Goal: Task Accomplishment & Management: Manage account settings

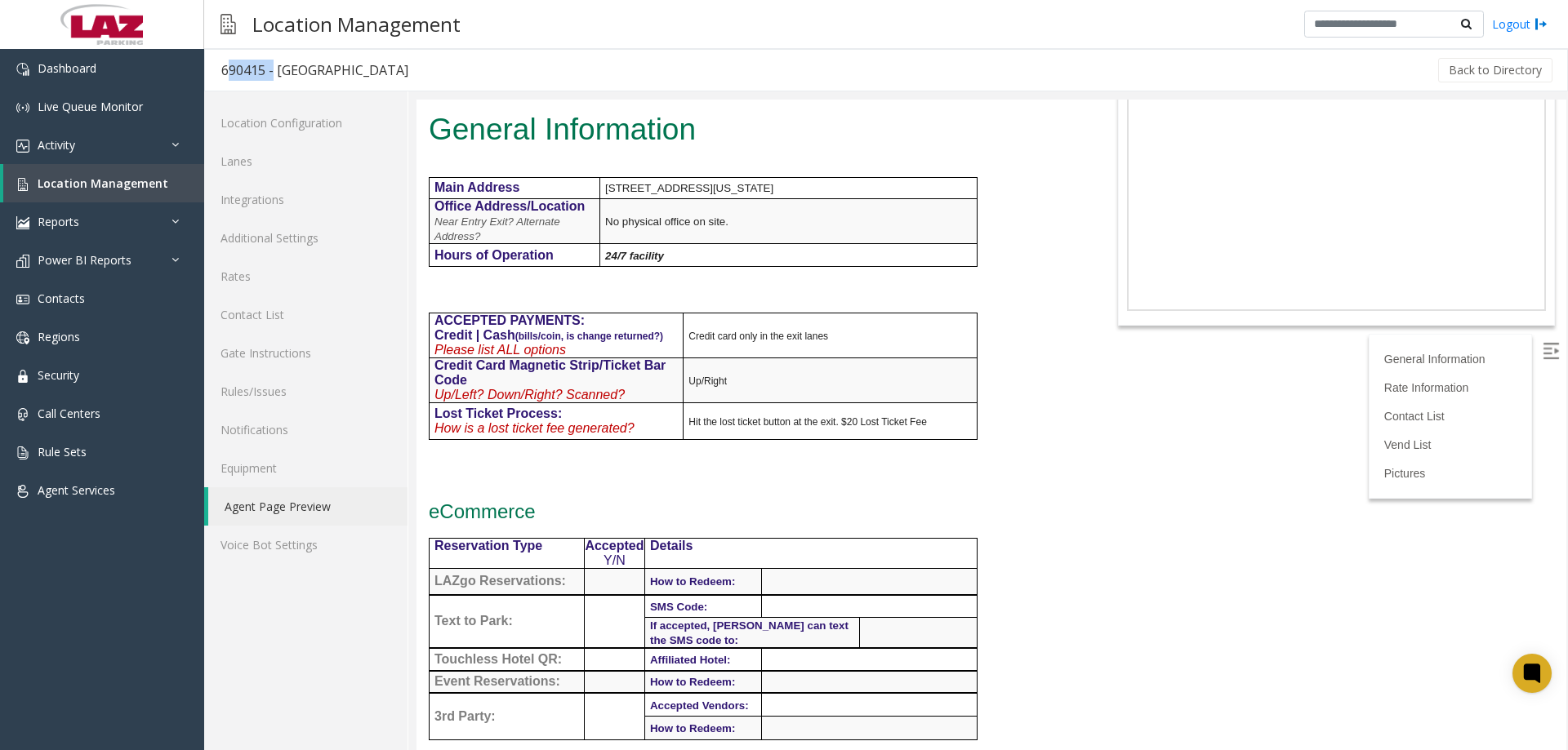
scroll to position [82, 0]
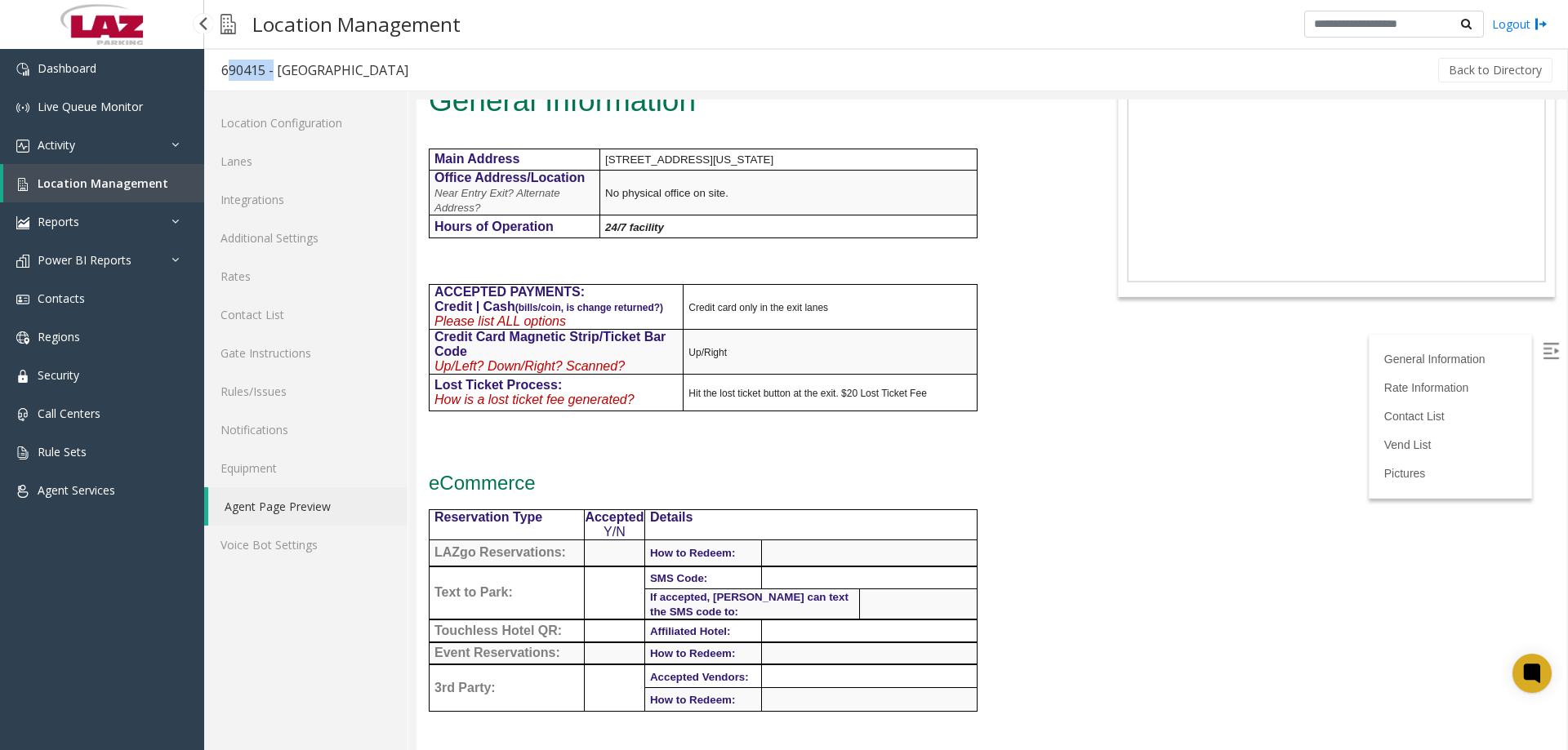
click at [59, 179] on span "Location Management" at bounding box center [103, 184] width 131 height 16
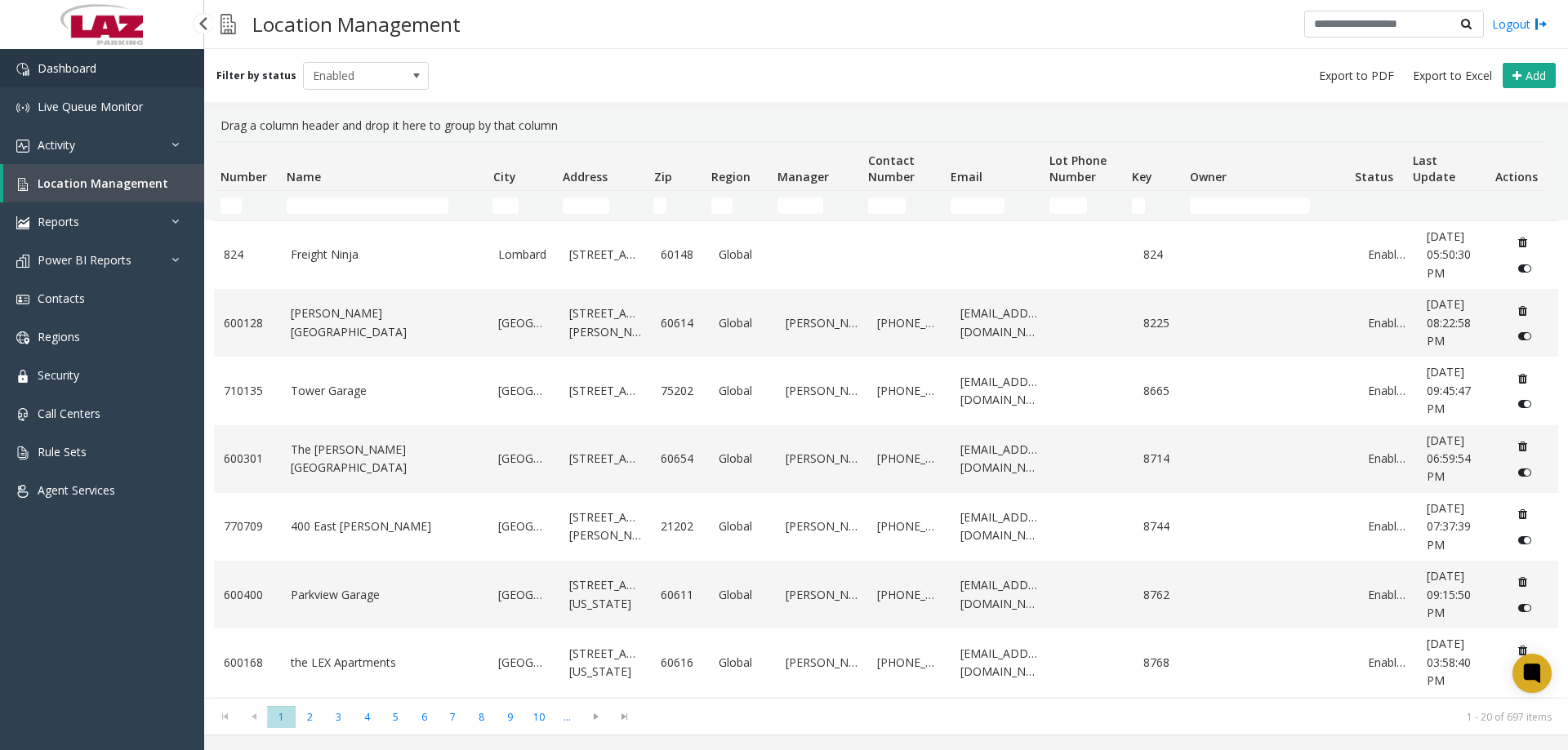
click at [71, 70] on span "Dashboard" at bounding box center [67, 69] width 59 height 16
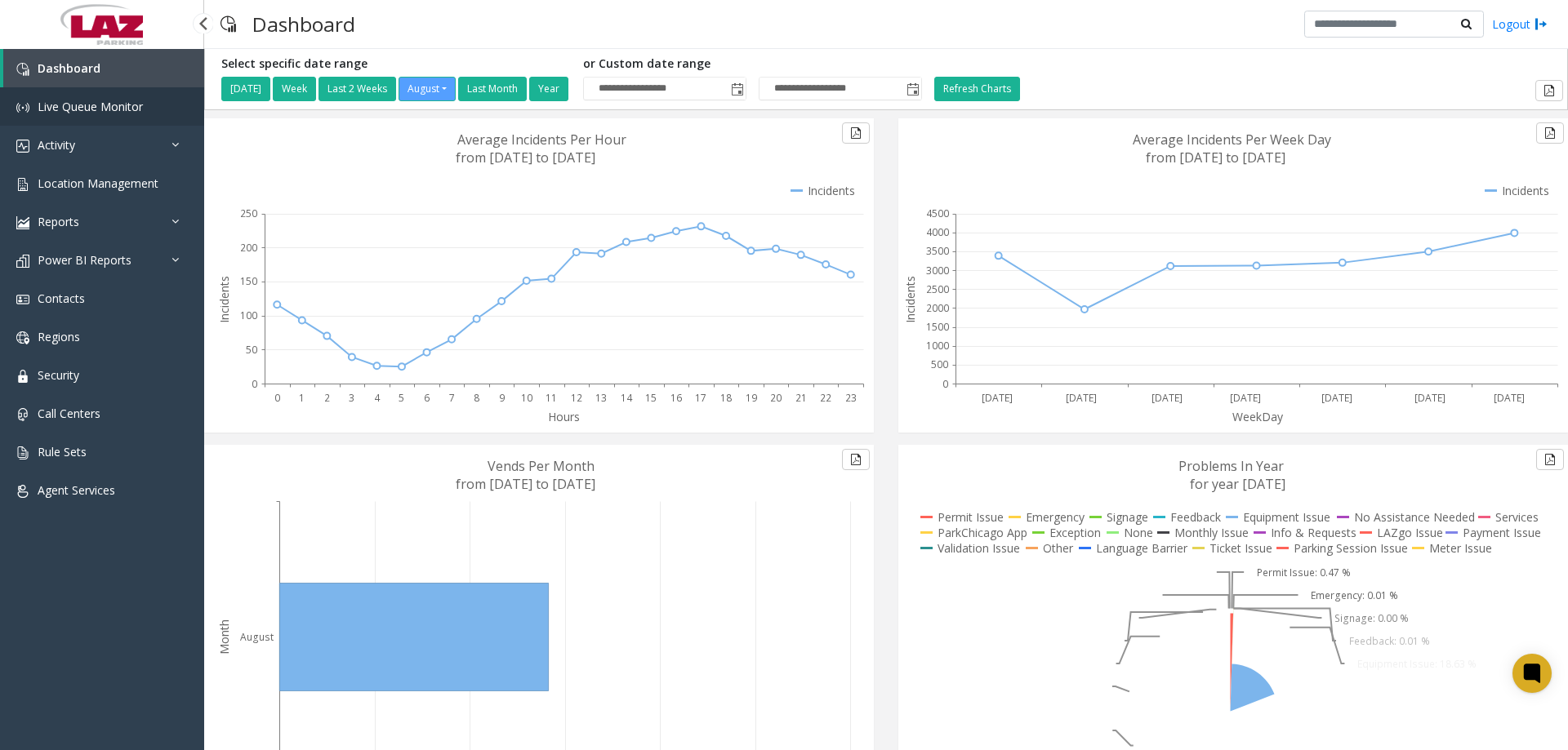
click at [83, 112] on span "Live Queue Monitor" at bounding box center [90, 107] width 105 height 16
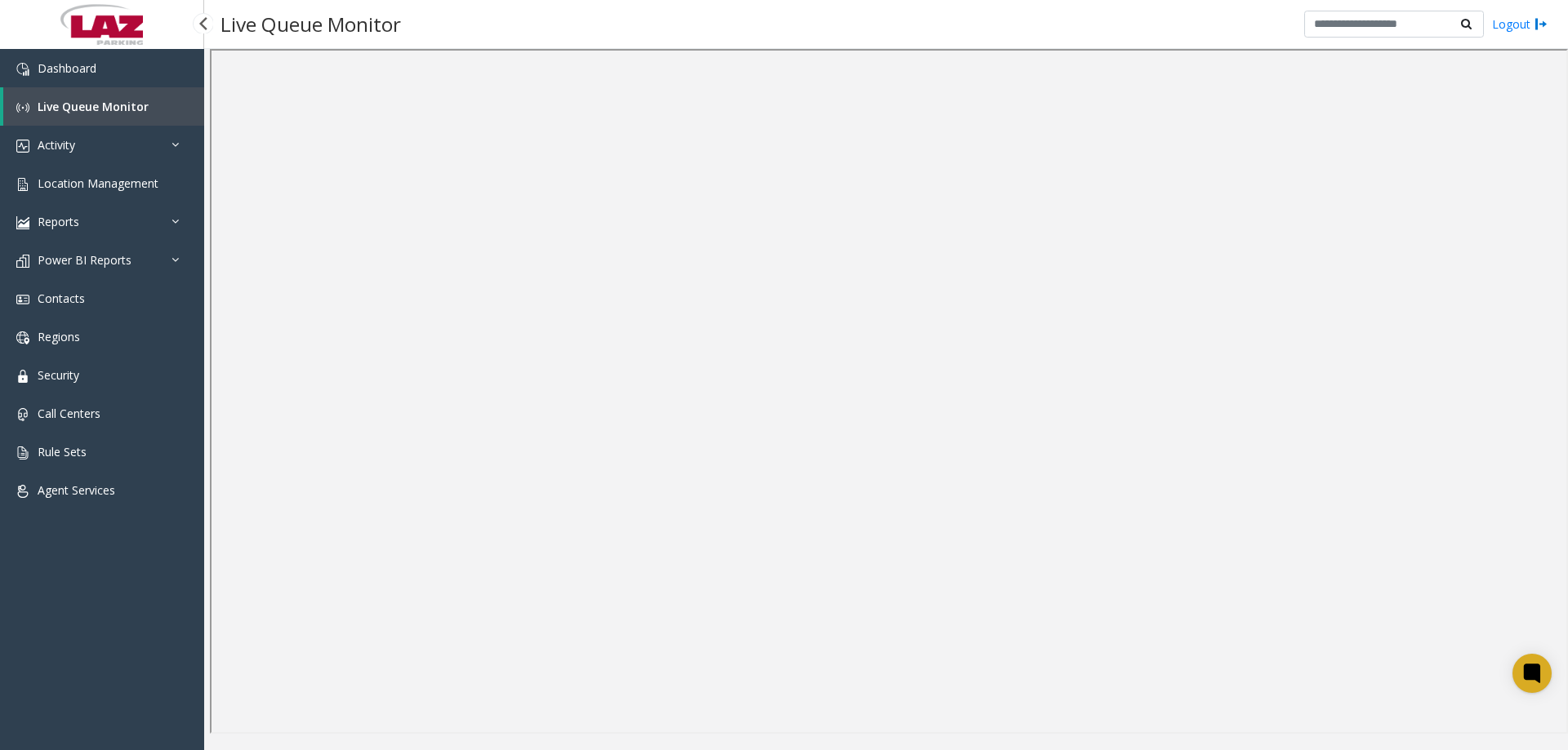
click at [62, 693] on div "Dashboard Live Queue Monitor Activity Daily Activity Lane Activity Agent Activi…" at bounding box center [102, 394] width 204 height 690
click at [40, 645] on div "Dashboard Live Queue Monitor Activity Daily Activity Lane Activity Agent Activi…" at bounding box center [102, 394] width 204 height 690
click at [130, 174] on link "Location Management" at bounding box center [102, 184] width 204 height 39
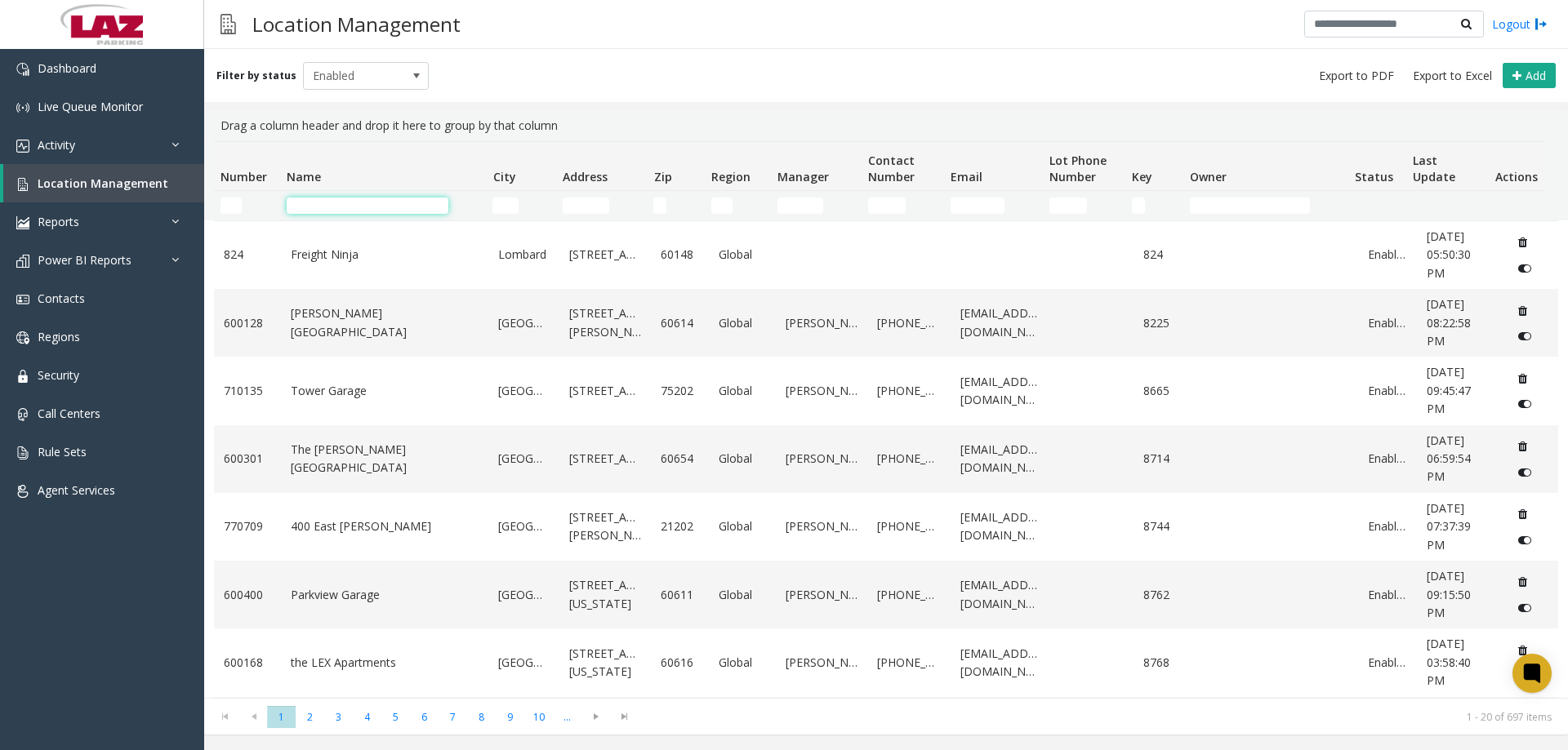
click at [298, 205] on input "Name Filter" at bounding box center [367, 206] width 162 height 17
type input "**"
click at [226, 206] on input "Number Filter" at bounding box center [231, 206] width 21 height 17
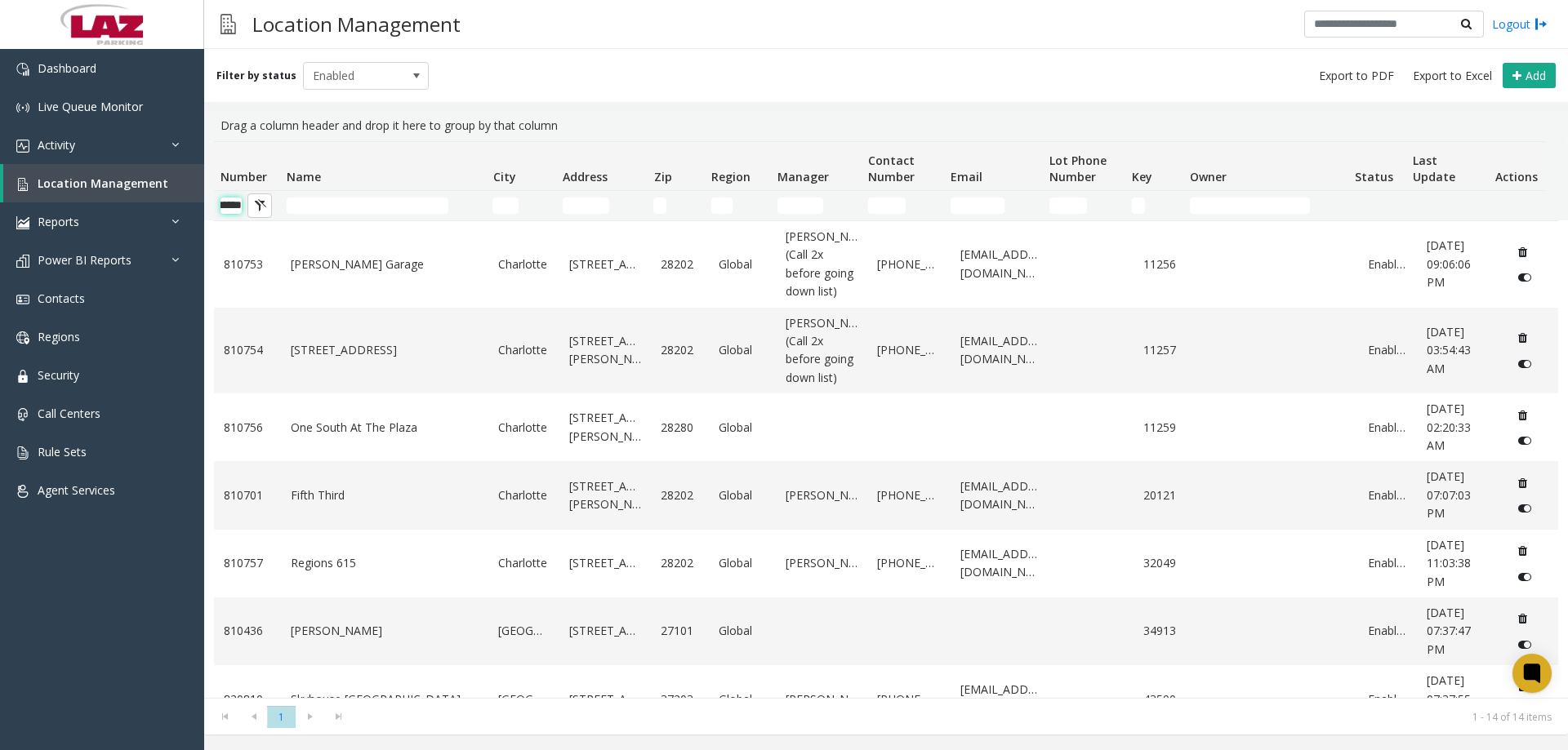
scroll to position [0, 27]
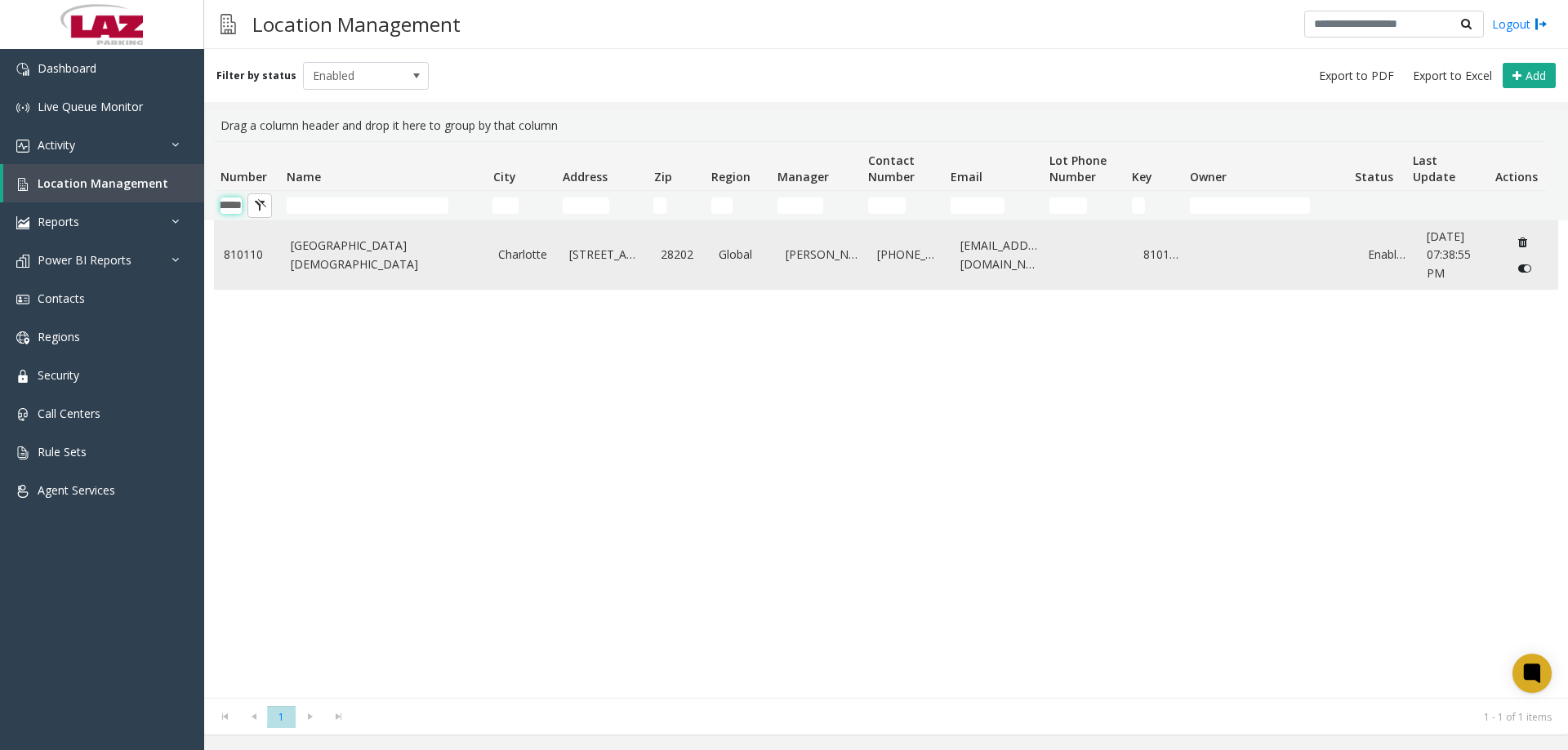
type input "******"
click at [334, 257] on link "720 South Church" at bounding box center [385, 256] width 189 height 37
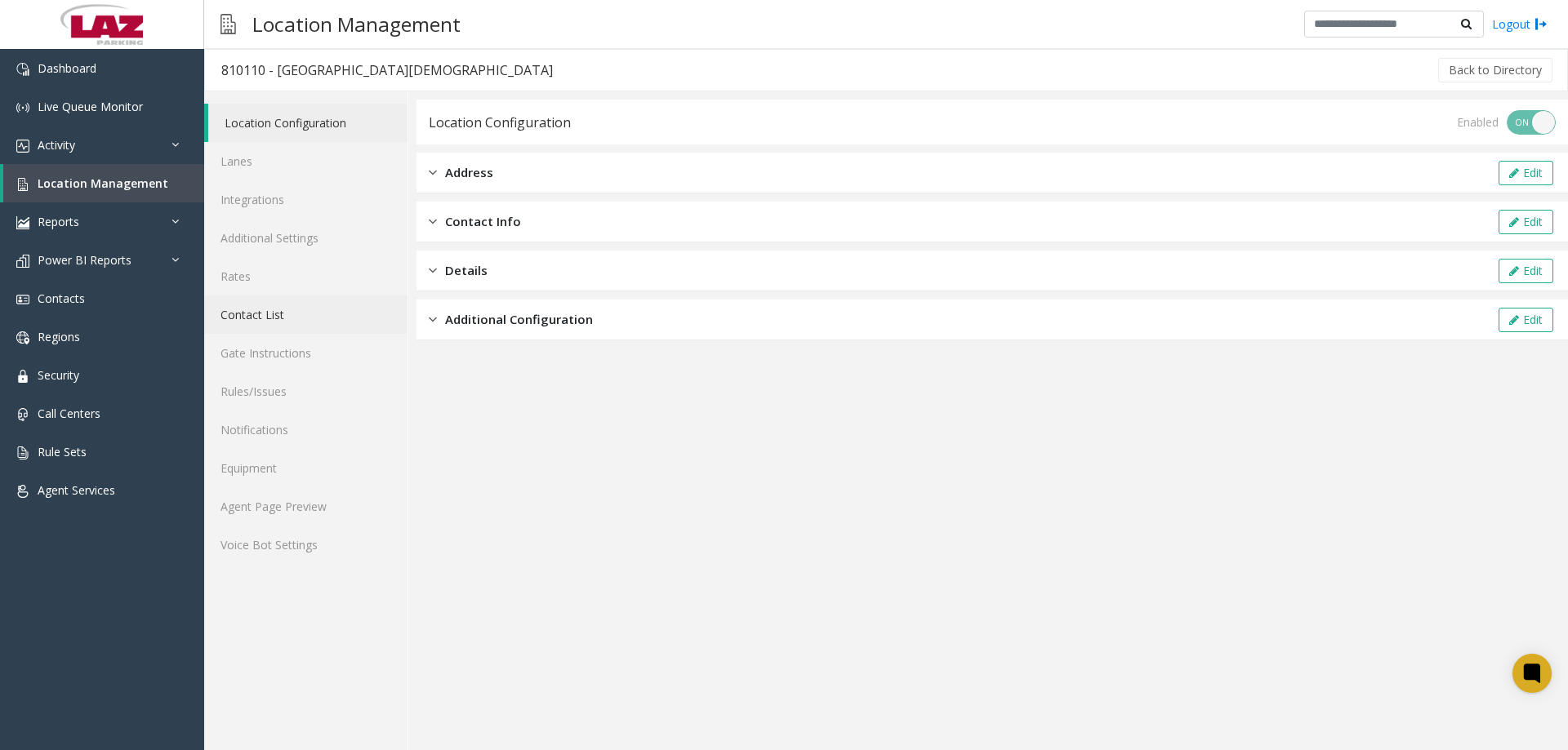
click at [271, 325] on link "Contact List" at bounding box center [306, 315] width 204 height 39
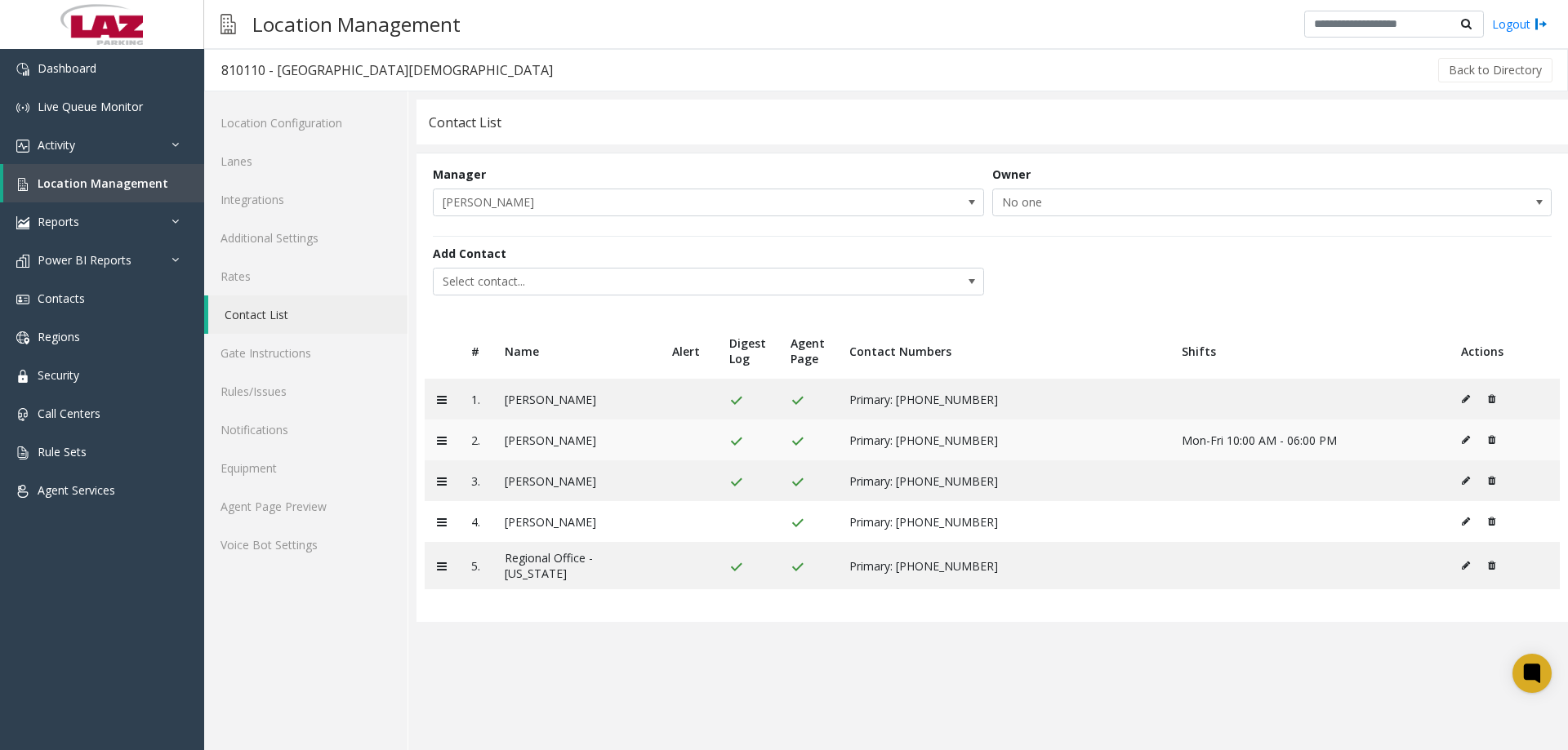
click at [1466, 441] on icon at bounding box center [1465, 440] width 8 height 10
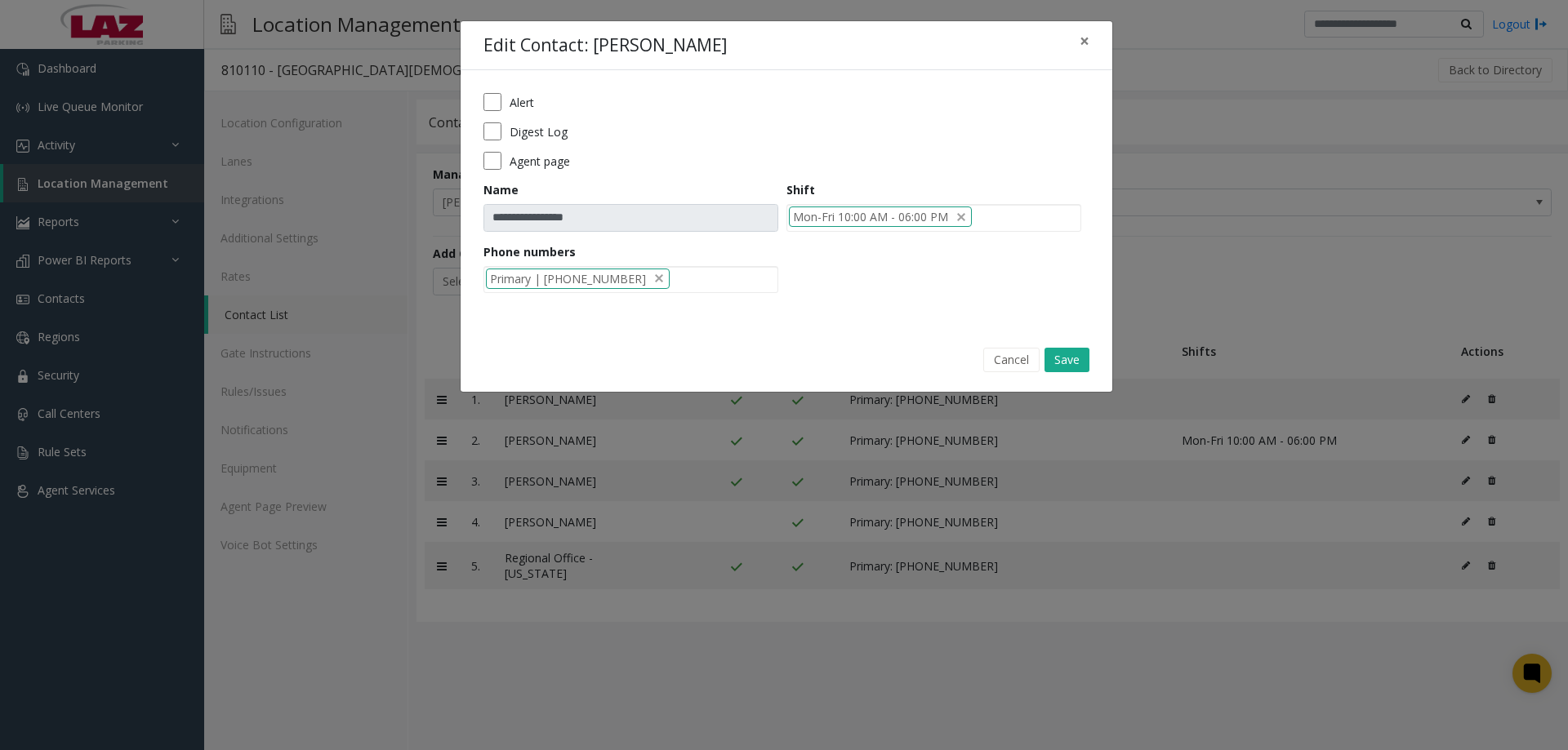
click at [502, 152] on div "Agent page" at bounding box center [786, 161] width 606 height 18
click at [492, 169] on form "**********" at bounding box center [786, 198] width 606 height 212
click at [495, 148] on form "**********" at bounding box center [786, 198] width 606 height 212
click at [1055, 362] on button "Save" at bounding box center [1066, 360] width 45 height 25
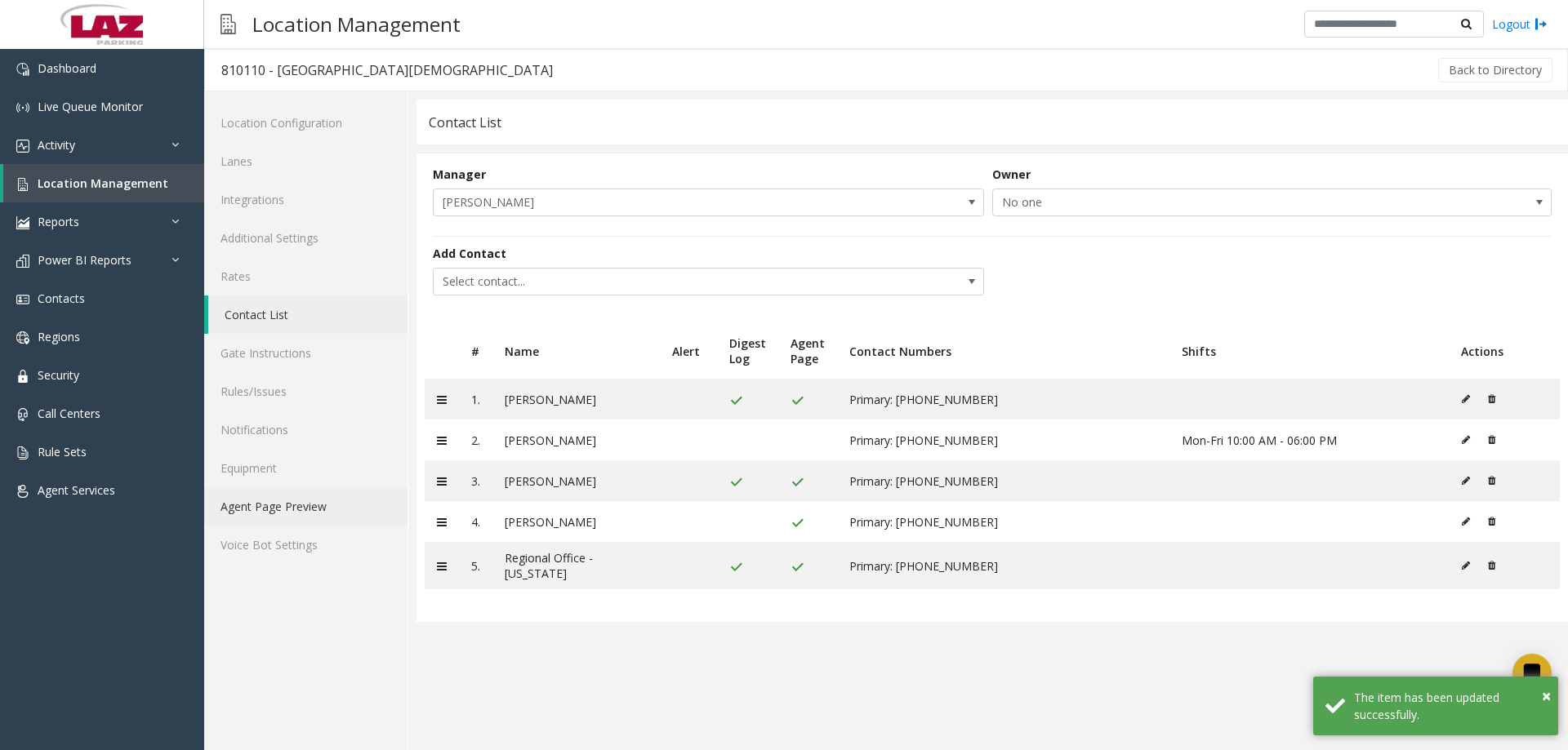
click at [322, 510] on link "Agent Page Preview" at bounding box center [306, 507] width 204 height 39
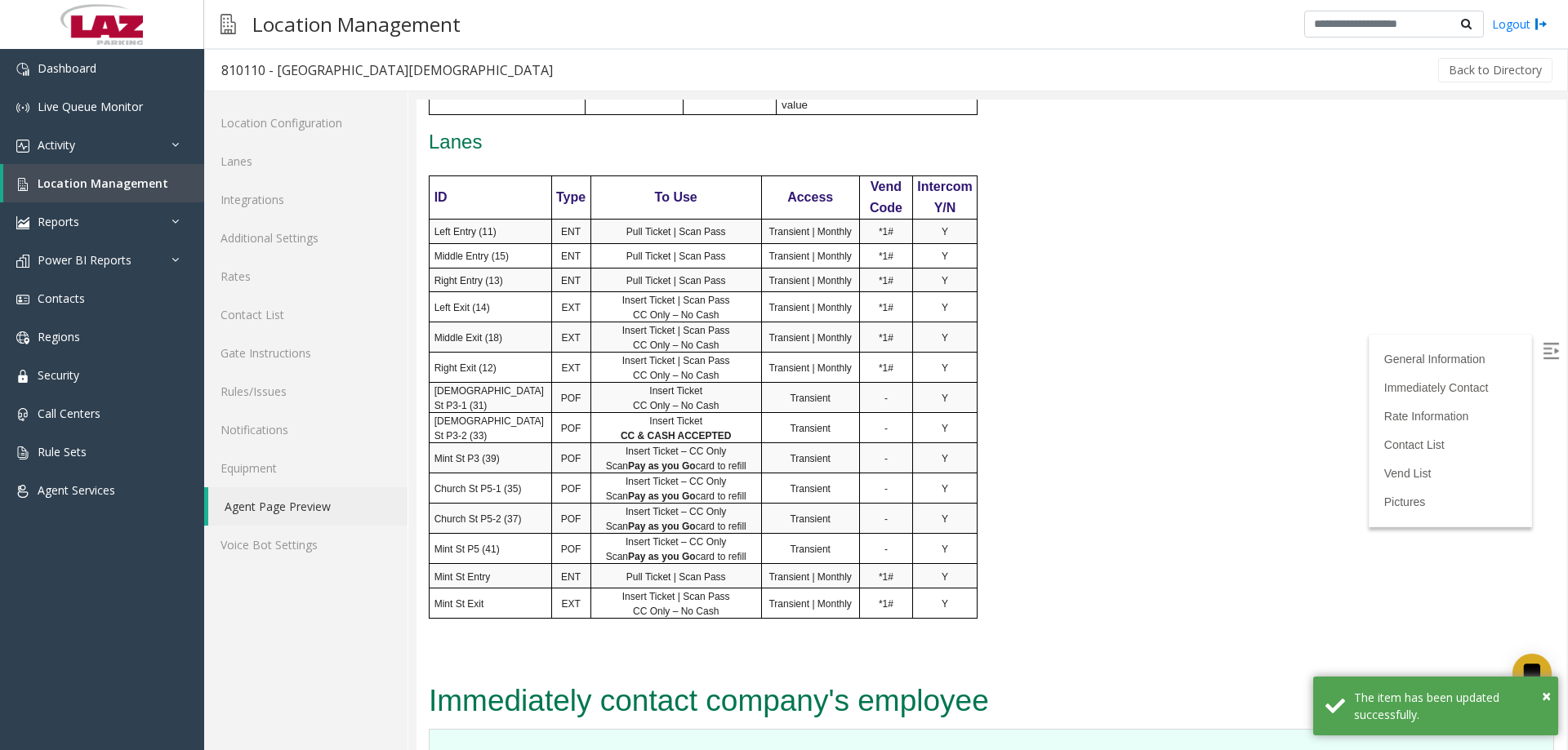
scroll to position [1552, 0]
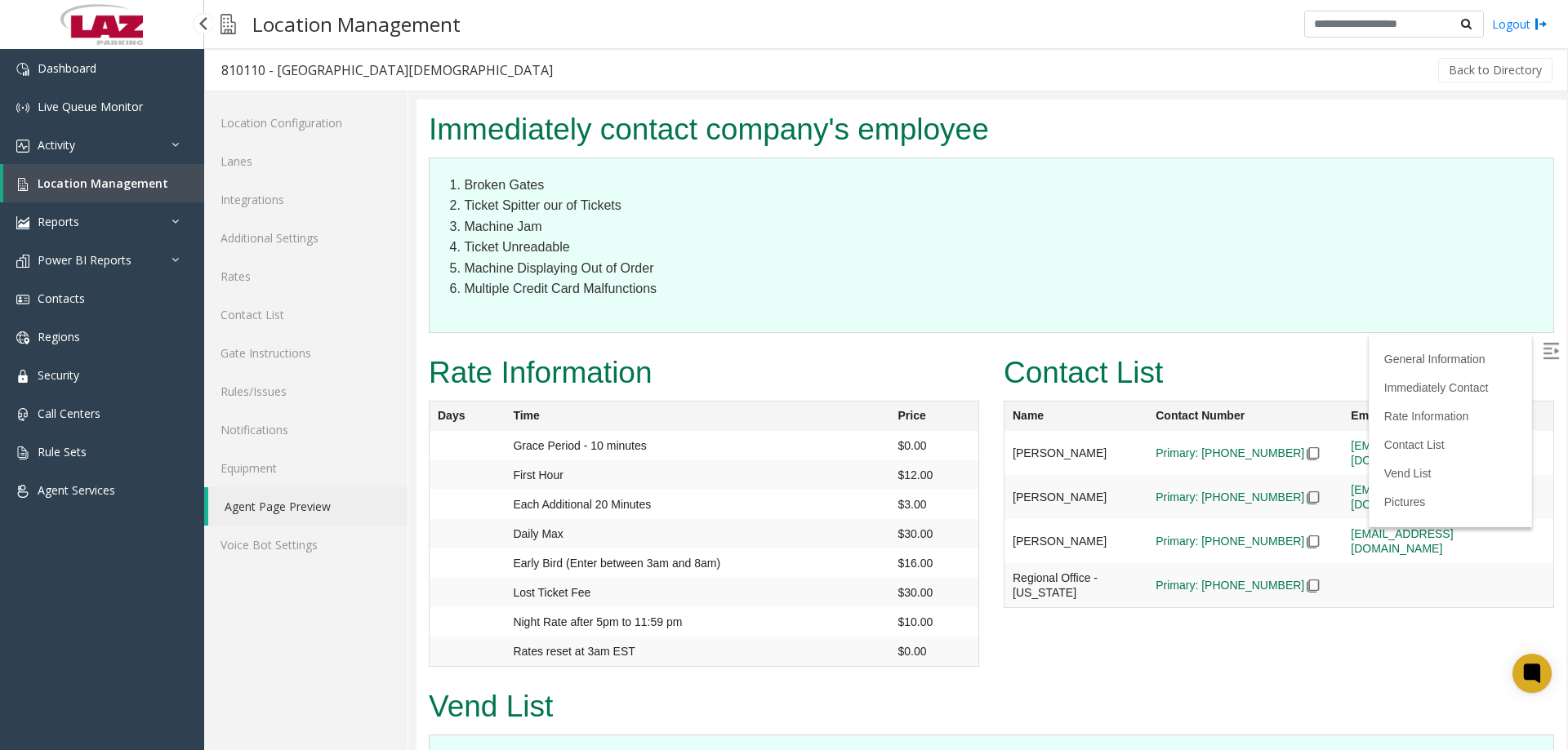
click at [65, 177] on span "Location Management" at bounding box center [103, 184] width 131 height 16
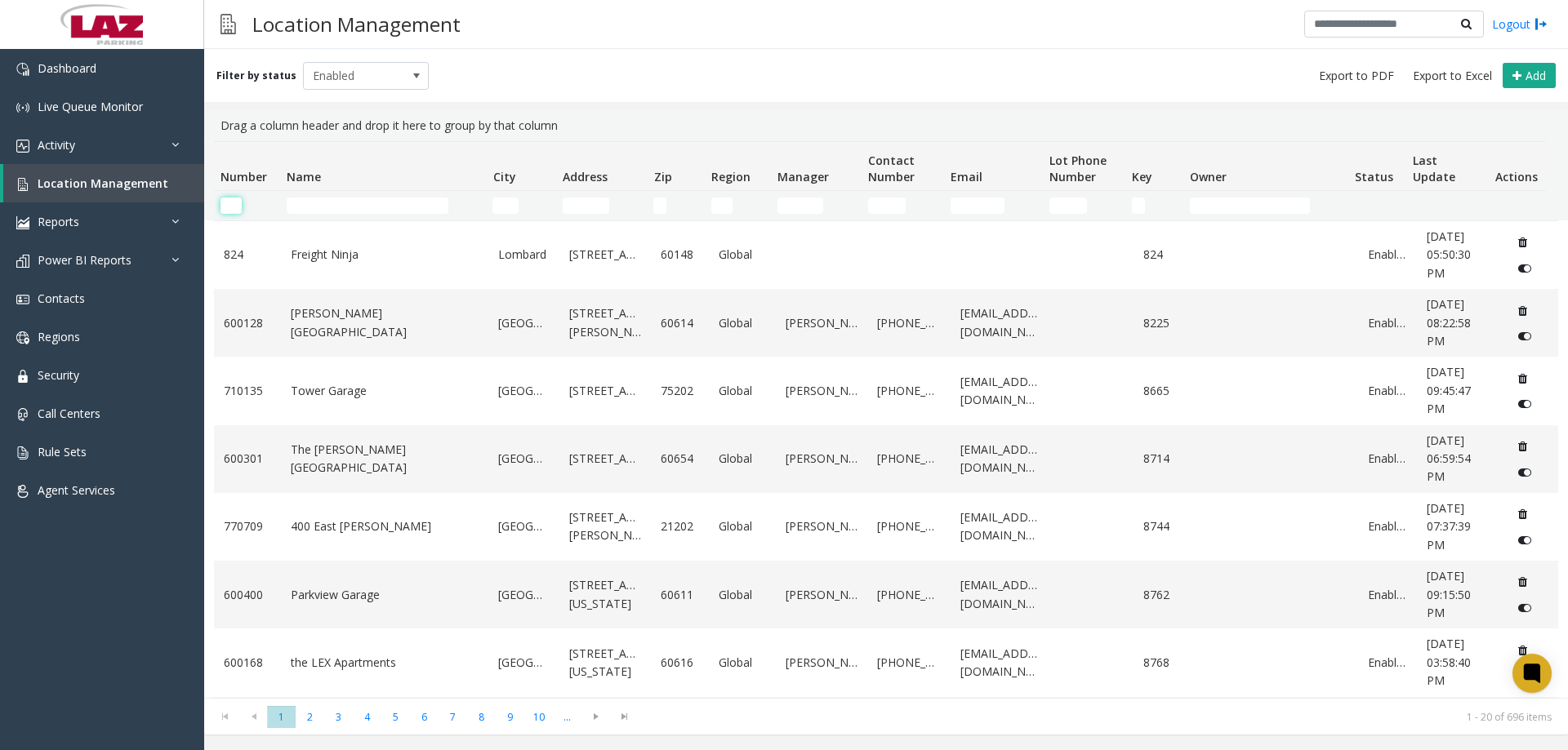
click at [237, 204] on input "Number Filter" at bounding box center [231, 206] width 21 height 17
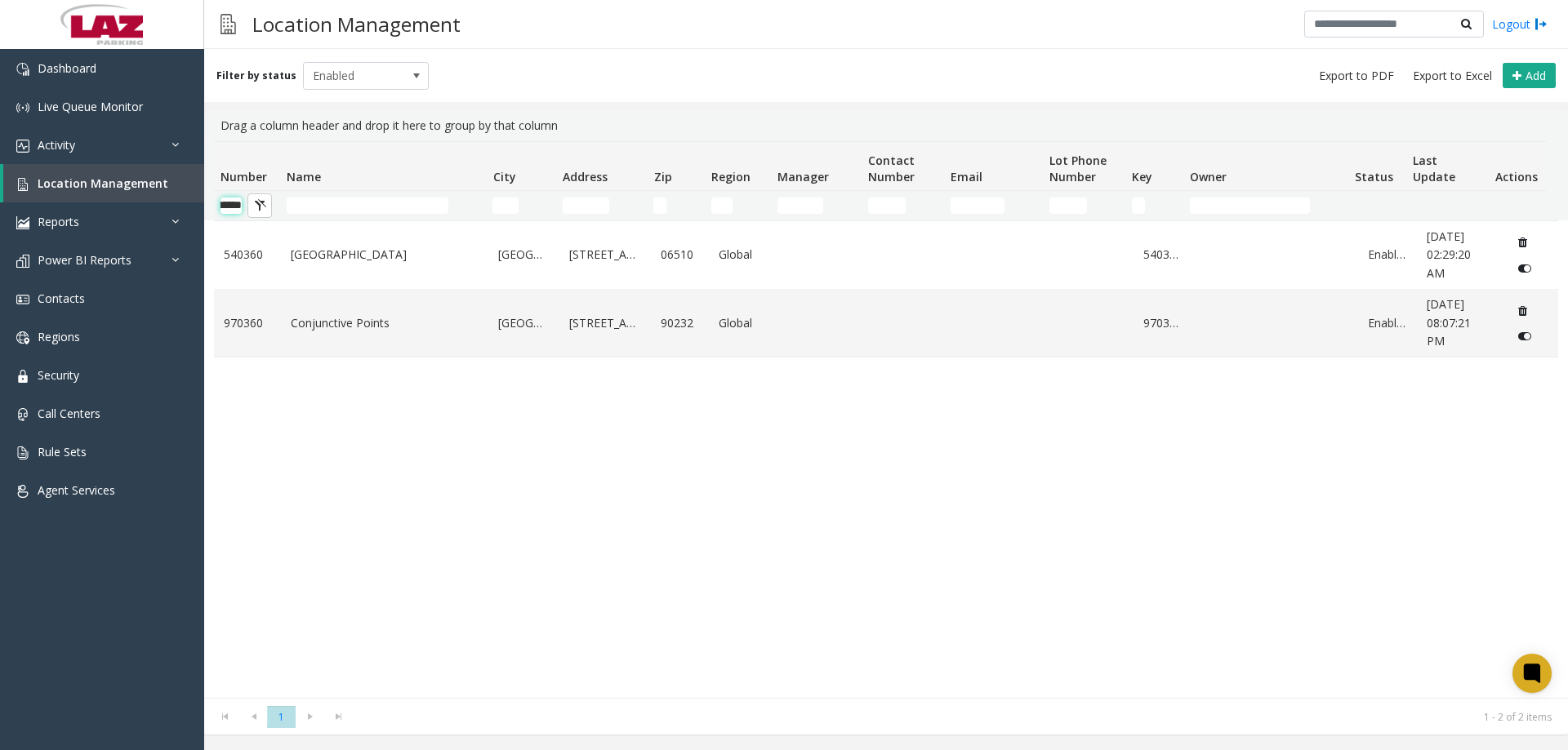
scroll to position [0, 27]
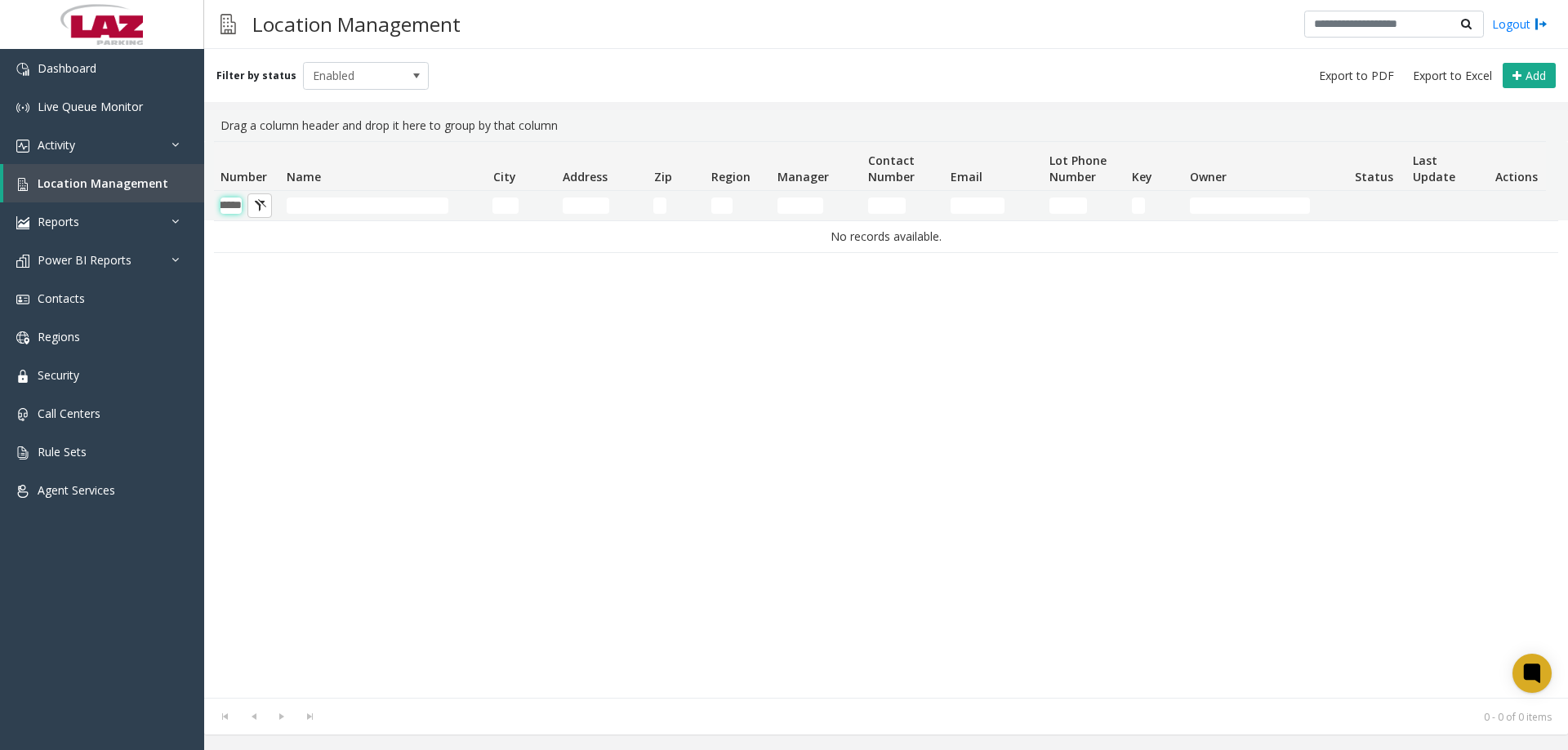
type input "******"
click at [427, 70] on div "Filter by status Enabled Add" at bounding box center [885, 76] width 1364 height 53
click at [381, 81] on span "Enabled" at bounding box center [353, 76] width 99 height 26
click at [337, 149] on li "Disabled" at bounding box center [358, 147] width 122 height 22
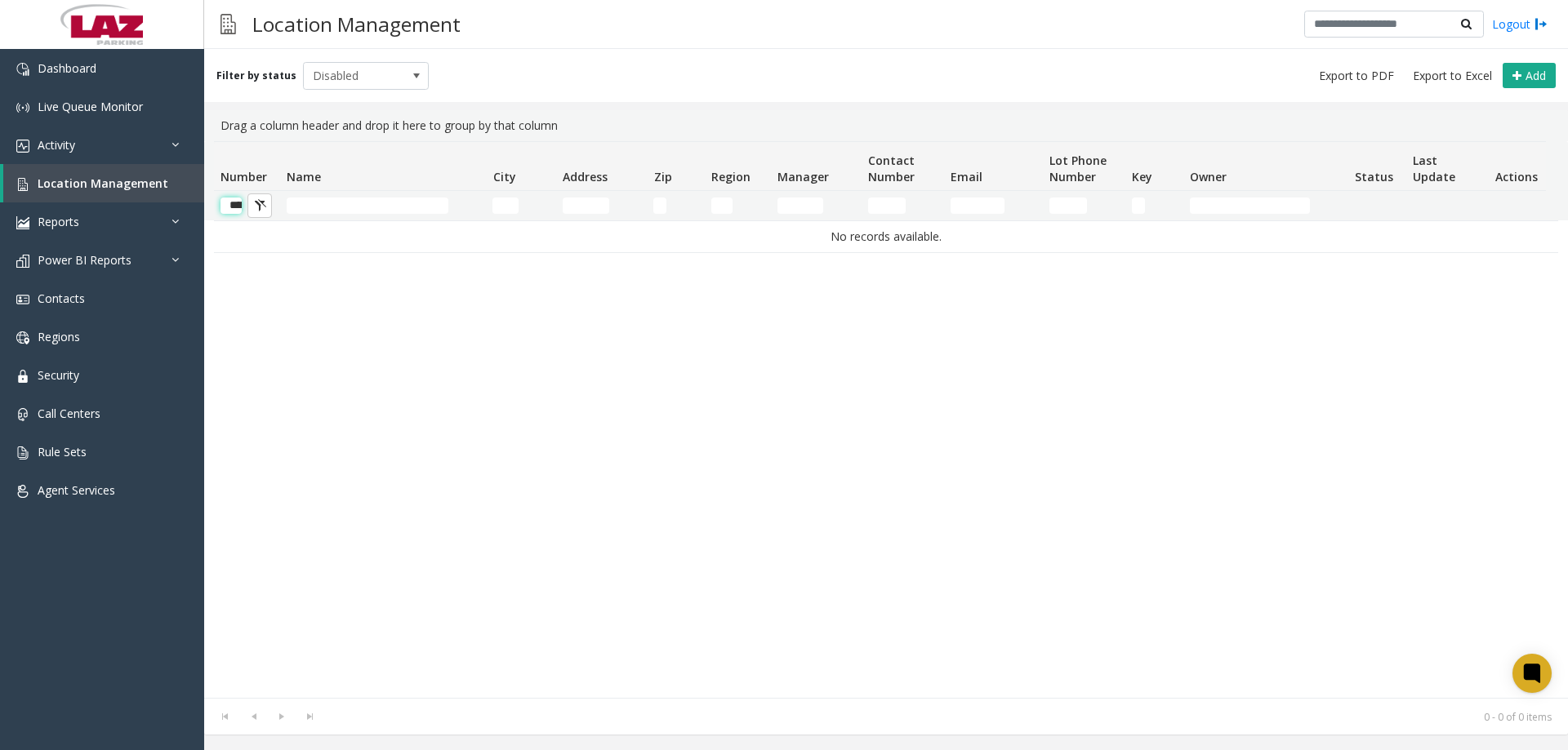
click at [231, 207] on input "******" at bounding box center [231, 206] width 21 height 17
click at [232, 208] on input "******" at bounding box center [231, 206] width 21 height 17
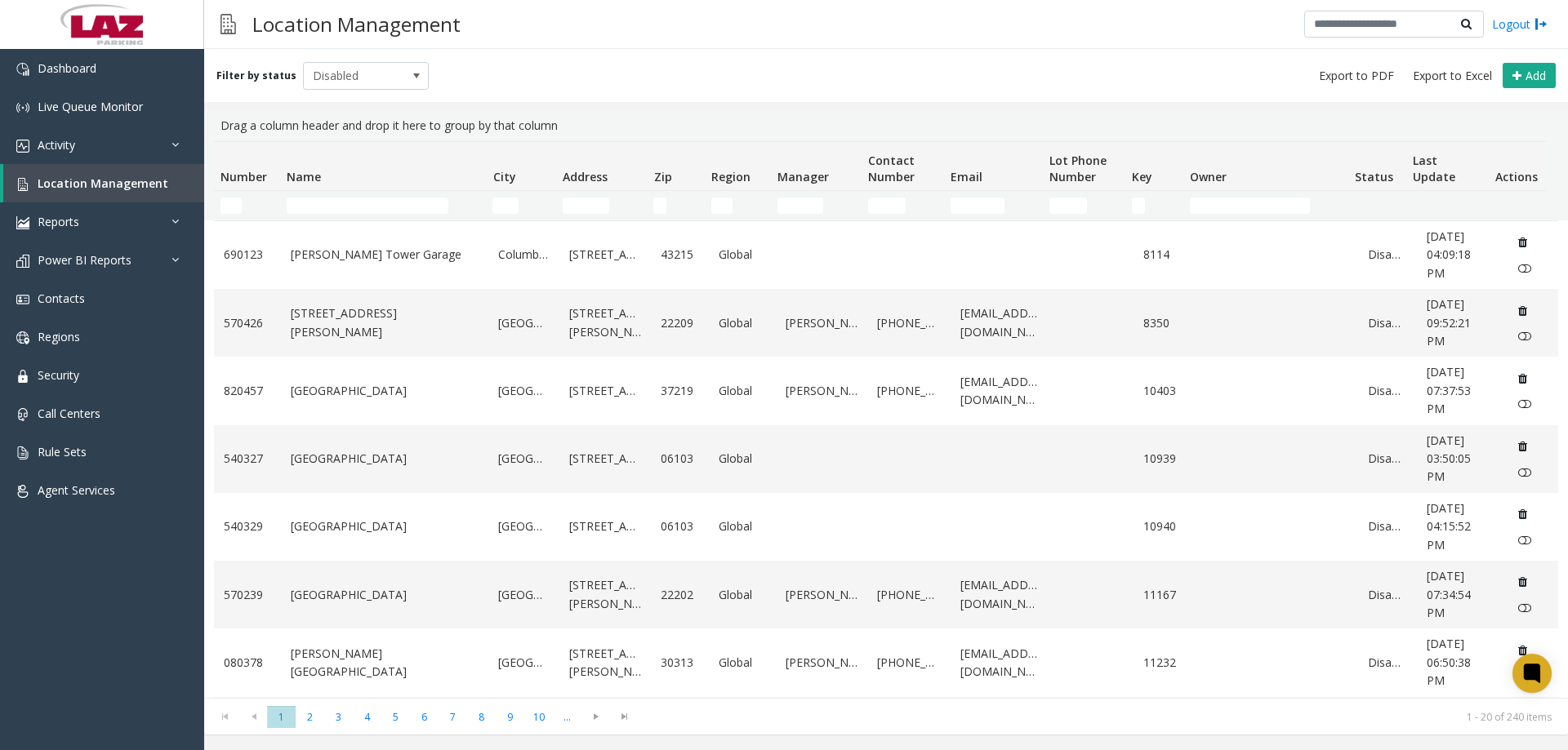
click at [570, 39] on div "Location Management Logout" at bounding box center [885, 25] width 1364 height 49
click at [235, 206] on input "Number Filter" at bounding box center [231, 206] width 21 height 17
click at [228, 208] on input "Number Filter" at bounding box center [231, 206] width 21 height 17
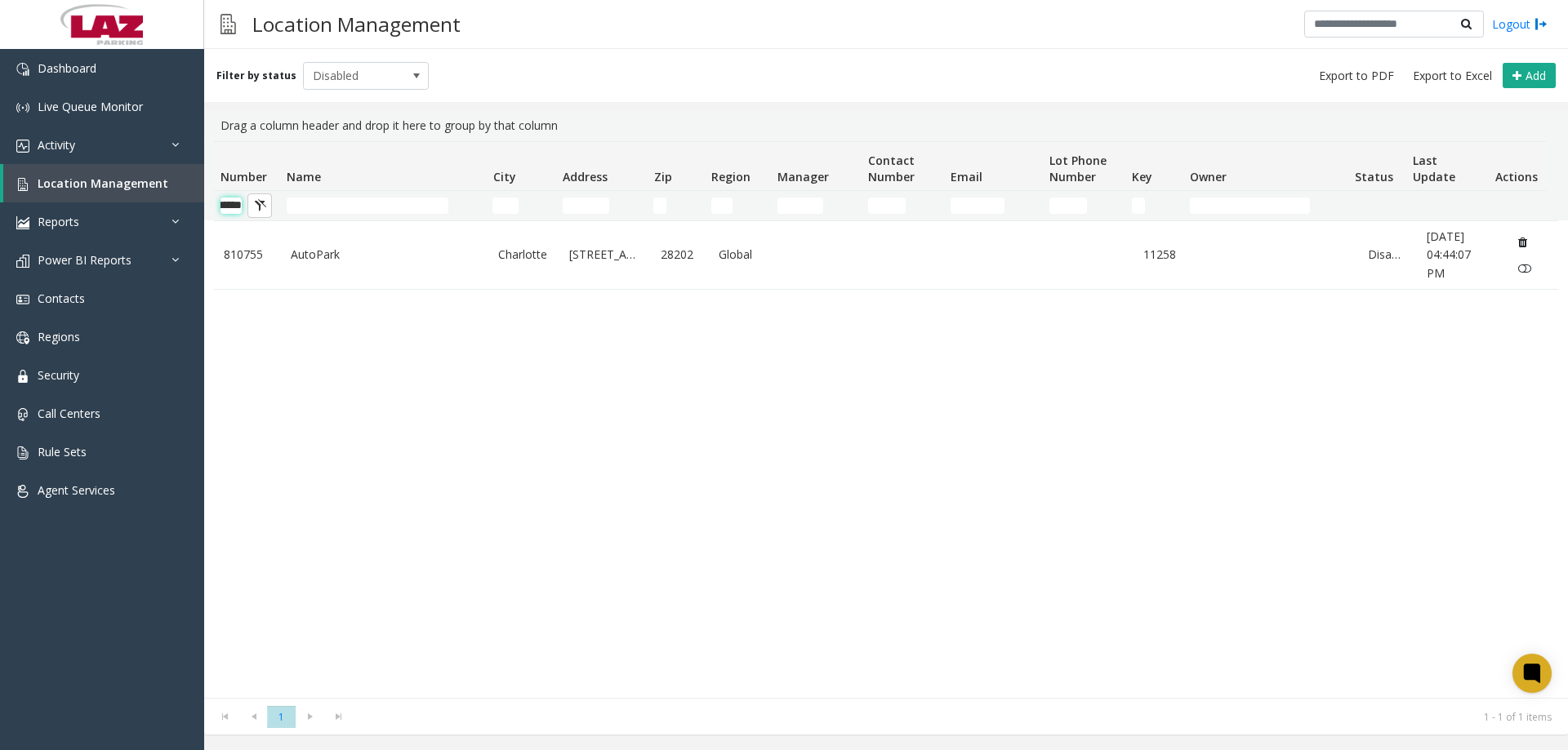
scroll to position [0, 27]
type input "******"
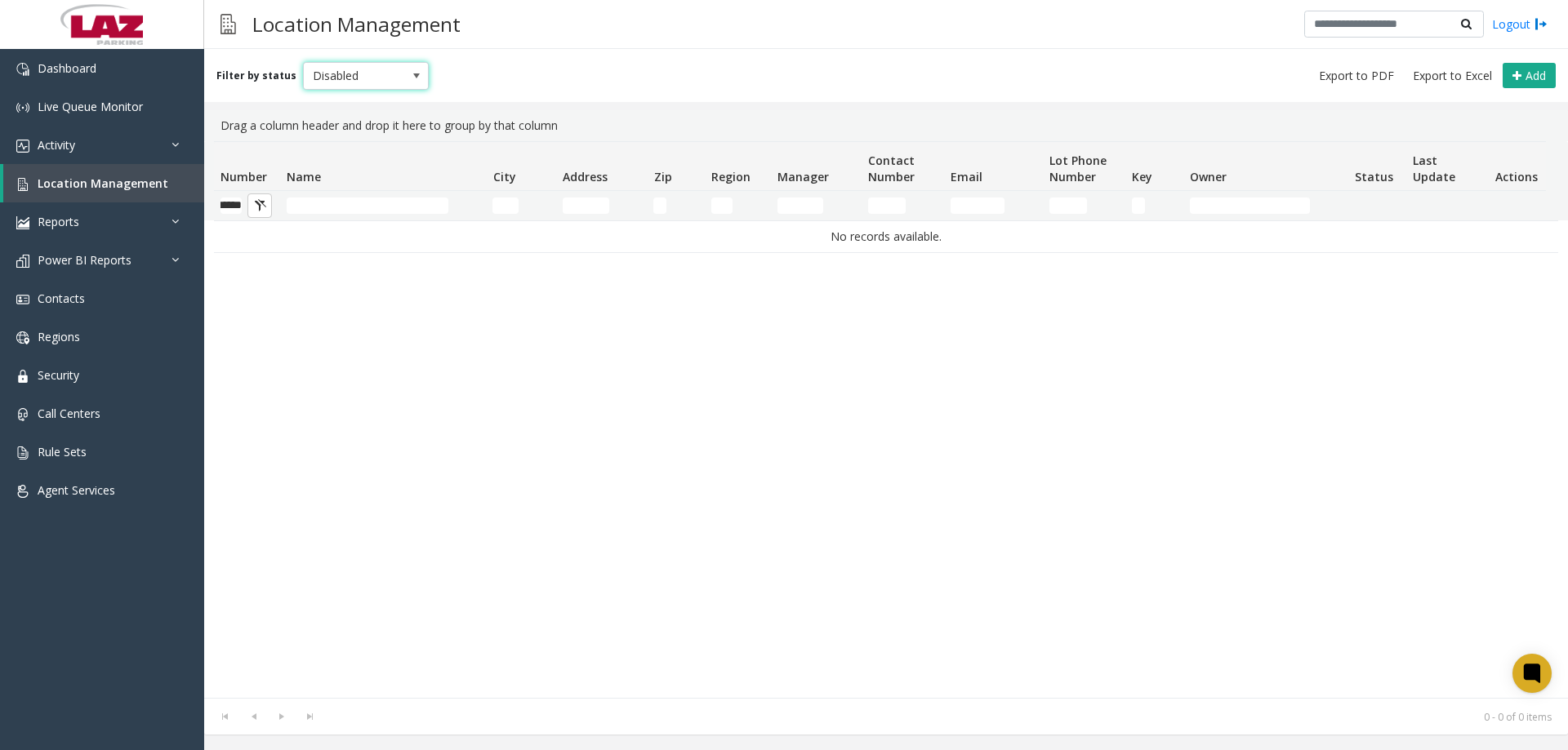
scroll to position [0, 0]
click at [364, 67] on span "Disabled" at bounding box center [353, 76] width 99 height 26
click at [330, 103] on li "All" at bounding box center [358, 103] width 122 height 22
click at [346, 66] on span "All" at bounding box center [353, 76] width 99 height 26
click at [337, 144] on li "Disabled" at bounding box center [358, 147] width 122 height 22
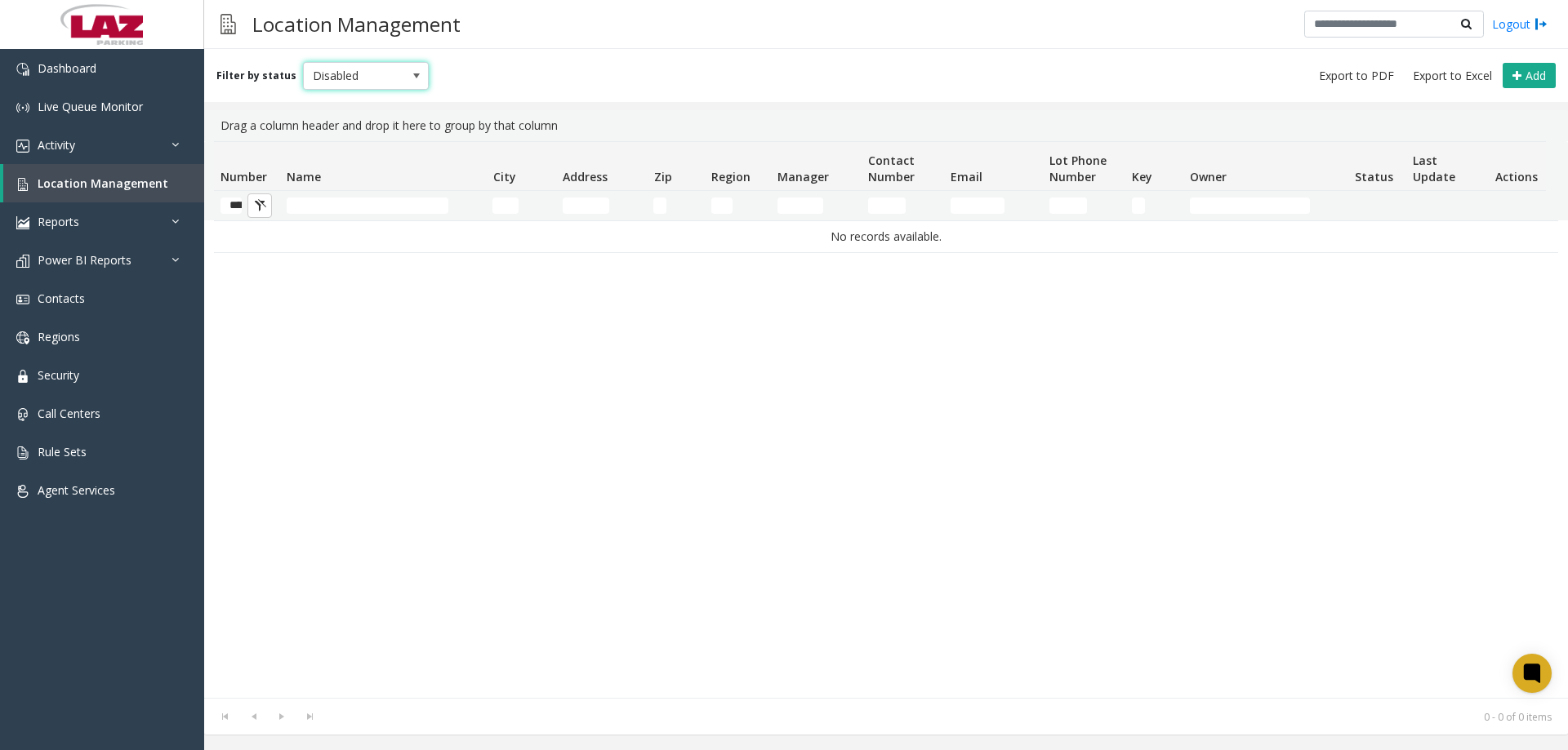
drag, startPoint x: 365, startPoint y: 67, endPoint x: 358, endPoint y: 86, distance: 20.2
click at [364, 69] on span "Disabled" at bounding box center [353, 76] width 99 height 26
click at [346, 127] on li "Enabled" at bounding box center [358, 125] width 122 height 22
click at [354, 78] on span "Enabled" at bounding box center [353, 76] width 99 height 26
click at [332, 176] on li "Archived" at bounding box center [358, 169] width 122 height 22
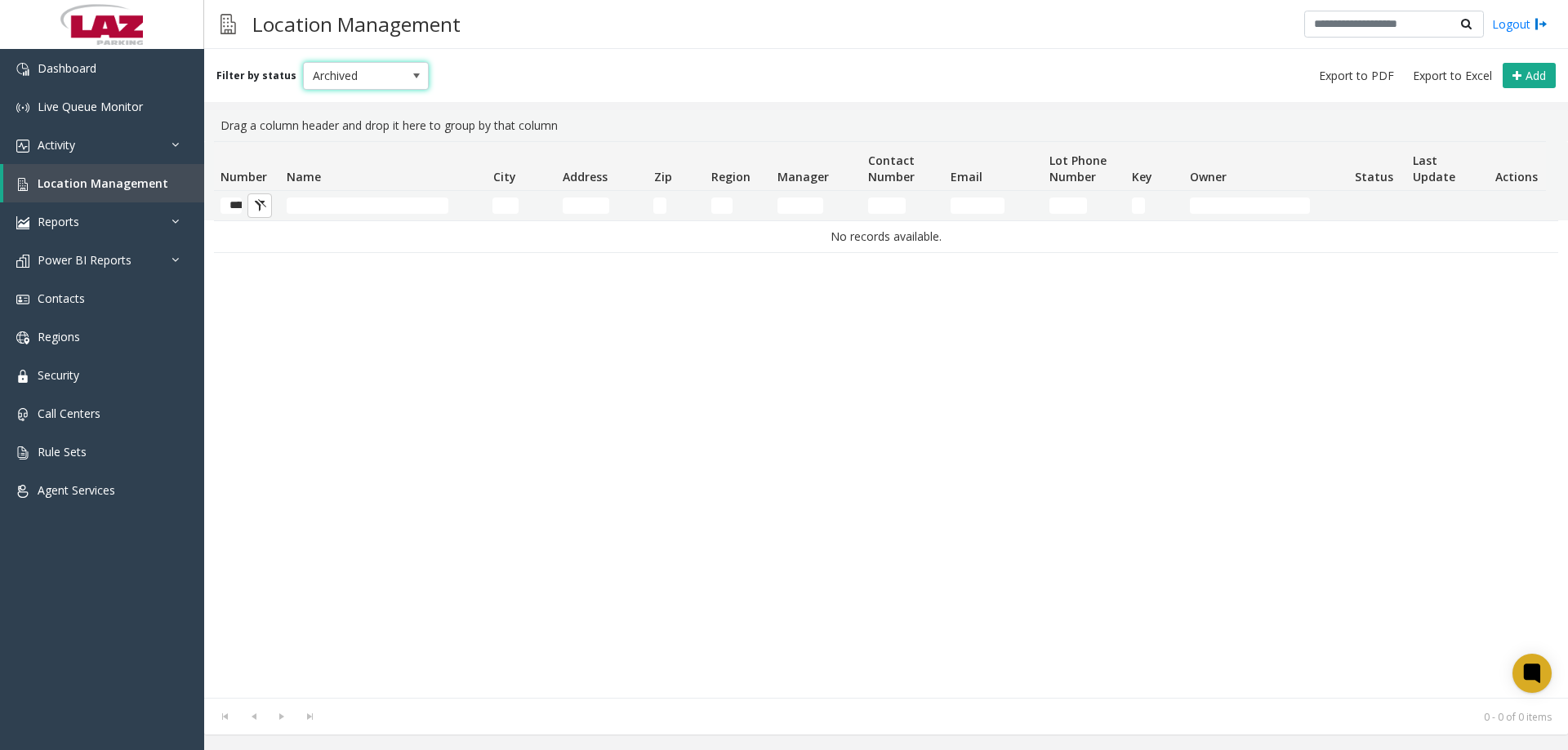
click at [367, 81] on span "Archived" at bounding box center [353, 76] width 99 height 26
click at [345, 105] on li "All" at bounding box center [358, 103] width 122 height 22
click at [241, 204] on input "******" at bounding box center [231, 206] width 21 height 17
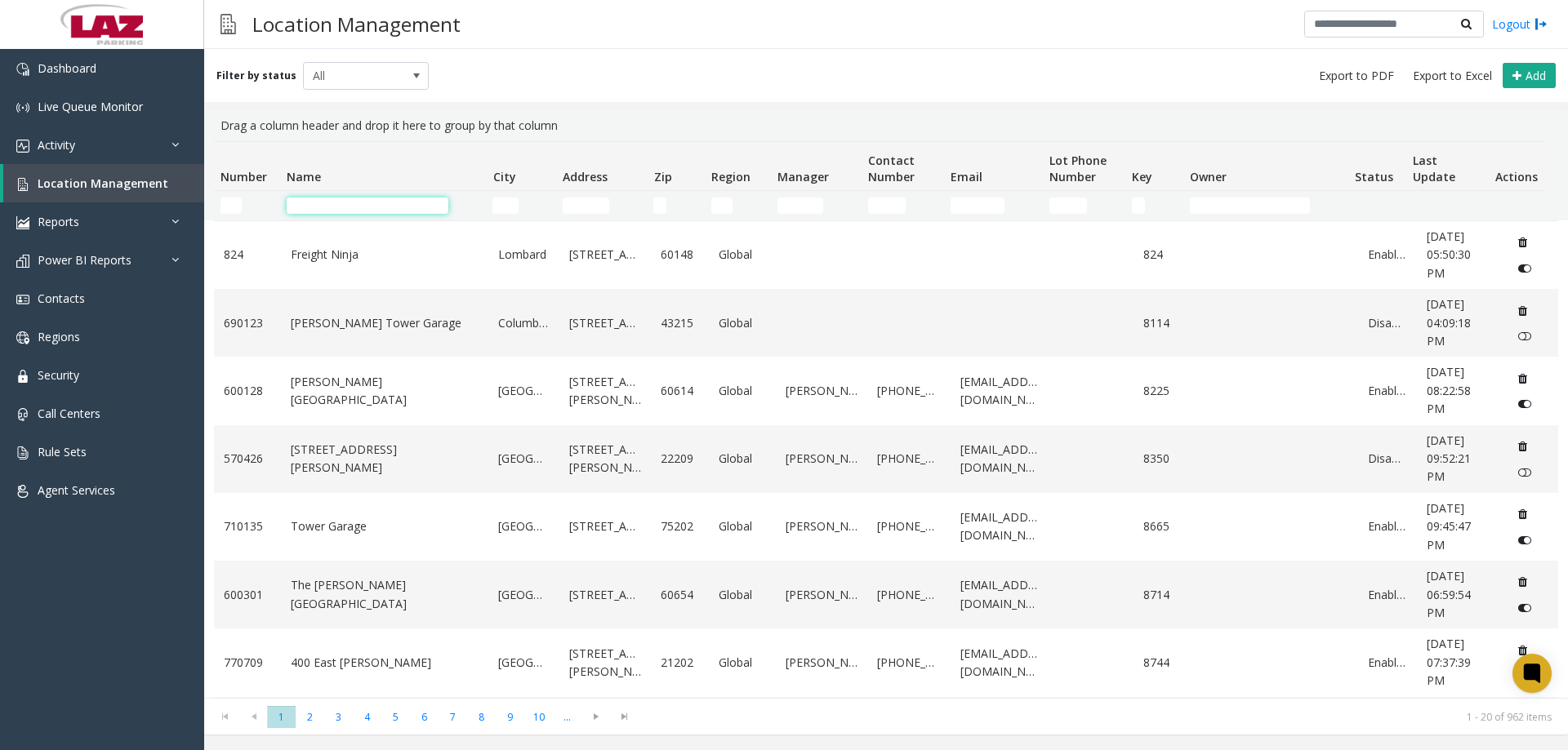
click at [322, 204] on input "Name Filter" at bounding box center [367, 206] width 162 height 17
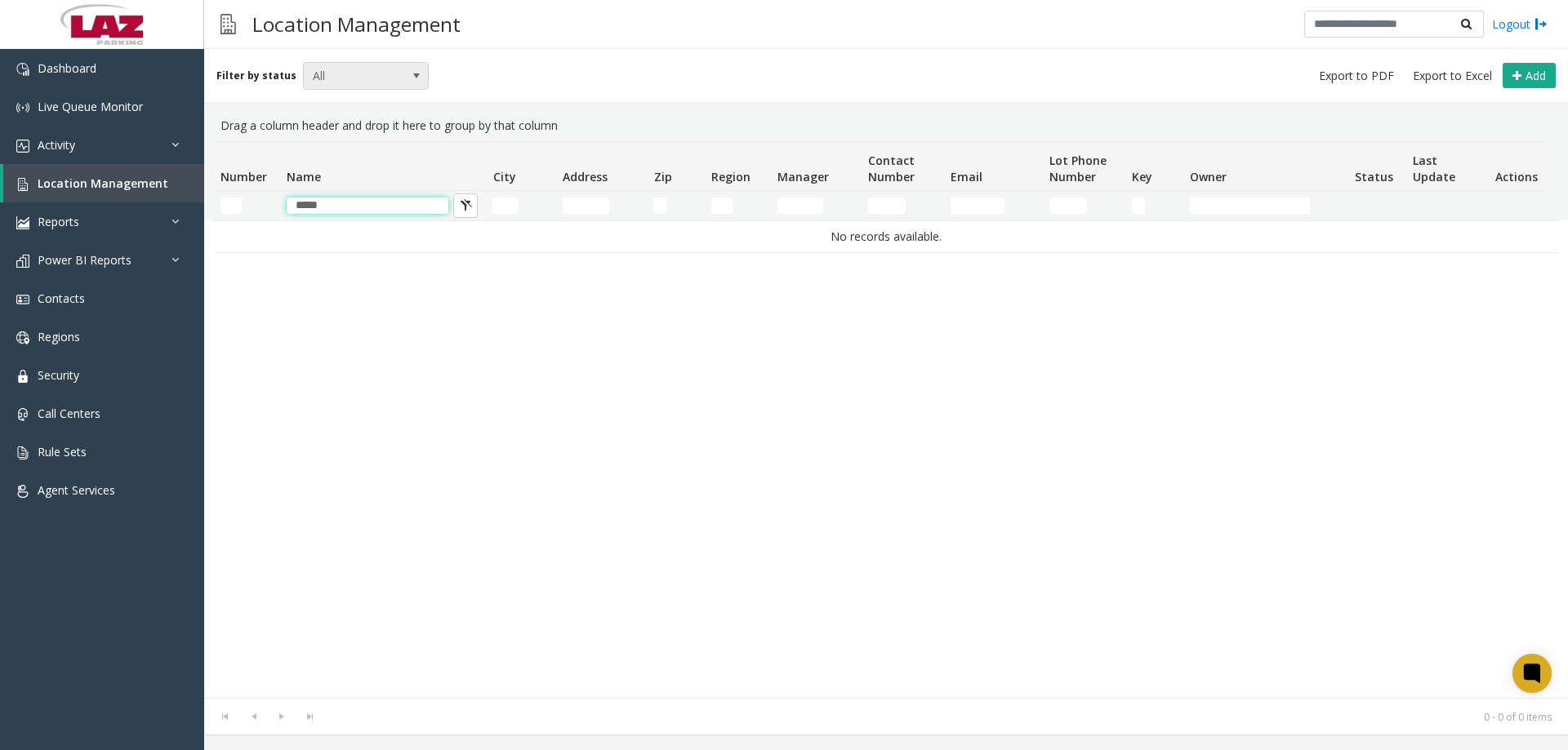
type input "*****"
click at [306, 83] on span "All" at bounding box center [353, 76] width 99 height 26
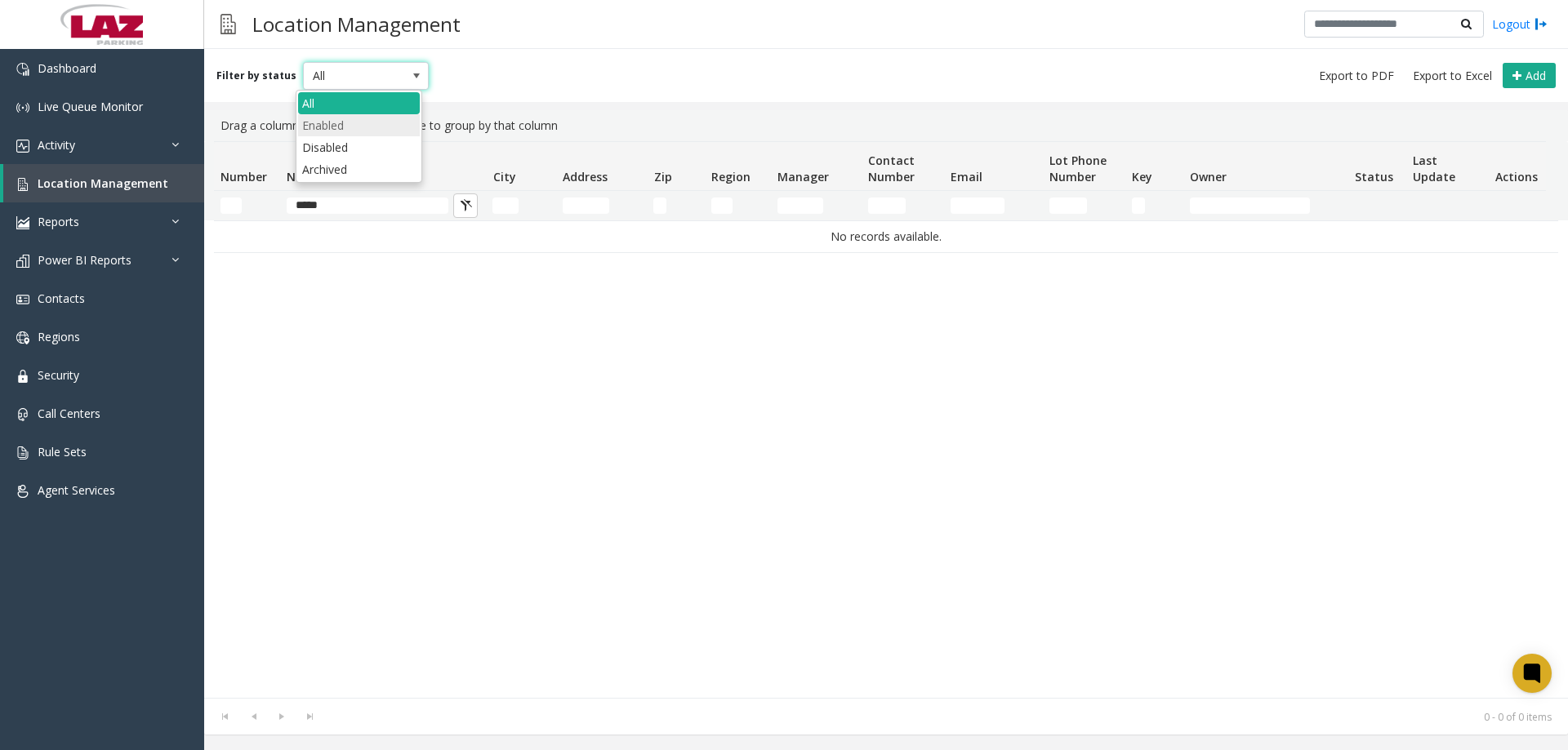
click at [333, 122] on li "Enabled" at bounding box center [358, 125] width 122 height 22
click at [338, 76] on span "Enabled" at bounding box center [353, 76] width 99 height 26
drag, startPoint x: 322, startPoint y: 141, endPoint x: 343, endPoint y: 81, distance: 63.6
click at [322, 142] on li "Disabled" at bounding box center [358, 147] width 122 height 22
click at [352, 65] on span "Disabled" at bounding box center [353, 76] width 99 height 26
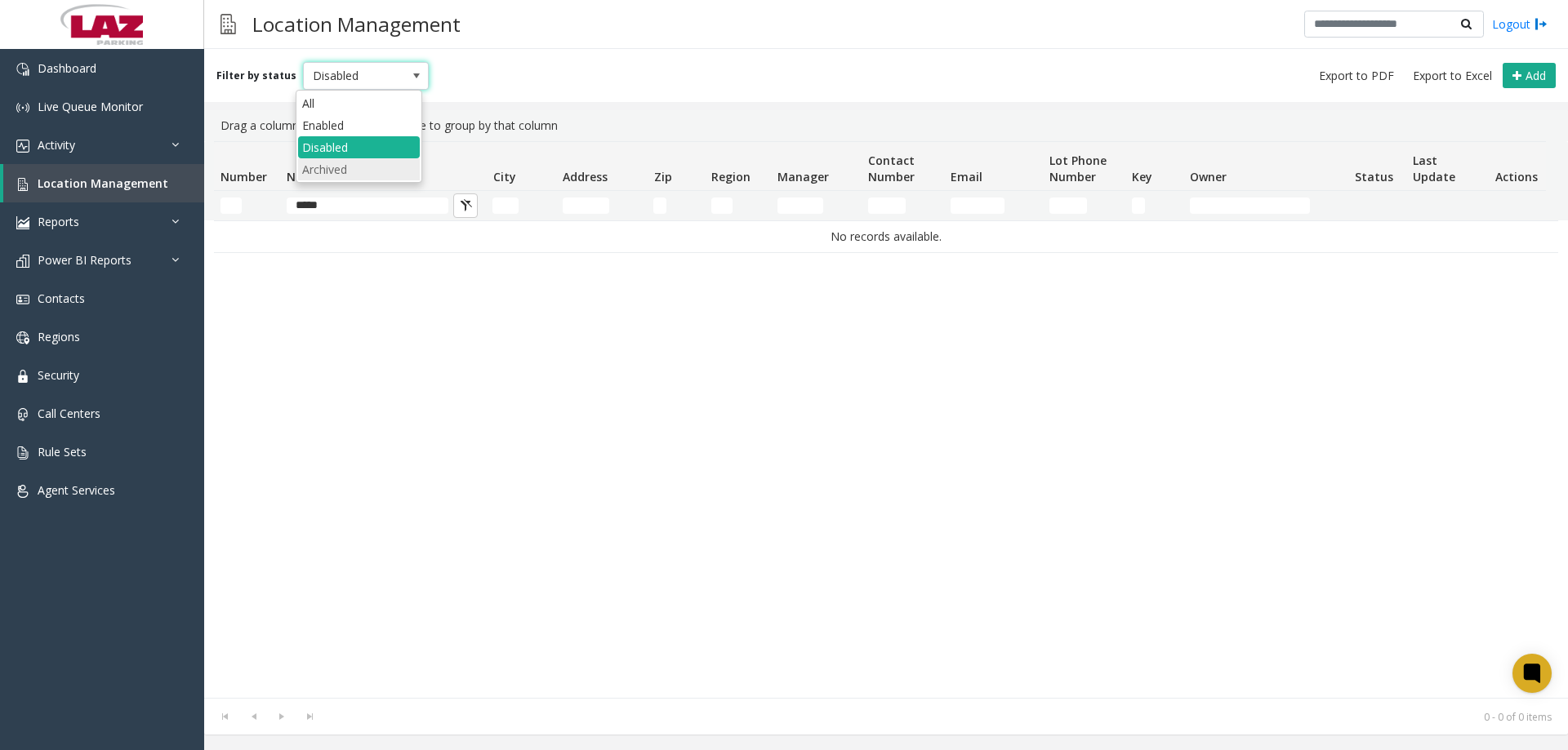
click at [331, 161] on li "Archived" at bounding box center [358, 169] width 122 height 22
click at [343, 67] on span "Archived" at bounding box center [353, 76] width 99 height 26
click at [343, 106] on li "All" at bounding box center [358, 103] width 122 height 22
click at [596, 64] on div "Filter by status All Add" at bounding box center [885, 76] width 1364 height 53
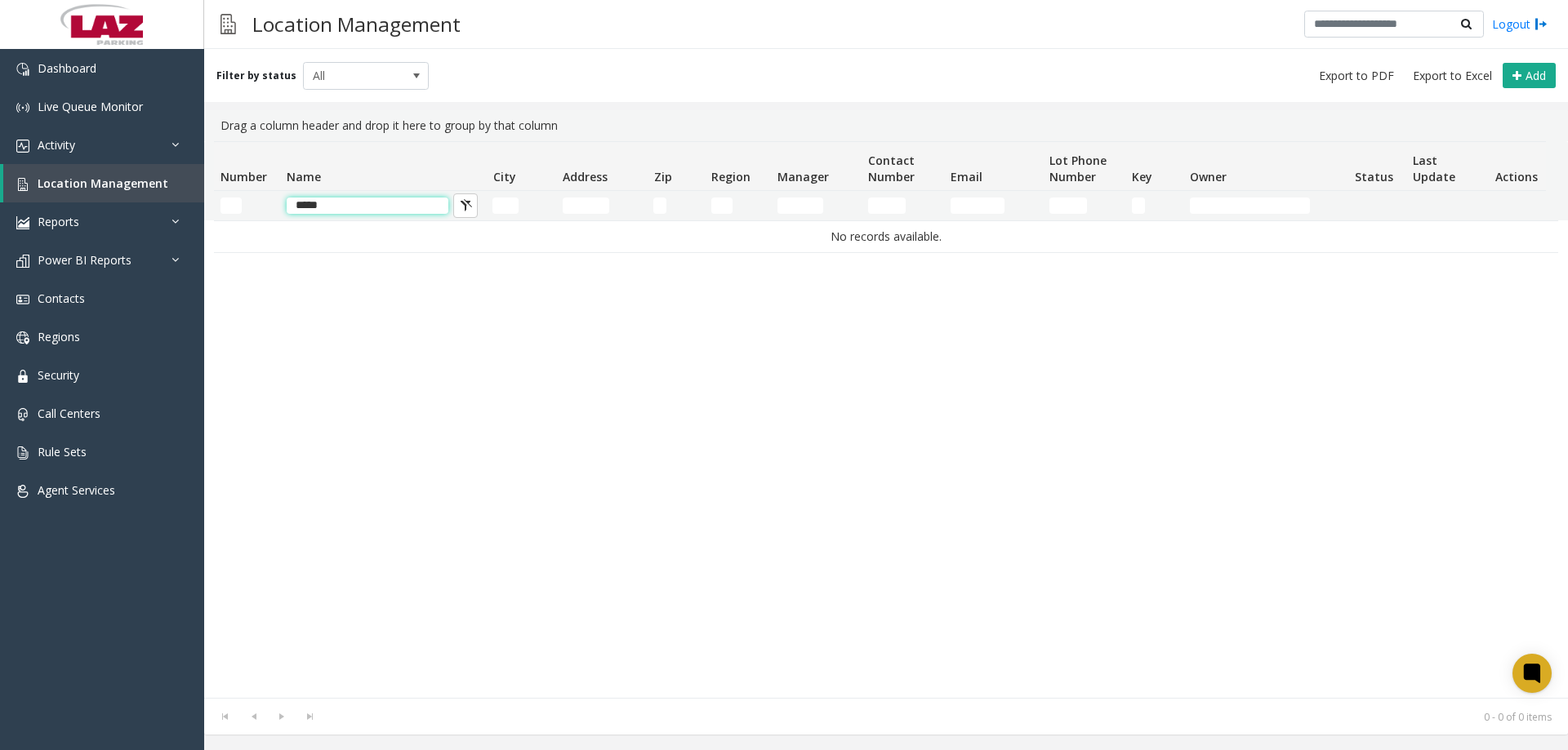
click at [337, 205] on input "*****" at bounding box center [367, 206] width 162 height 17
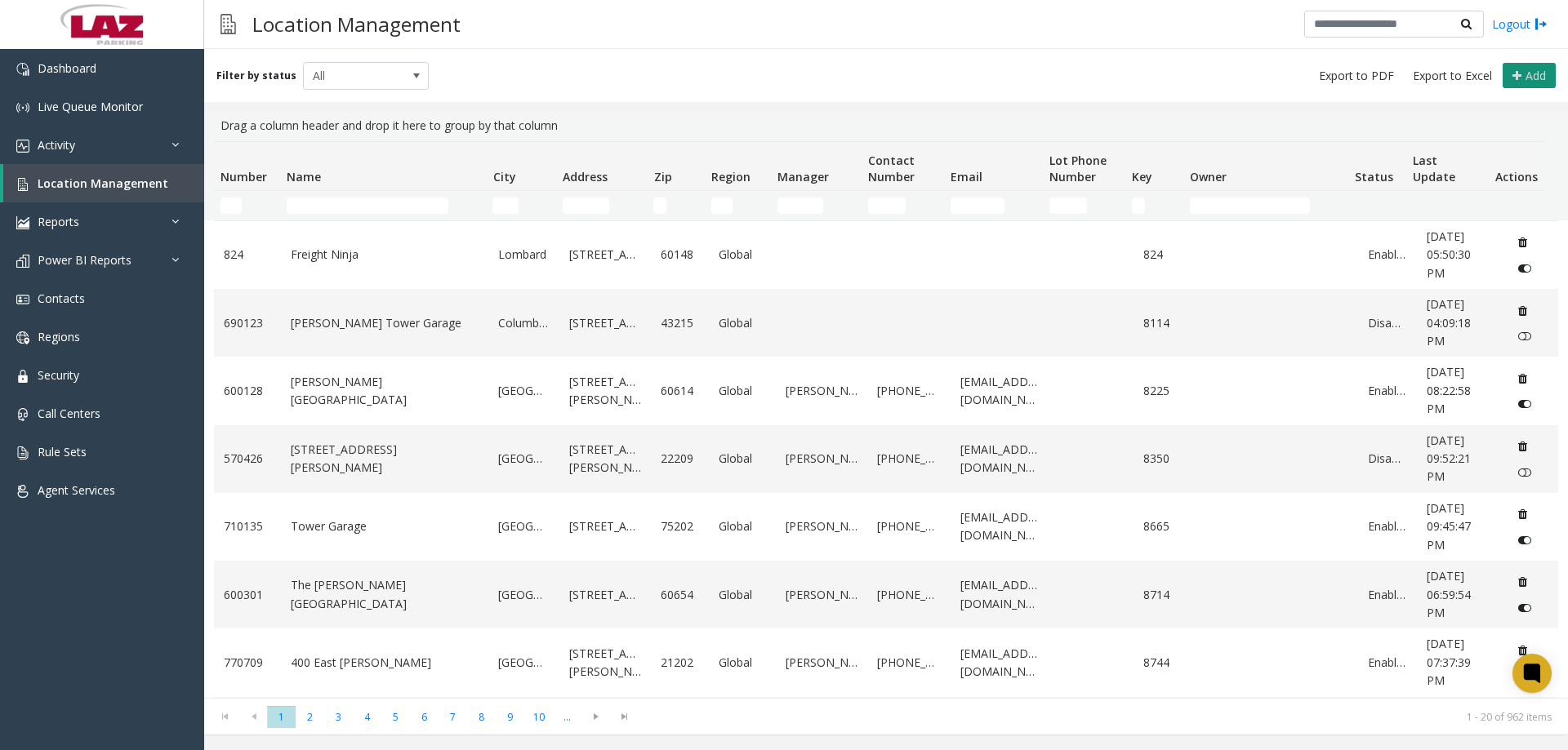
click at [1535, 82] on span "Add" at bounding box center [1535, 76] width 20 height 16
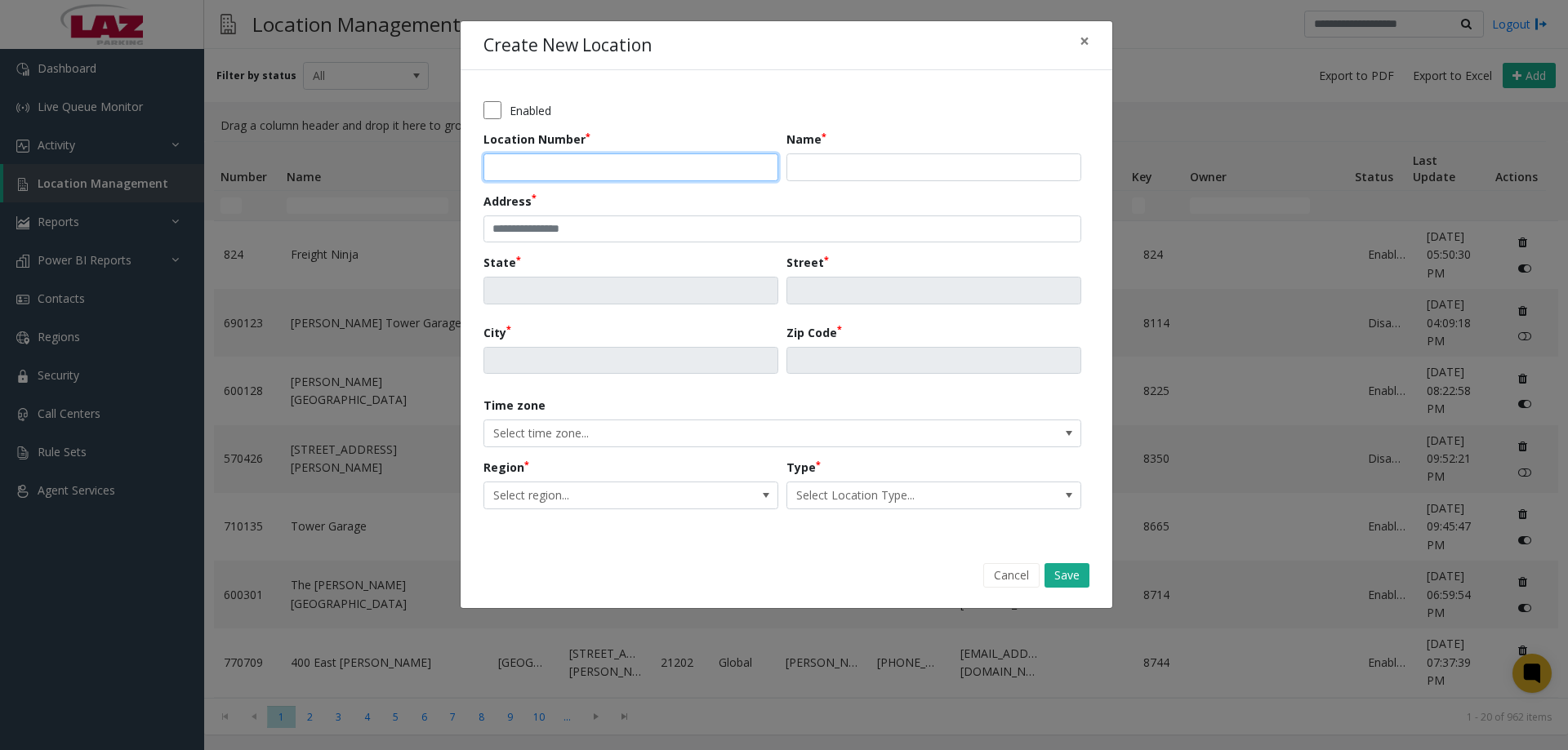
click at [544, 173] on input "Location Number" at bounding box center [631, 168] width 295 height 28
type input "******"
click at [812, 161] on input "Name" at bounding box center [934, 168] width 295 height 28
type input "**********"
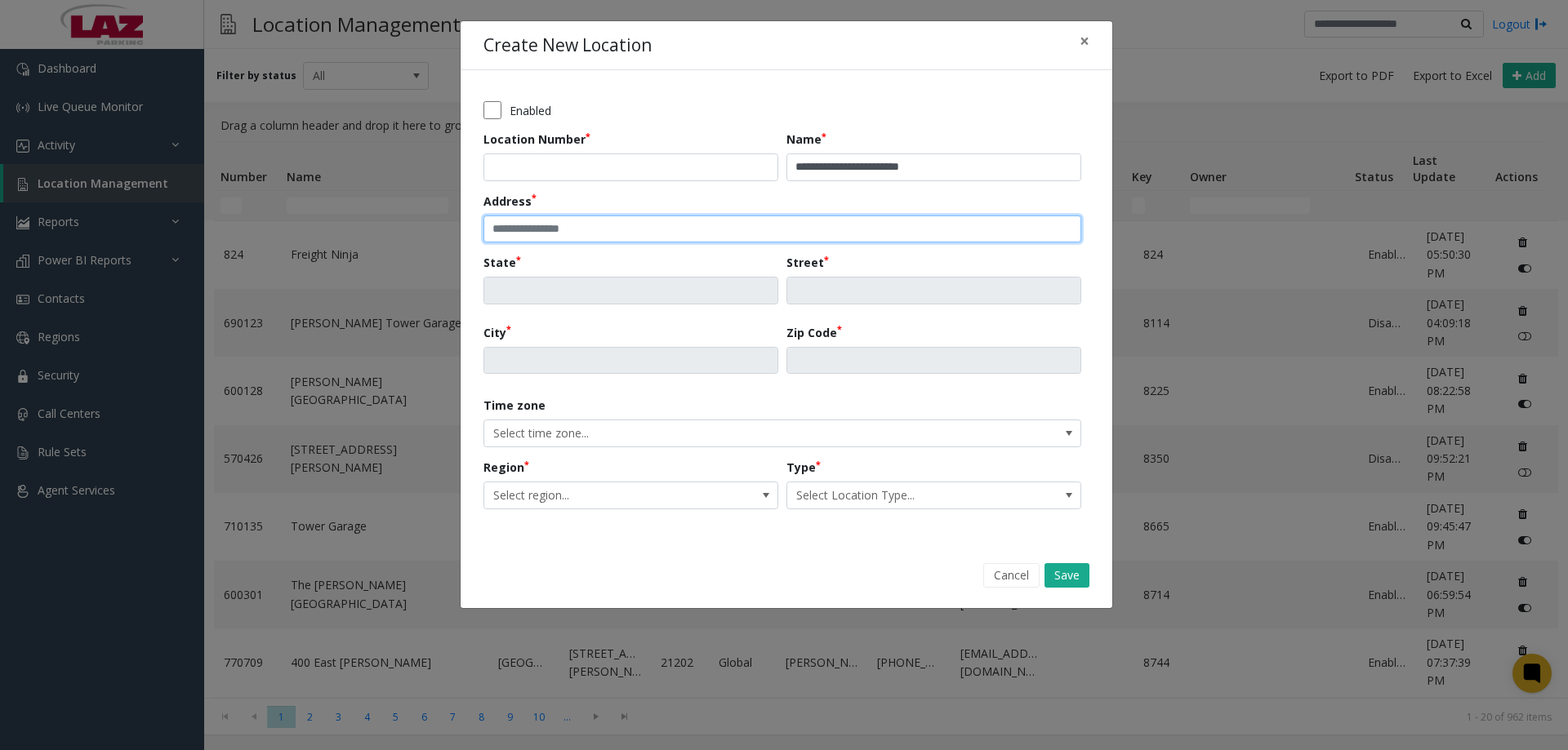
click at [521, 229] on input "text" at bounding box center [782, 229] width 598 height 28
click at [511, 227] on input "text" at bounding box center [782, 229] width 598 height 28
type input "**********"
type input "**"
type input "**********"
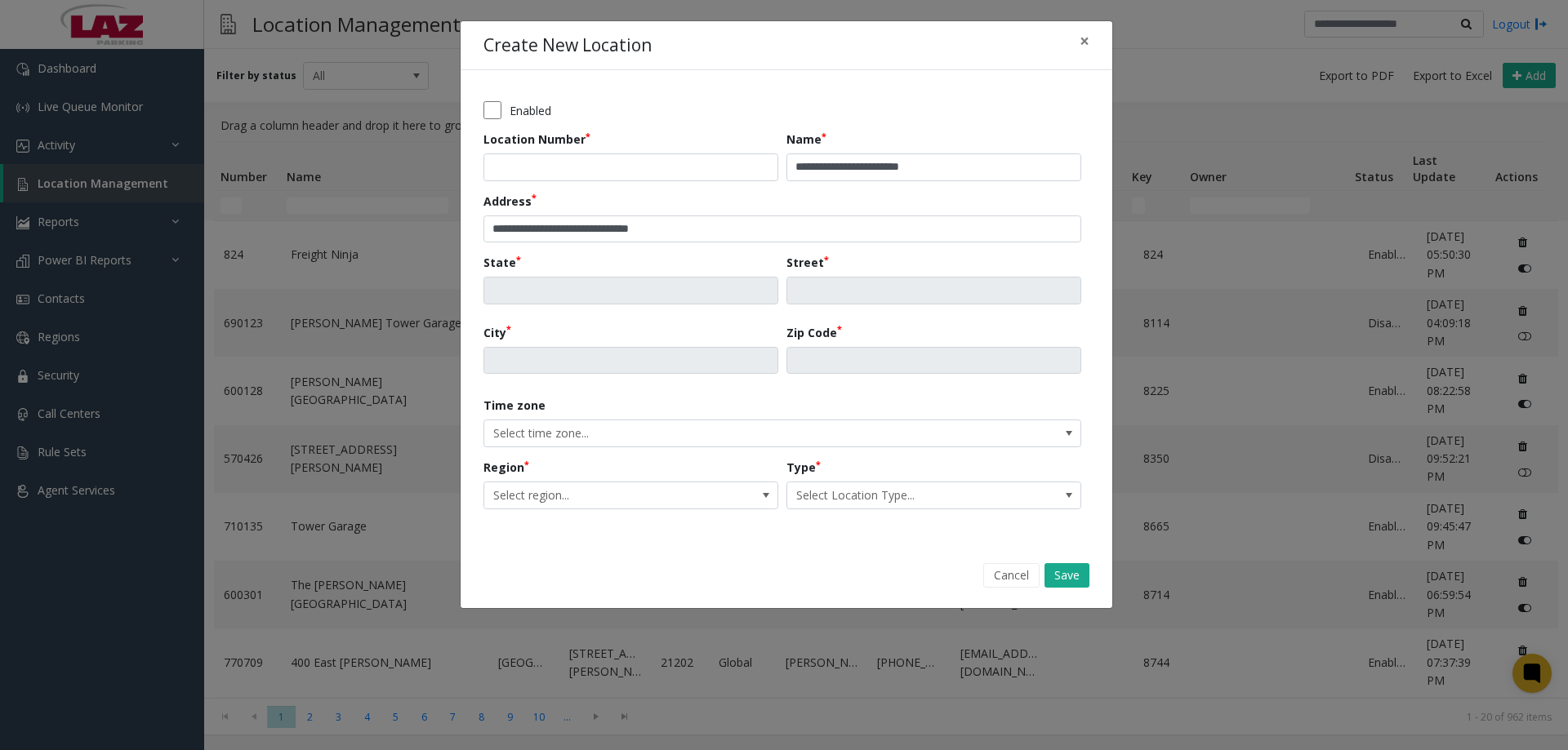
type input "********"
type input "*****"
click at [697, 229] on input "**********" at bounding box center [782, 229] width 598 height 28
click at [699, 330] on div "City ********" at bounding box center [634, 350] width 303 height 51
click at [651, 487] on span "Select region..." at bounding box center [601, 495] width 235 height 26
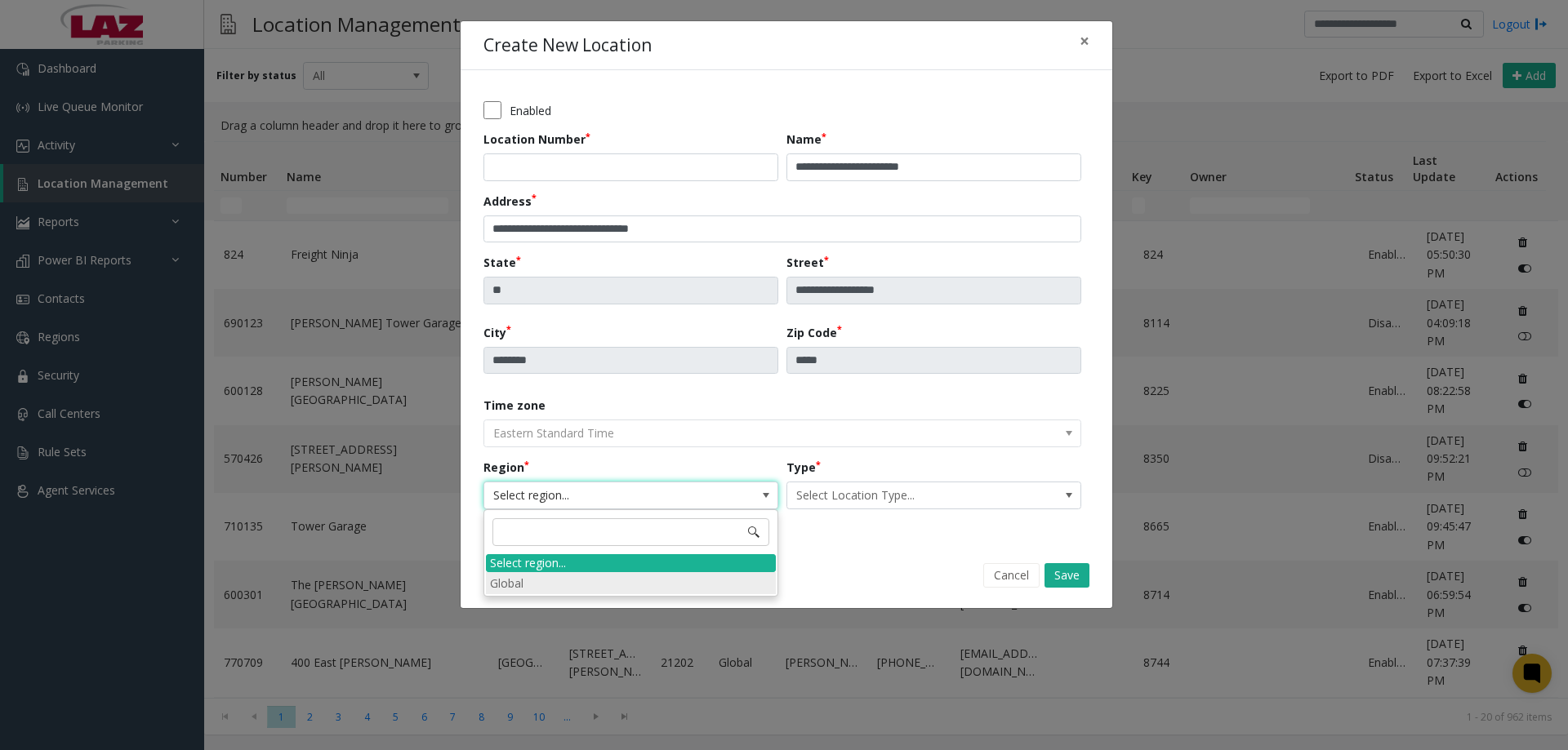
click at [551, 577] on li "Global" at bounding box center [631, 583] width 290 height 22
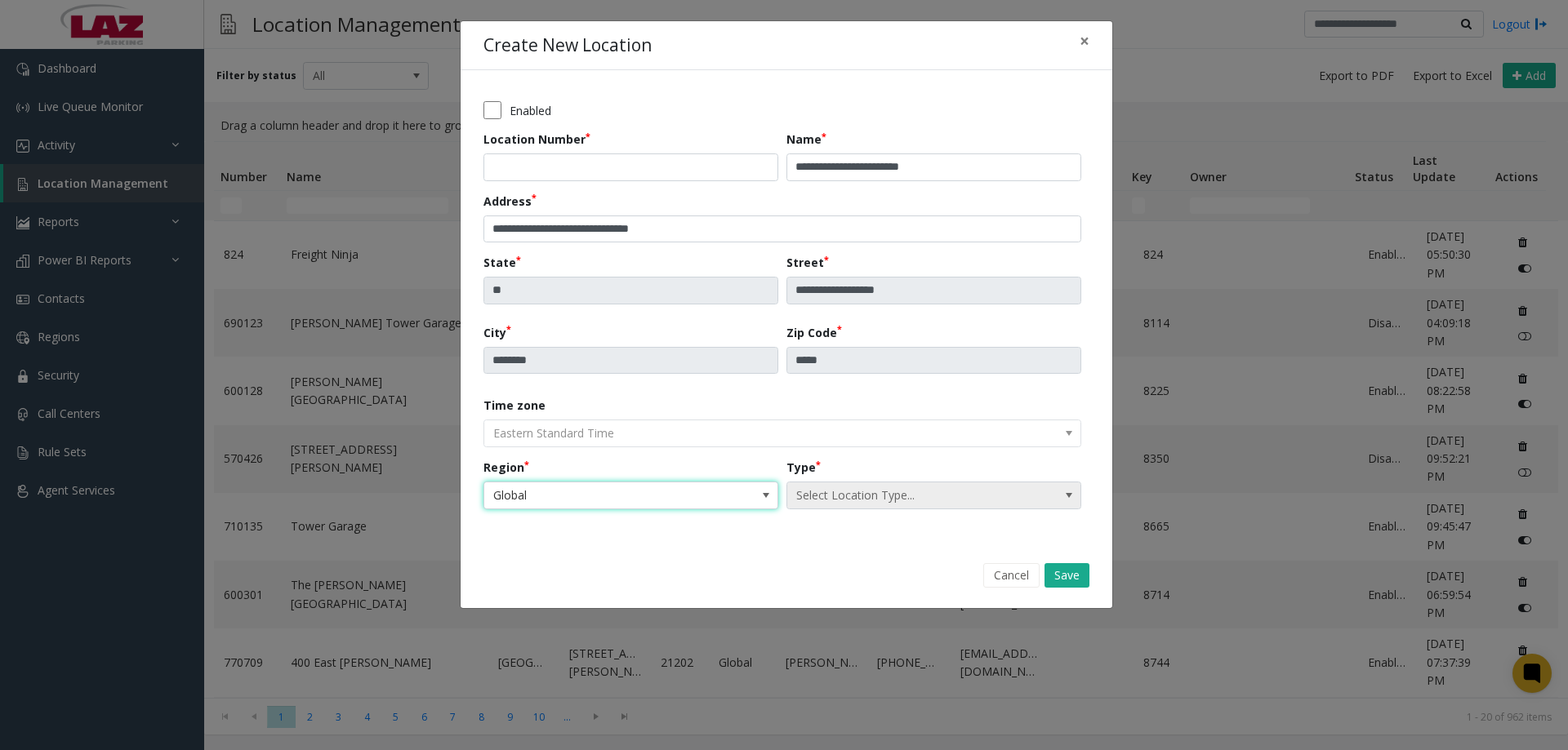
click at [820, 493] on span "Select Location Type..." at bounding box center [904, 495] width 235 height 26
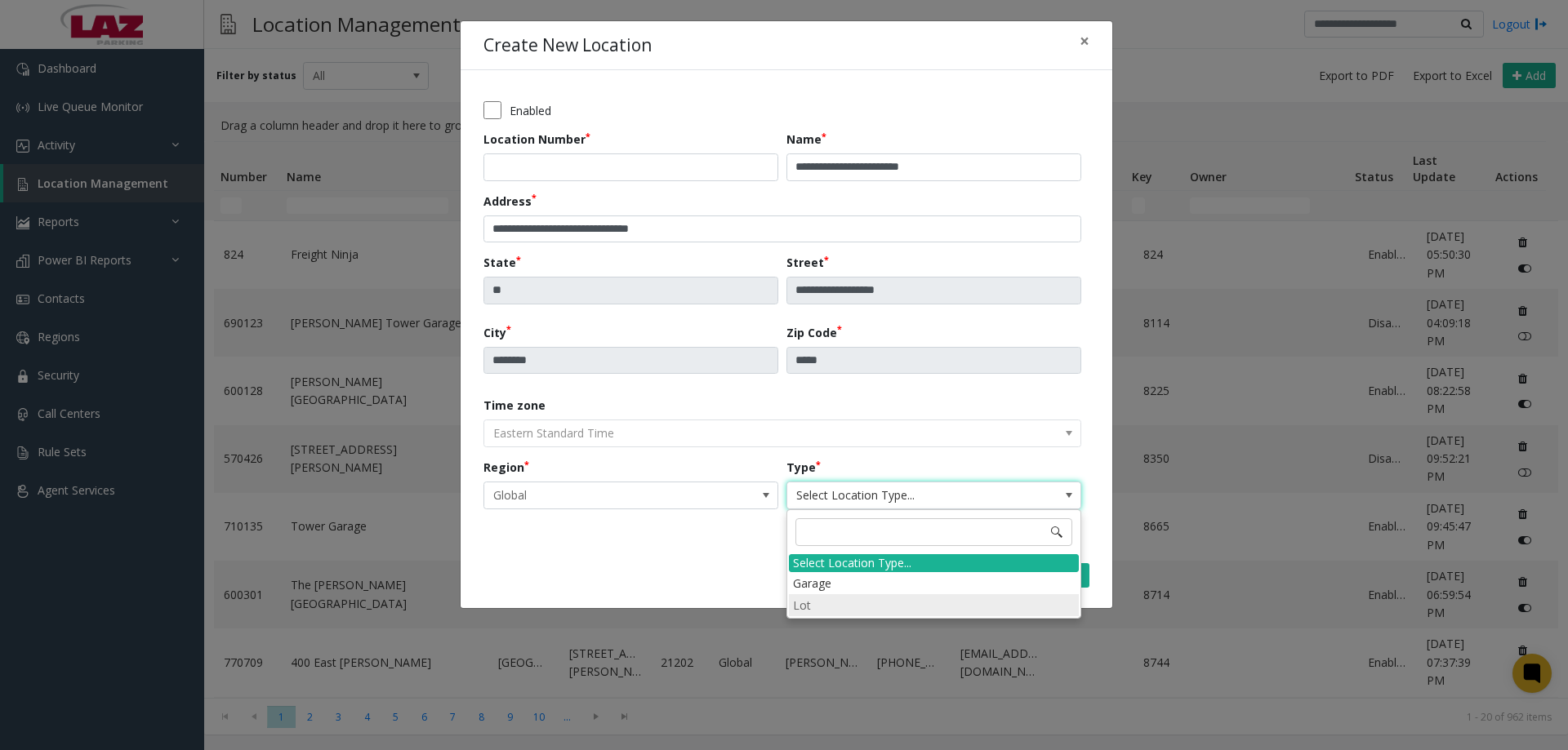
click at [820, 613] on li "Lot" at bounding box center [934, 605] width 290 height 22
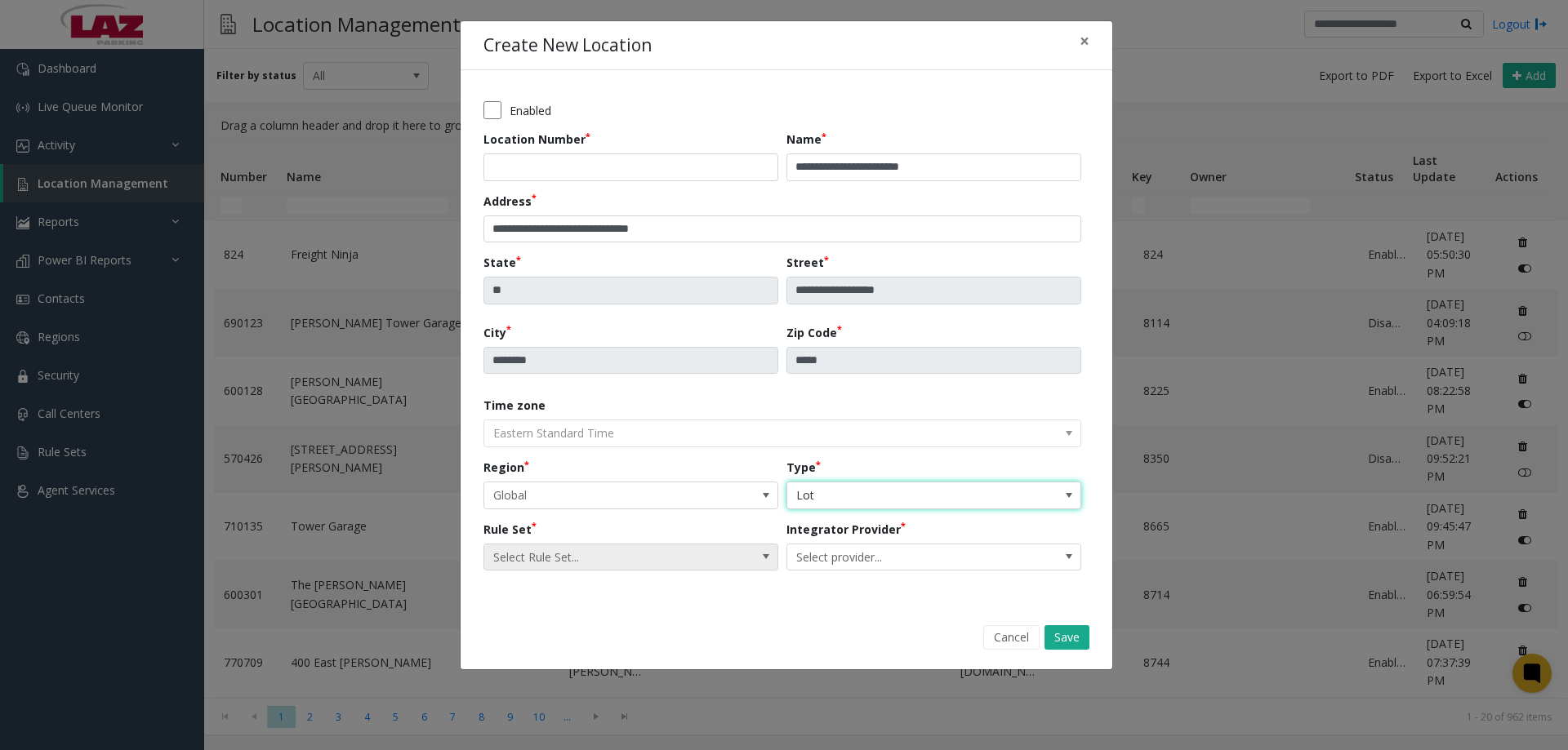
click at [668, 552] on span "Select Rule Set..." at bounding box center [601, 558] width 235 height 26
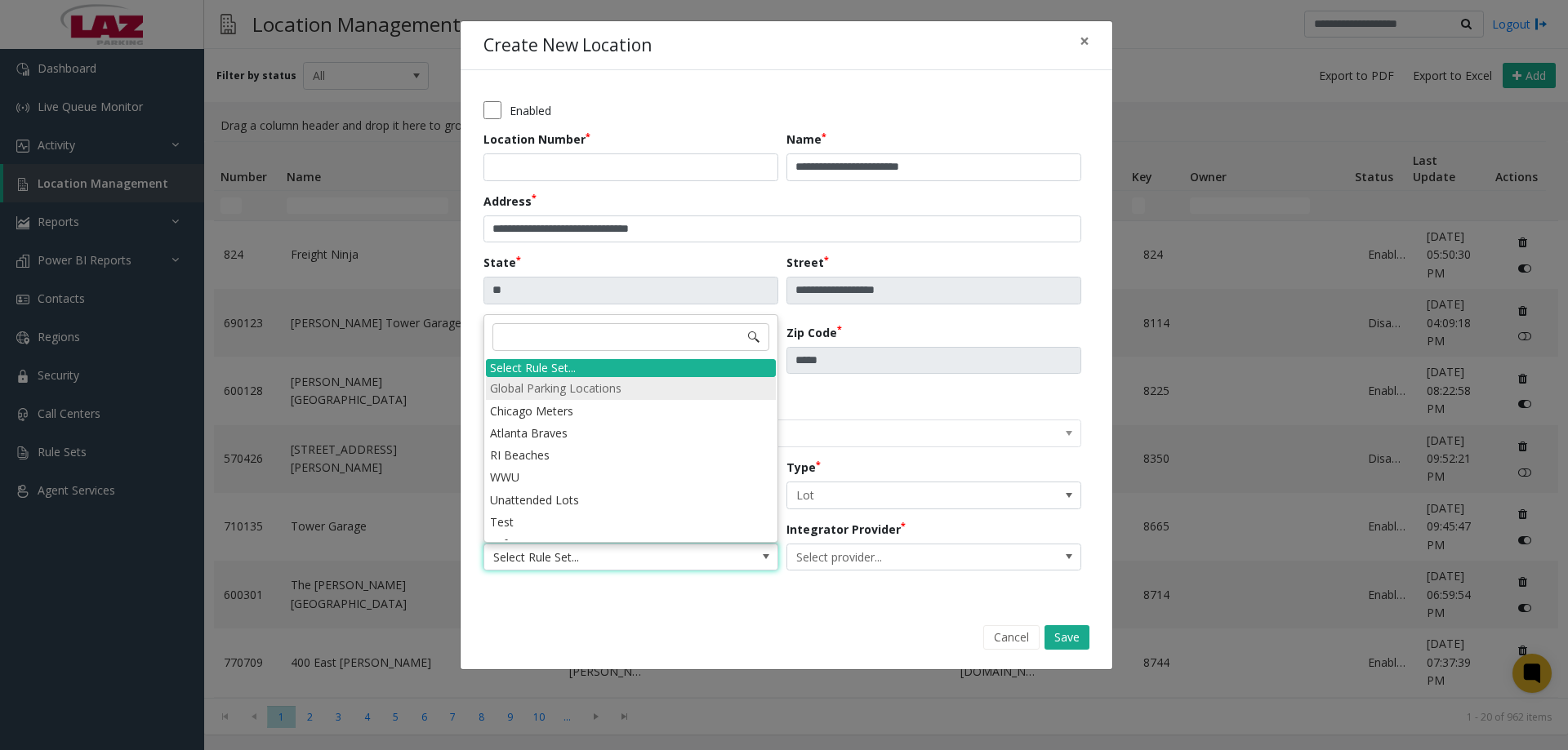
click at [559, 386] on li "Global Parking Locations" at bounding box center [631, 388] width 290 height 22
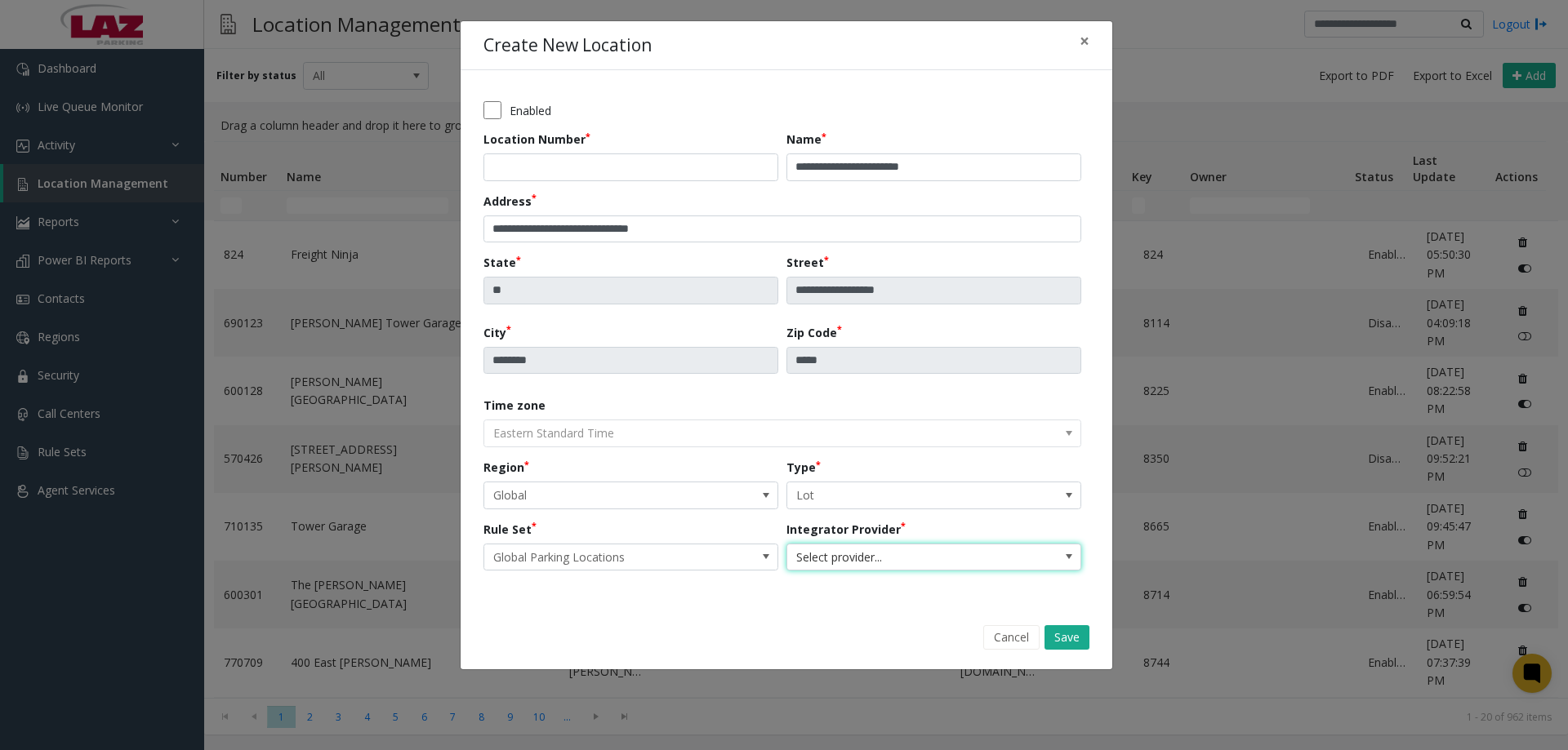
click at [855, 551] on span "Select provider..." at bounding box center [904, 558] width 235 height 26
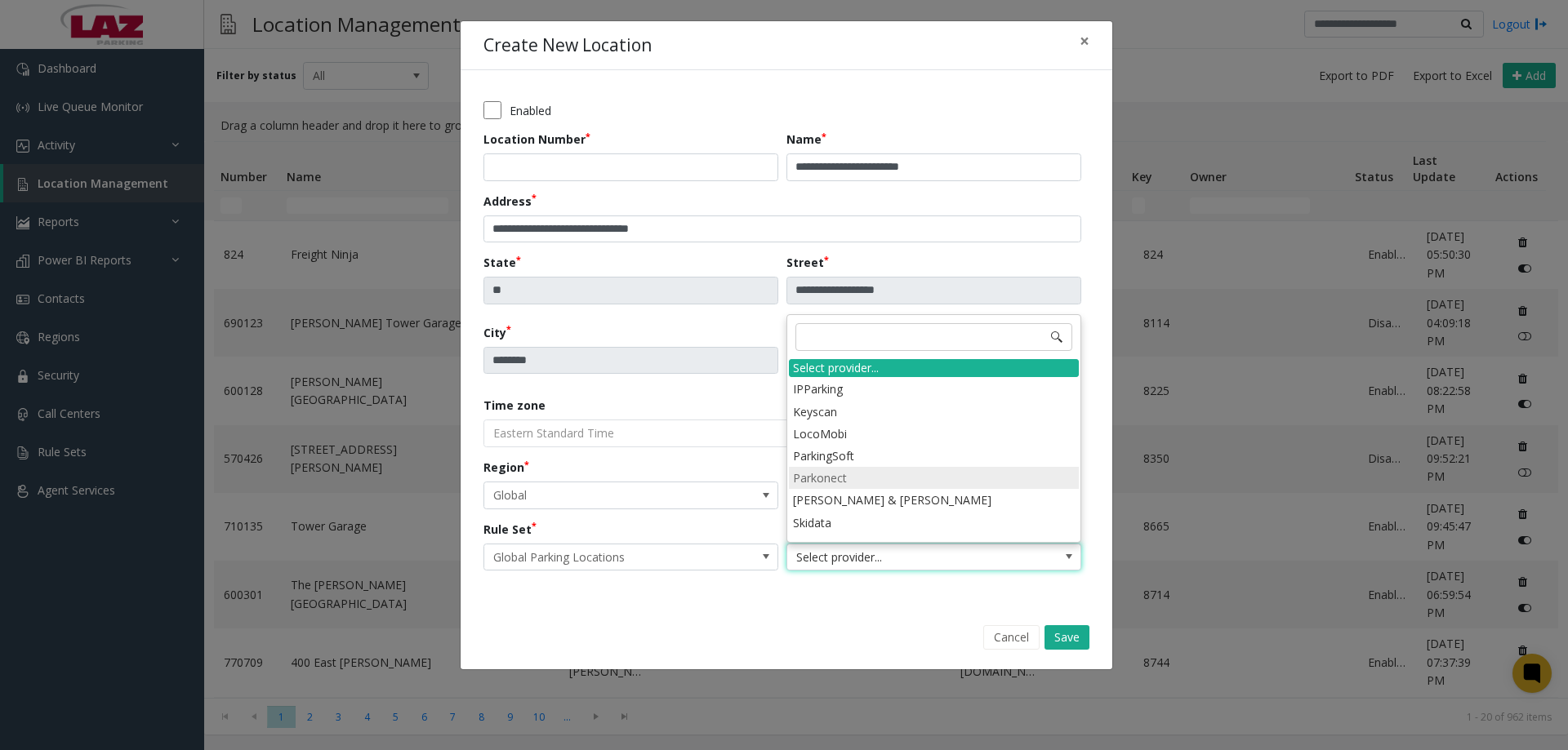
scroll to position [118, 0]
click at [838, 472] on li "IPParking" at bounding box center [934, 470] width 290 height 22
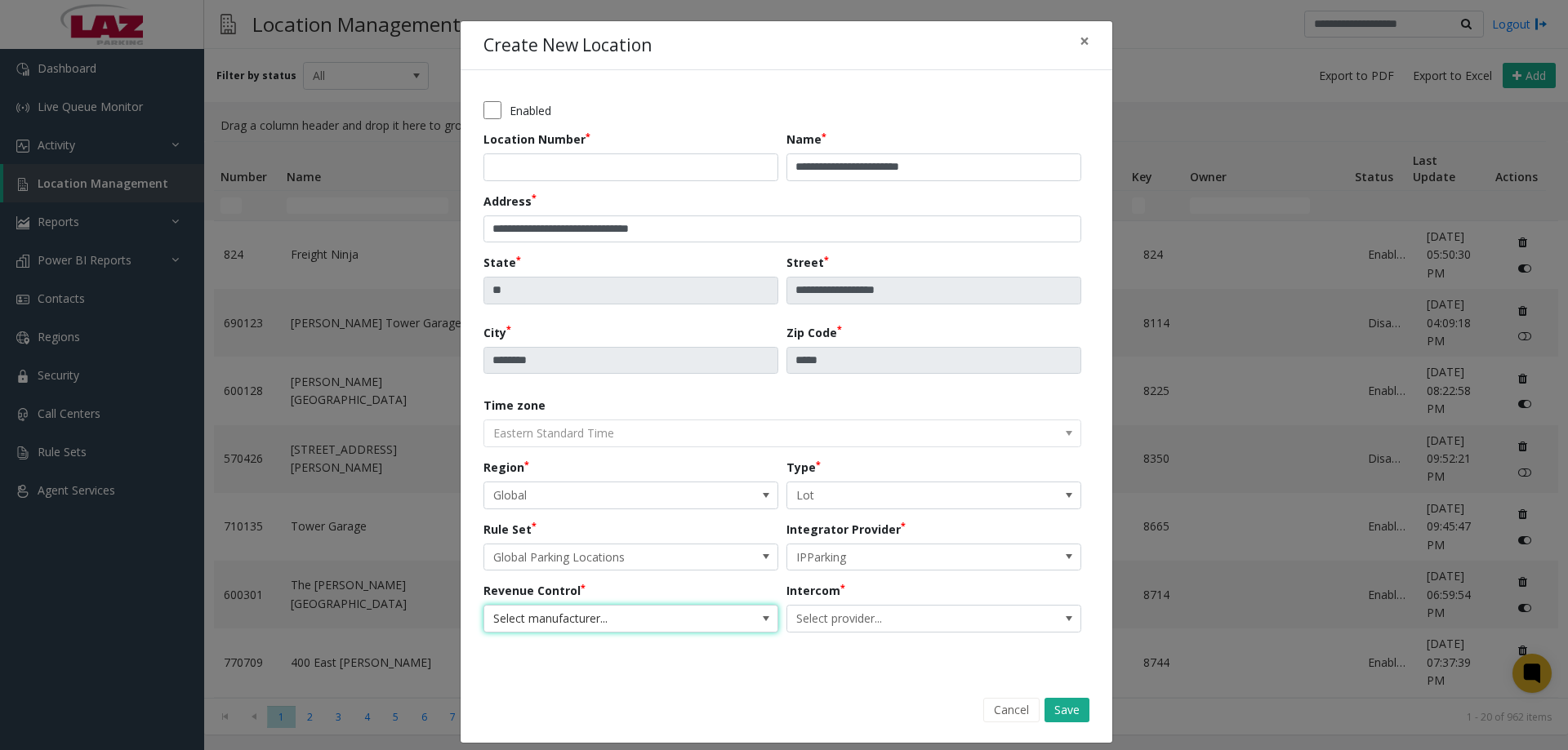
click at [697, 611] on span "Select manufacturer..." at bounding box center [601, 619] width 235 height 26
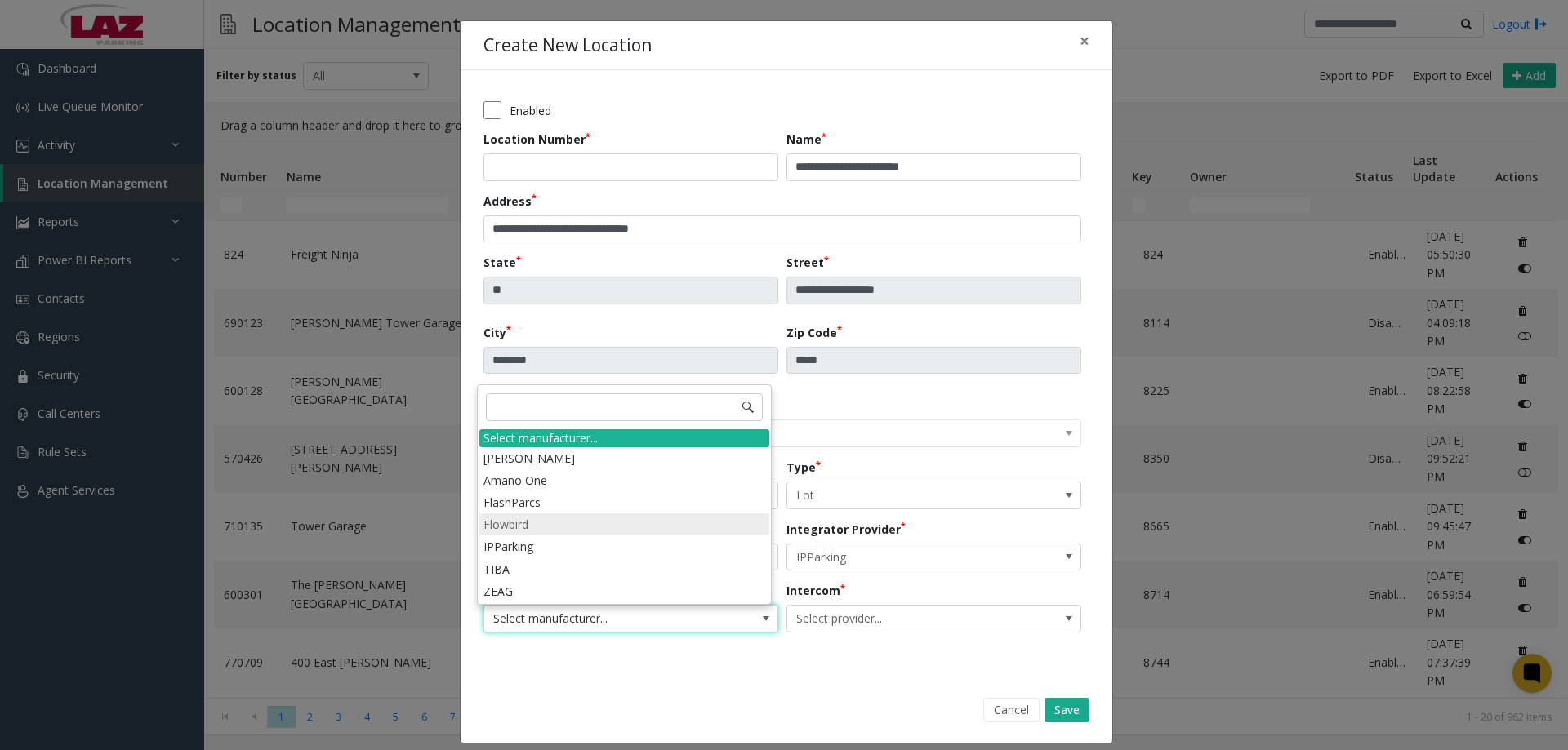
scroll to position [13, 0]
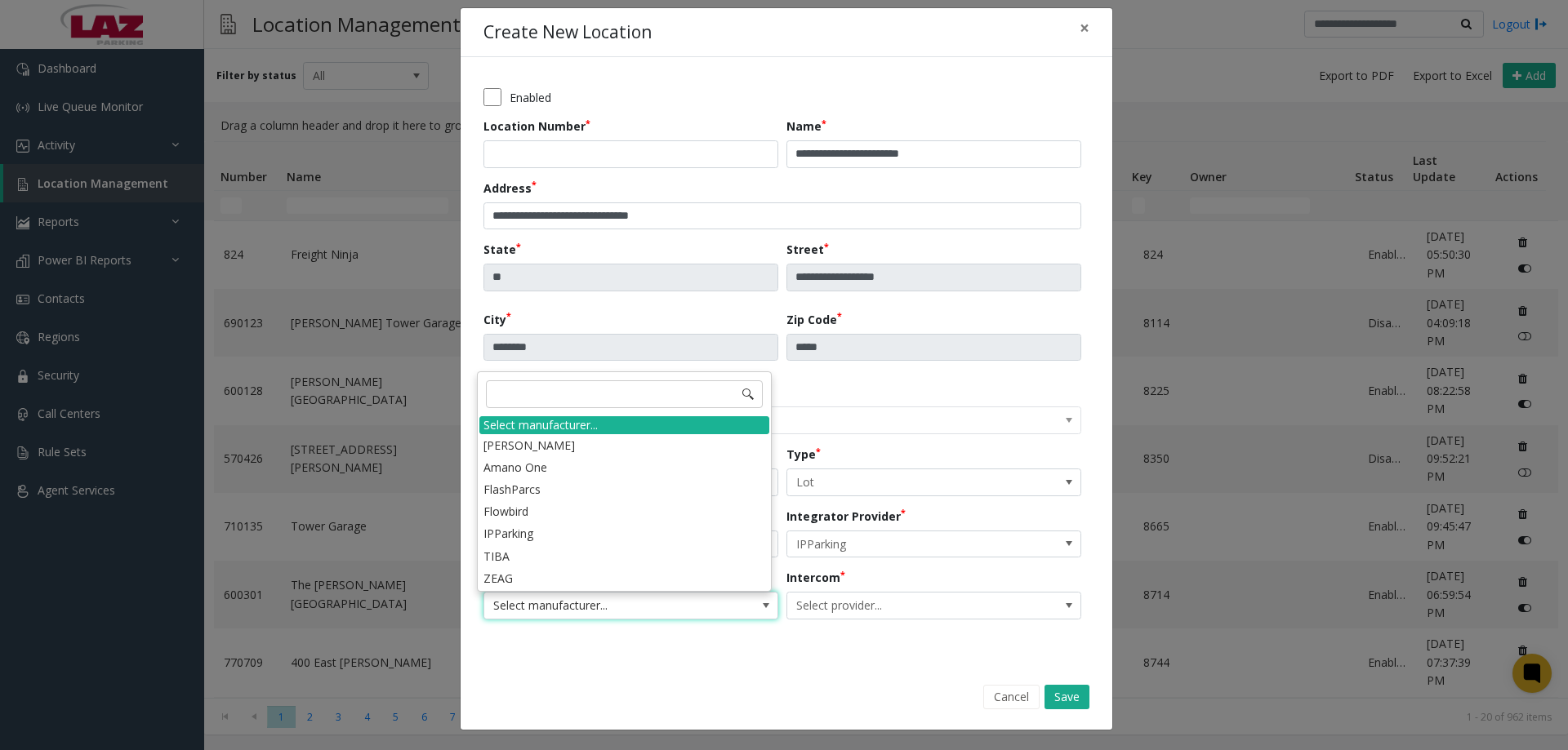
click at [641, 699] on div "Cancel Save" at bounding box center [786, 697] width 629 height 41
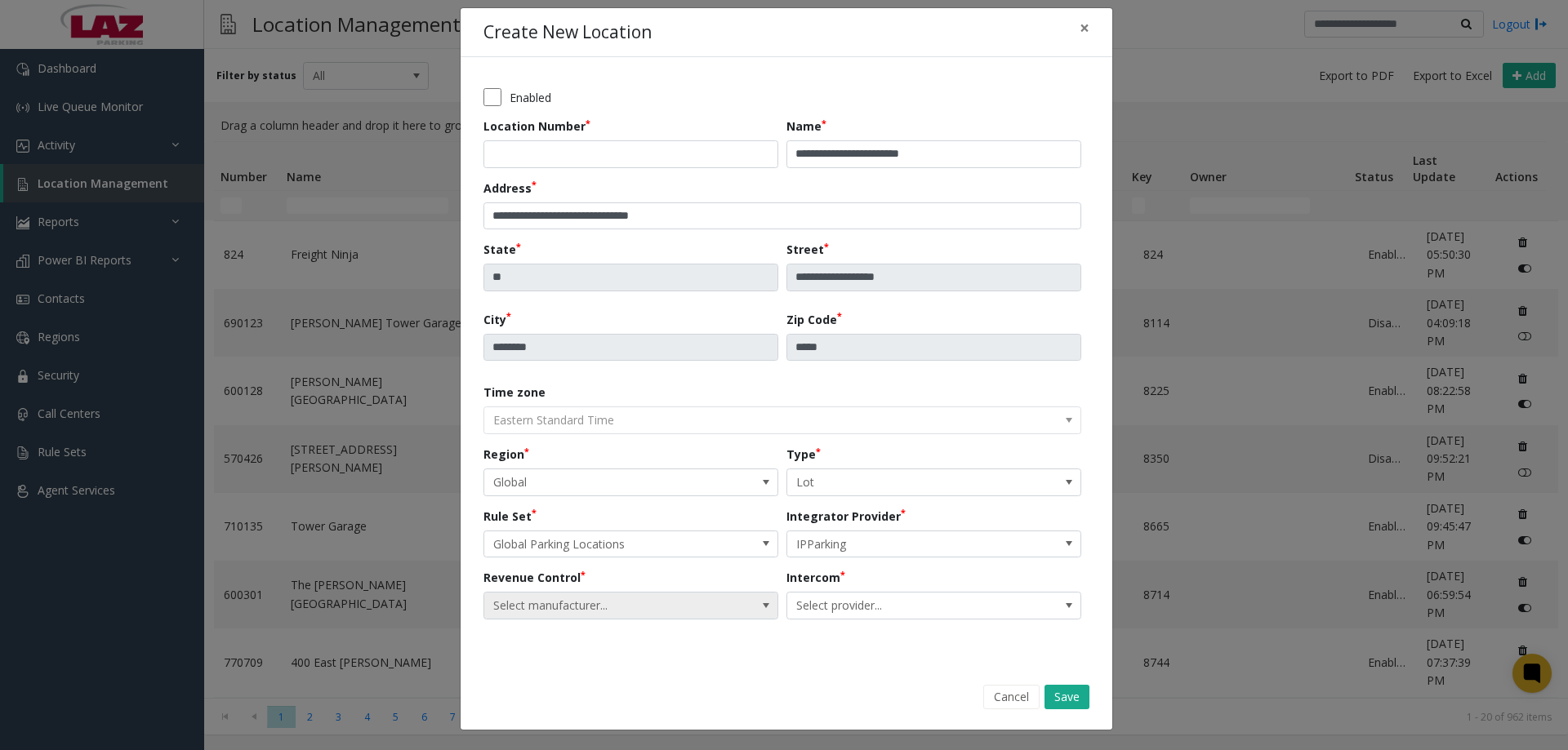
click at [683, 610] on span "Select manufacturer..." at bounding box center [601, 606] width 235 height 26
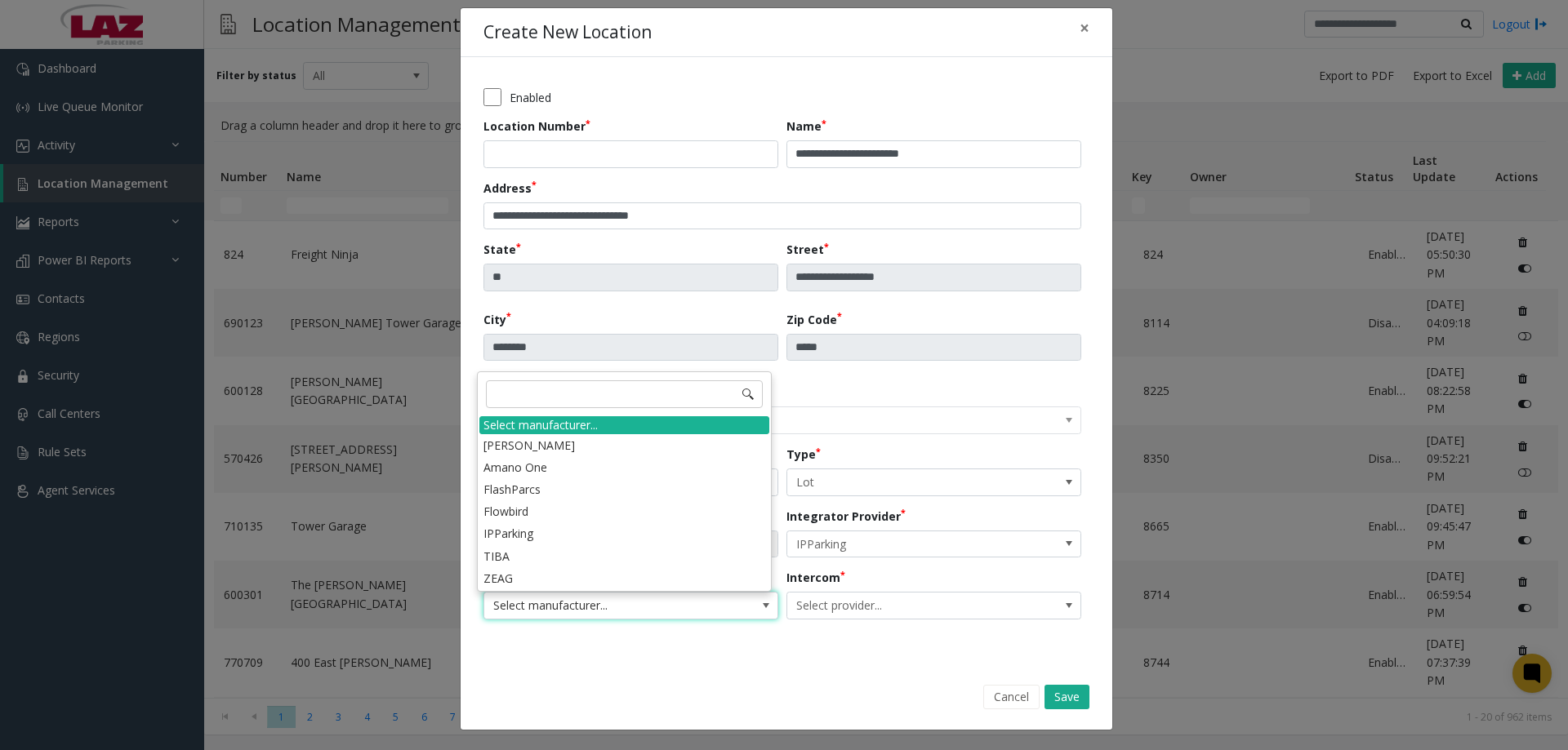
click at [559, 534] on li "IPParking" at bounding box center [625, 533] width 290 height 22
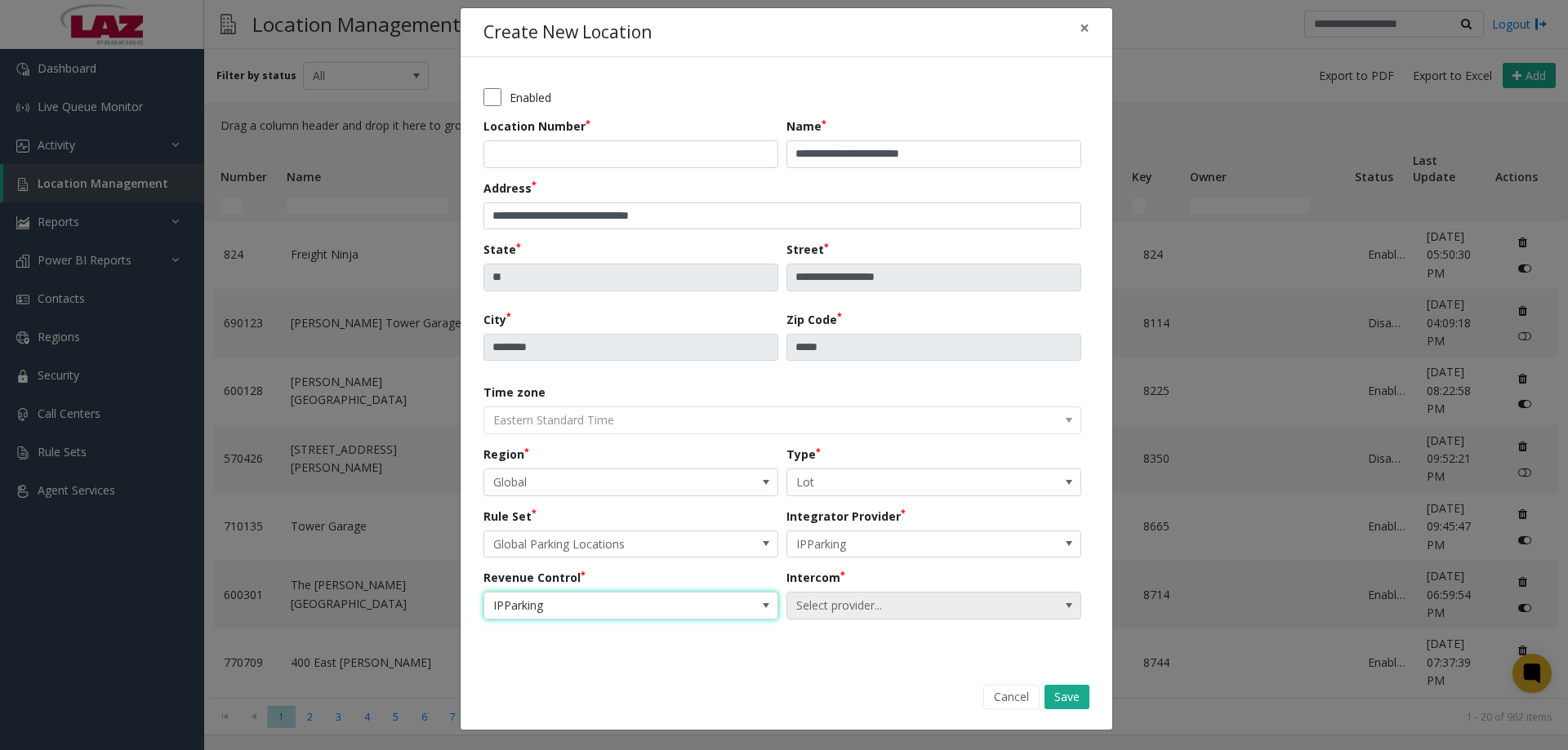
click at [898, 602] on span "Select provider..." at bounding box center [904, 606] width 235 height 26
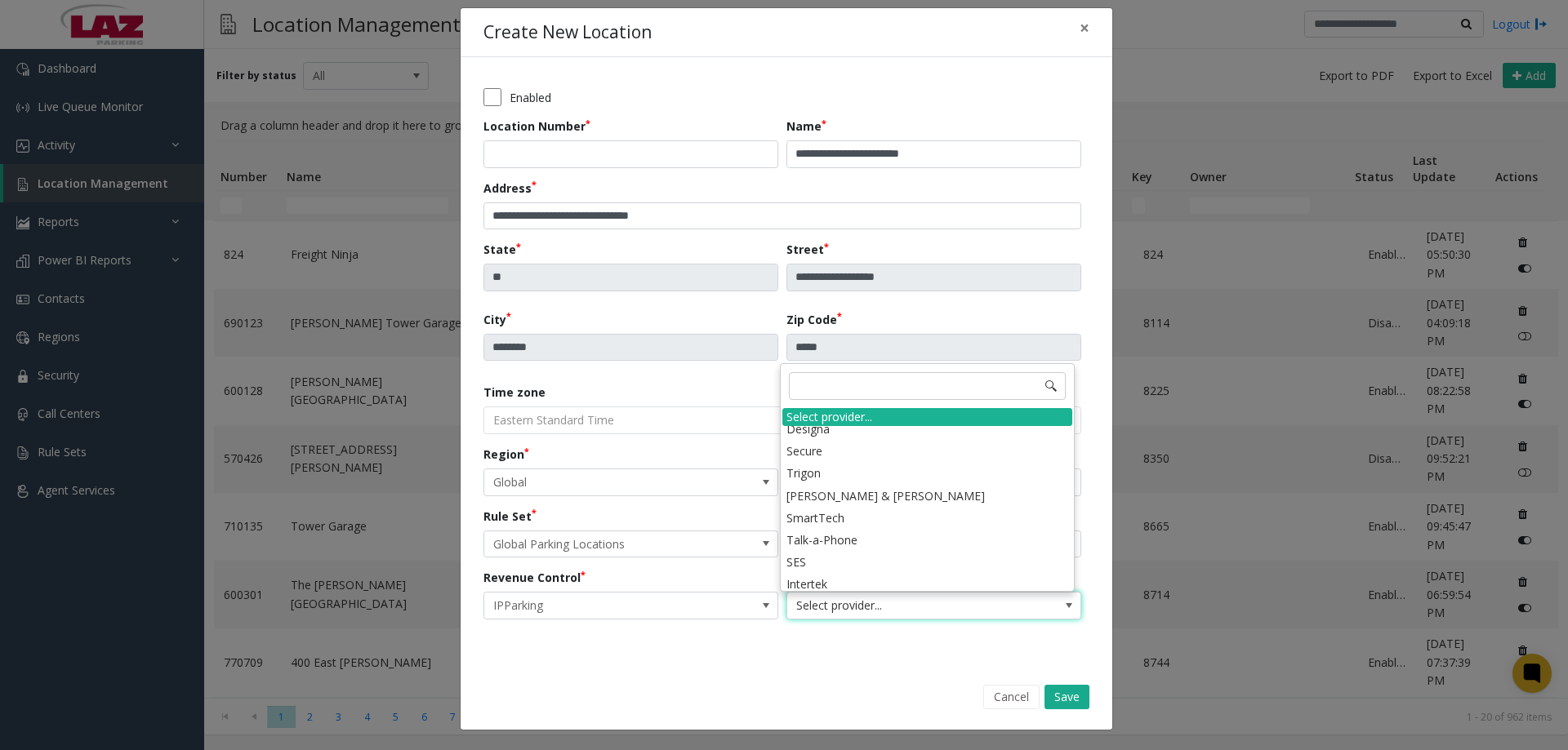
scroll to position [0, 0]
click at [953, 458] on li "Umojo" at bounding box center [928, 458] width 290 height 22
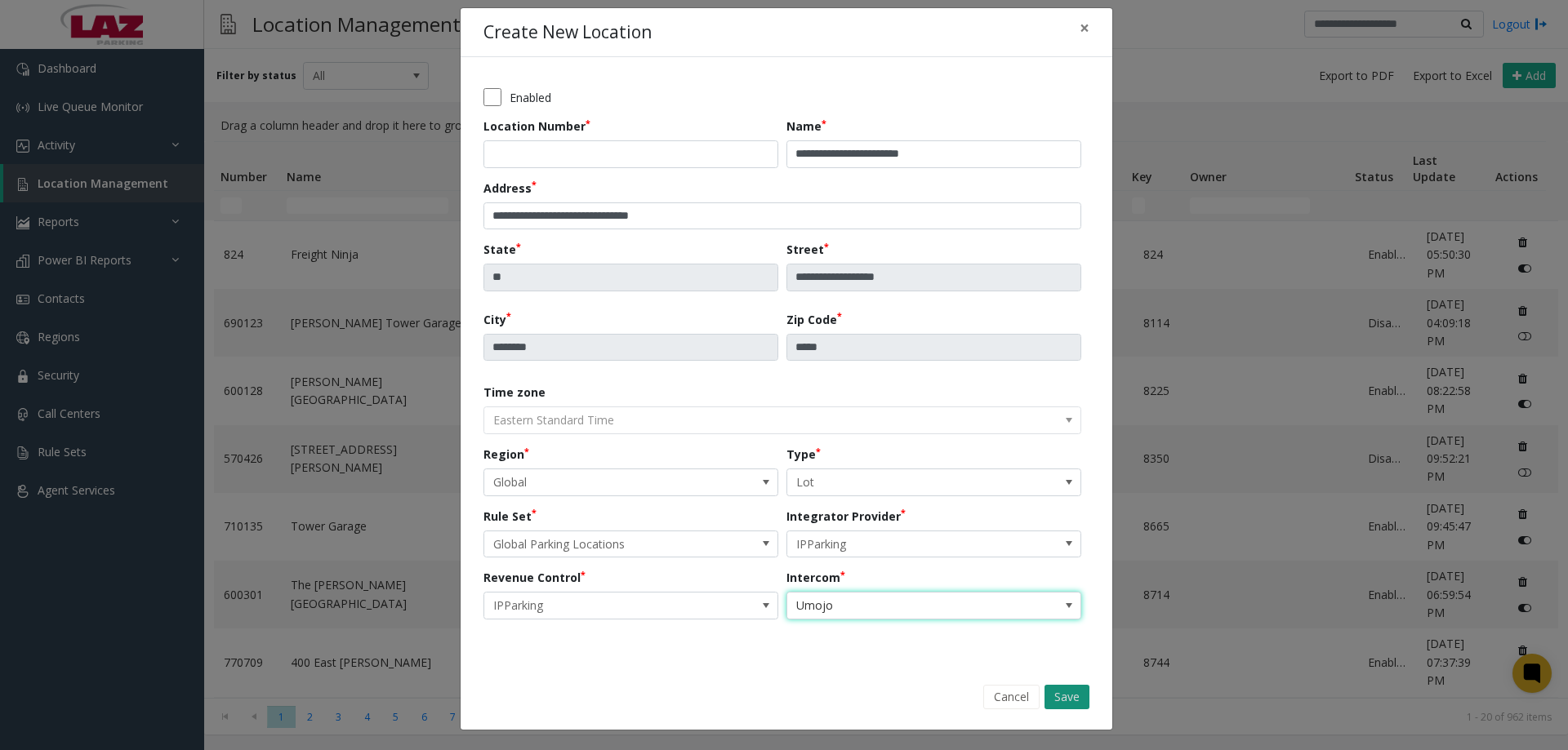
click at [1058, 690] on button "Save" at bounding box center [1066, 697] width 45 height 25
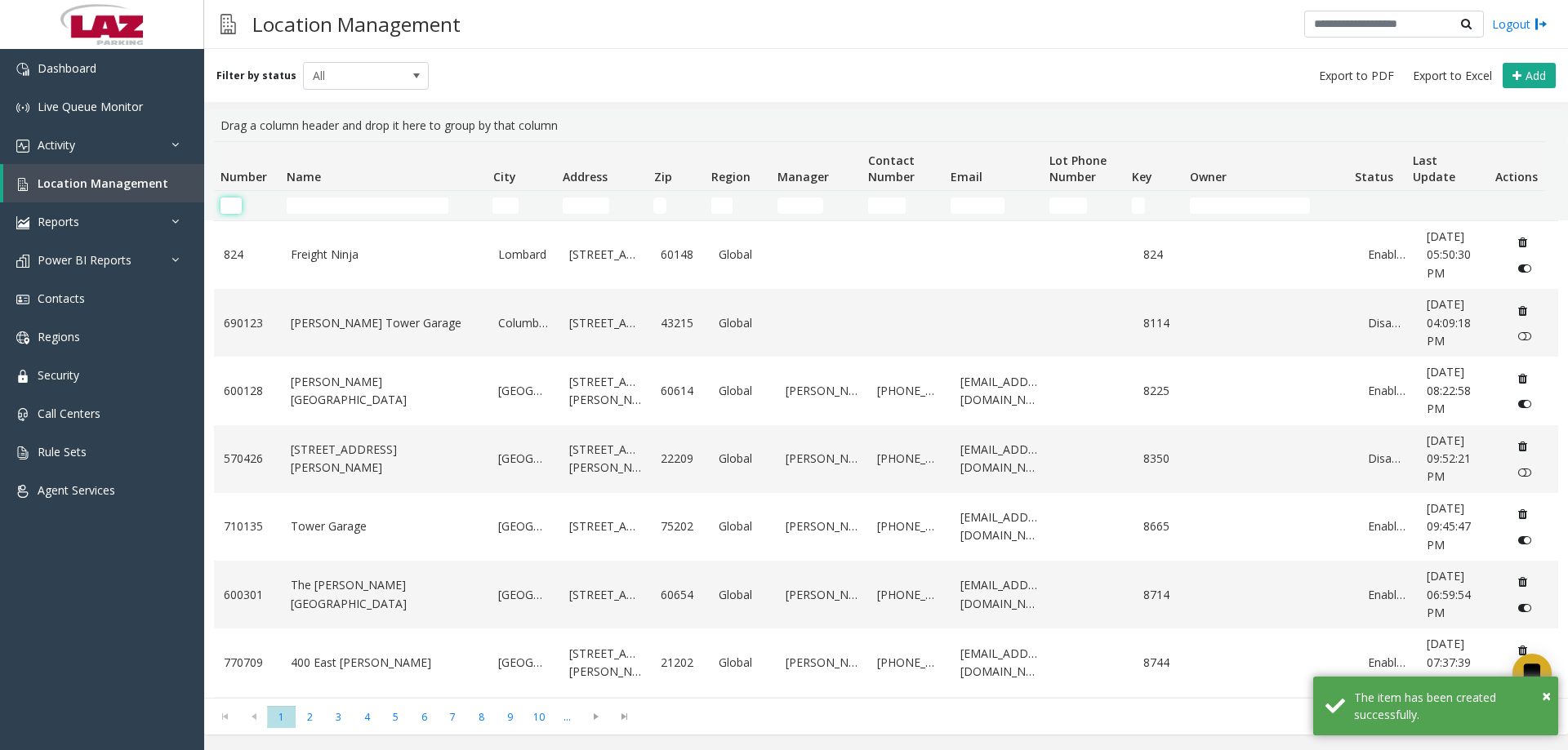
click at [228, 200] on input "Number Filter" at bounding box center [231, 206] width 21 height 17
click at [289, 207] on input "Name Filter" at bounding box center [367, 206] width 162 height 17
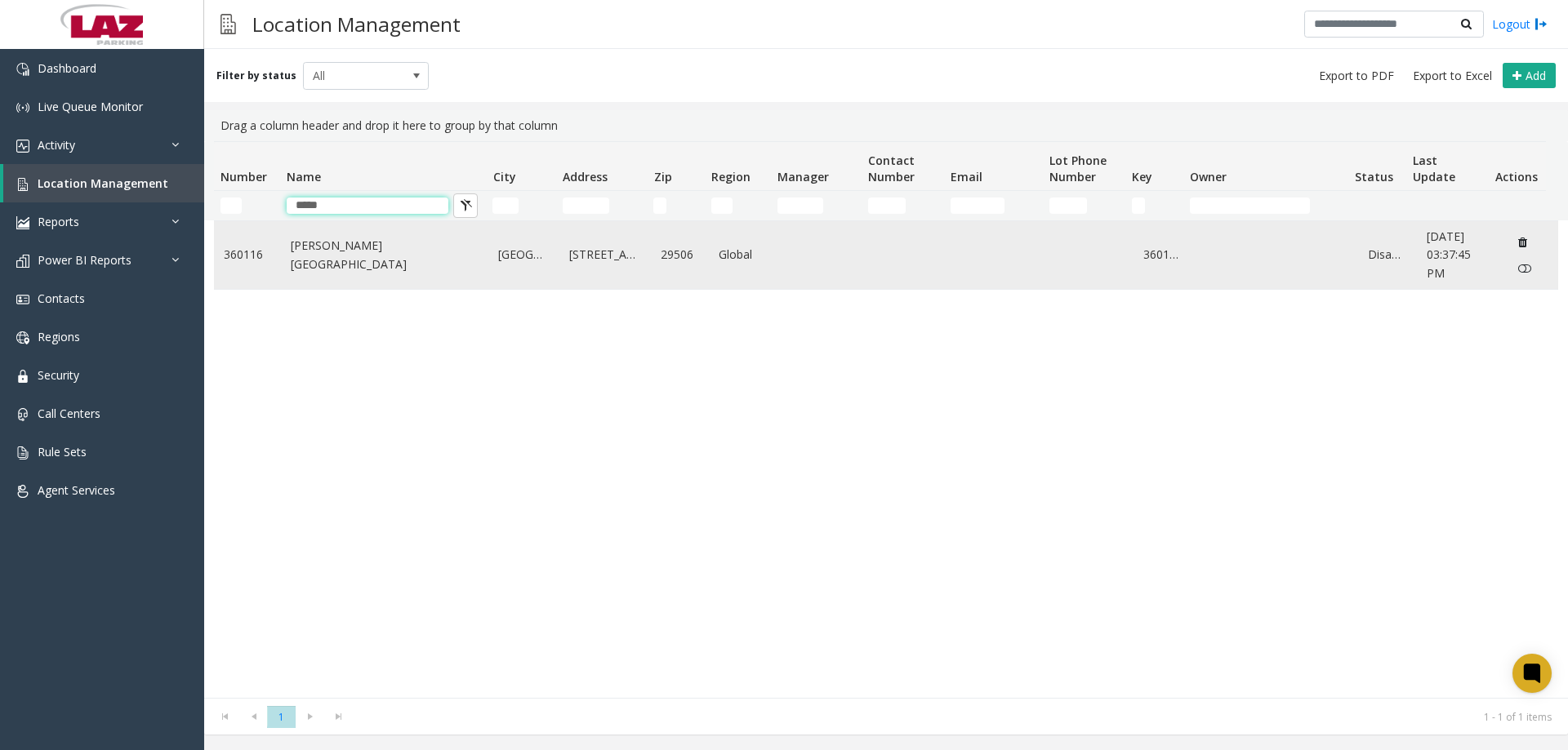
type input "*****"
click at [338, 253] on link "Florence Regional Airport" at bounding box center [385, 256] width 189 height 37
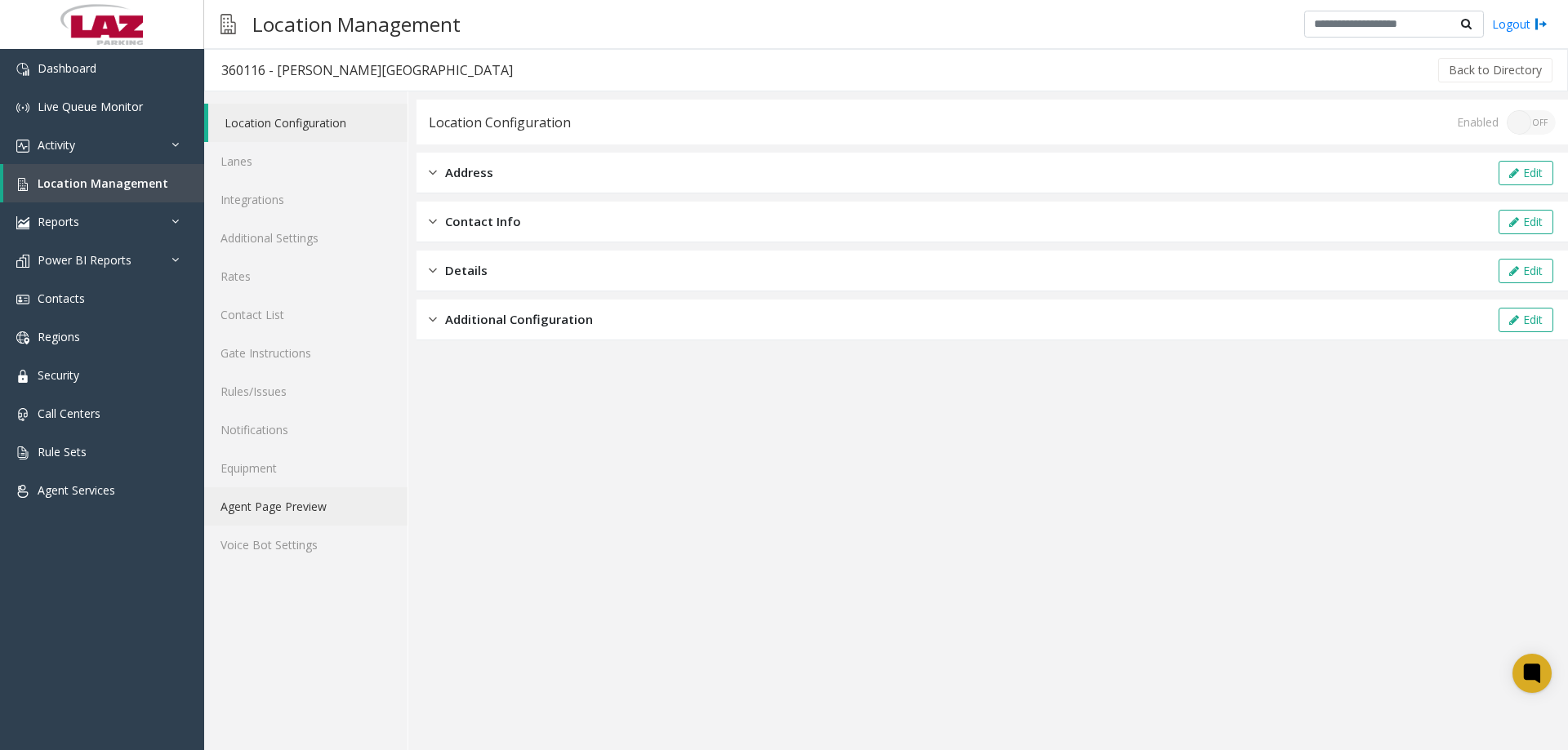
click at [274, 510] on link "Agent Page Preview" at bounding box center [306, 507] width 204 height 39
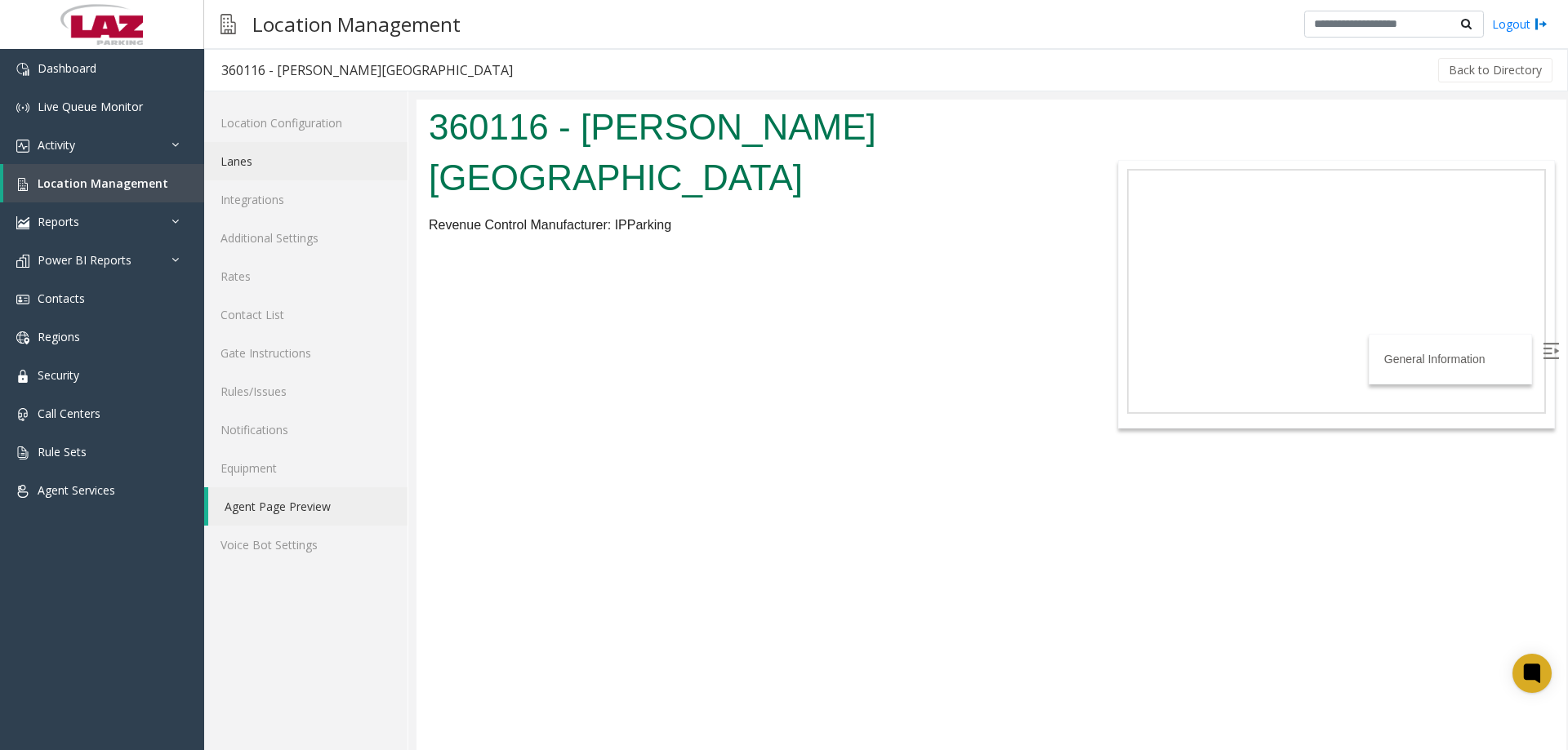
click at [256, 169] on link "Lanes" at bounding box center [306, 162] width 204 height 39
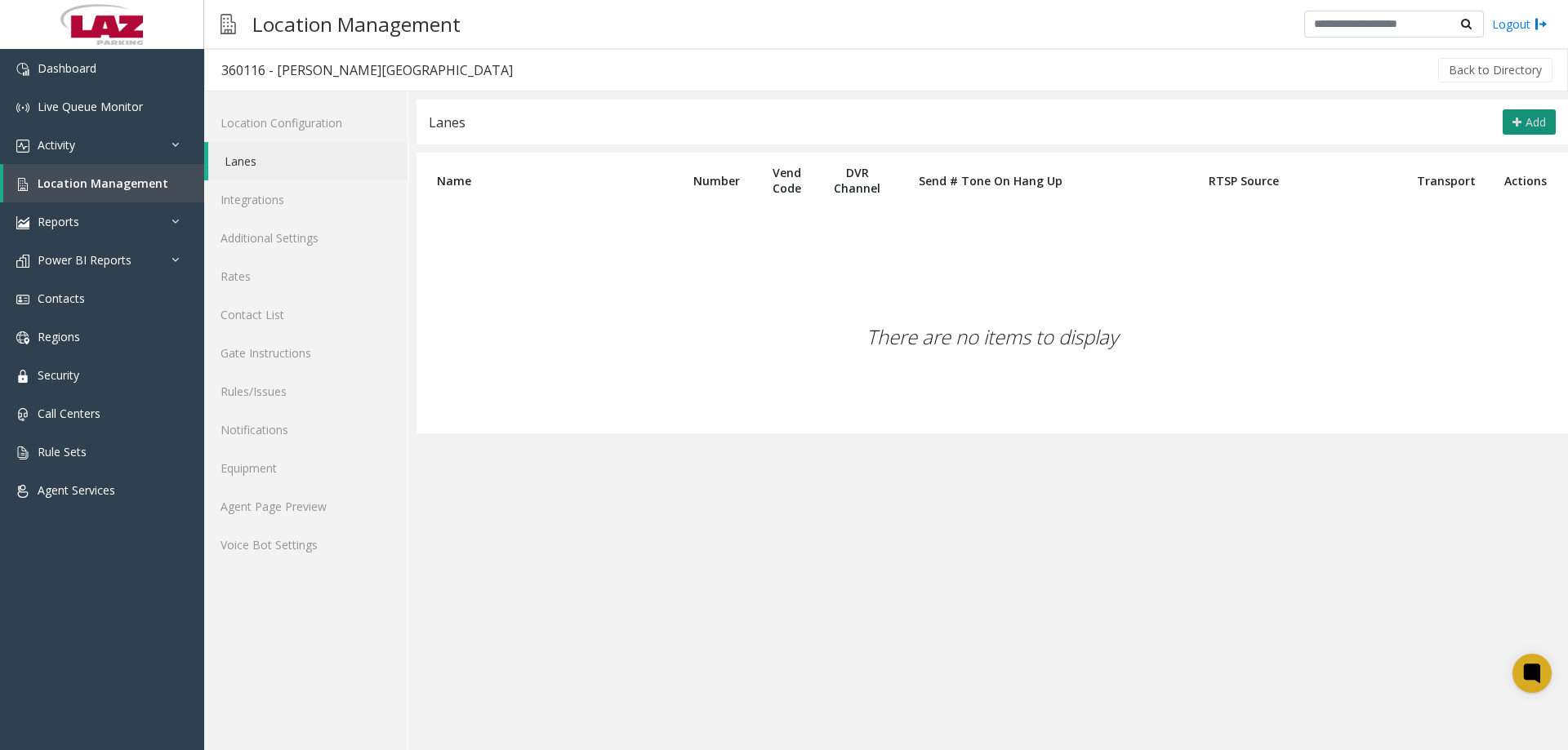
click at [1519, 132] on button "Add" at bounding box center [1529, 123] width 53 height 26
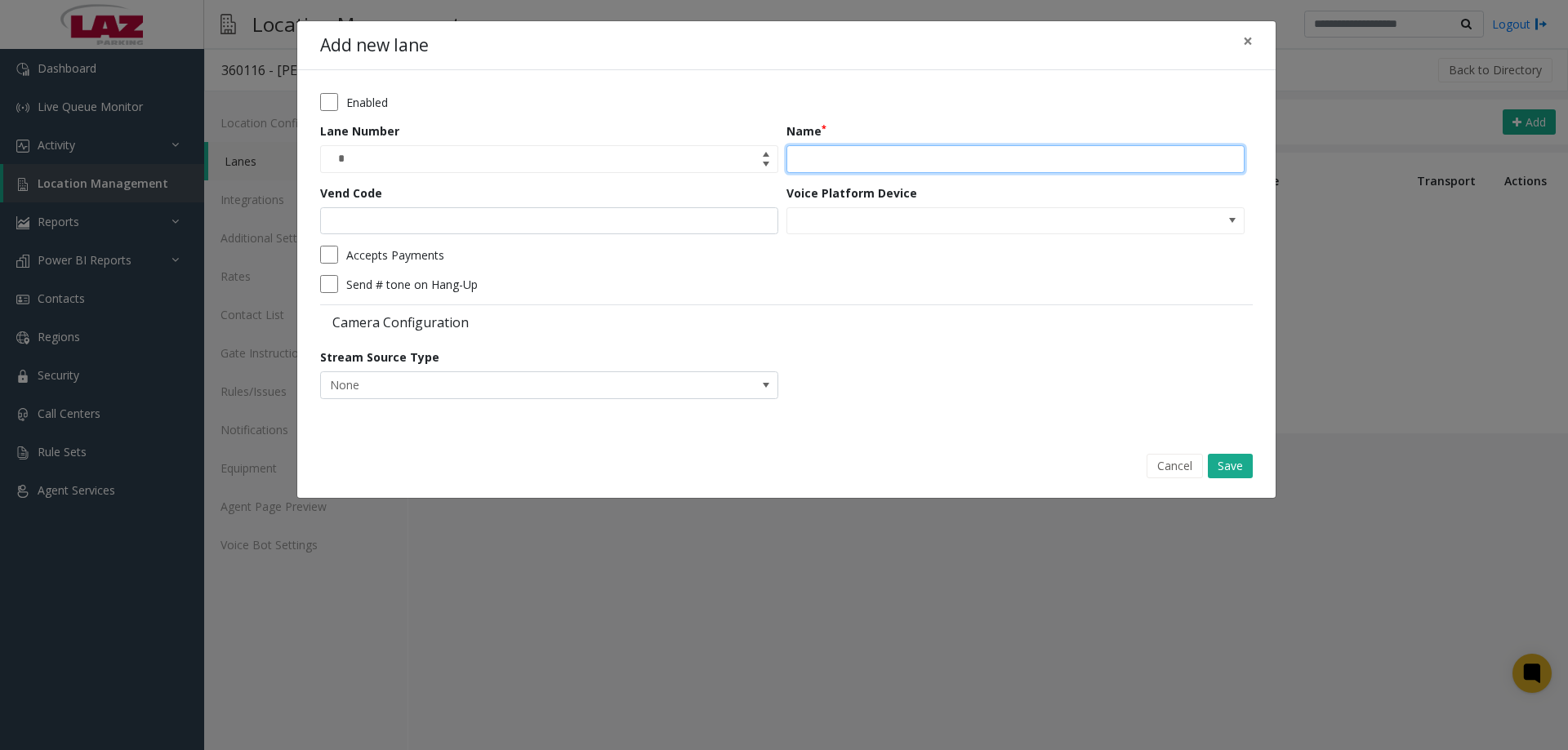
click at [814, 155] on input "Name" at bounding box center [1015, 160] width 459 height 28
type input "**********"
click at [1246, 465] on button "Save" at bounding box center [1230, 466] width 45 height 25
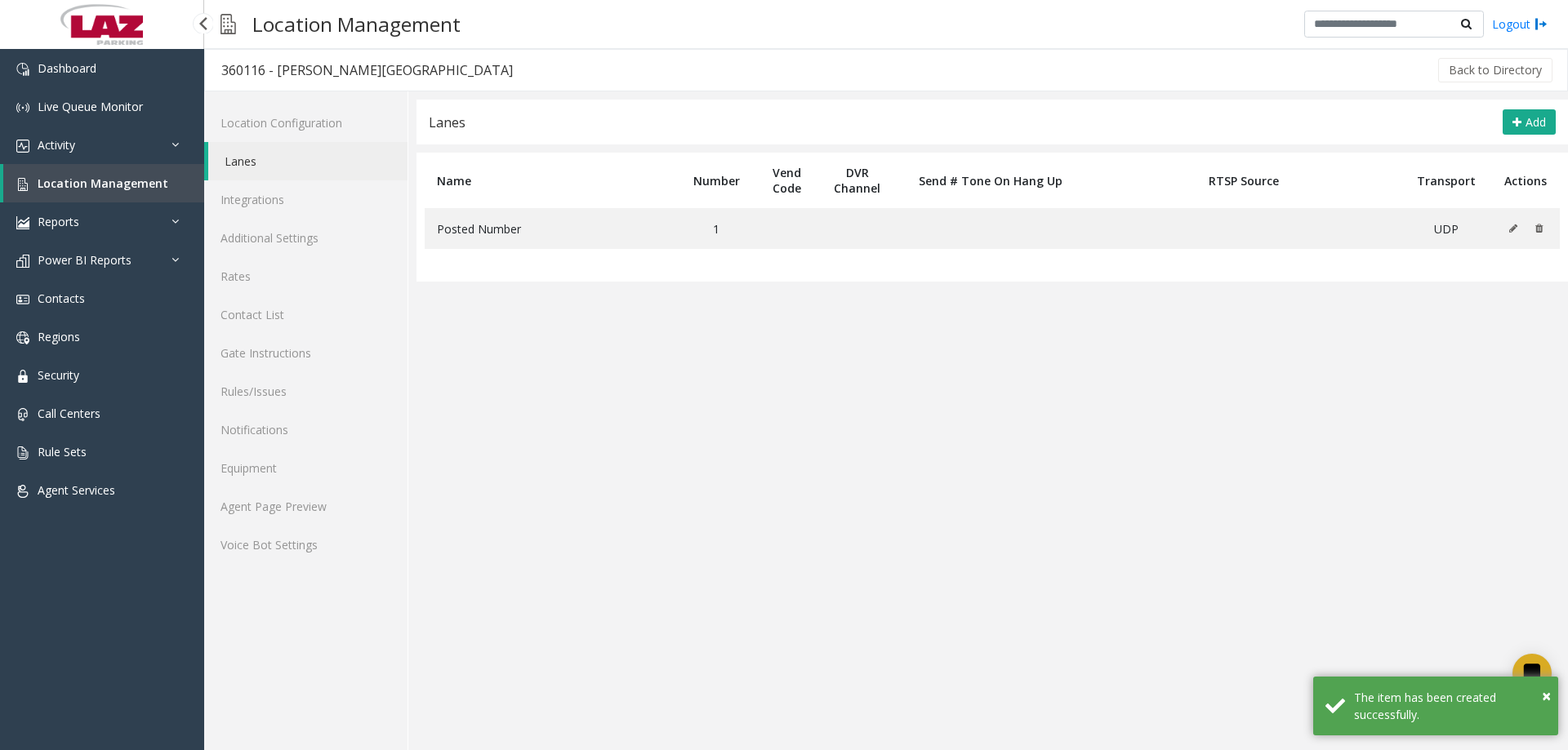
click at [119, 185] on span "Location Management" at bounding box center [103, 184] width 131 height 16
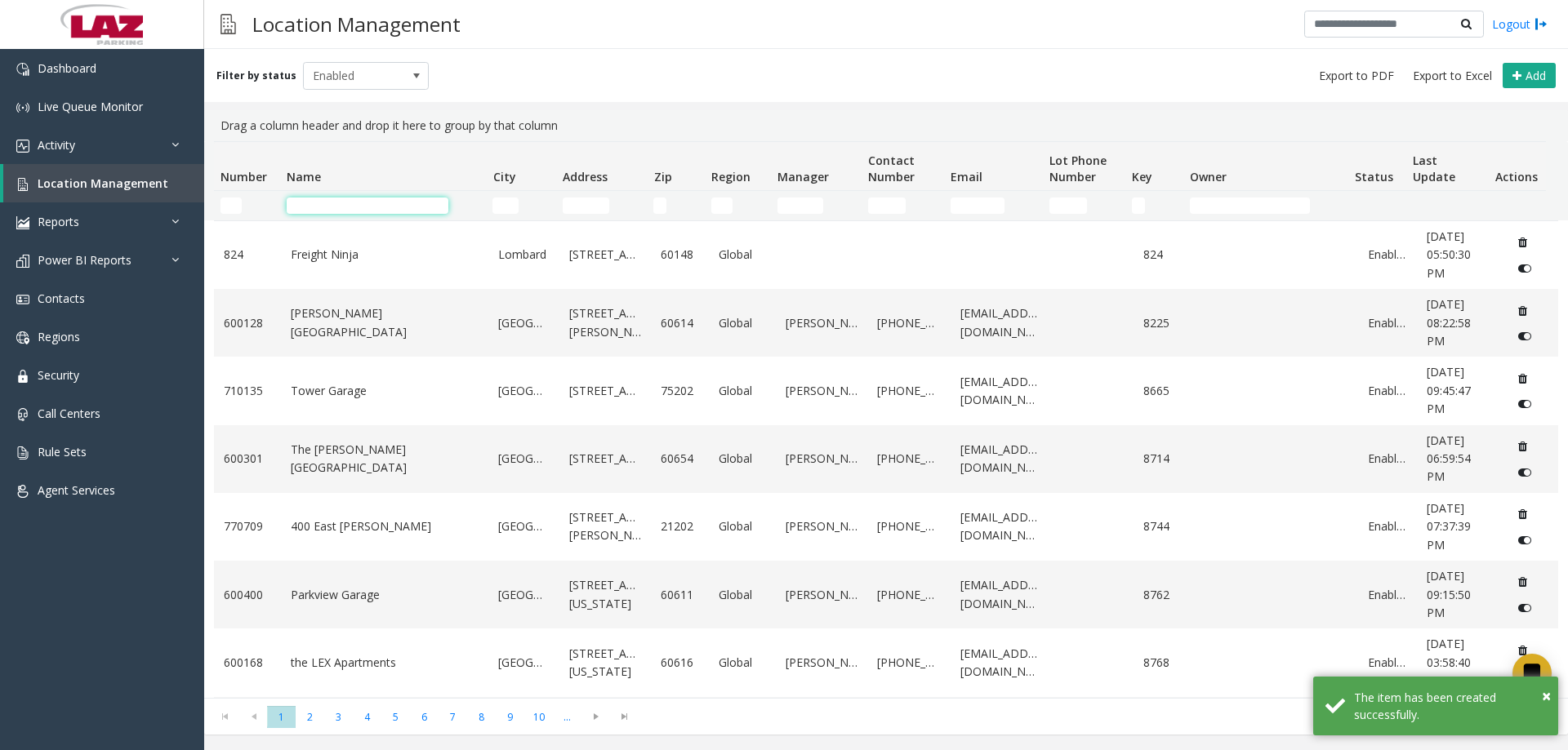
click at [304, 201] on input "Name Filter" at bounding box center [367, 206] width 162 height 17
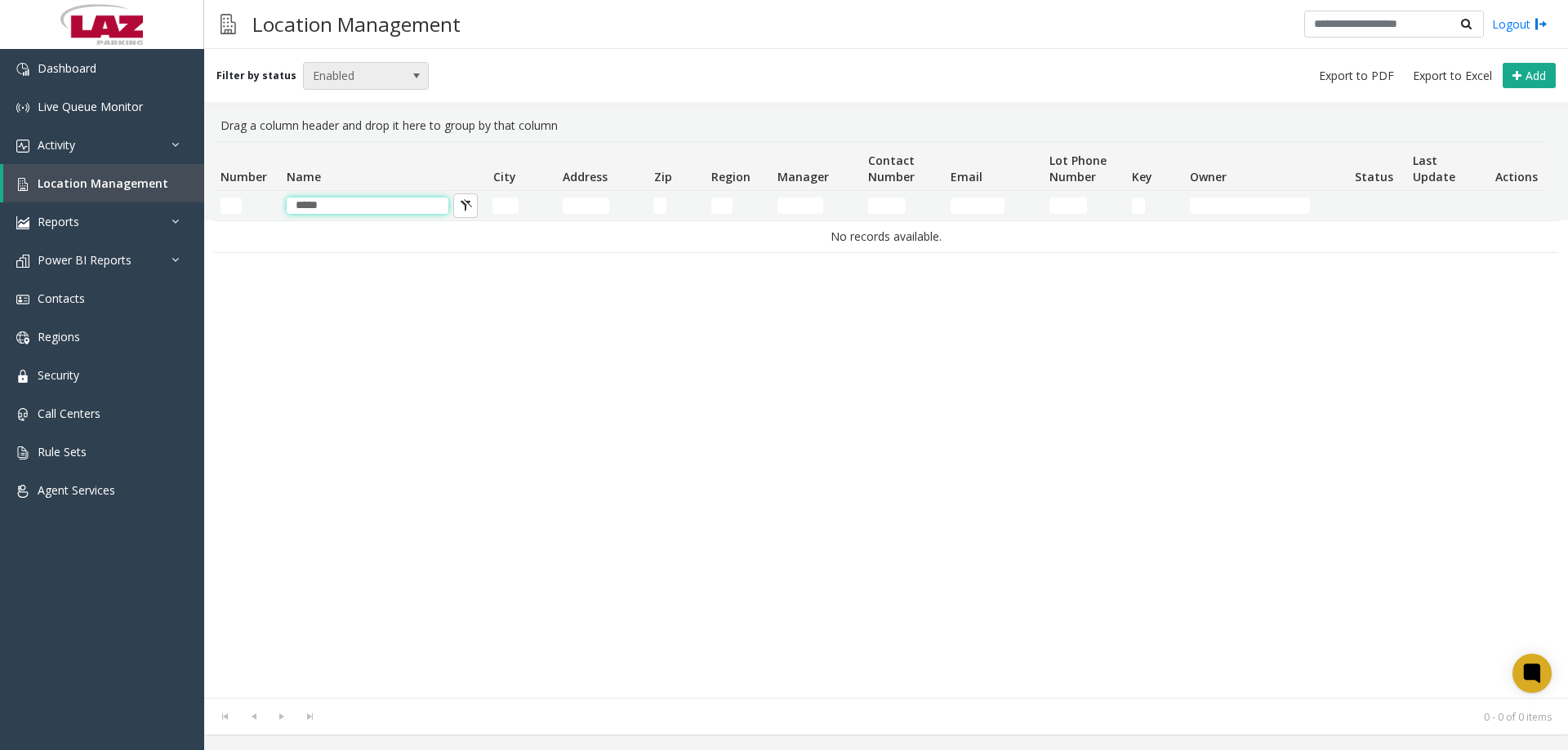
type input "*****"
click at [348, 82] on span "Enabled" at bounding box center [353, 76] width 99 height 26
click at [361, 140] on li "Disabled" at bounding box center [358, 147] width 122 height 22
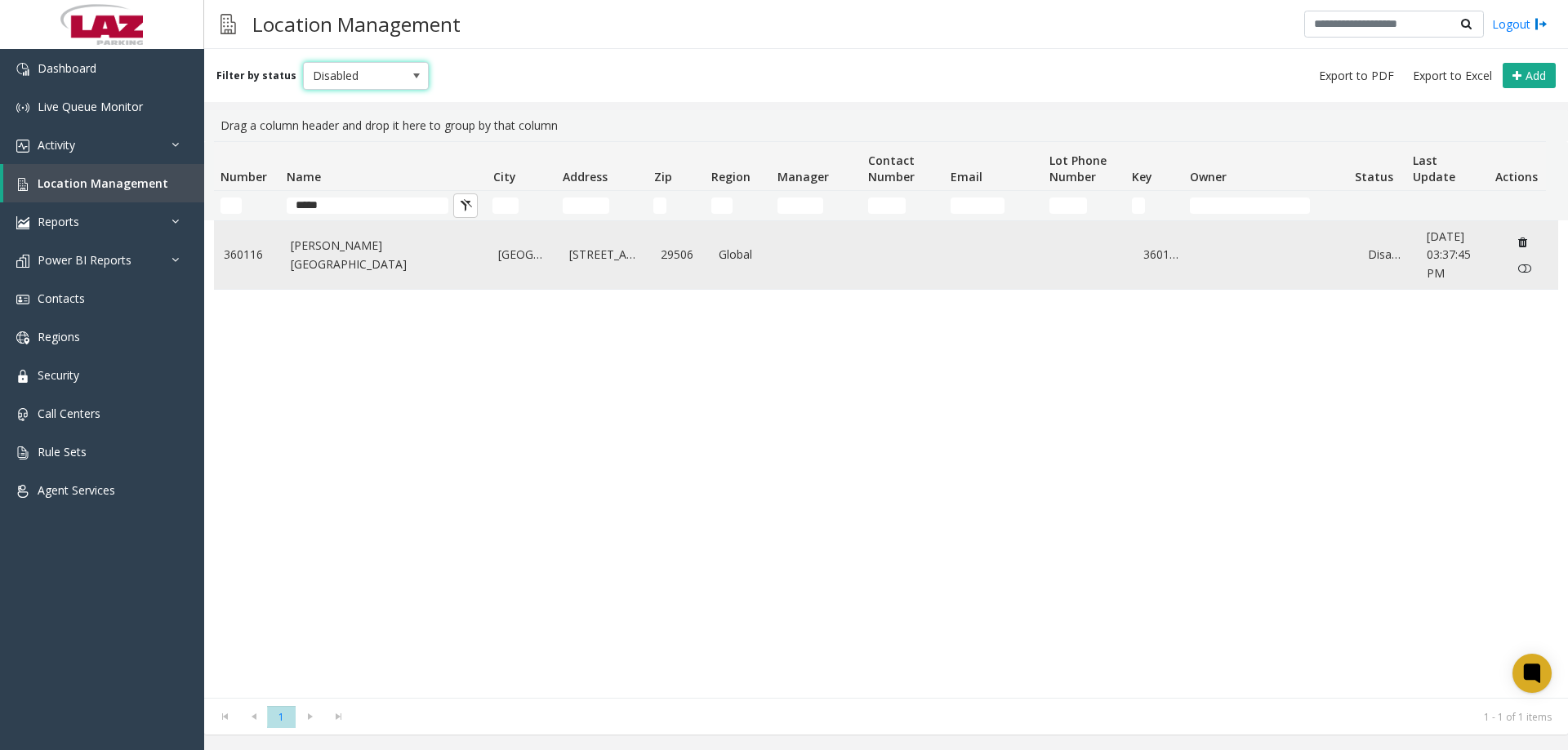
click at [331, 255] on link "Florence Regional Airport" at bounding box center [385, 256] width 189 height 37
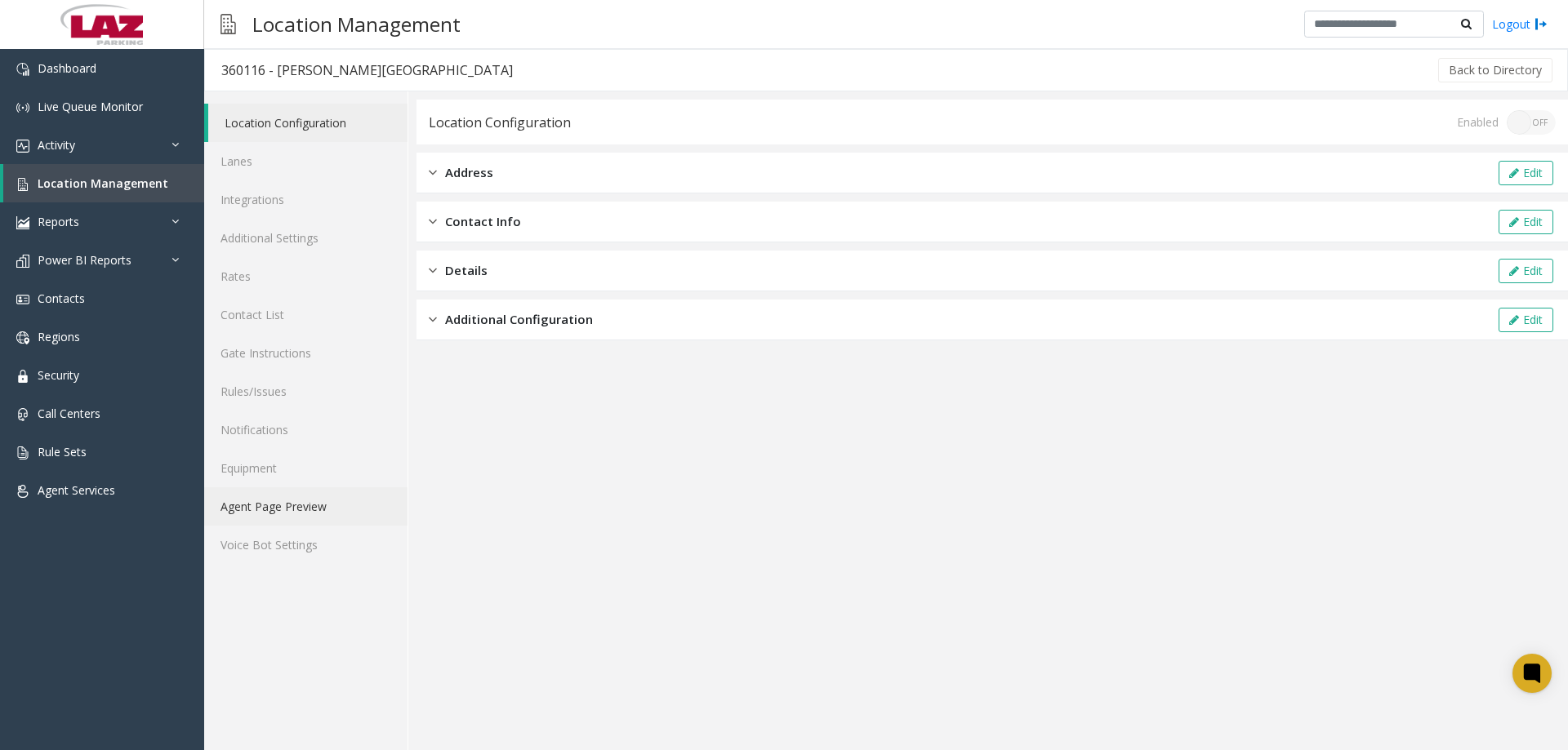
click at [275, 506] on link "Agent Page Preview" at bounding box center [306, 507] width 204 height 39
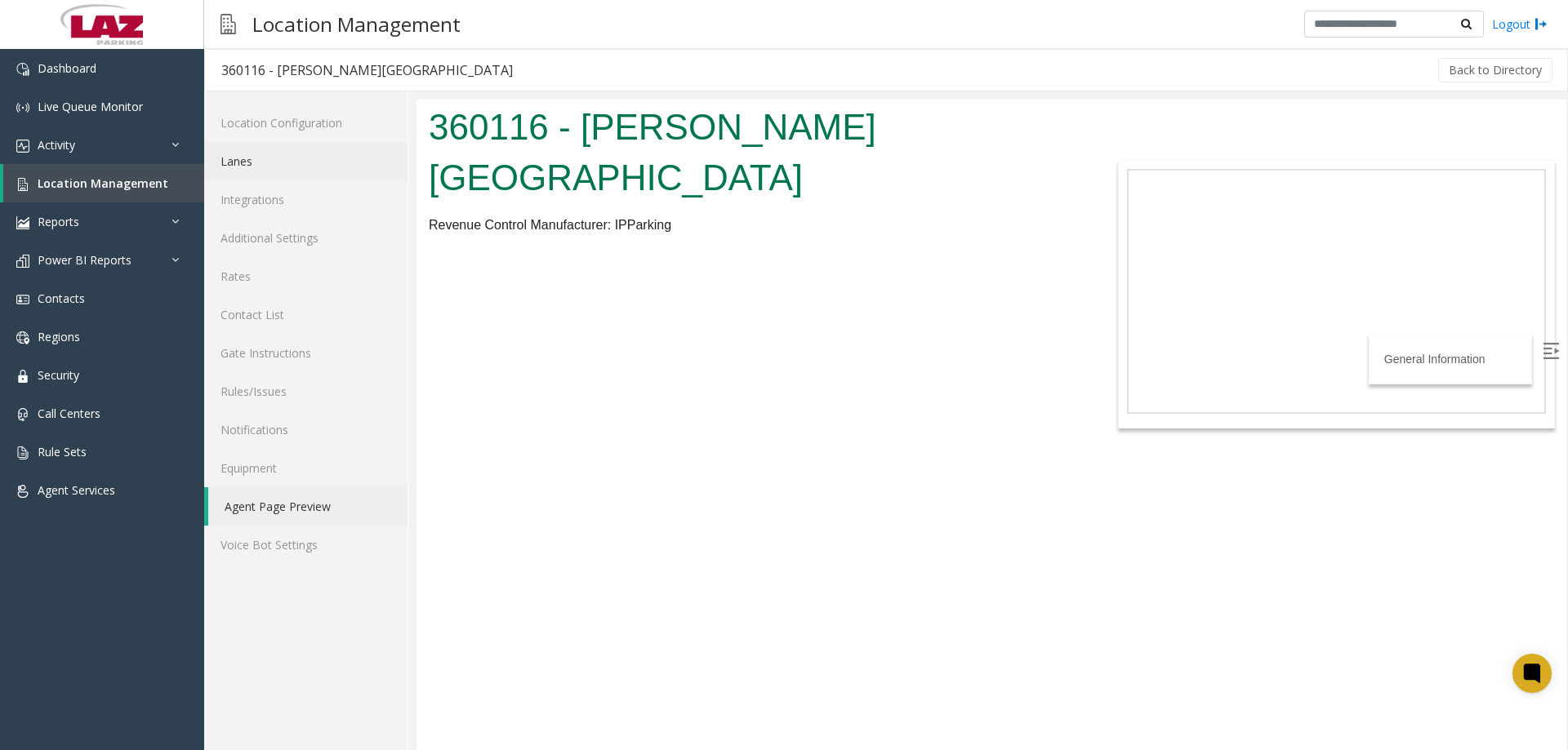
click at [273, 173] on link "Lanes" at bounding box center [306, 162] width 204 height 39
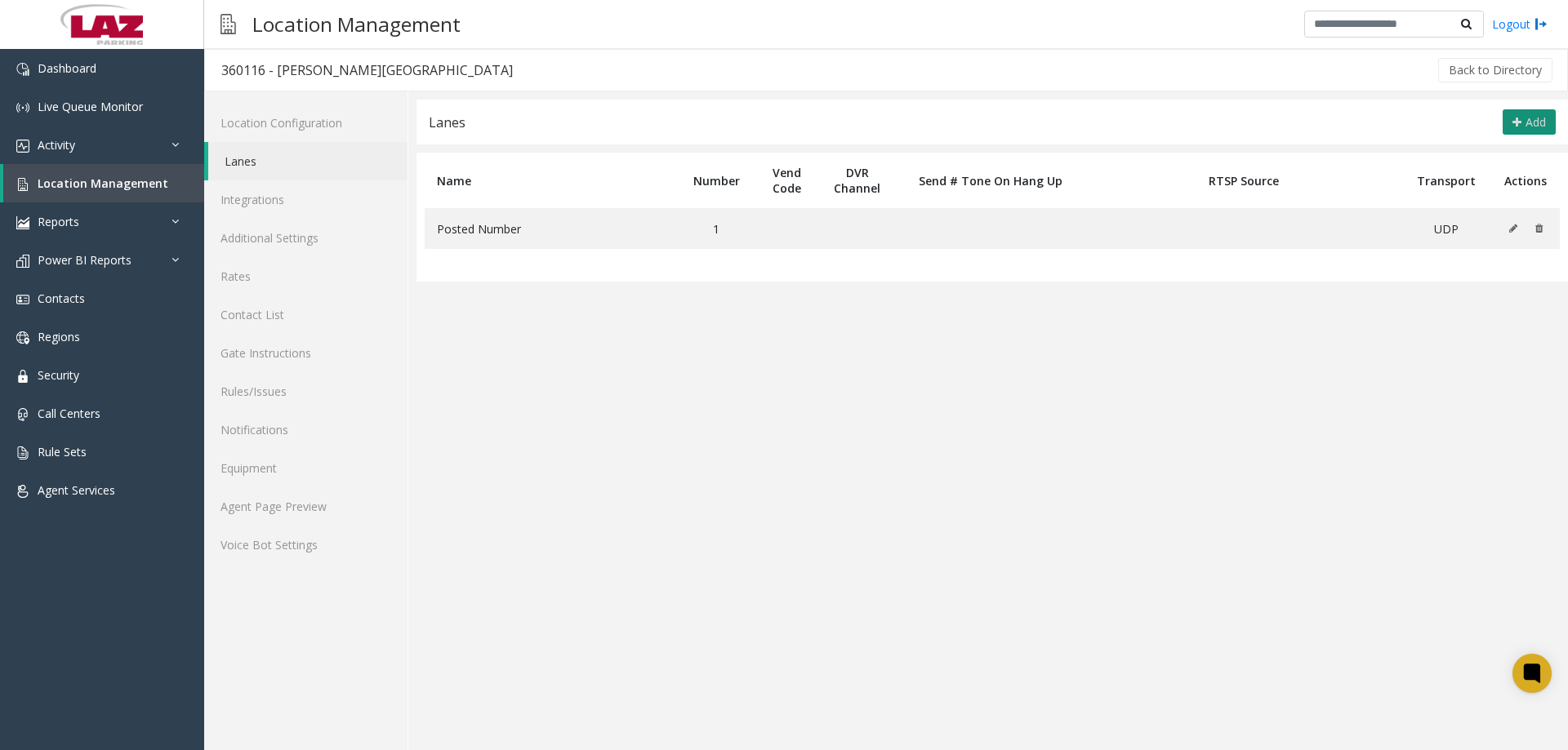
click at [1542, 117] on span "Add" at bounding box center [1535, 122] width 20 height 16
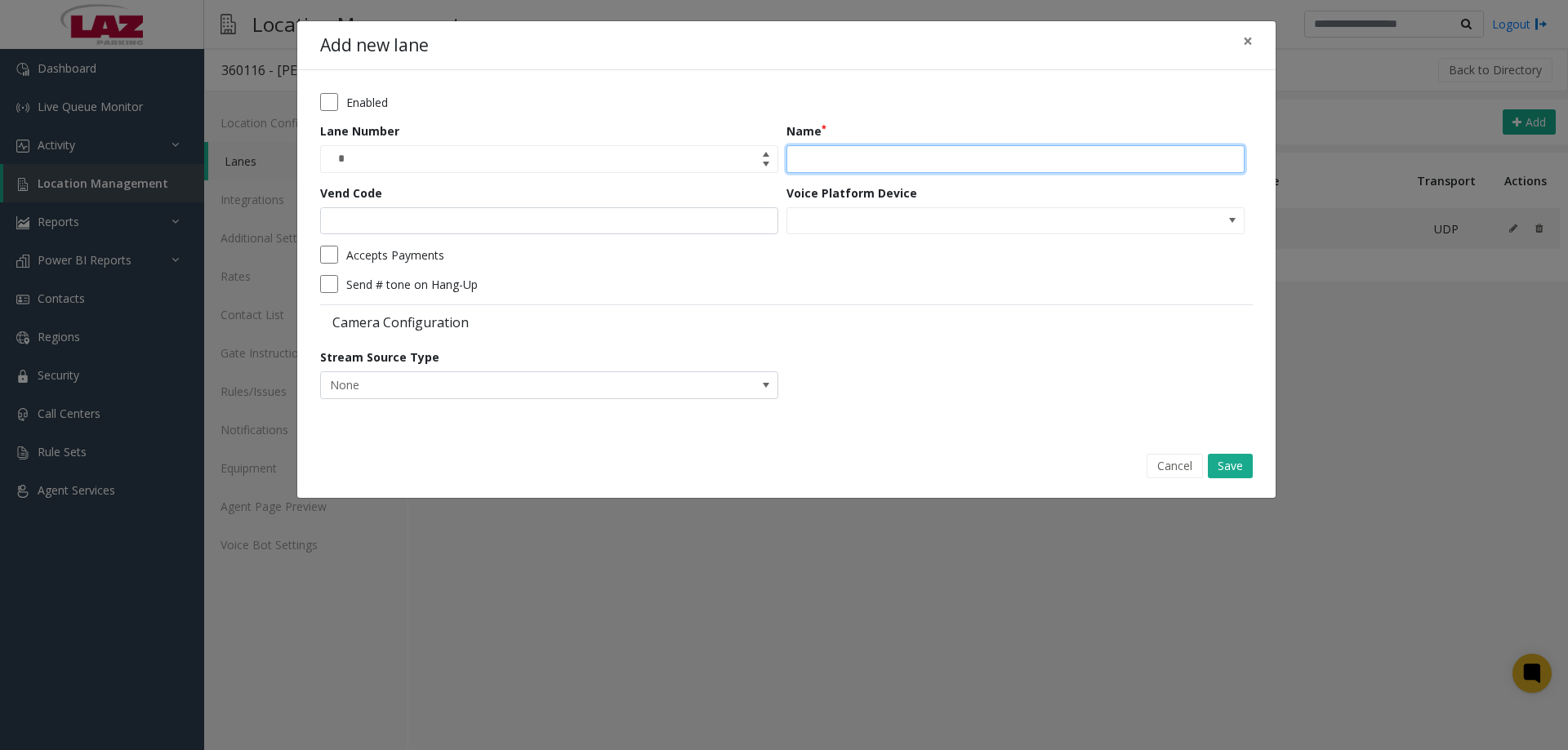
click at [827, 169] on input "Name" at bounding box center [1015, 160] width 459 height 28
type input "****"
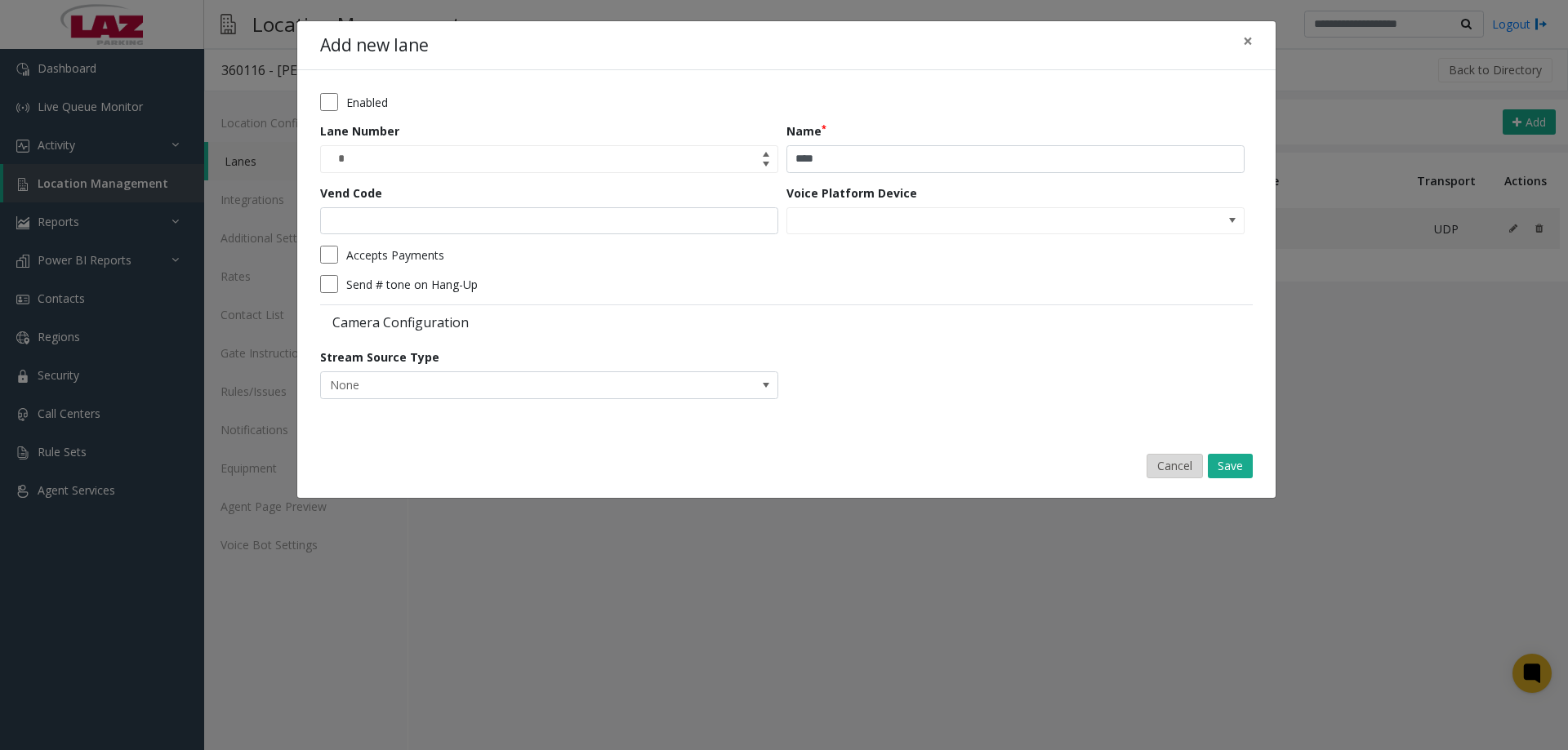
click at [1185, 465] on button "Cancel" at bounding box center [1174, 466] width 56 height 25
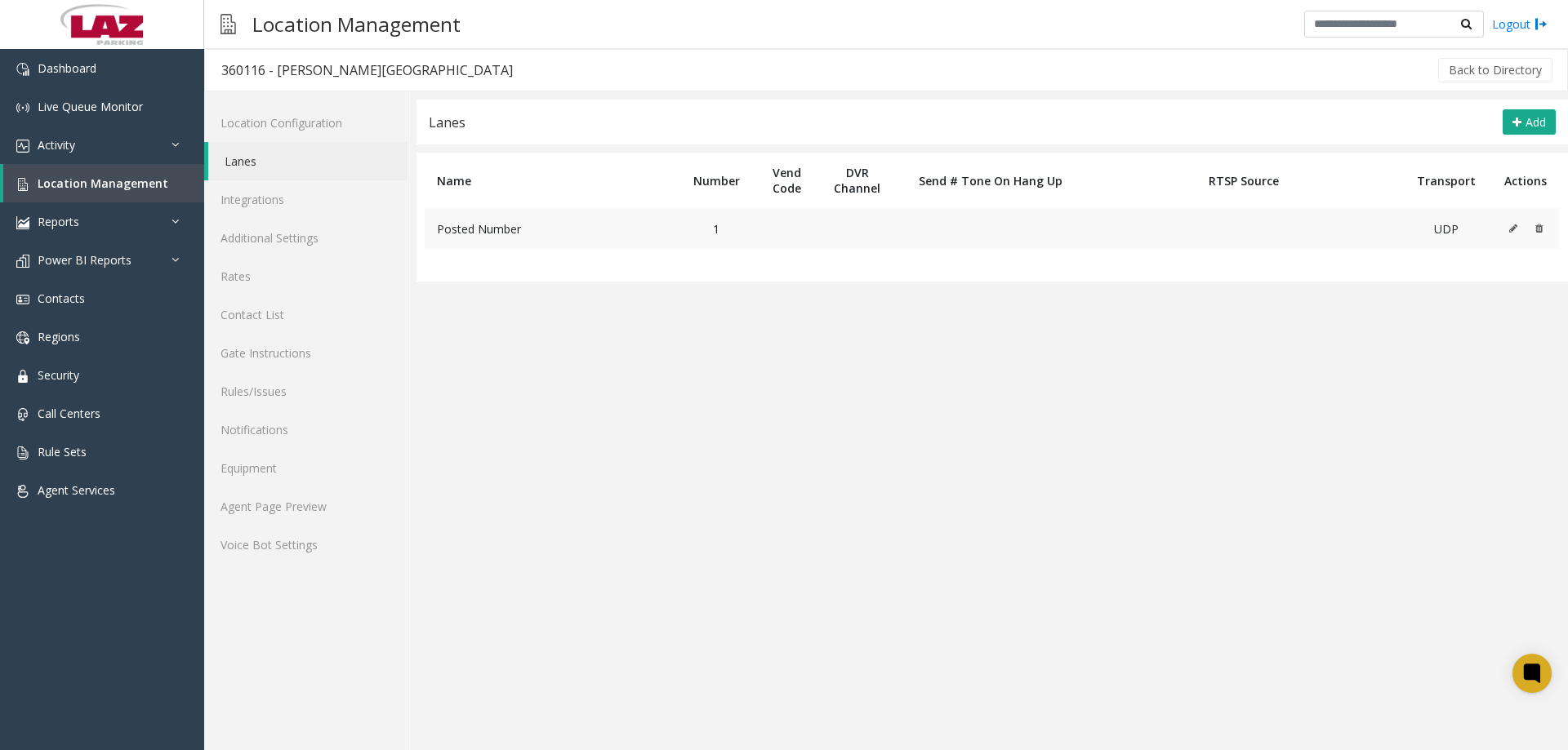
click at [1507, 231] on td at bounding box center [1526, 228] width 69 height 40
click at [1514, 231] on icon at bounding box center [1513, 228] width 8 height 10
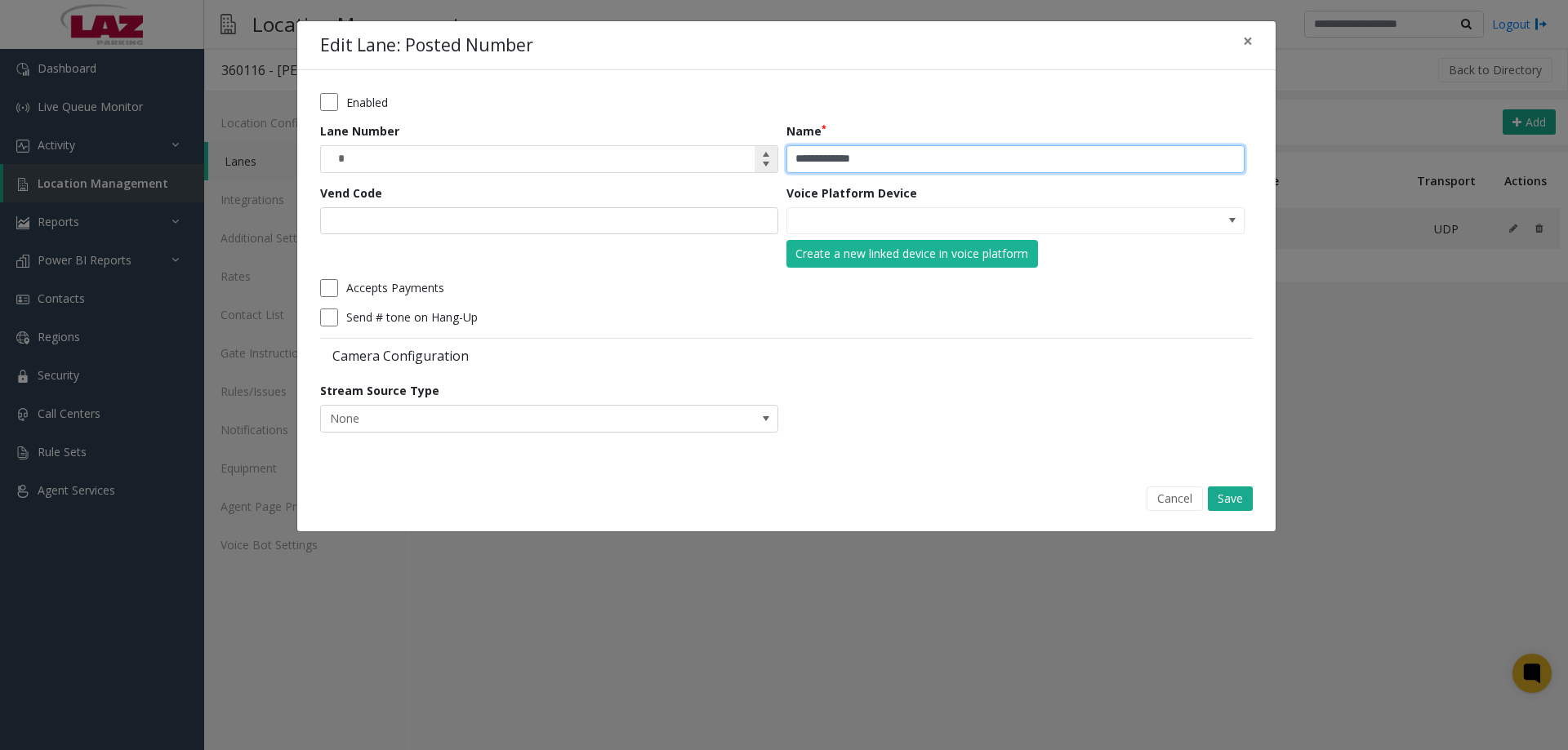
drag, startPoint x: 1059, startPoint y: 149, endPoint x: 693, endPoint y: 165, distance: 366.3
click at [693, 165] on form "**********" at bounding box center [786, 269] width 933 height 351
type input "**********"
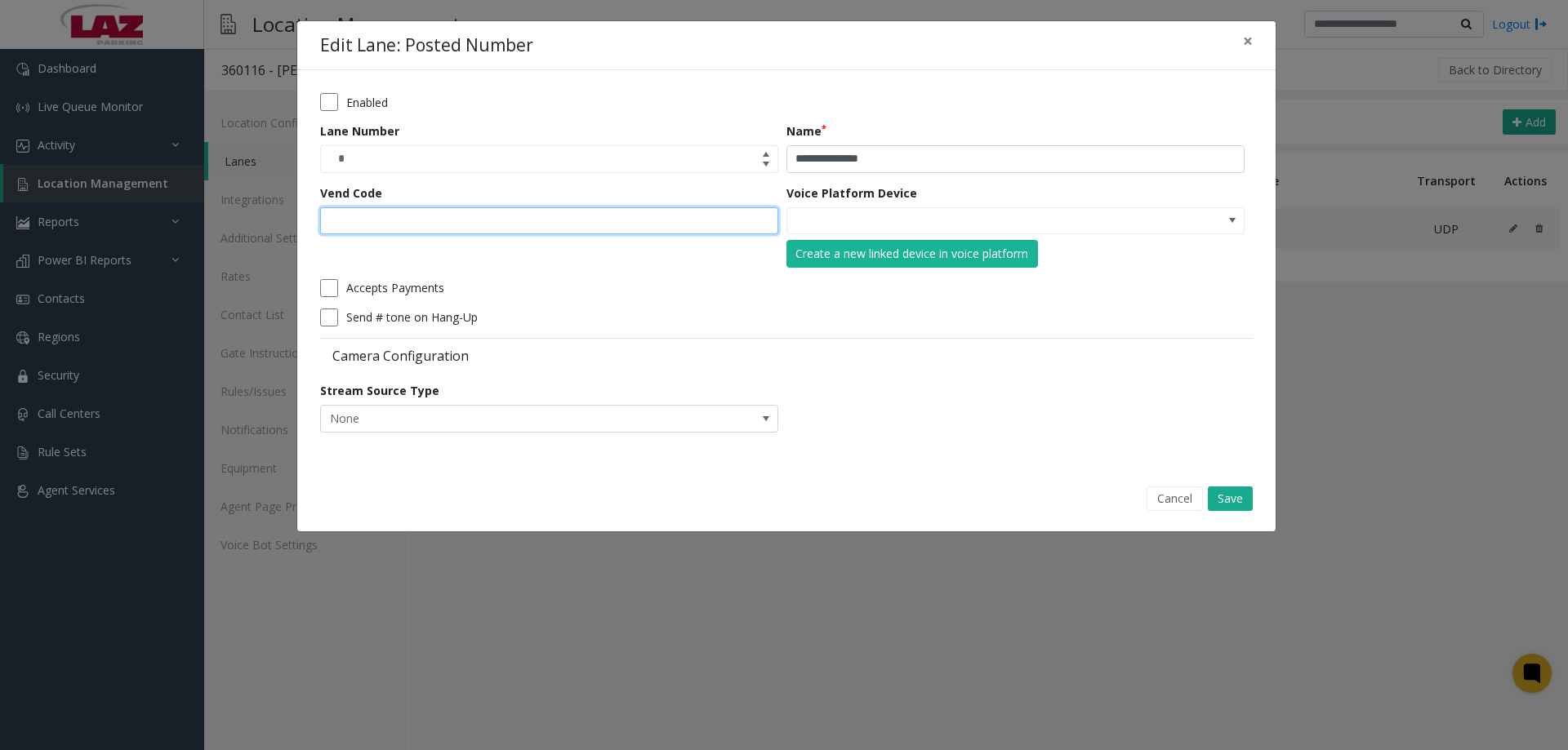
click at [409, 218] on input "Vend Code" at bounding box center [549, 221] width 459 height 28
drag, startPoint x: 1009, startPoint y: 411, endPoint x: 1085, endPoint y: 418, distance: 76.3
click at [1007, 412] on form "**********" at bounding box center [786, 269] width 933 height 351
click at [1239, 493] on button "Save" at bounding box center [1230, 499] width 45 height 25
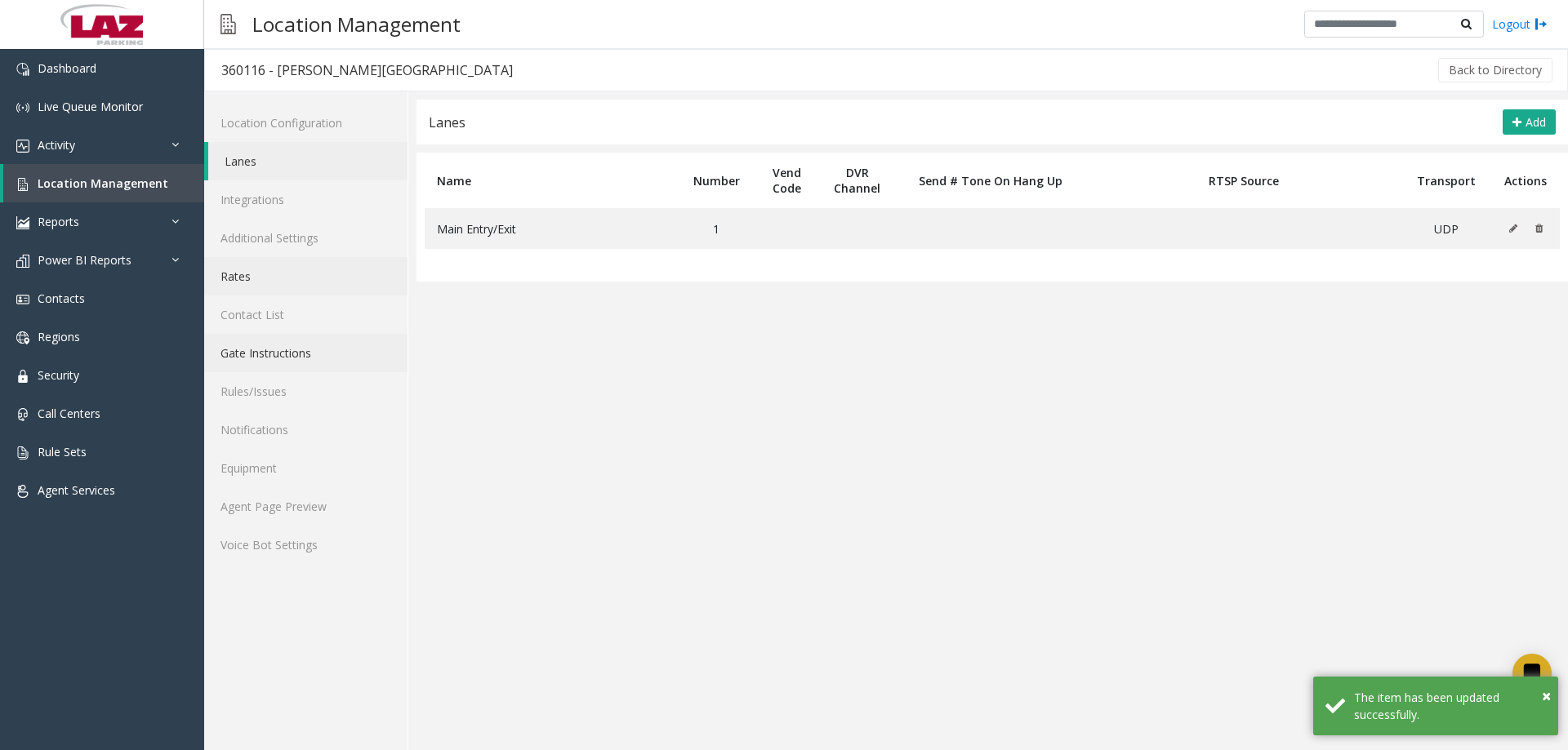
drag, startPoint x: 271, startPoint y: 280, endPoint x: 264, endPoint y: 342, distance: 62.4
click at [268, 278] on link "Rates" at bounding box center [306, 277] width 204 height 39
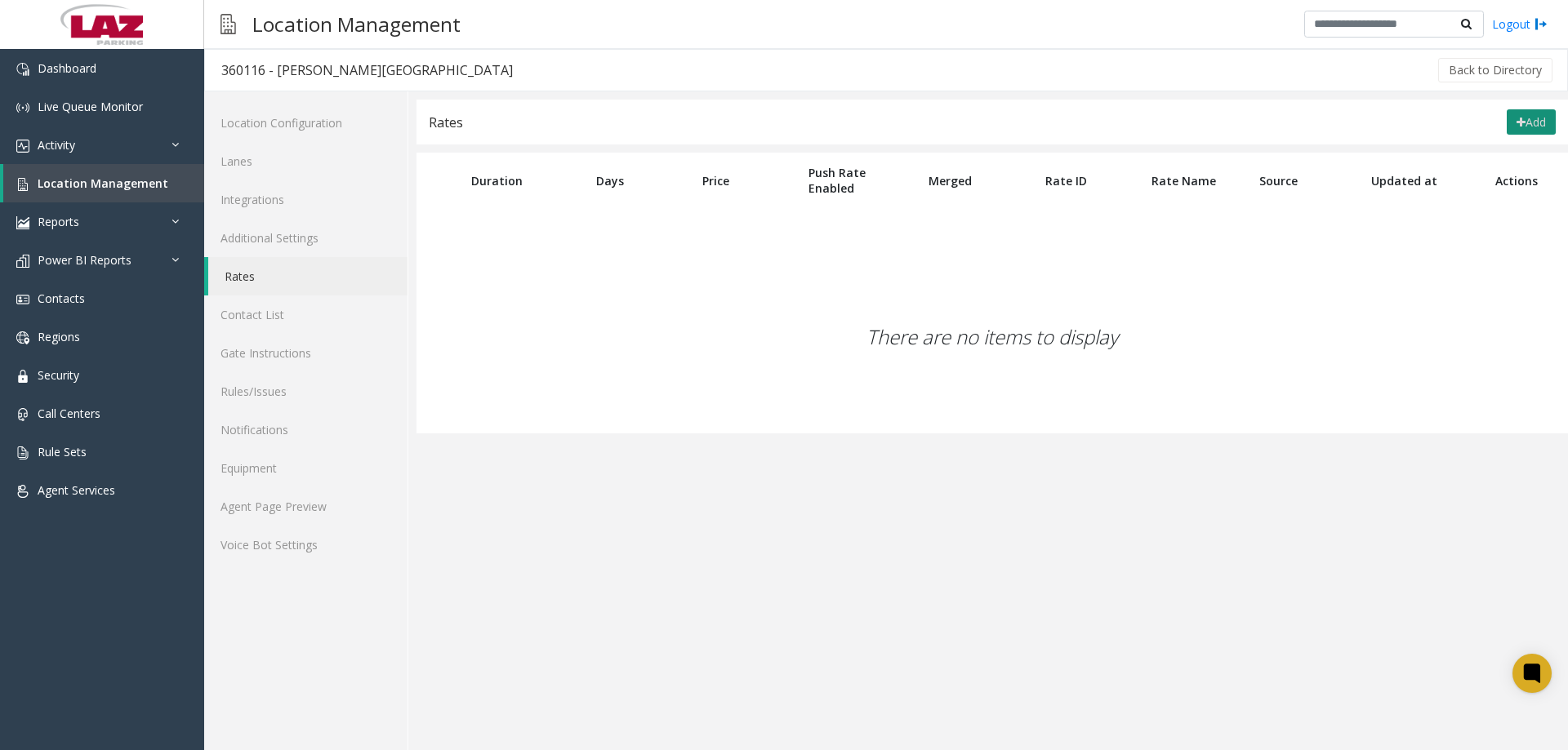
click at [1530, 124] on button "Add" at bounding box center [1531, 123] width 49 height 26
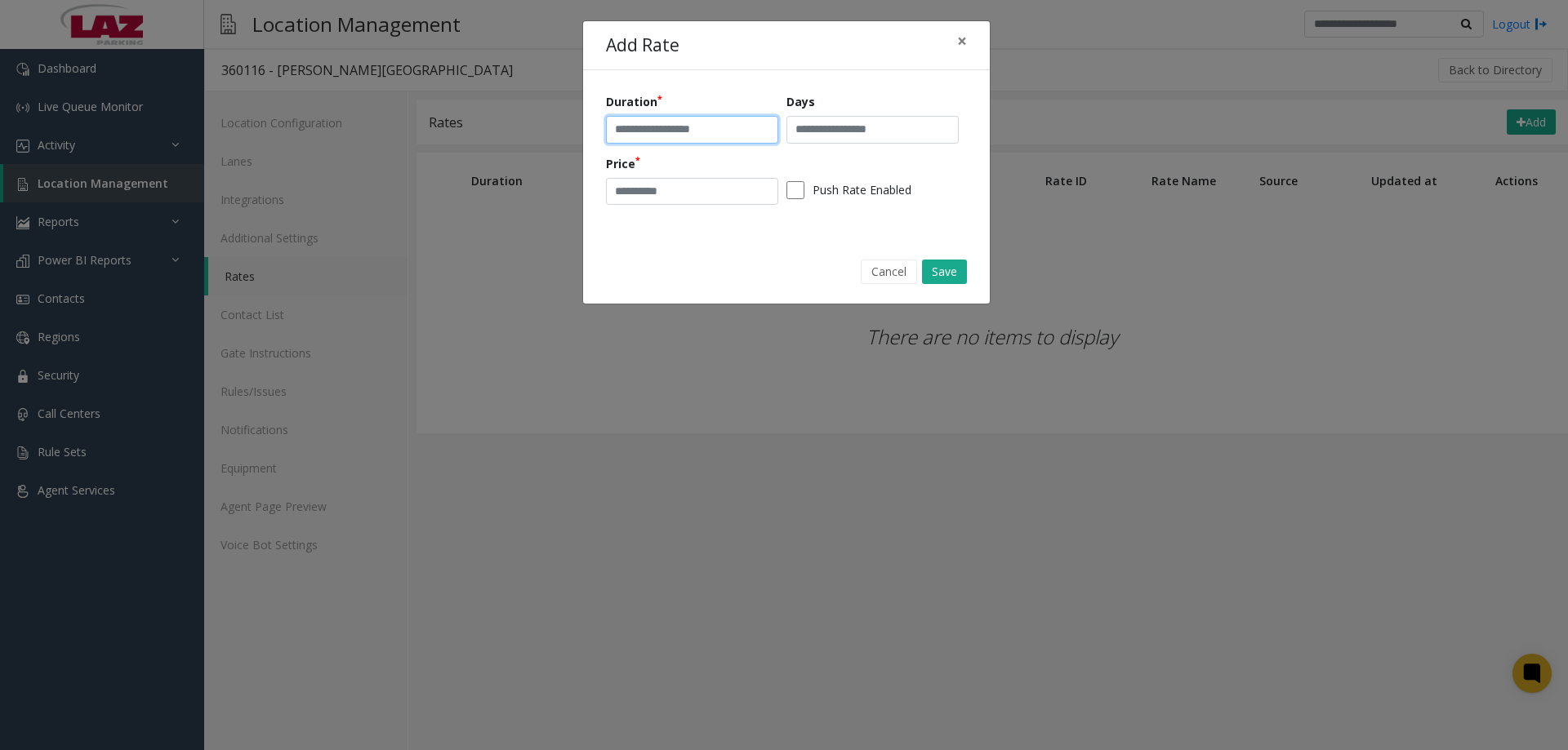
click at [641, 132] on input "text" at bounding box center [692, 130] width 172 height 28
drag, startPoint x: 629, startPoint y: 161, endPoint x: 662, endPoint y: 155, distance: 33.5
click at [629, 161] on label "Price" at bounding box center [623, 164] width 34 height 18
click at [806, 127] on input "text" at bounding box center [872, 130] width 172 height 28
click at [715, 140] on input "text" at bounding box center [692, 130] width 172 height 28
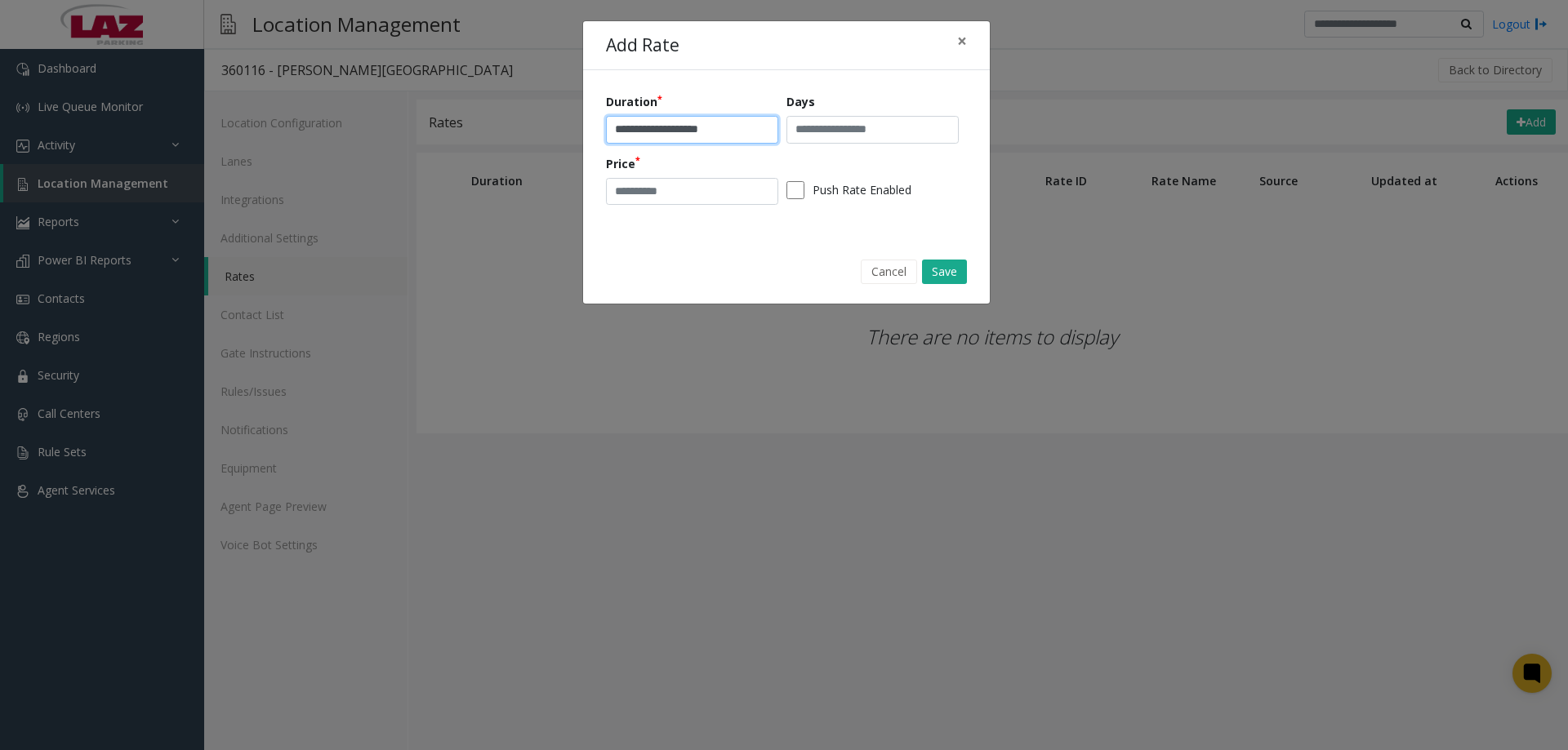
click at [703, 129] on input "**********" at bounding box center [692, 130] width 172 height 28
type input "**********"
click at [704, 195] on input "number" at bounding box center [692, 192] width 172 height 28
type input "*"
click at [954, 272] on button "Save" at bounding box center [944, 272] width 45 height 25
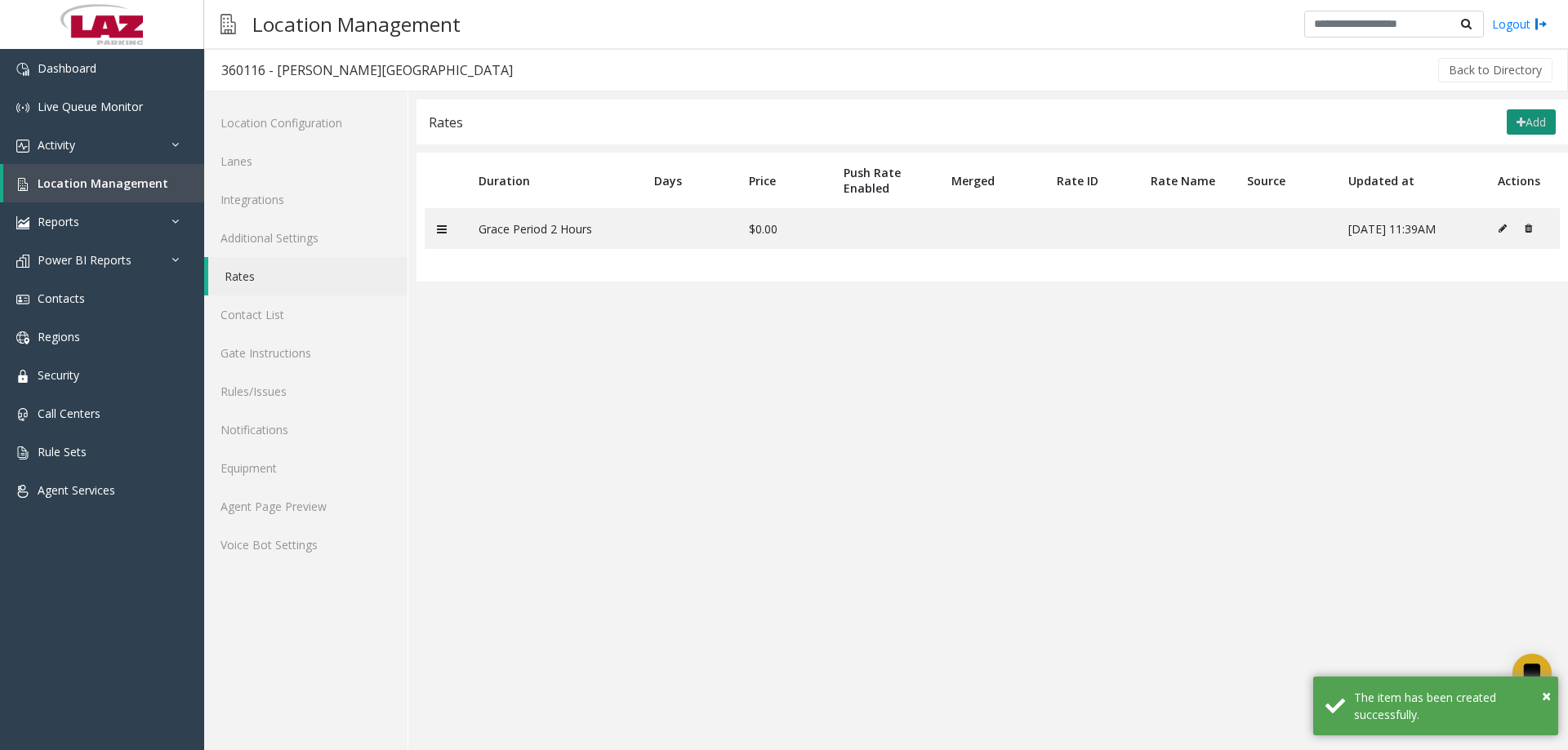
click at [1517, 123] on icon at bounding box center [1521, 122] width 9 height 11
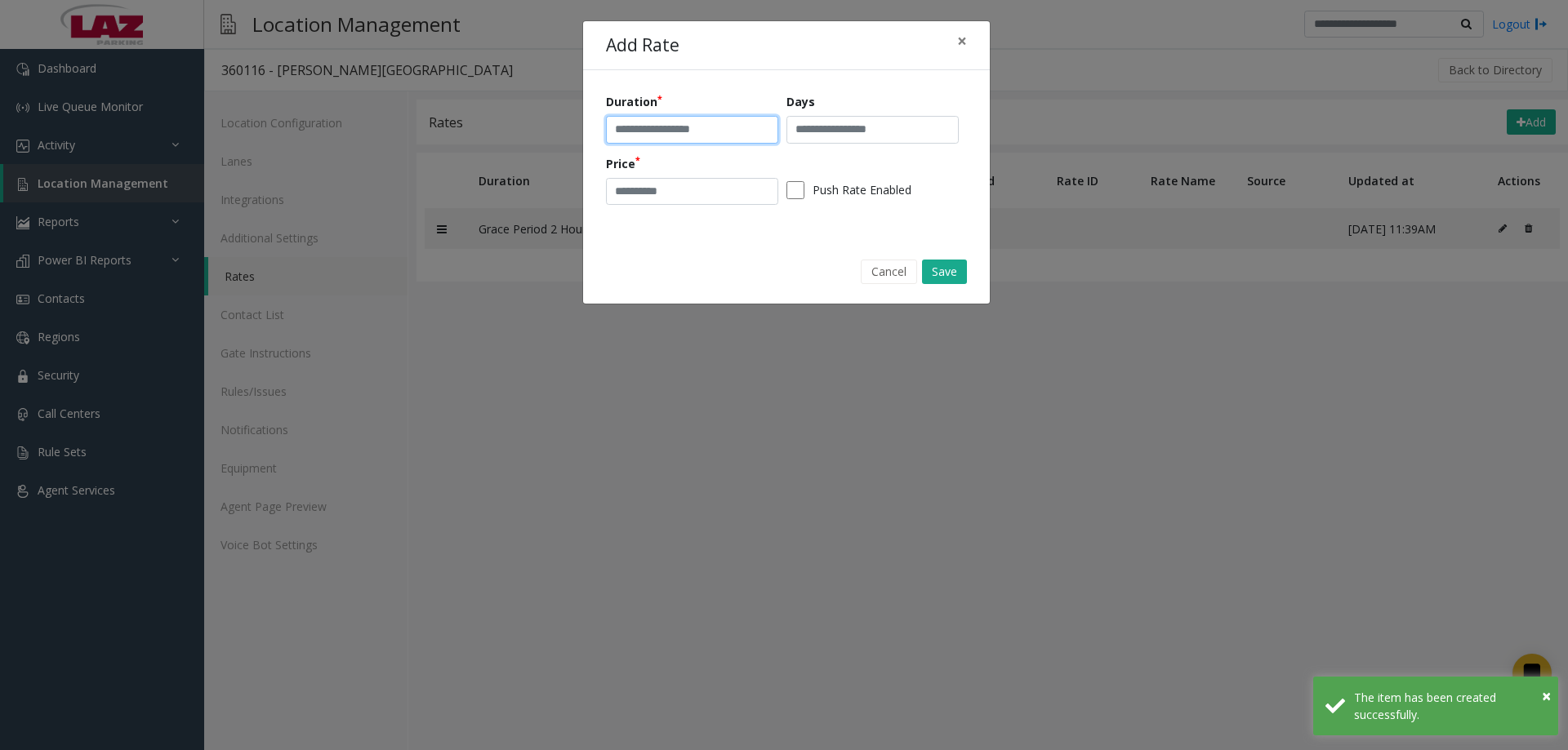
click at [635, 126] on input "text" at bounding box center [692, 130] width 172 height 28
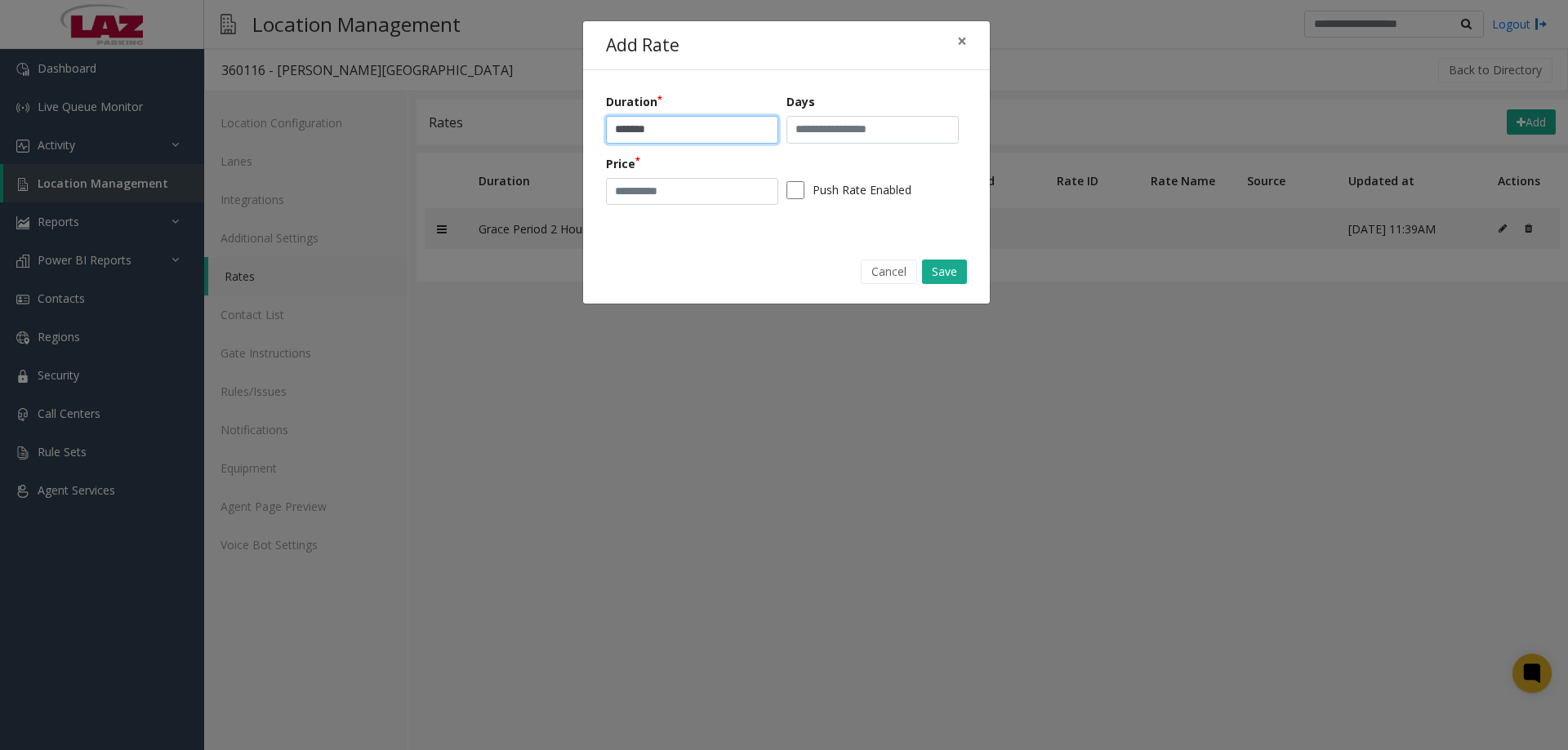
type input "*******"
click at [675, 191] on input "number" at bounding box center [692, 192] width 172 height 28
type input "**"
click at [950, 283] on button "Save" at bounding box center [944, 272] width 45 height 25
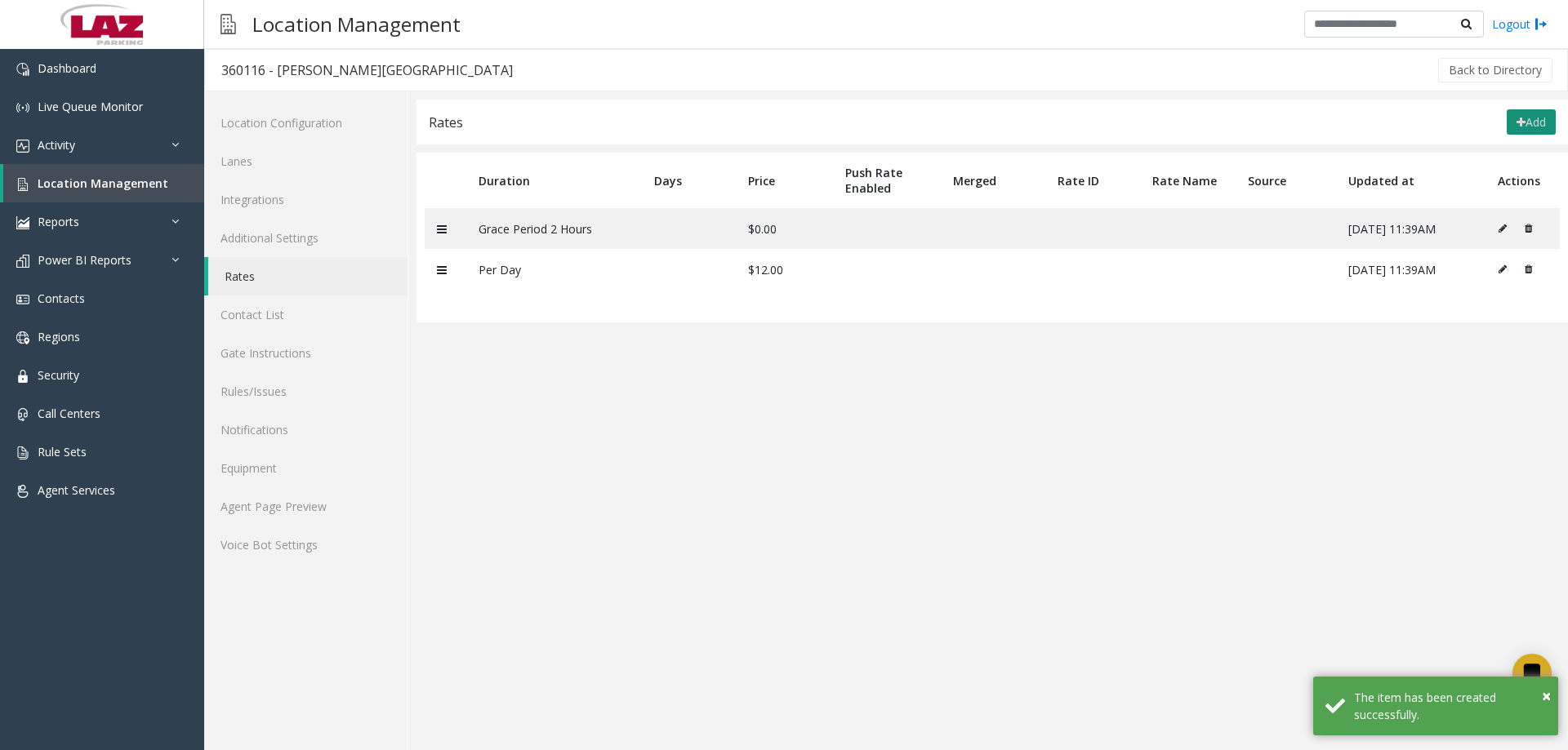
click at [1539, 122] on button "Add" at bounding box center [1531, 123] width 49 height 26
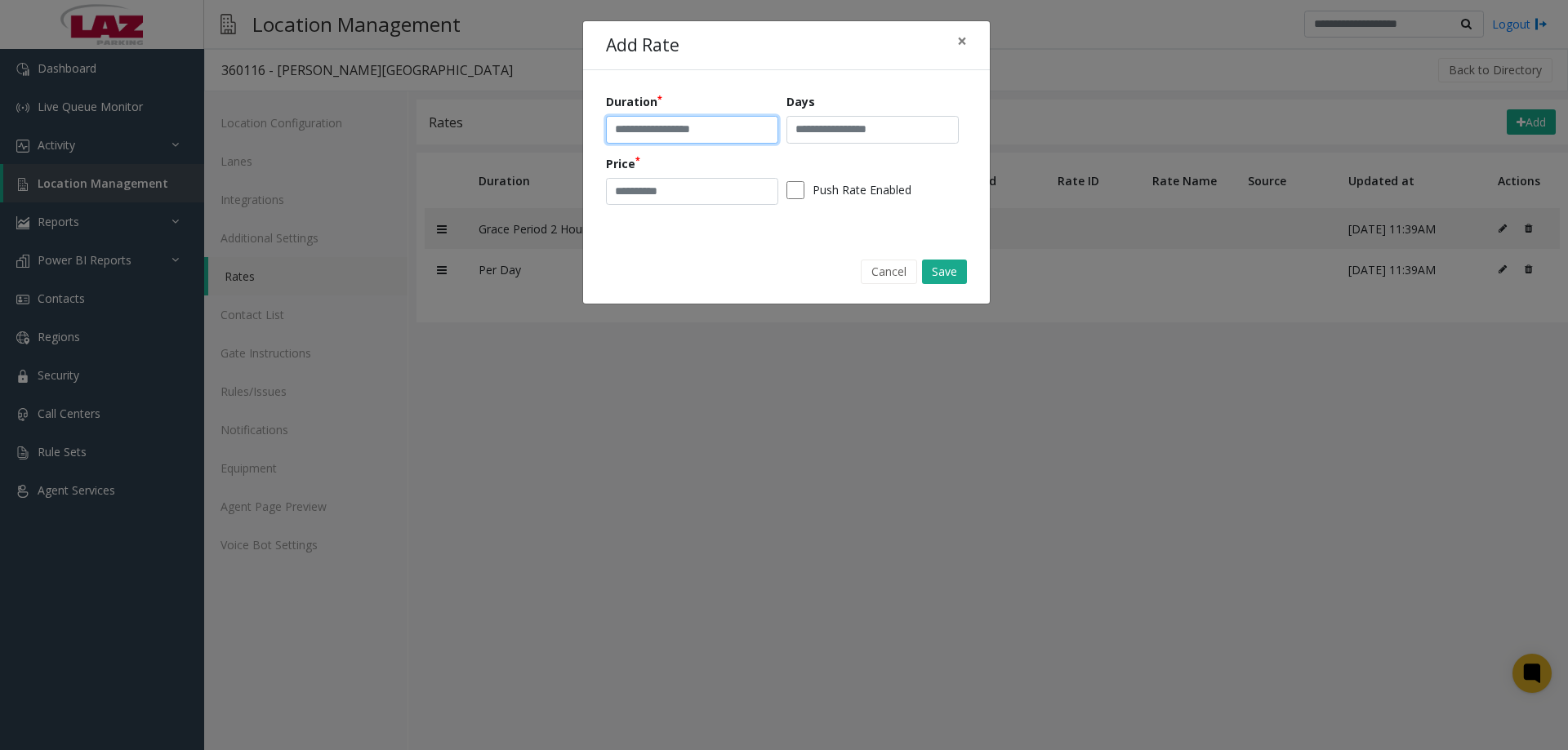
click at [701, 126] on input "text" at bounding box center [692, 130] width 172 height 28
type input "*********"
click at [668, 201] on input "number" at bounding box center [692, 192] width 172 height 28
type input "**"
click at [931, 278] on button "Save" at bounding box center [944, 272] width 45 height 25
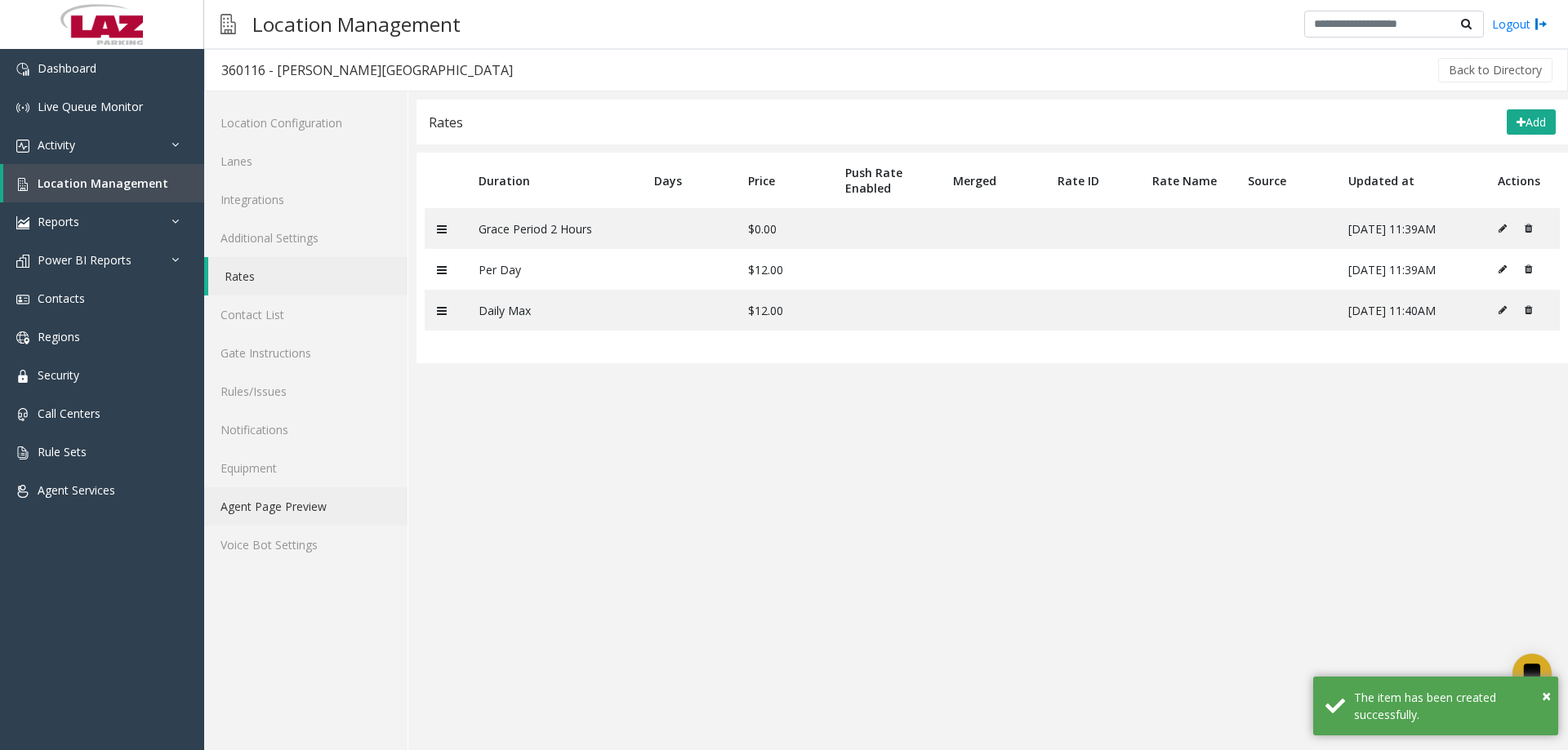
click at [276, 512] on link "Agent Page Preview" at bounding box center [306, 507] width 204 height 39
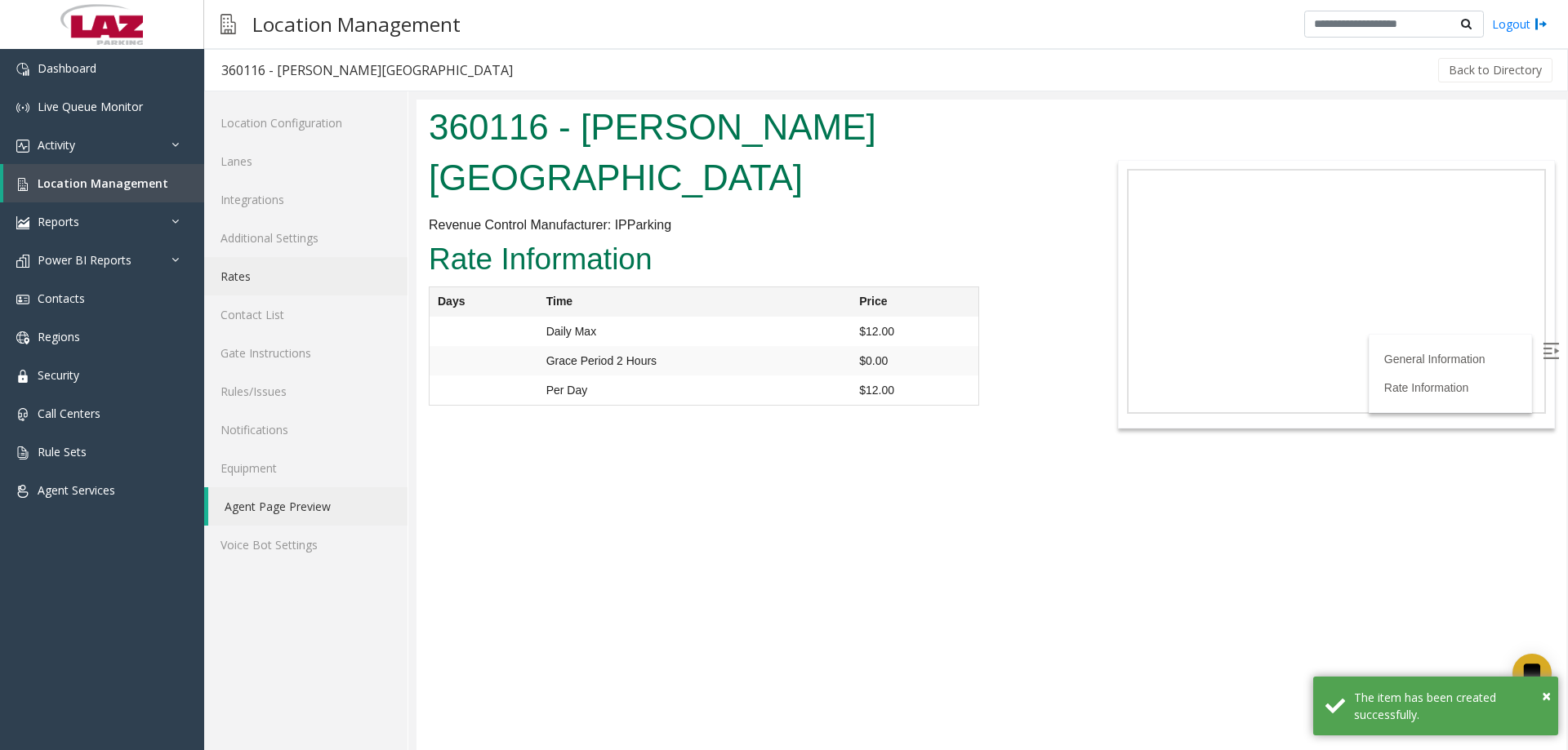
click at [280, 279] on link "Rates" at bounding box center [306, 277] width 204 height 39
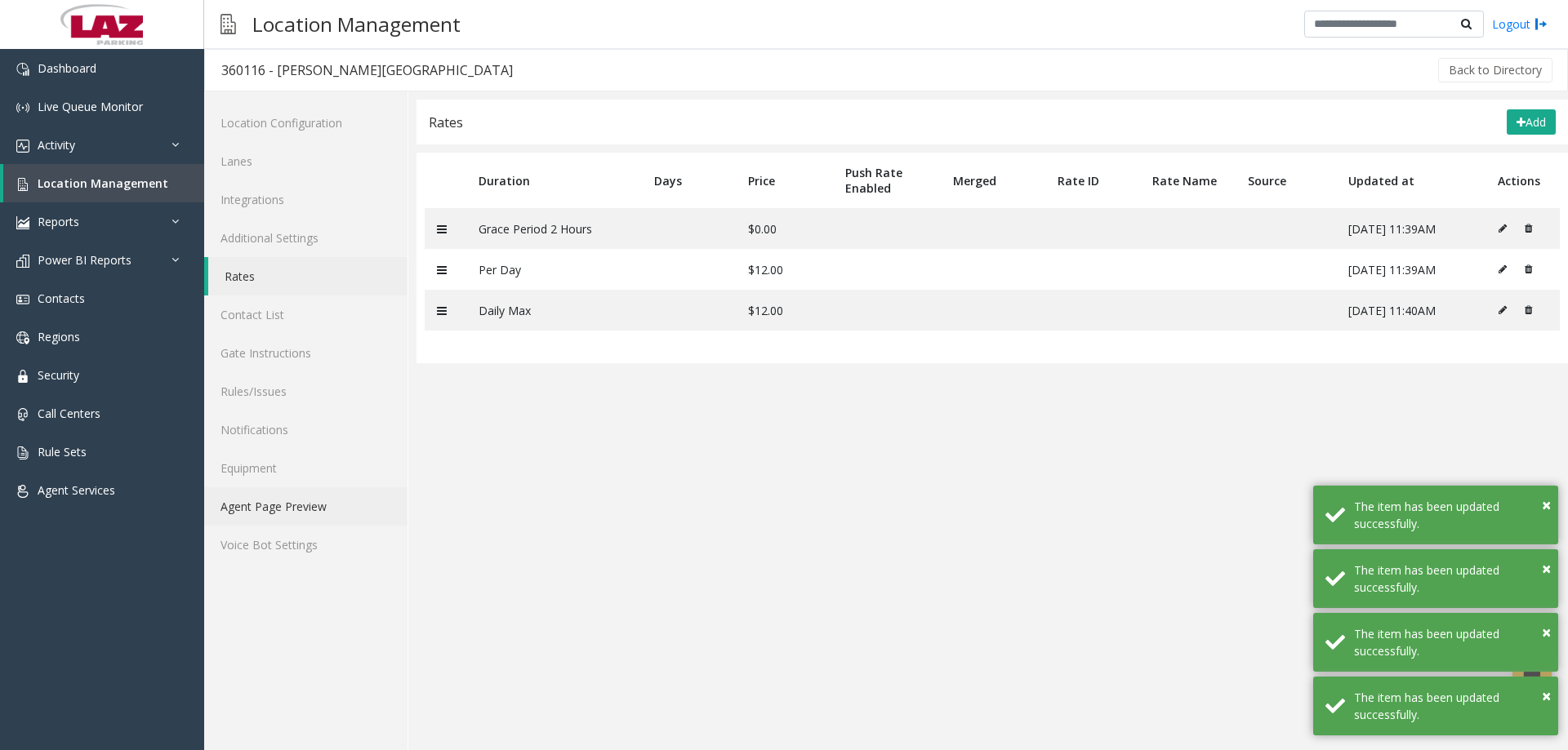
click at [308, 515] on link "Agent Page Preview" at bounding box center [306, 507] width 204 height 39
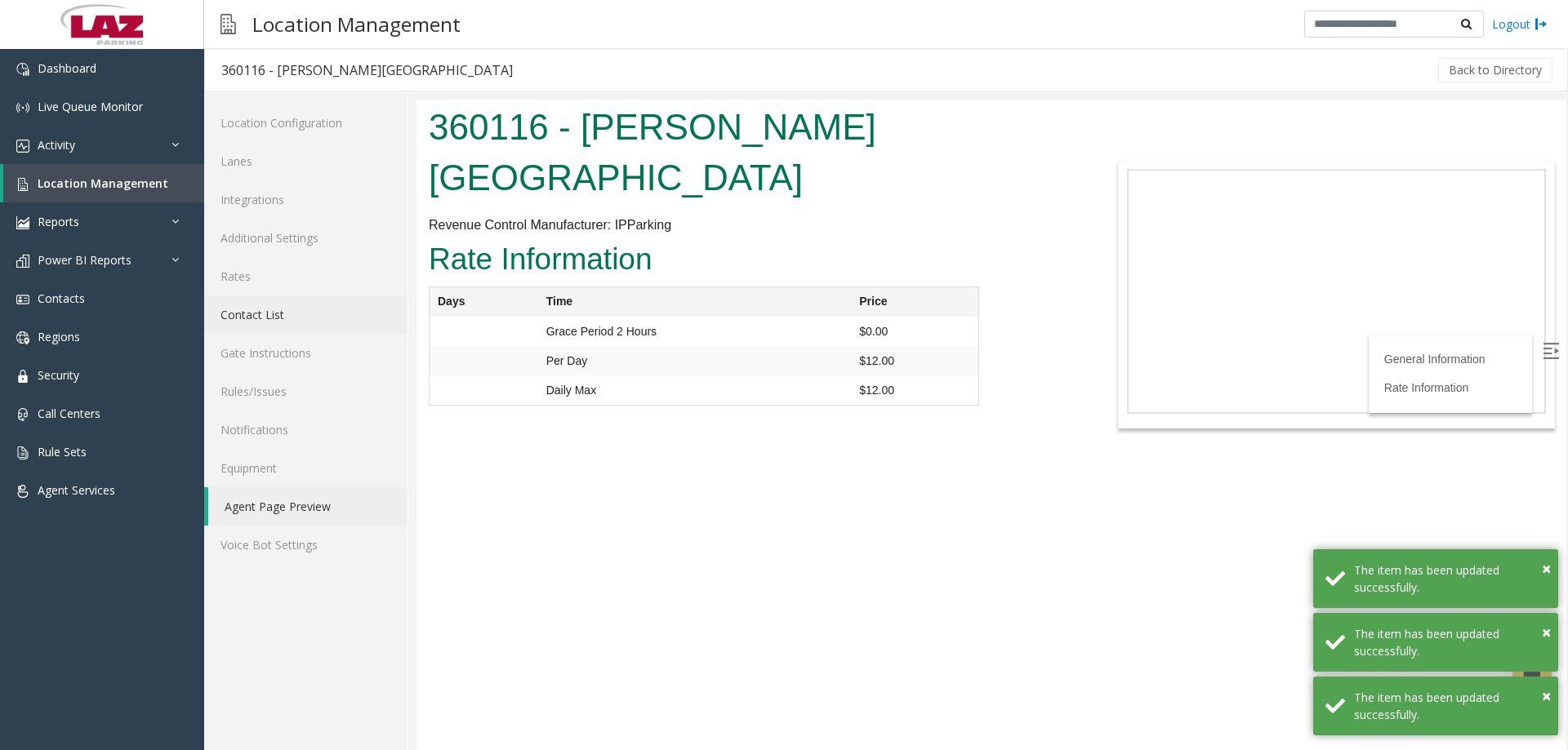
click at [295, 299] on link "Contact List" at bounding box center [306, 315] width 204 height 39
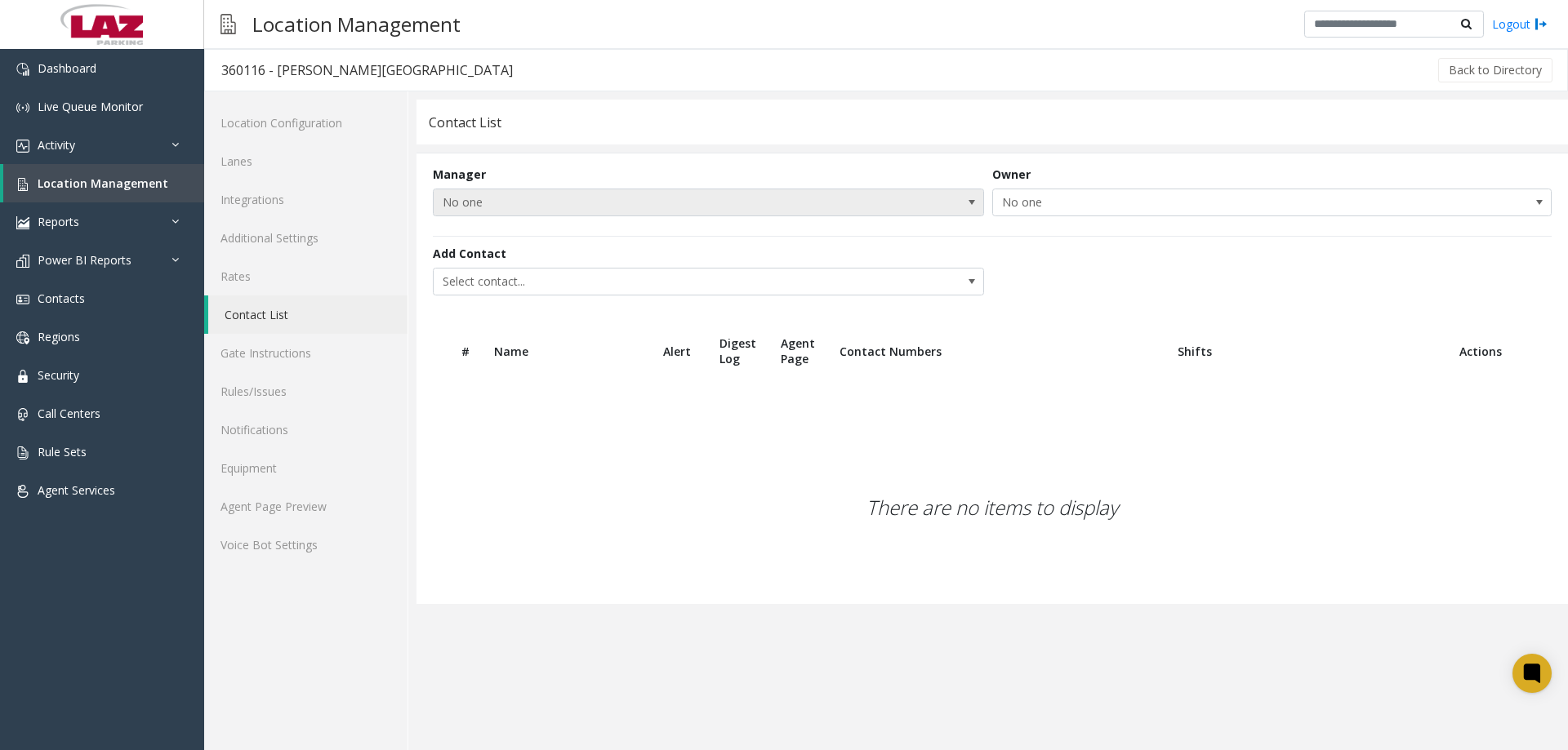
click at [497, 204] on span "No one" at bounding box center [654, 203] width 439 height 26
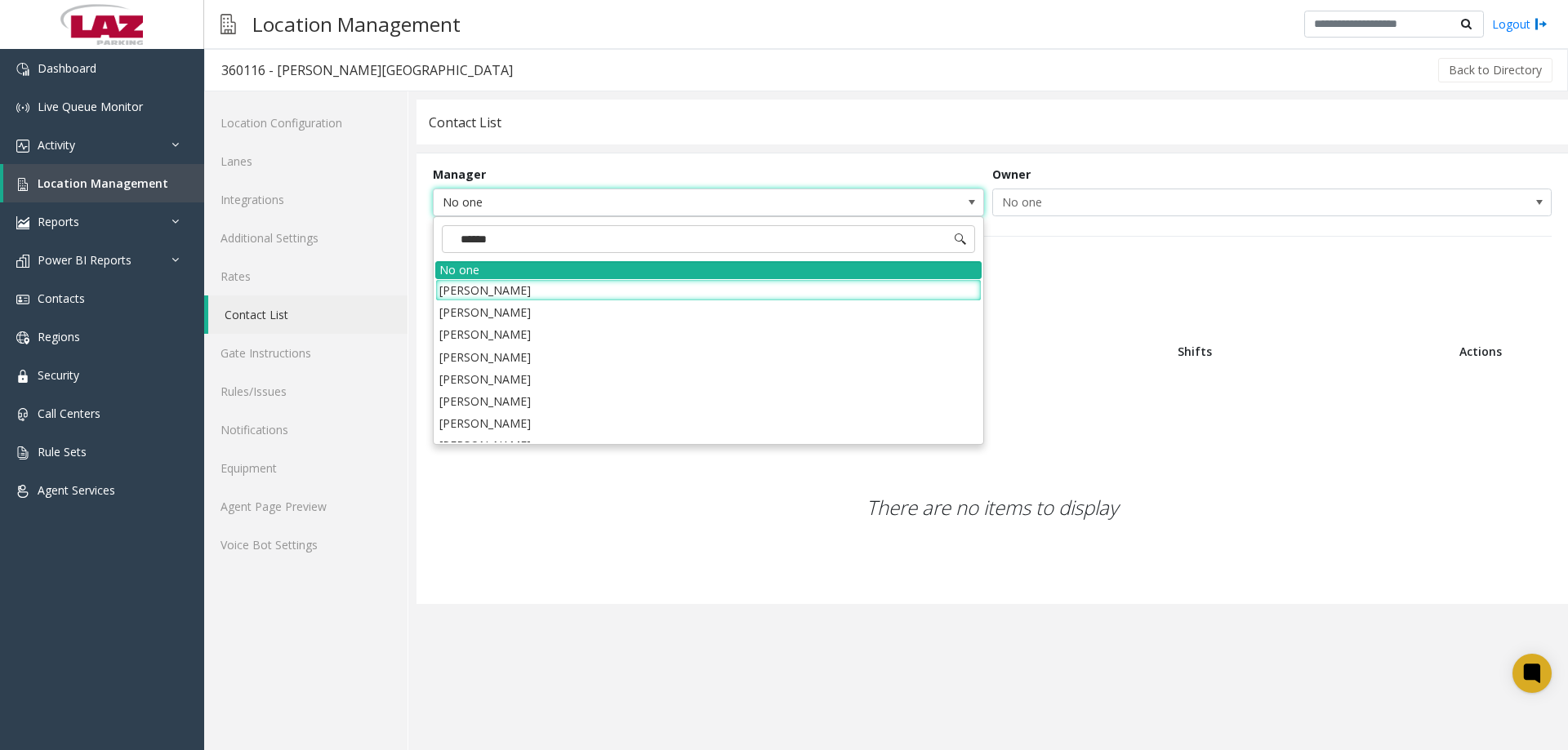
type input "*******"
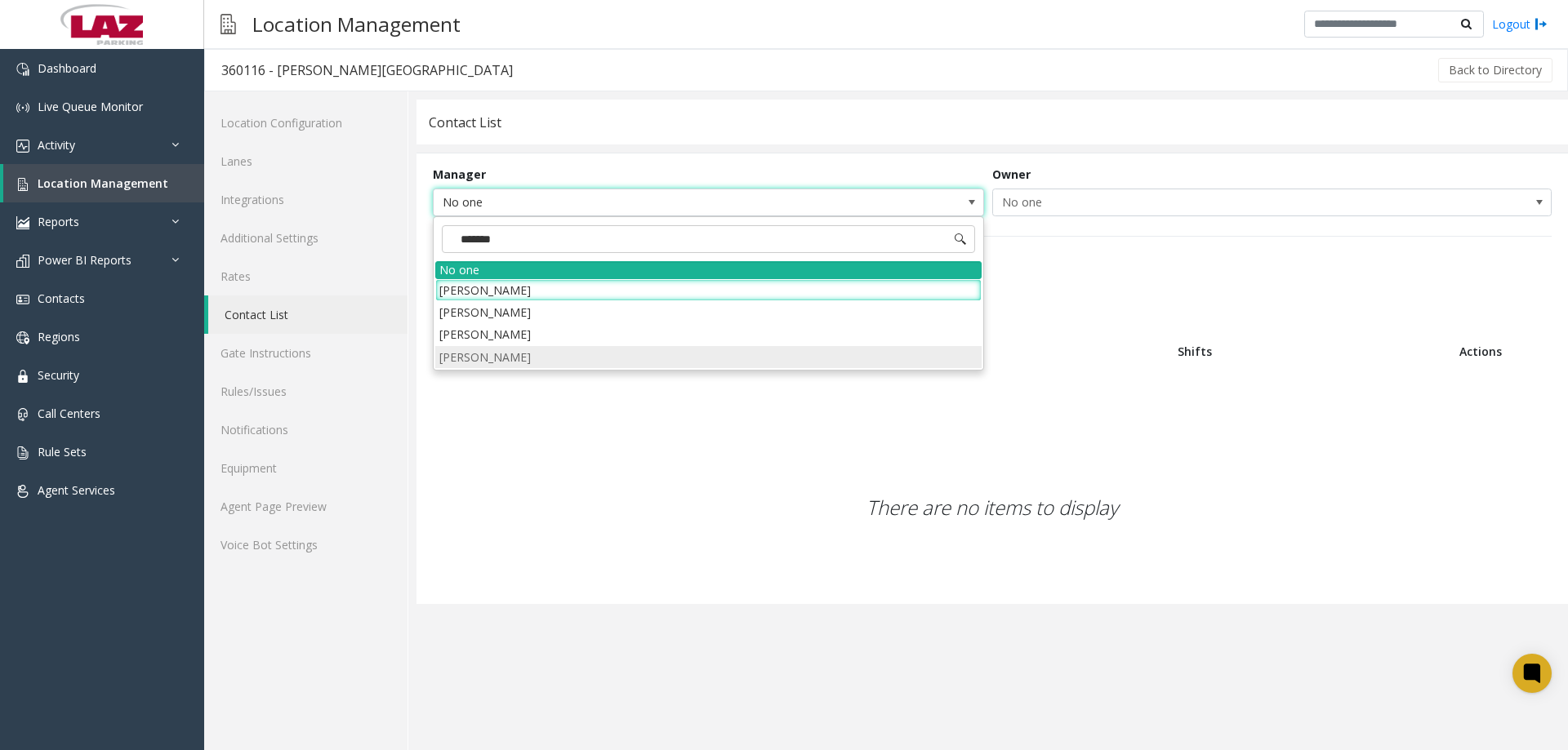
click at [505, 363] on li "[PERSON_NAME]" at bounding box center [709, 357] width 546 height 22
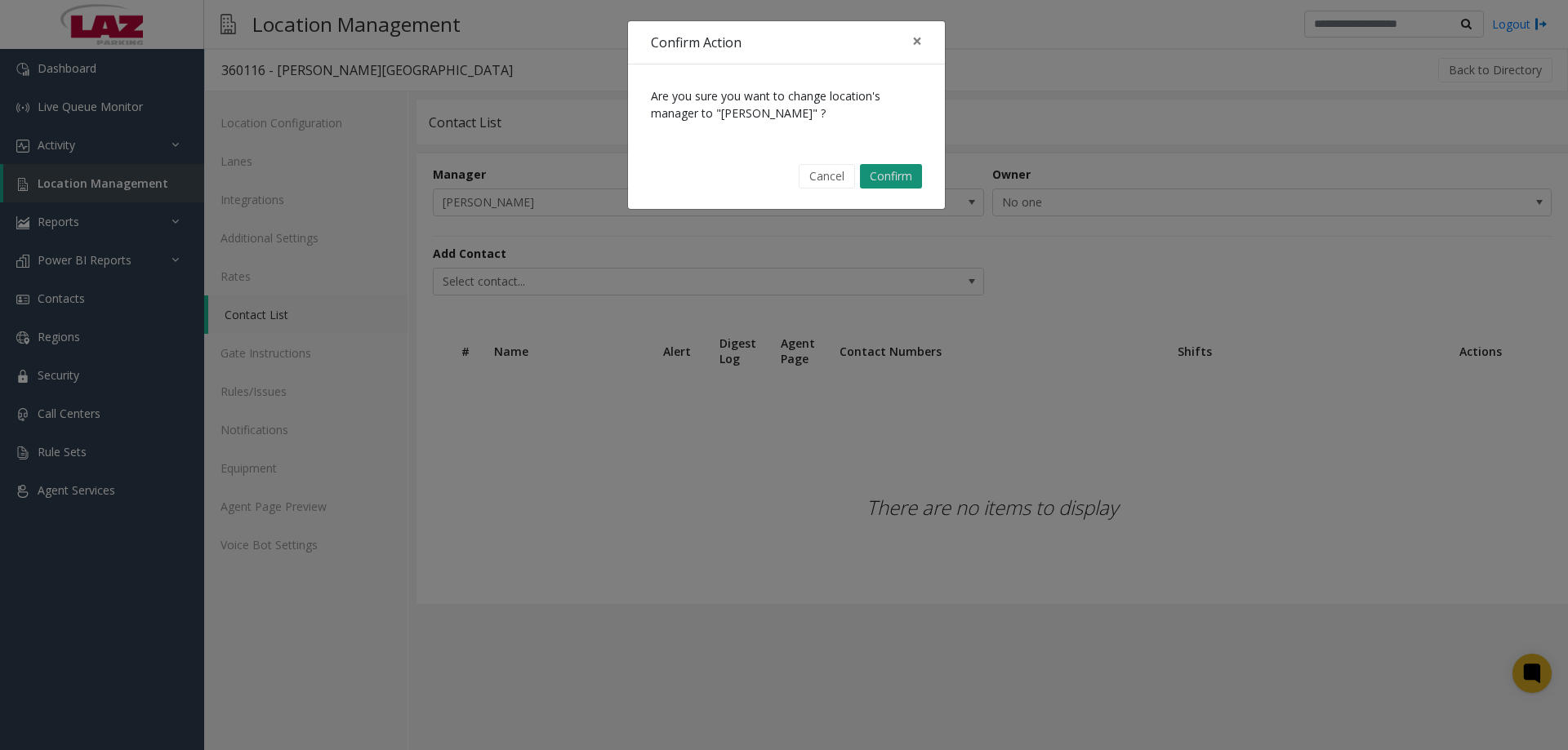
click at [896, 169] on button "Confirm" at bounding box center [891, 177] width 62 height 25
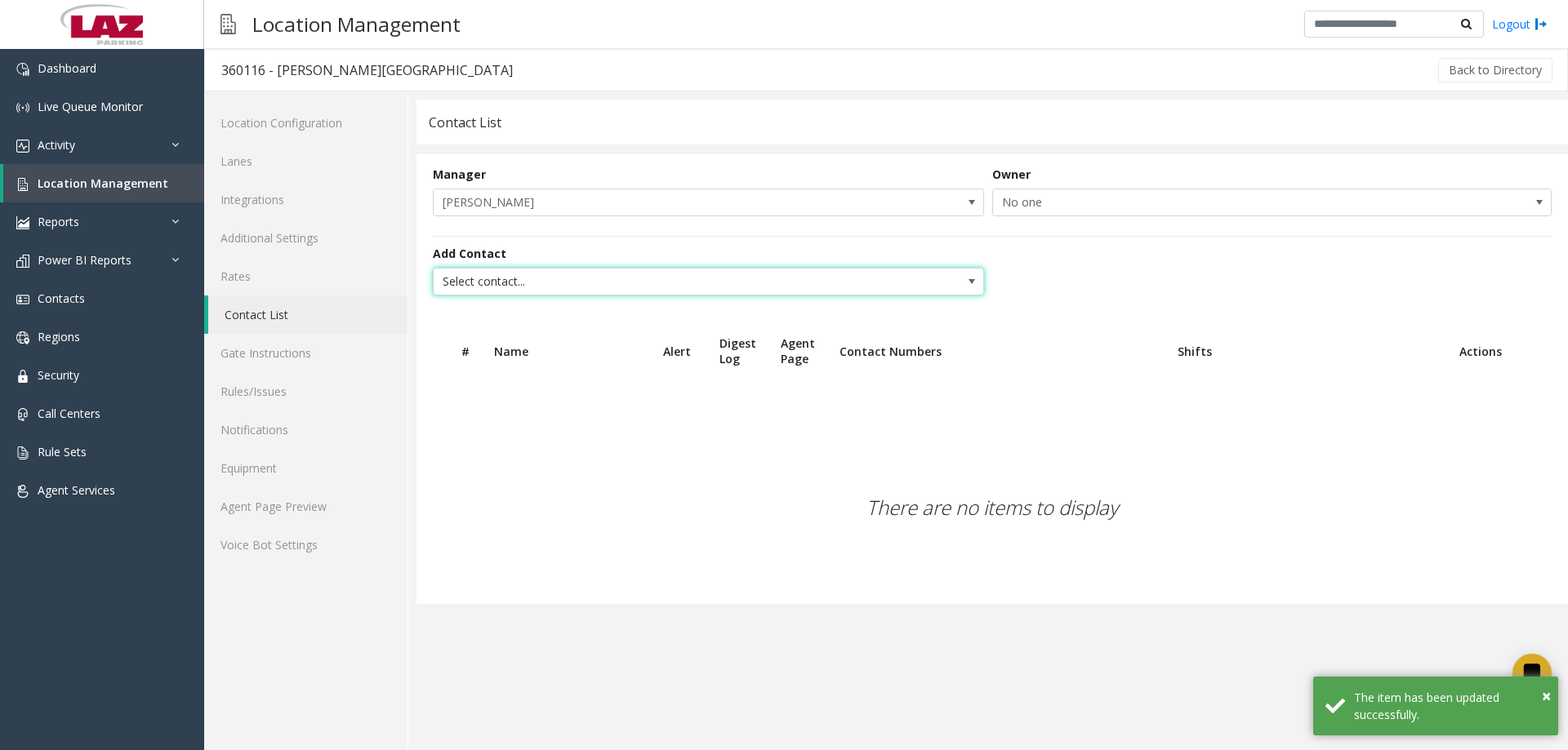
click at [554, 284] on span "Select contact..." at bounding box center [654, 282] width 439 height 26
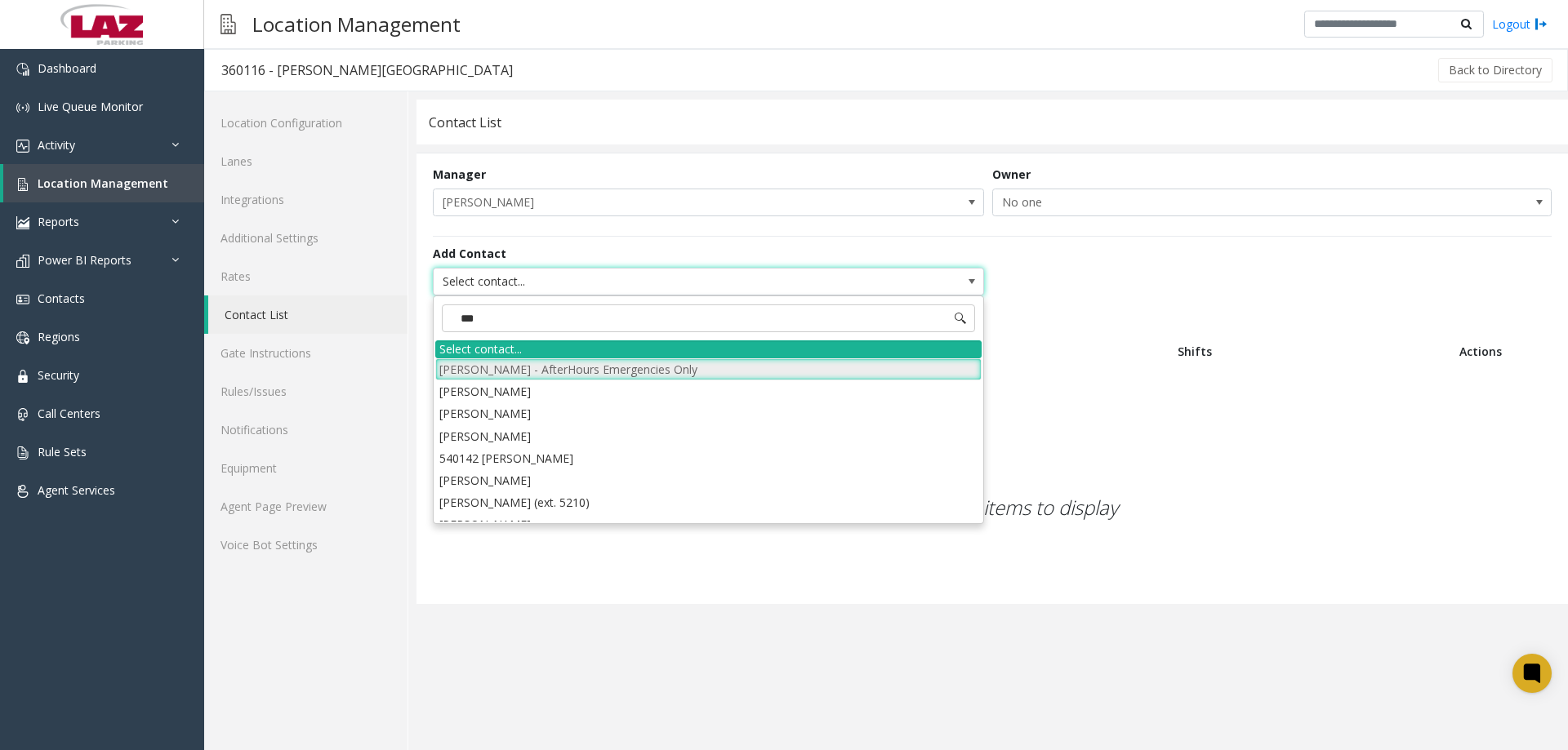
type input "****"
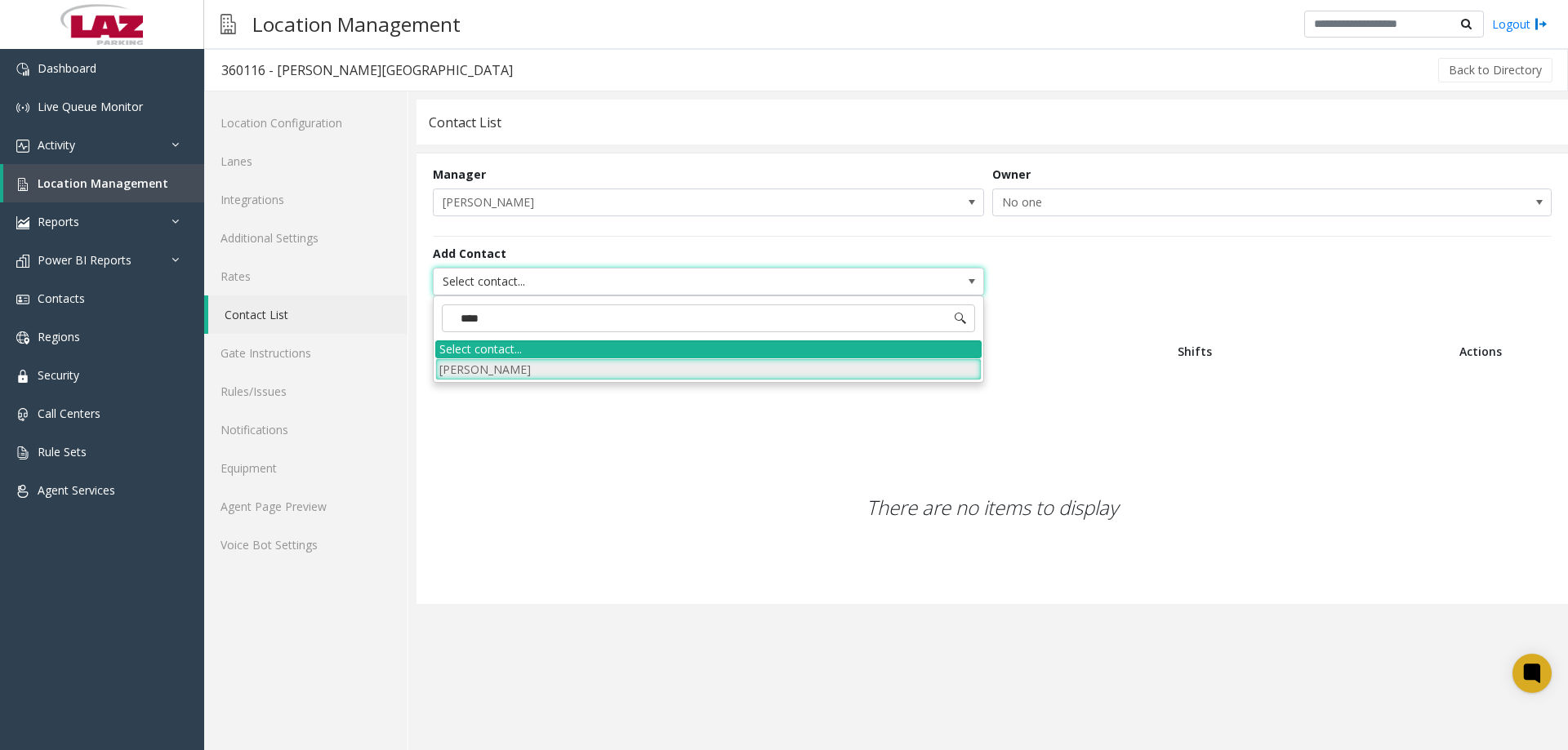
click at [542, 365] on li "[PERSON_NAME]" at bounding box center [709, 369] width 546 height 22
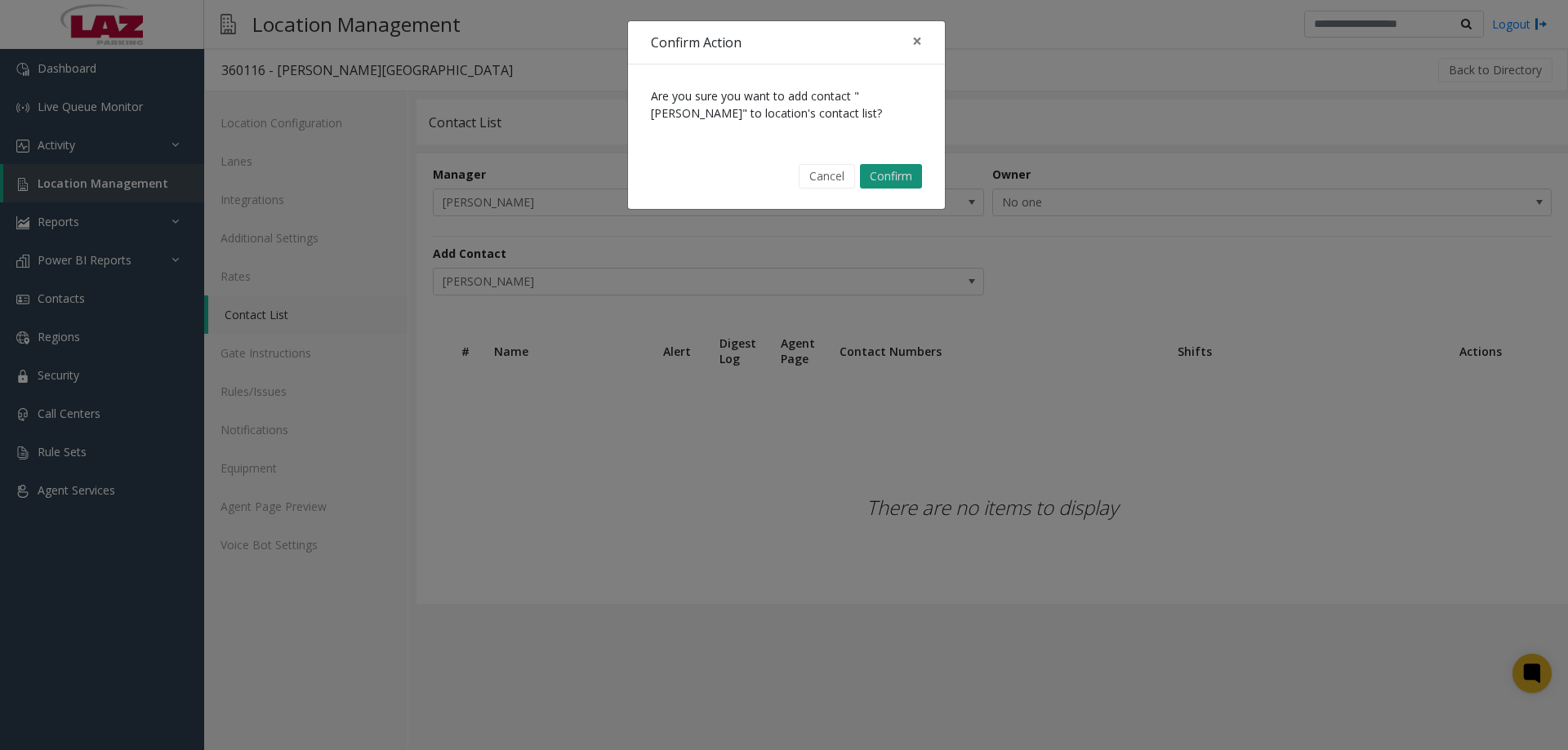
click at [885, 180] on button "Confirm" at bounding box center [891, 177] width 62 height 25
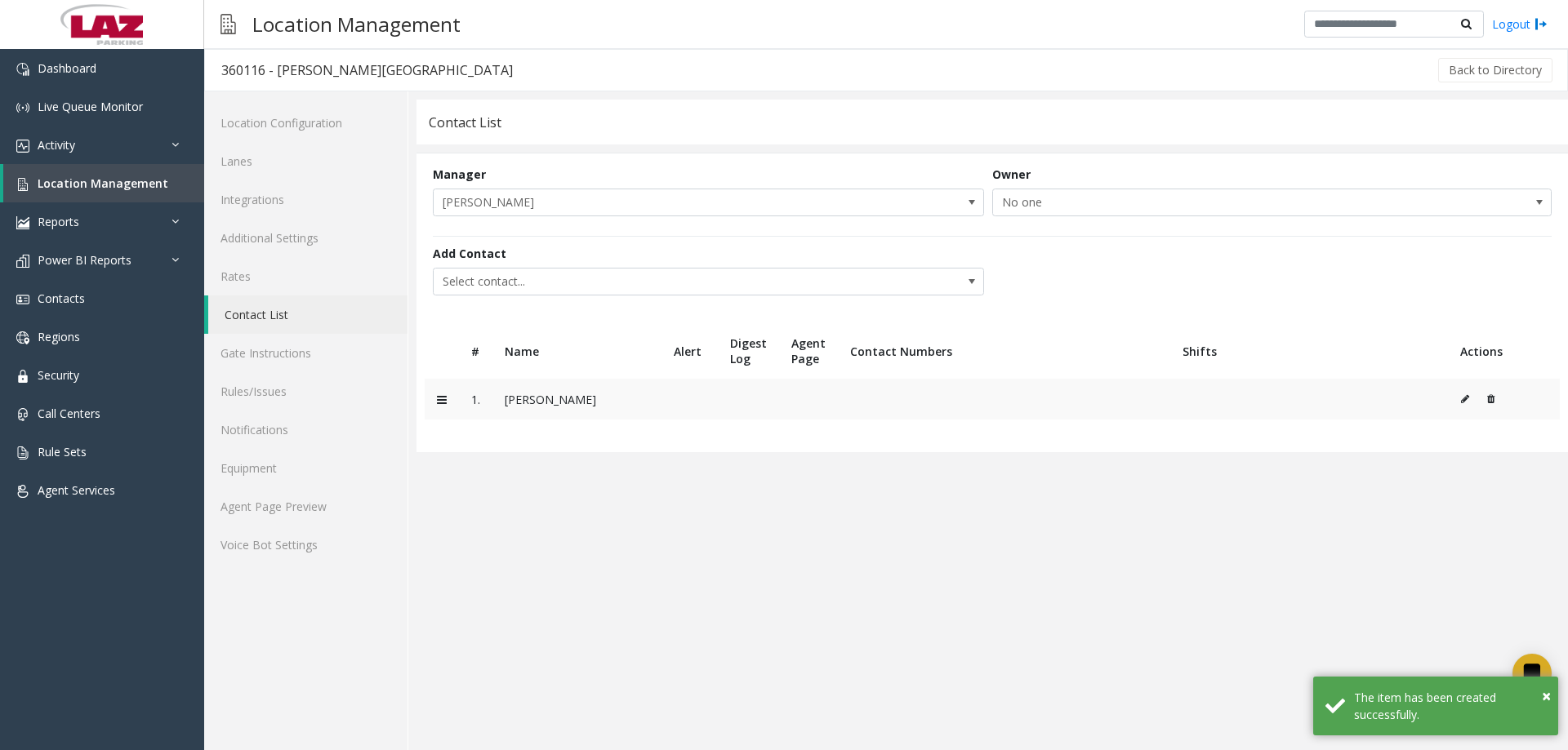
click at [1467, 393] on button at bounding box center [1469, 400] width 18 height 25
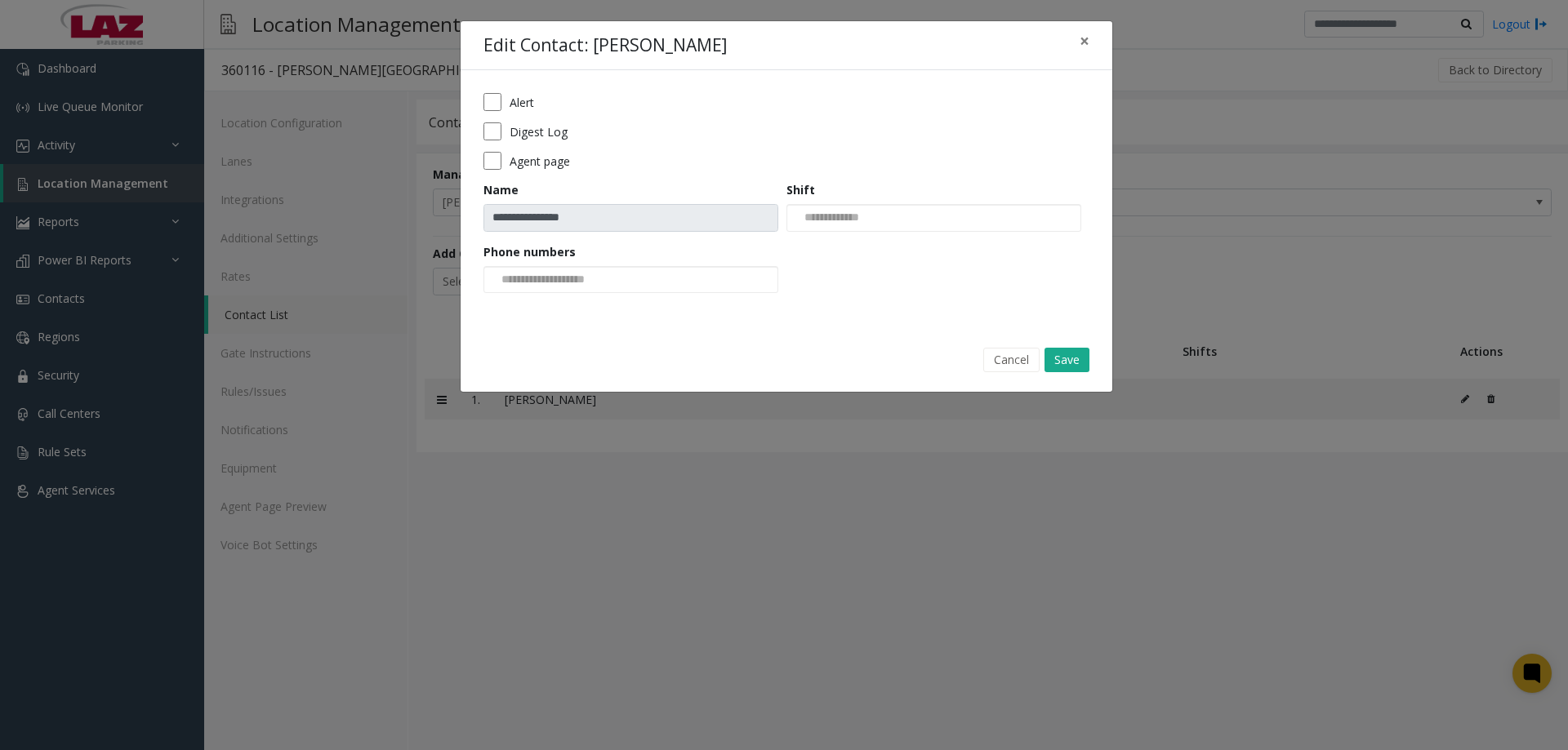
click at [502, 169] on div "Agent page" at bounding box center [786, 161] width 606 height 18
click at [626, 272] on div at bounding box center [631, 280] width 295 height 28
click at [614, 308] on li "919-827-6258" at bounding box center [631, 306] width 290 height 22
click at [588, 280] on input at bounding box center [546, 280] width 123 height 26
click at [553, 343] on div "Cancel Save" at bounding box center [786, 359] width 629 height 41
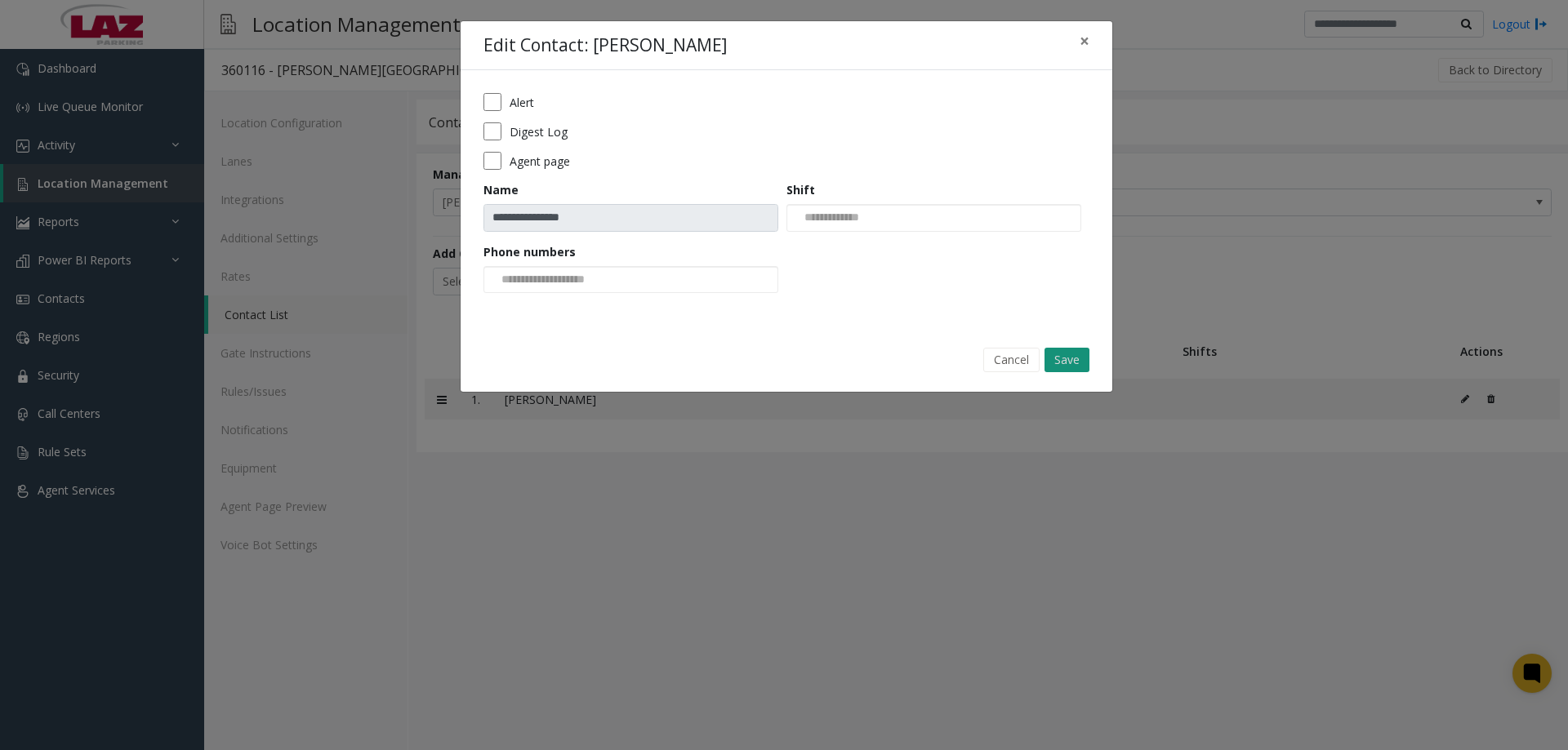
click at [1058, 355] on button "Save" at bounding box center [1066, 360] width 45 height 25
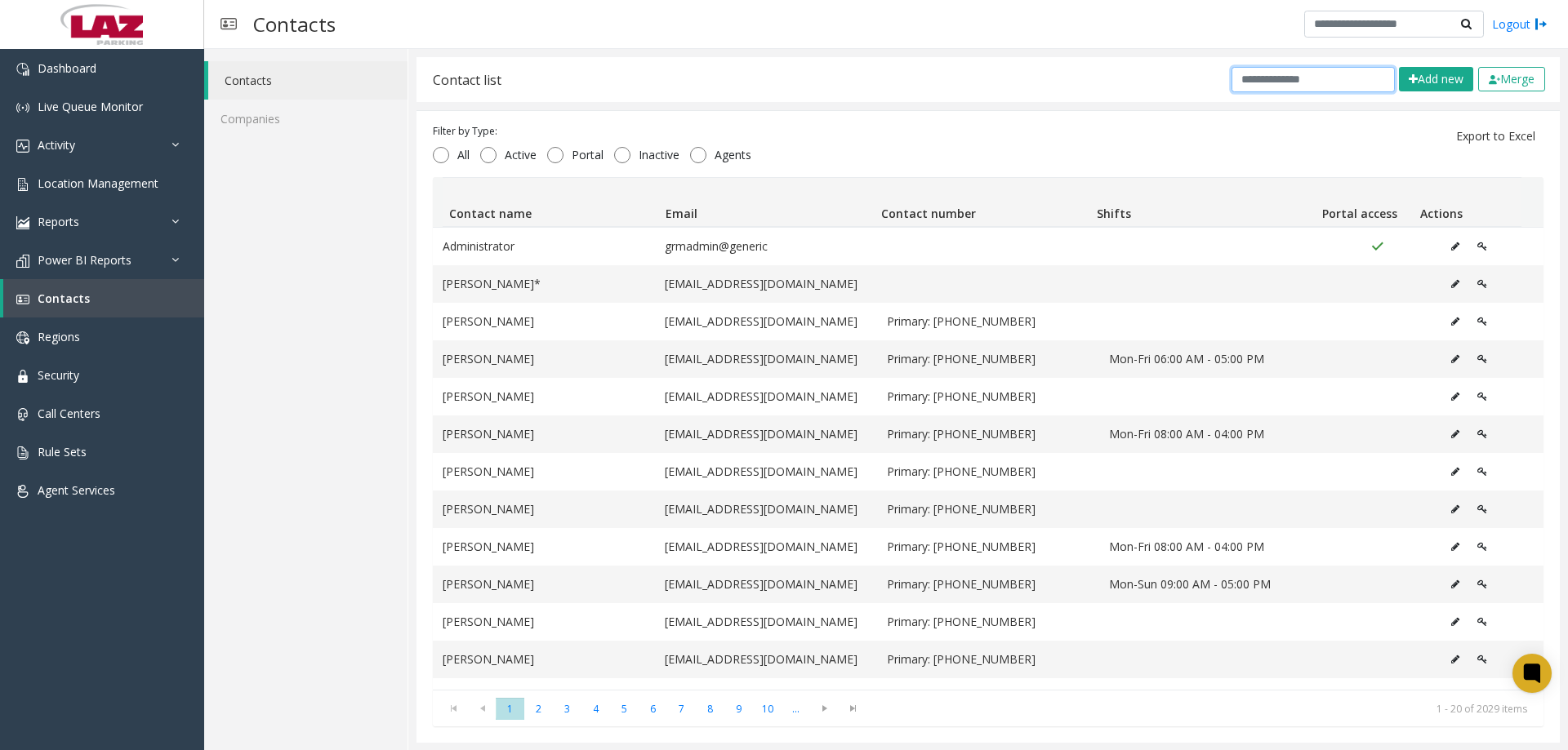
click at [1295, 84] on input "text" at bounding box center [1313, 79] width 163 height 25
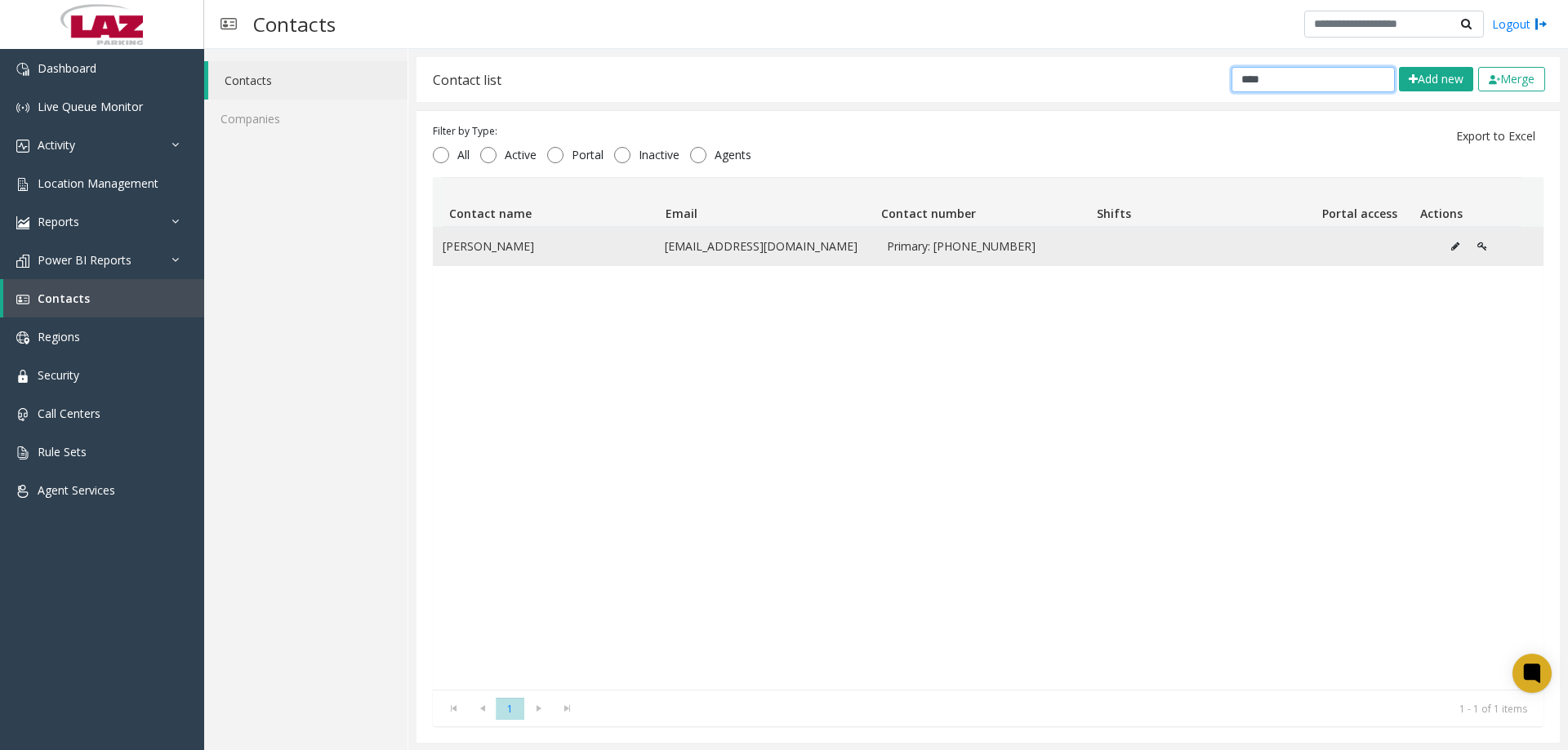
type input "****"
click at [1442, 249] on button "Data table" at bounding box center [1456, 247] width 26 height 25
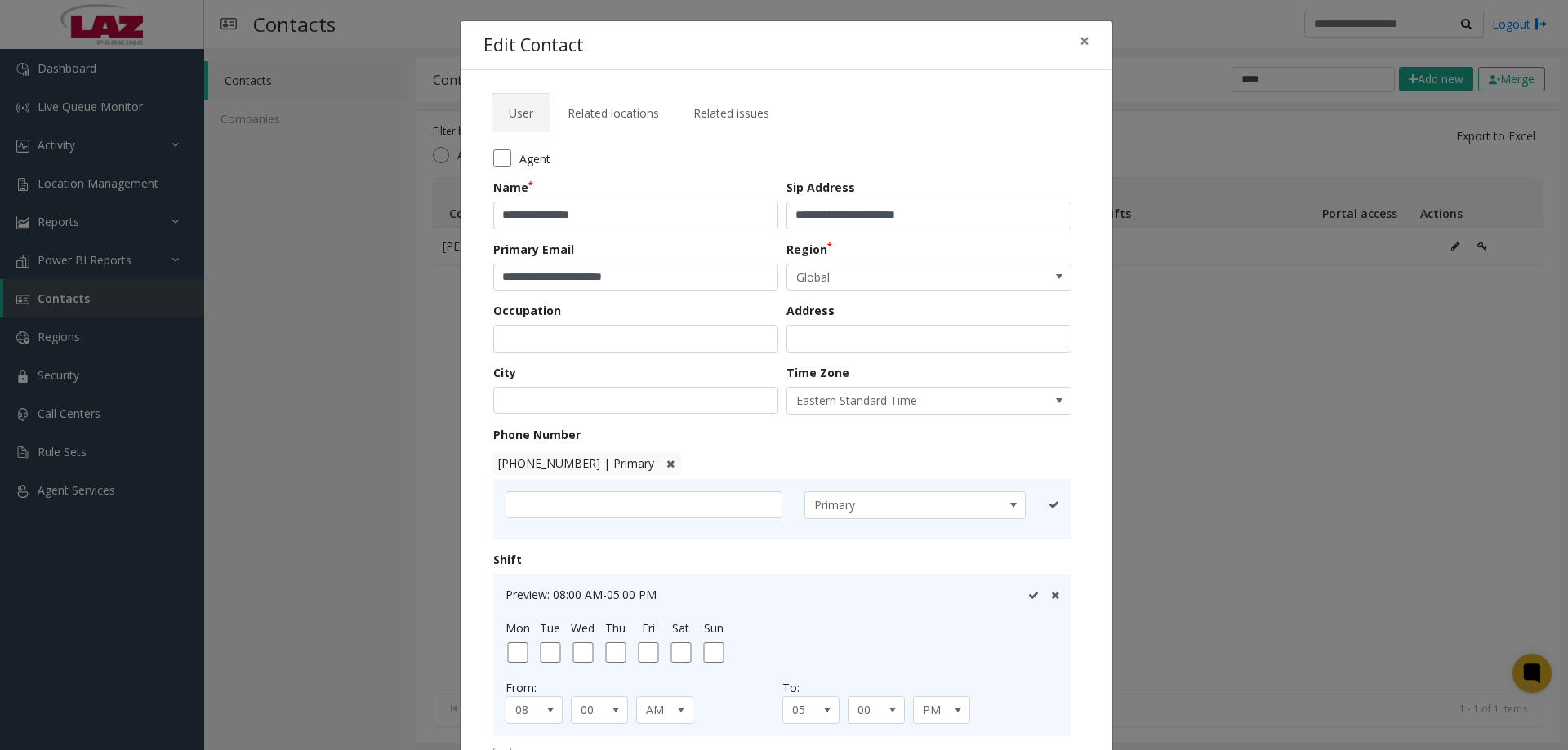
click at [667, 464] on icon at bounding box center [670, 465] width 8 height 11
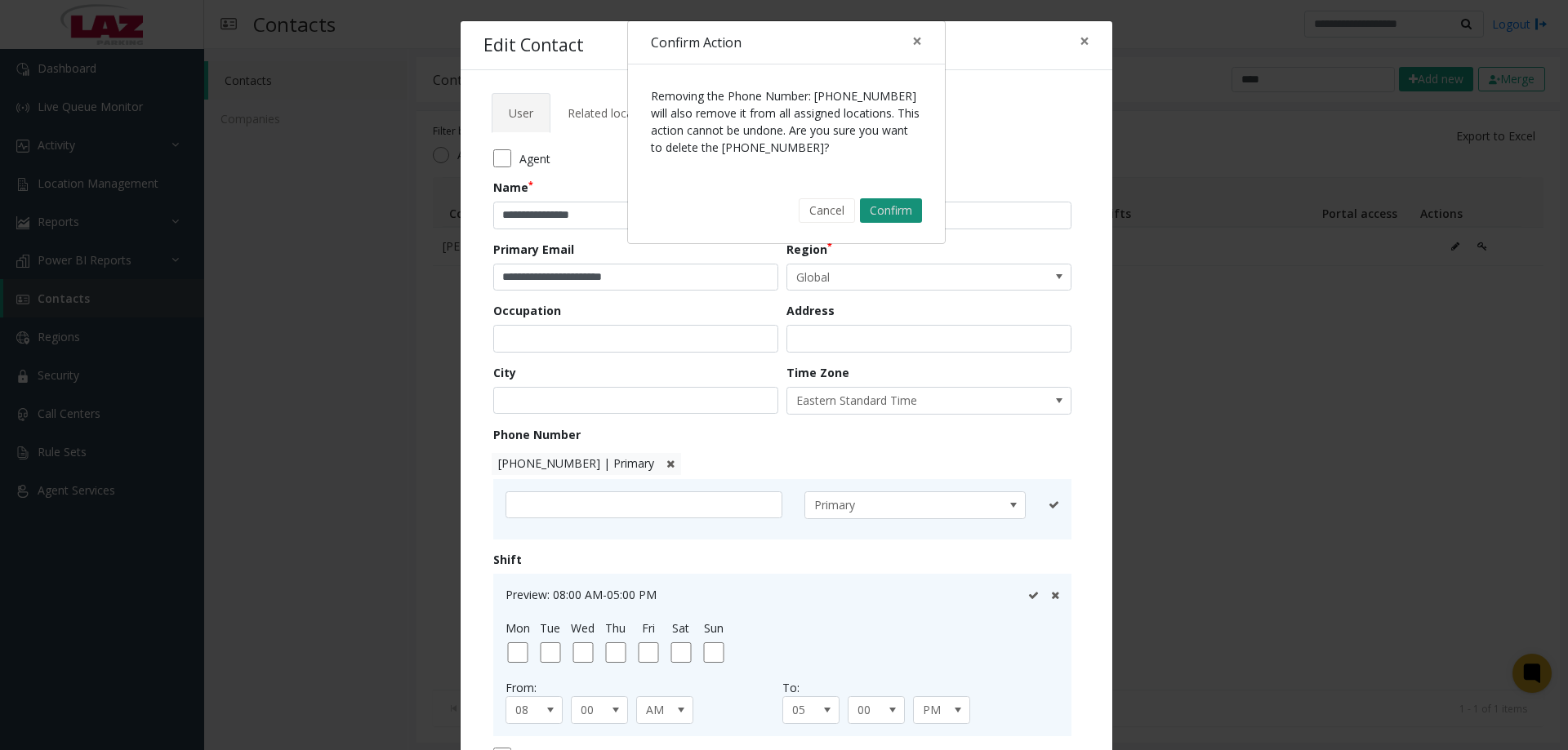
click at [878, 207] on button "Confirm" at bounding box center [891, 211] width 62 height 25
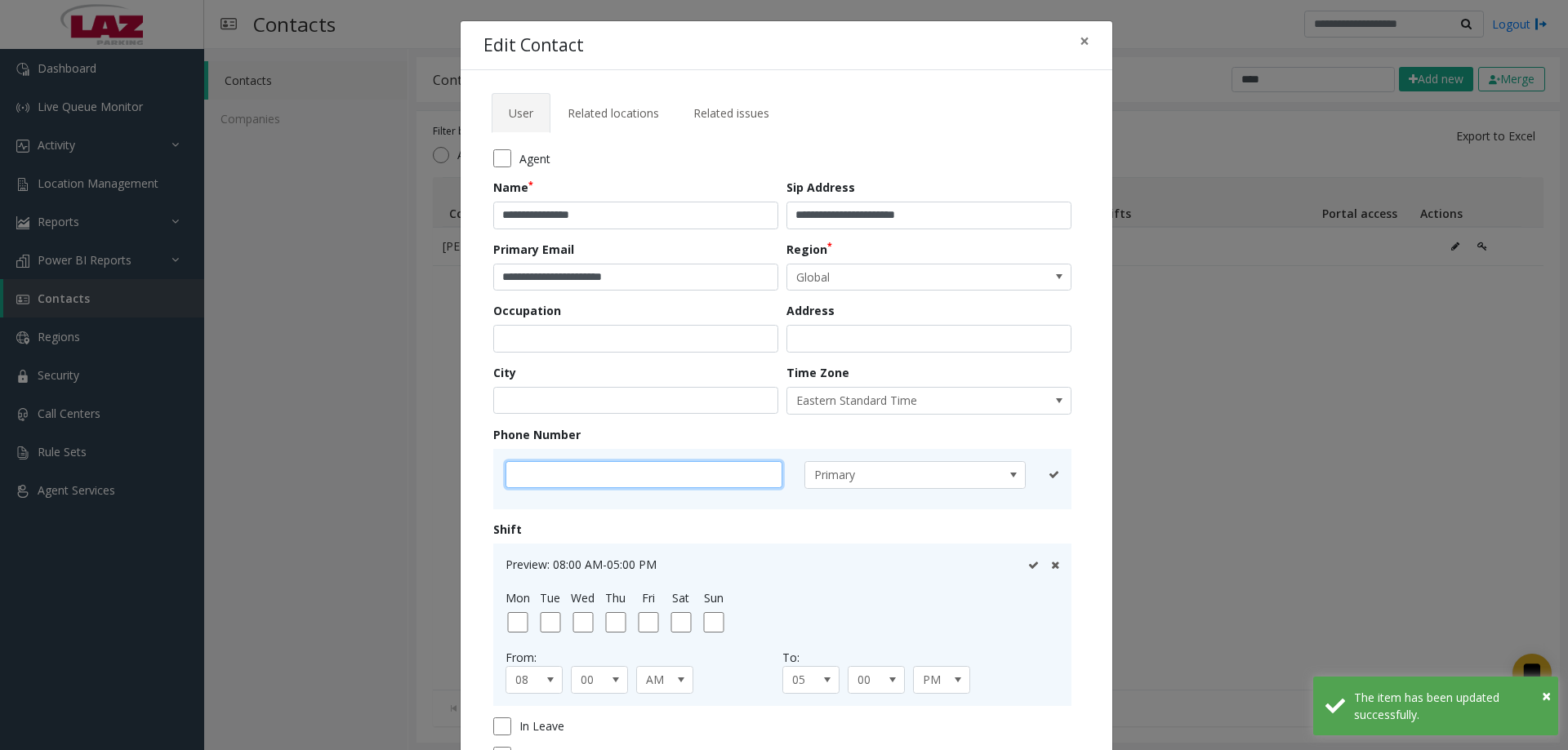
click at [549, 468] on input "text" at bounding box center [644, 475] width 277 height 28
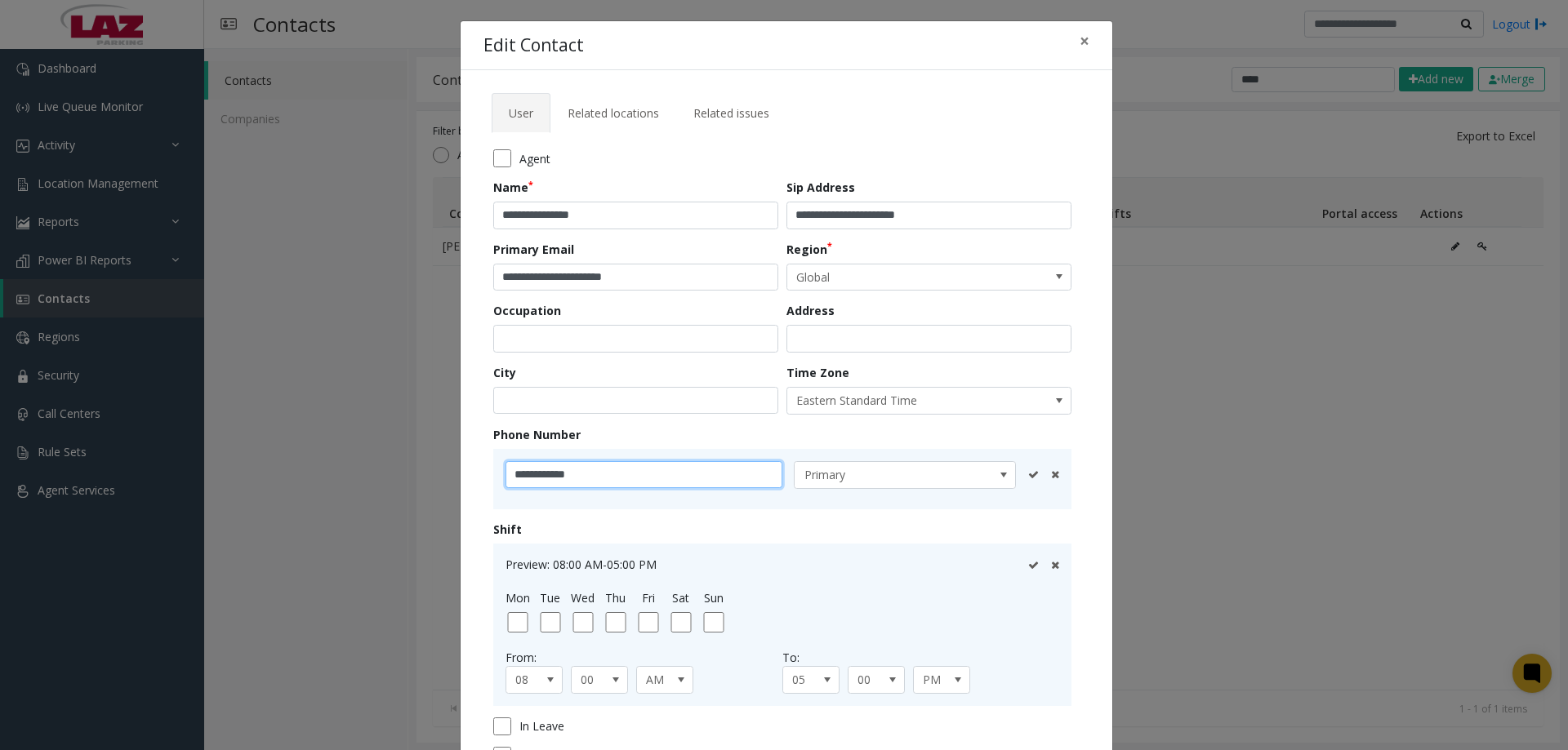
type input "**********"
click at [1029, 473] on icon at bounding box center [1034, 475] width 11 height 11
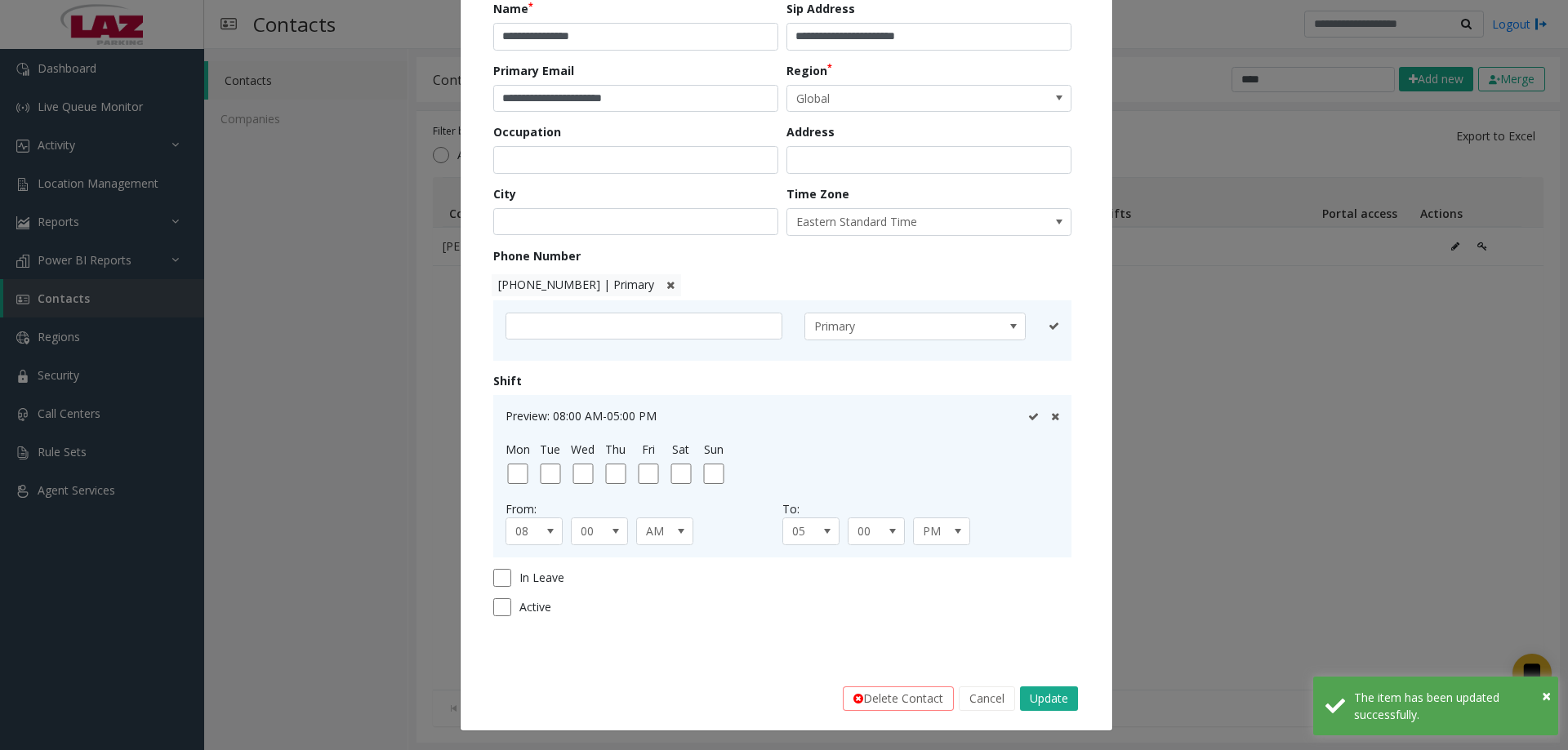
scroll to position [180, 0]
click at [1041, 696] on button "Update" at bounding box center [1049, 698] width 58 height 25
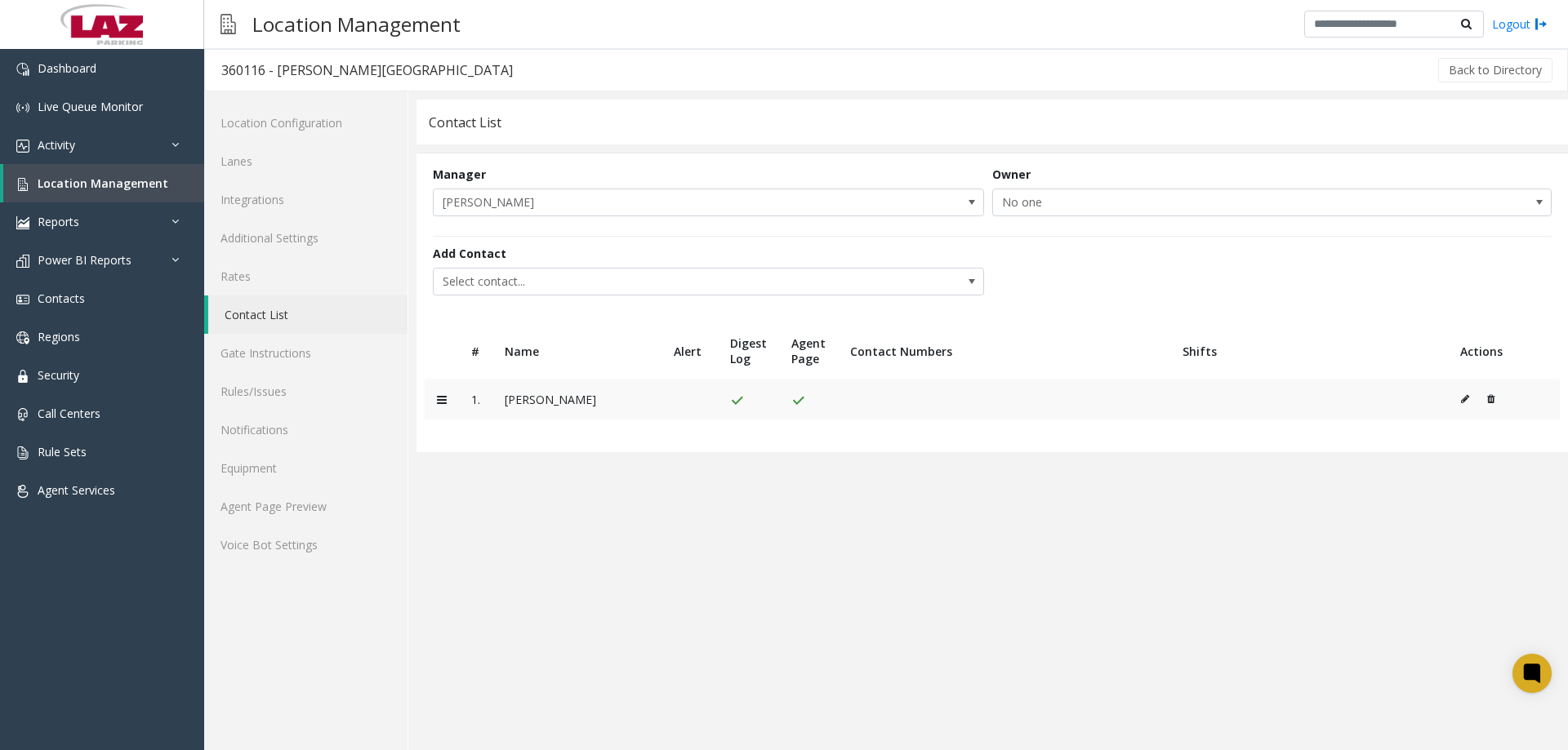
click at [1460, 400] on button at bounding box center [1469, 400] width 18 height 25
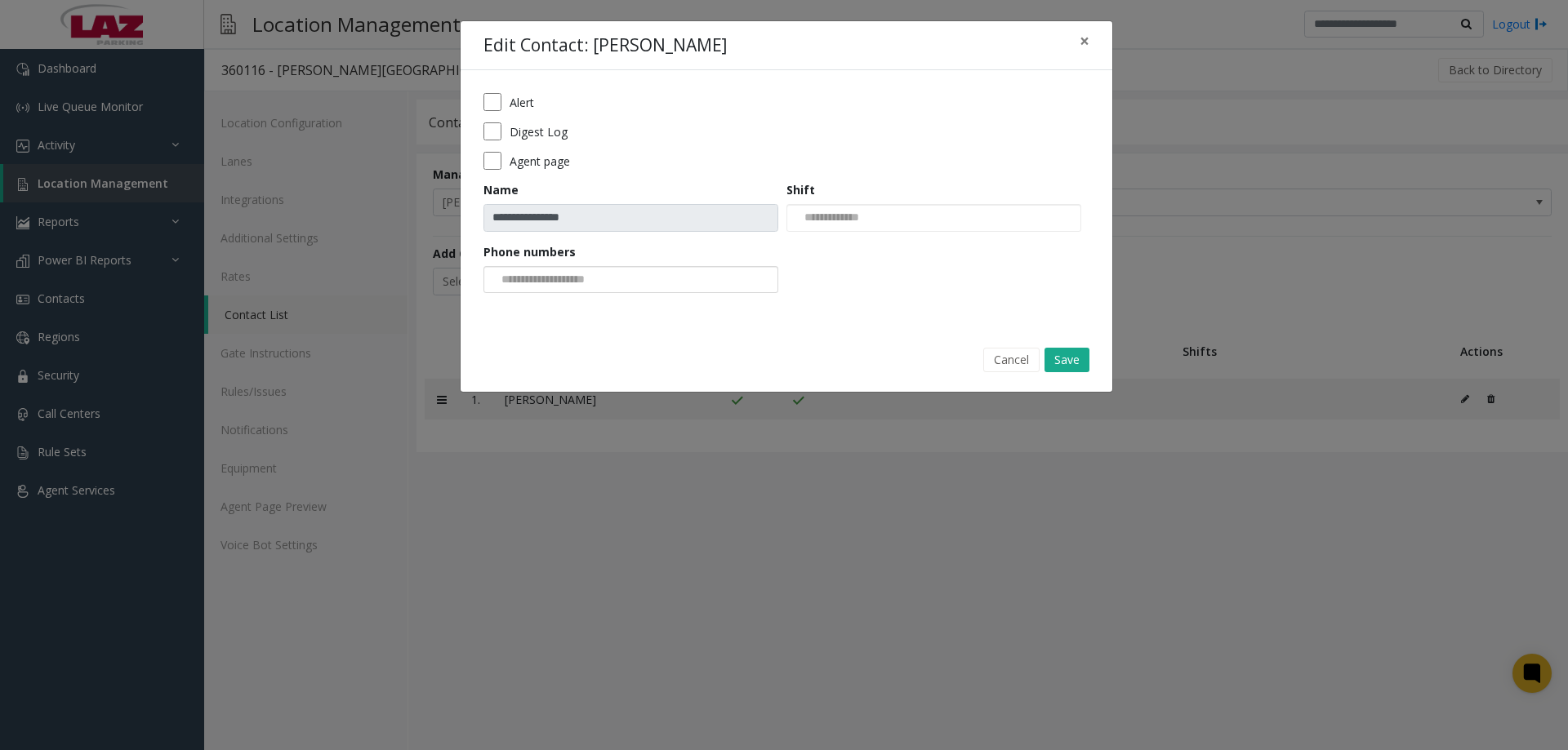
click at [545, 281] on input at bounding box center [546, 280] width 123 height 26
click at [562, 304] on li "[PHONE_NUMBER]" at bounding box center [631, 306] width 290 height 22
click at [1066, 356] on button "Save" at bounding box center [1066, 360] width 45 height 25
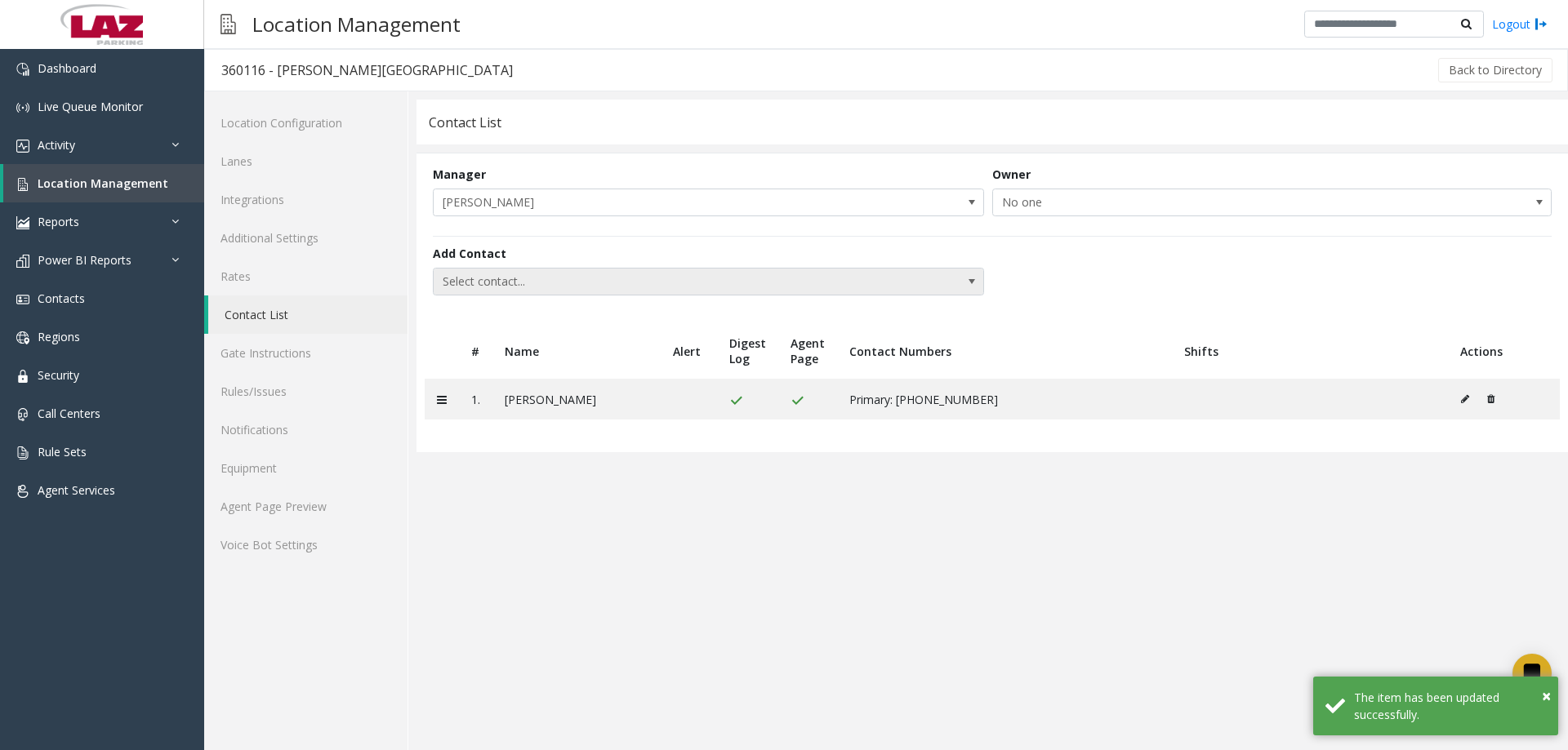
click at [777, 283] on span "Select contact..." at bounding box center [654, 282] width 439 height 26
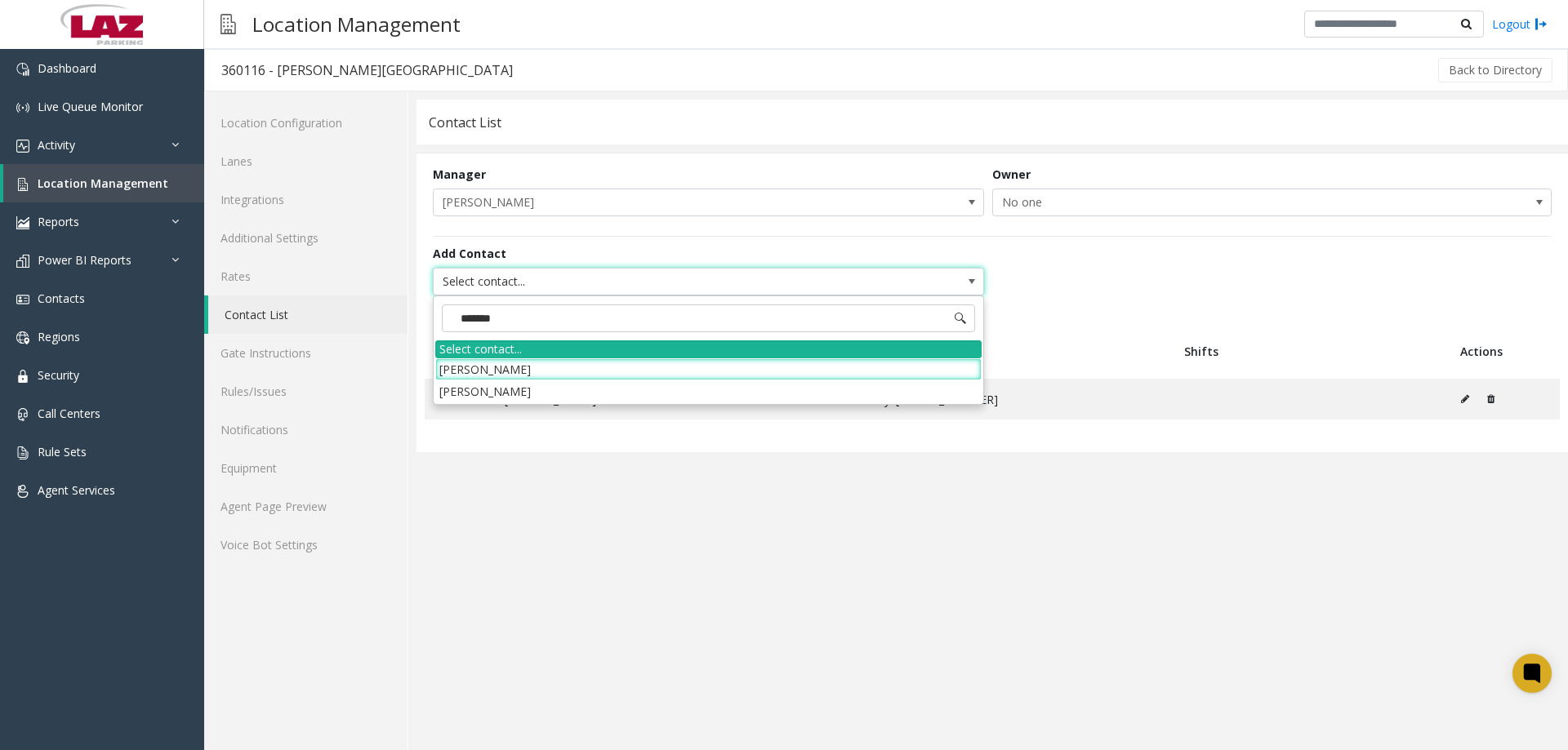
type input "********"
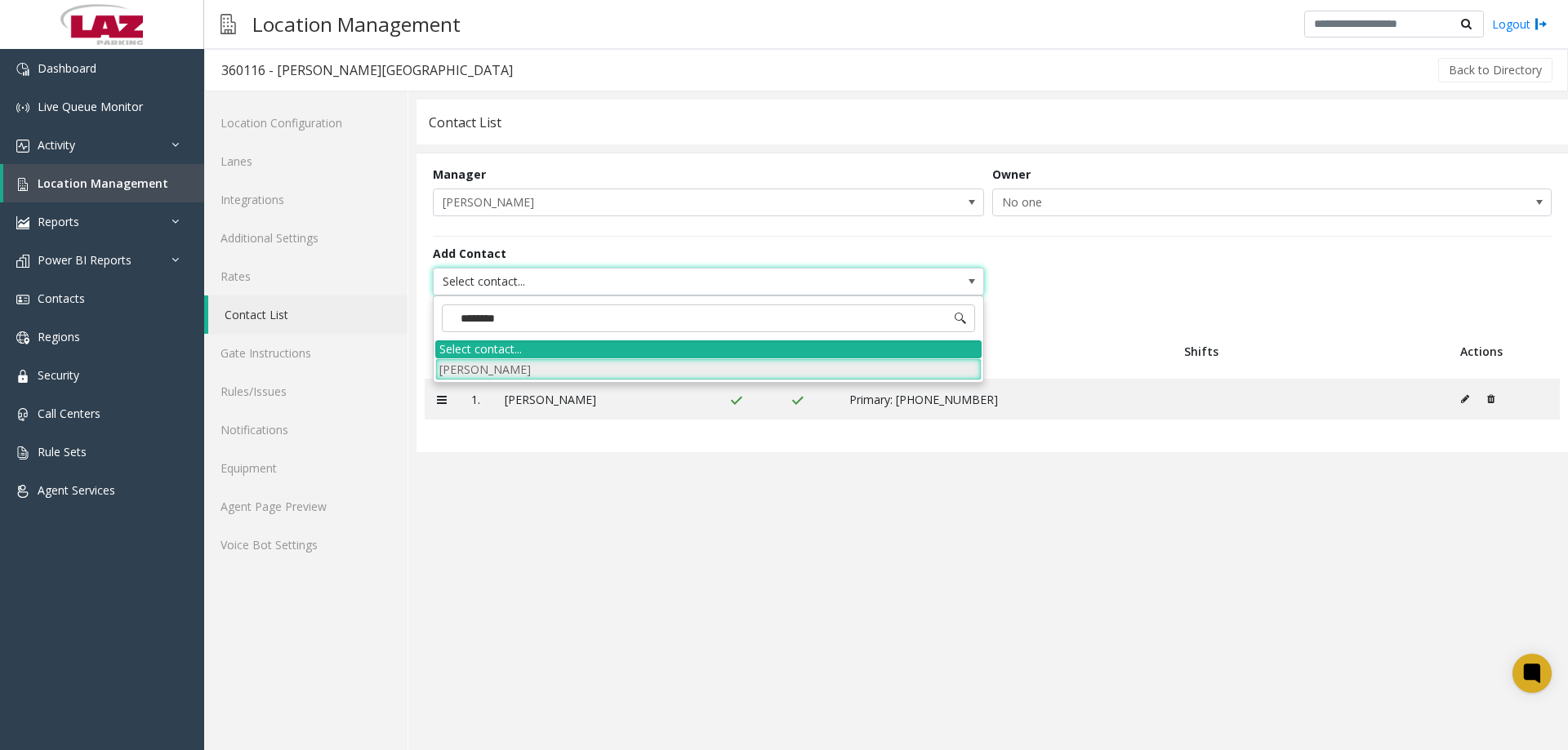
click at [450, 365] on li "Miguel Garcia" at bounding box center [709, 369] width 546 height 22
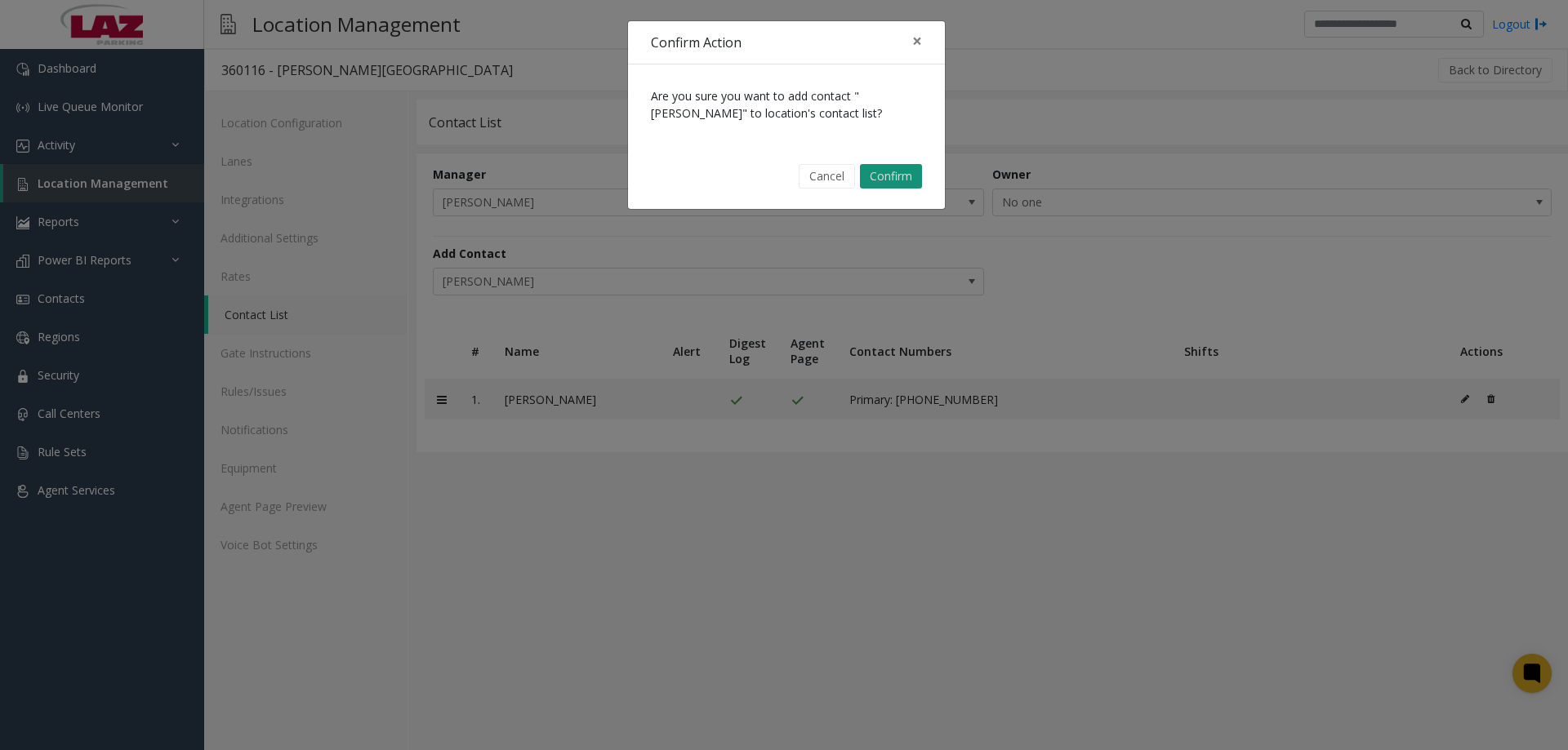
click at [892, 176] on button "Confirm" at bounding box center [891, 177] width 62 height 25
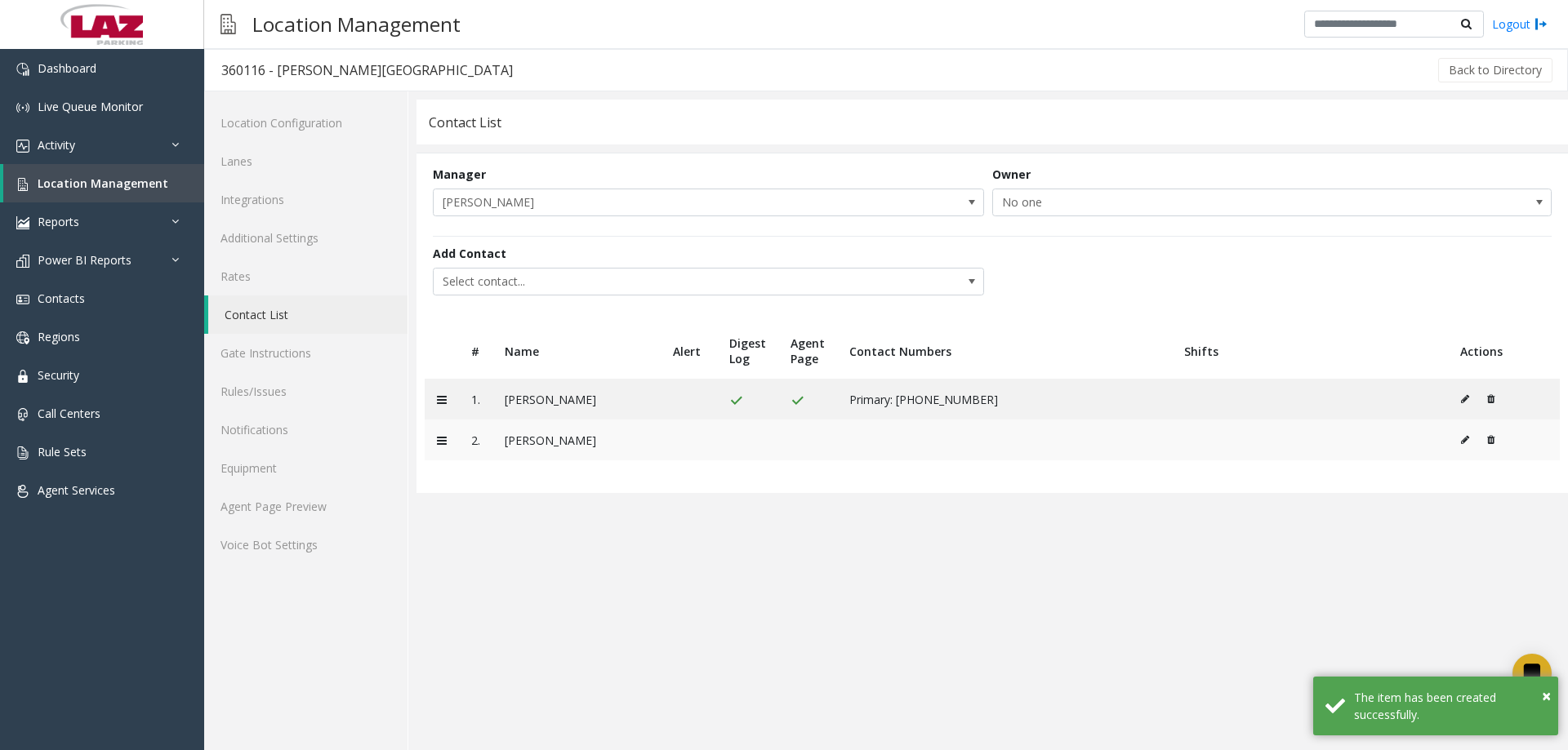
click at [1463, 445] on button at bounding box center [1469, 440] width 18 height 25
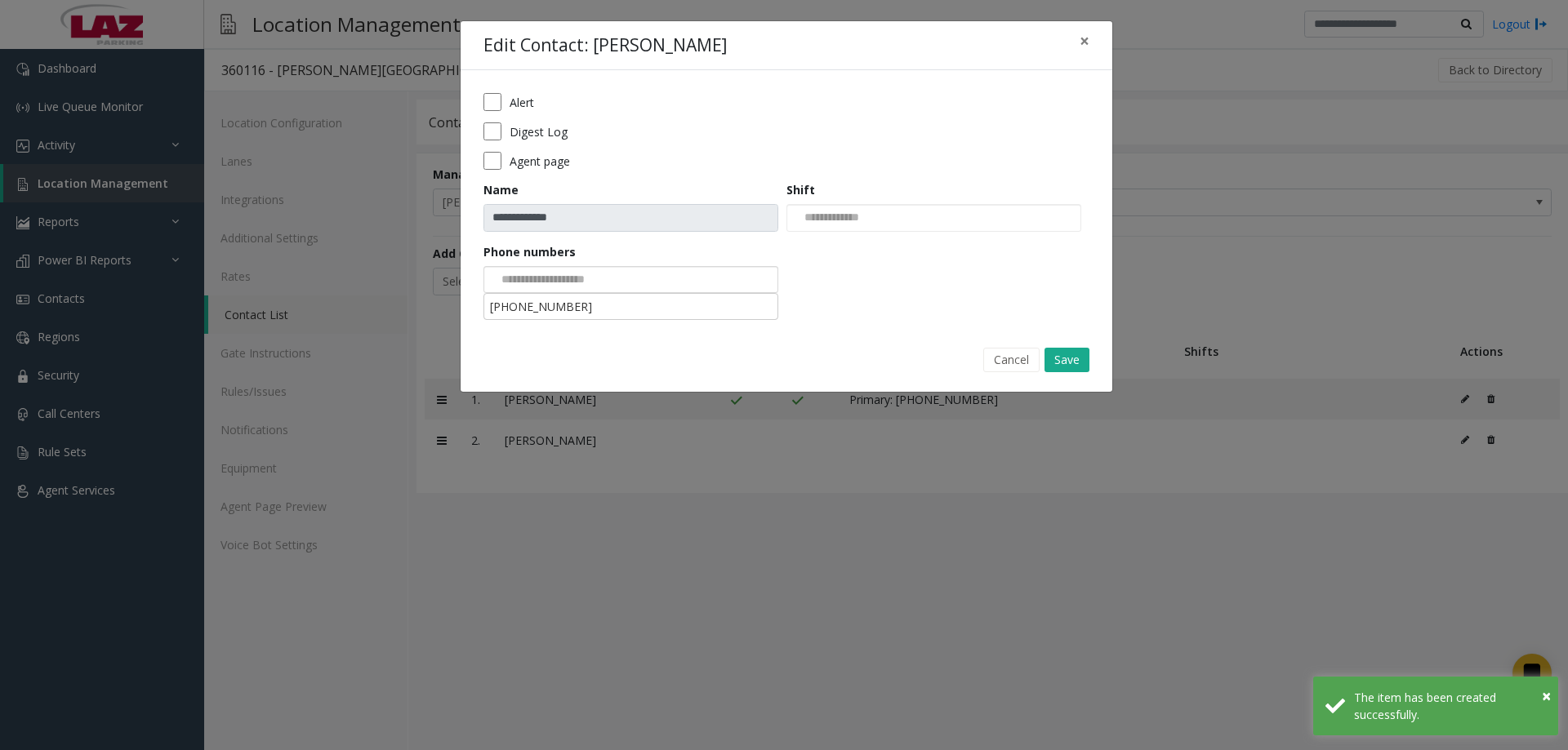
click at [580, 278] on input at bounding box center [546, 280] width 123 height 26
click at [583, 309] on li "864-794-0383" at bounding box center [631, 306] width 290 height 22
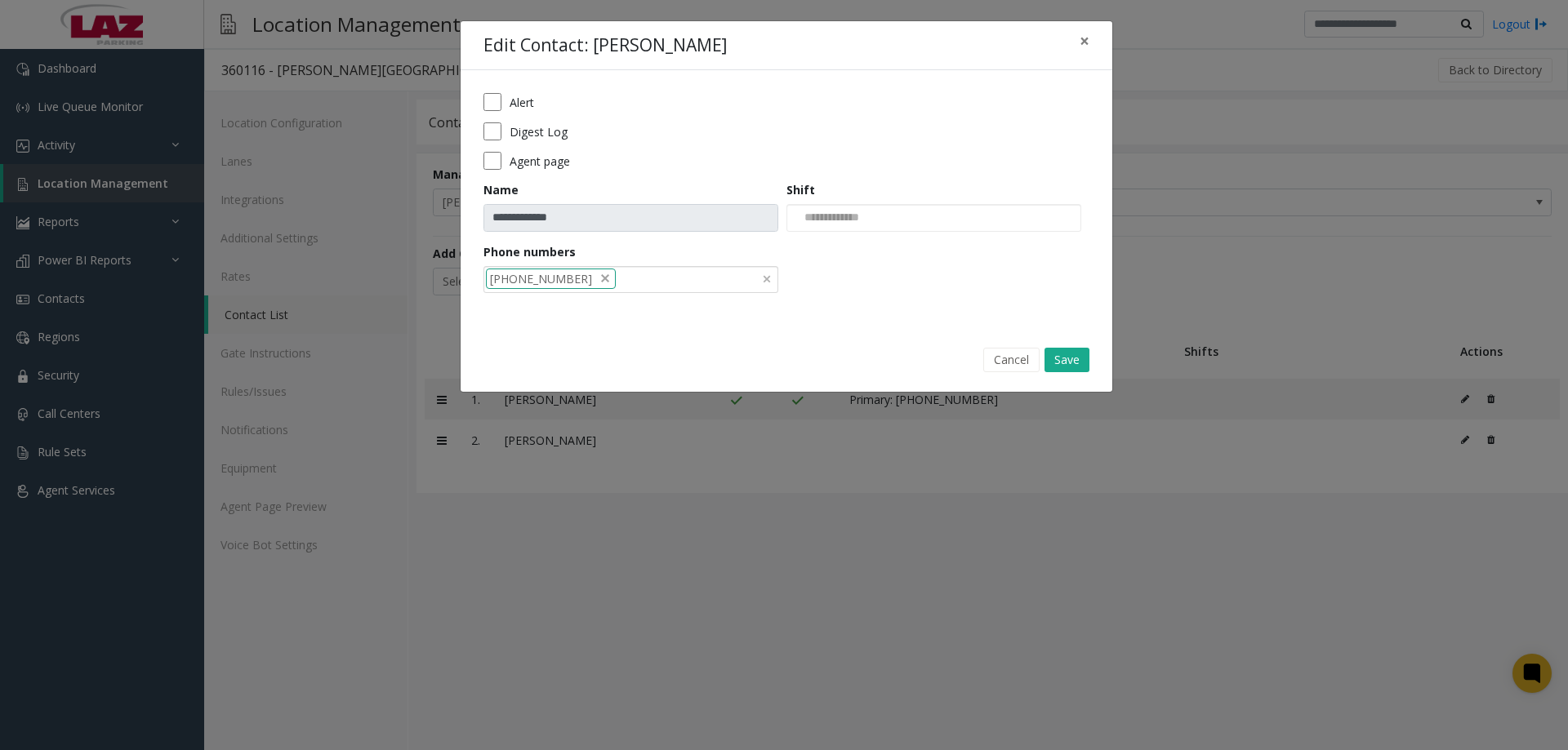
click at [491, 141] on form "**********" at bounding box center [786, 198] width 606 height 212
click at [1078, 357] on button "Save" at bounding box center [1066, 360] width 45 height 25
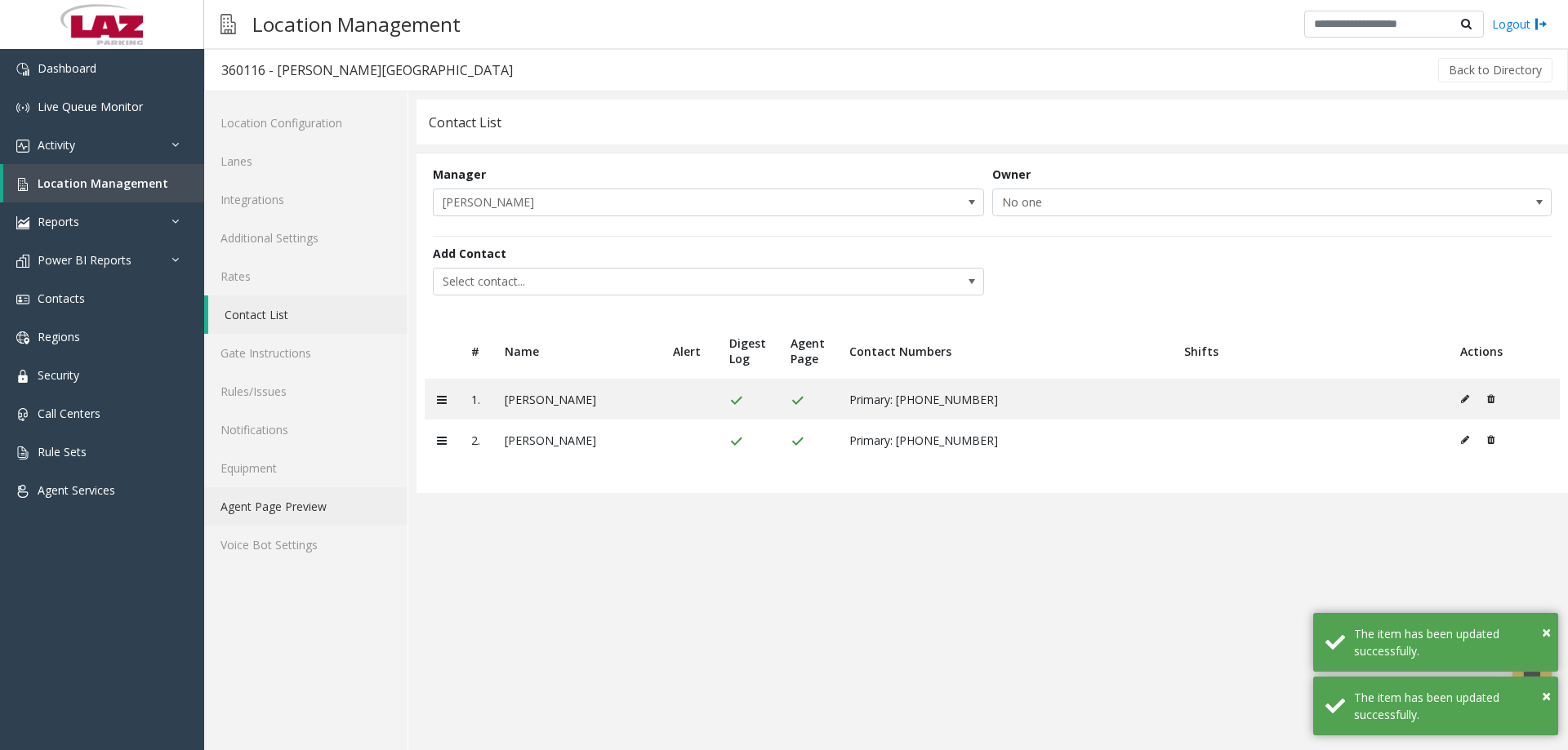
click at [307, 506] on link "Agent Page Preview" at bounding box center [306, 507] width 204 height 39
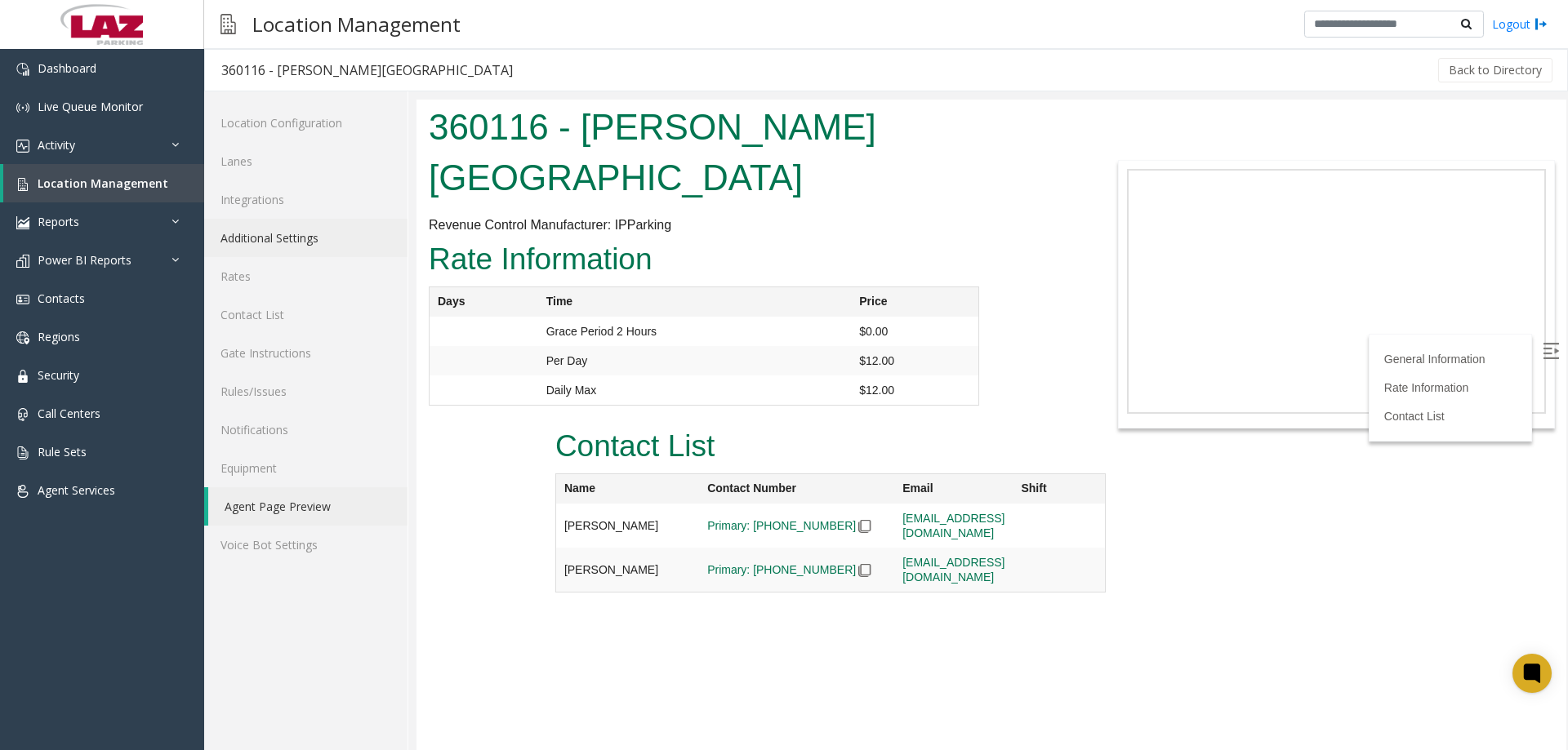
click at [261, 238] on link "Additional Settings" at bounding box center [306, 238] width 204 height 39
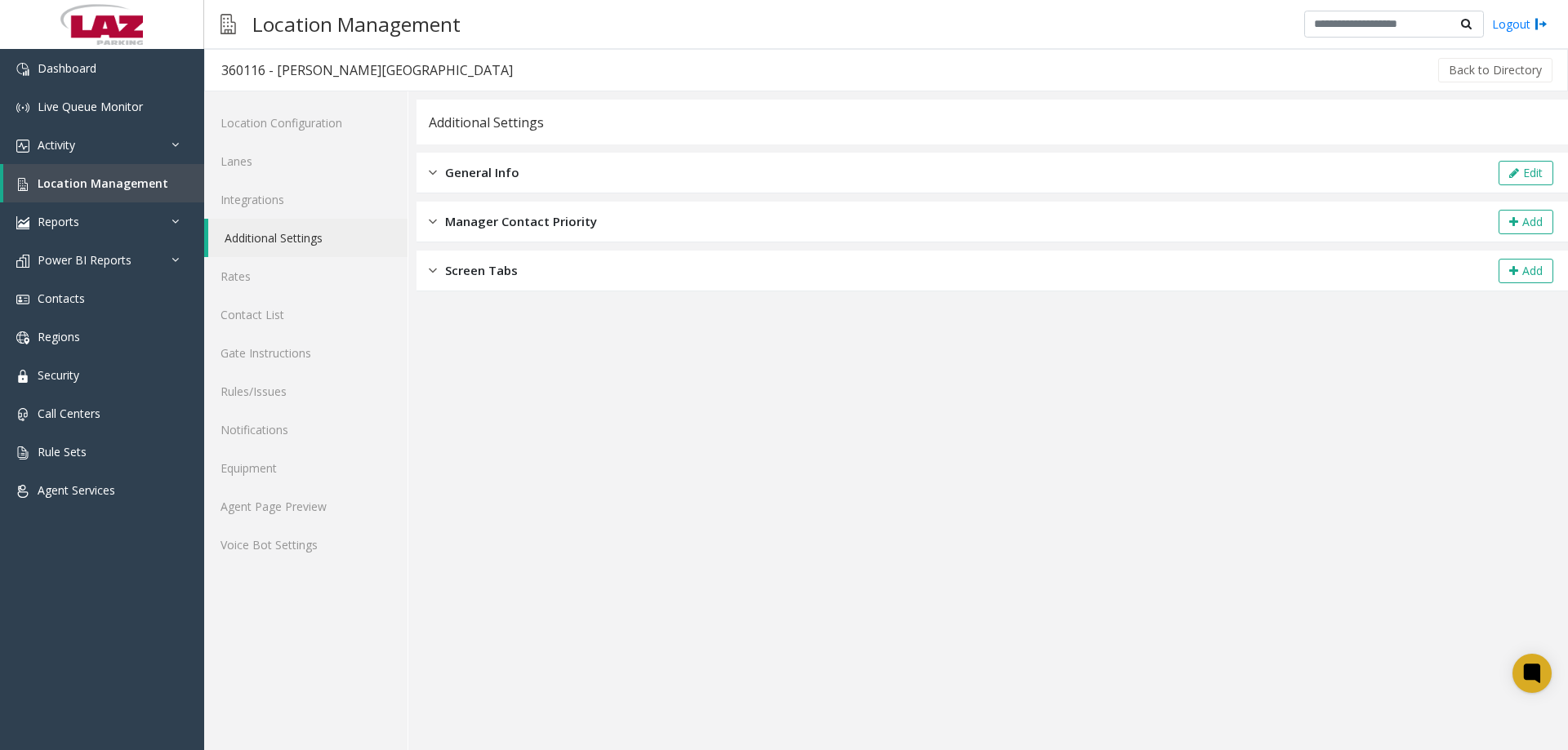
click at [514, 169] on span "General Info" at bounding box center [482, 172] width 75 height 18
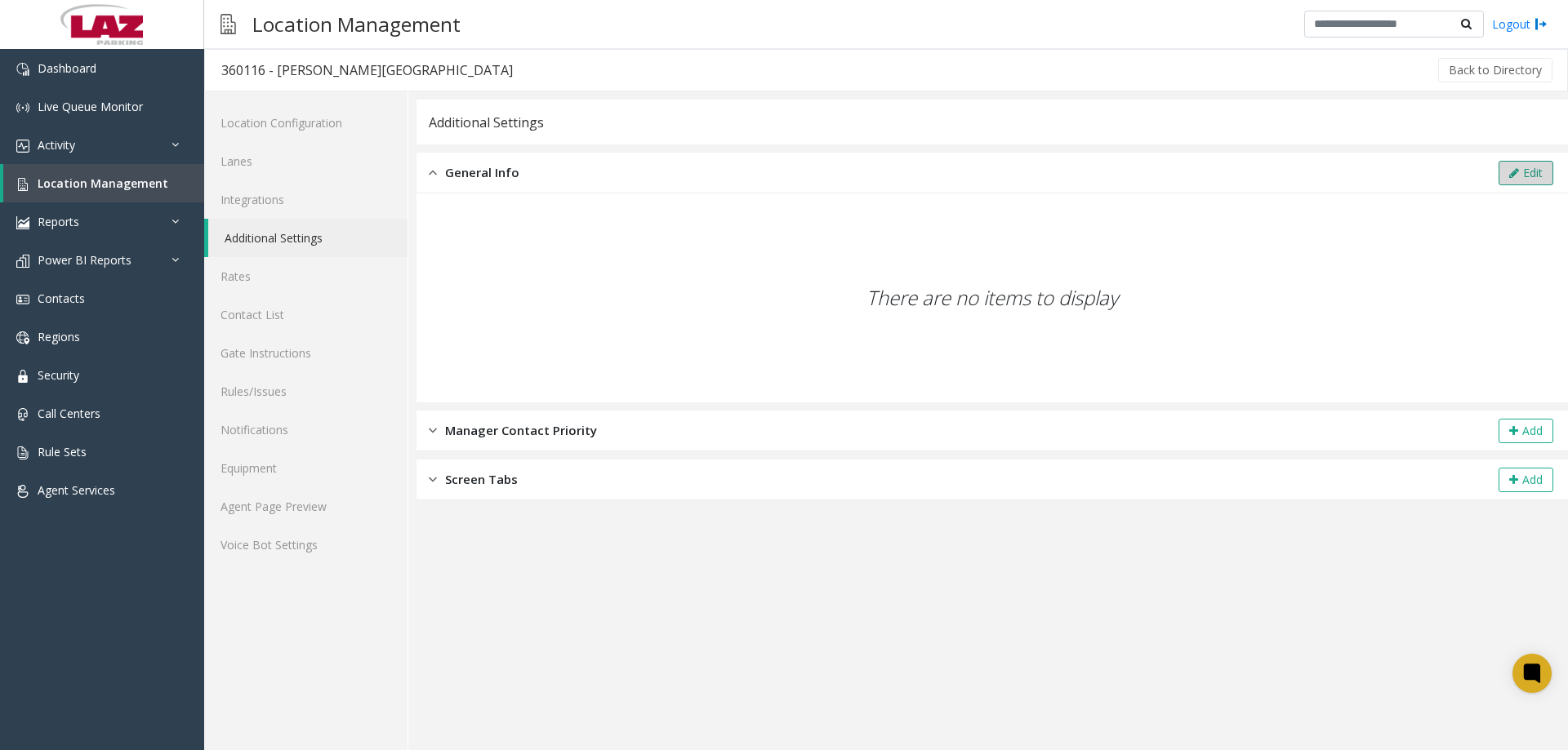
click at [1525, 167] on button "Edit" at bounding box center [1526, 173] width 54 height 25
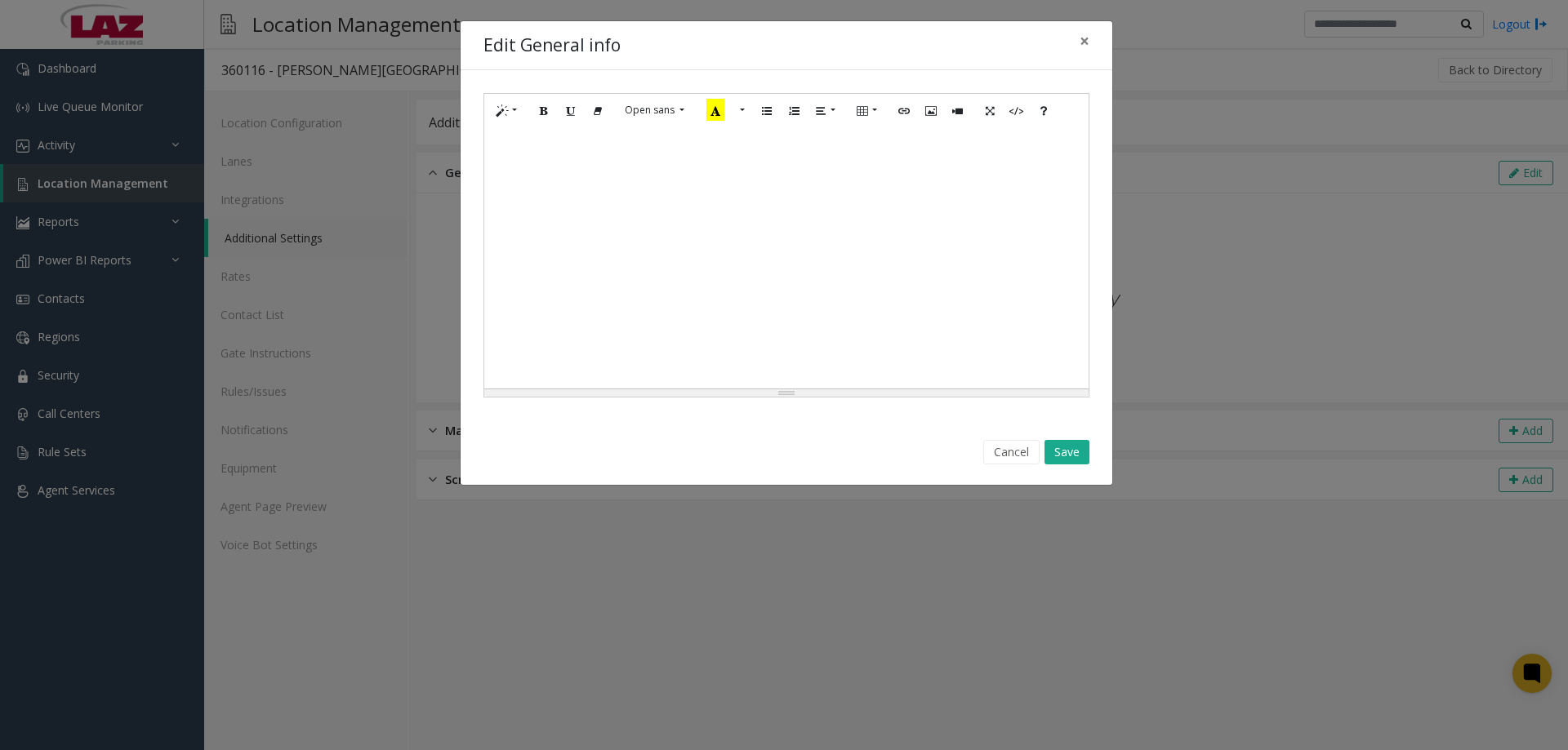
click at [520, 164] on div at bounding box center [786, 258] width 604 height 262
paste div
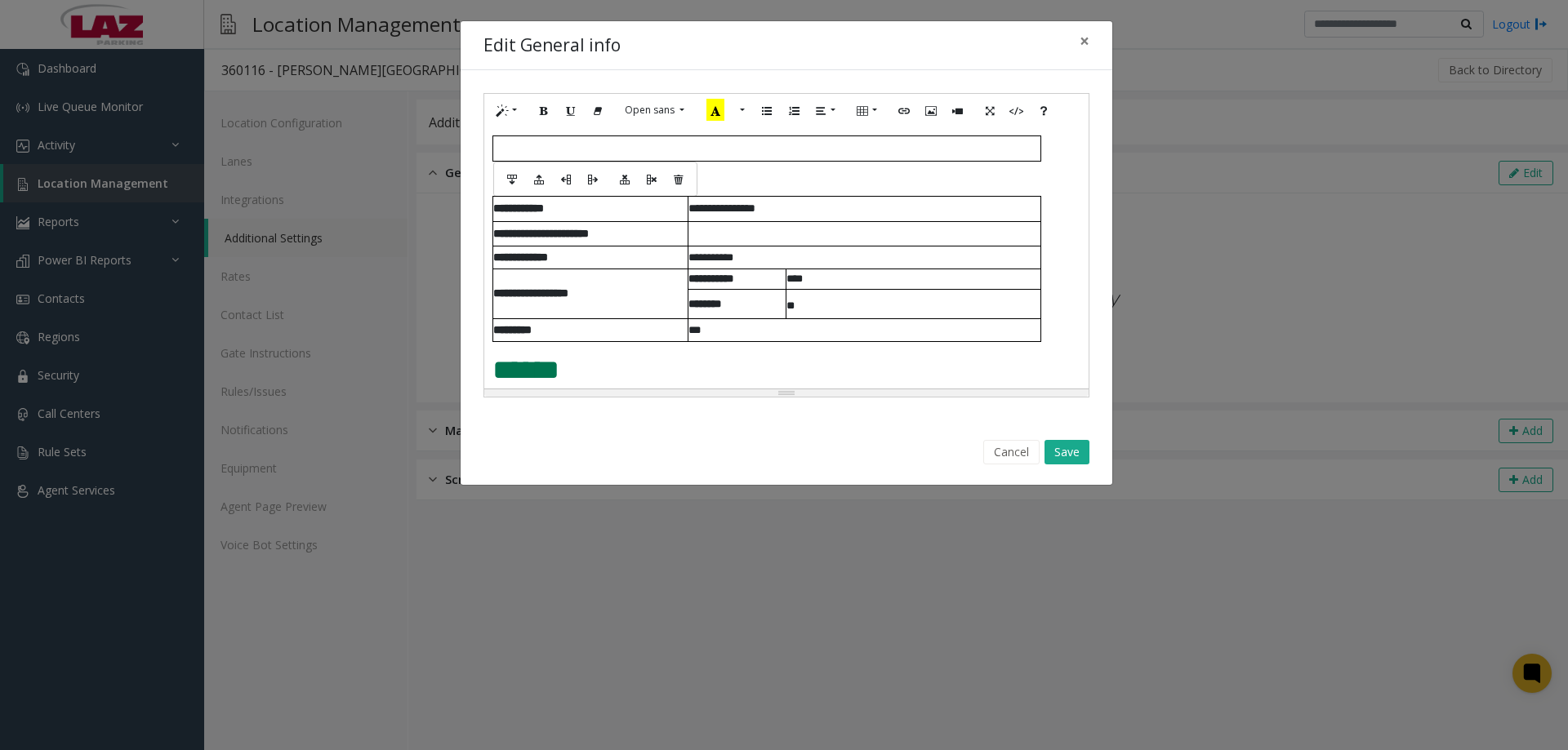
click at [513, 157] on td at bounding box center [767, 148] width 548 height 25
click at [873, 174] on p at bounding box center [786, 170] width 588 height 18
click at [495, 372] on span "******" at bounding box center [526, 370] width 67 height 28
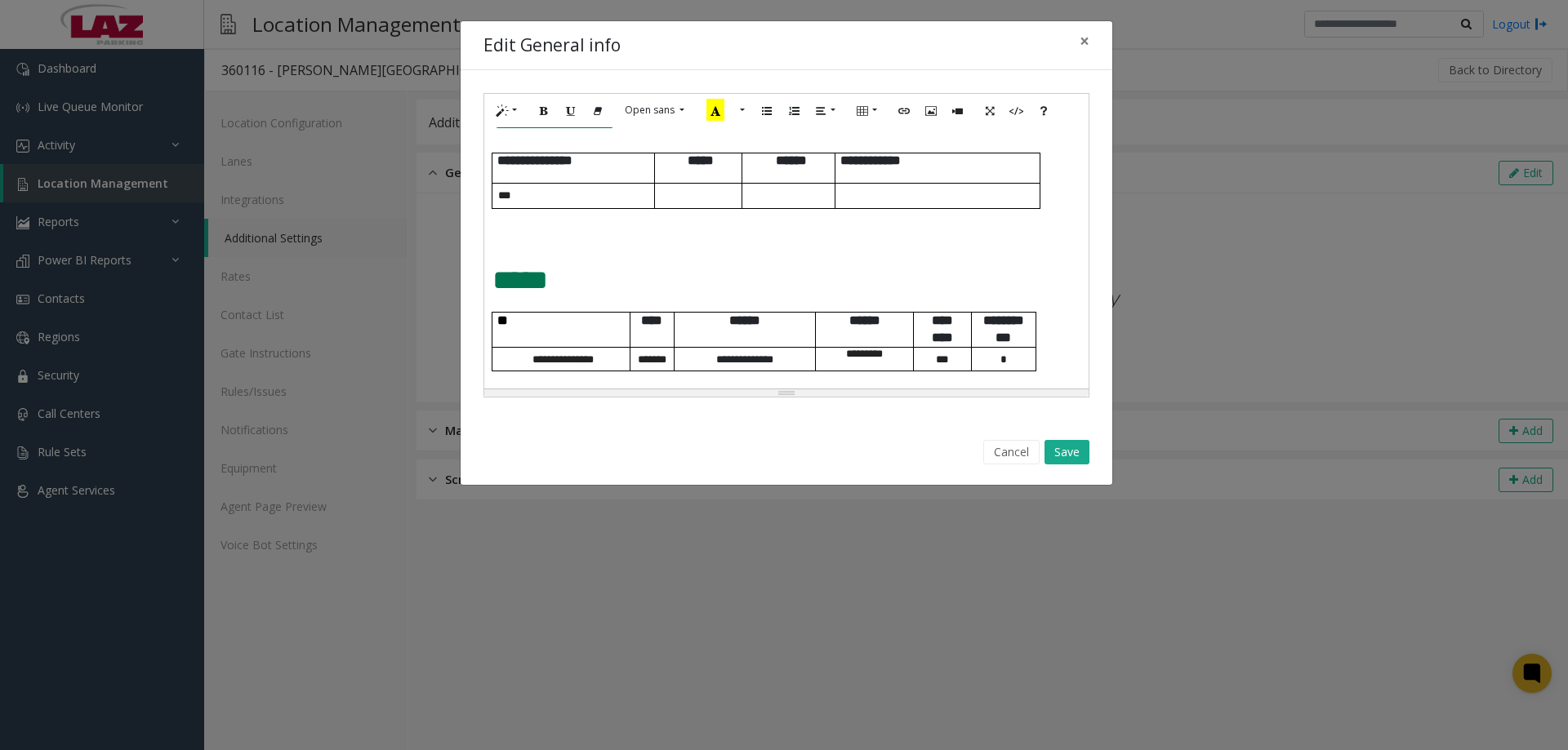
scroll to position [800, 0]
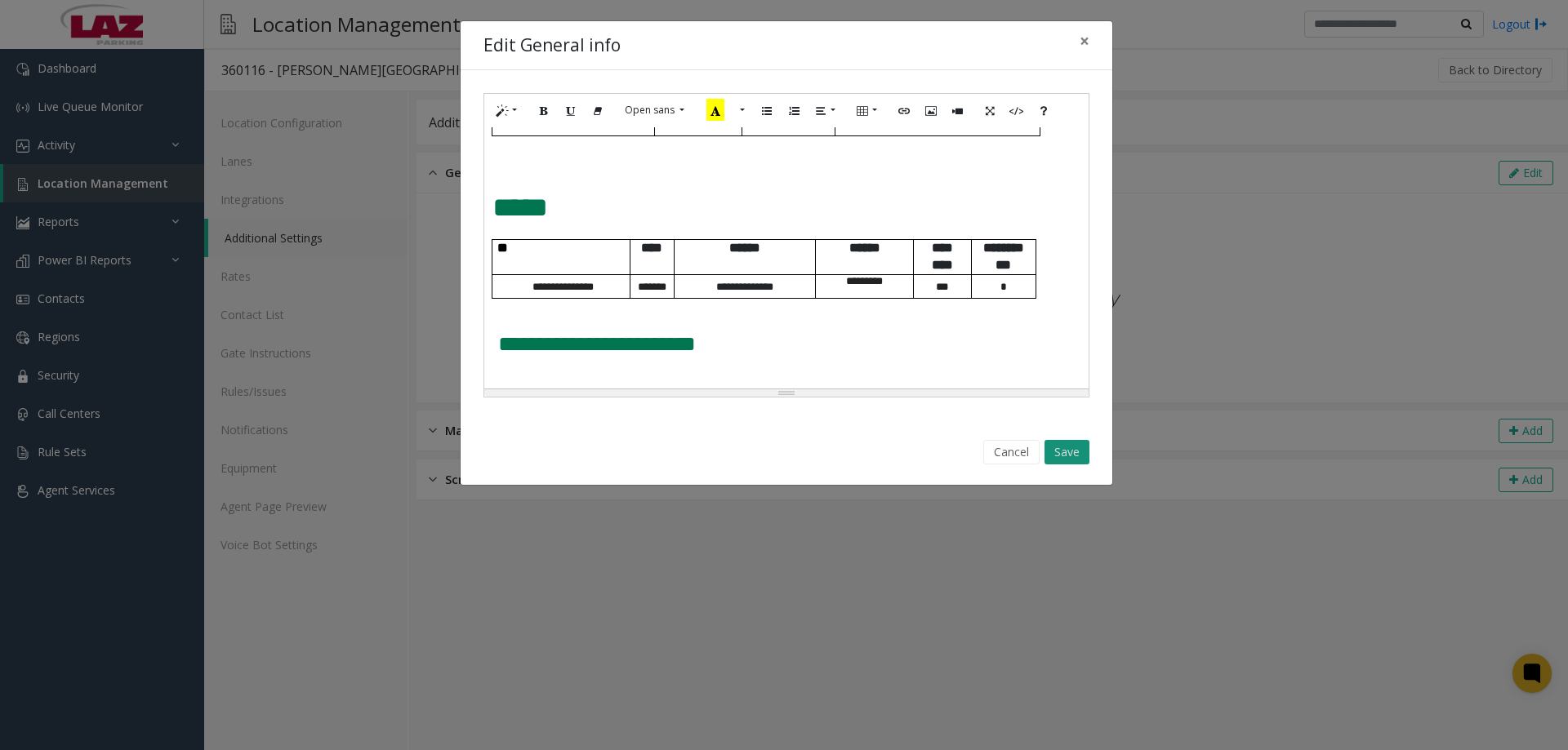
click at [1069, 453] on button "Save" at bounding box center [1066, 452] width 45 height 25
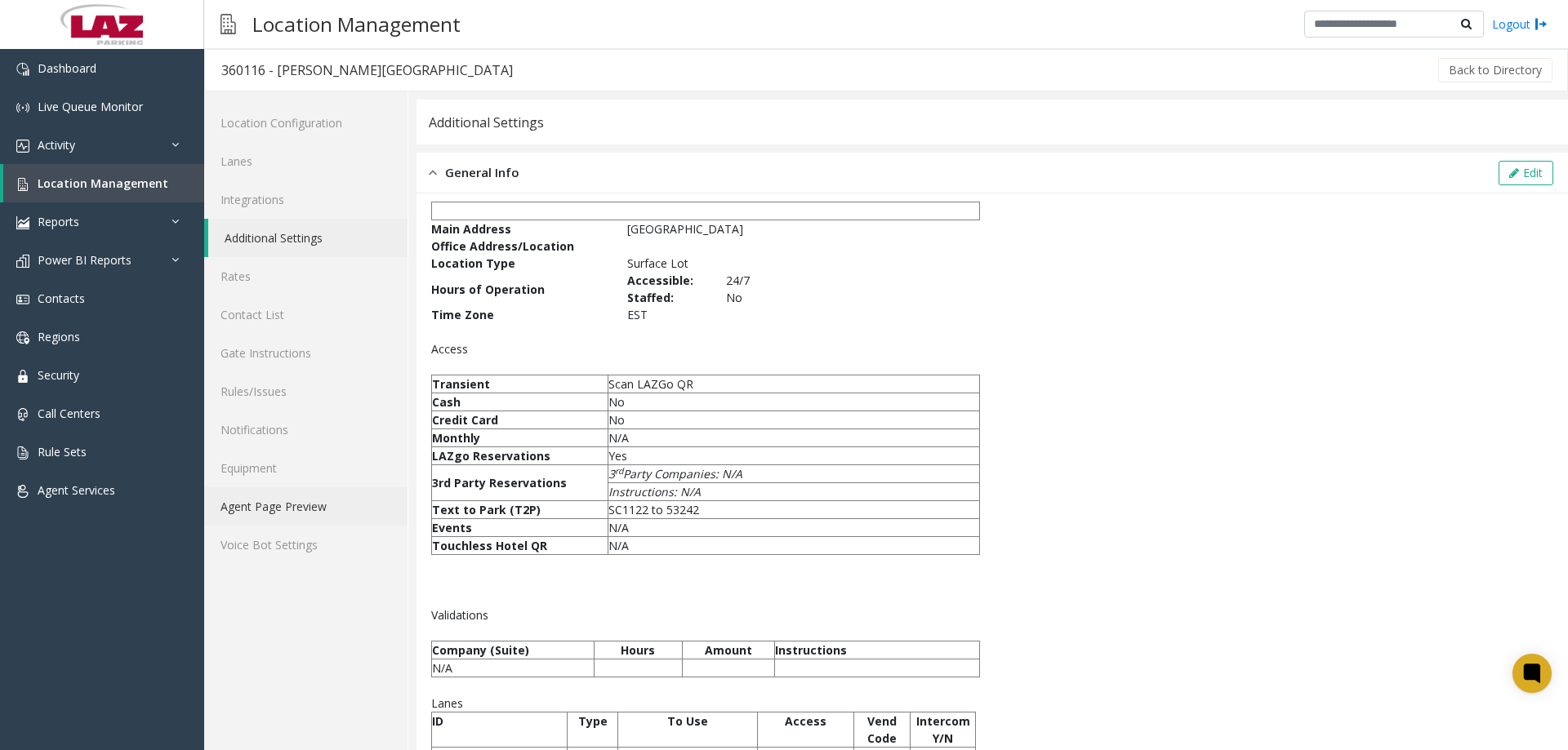
click at [242, 505] on link "Agent Page Preview" at bounding box center [306, 507] width 204 height 39
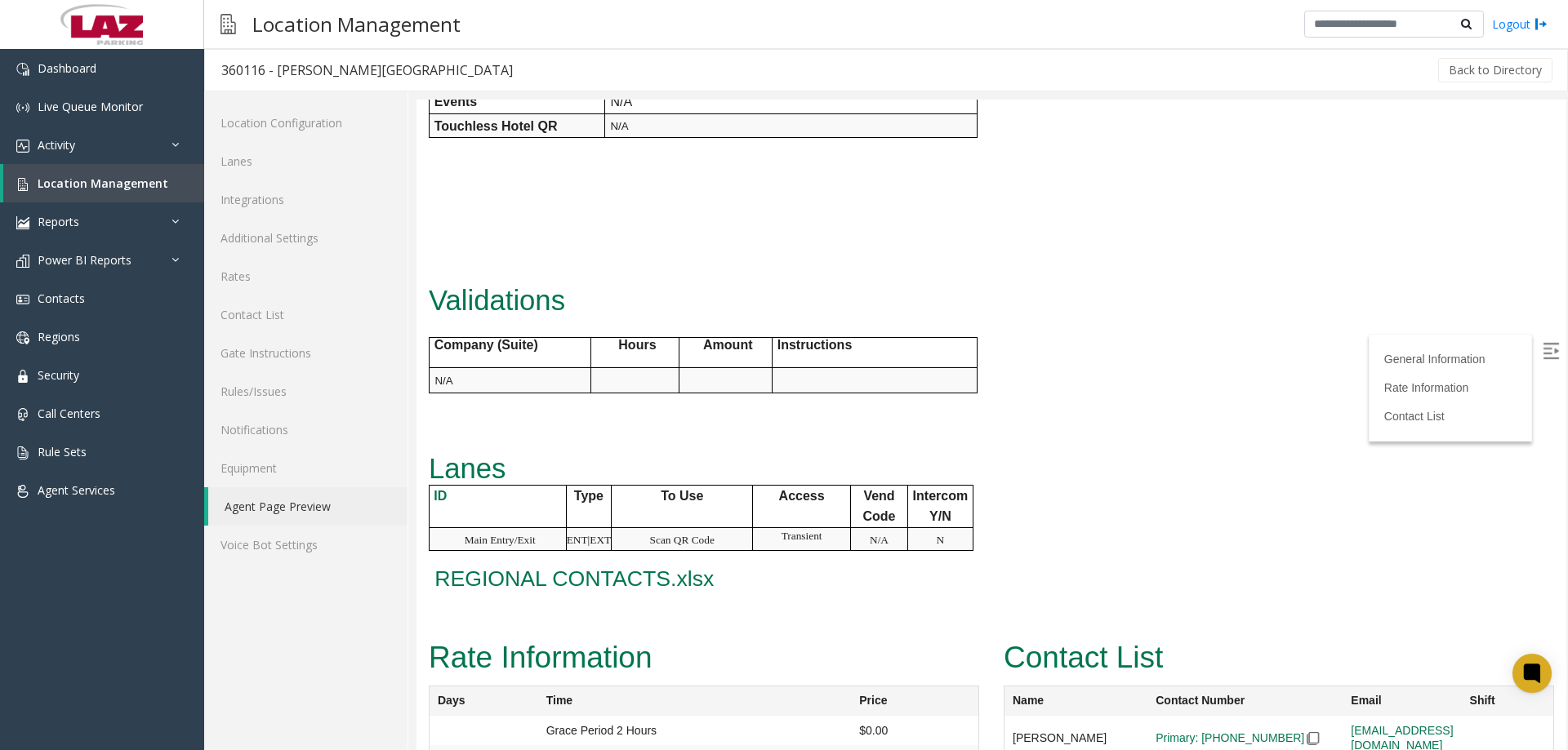
scroll to position [630, 0]
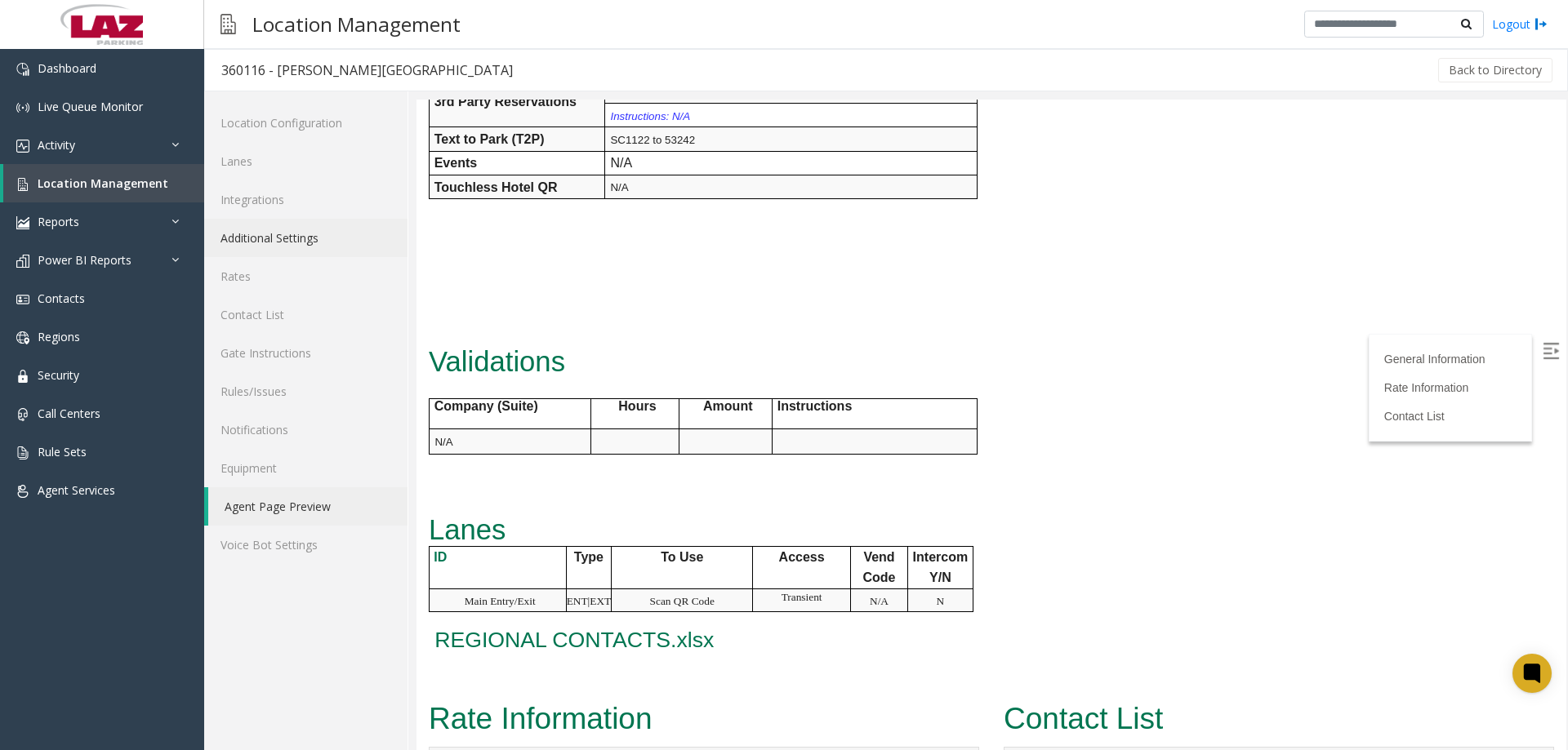
click at [266, 242] on link "Additional Settings" at bounding box center [306, 238] width 204 height 39
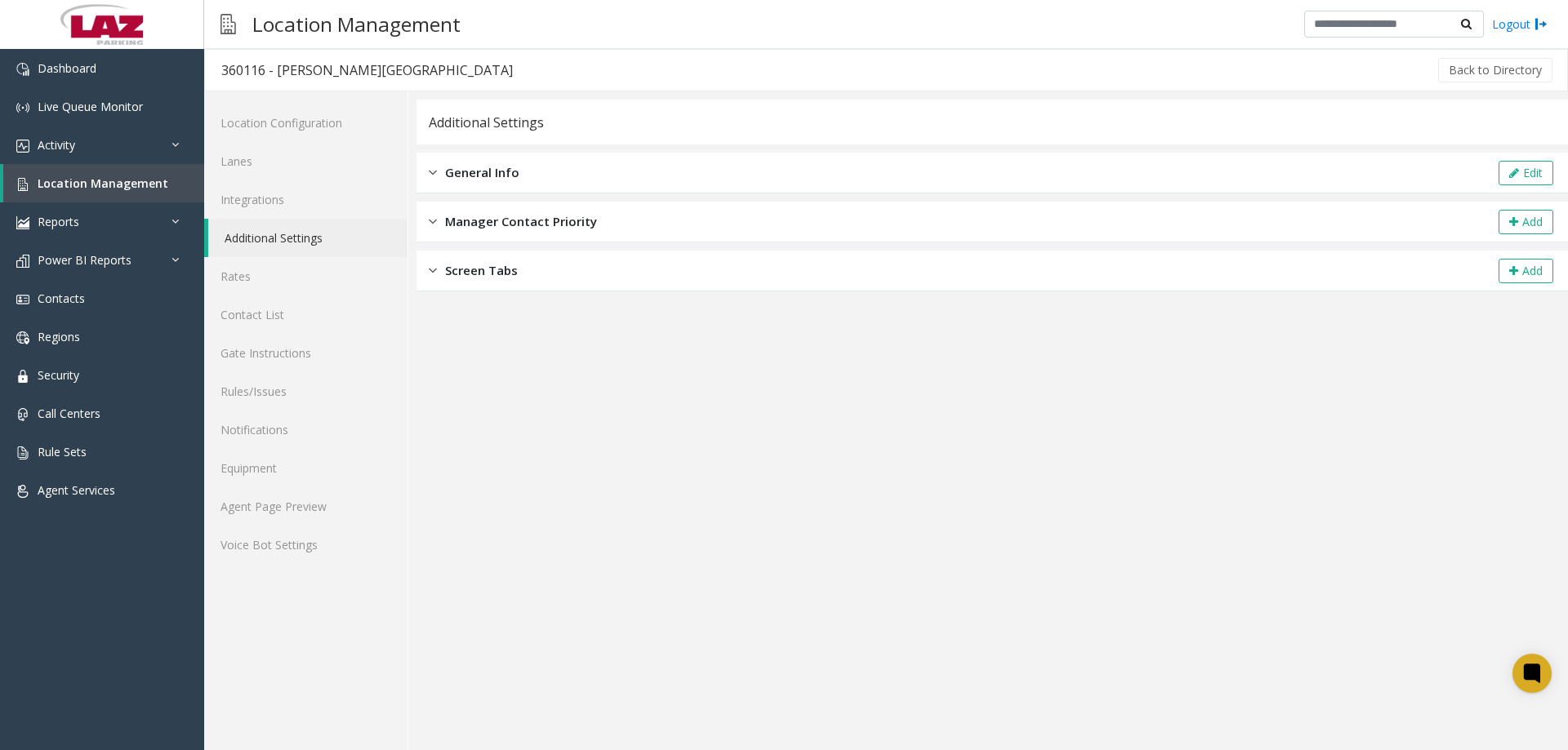
click at [502, 163] on span "General Info" at bounding box center [482, 172] width 75 height 18
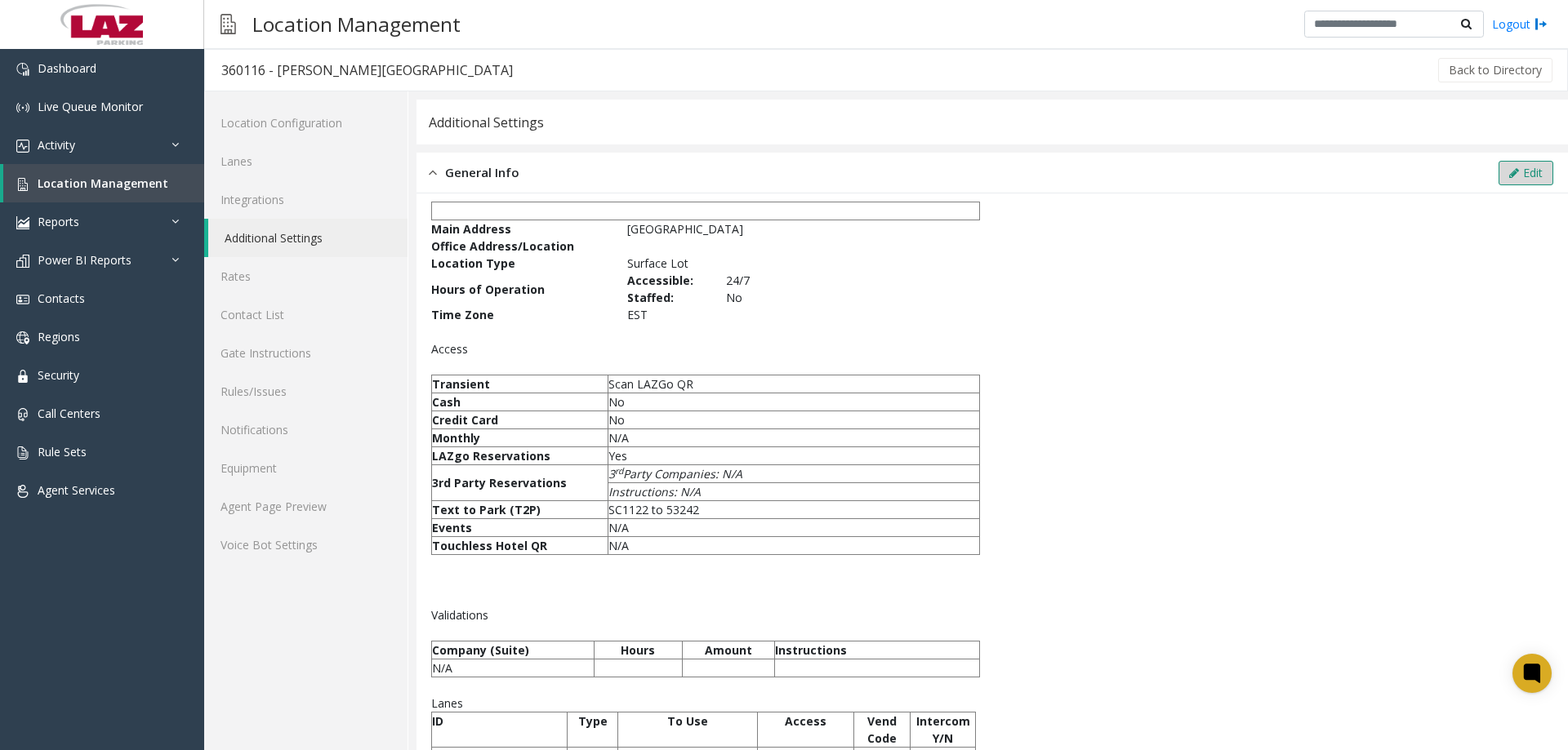
click at [1503, 163] on button "Edit" at bounding box center [1526, 173] width 54 height 25
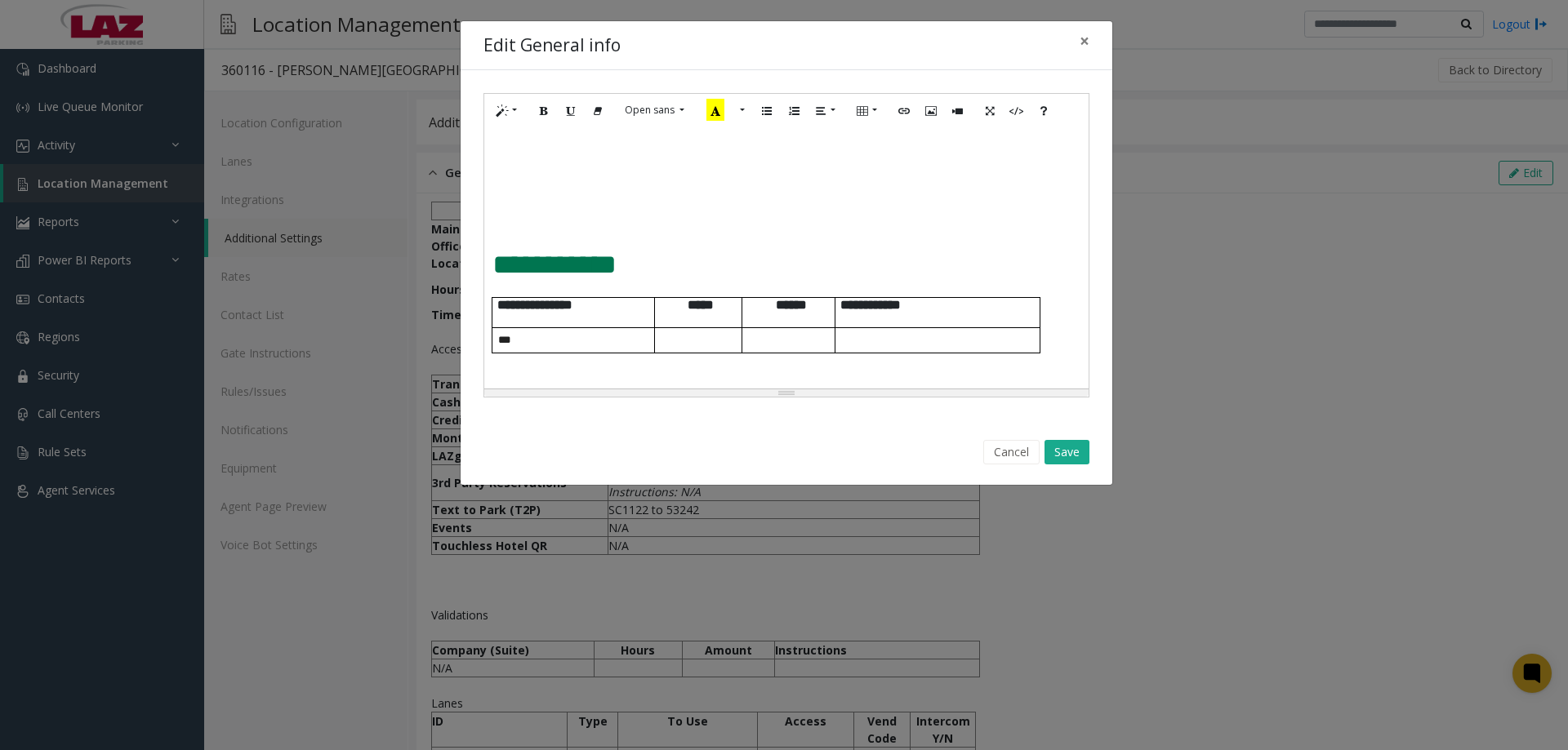
scroll to position [572, 0]
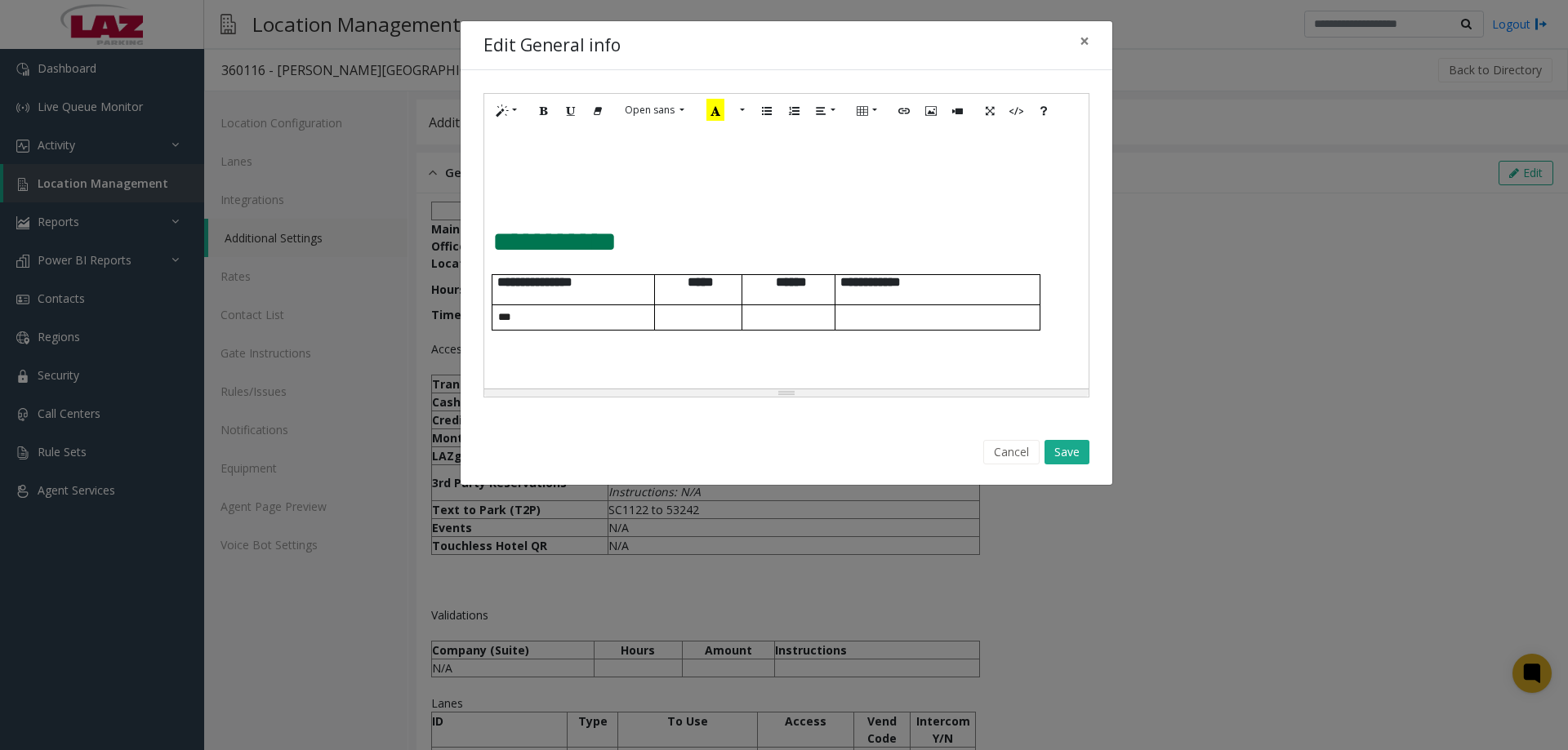
click at [502, 239] on span "**********" at bounding box center [554, 242] width 124 height 28
click at [493, 245] on span "**********" at bounding box center [554, 242] width 124 height 28
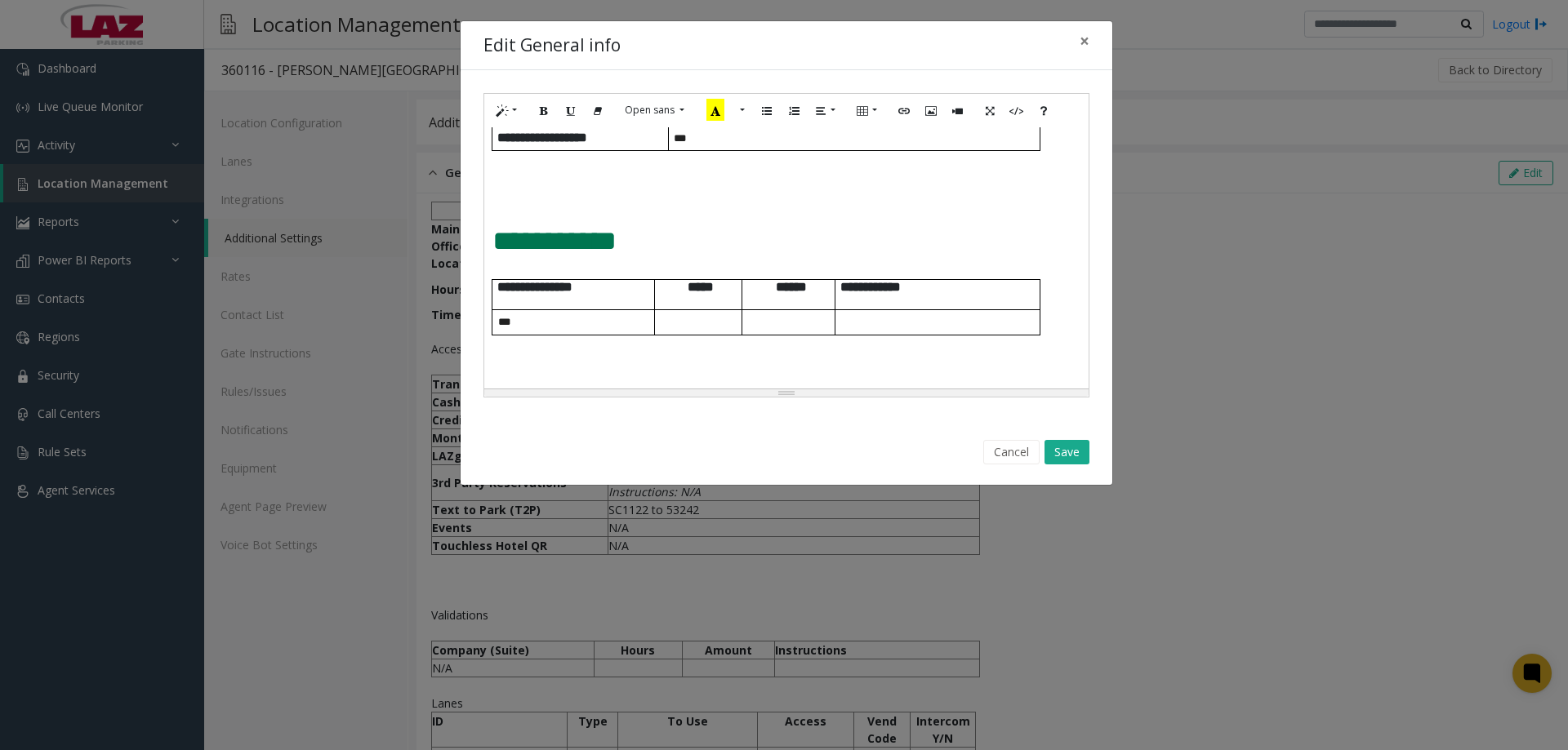
scroll to position [653, 0]
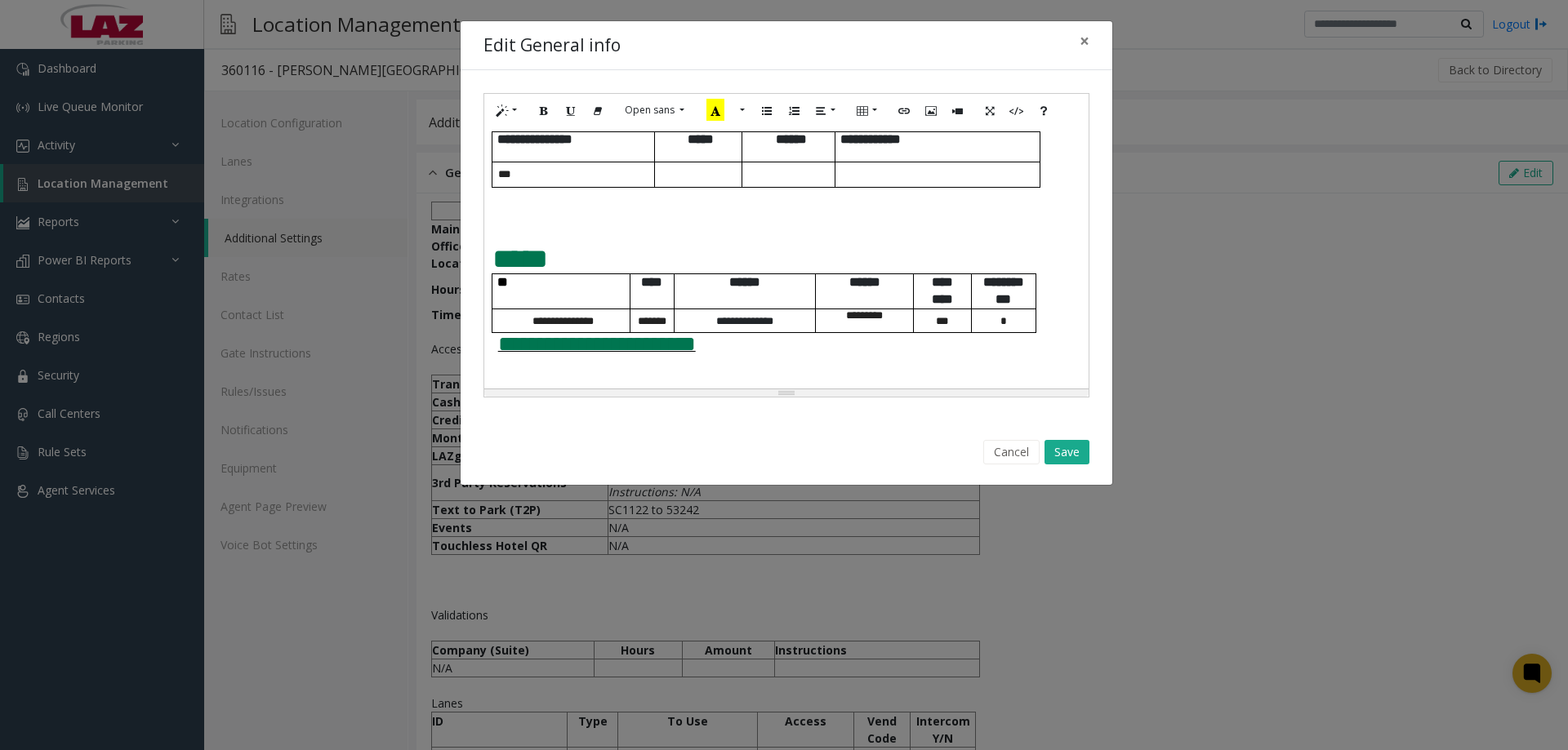
click at [501, 351] on span "**********" at bounding box center [596, 343] width 198 height 22
click at [1056, 454] on button "Save" at bounding box center [1066, 452] width 45 height 25
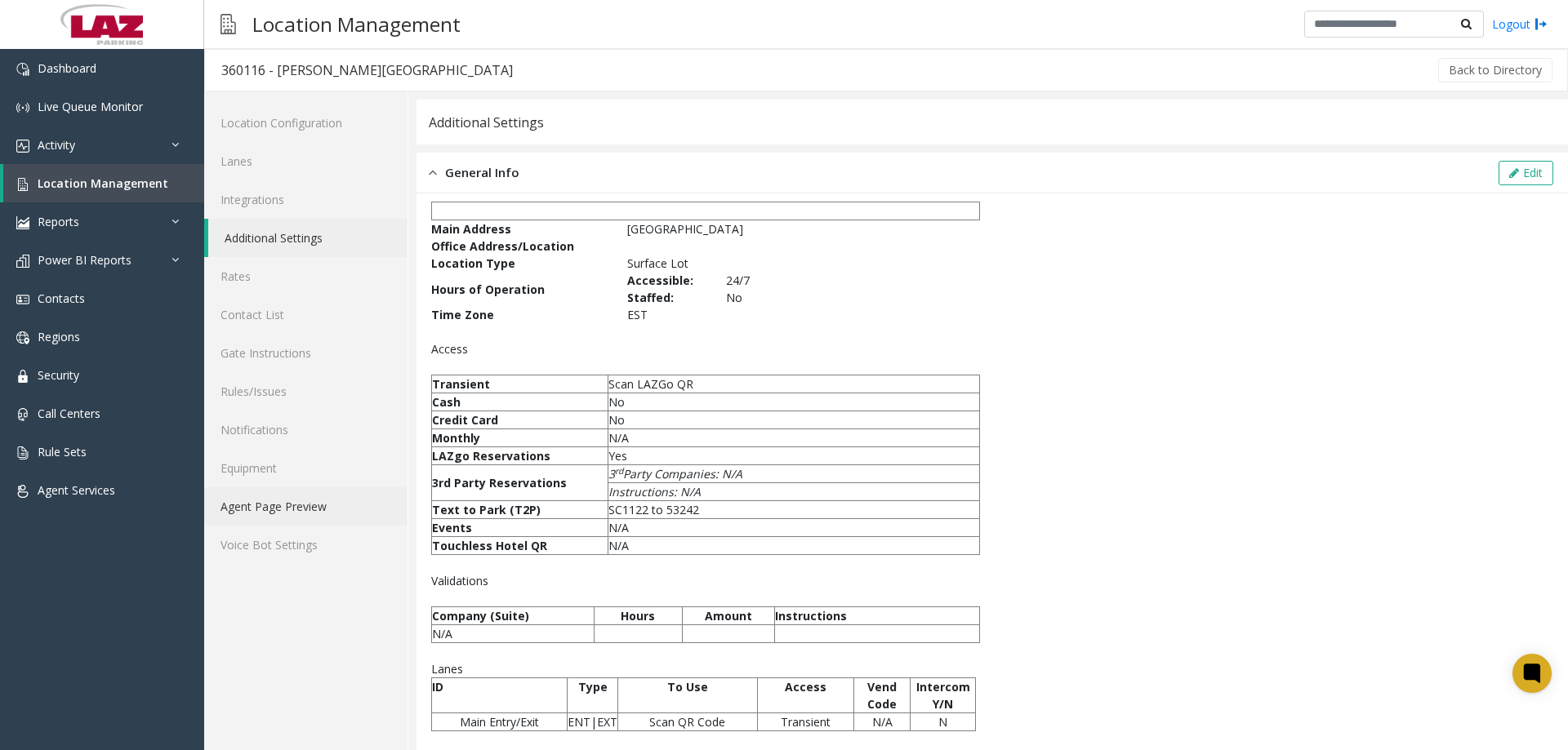
click at [264, 511] on link "Agent Page Preview" at bounding box center [306, 507] width 204 height 39
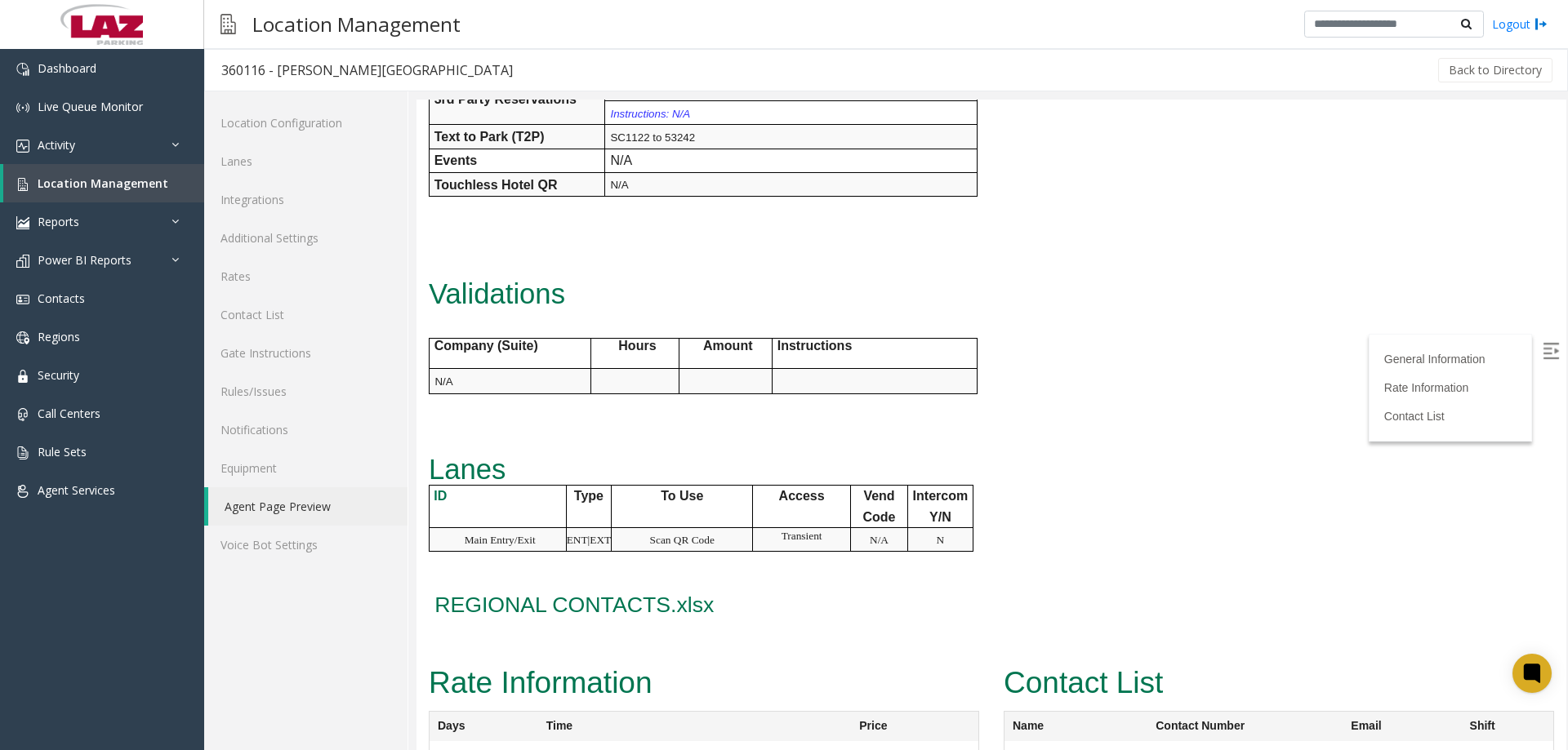
scroll to position [678, 0]
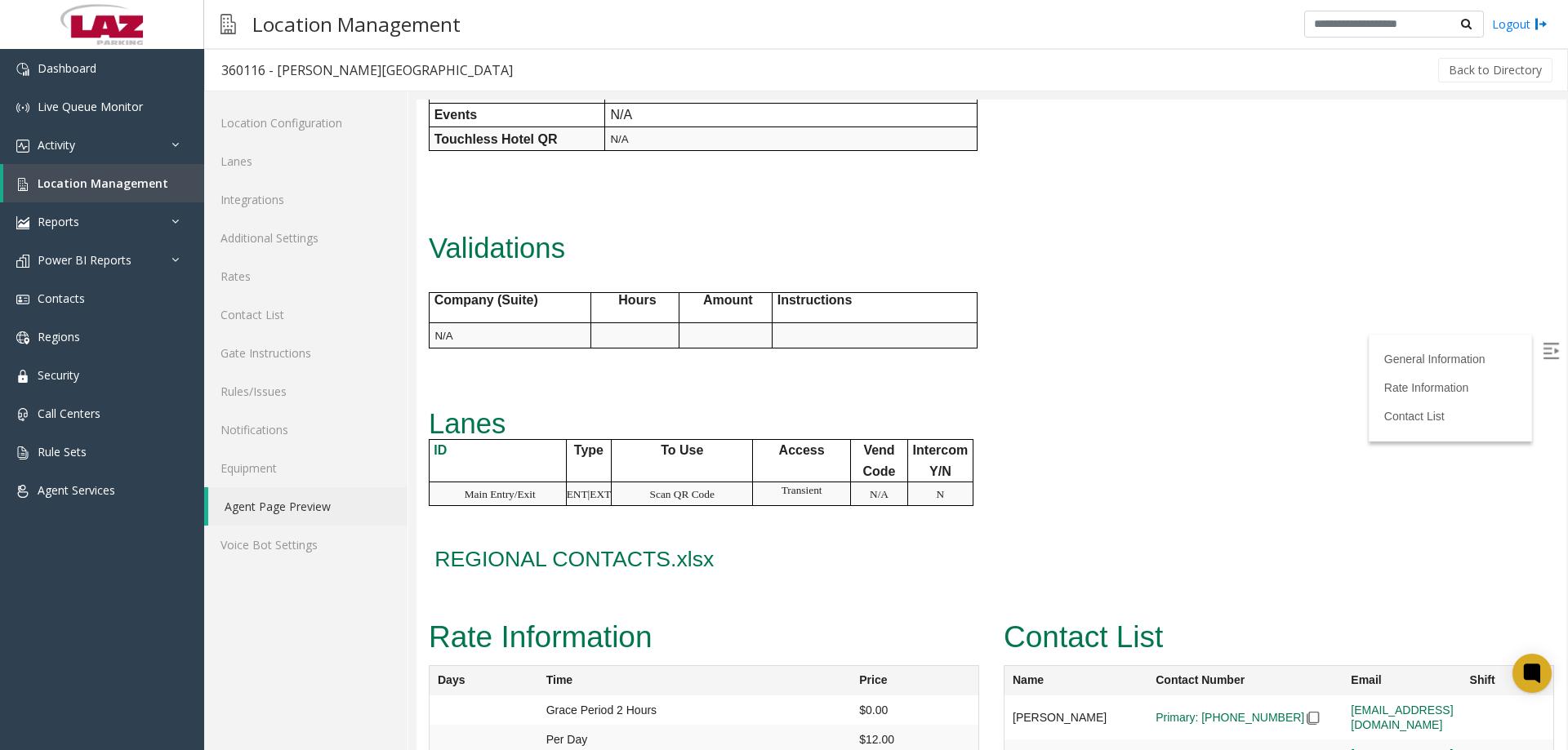
click at [601, 547] on span "REGIONAL CONTACTS.xlsx" at bounding box center [574, 559] width 279 height 25
click at [282, 499] on link "Agent Page Preview" at bounding box center [307, 507] width 199 height 39
click at [253, 277] on link "Rates" at bounding box center [306, 277] width 204 height 39
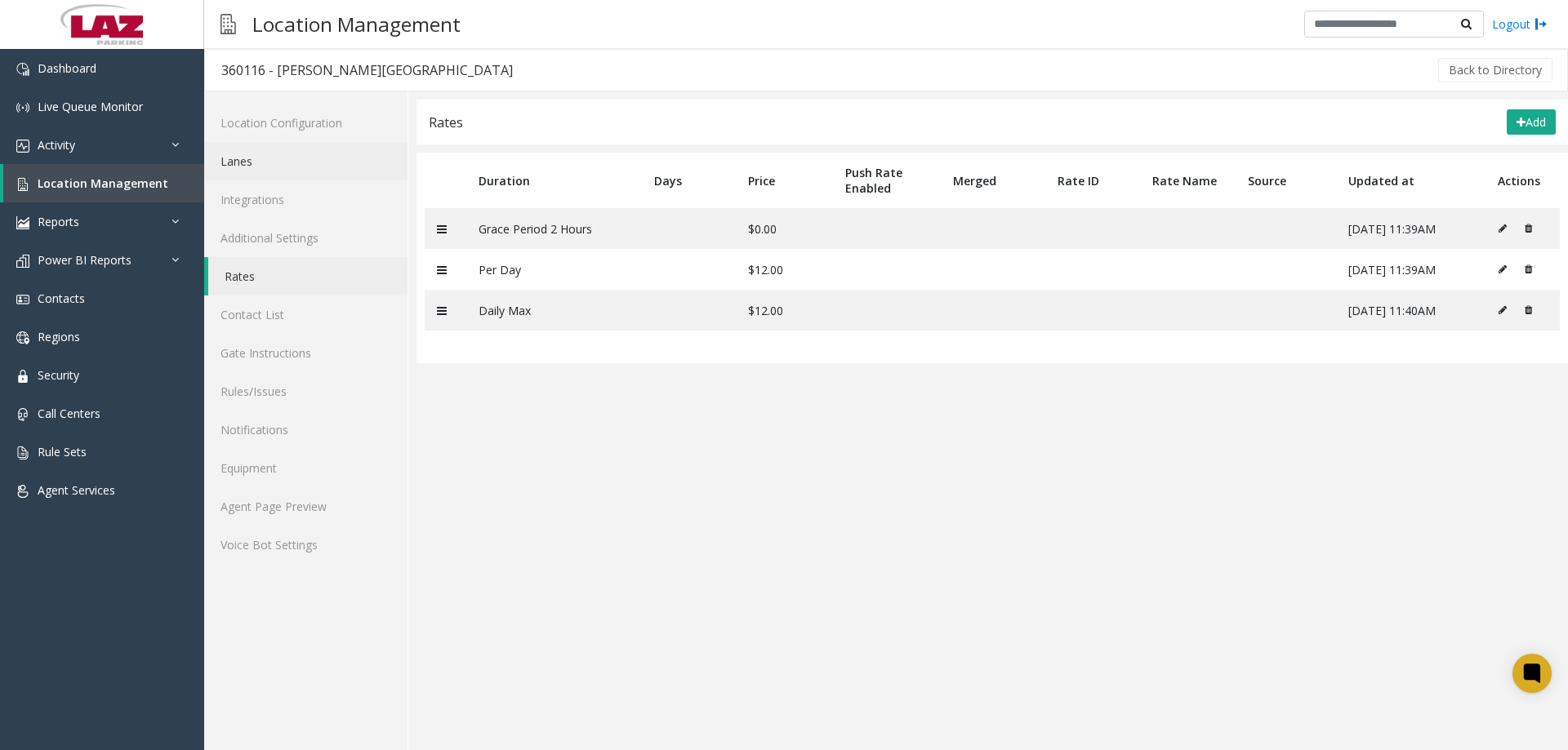
click at [263, 161] on link "Lanes" at bounding box center [306, 162] width 204 height 39
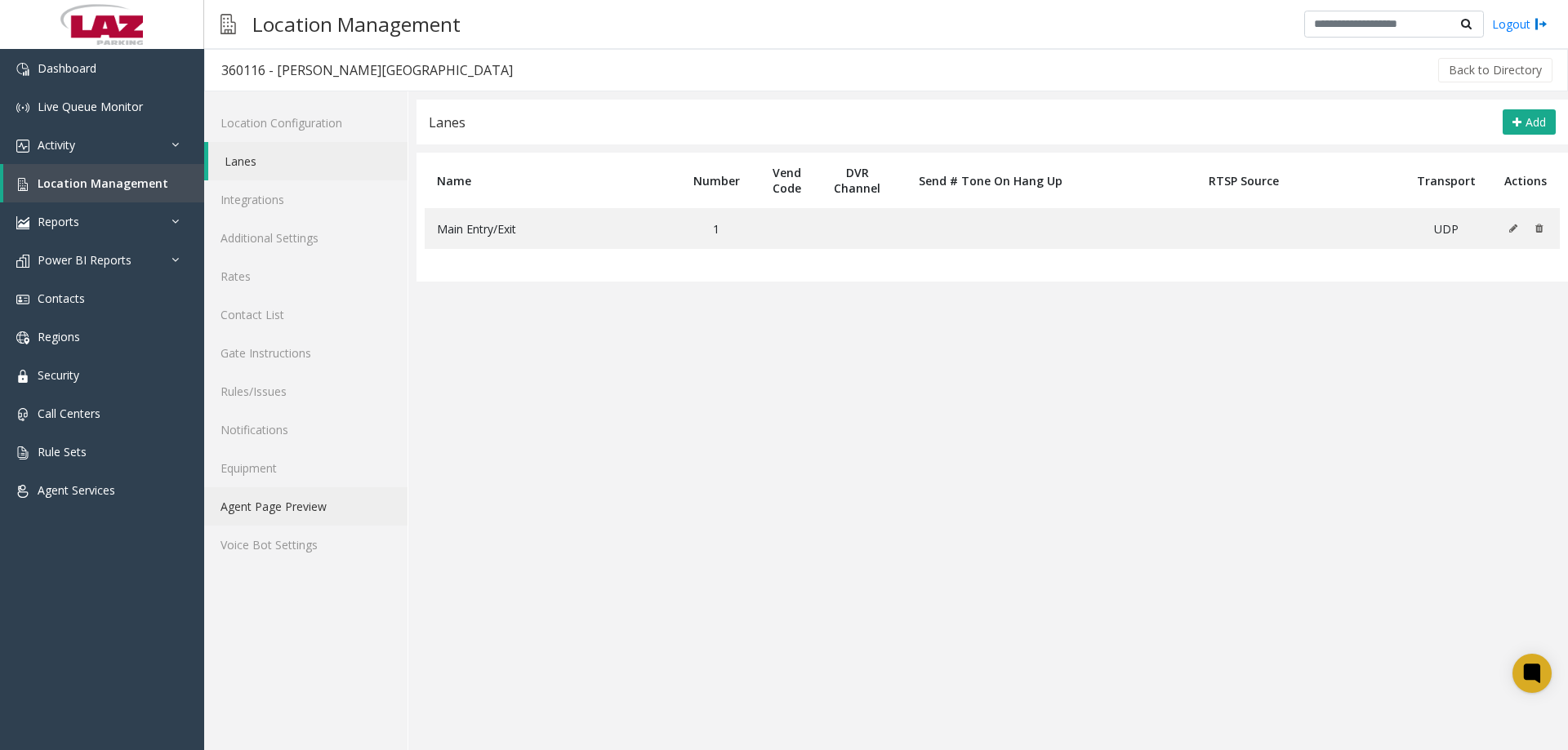
click at [281, 492] on link "Agent Page Preview" at bounding box center [306, 507] width 204 height 39
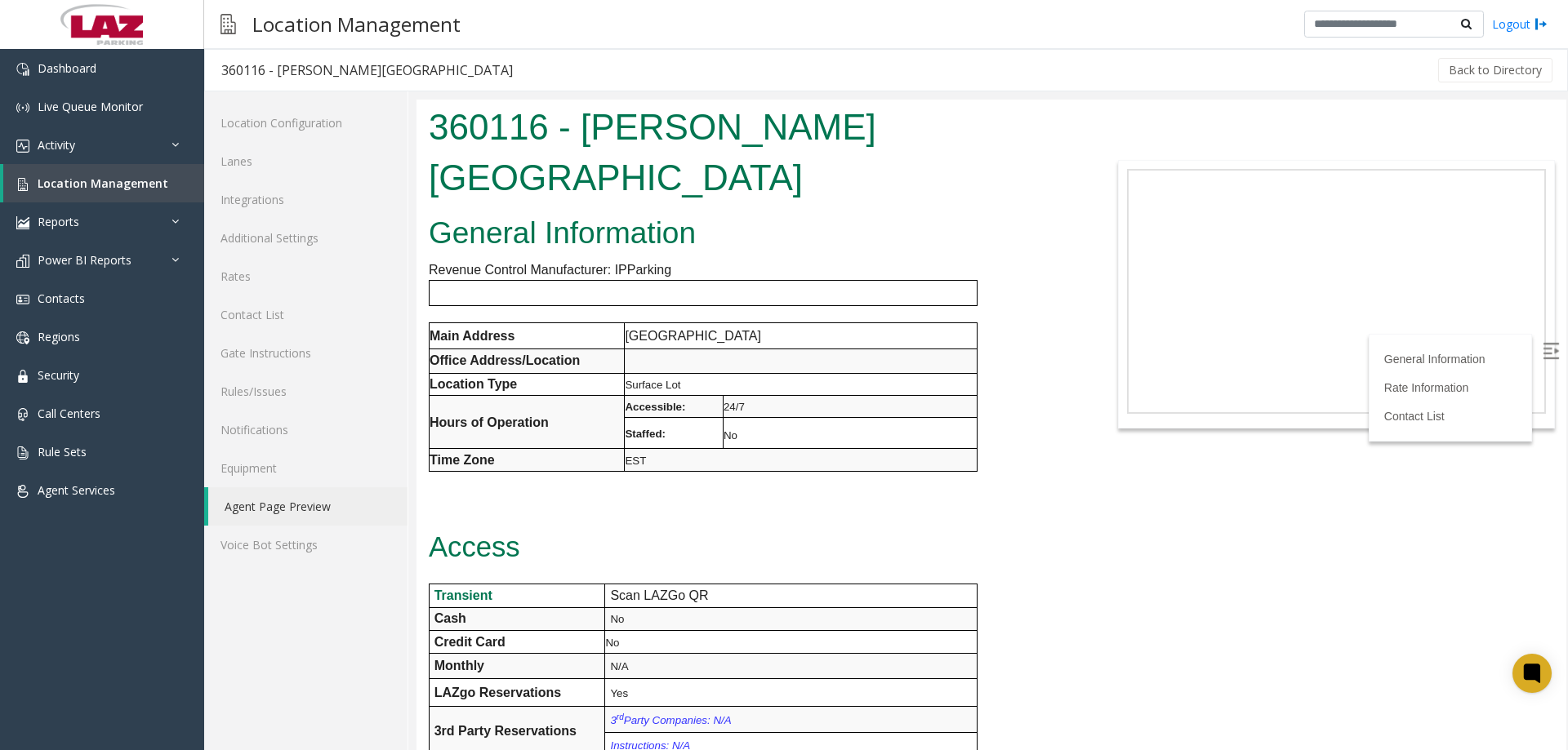
drag, startPoint x: 994, startPoint y: 115, endPoint x: 988, endPoint y: 133, distance: 19.0
click at [994, 118] on h1 "360116 - Florence Regional Airport" at bounding box center [751, 152] width 646 height 100
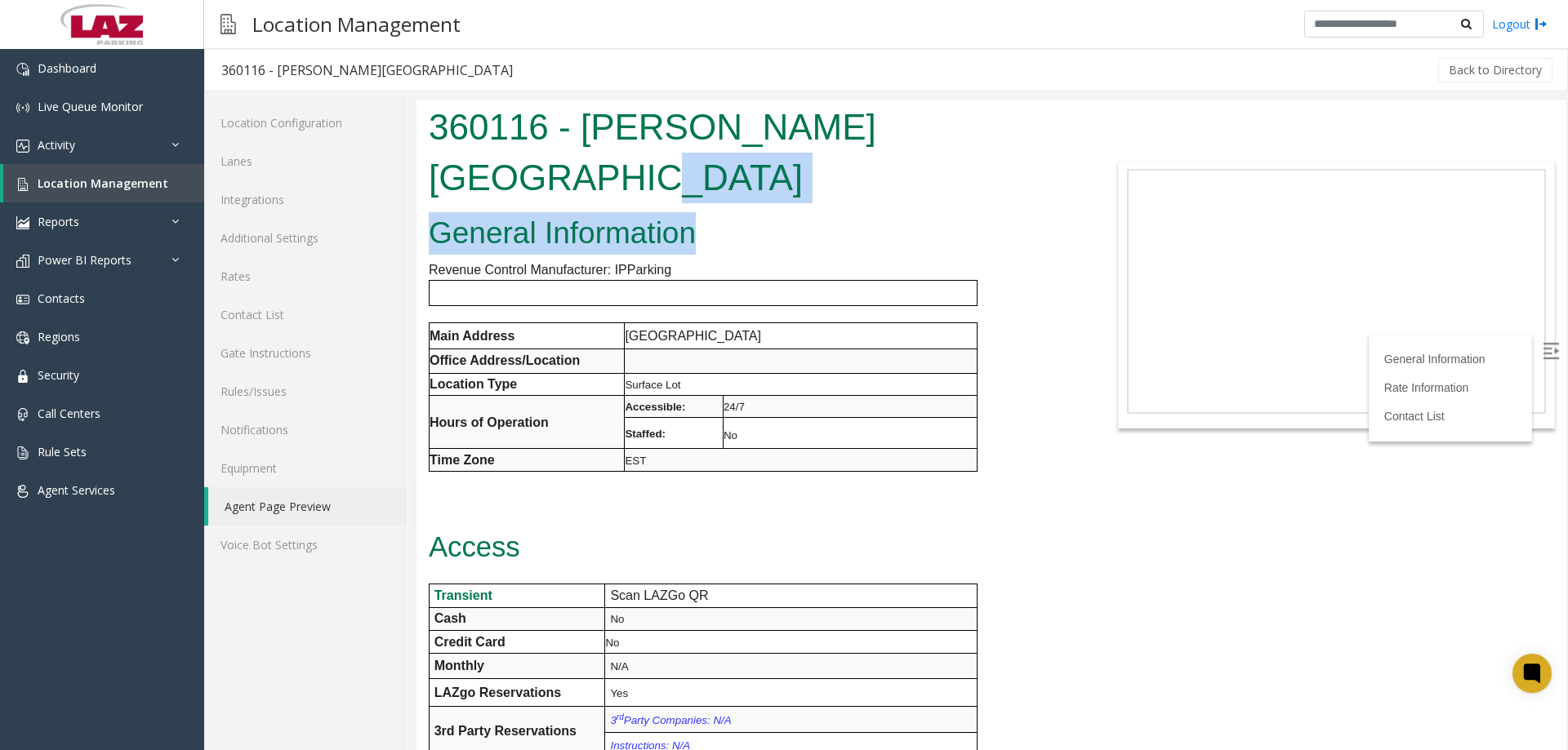
drag, startPoint x: 979, startPoint y: 130, endPoint x: 738, endPoint y: 161, distance: 243.0
click at [722, 158] on body "360116 - Florence Regional Airport General Information Revenue Control Manufact…" at bounding box center [991, 424] width 1150 height 651
drag, startPoint x: 989, startPoint y: 140, endPoint x: 992, endPoint y: 132, distance: 8.5
click at [991, 137] on h1 "360116 - Florence Regional Airport" at bounding box center [751, 152] width 646 height 100
click at [986, 128] on h1 "360116 - Florence Regional Airport" at bounding box center [751, 152] width 646 height 100
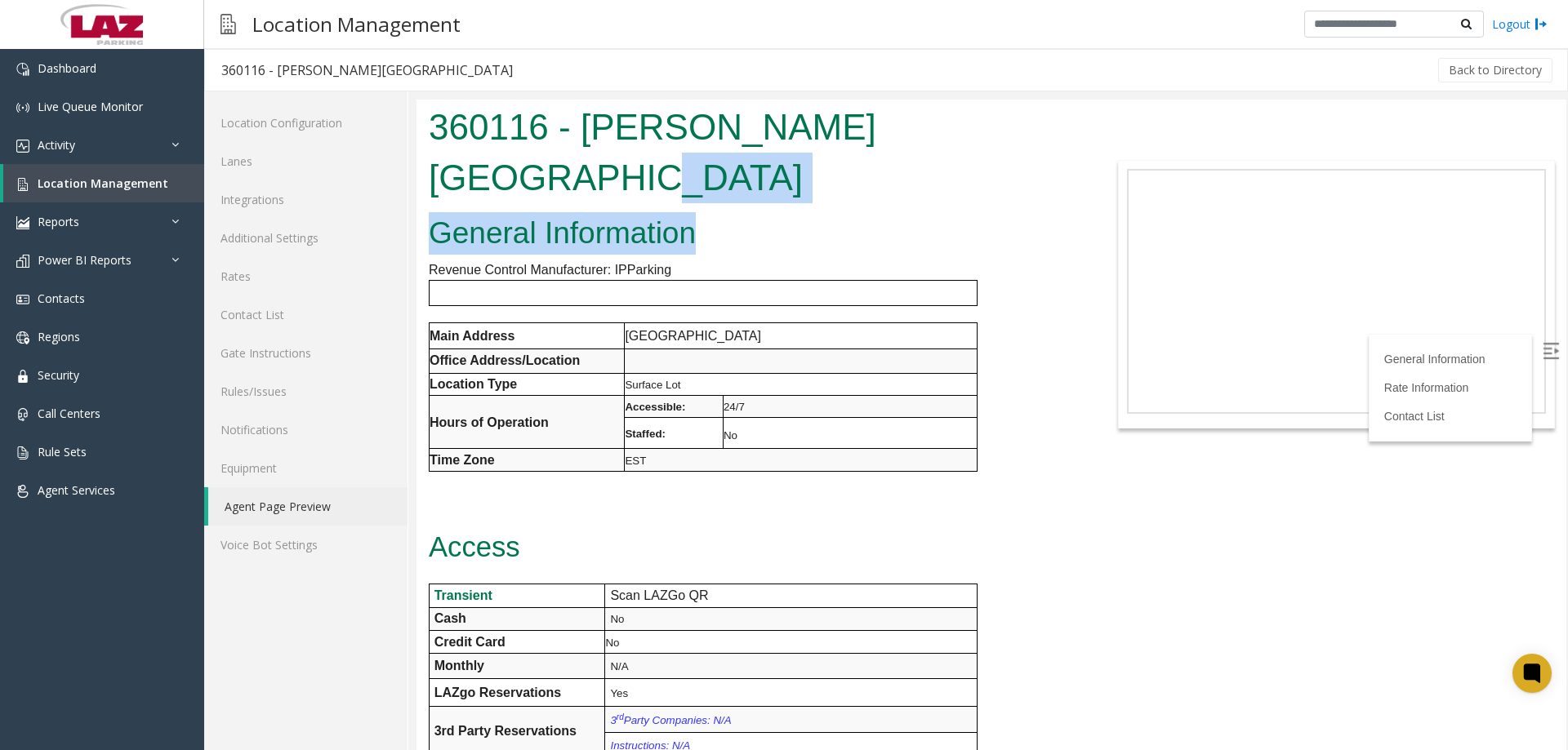
click at [972, 134] on h1 "360116 - Florence Regional Airport" at bounding box center [751, 152] width 646 height 100
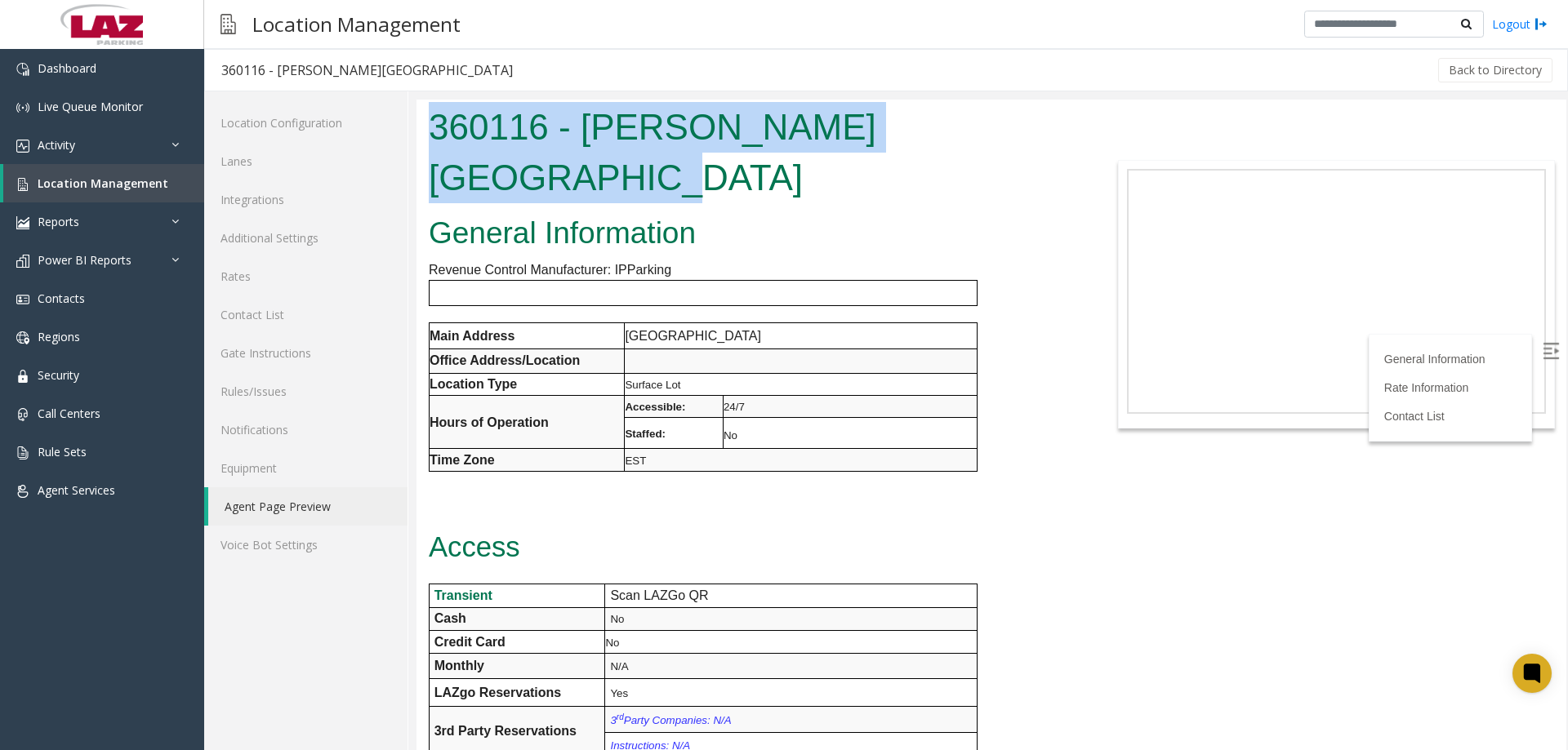
drag, startPoint x: 980, startPoint y: 130, endPoint x: 433, endPoint y: 126, distance: 547.0
click at [433, 126] on h1 "360116 - Florence Regional Airport" at bounding box center [751, 152] width 646 height 100
copy h1 "360116 - Florence Regional Airport"
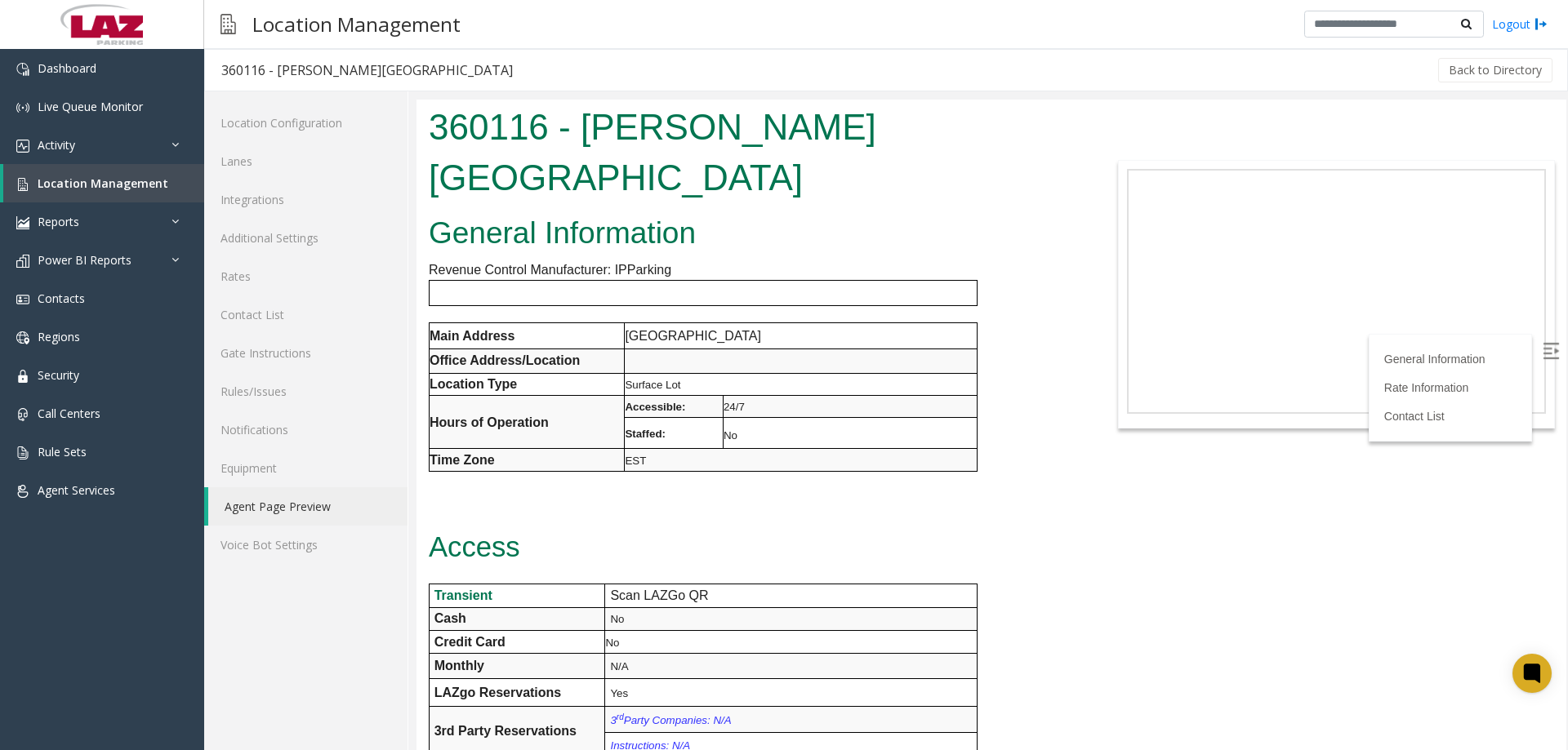
click at [727, 326] on p "2100 Terminal Dr" at bounding box center [800, 336] width 352 height 21
drag, startPoint x: 721, startPoint y: 285, endPoint x: 627, endPoint y: 283, distance: 94.0
click at [627, 326] on p "2100 Terminal Dr" at bounding box center [800, 336] width 352 height 21
drag, startPoint x: 723, startPoint y: 286, endPoint x: 627, endPoint y: 281, distance: 96.1
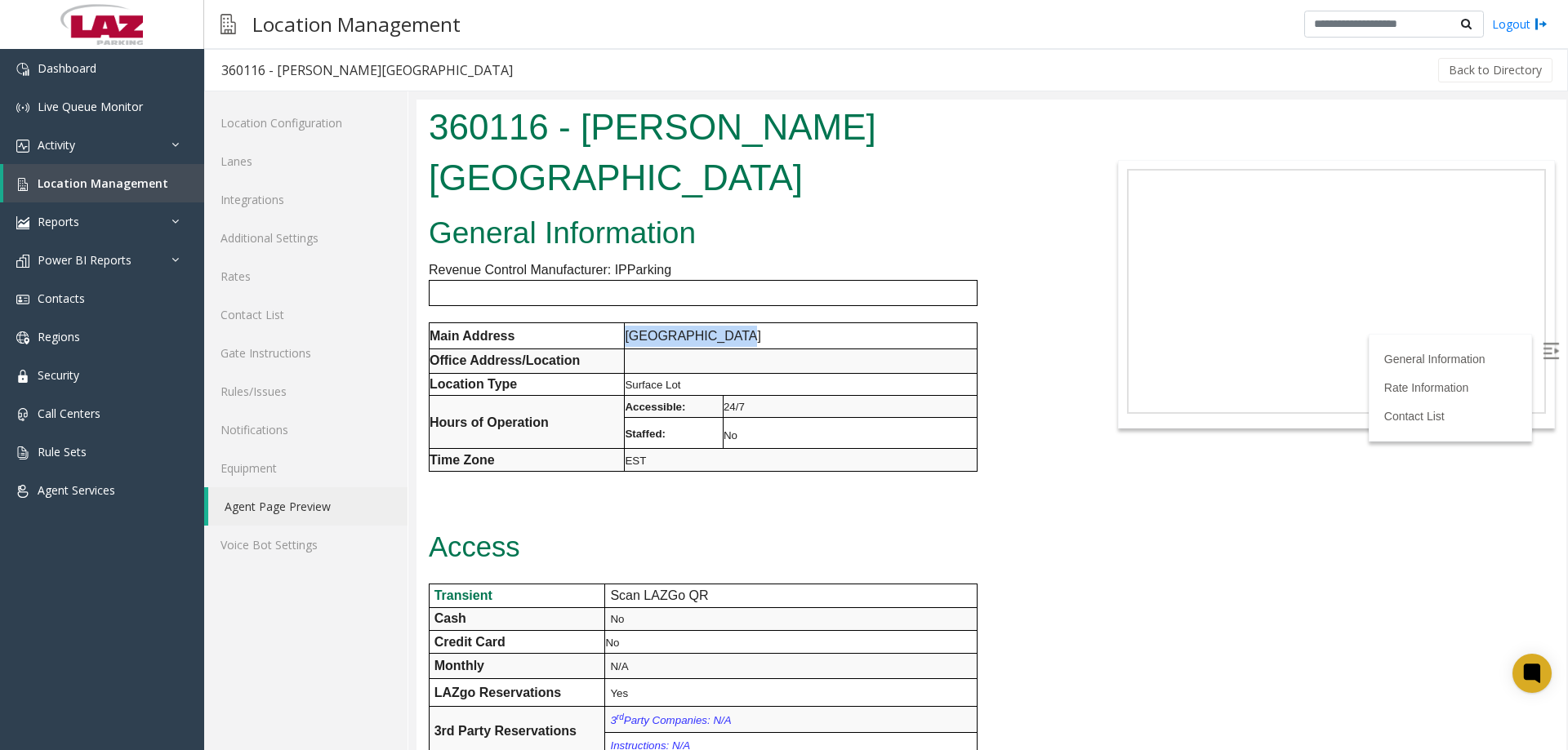
click at [627, 326] on p "2100 Terminal Dr" at bounding box center [800, 336] width 352 height 21
copy p "2100 Terminal Dr"
click at [1068, 377] on div "General Information Revenue Control Manufacturer: IPParking Main Address 2100 T…" at bounding box center [751, 750] width 670 height 1082
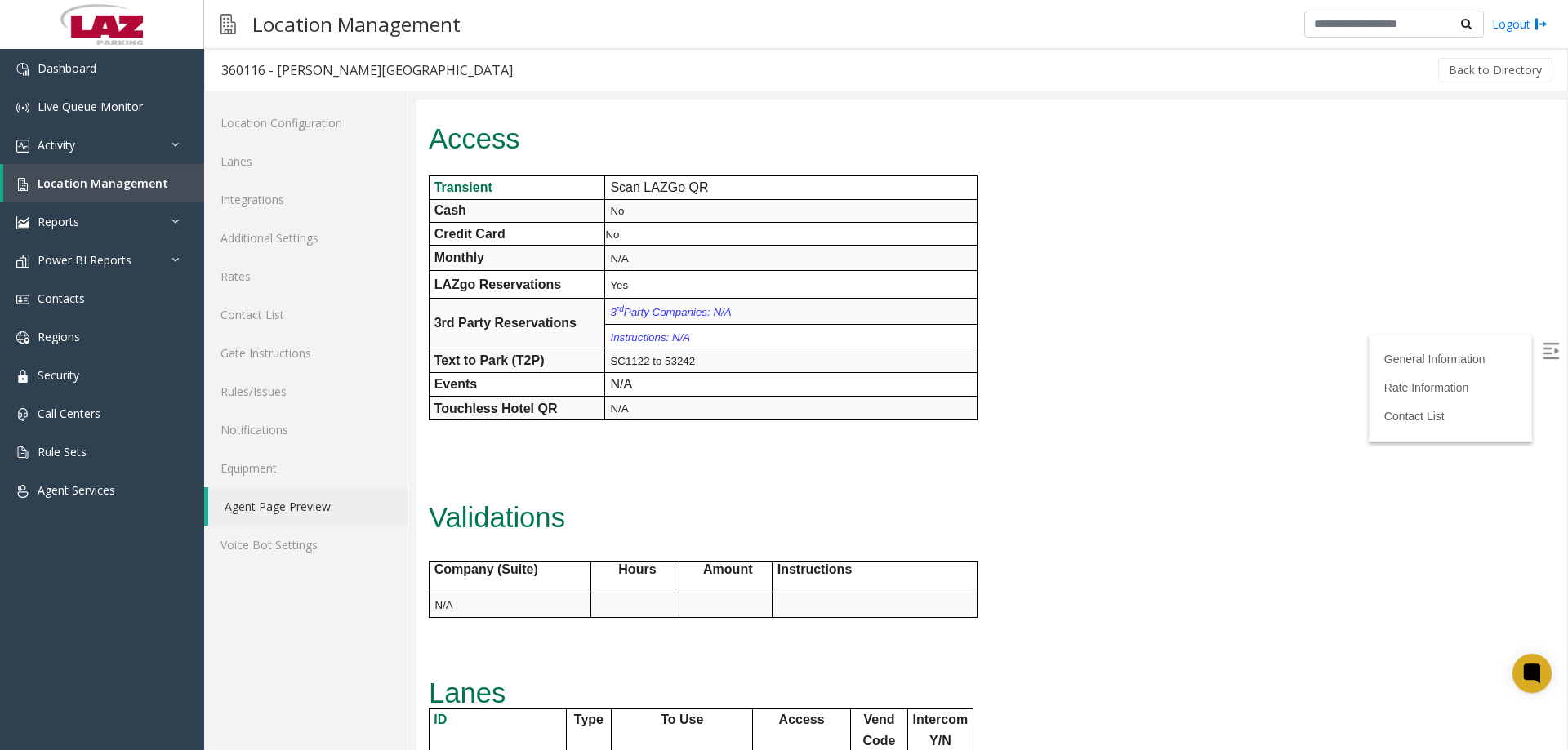
scroll to position [678, 0]
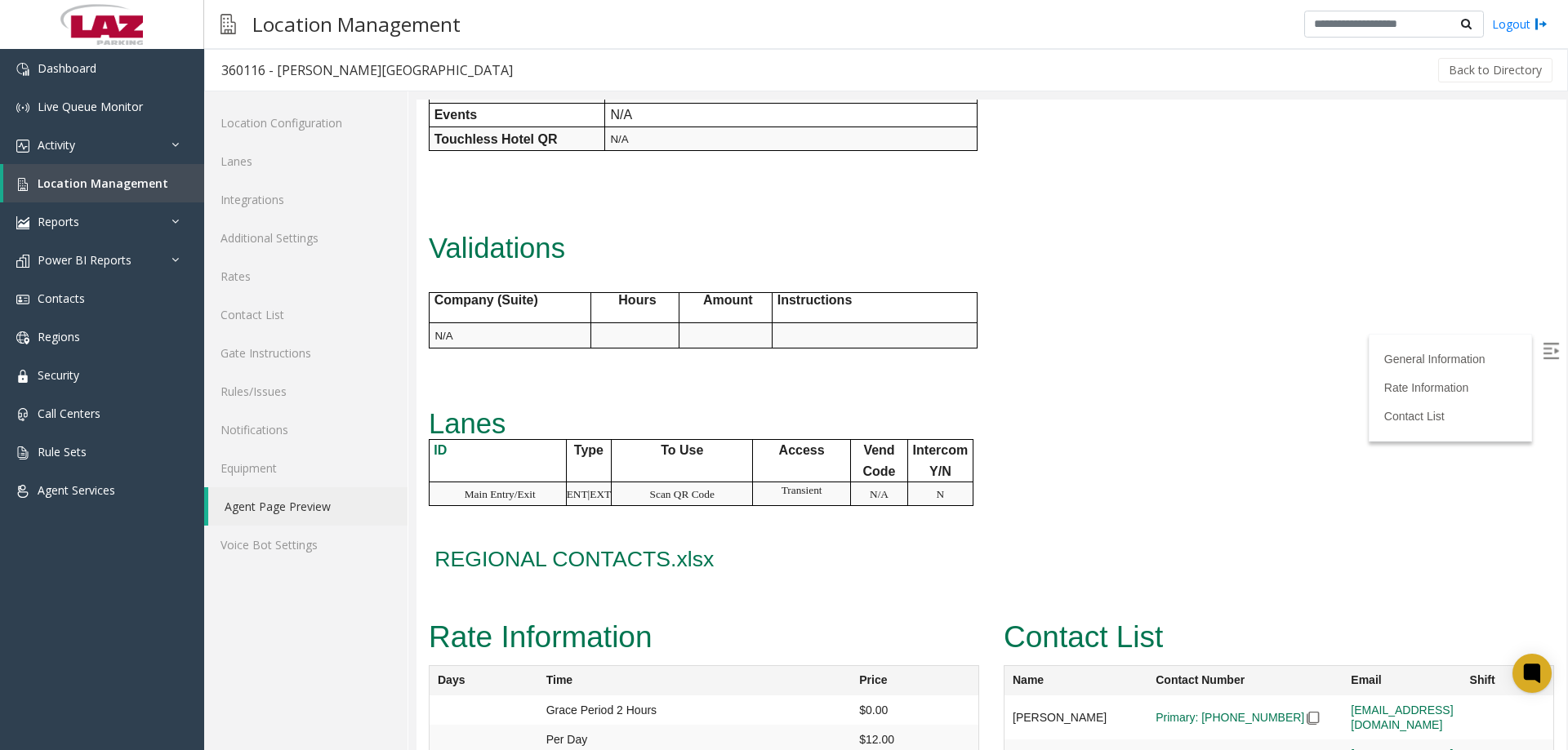
drag, startPoint x: 668, startPoint y: 512, endPoint x: 1027, endPoint y: 449, distance: 364.5
click at [1027, 449] on div "General Information Revenue Control Manufacturer: IPParking Main Address 2100 T…" at bounding box center [751, 72] width 670 height 1082
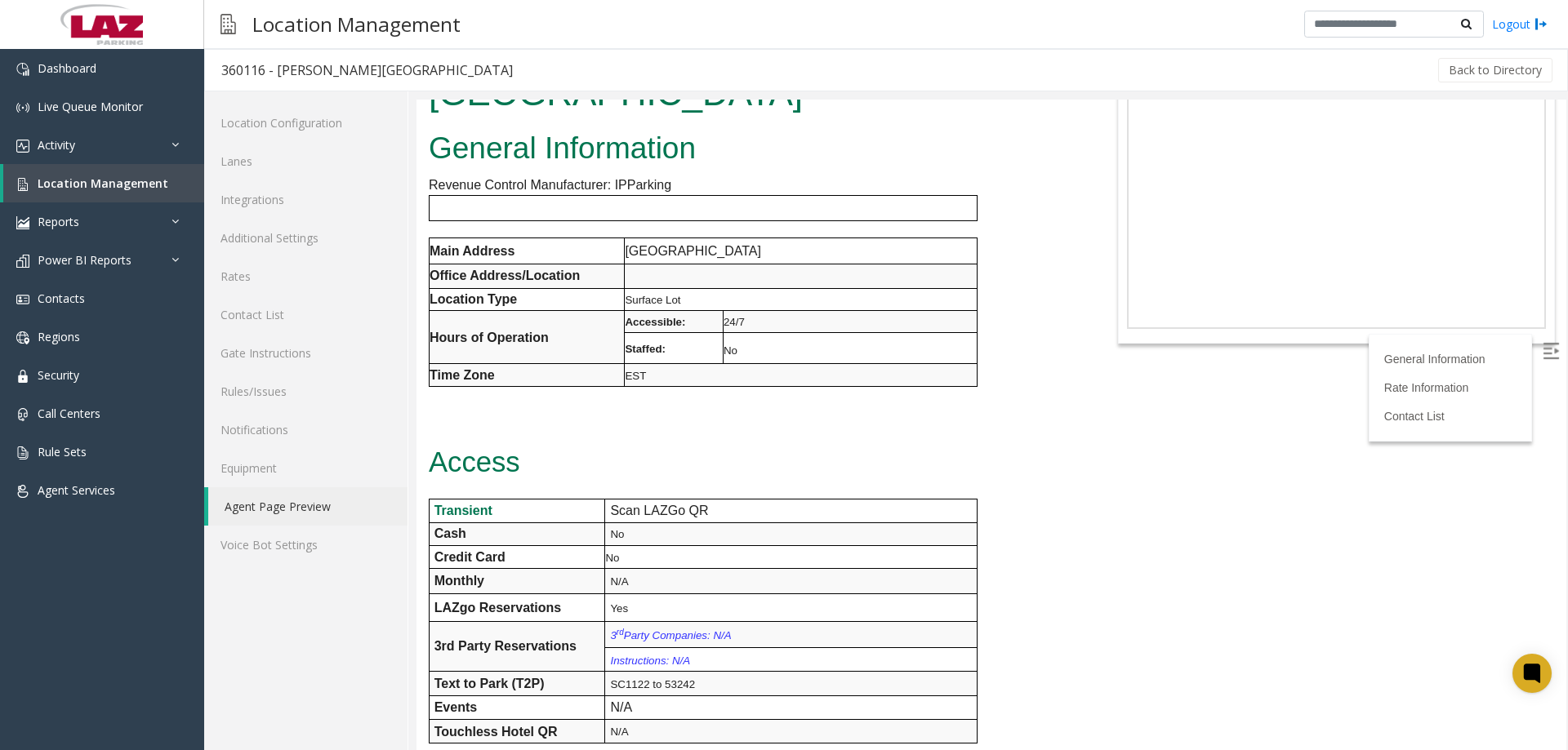
scroll to position [0, 0]
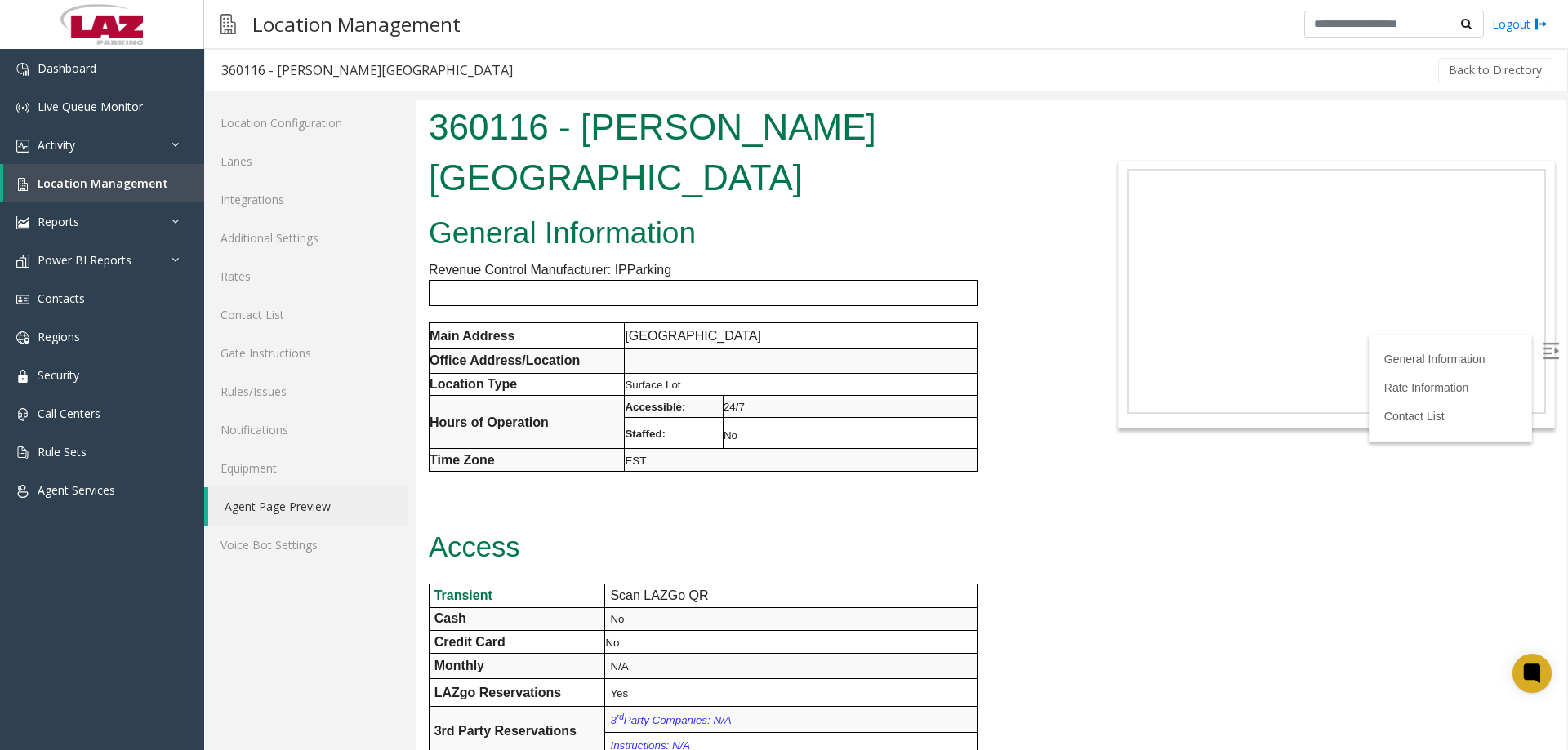
click at [1050, 488] on p at bounding box center [751, 503] width 646 height 31
click at [1023, 32] on div "Location Management Logout" at bounding box center [885, 25] width 1364 height 49
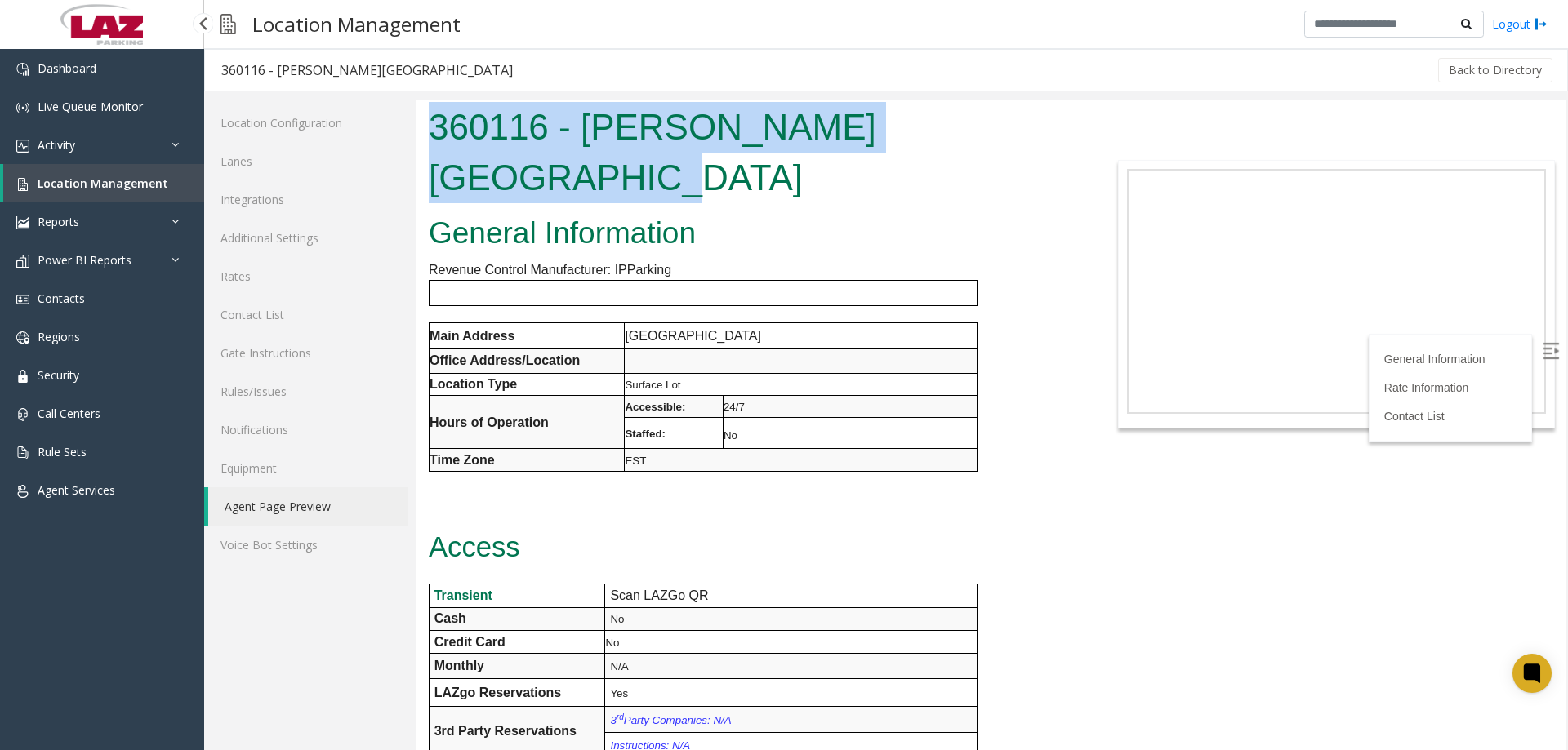
drag, startPoint x: 1007, startPoint y: 124, endPoint x: 423, endPoint y: 139, distance: 584.2
click at [423, 139] on div "360116 - Florence Regional Airport" at bounding box center [751, 154] width 670 height 110
copy h1 "360116 - Florence Regional Airport"
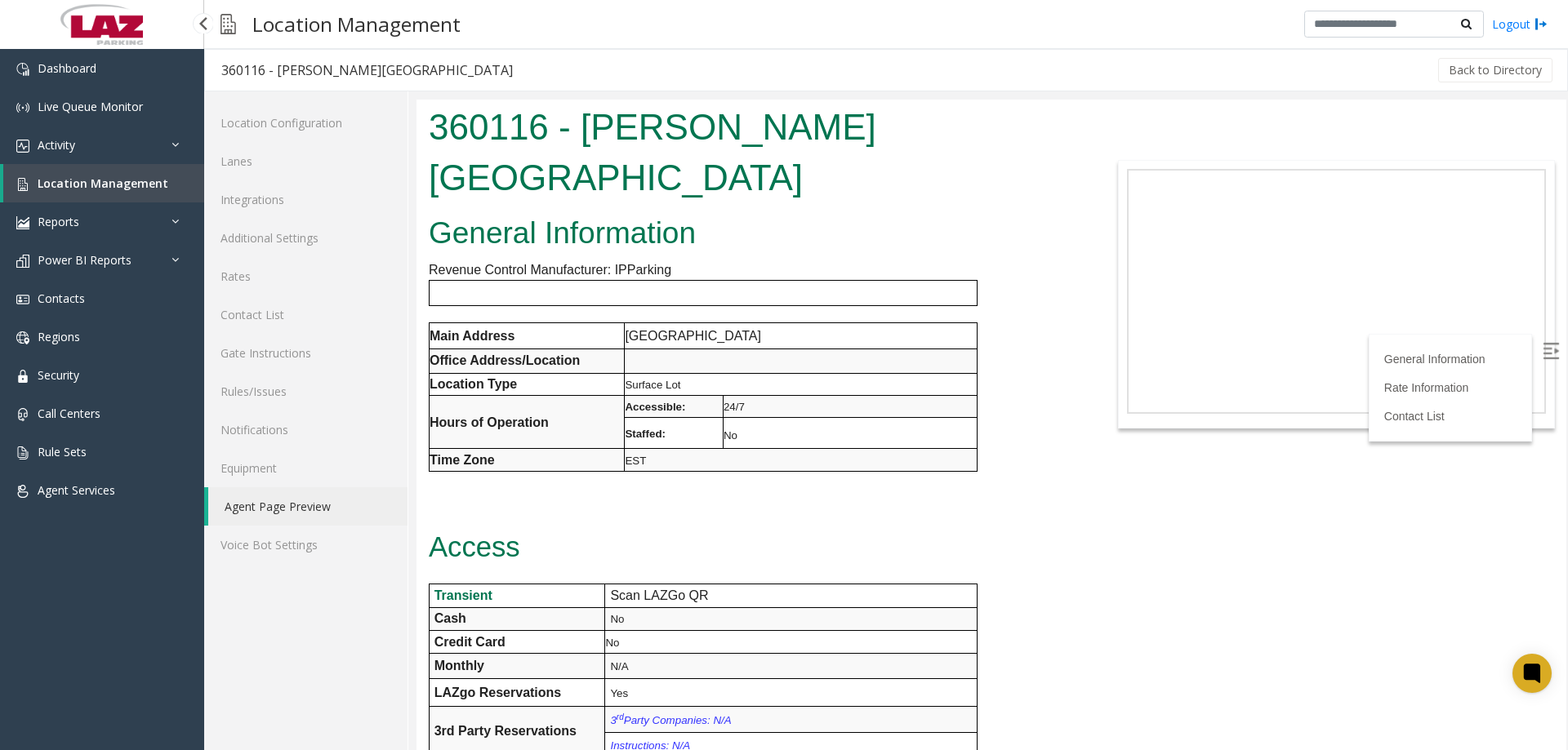
drag, startPoint x: 940, startPoint y: 423, endPoint x: 953, endPoint y: 411, distance: 17.7
click at [941, 421] on div "General Information Revenue Control Manufacturer: IPParking Main Address 2100 T…" at bounding box center [751, 750] width 670 height 1082
drag, startPoint x: 430, startPoint y: 286, endPoint x: 936, endPoint y: 412, distance: 521.5
click at [936, 411] on tbody "Main Address 2100 Terminal Dr Office Address/Location Location Type Surface Lot…" at bounding box center [704, 397] width 548 height 148
copy tbody "Main Address 2100 Terminal Dr Office Address/Location Location Type Surface Lot…"
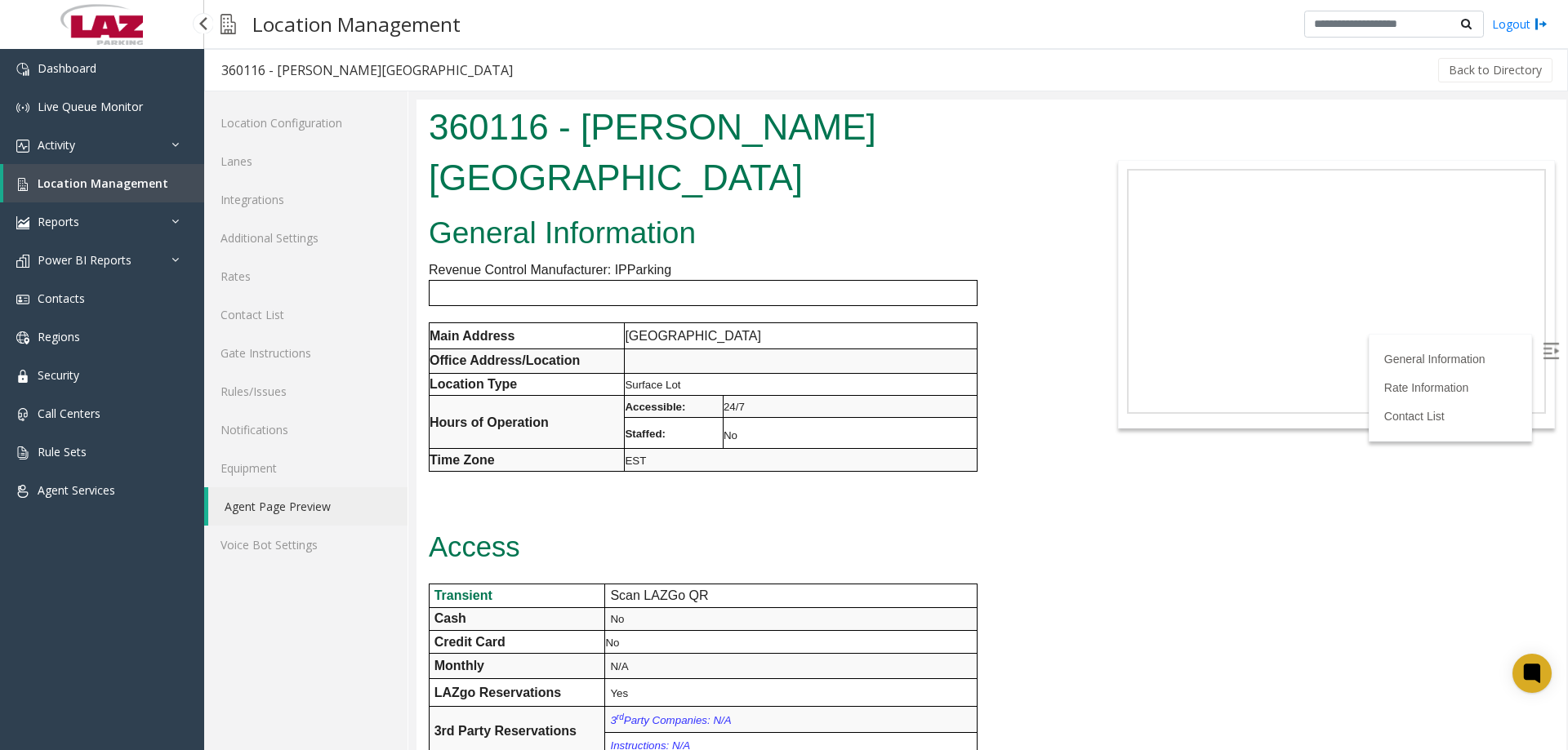
click at [701, 472] on div "General Information Revenue Control Manufacturer: IPParking Main Address 2100 T…" at bounding box center [751, 750] width 670 height 1082
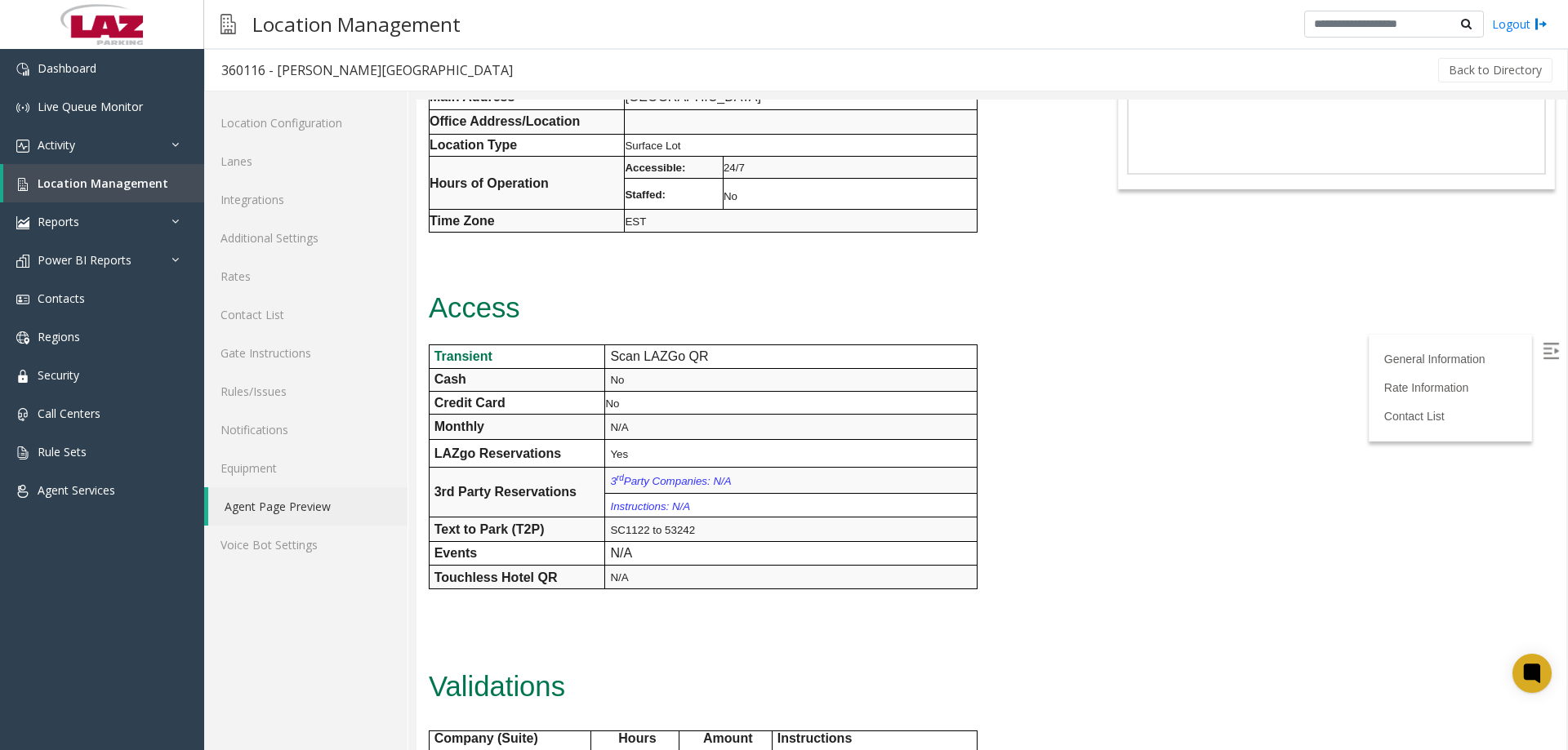
scroll to position [327, 0]
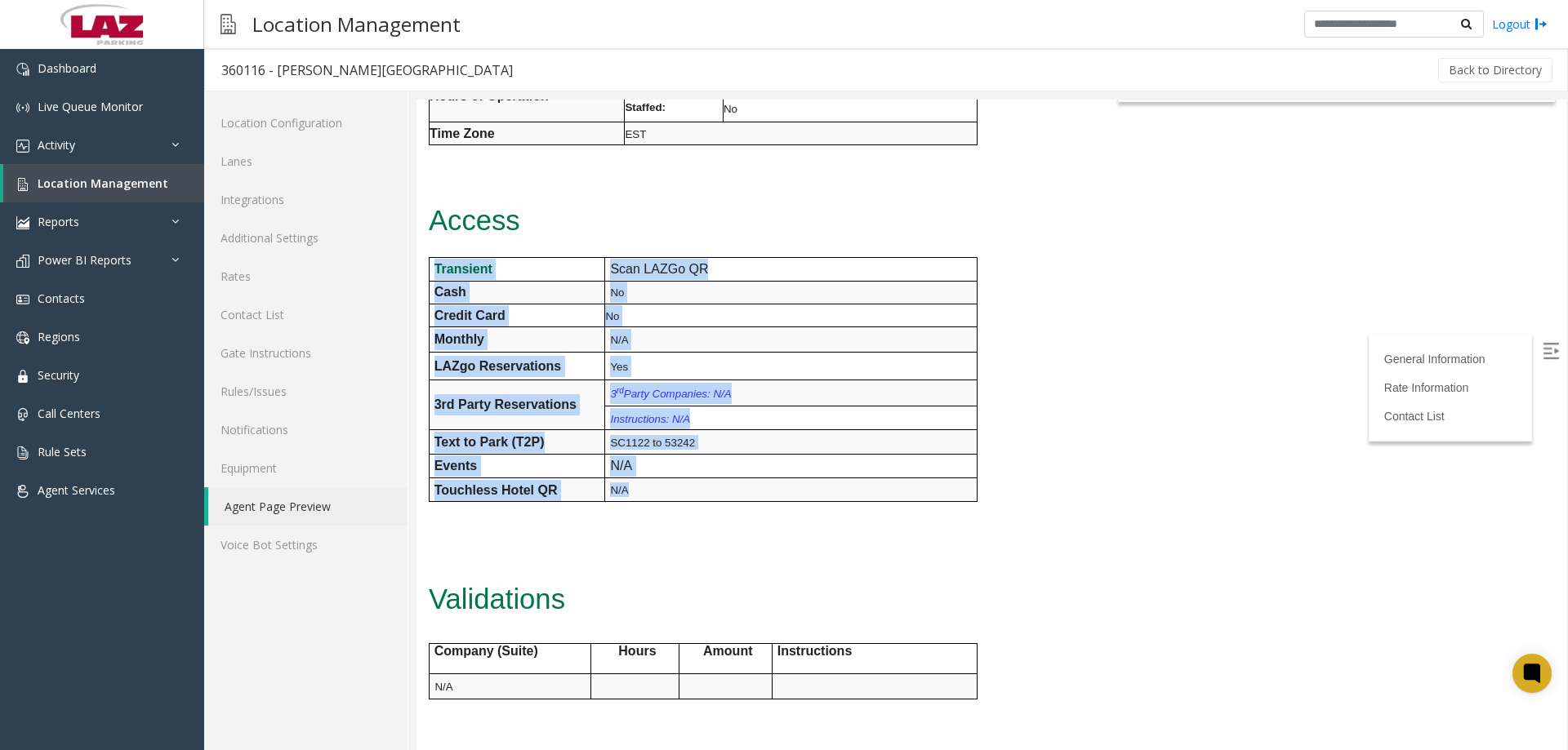
drag, startPoint x: 802, startPoint y: 402, endPoint x: 437, endPoint y: 212, distance: 411.5
click at [437, 257] on tbody "Transient Scan LAZGo QR Cash No Credit Card No Monthly N/A LAZgo Reservations Y…" at bounding box center [703, 379] width 548 height 244
copy tbody "Transient Scan LAZGo QR Cash No Credit Card No Monthly N/A LAZgo Reservations Y…"
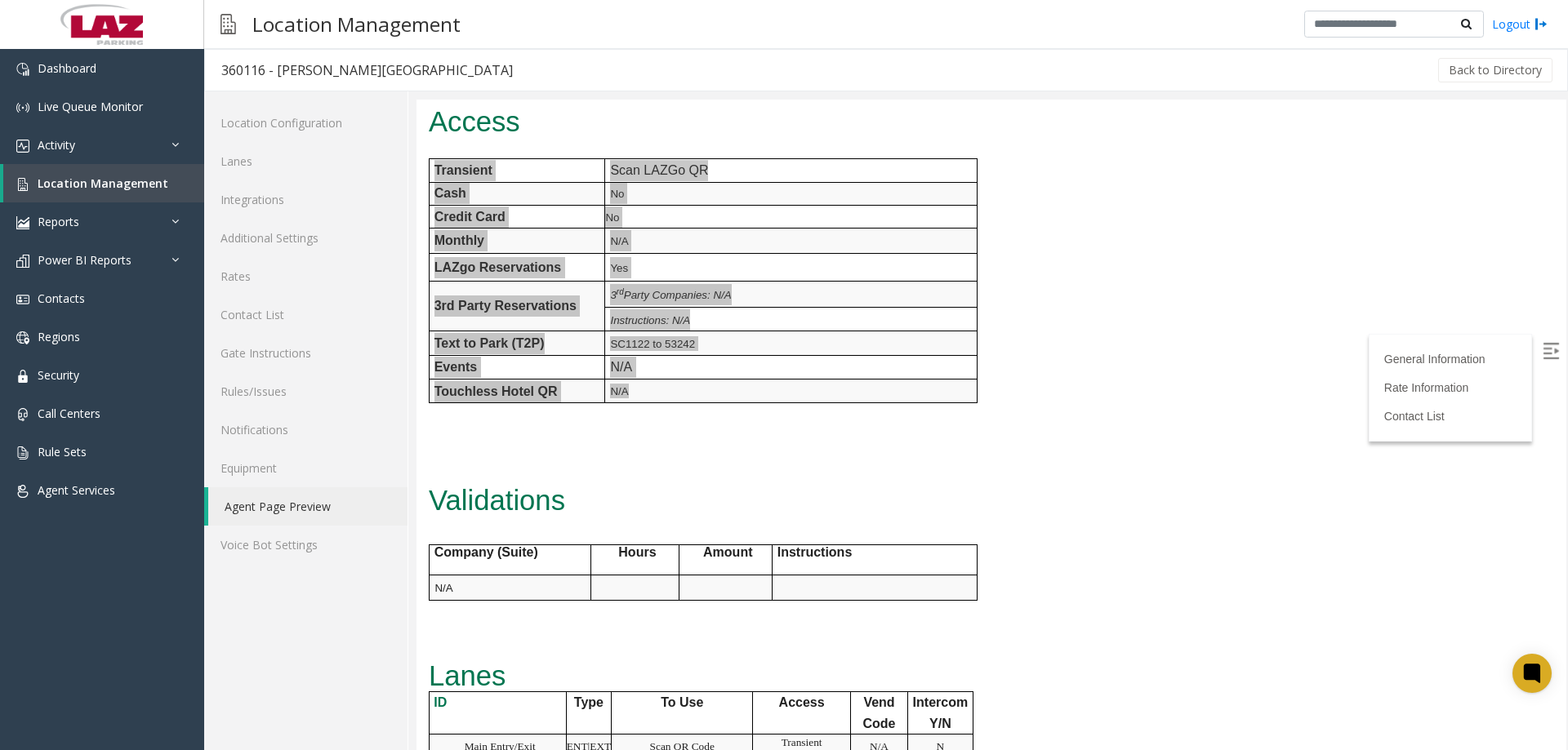
scroll to position [572, 0]
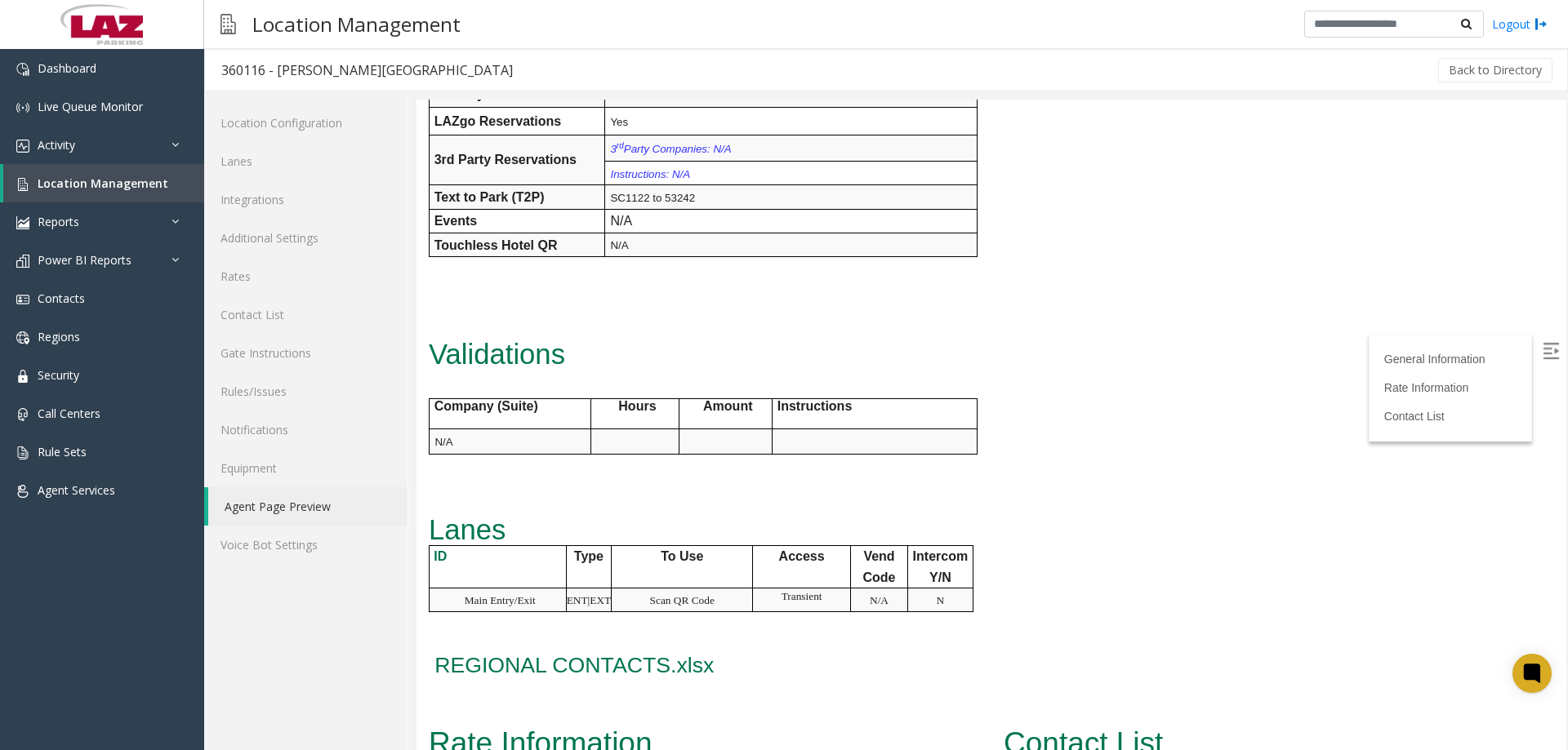
drag, startPoint x: 902, startPoint y: 556, endPoint x: 951, endPoint y: 537, distance: 52.6
click at [907, 588] on tr "Main Entry/Exit ENT|EXT Scan QR Code Transient N/A N" at bounding box center [700, 600] width 544 height 24
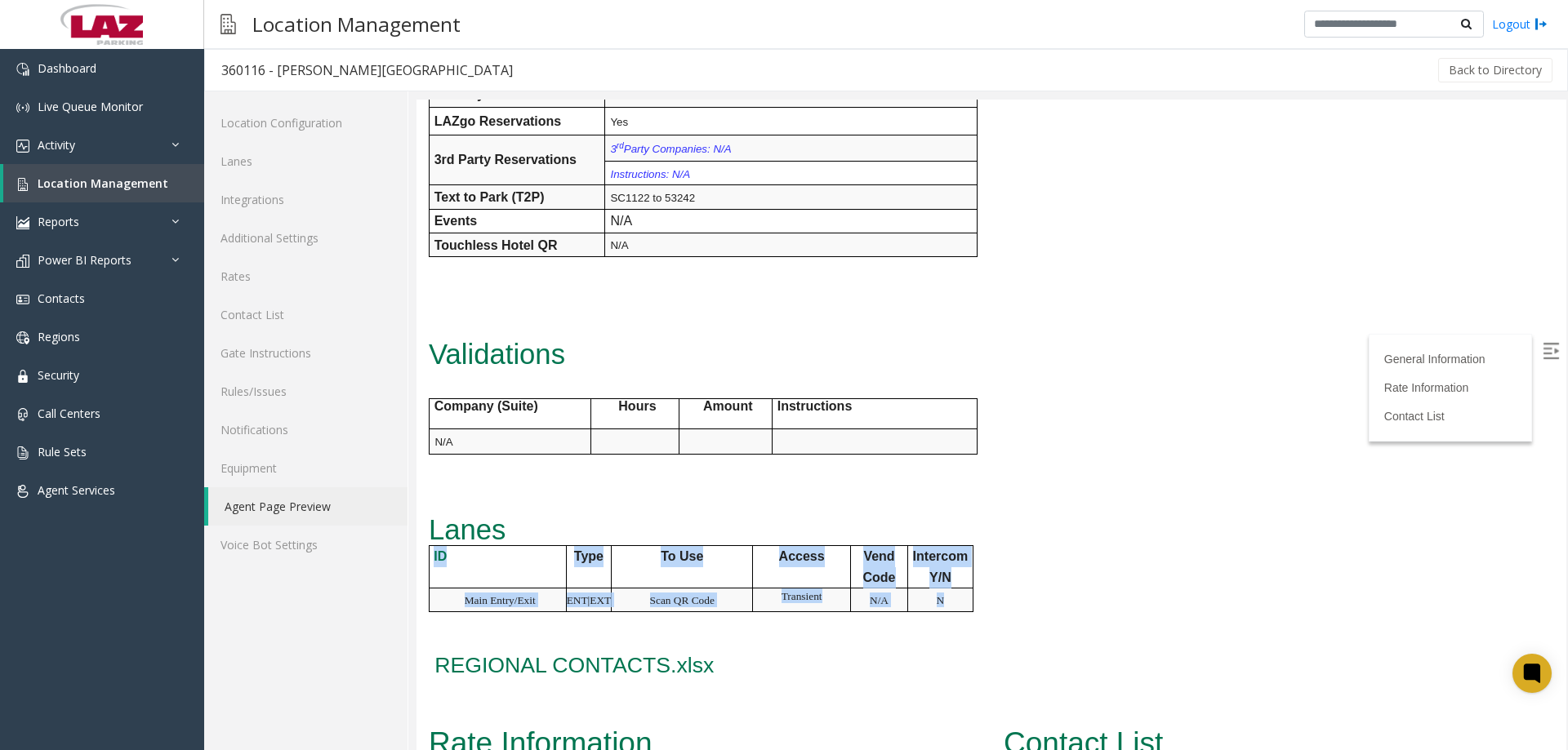
drag, startPoint x: 962, startPoint y: 547, endPoint x: 426, endPoint y: 522, distance: 536.6
click at [426, 522] on div "General Information Revenue Control Manufacturer: IPParking Main Address 2100 T…" at bounding box center [751, 178] width 670 height 1082
copy div "ID Type To Use Access Vend Code Intercom Y/N Main Entry/Exit ENT|EXT Scan QR Co…"
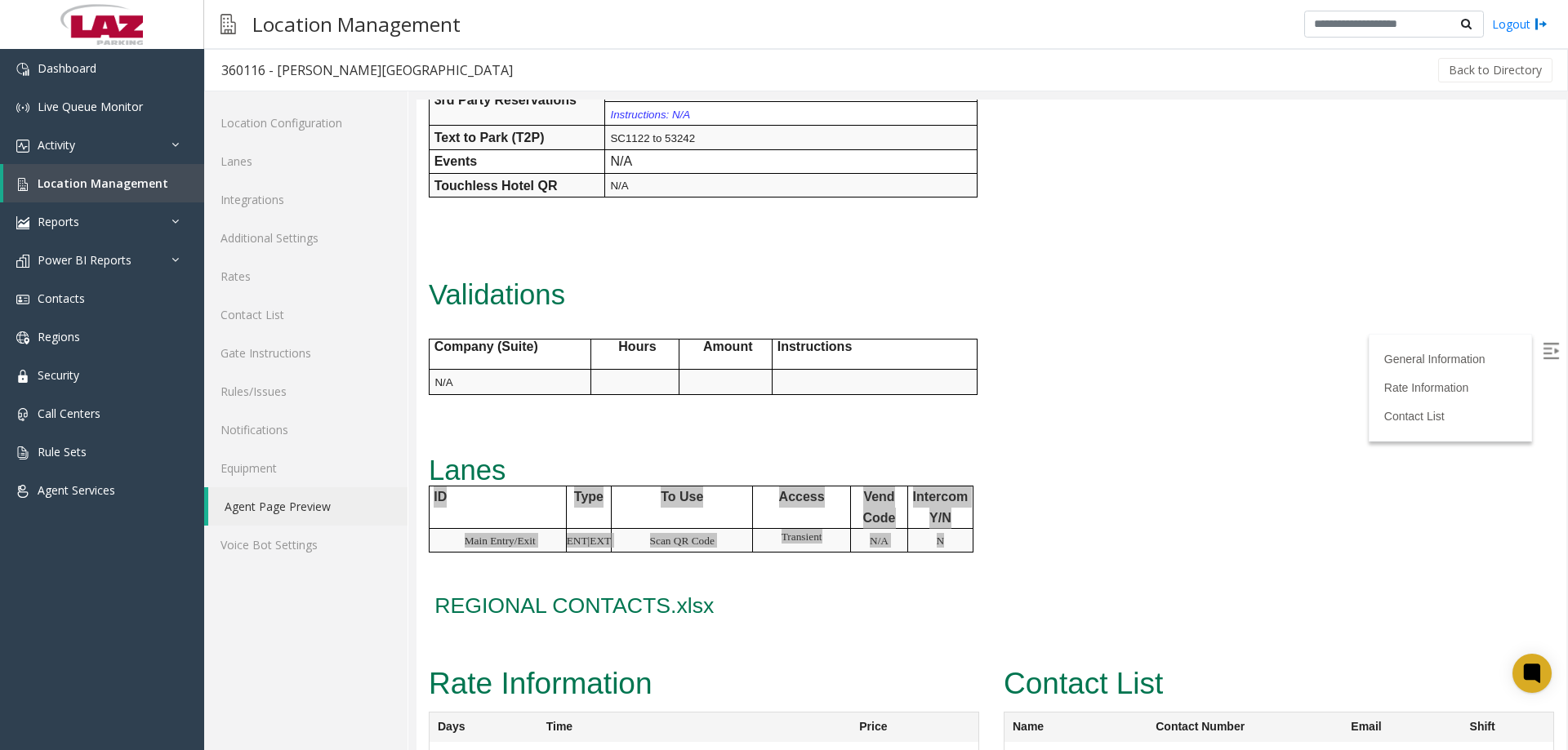
scroll to position [678, 0]
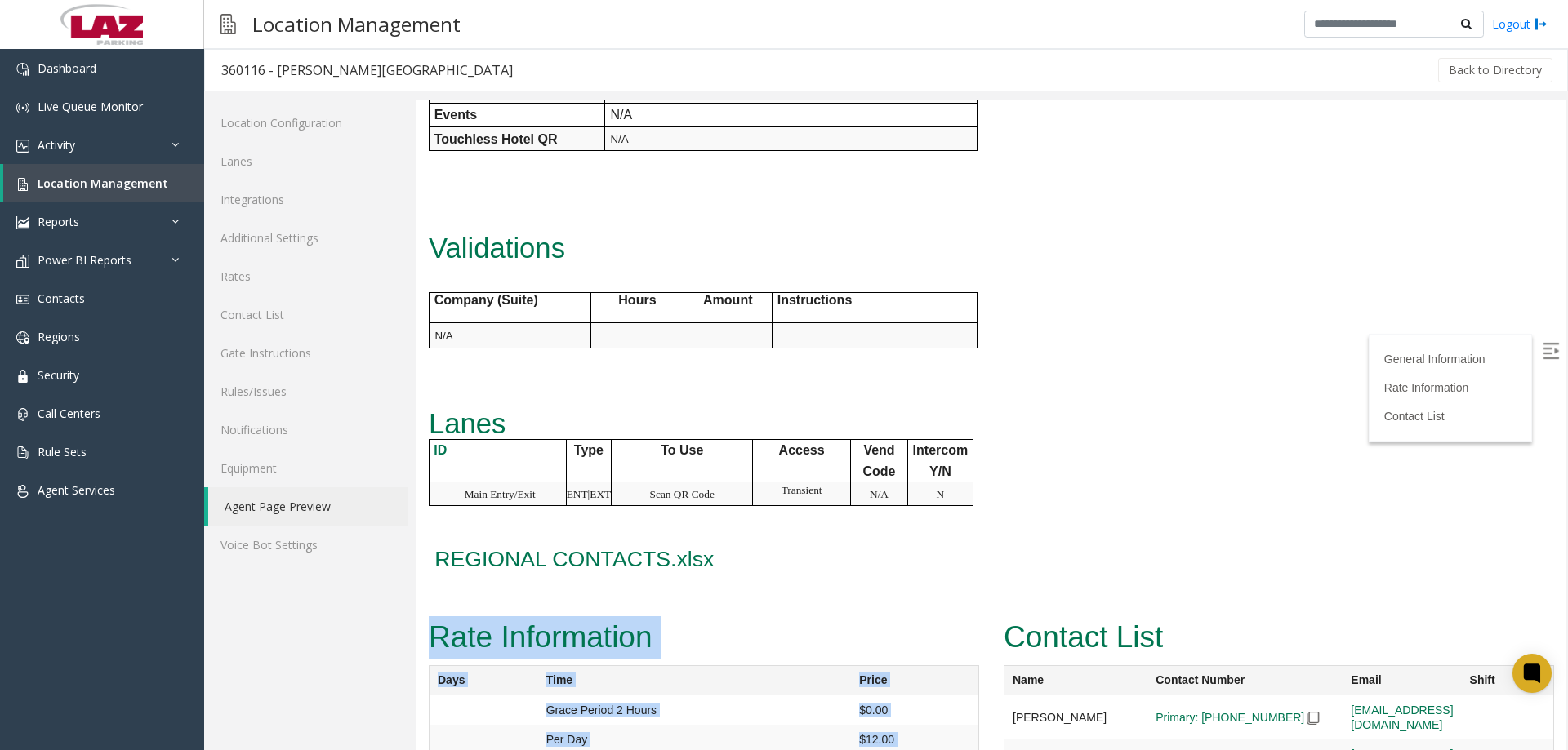
drag, startPoint x: 914, startPoint y: 720, endPoint x: 417, endPoint y: 586, distance: 514.7
click at [417, 614] on div "Rate Information Days Time Price Grace Period 2 Hours $0.00 Per Day $12.00 Dail…" at bounding box center [704, 707] width 575 height 187
click at [891, 721] on td "$12.00" at bounding box center [914, 710] width 127 height 29
drag, startPoint x: 892, startPoint y: 718, endPoint x: 430, endPoint y: 631, distance: 470.1
click at [430, 666] on table "Days Time Price Grace Period 2 Hours $0.00 Per Day $12.00 Daily Max $12.00" at bounding box center [704, 725] width 551 height 119
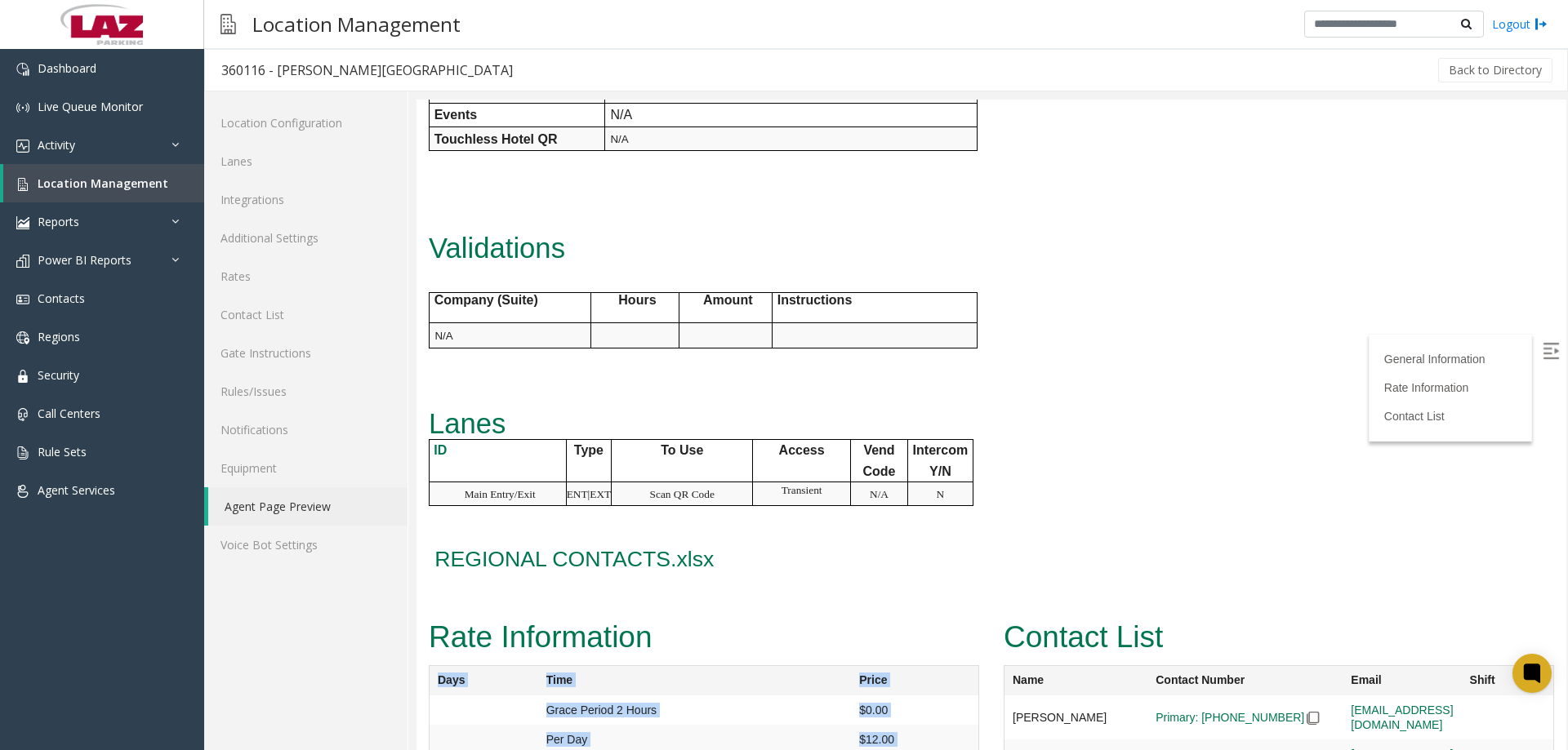
copy table "Days Time Price Grace Period 2 Hours $0.00 Per Day $12.00 Daily Max $12.00"
click at [1007, 666] on th "Name" at bounding box center [1077, 681] width 144 height 30
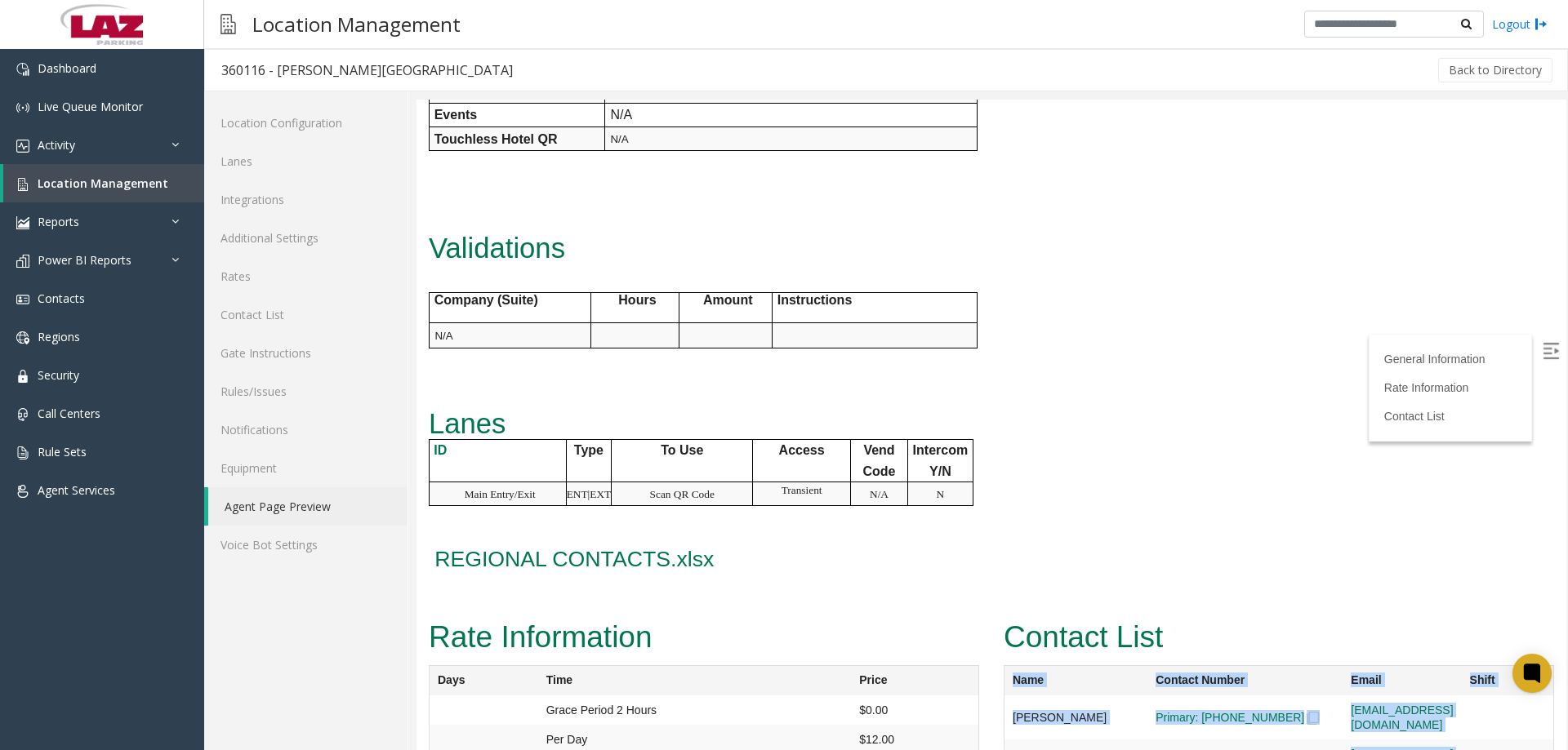
drag, startPoint x: 1007, startPoint y: 631, endPoint x: 1453, endPoint y: 698, distance: 451.0
click at [1453, 698] on table "Name Contact Number Email Shift Miguel Garcia Primary: 864-794-0383 Mgarcia@laz…" at bounding box center [1279, 725] width 551 height 119
copy table "Name Contact Number Email Shift Miguel Garcia Primary: 864-794-0383 Mgarcia@laz…"
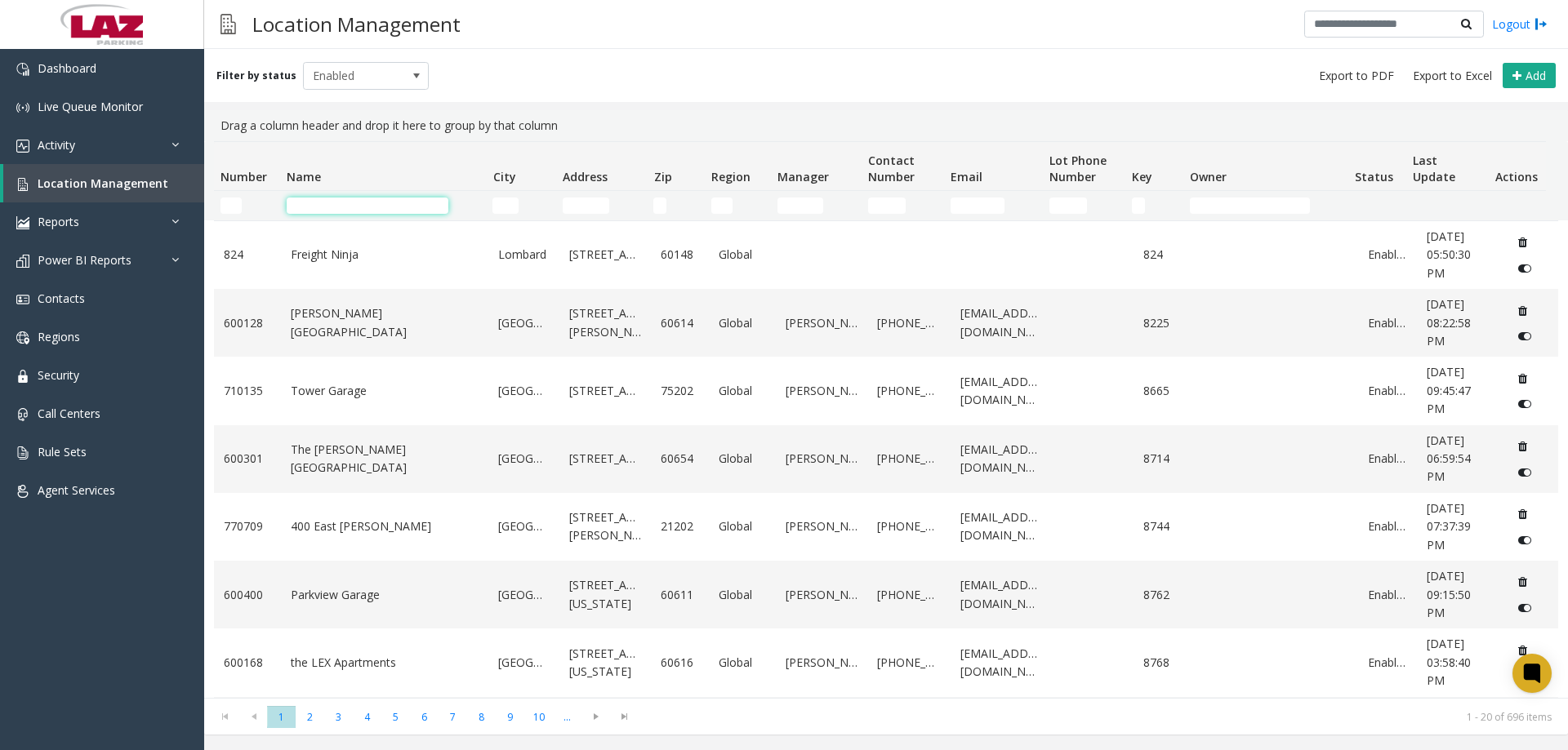
click at [307, 206] on input "Name Filter" at bounding box center [367, 206] width 162 height 17
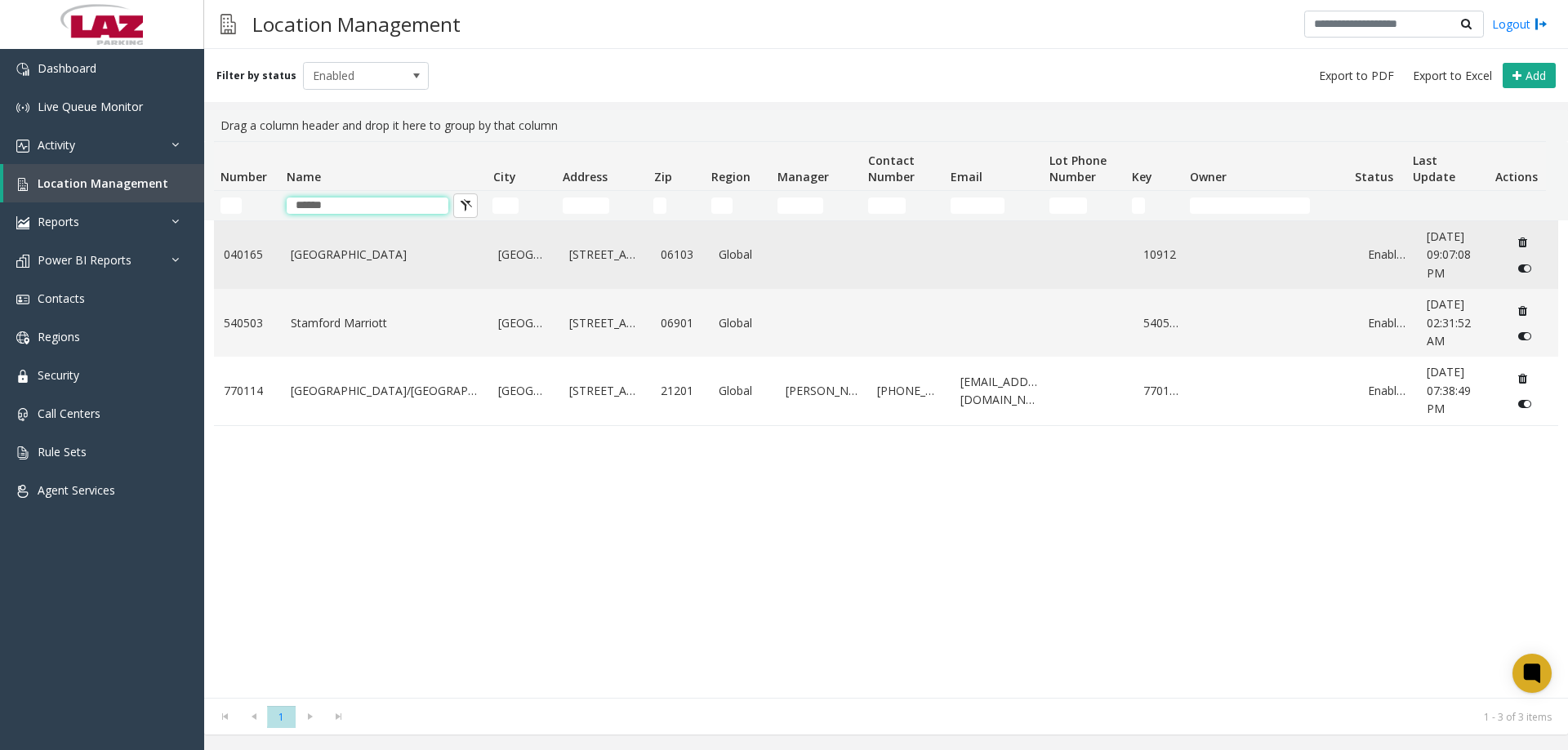
type input "******"
click at [359, 254] on link "Marriott Residence Inn Lot" at bounding box center [385, 255] width 189 height 18
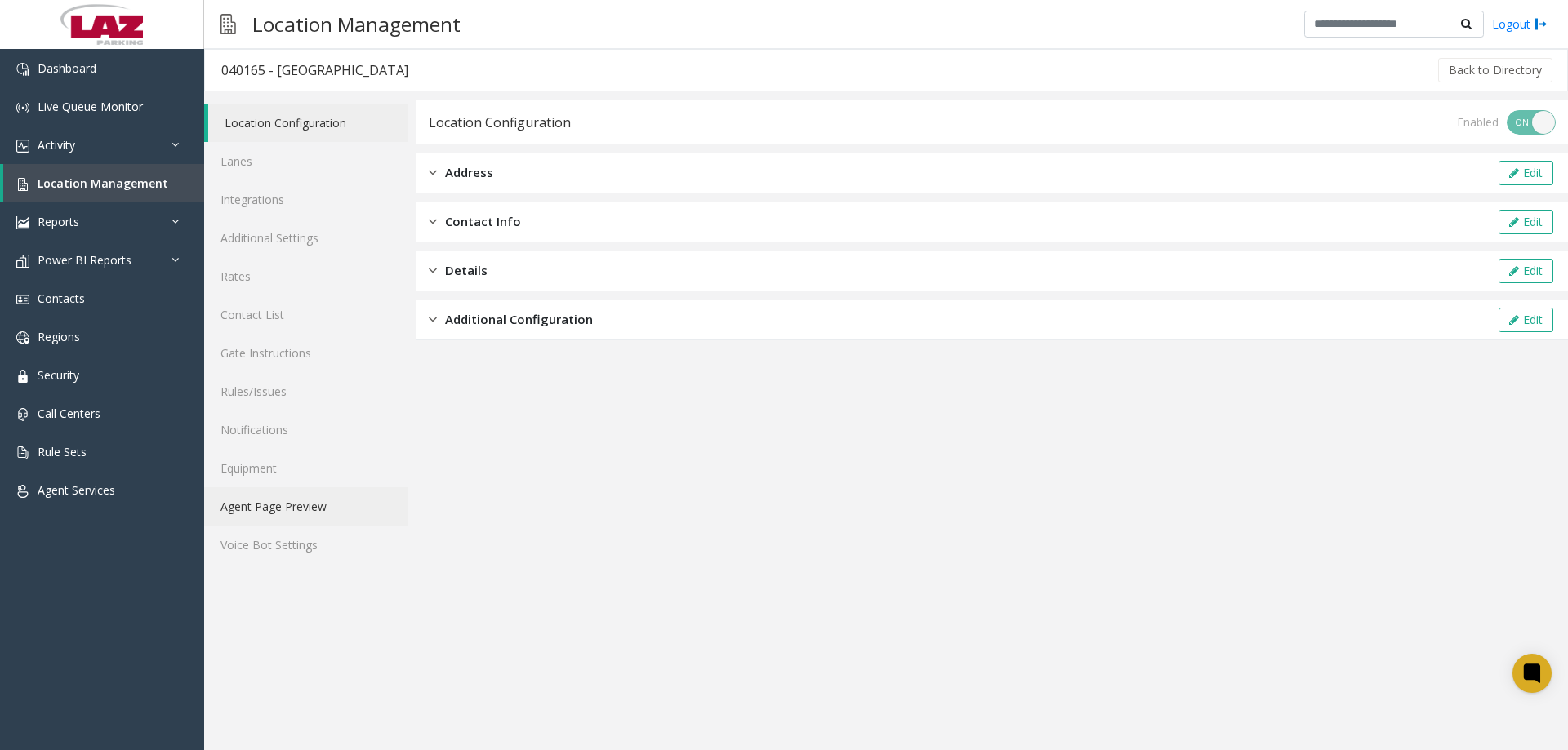
click at [284, 507] on link "Agent Page Preview" at bounding box center [306, 507] width 204 height 39
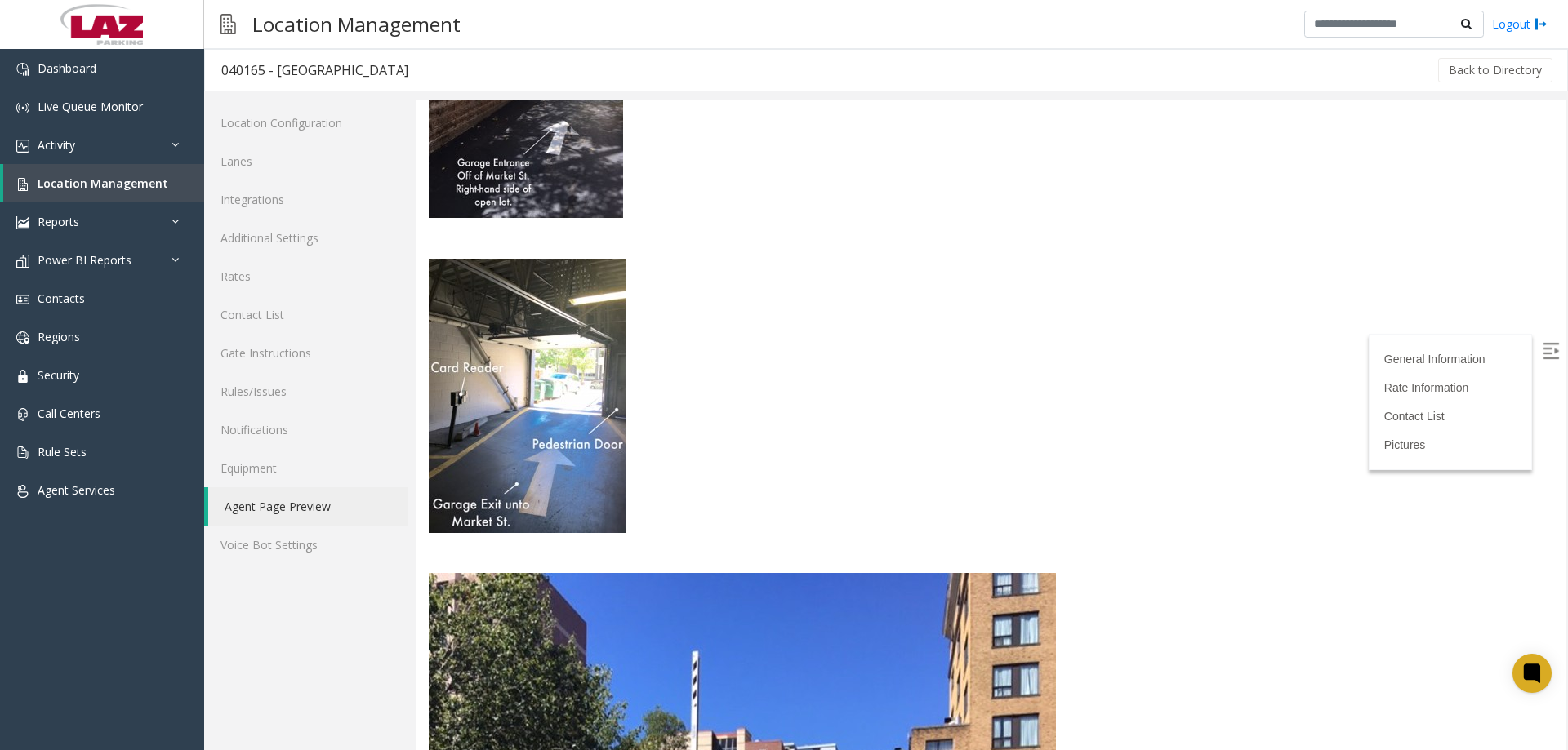
scroll to position [2477, 0]
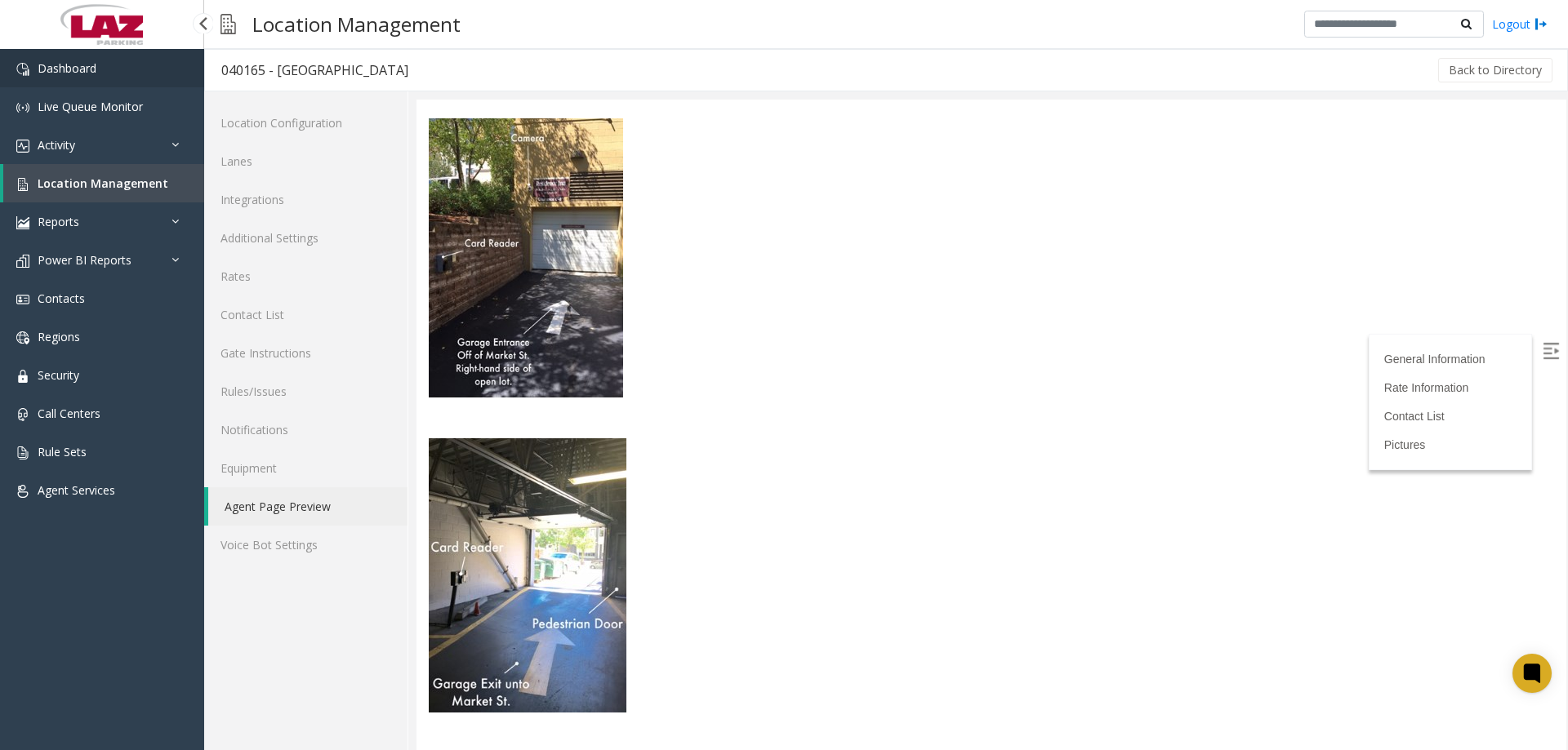
click at [106, 66] on link "Dashboard" at bounding box center [102, 69] width 204 height 39
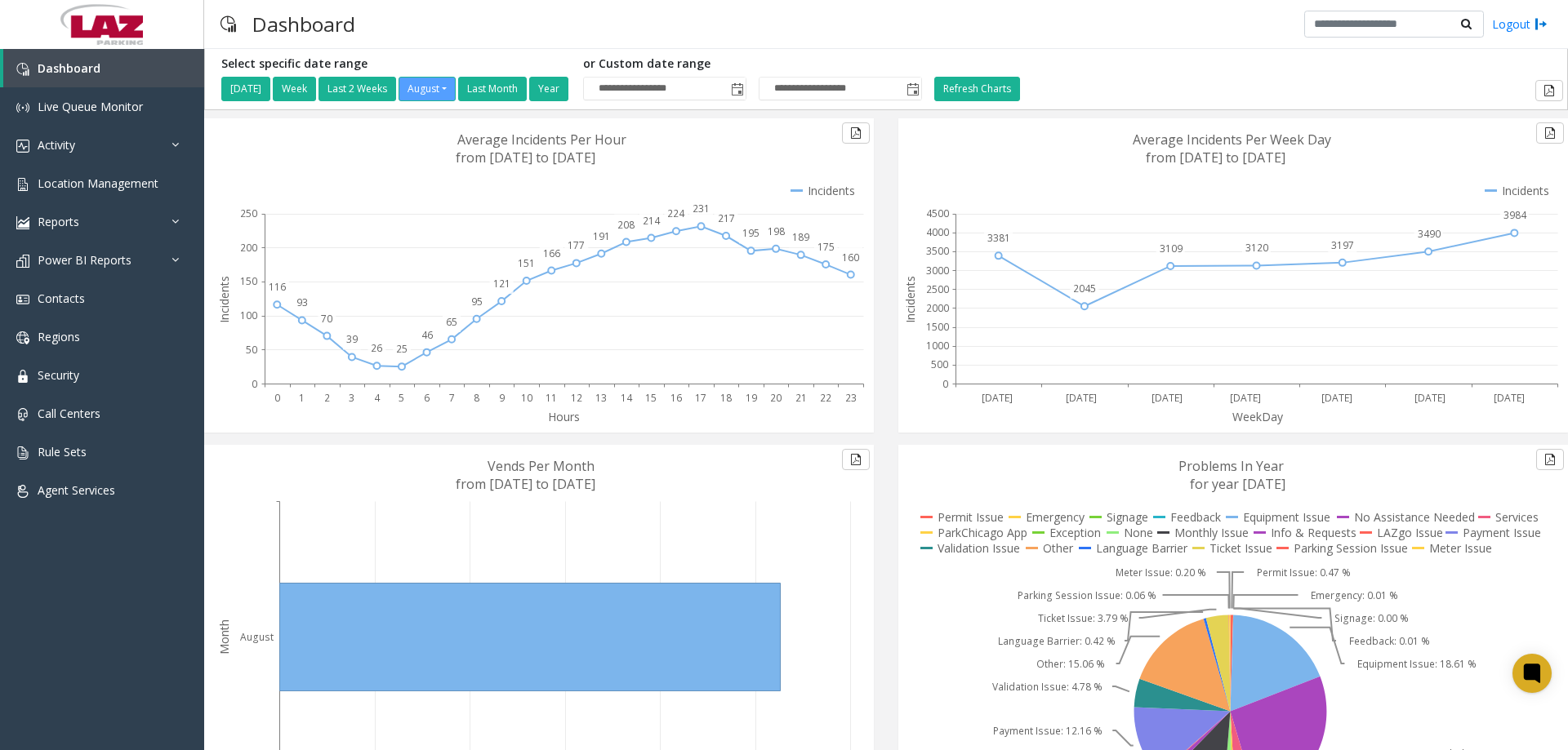
click at [818, 25] on div "Dashboard Logout" at bounding box center [885, 25] width 1364 height 49
click at [111, 169] on link "Location Management" at bounding box center [102, 184] width 204 height 39
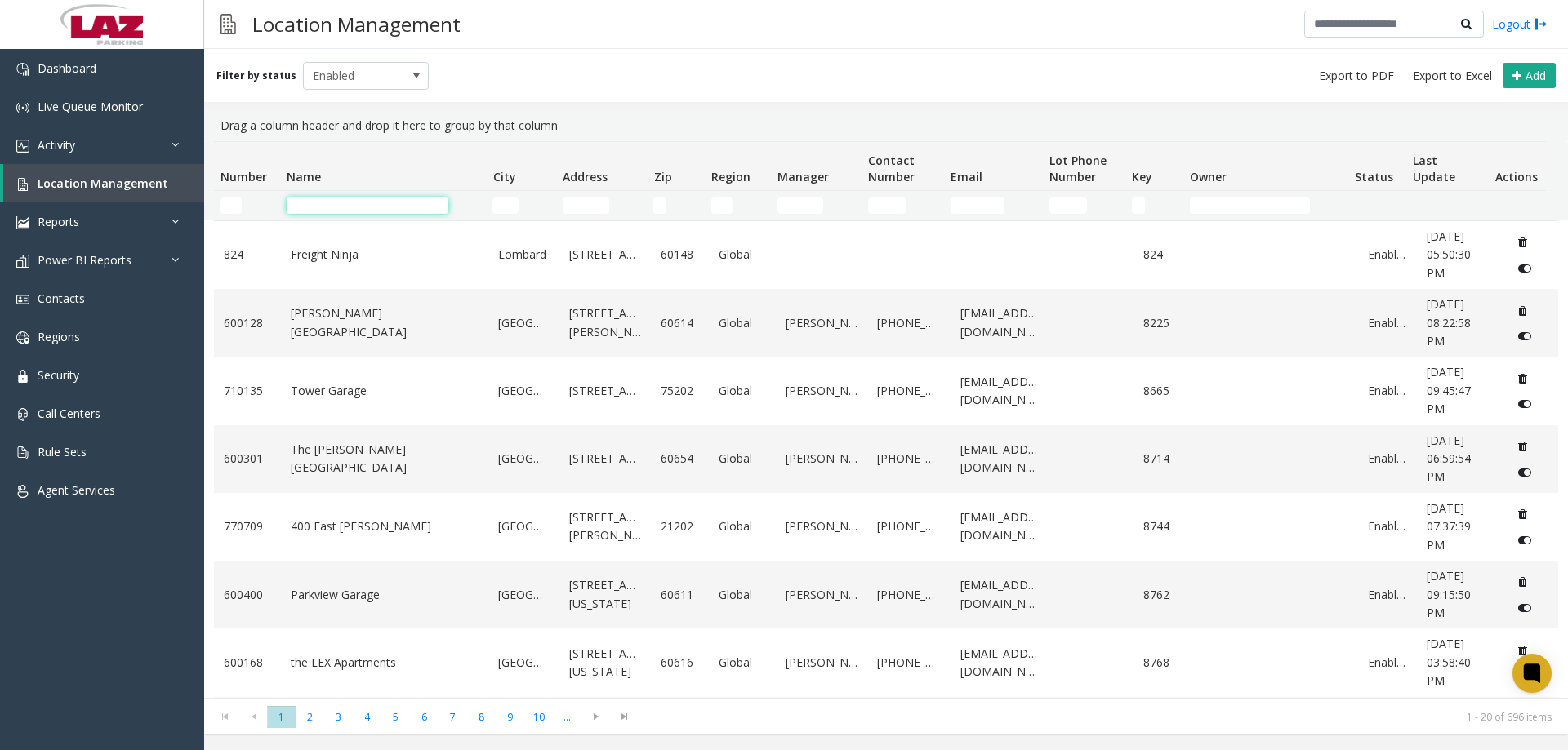
click at [306, 201] on input "Name Filter" at bounding box center [367, 206] width 162 height 17
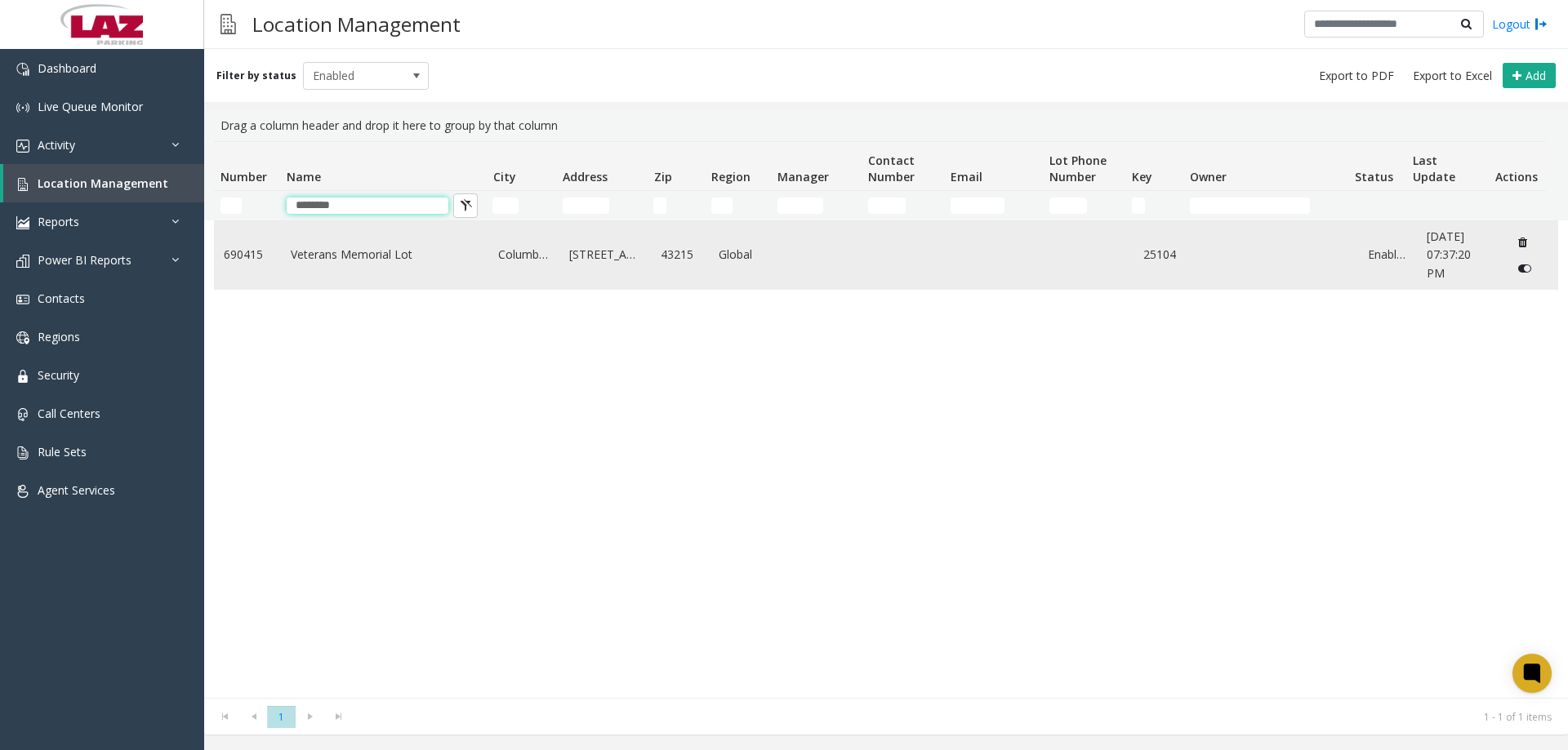
type input "********"
click at [312, 255] on link "Veterans Memorial Lot" at bounding box center [385, 255] width 189 height 18
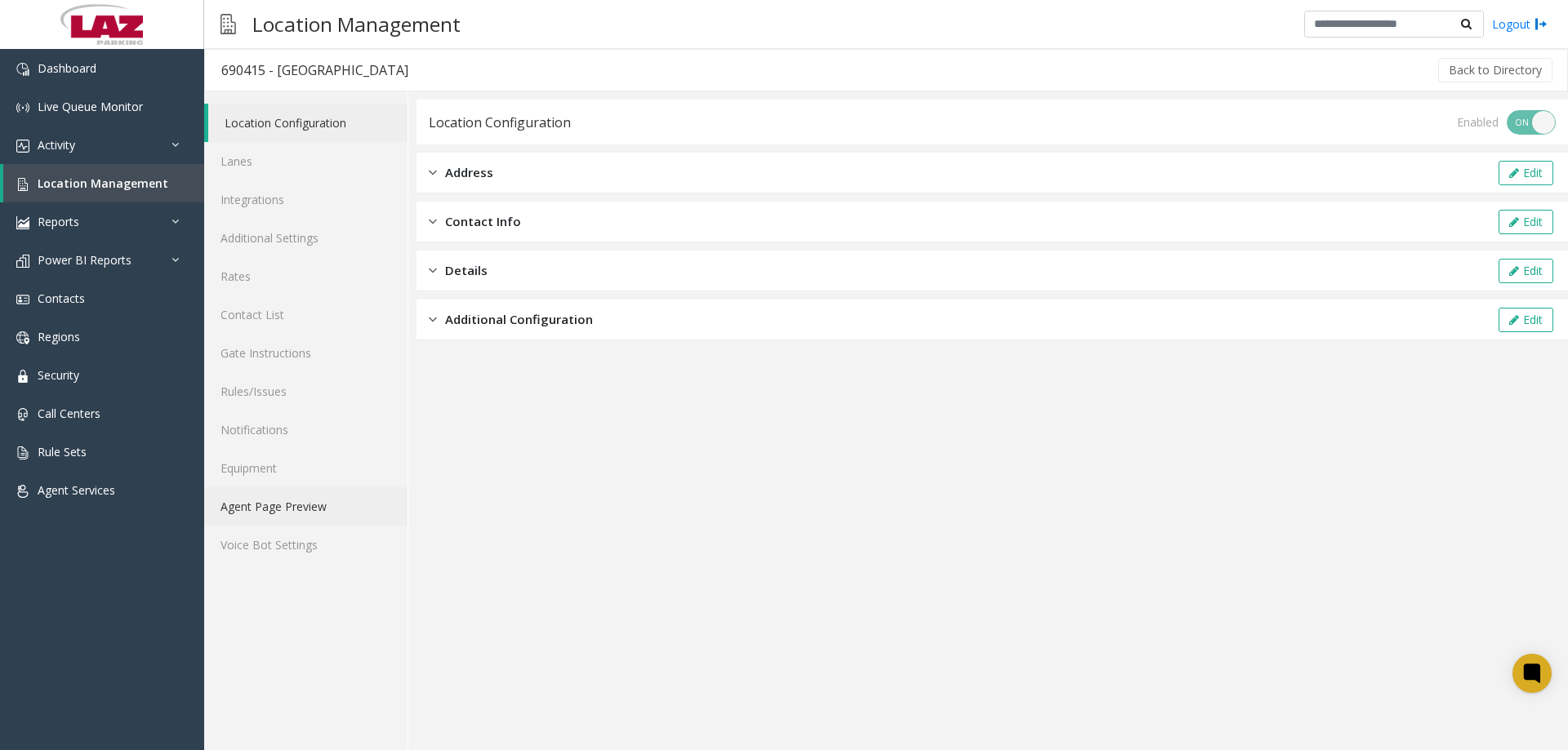
click at [246, 508] on link "Agent Page Preview" at bounding box center [306, 507] width 204 height 39
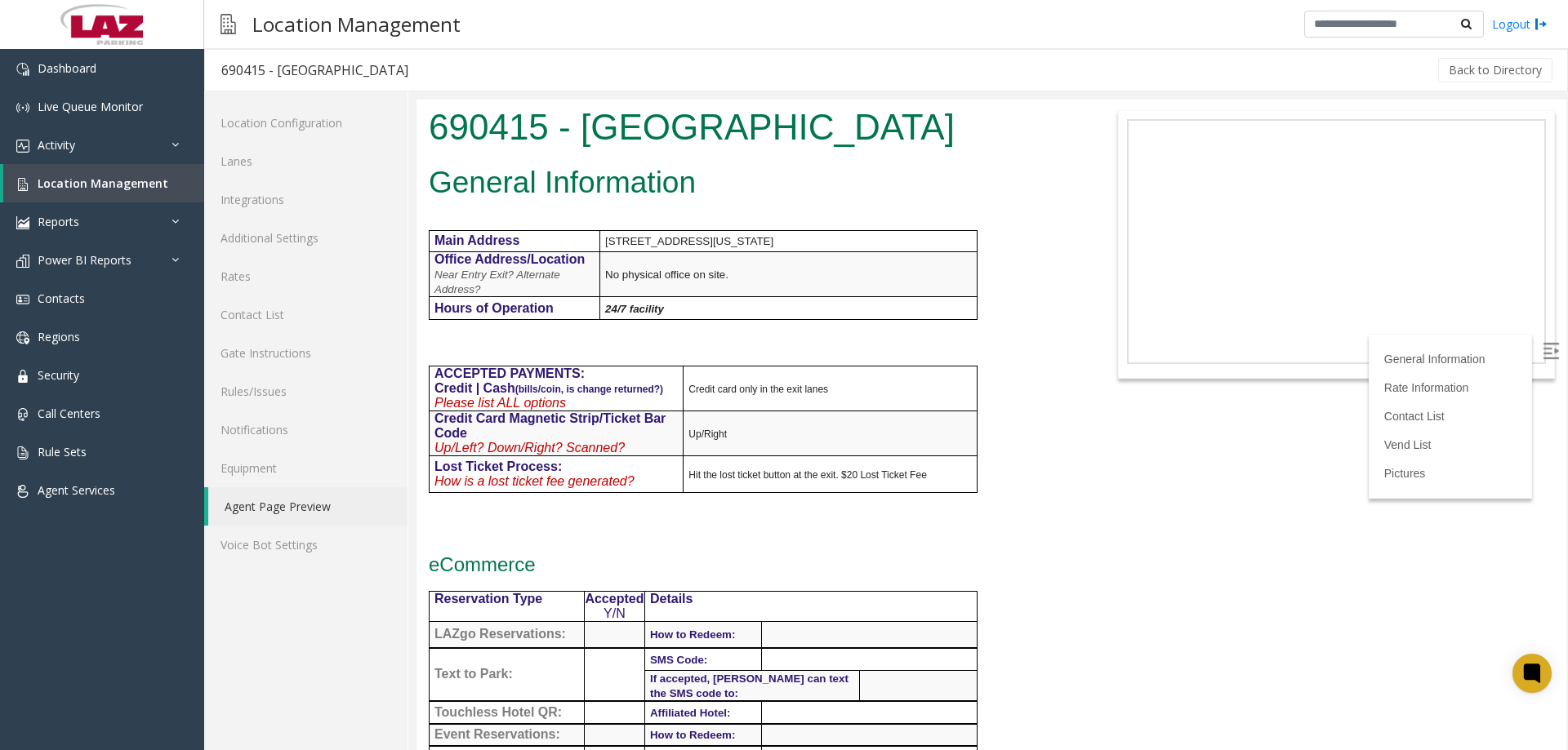
drag, startPoint x: 1564, startPoint y: 159, endPoint x: 1915, endPoint y: 198, distance: 353.2
click at [1218, 559] on body "690415 - [GEOGRAPHIC_DATA] General Information Main Address [STREET_ADDRESS][US…" at bounding box center [991, 424] width 1150 height 651
click at [296, 383] on link "Rules/Issues" at bounding box center [306, 392] width 204 height 39
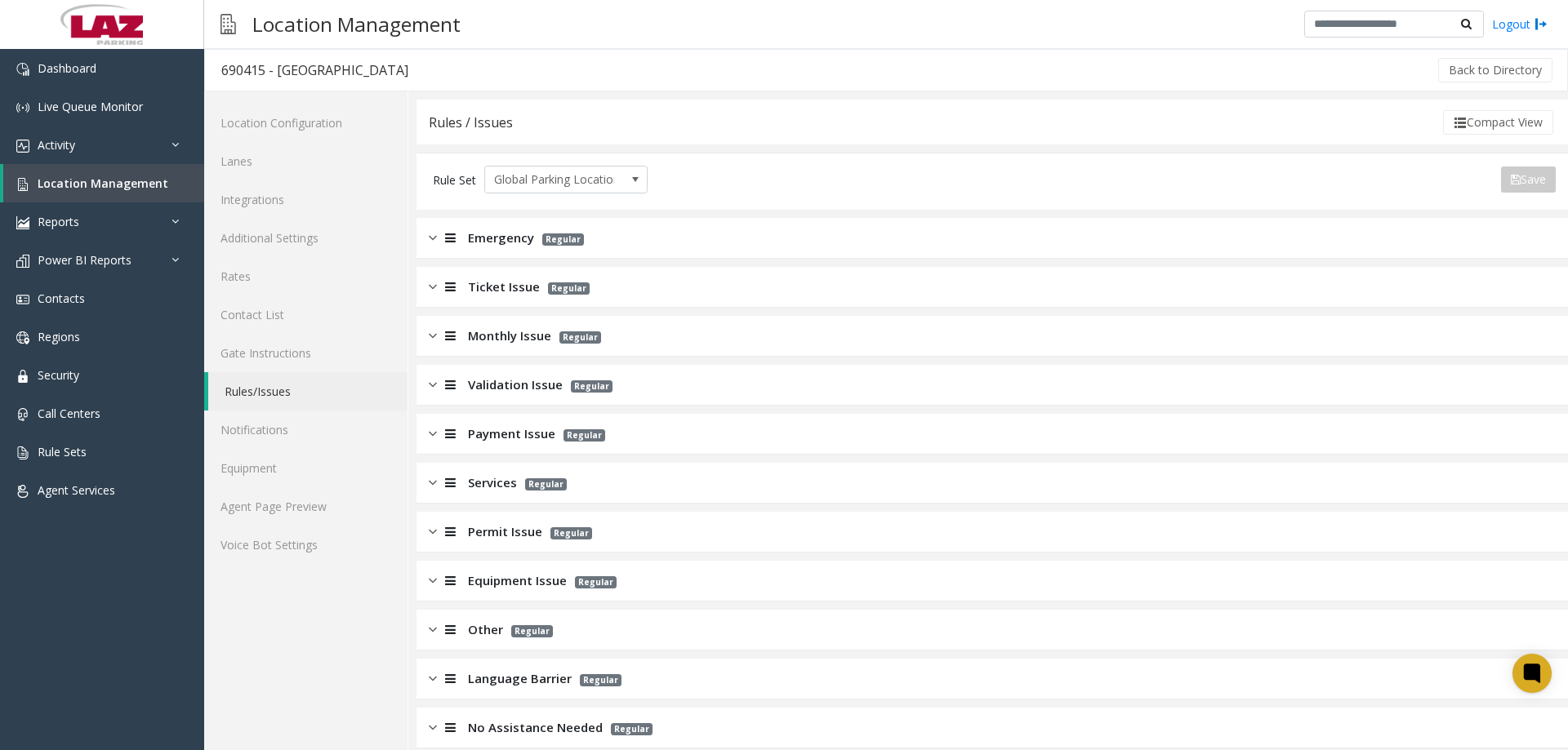
click at [479, 237] on span "Emergency" at bounding box center [501, 237] width 66 height 18
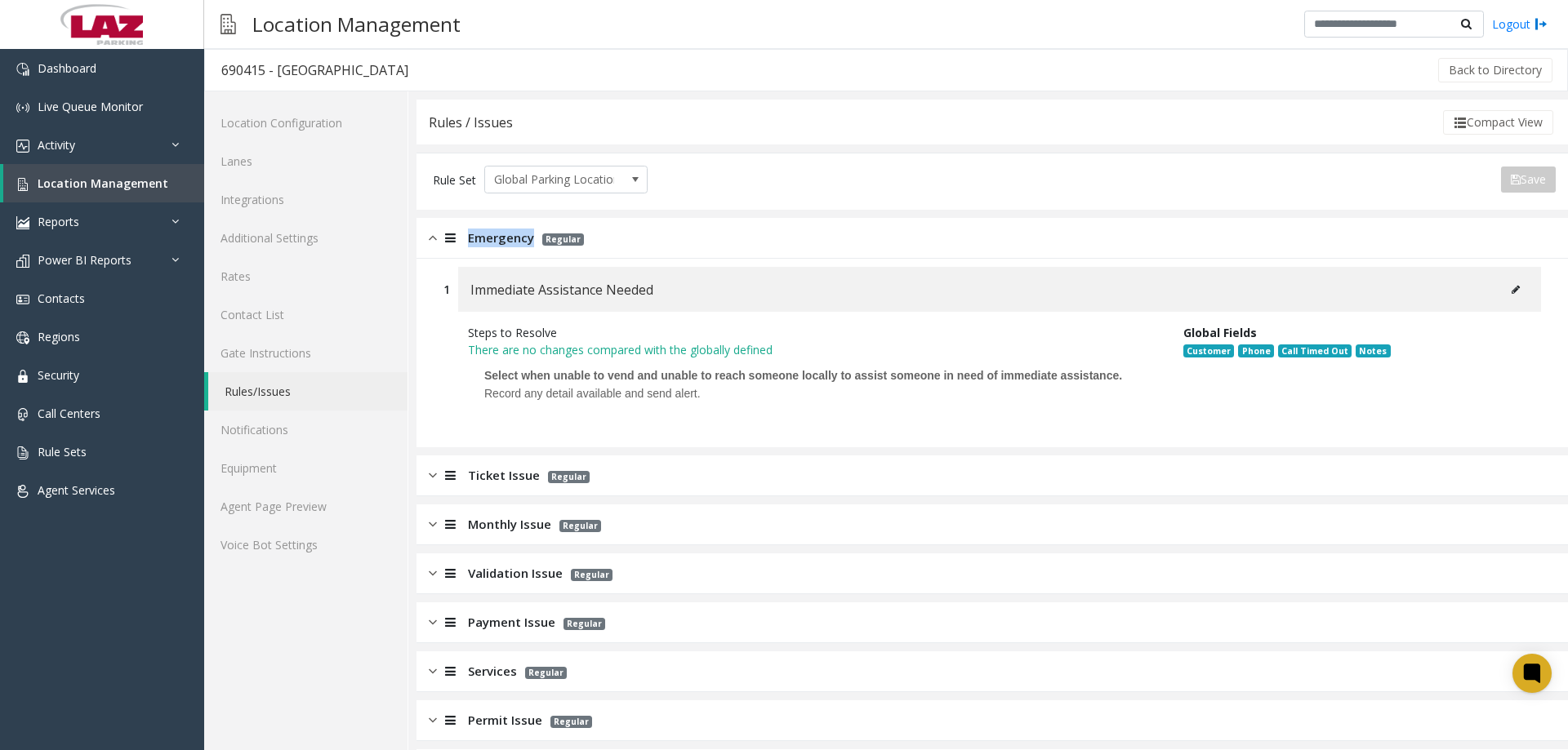
click at [479, 237] on span "Emergency" at bounding box center [501, 237] width 66 height 18
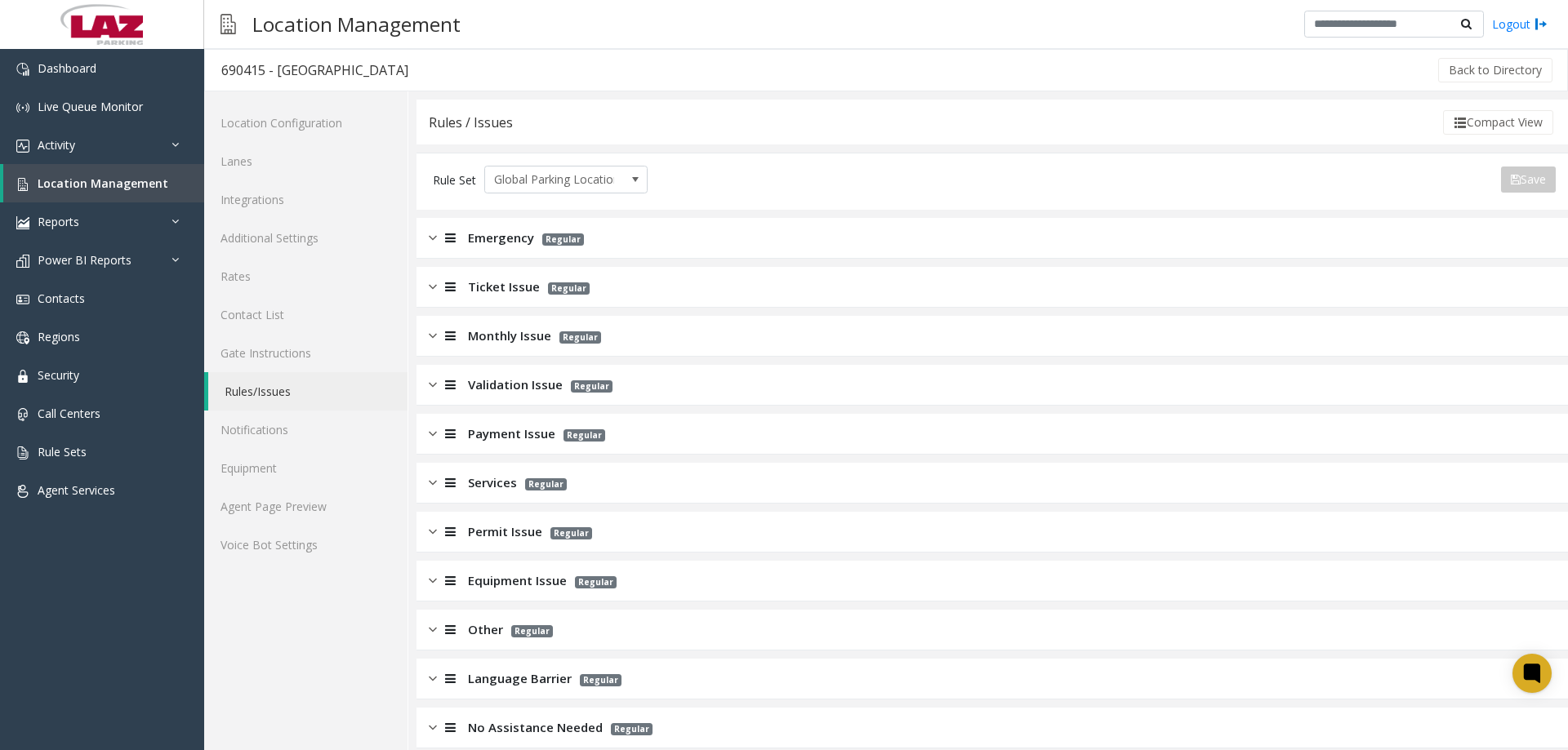
click at [470, 292] on span "Ticket Issue" at bounding box center [504, 286] width 72 height 18
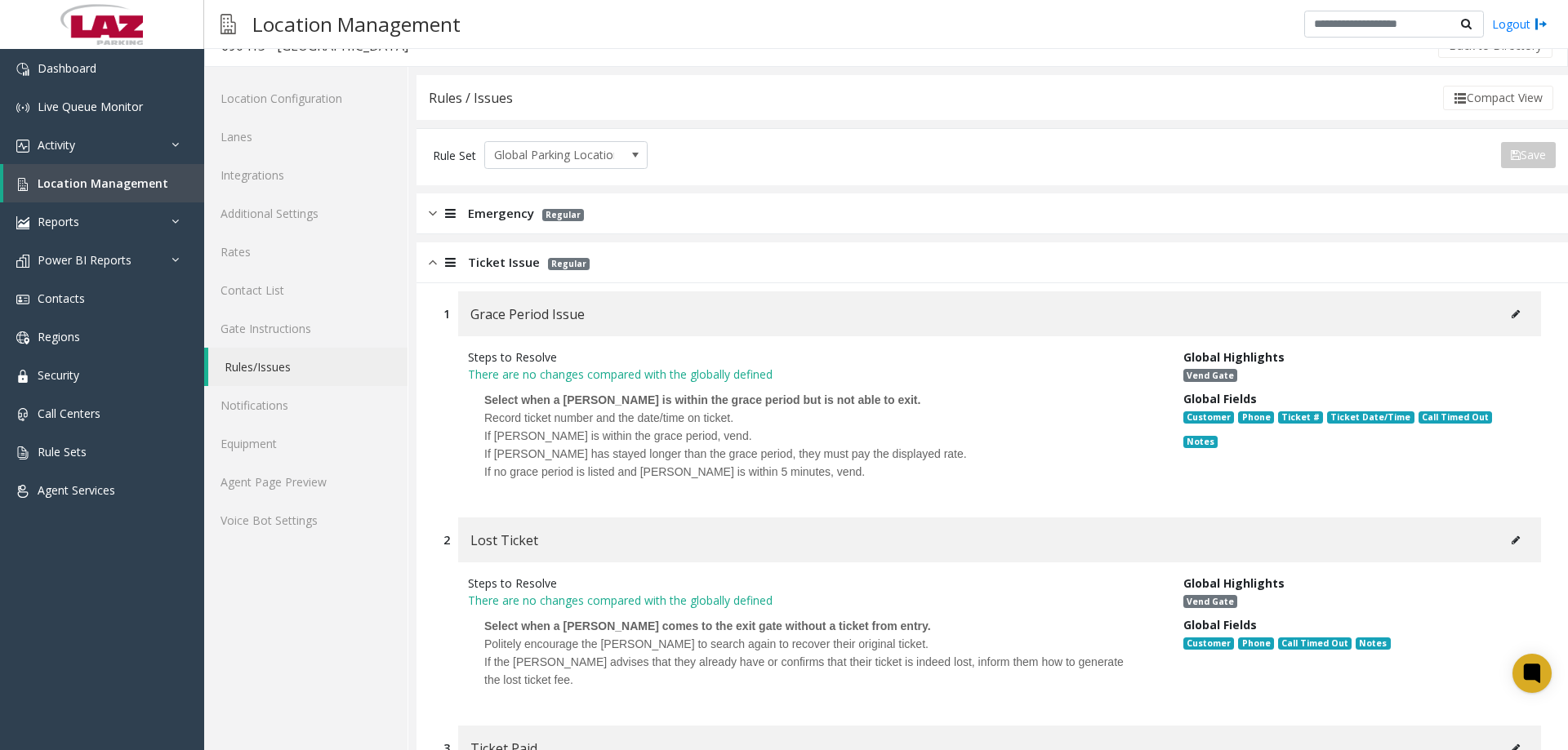
scroll to position [4, 0]
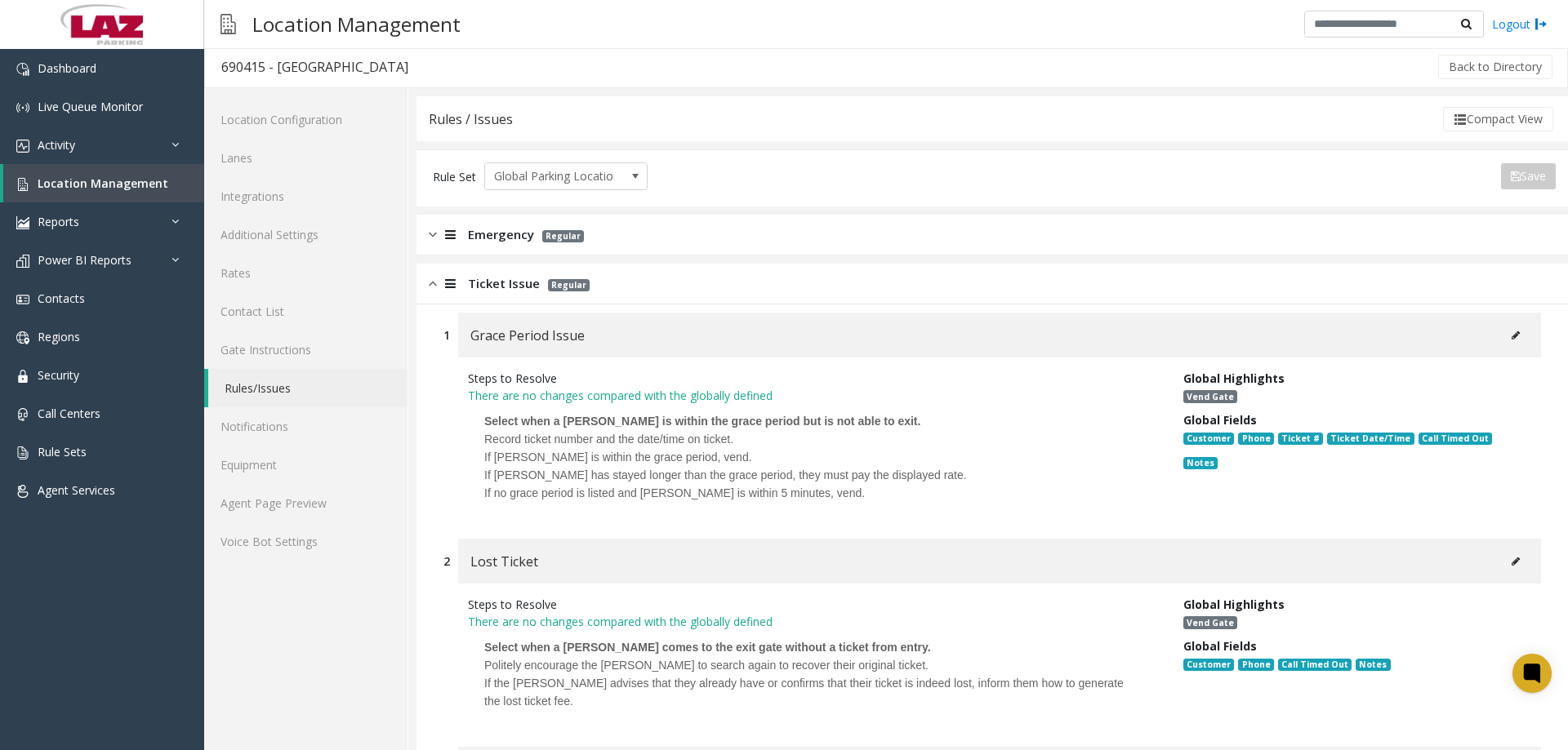
click at [430, 285] on img at bounding box center [432, 283] width 8 height 18
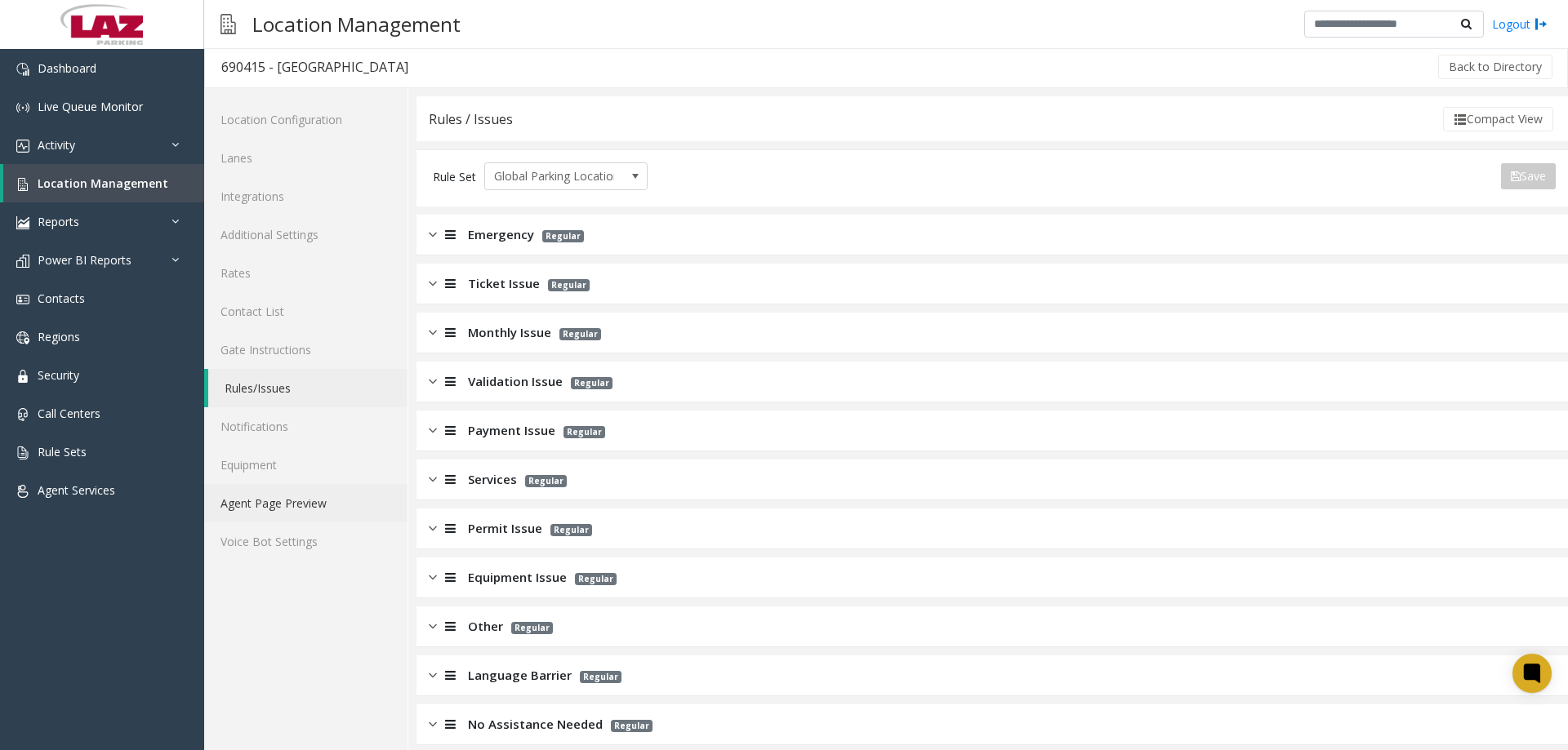
click at [264, 487] on link "Agent Page Preview" at bounding box center [306, 503] width 204 height 39
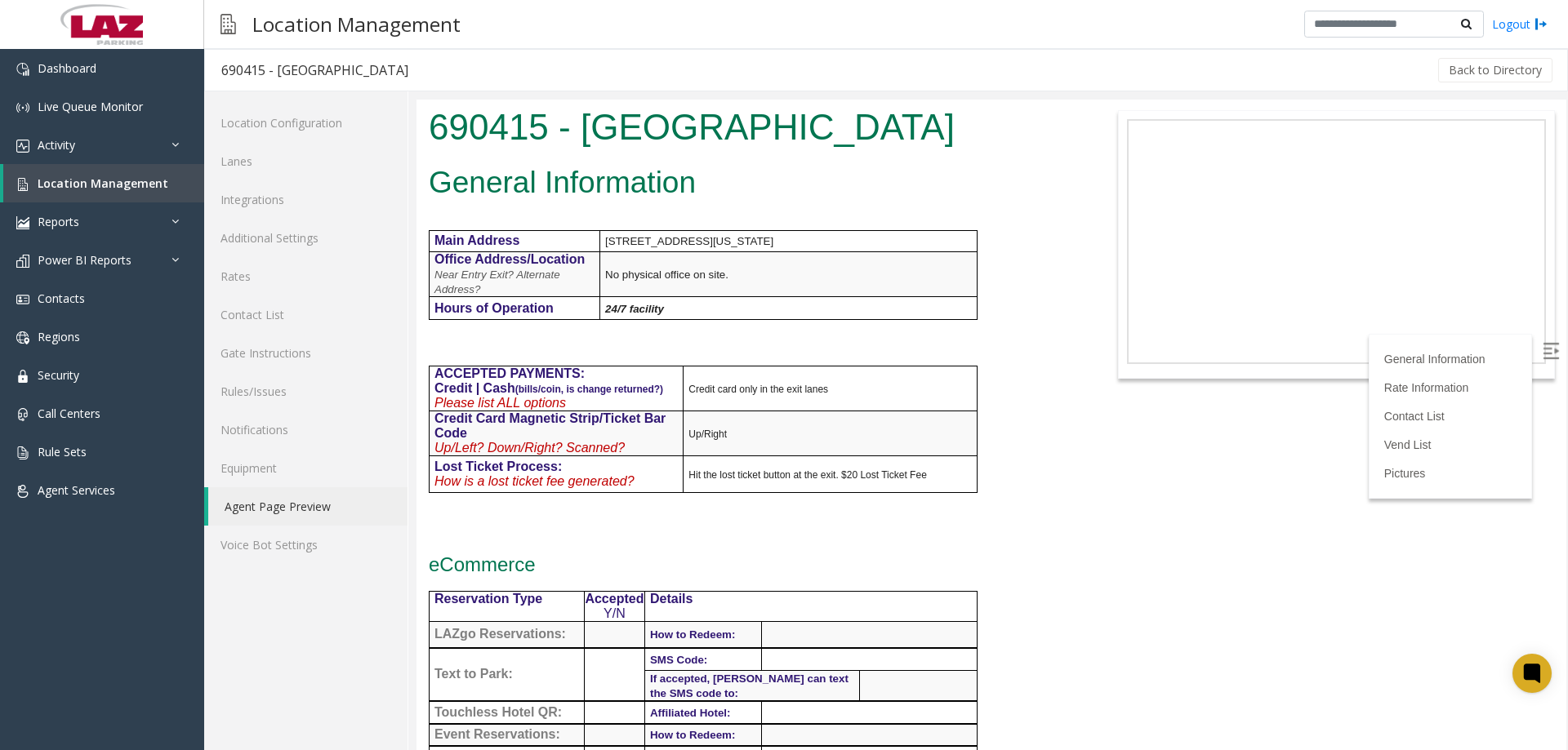
click at [844, 165] on h2 "General Information" at bounding box center [751, 183] width 646 height 42
drag, startPoint x: 1567, startPoint y: 161, endPoint x: 1567, endPoint y: 184, distance: 23.0
click at [1567, 184] on div at bounding box center [992, 424] width 1152 height 651
drag, startPoint x: 1564, startPoint y: 156, endPoint x: 1716, endPoint y: 110, distance: 158.8
click at [259, 232] on link "Additional Settings" at bounding box center [306, 238] width 204 height 39
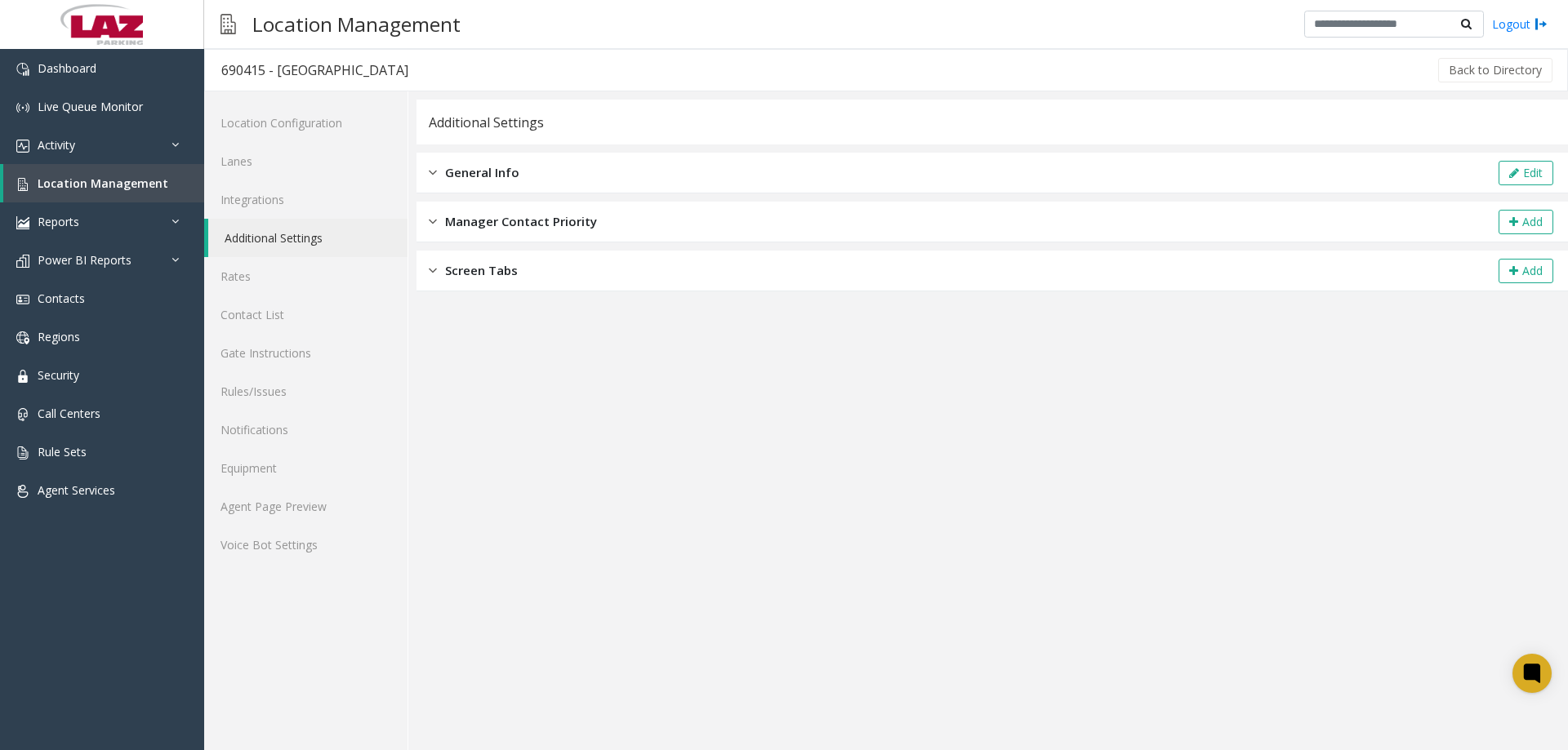
click at [489, 162] on div "General Info Edit" at bounding box center [992, 173] width 1152 height 40
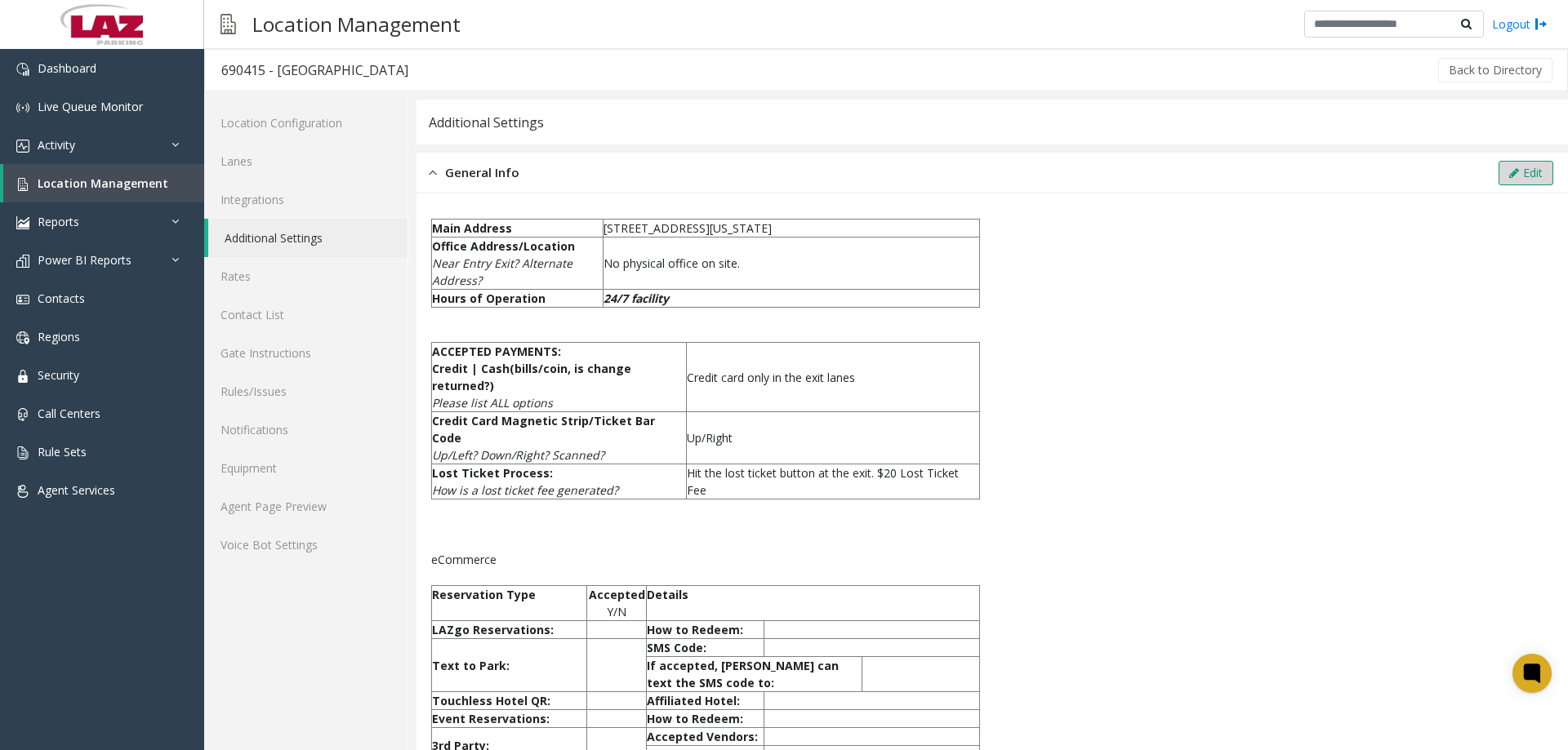
click at [1509, 177] on icon at bounding box center [1514, 173] width 10 height 11
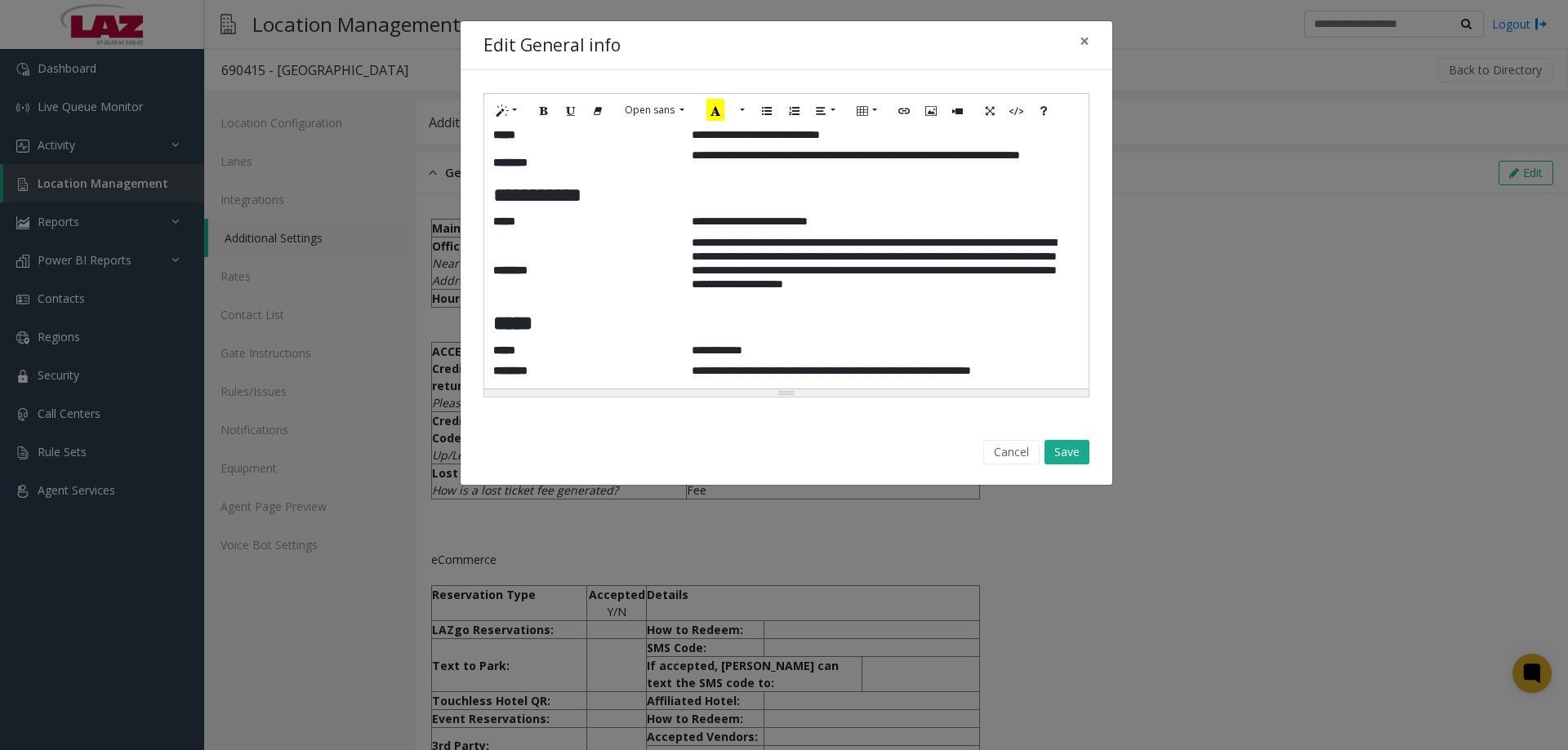
scroll to position [1863, 0]
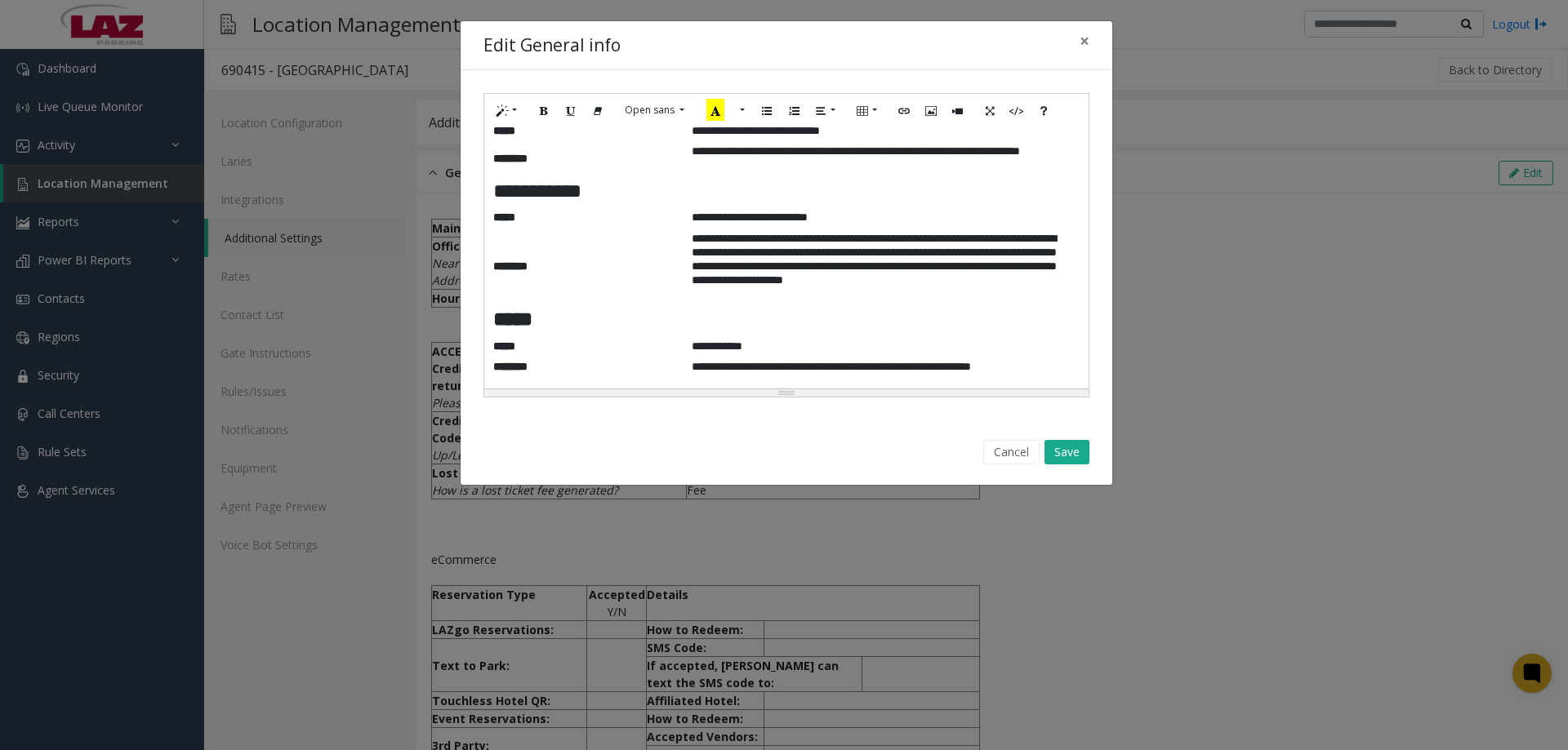
click at [863, 355] on td "**********" at bounding box center [879, 350] width 377 height 21
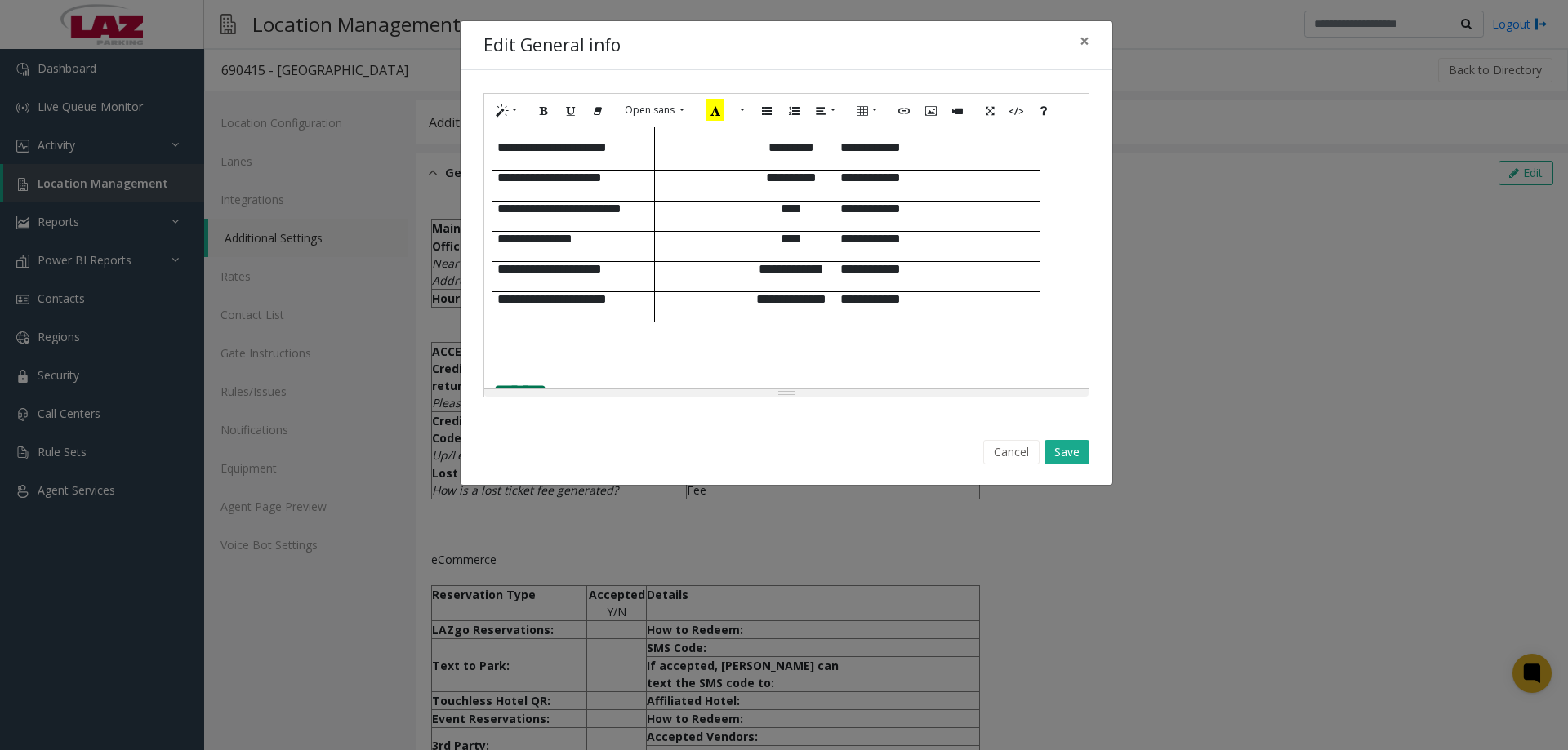
scroll to position [1100, 0]
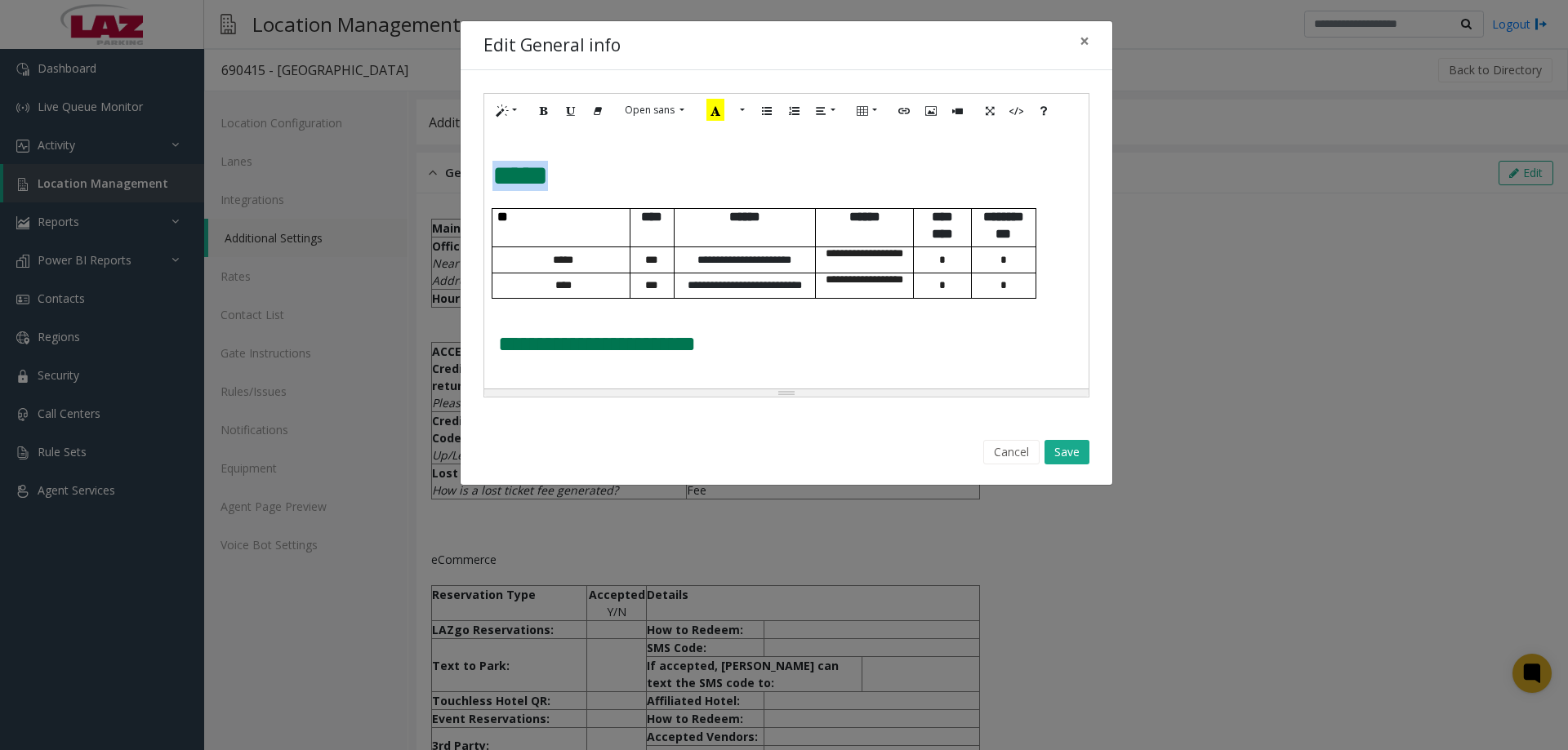
drag, startPoint x: 537, startPoint y: 173, endPoint x: 487, endPoint y: 172, distance: 50.0
click at [487, 172] on div "**********" at bounding box center [786, 258] width 604 height 262
copy span "*****"
click at [501, 341] on span "**********" at bounding box center [596, 343] width 198 height 22
click at [817, 348] on p "**********" at bounding box center [766, 344] width 537 height 23
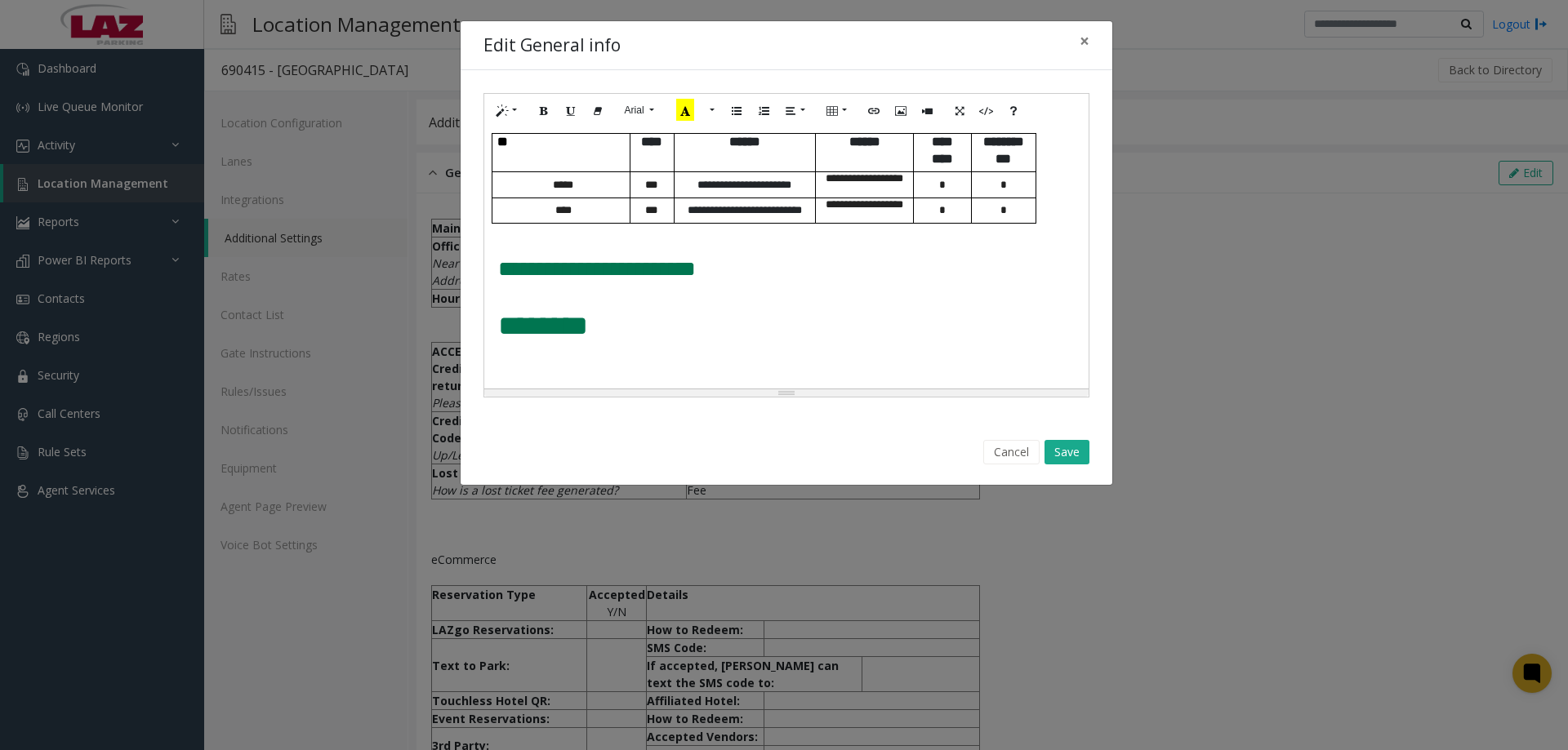
scroll to position [1208, 0]
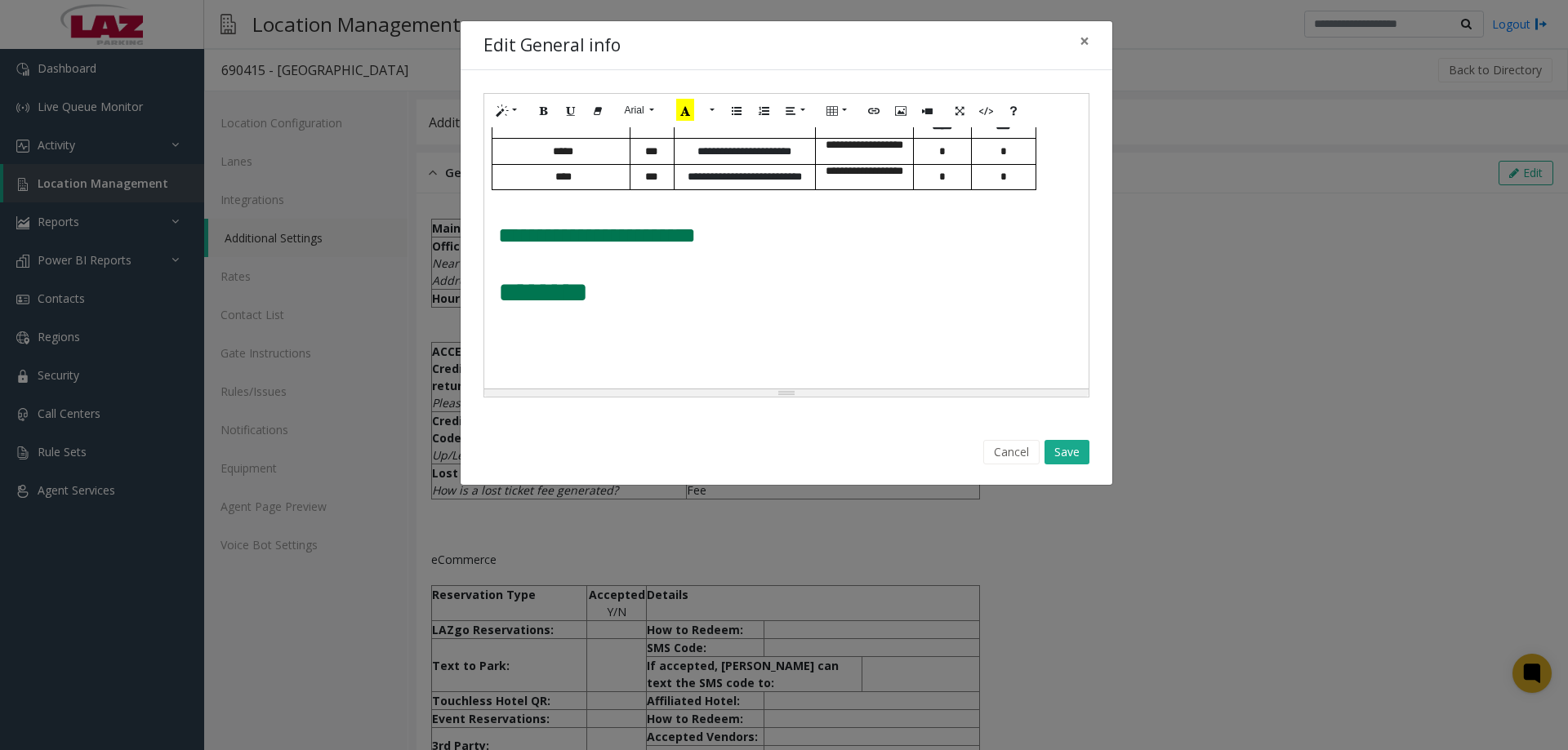
click at [509, 340] on p at bounding box center [766, 335] width 537 height 42
click at [898, 112] on icon "Picture" at bounding box center [900, 110] width 10 height 14
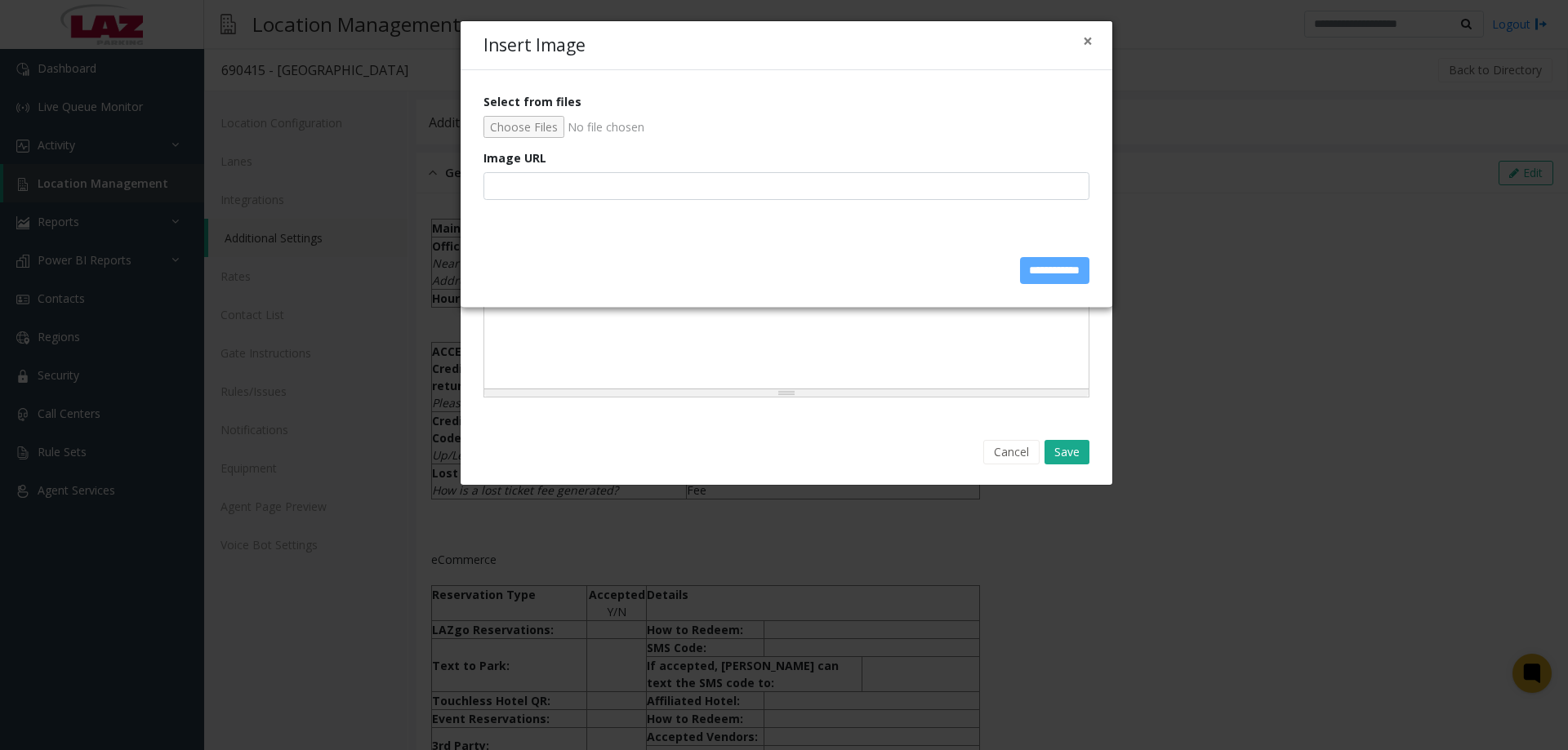
click at [525, 121] on input "Select from files" at bounding box center [786, 126] width 606 height 22
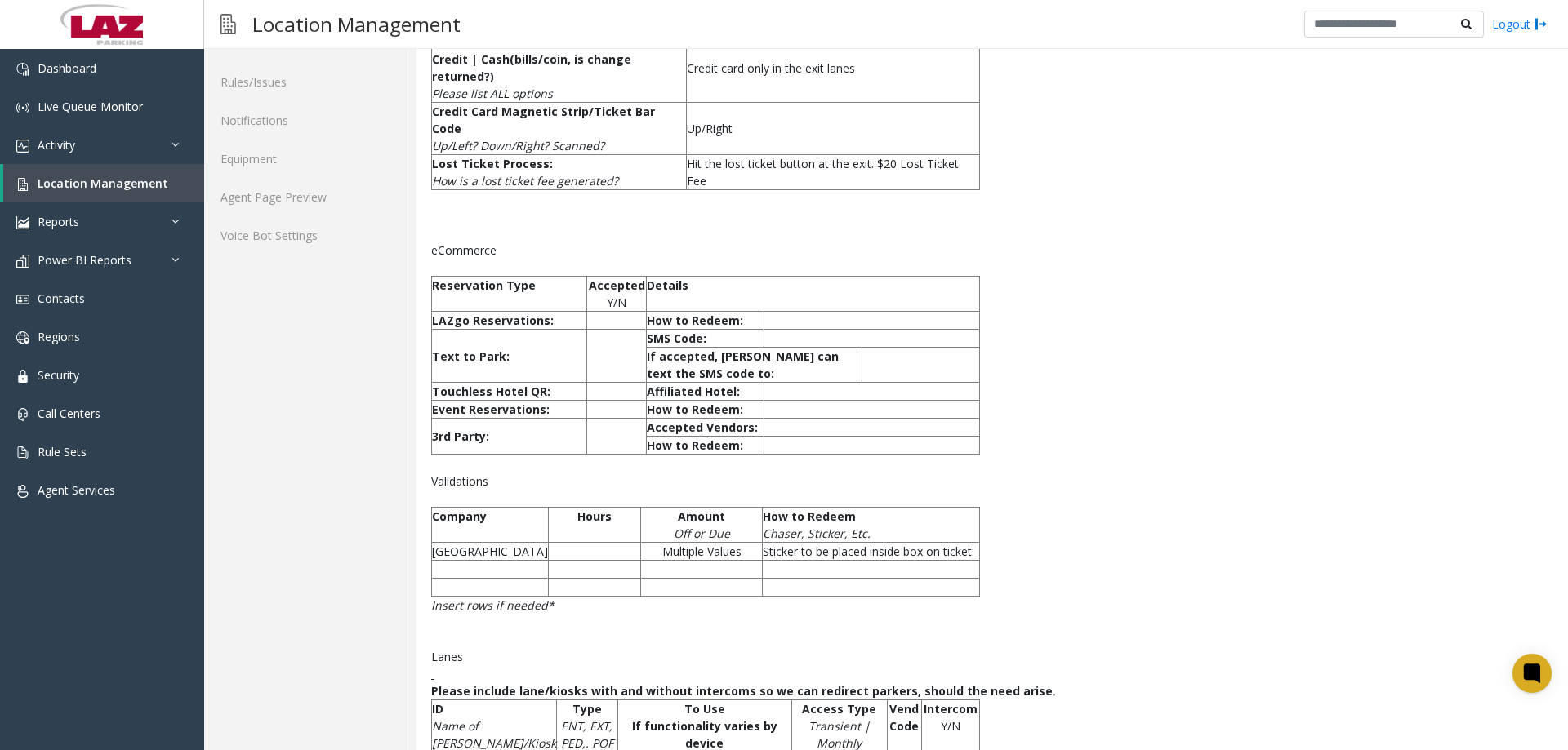
scroll to position [63, 0]
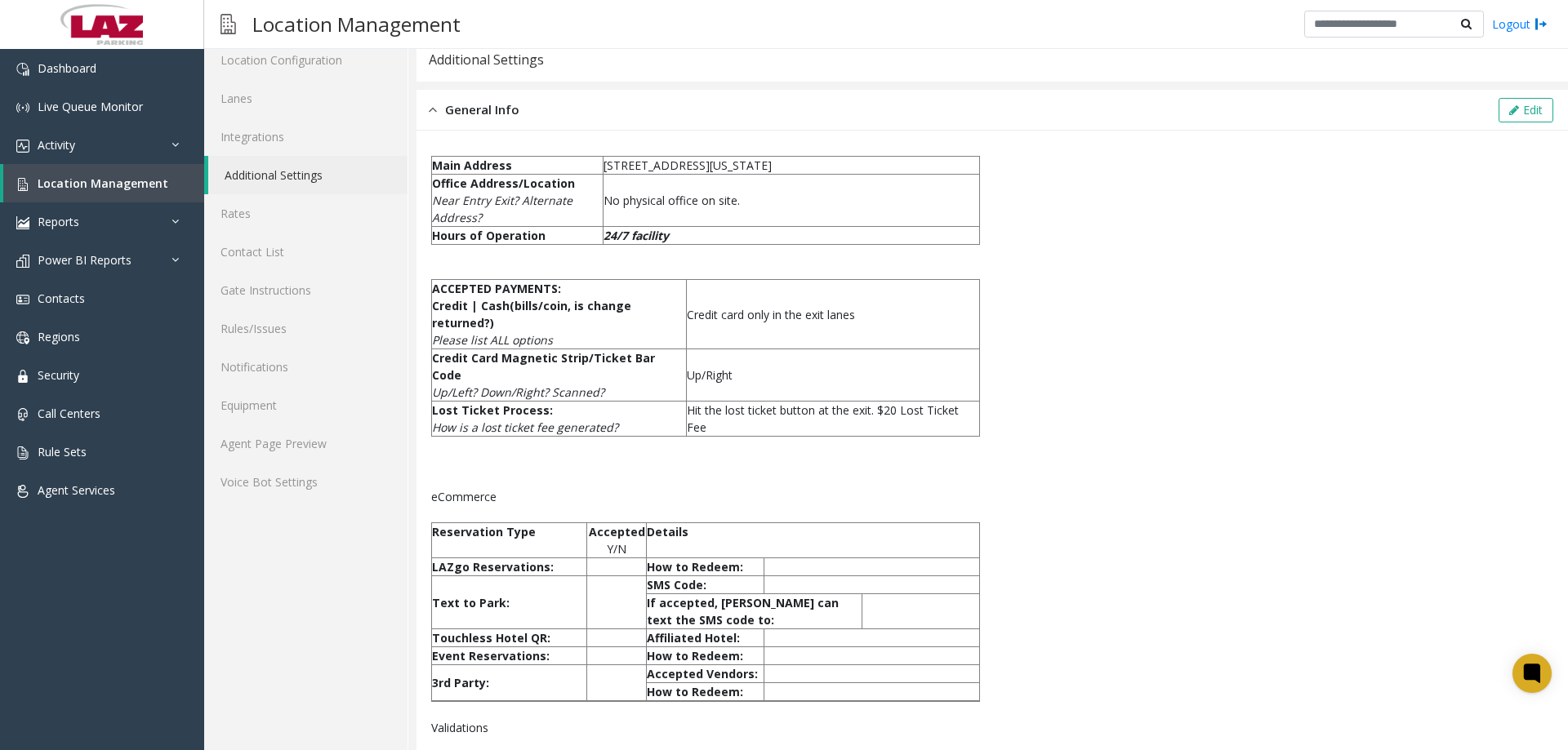
click at [1541, 108] on div "General Info Edit" at bounding box center [992, 110] width 1152 height 40
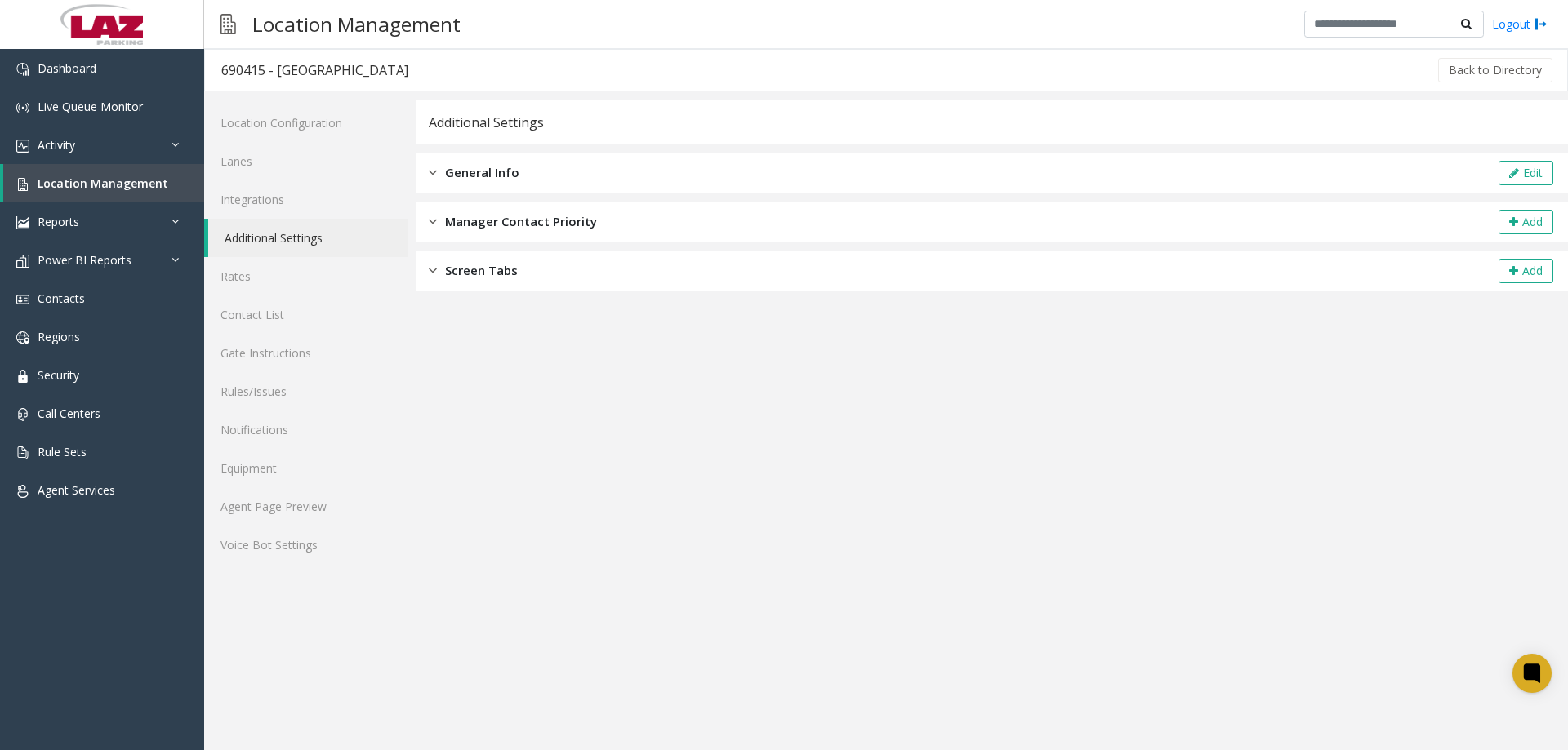
scroll to position [0, 0]
click at [1541, 171] on button "Edit" at bounding box center [1526, 173] width 54 height 25
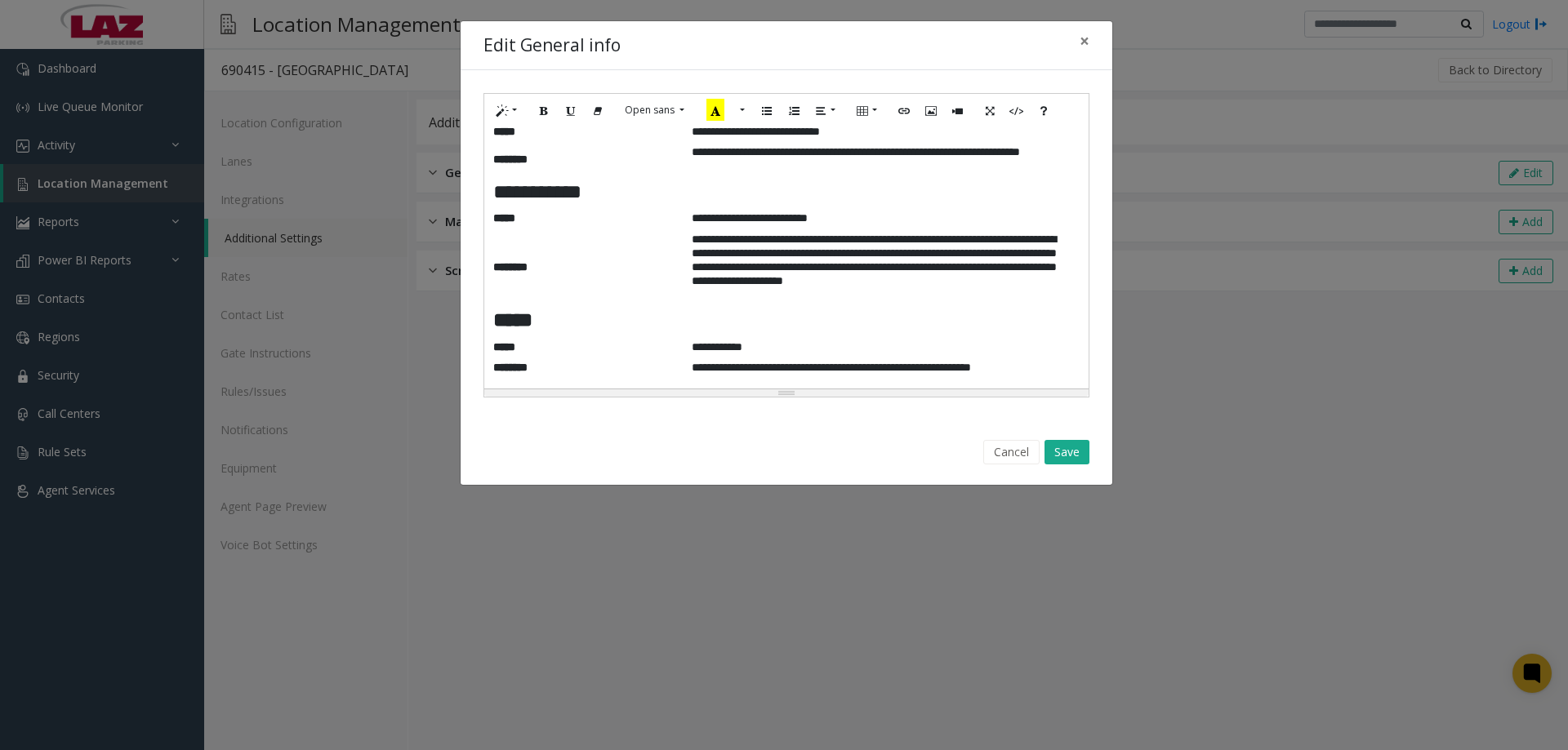
scroll to position [1863, 0]
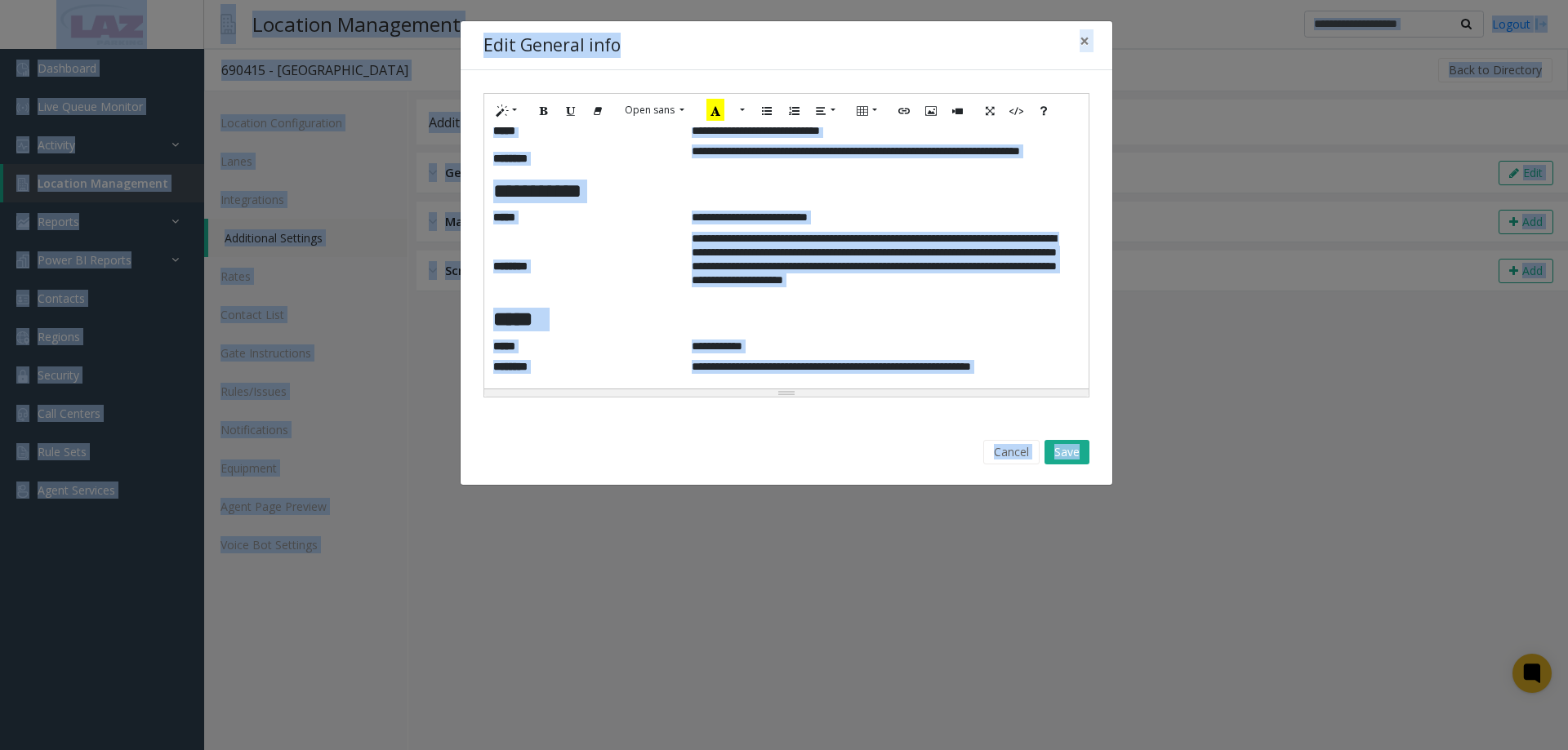
click at [885, 255] on h6 "**********" at bounding box center [879, 266] width 375 height 69
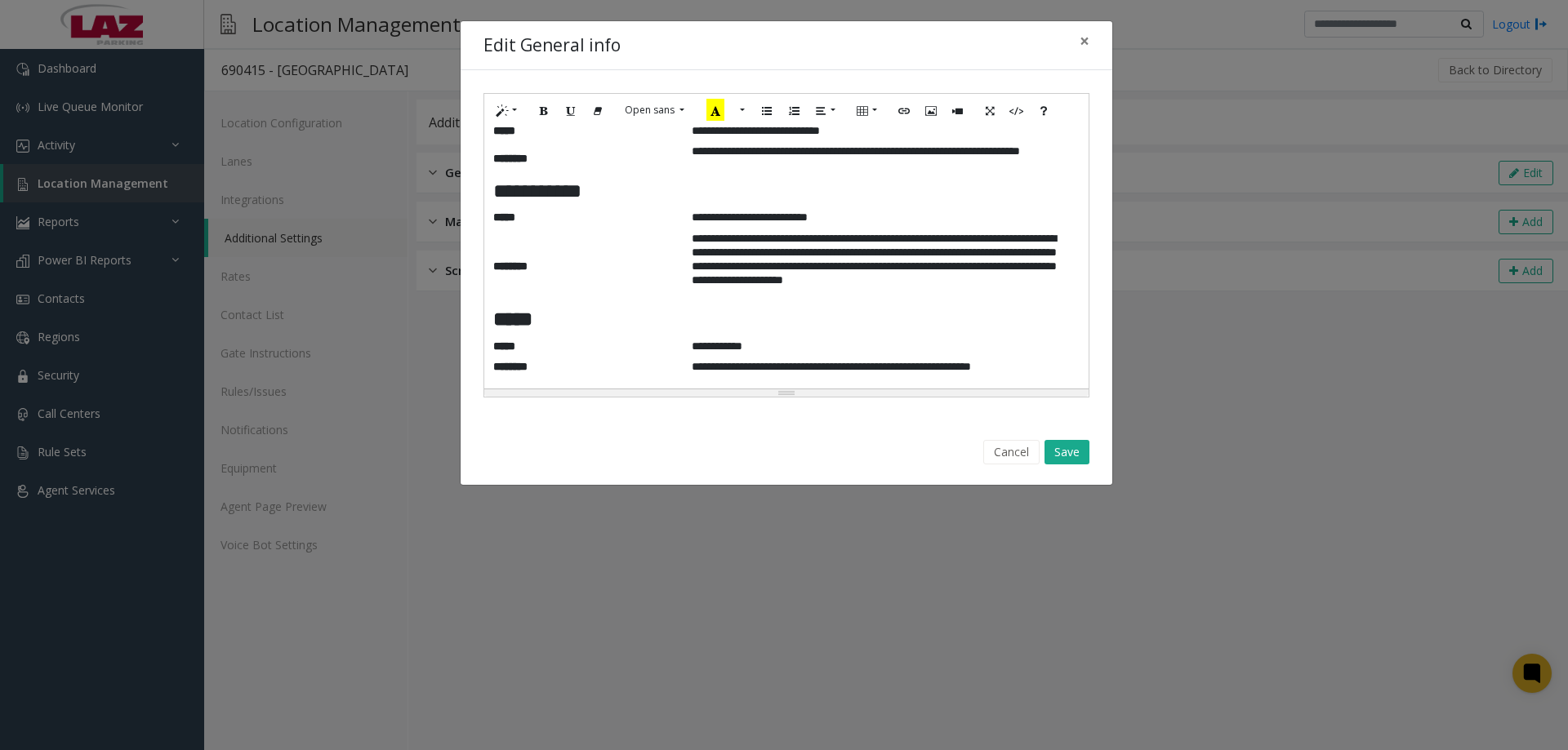
click at [806, 226] on td "**********" at bounding box center [879, 220] width 377 height 21
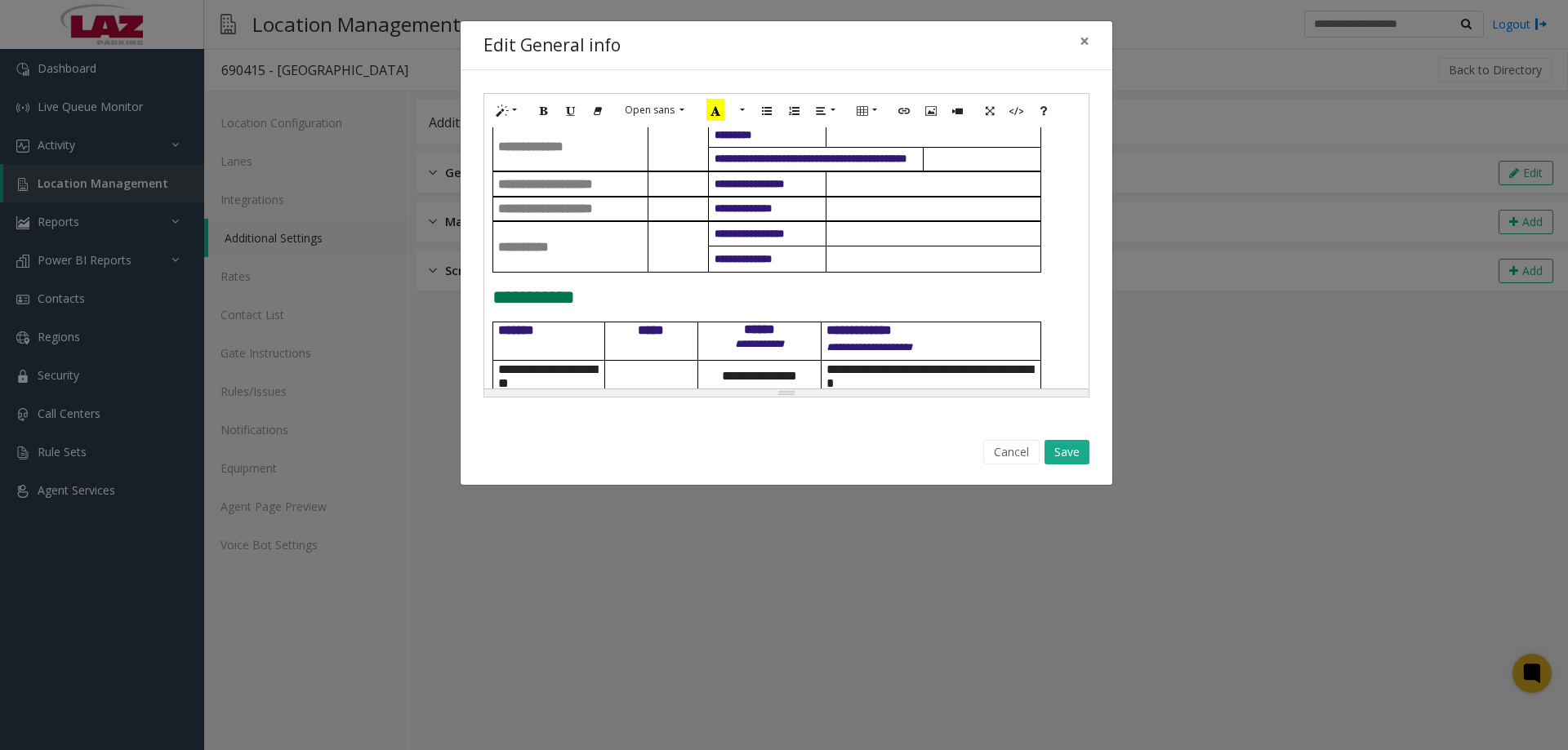
scroll to position [653, 0]
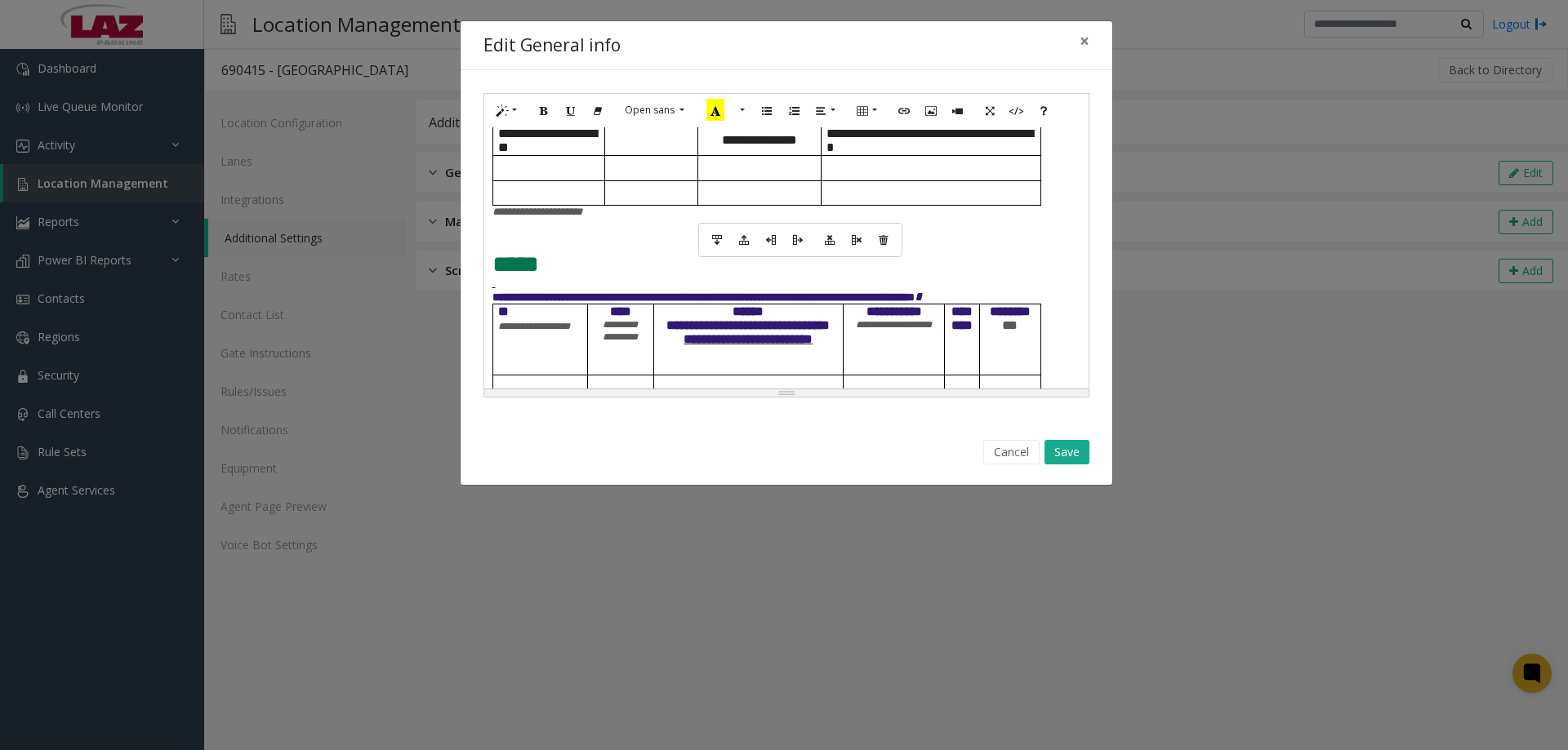
click at [800, 180] on td at bounding box center [759, 169] width 123 height 25
click at [668, 230] on p at bounding box center [780, 224] width 575 height 12
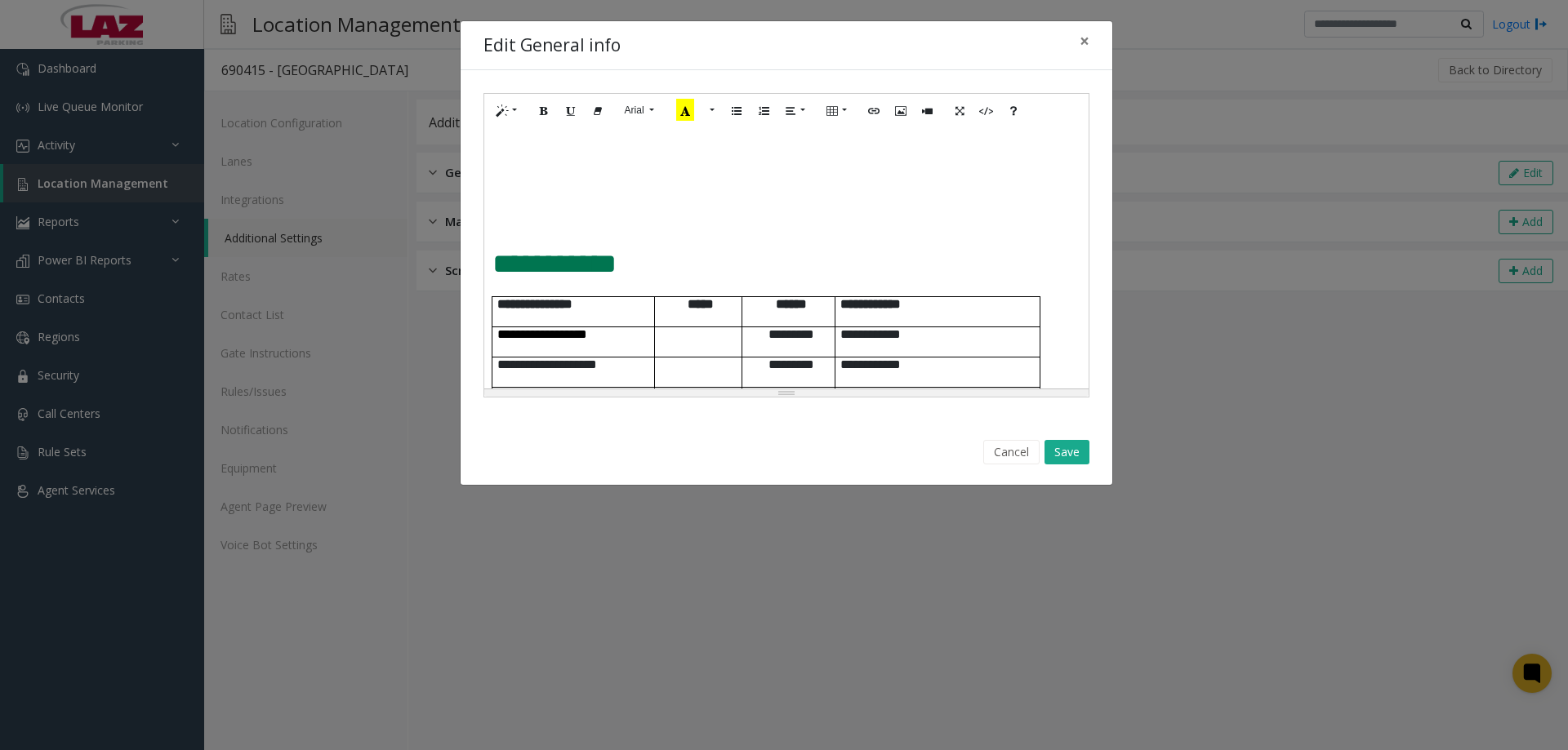
scroll to position [735, 0]
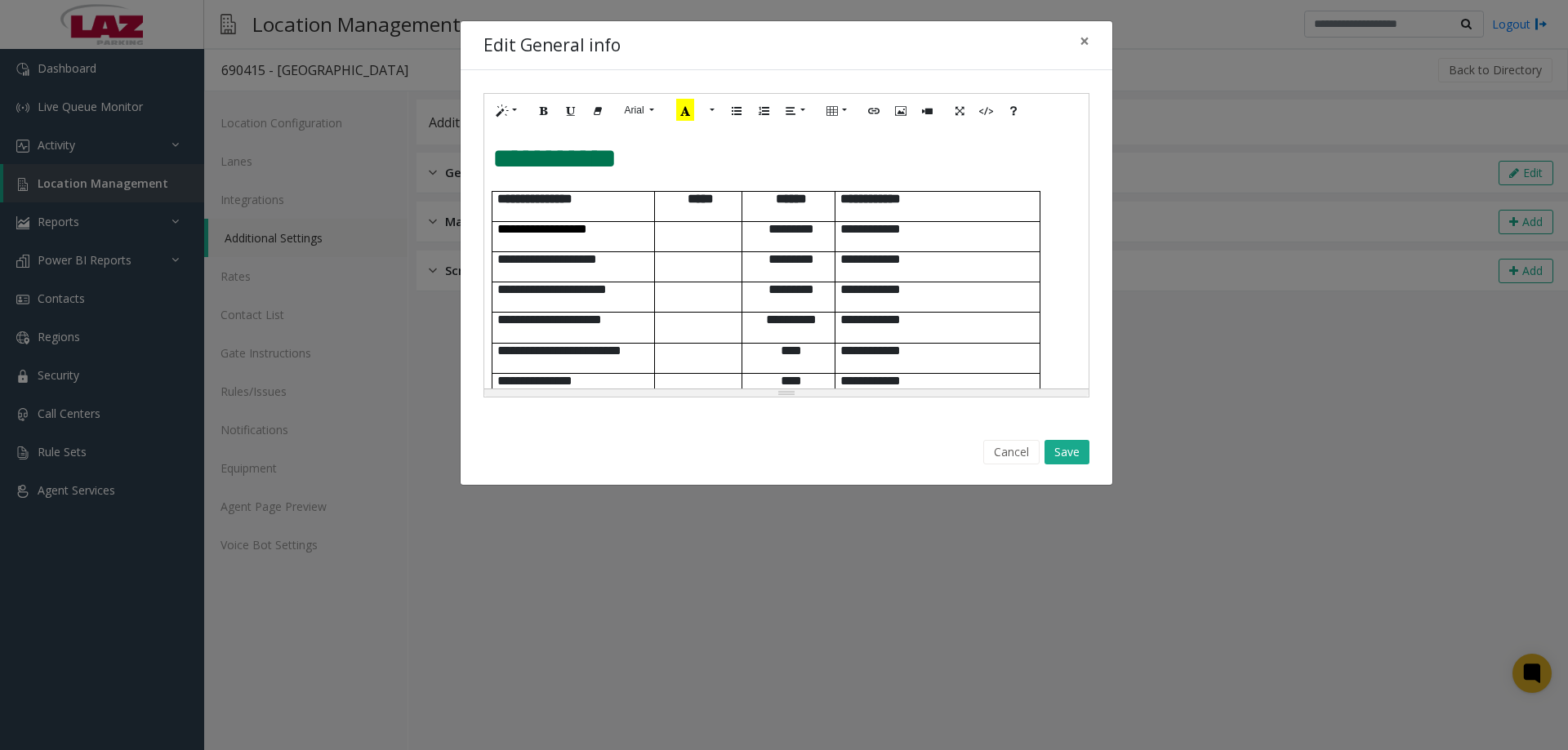
click at [500, 162] on span "**********" at bounding box center [554, 159] width 124 height 28
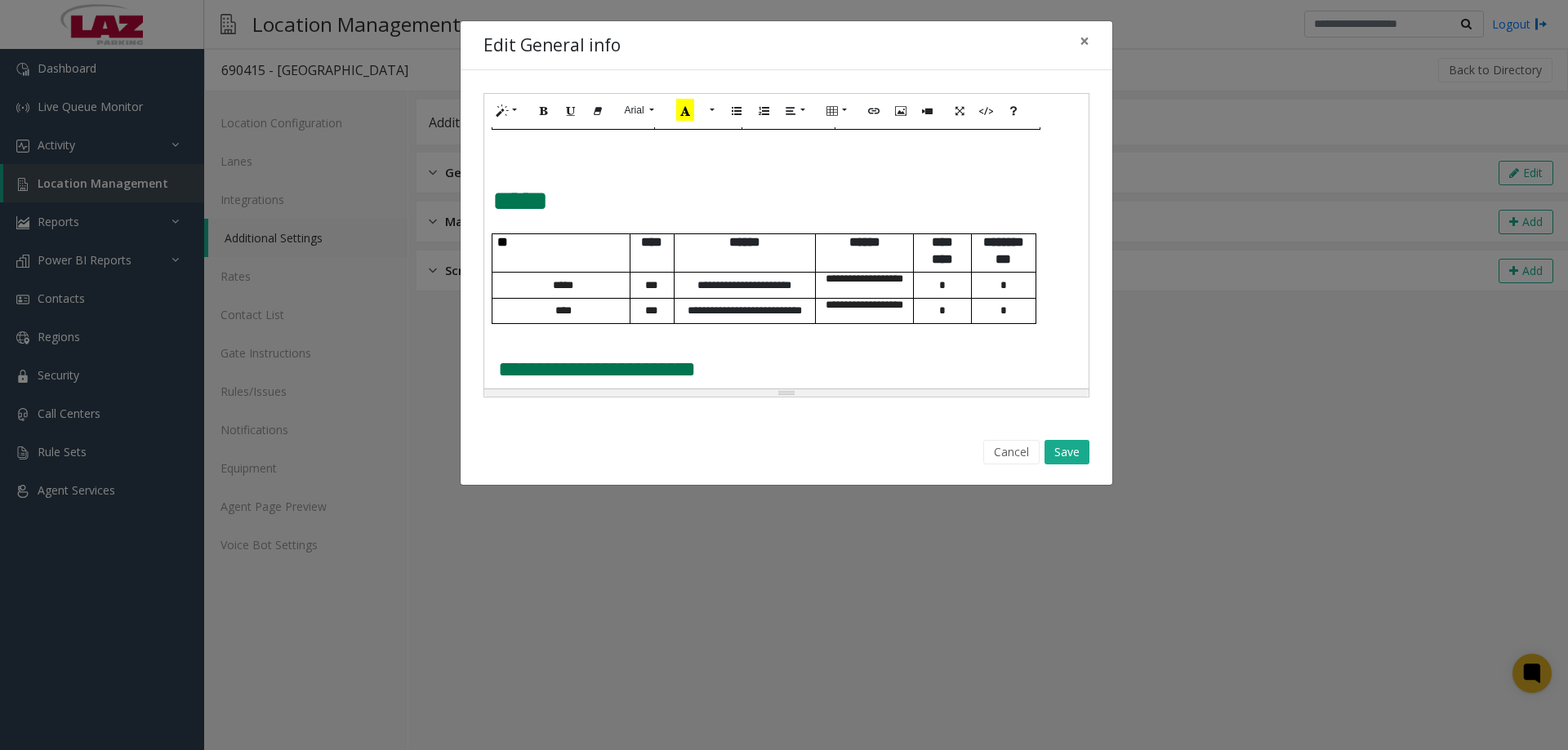
scroll to position [1013, 0]
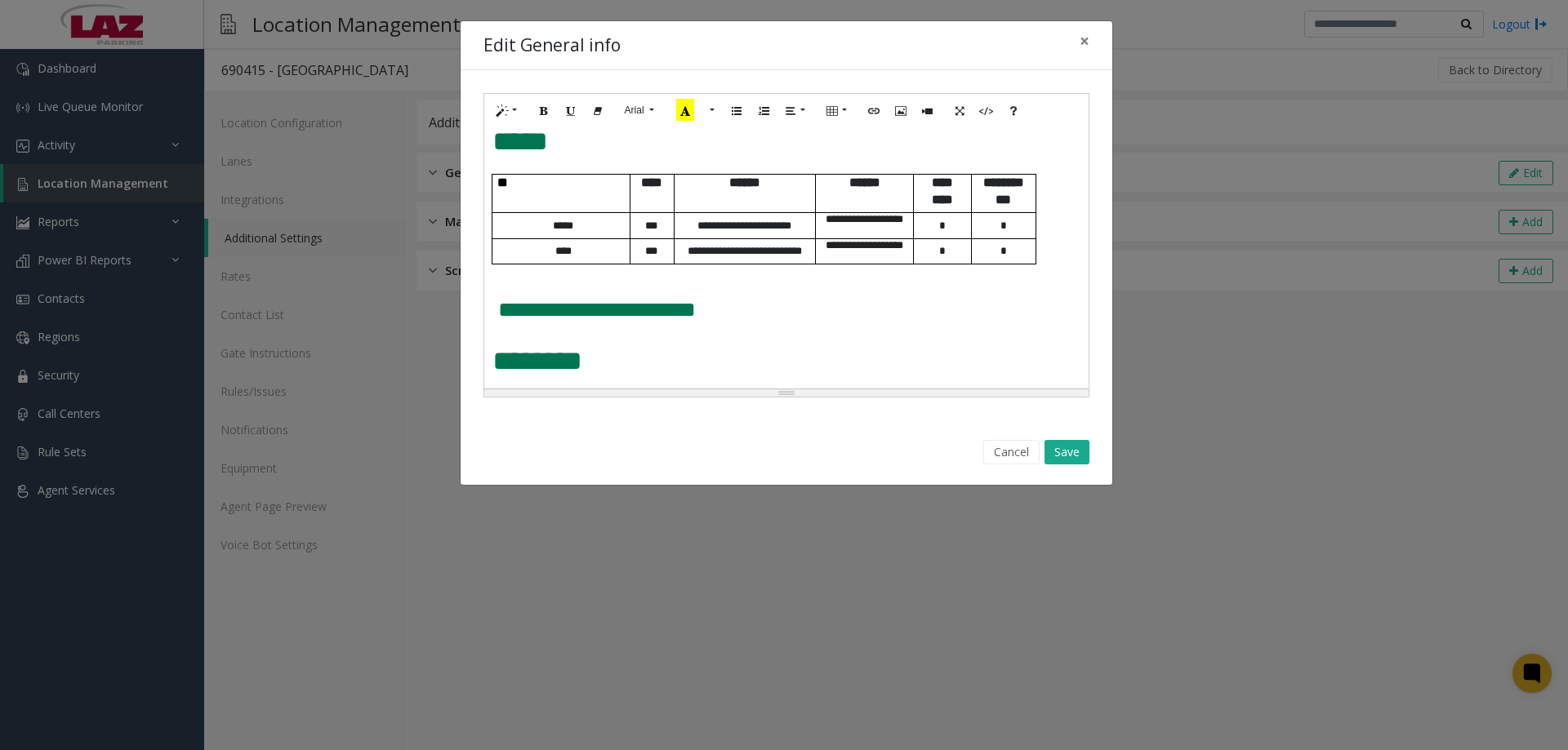
click at [600, 371] on p "********" at bounding box center [780, 361] width 575 height 30
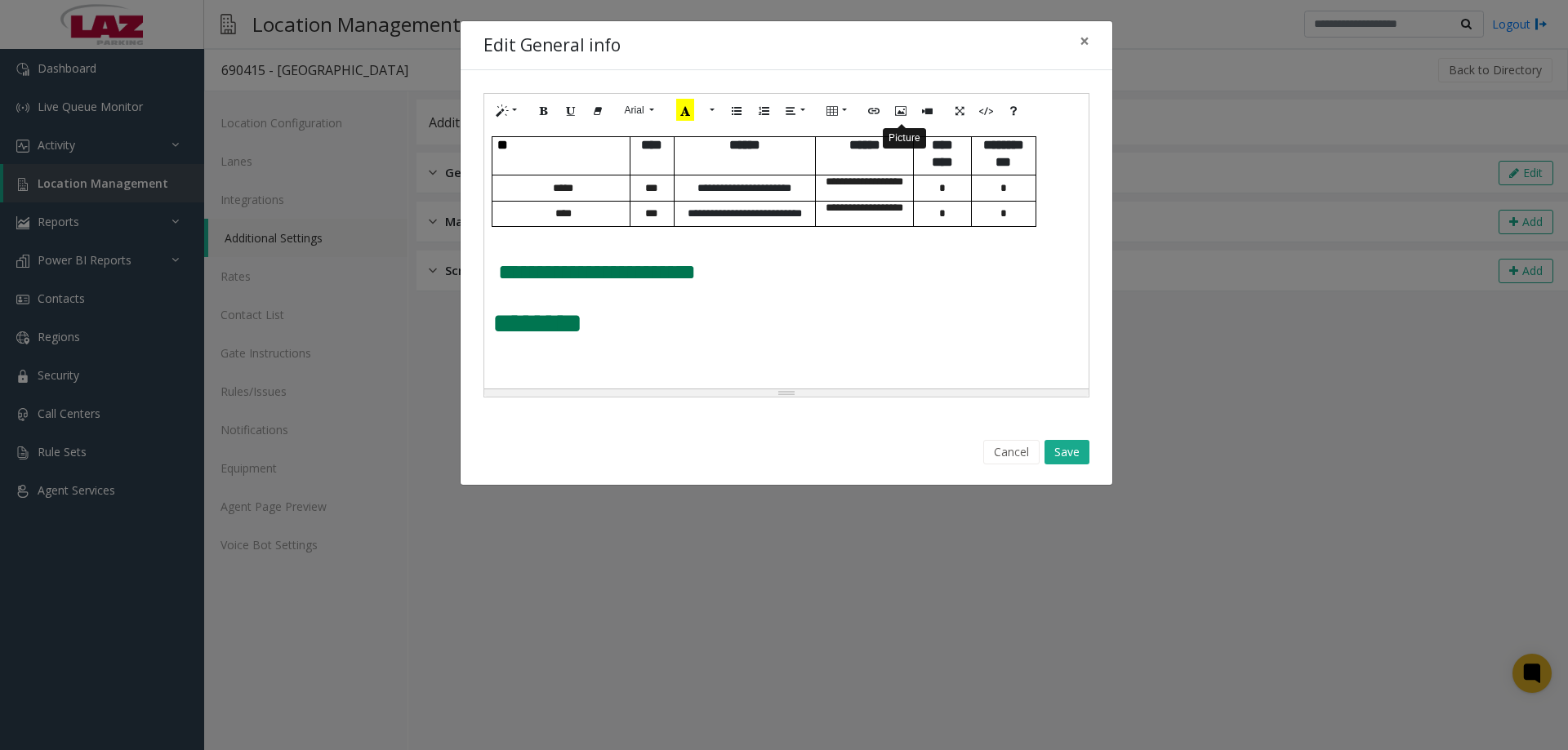
click at [902, 117] on icon "Picture" at bounding box center [900, 110] width 10 height 14
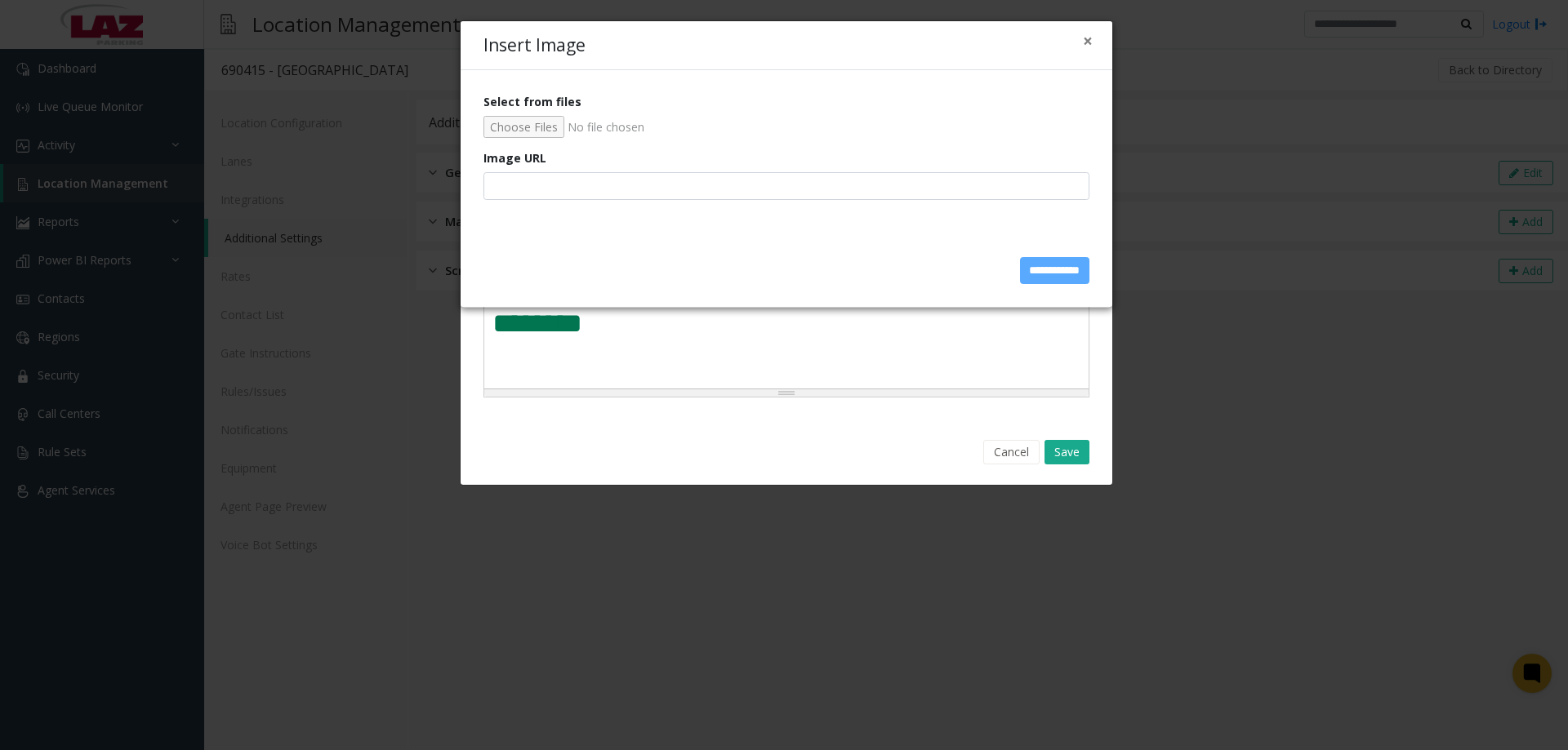
click at [524, 133] on input "Select from files" at bounding box center [786, 126] width 606 height 22
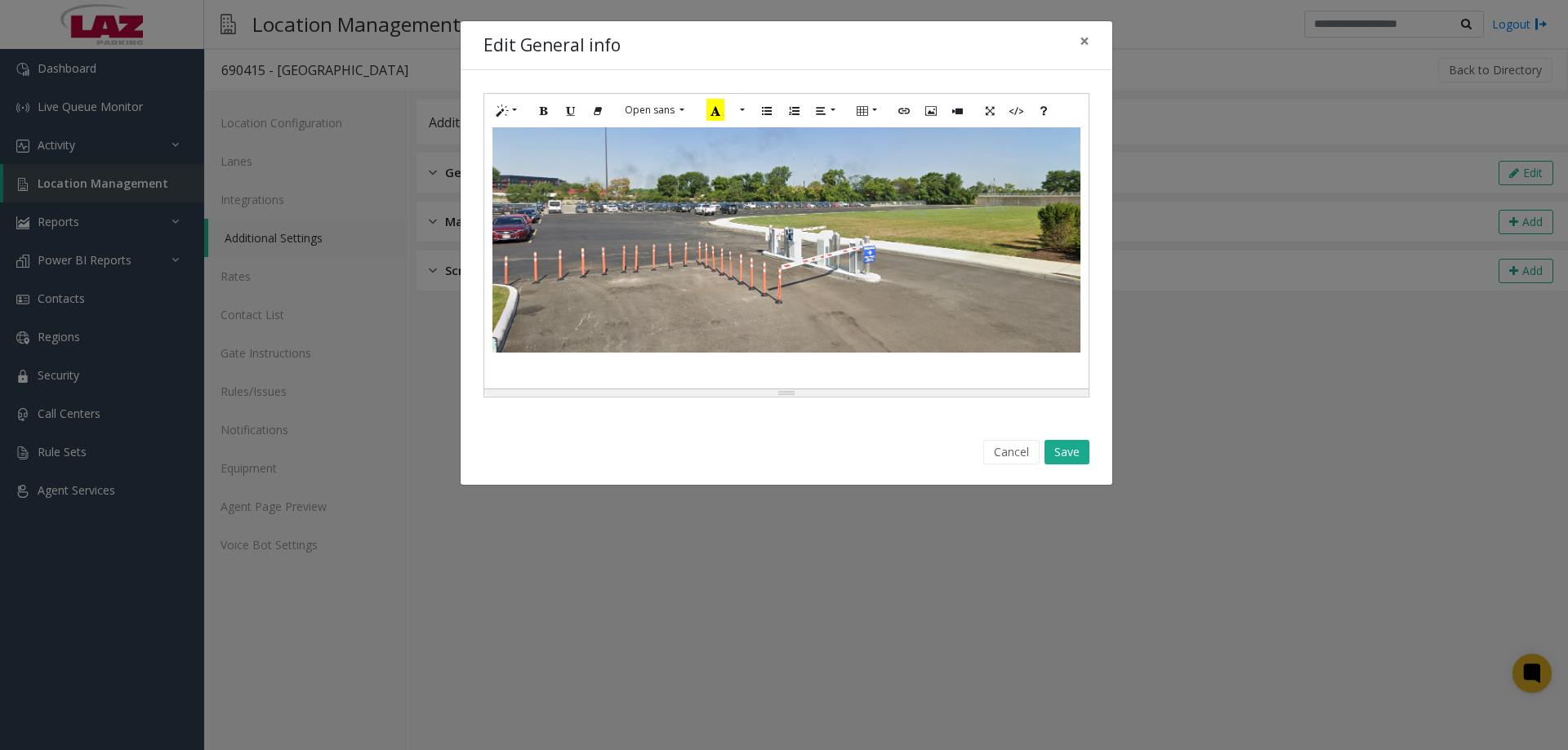
scroll to position [1320, 0]
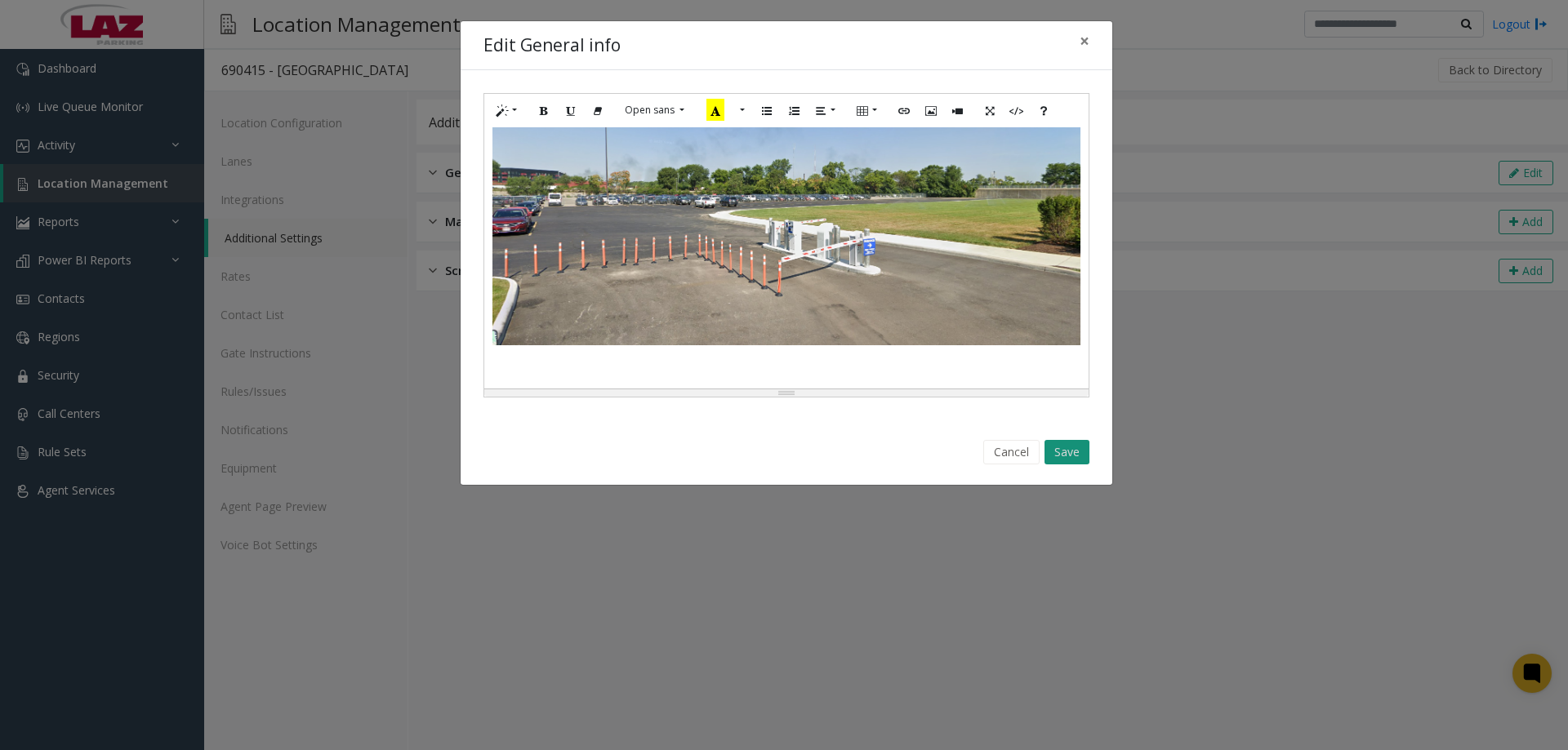
click at [1052, 451] on button "Save" at bounding box center [1066, 452] width 45 height 25
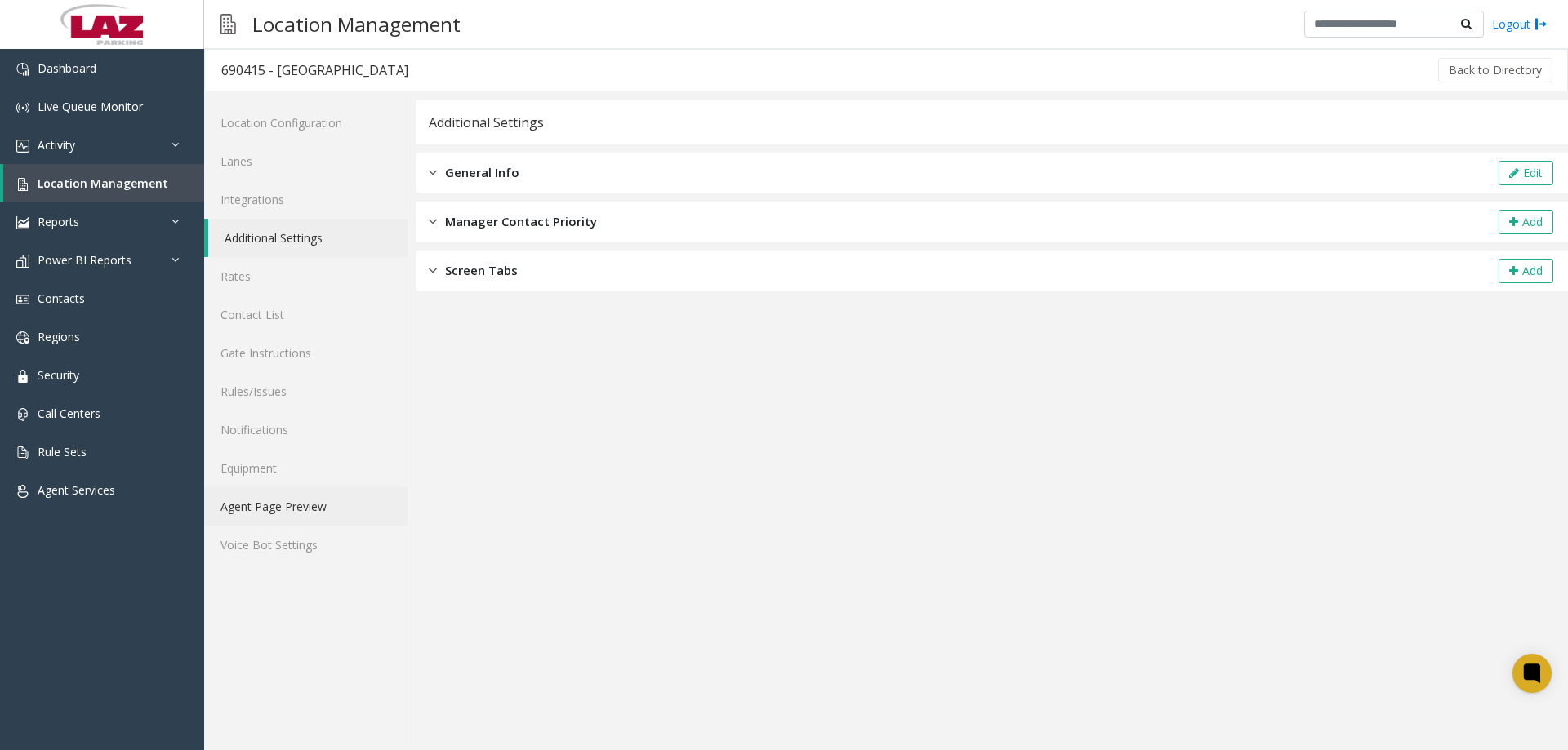
click at [277, 513] on link "Agent Page Preview" at bounding box center [306, 507] width 204 height 39
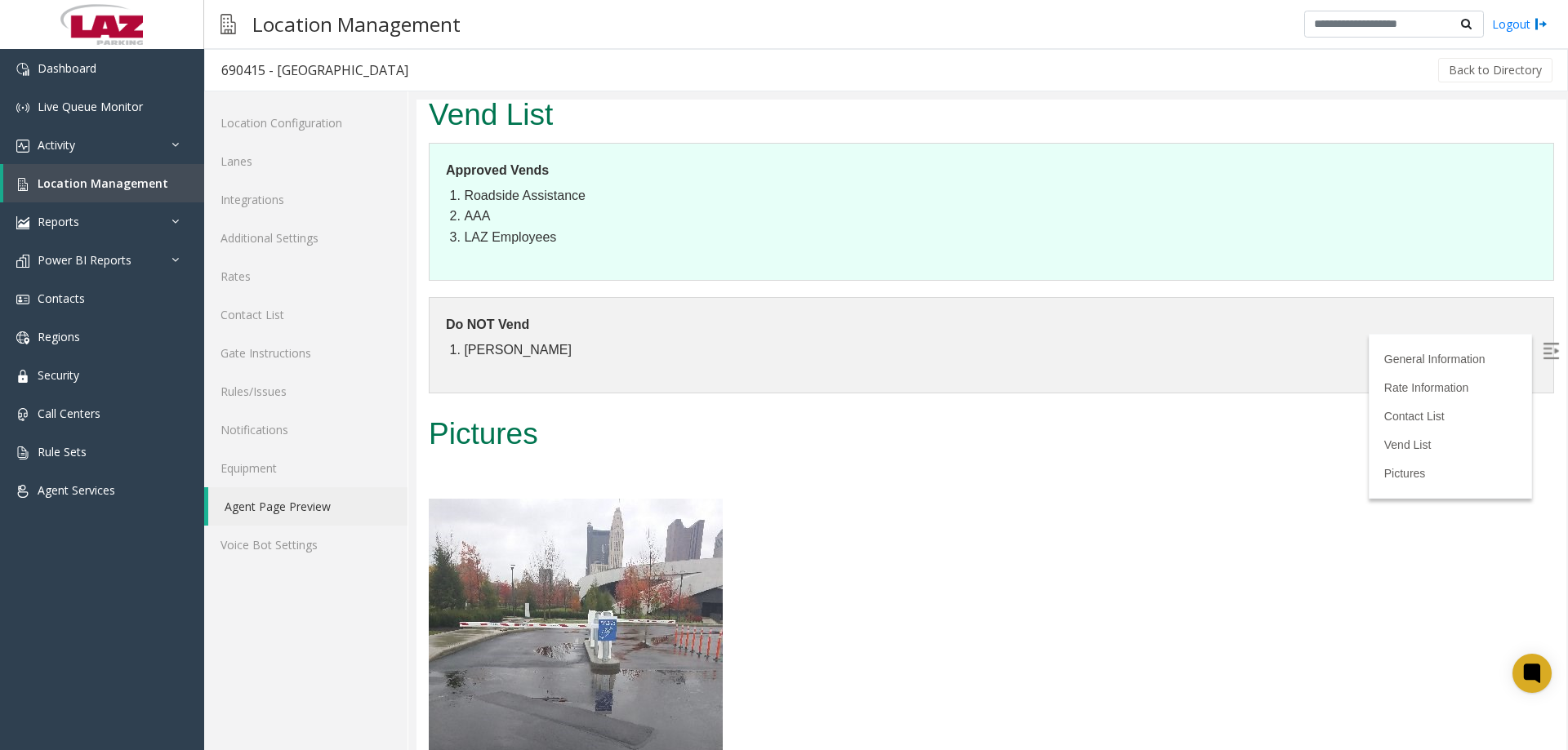
scroll to position [1715, 0]
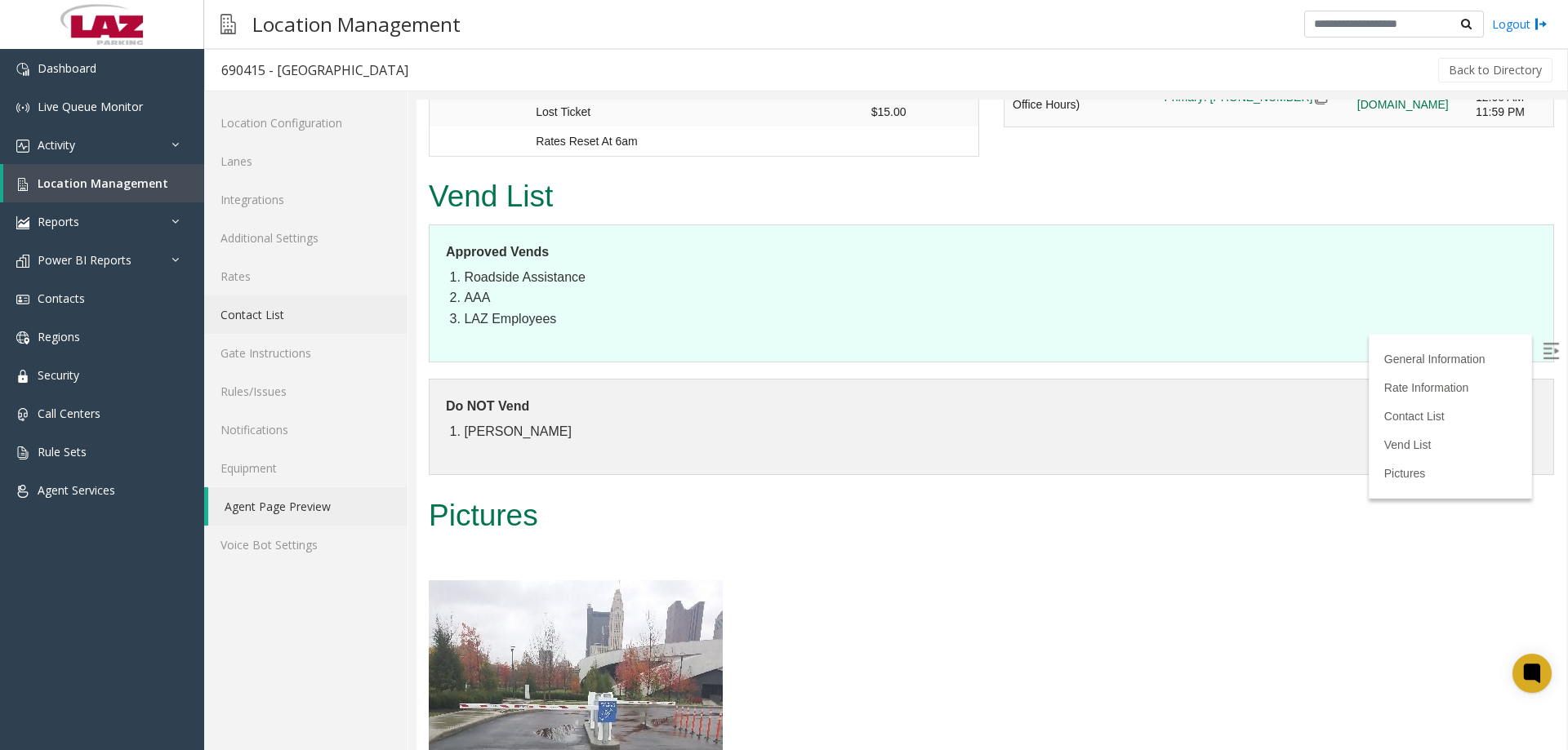
click at [304, 323] on link "Contact List" at bounding box center [306, 315] width 204 height 39
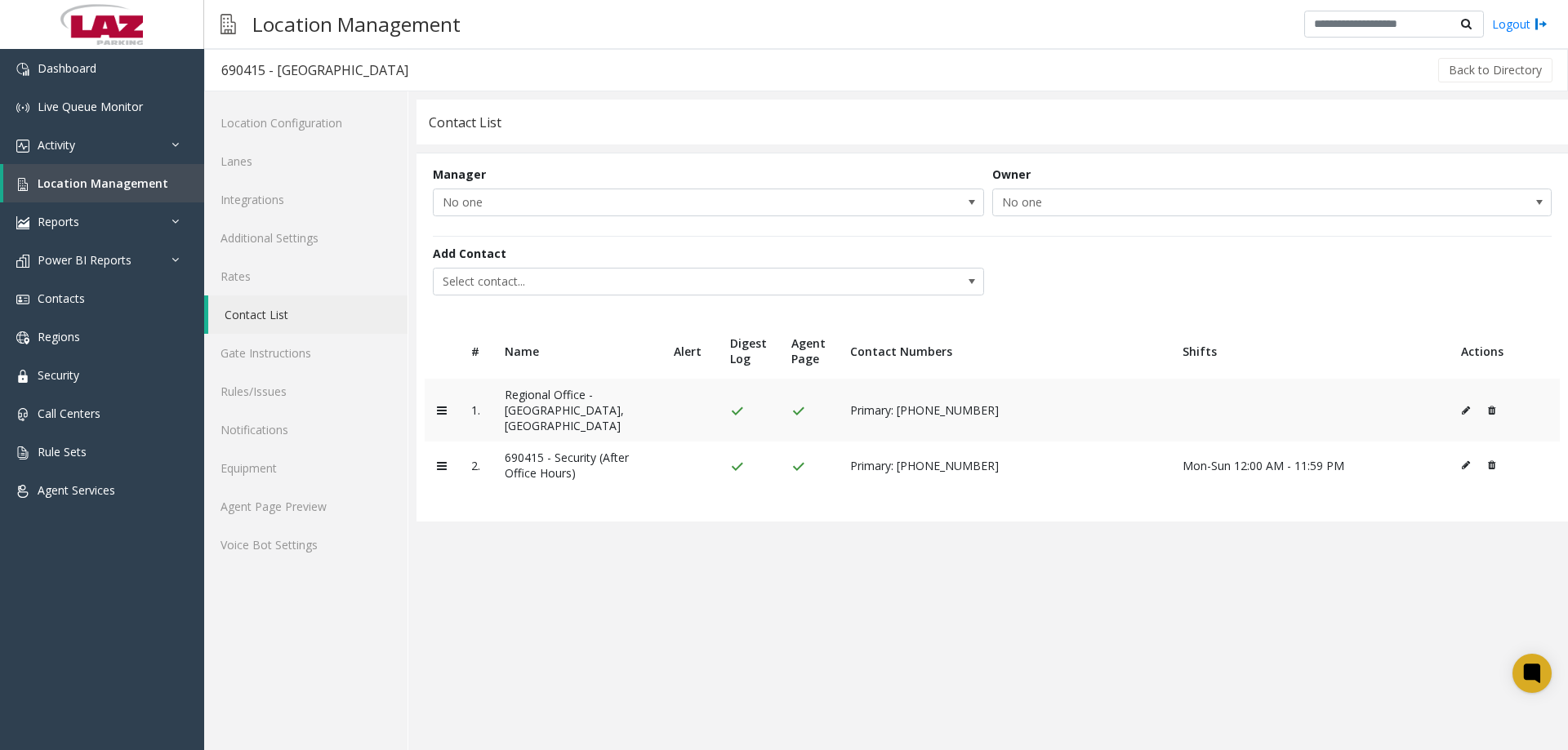
click at [1462, 406] on icon at bounding box center [1465, 410] width 8 height 10
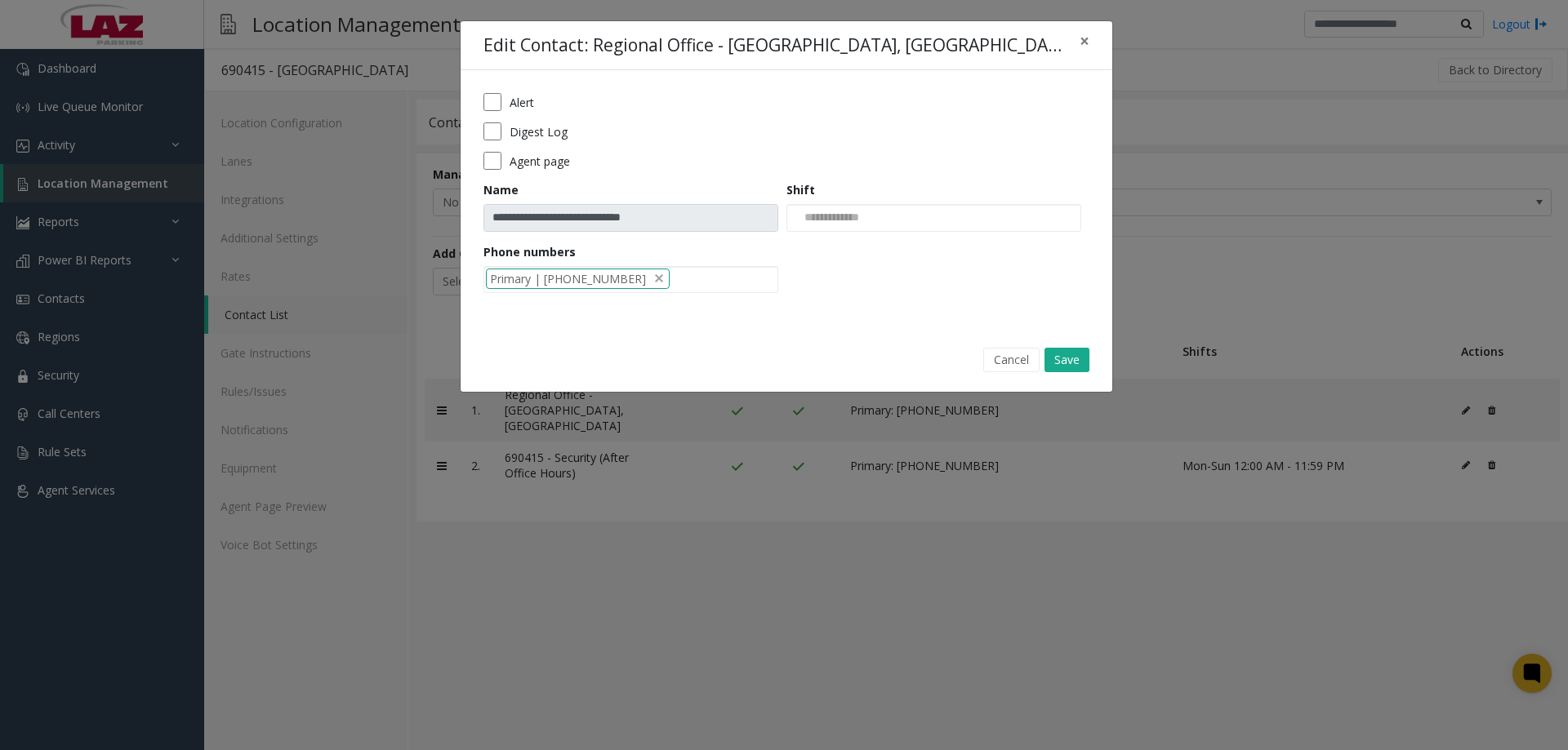
click at [477, 141] on div "**********" at bounding box center [786, 198] width 652 height 257
click at [1084, 357] on button "Save" at bounding box center [1066, 360] width 45 height 25
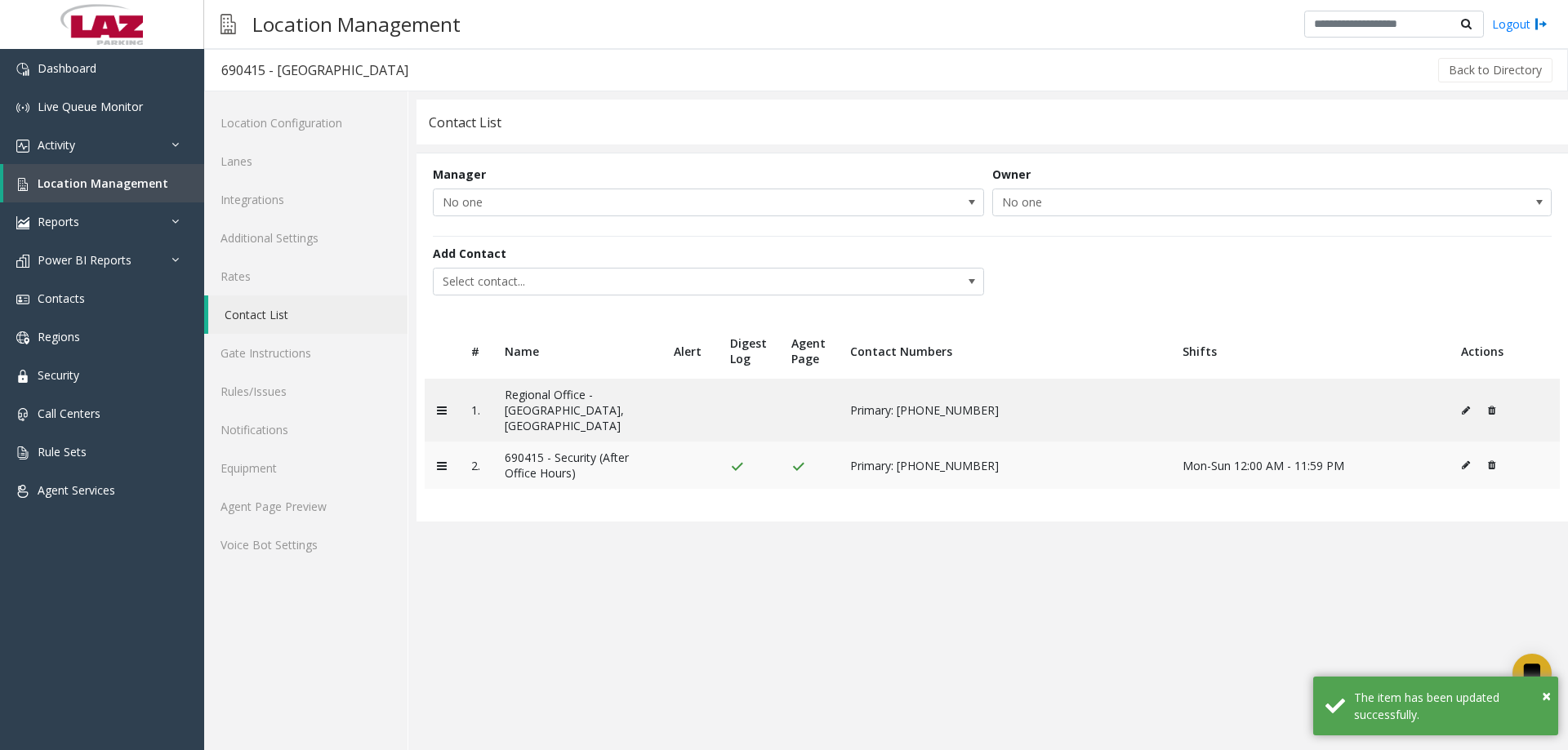
click at [1471, 453] on button at bounding box center [1470, 465] width 18 height 25
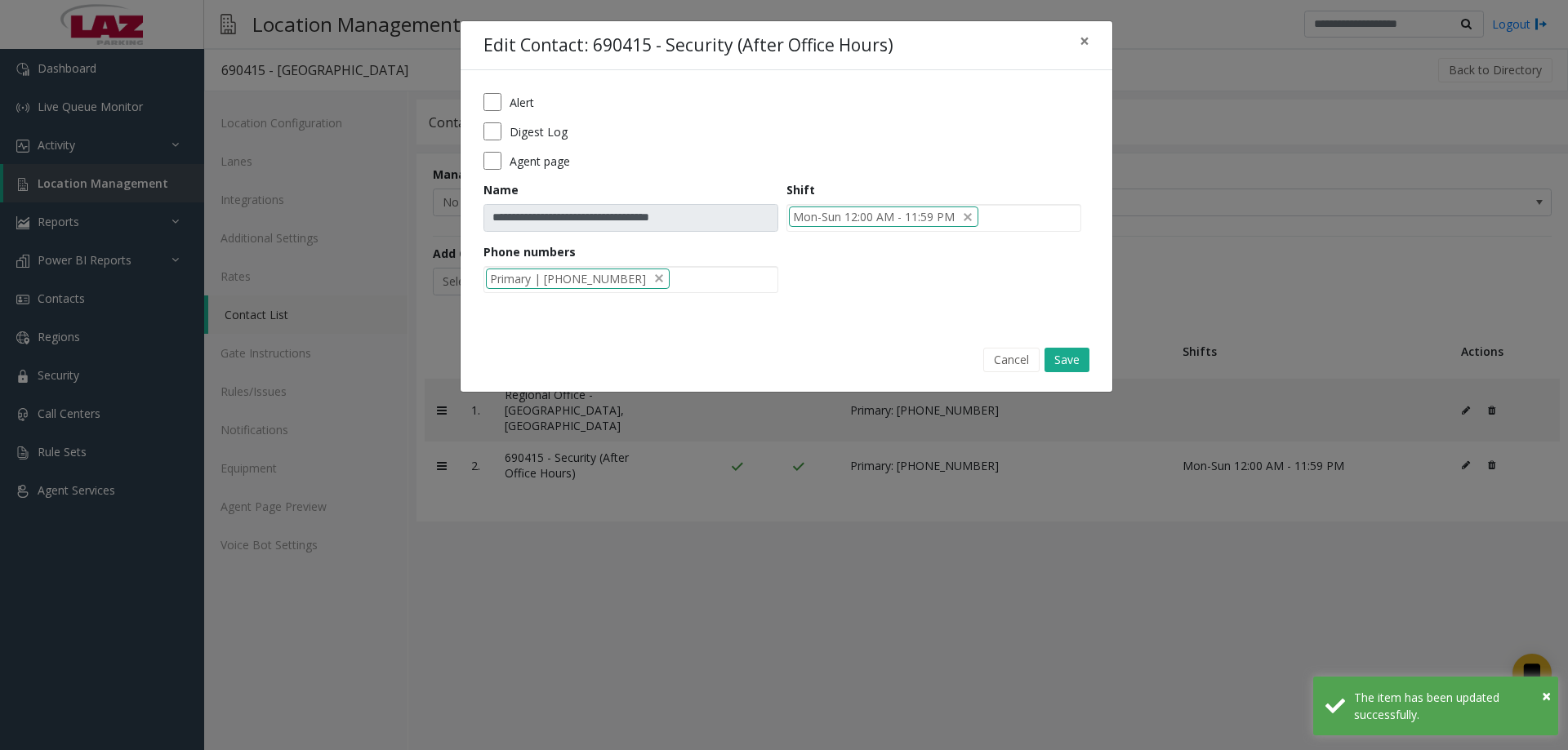
click at [488, 146] on form "**********" at bounding box center [786, 198] width 606 height 212
click at [1066, 355] on button "Save" at bounding box center [1066, 360] width 45 height 25
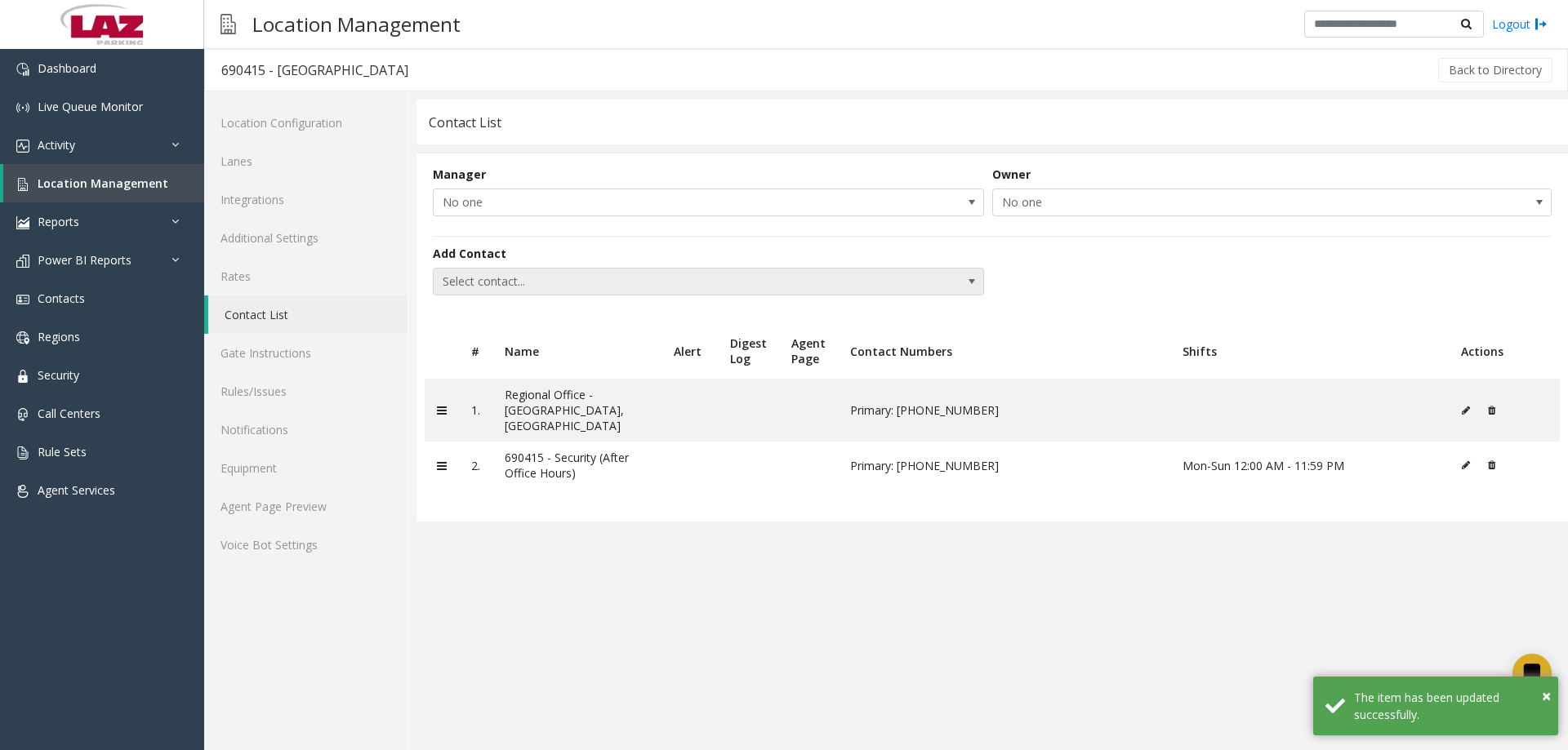
click at [455, 283] on span "Select contact..." at bounding box center [654, 282] width 439 height 26
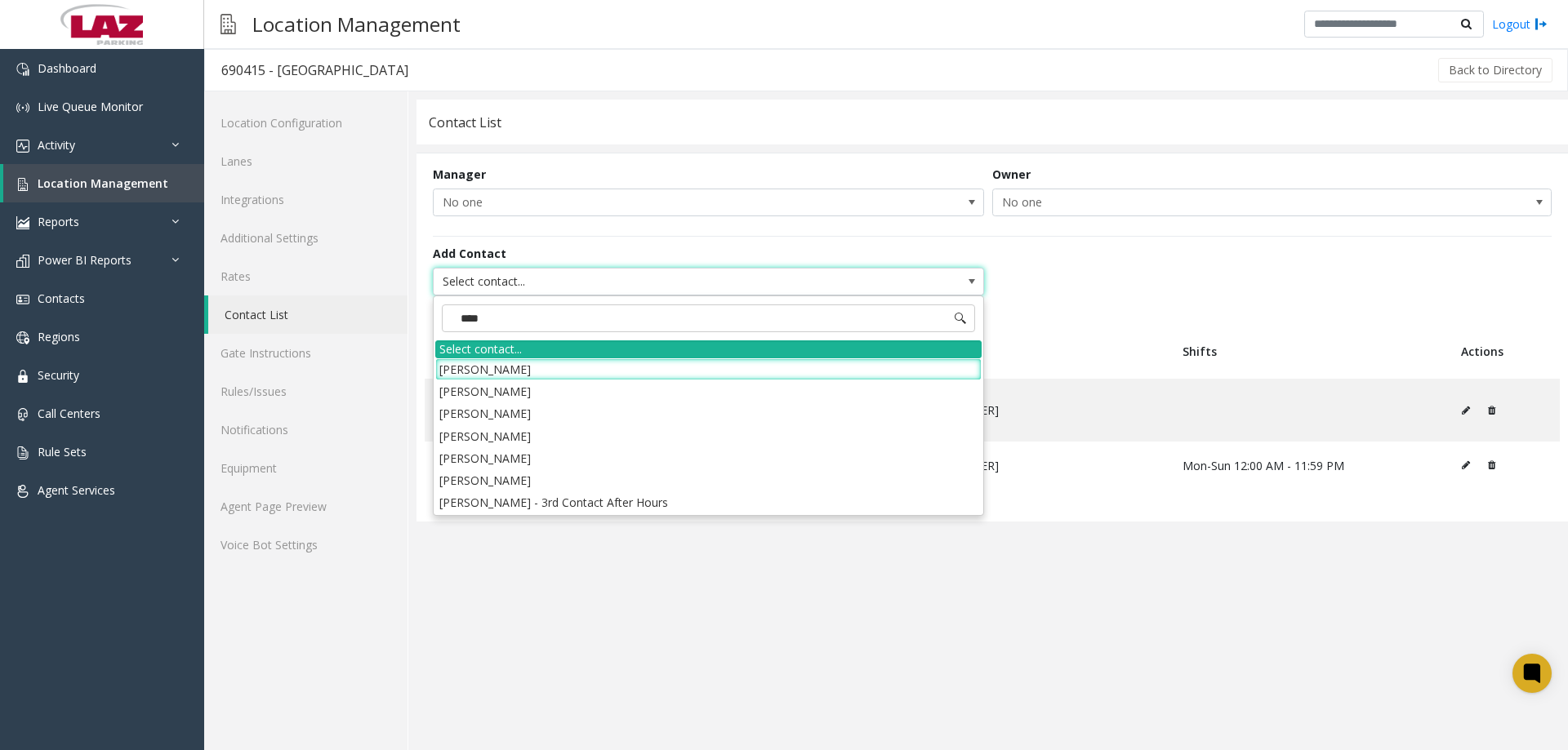
type input "*****"
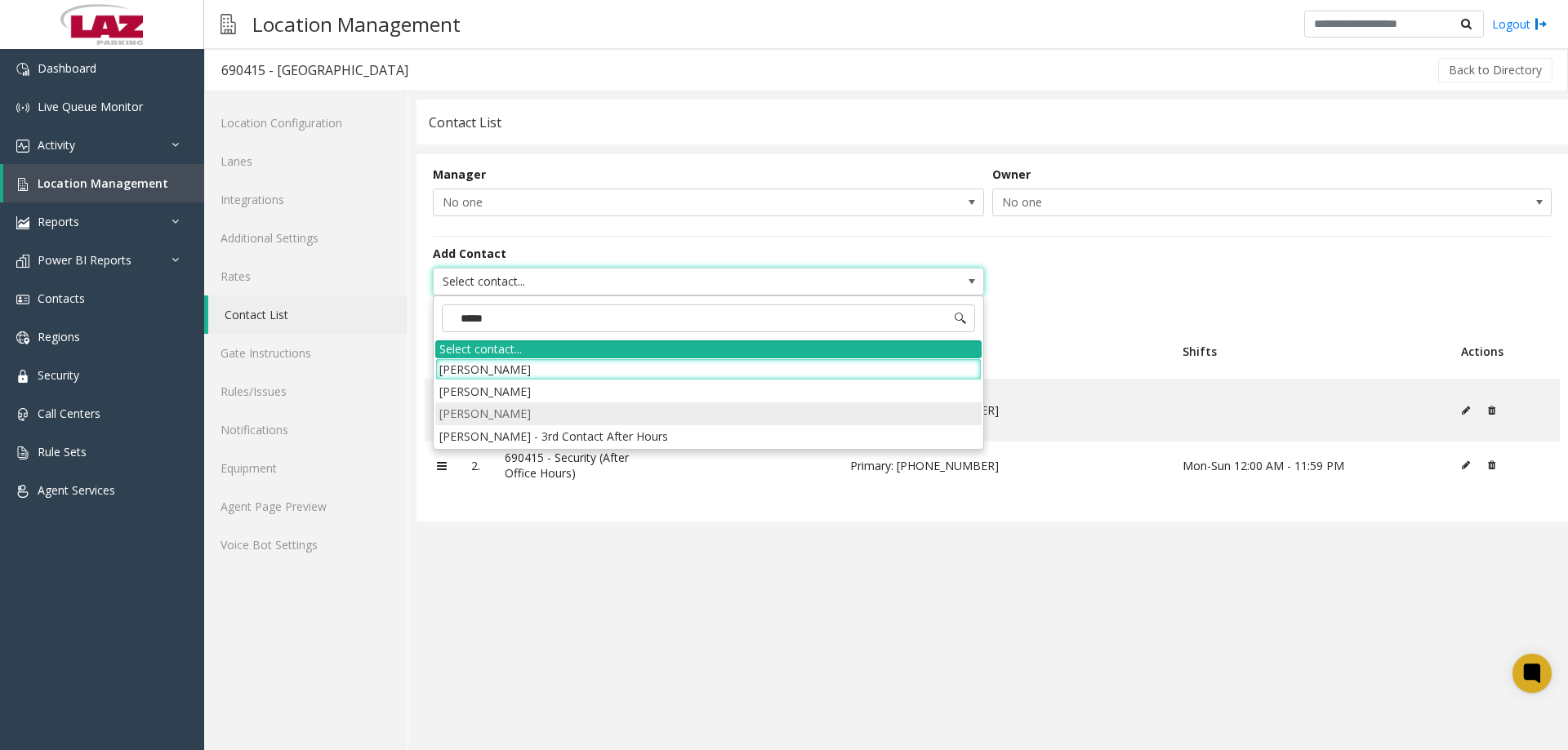
click at [497, 416] on li "Bruce Timko" at bounding box center [709, 413] width 546 height 22
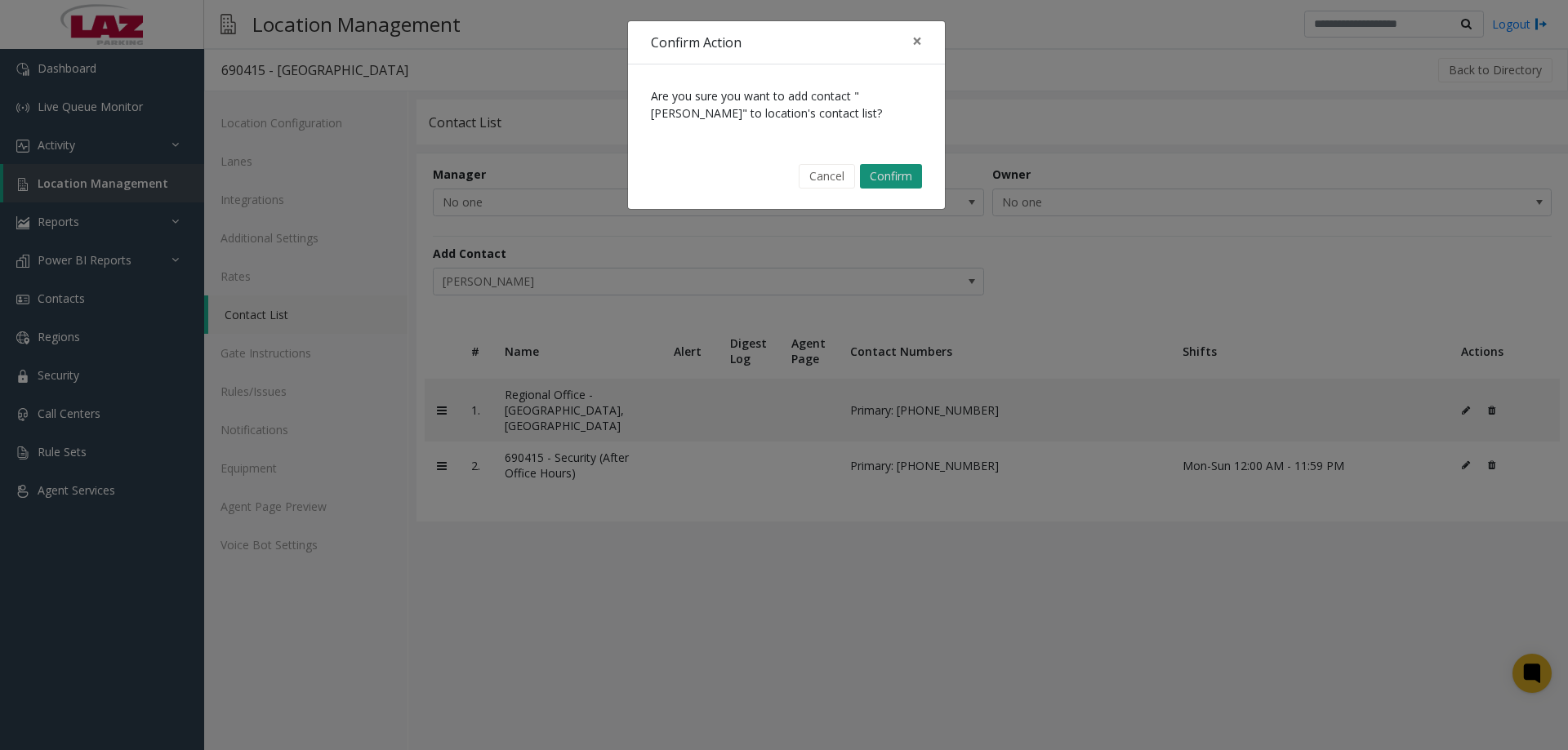
click at [878, 180] on button "Confirm" at bounding box center [891, 177] width 62 height 25
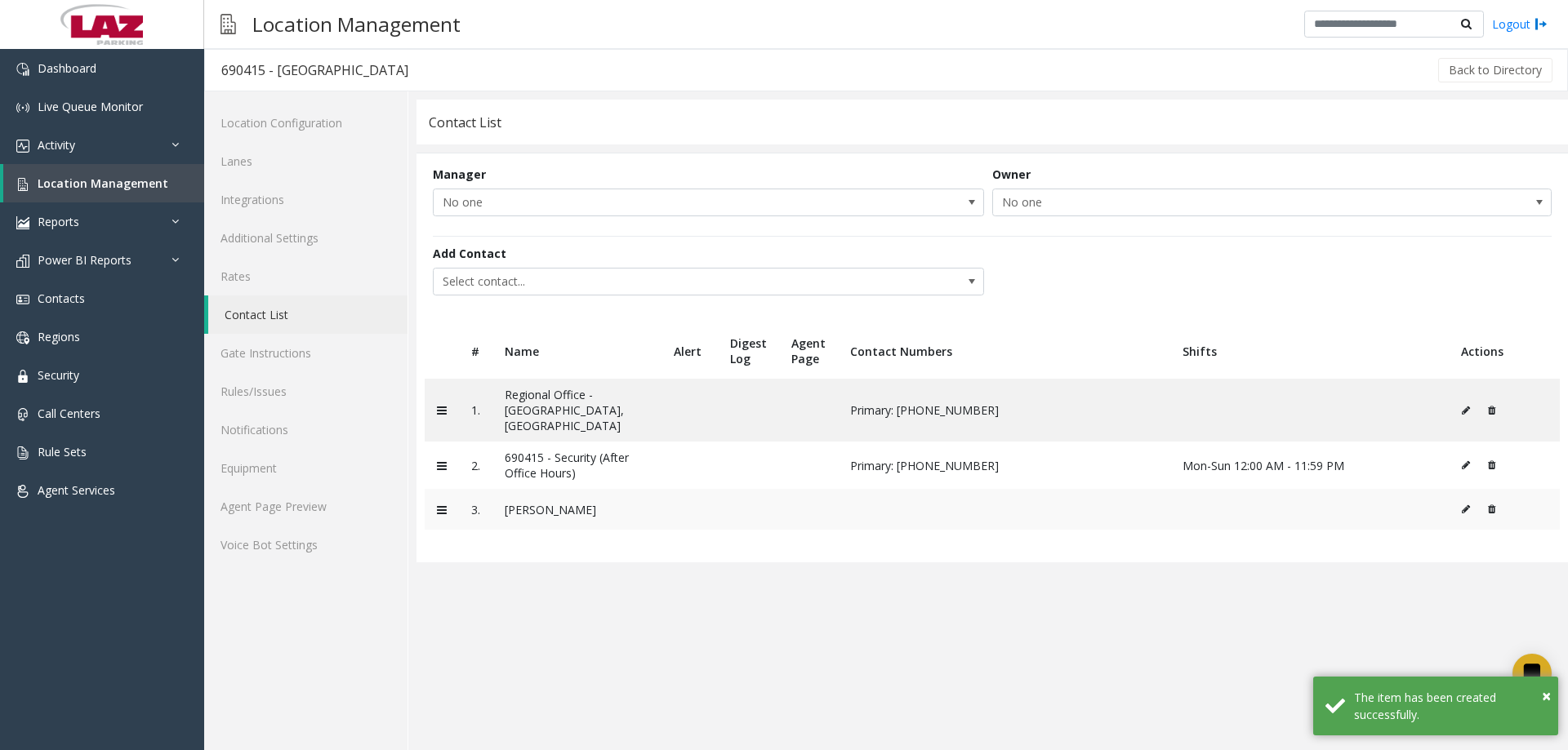
click at [1468, 505] on icon at bounding box center [1465, 509] width 8 height 10
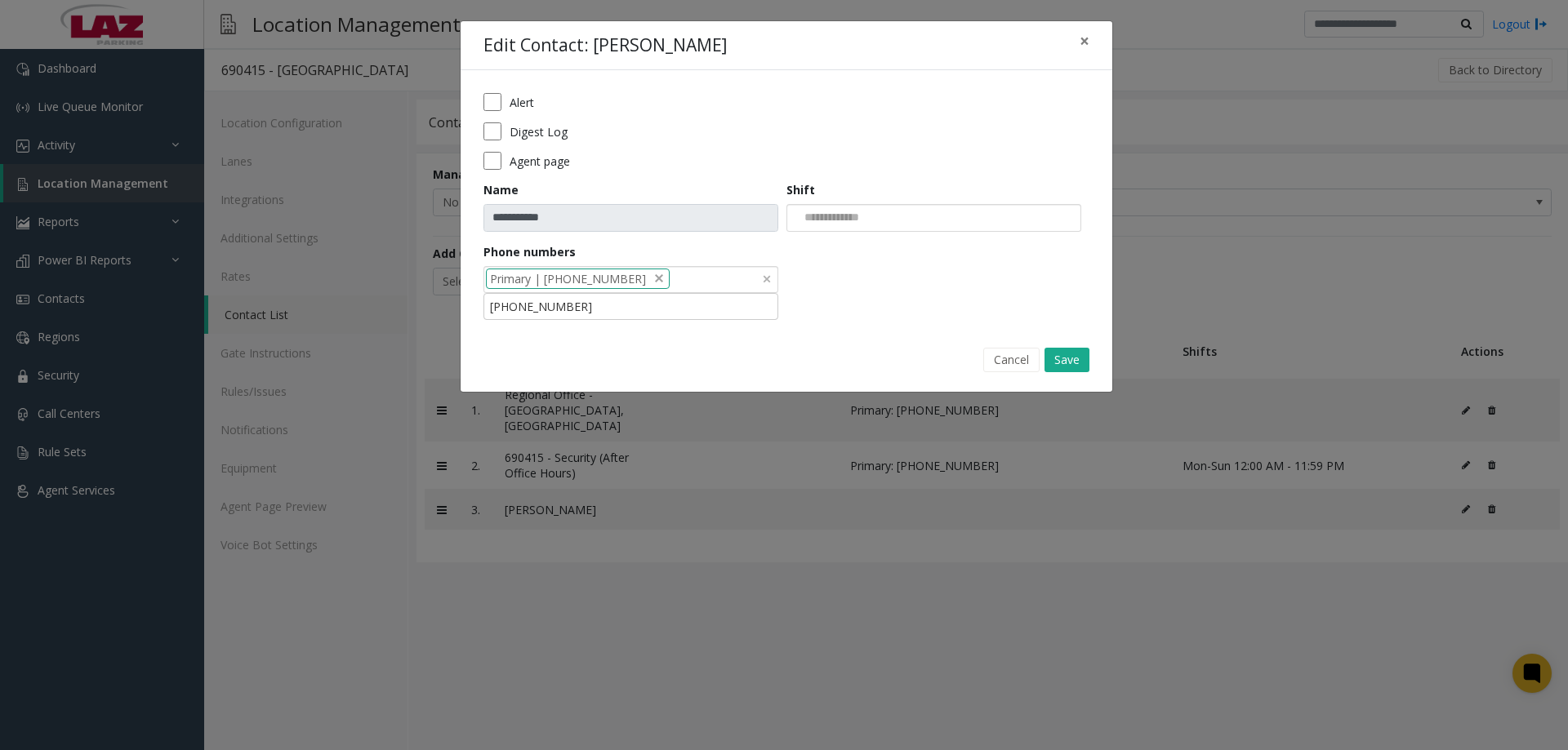
click at [638, 273] on li "Primary | 614-227-3788" at bounding box center [577, 278] width 184 height 20
click at [638, 278] on div at bounding box center [631, 280] width 295 height 28
click at [636, 283] on div at bounding box center [631, 280] width 295 height 28
click at [625, 304] on li "614-906-5868" at bounding box center [631, 306] width 290 height 22
click at [1054, 356] on button "Save" at bounding box center [1066, 360] width 45 height 25
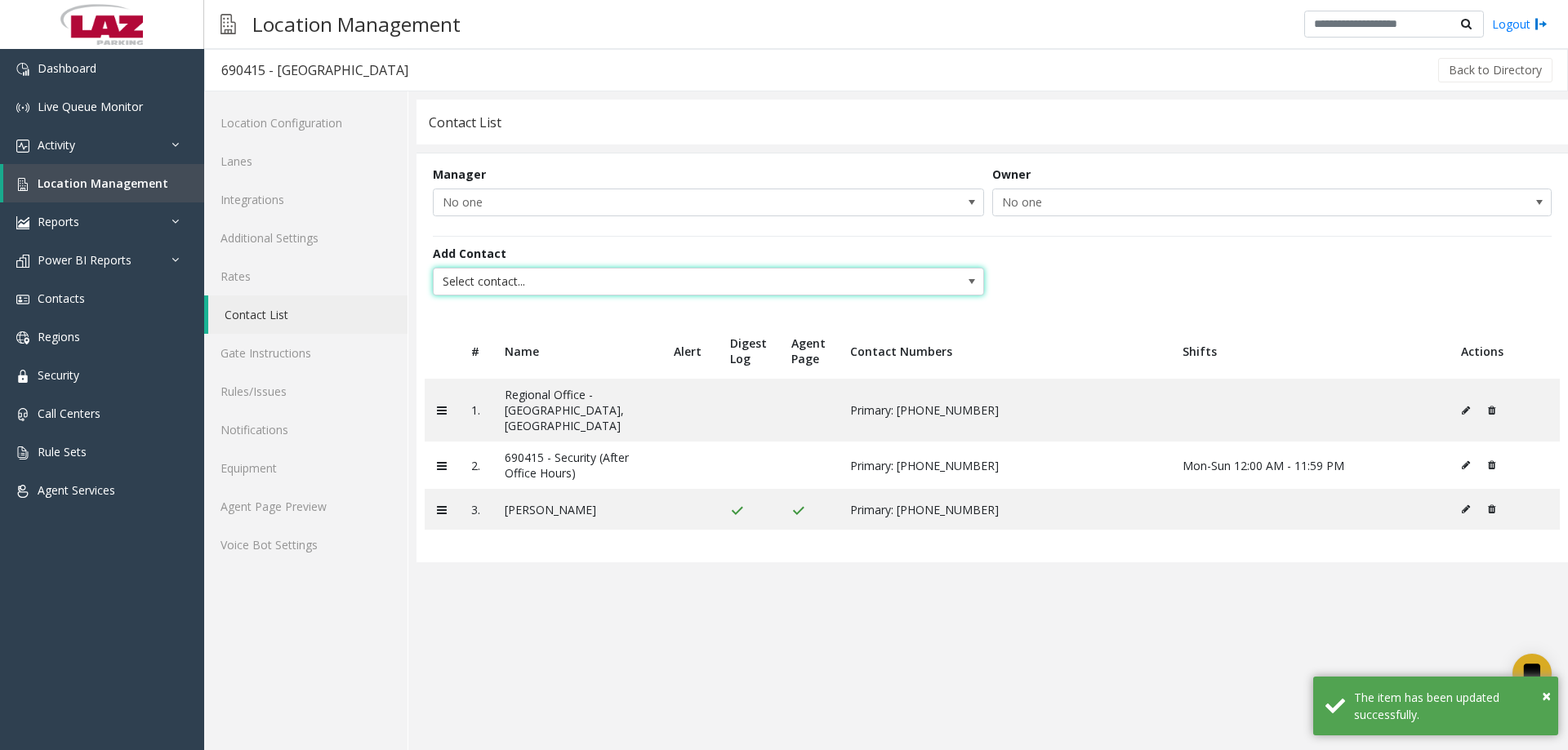
click at [541, 277] on span "Select contact..." at bounding box center [654, 282] width 439 height 26
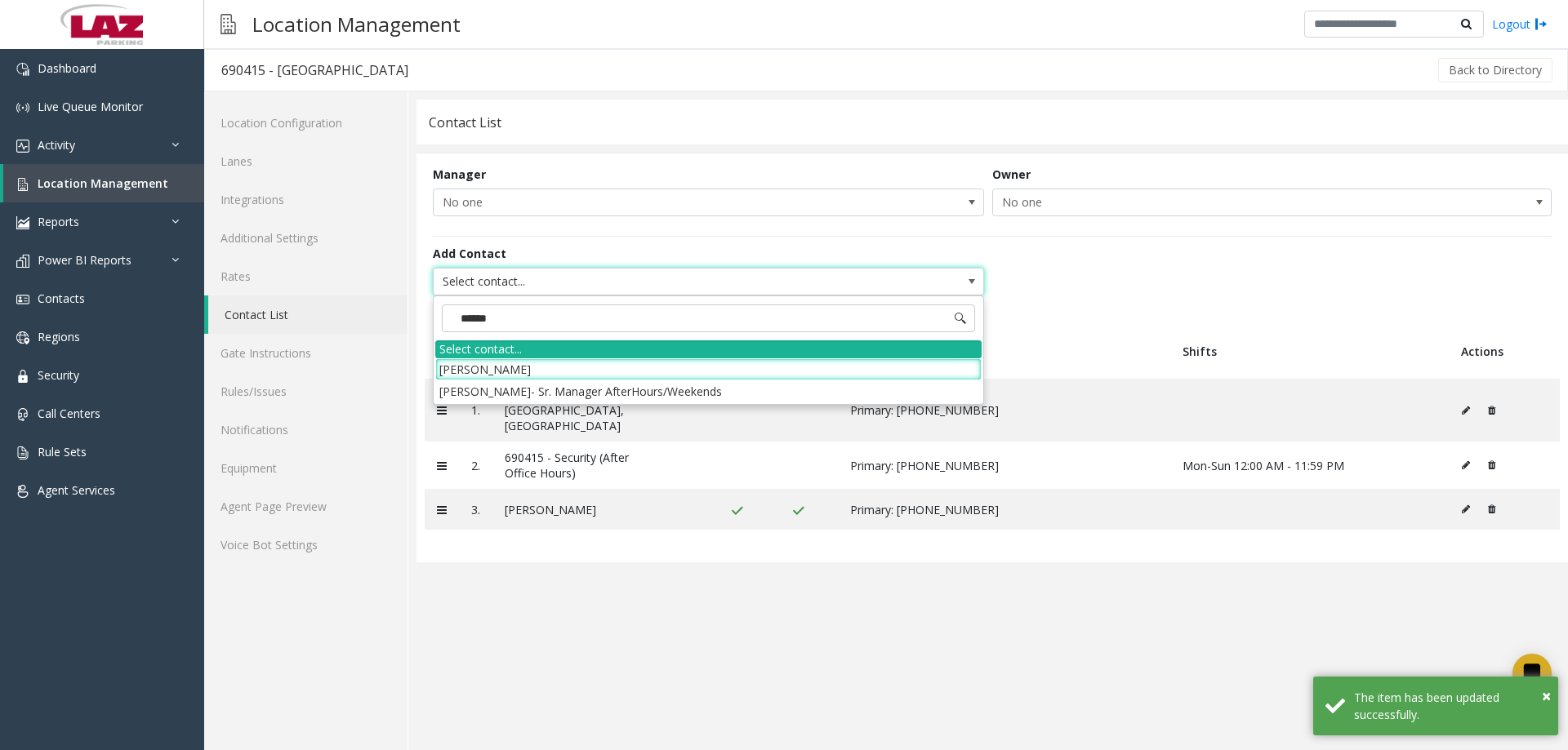
type input "*******"
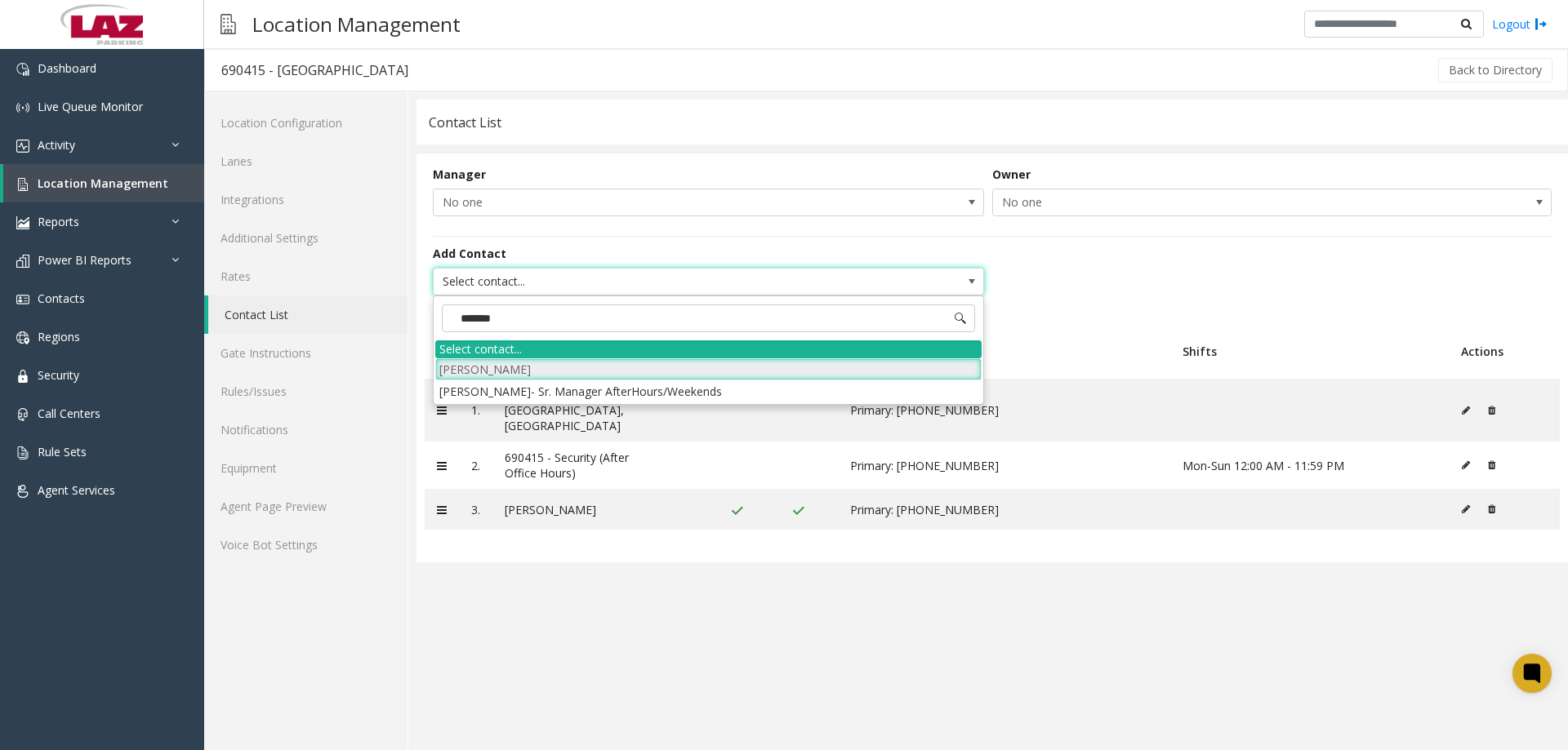
click at [517, 360] on li "Sabrina Keeton" at bounding box center [709, 369] width 546 height 22
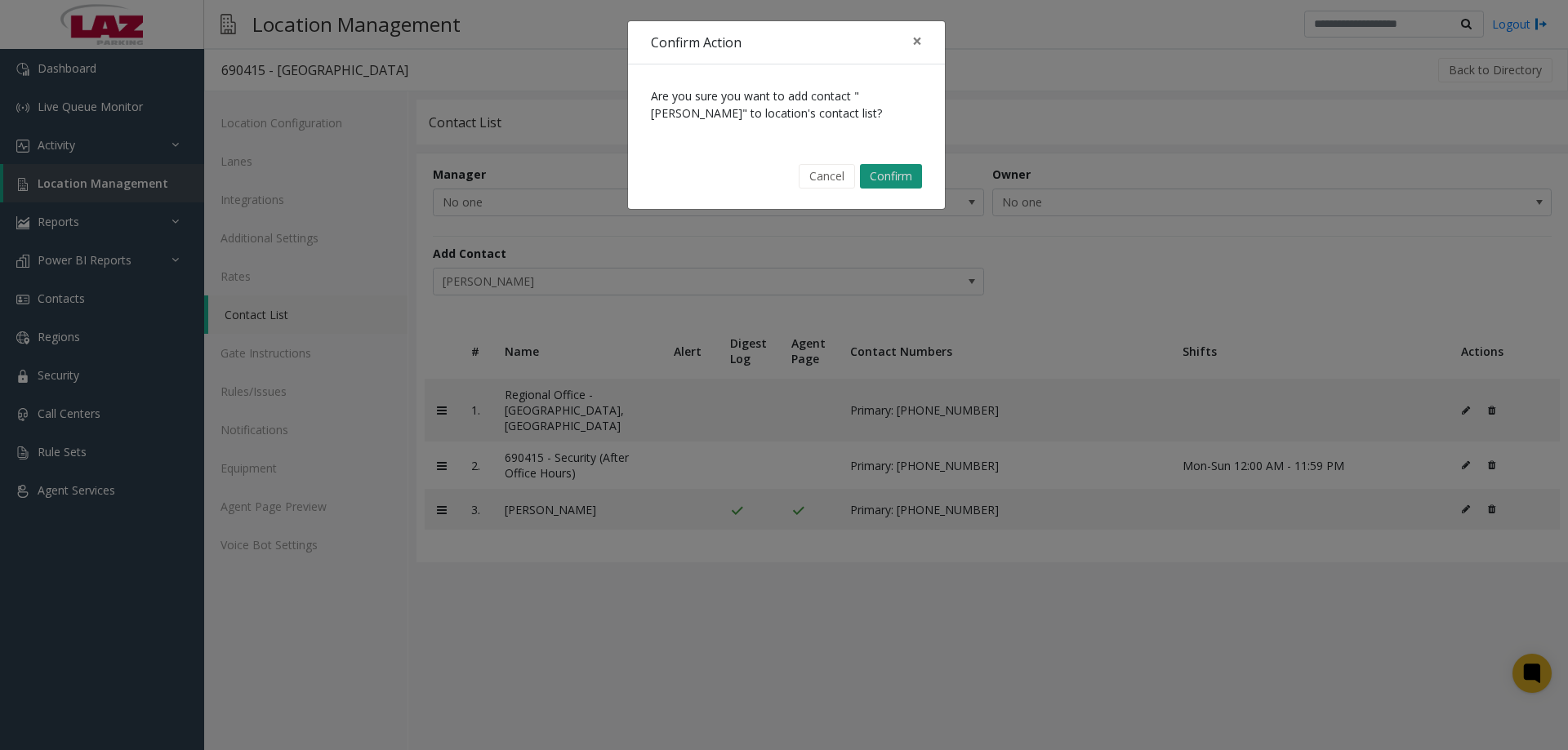
click at [890, 183] on button "Confirm" at bounding box center [891, 177] width 62 height 25
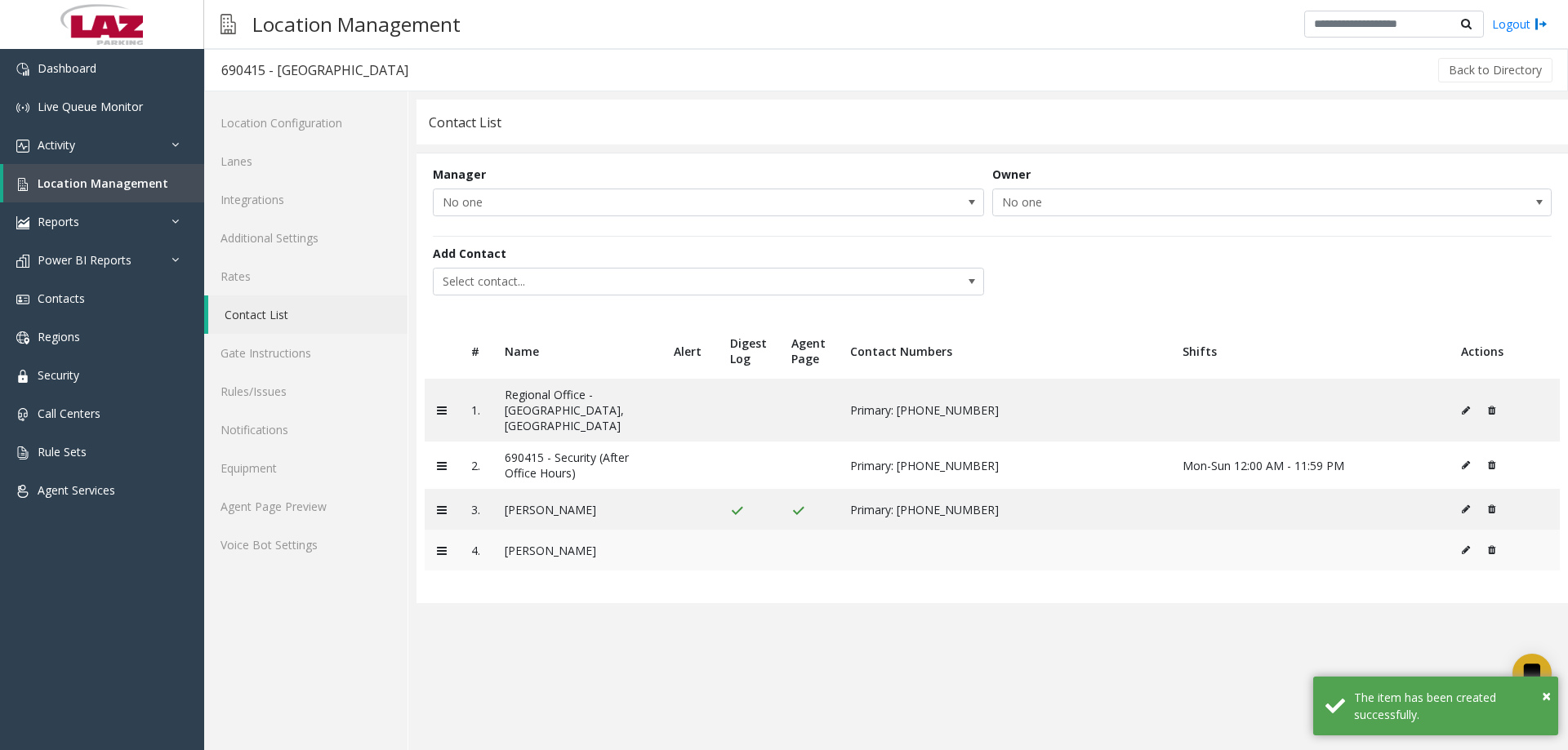
click at [1463, 545] on icon at bounding box center [1465, 550] width 8 height 10
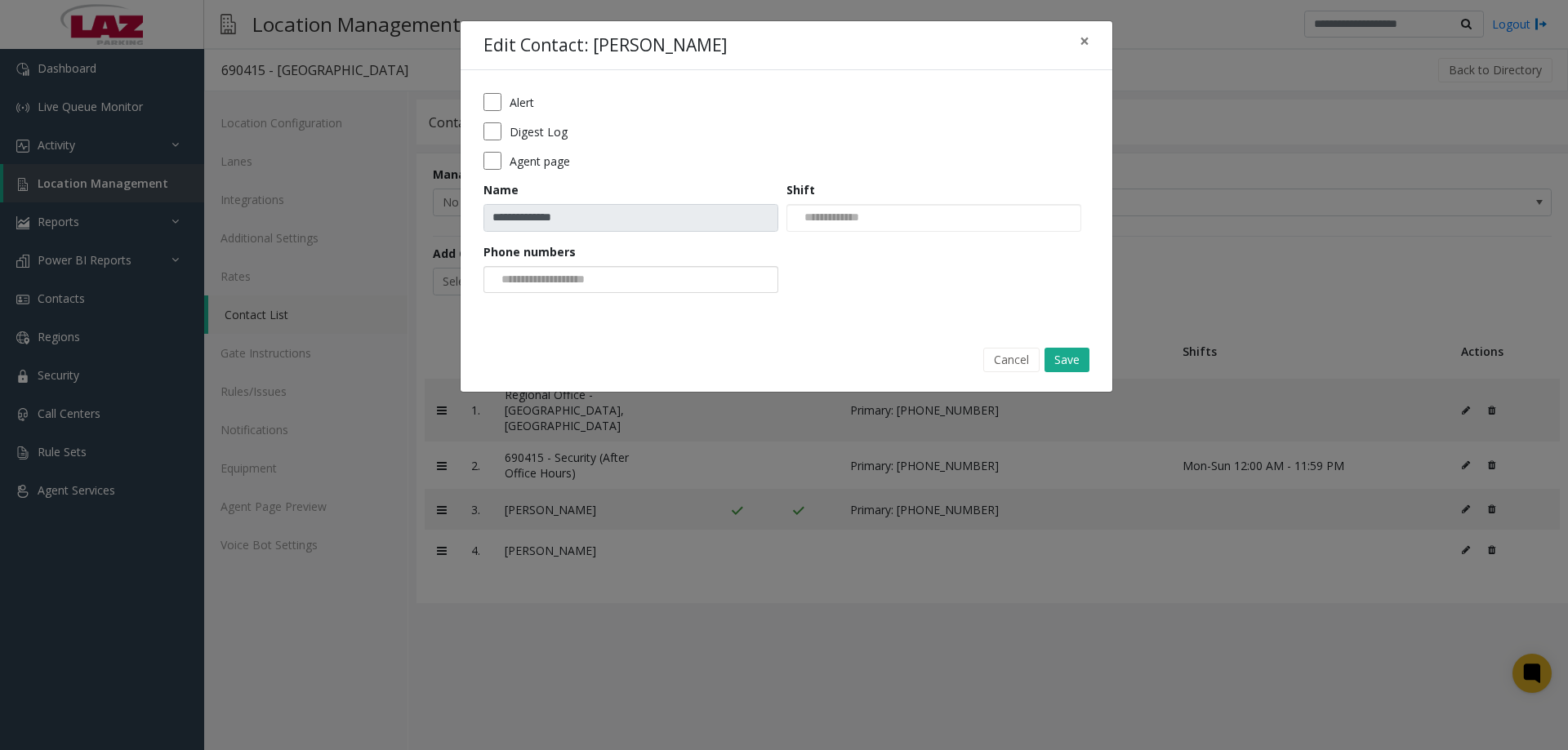
click at [627, 278] on div at bounding box center [631, 280] width 295 height 28
click at [576, 307] on li "614-453-6756" at bounding box center [631, 306] width 290 height 22
click at [1065, 354] on button "Save" at bounding box center [1066, 360] width 45 height 25
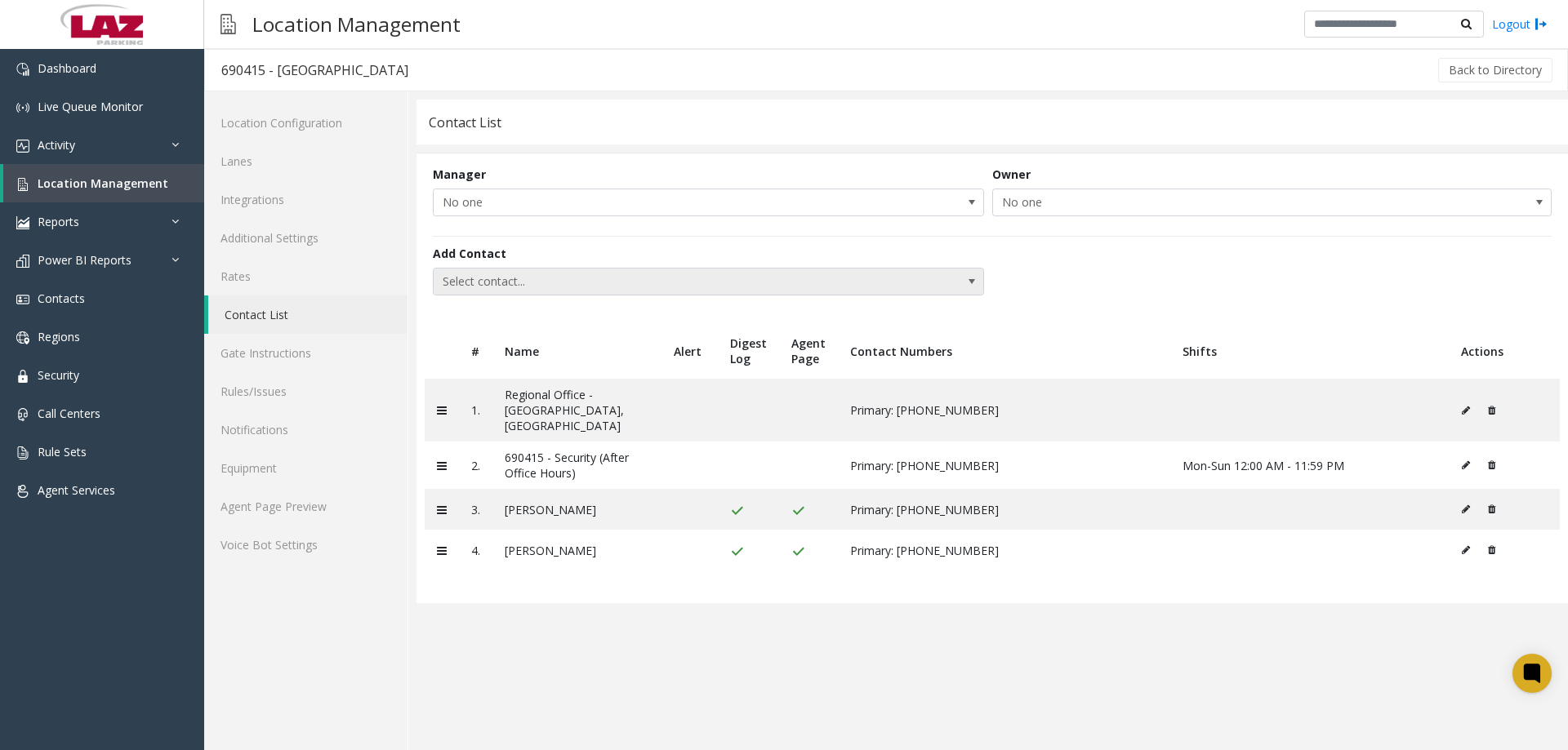
click at [482, 293] on span "Select contact..." at bounding box center [654, 282] width 439 height 26
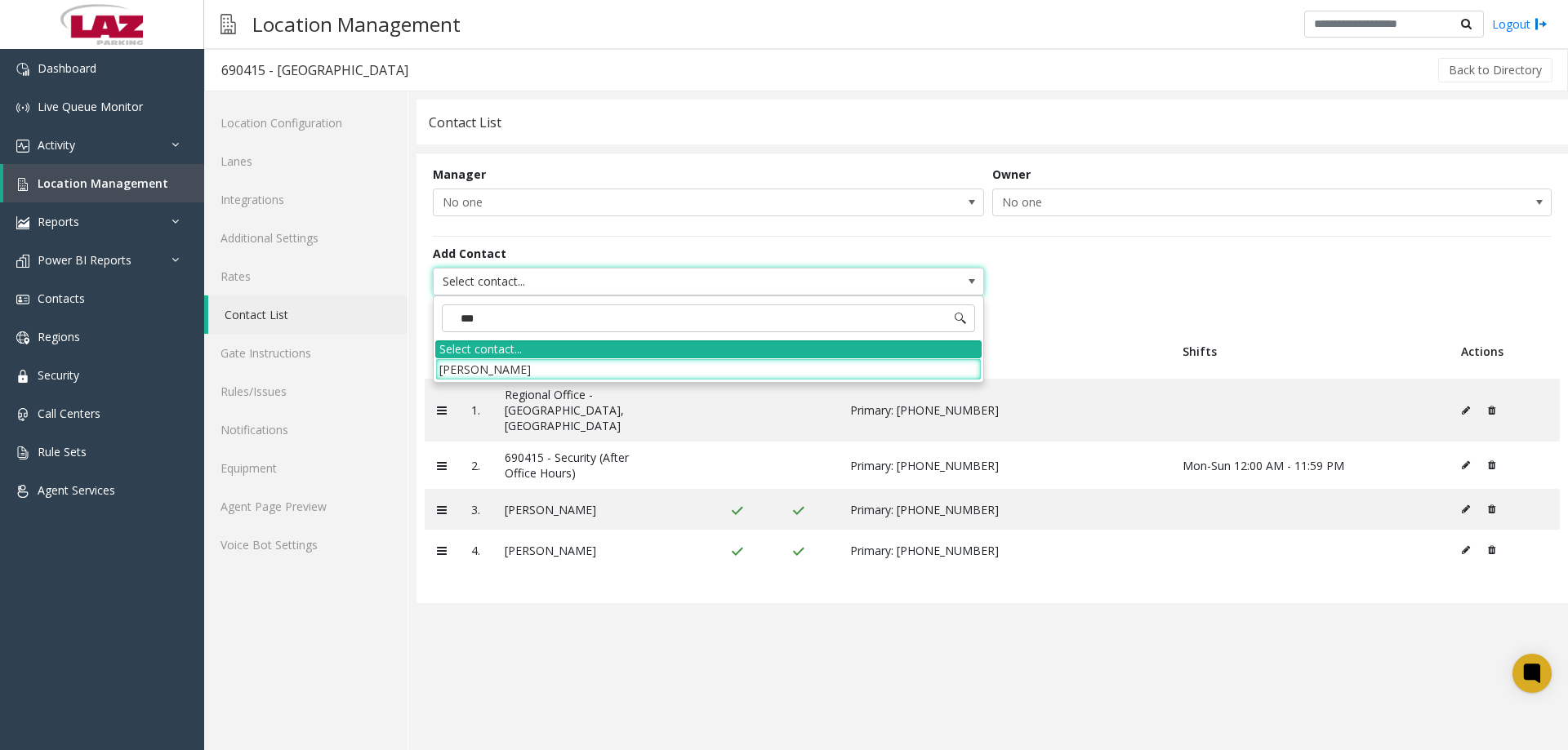
type input "****"
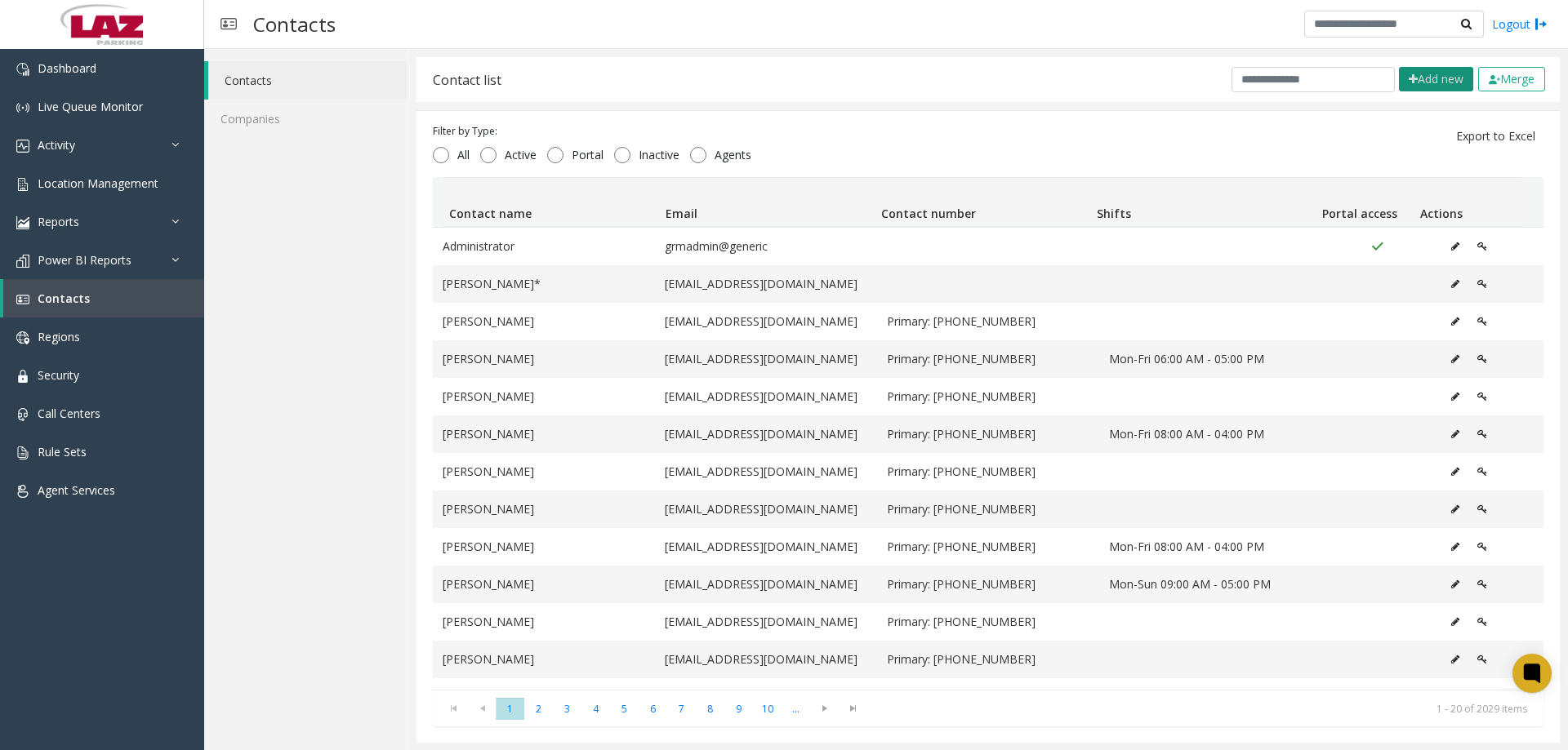
click at [1428, 86] on button "Add new" at bounding box center [1436, 79] width 75 height 25
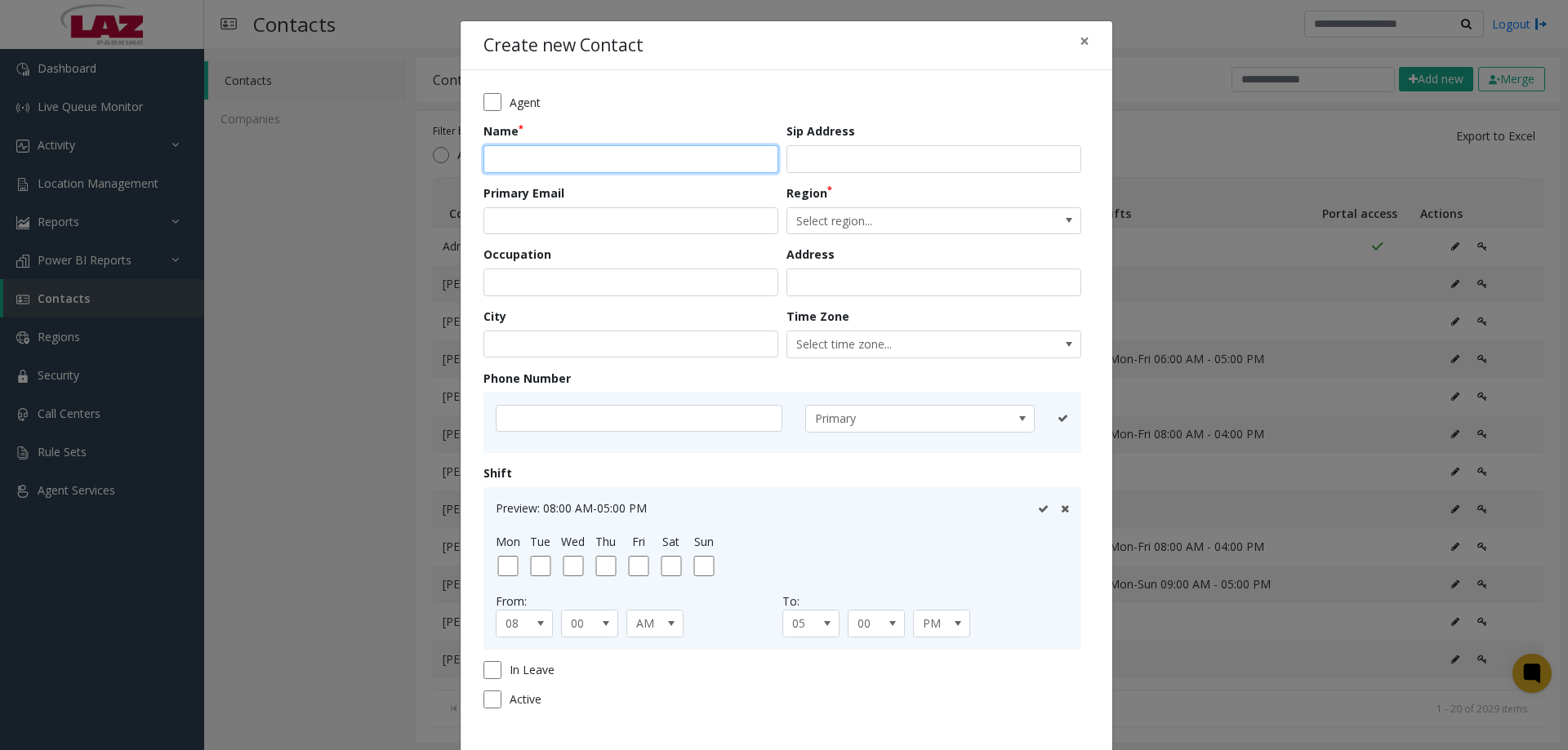
click at [516, 155] on input "text" at bounding box center [631, 160] width 295 height 28
type input "**********"
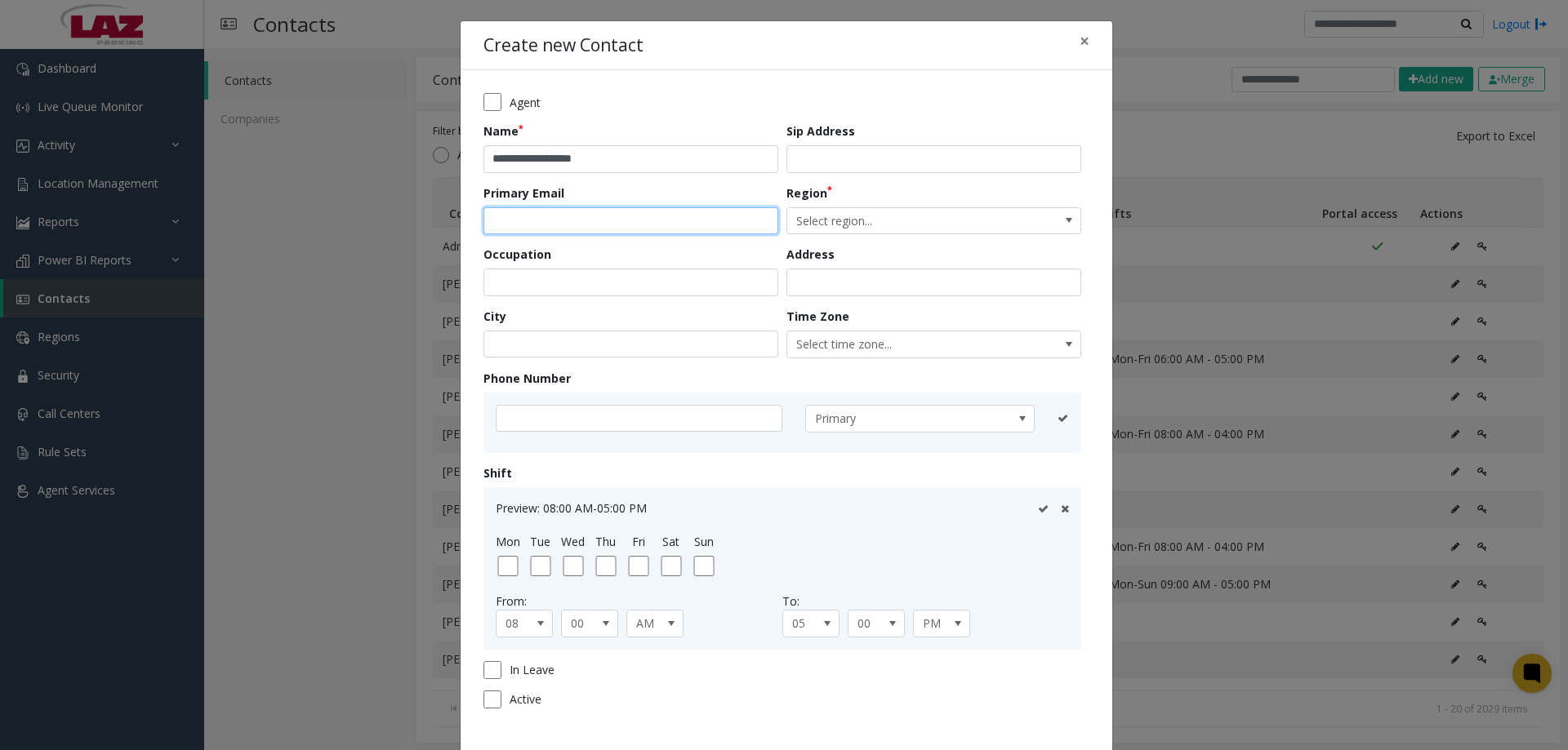
click at [532, 218] on input "email" at bounding box center [631, 221] width 295 height 28
paste input "**********"
type input "**********"
click at [536, 232] on input "email" at bounding box center [631, 221] width 295 height 28
type input "**********"
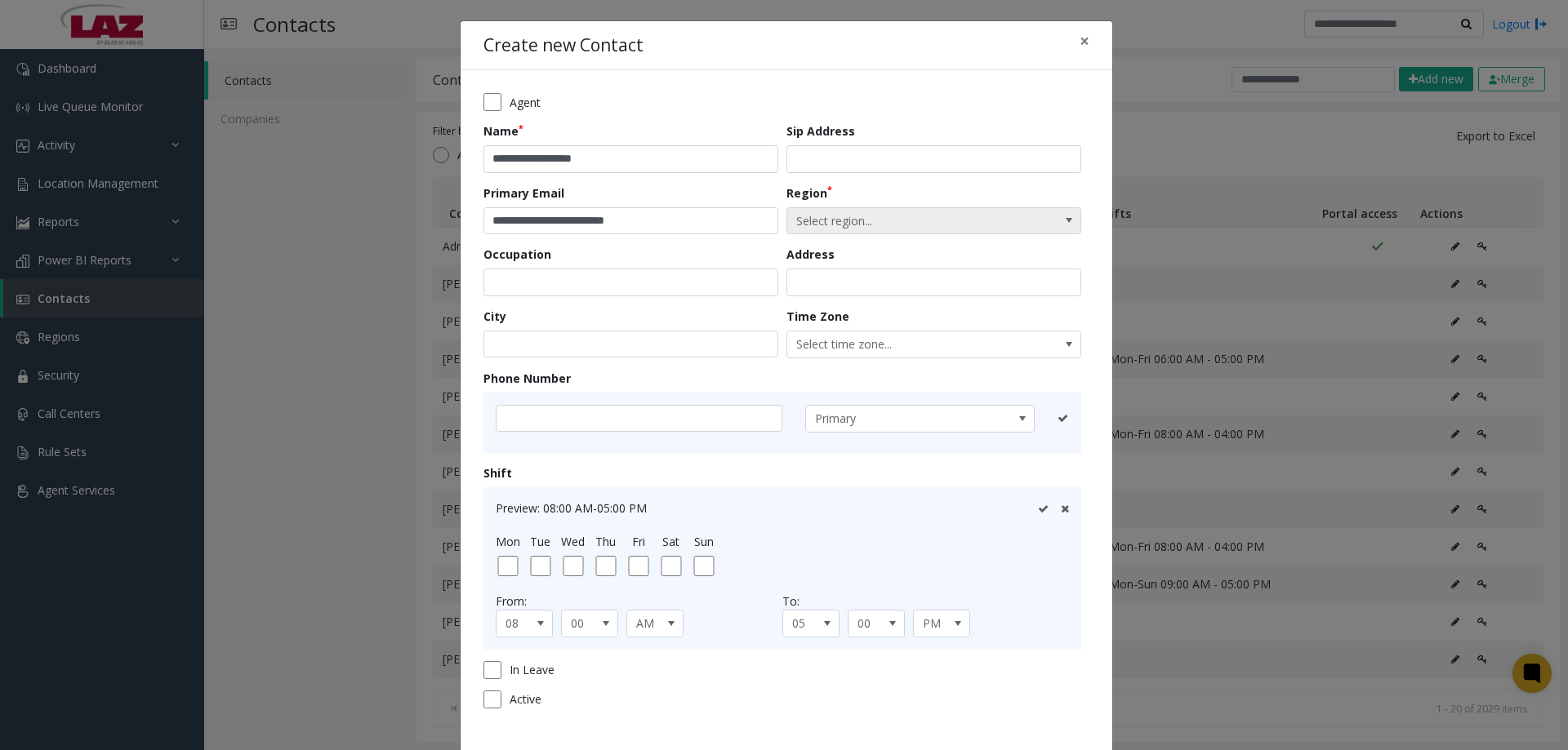
click at [837, 230] on span "Select region..." at bounding box center [904, 221] width 235 height 26
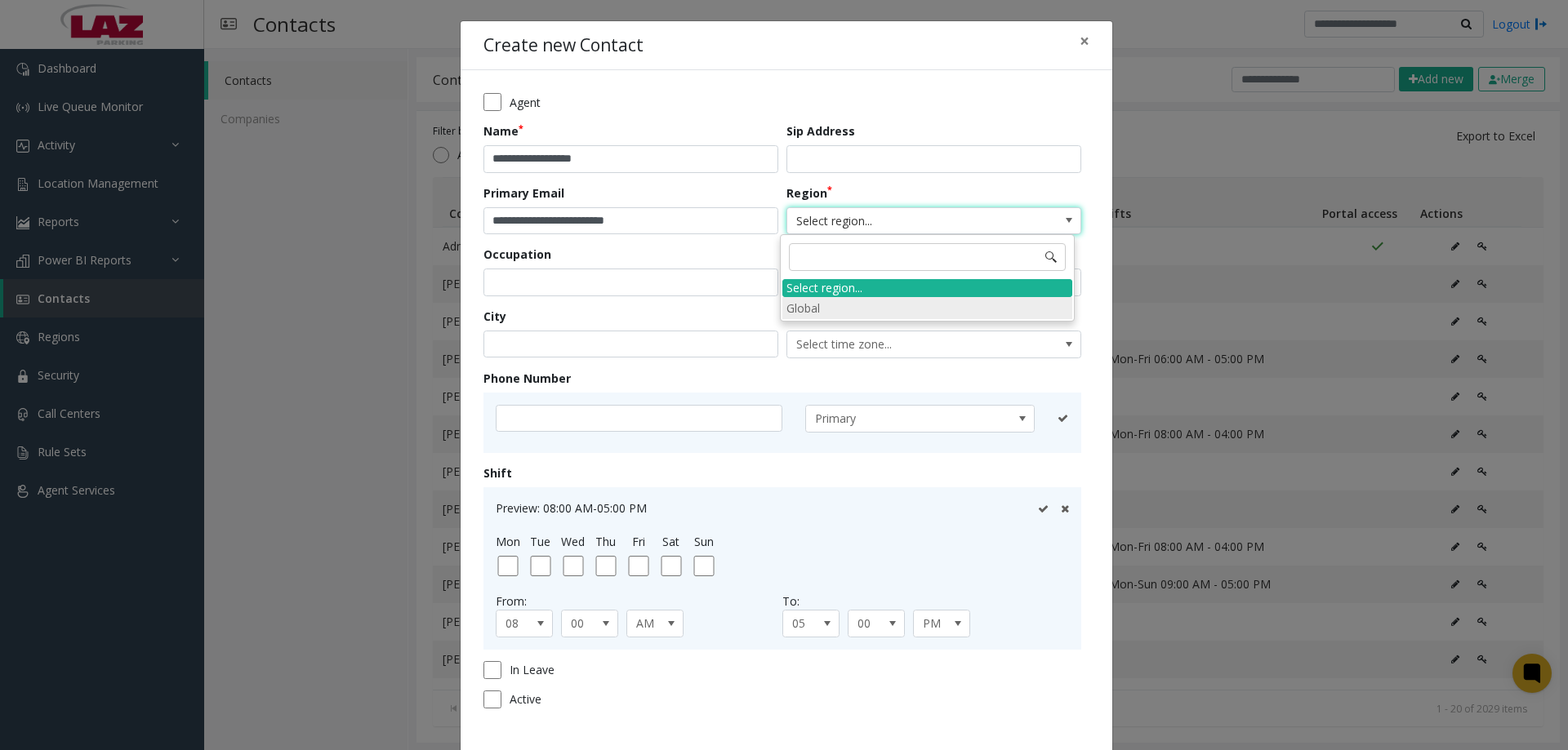
click at [847, 297] on li "Global" at bounding box center [928, 307] width 290 height 22
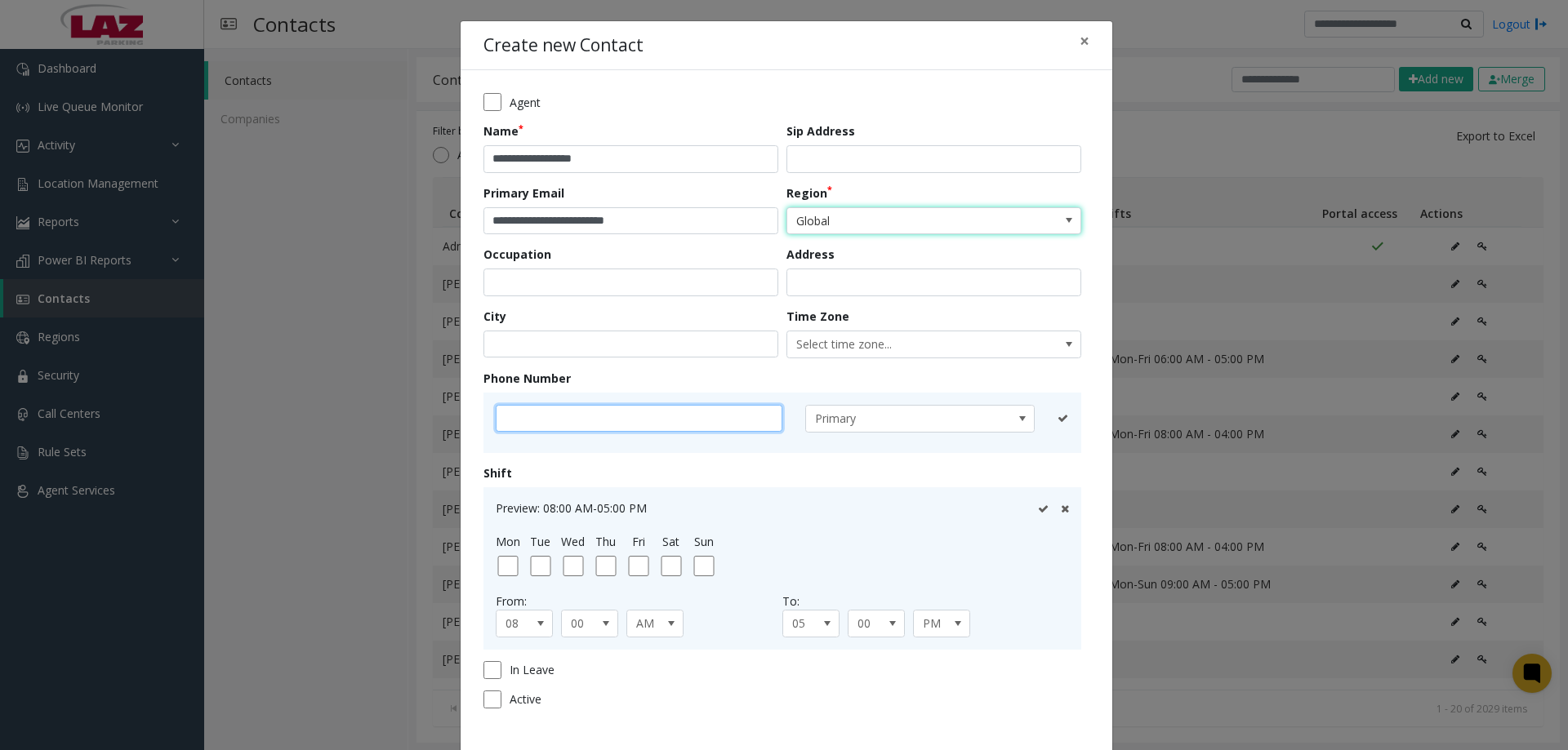
click at [546, 407] on input "text" at bounding box center [639, 419] width 286 height 28
type input "**********"
click at [1040, 422] on icon at bounding box center [1043, 418] width 11 height 11
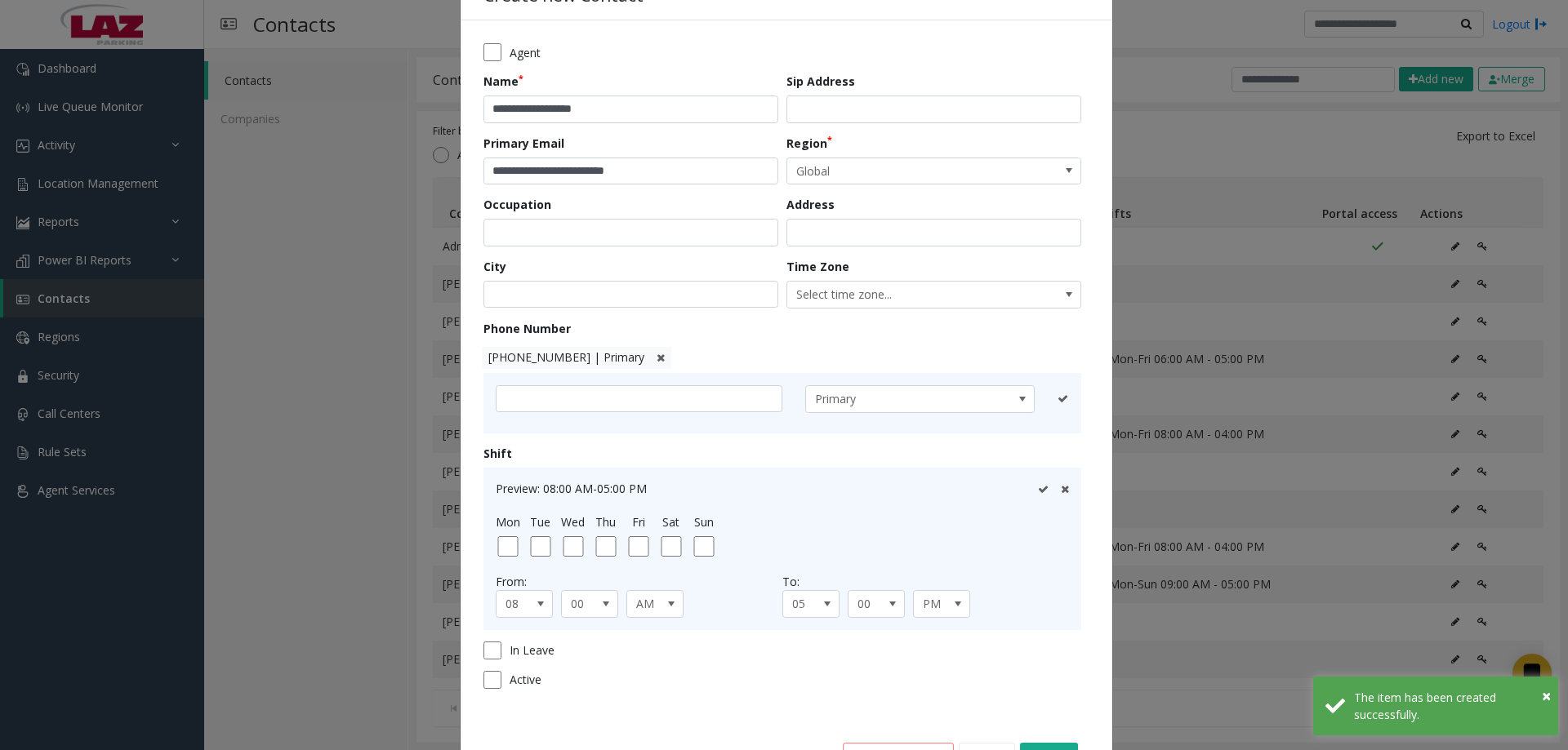
scroll to position [107, 0]
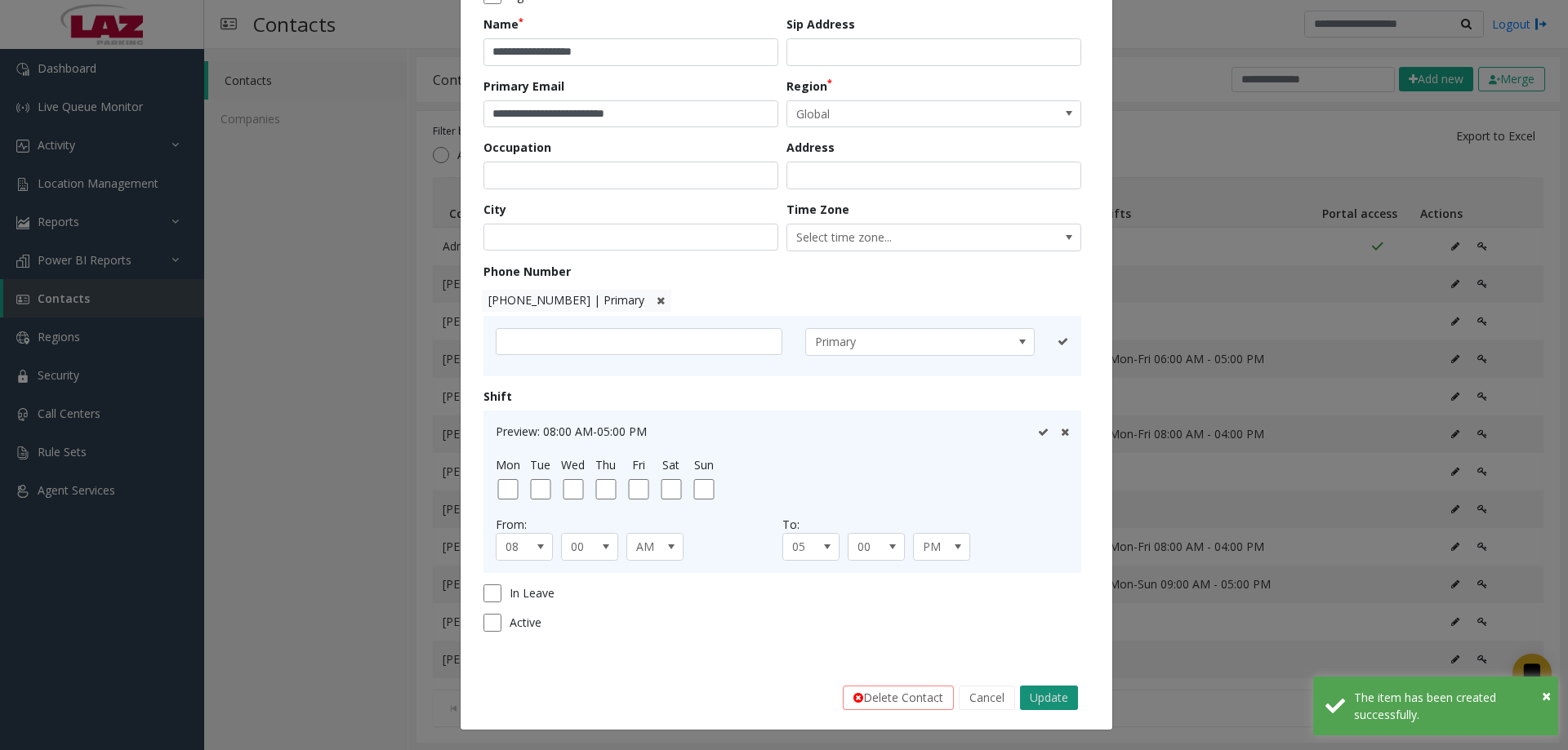
click at [1029, 692] on button "Update" at bounding box center [1049, 698] width 58 height 25
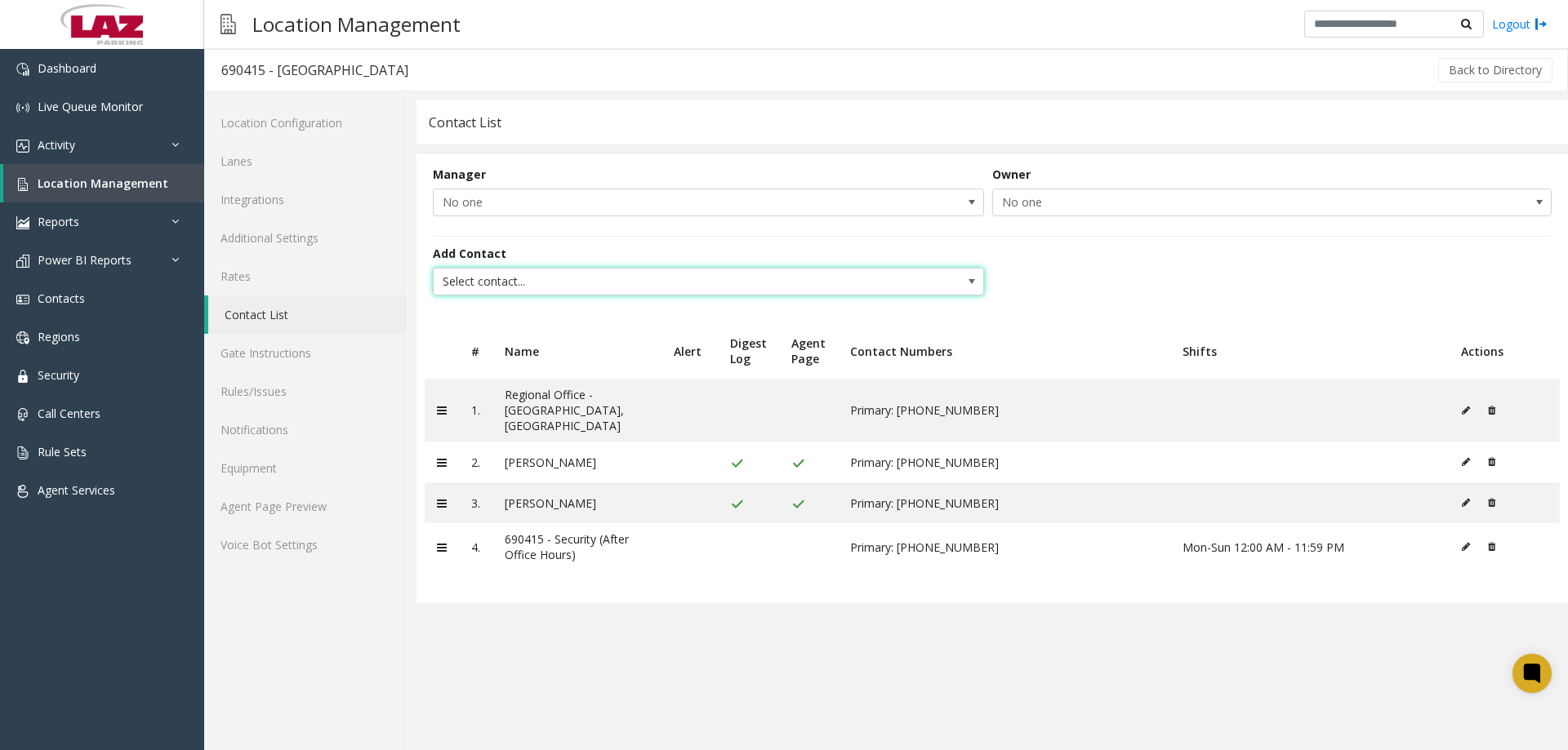
click at [561, 270] on span "Select contact..." at bounding box center [709, 282] width 552 height 28
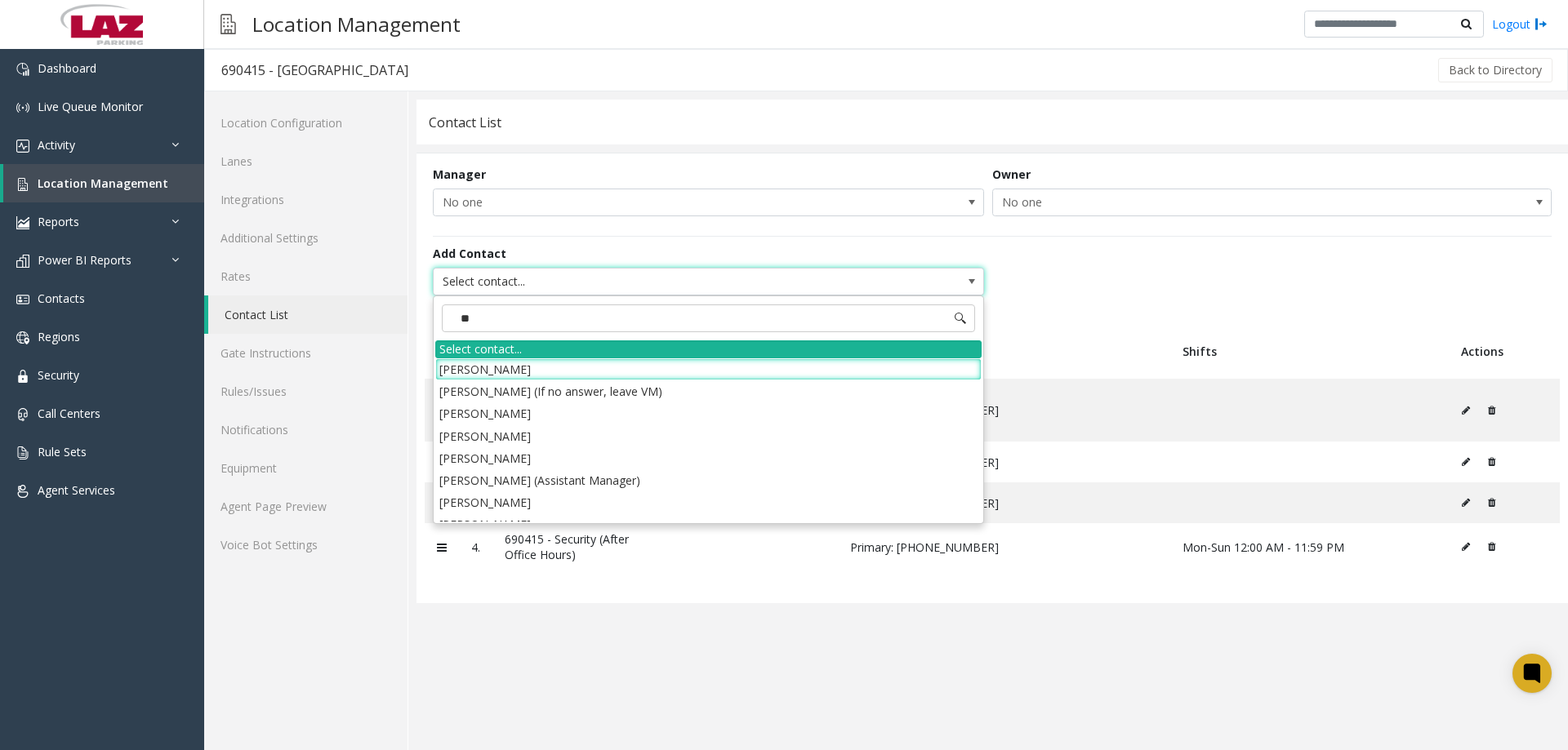
type input "***"
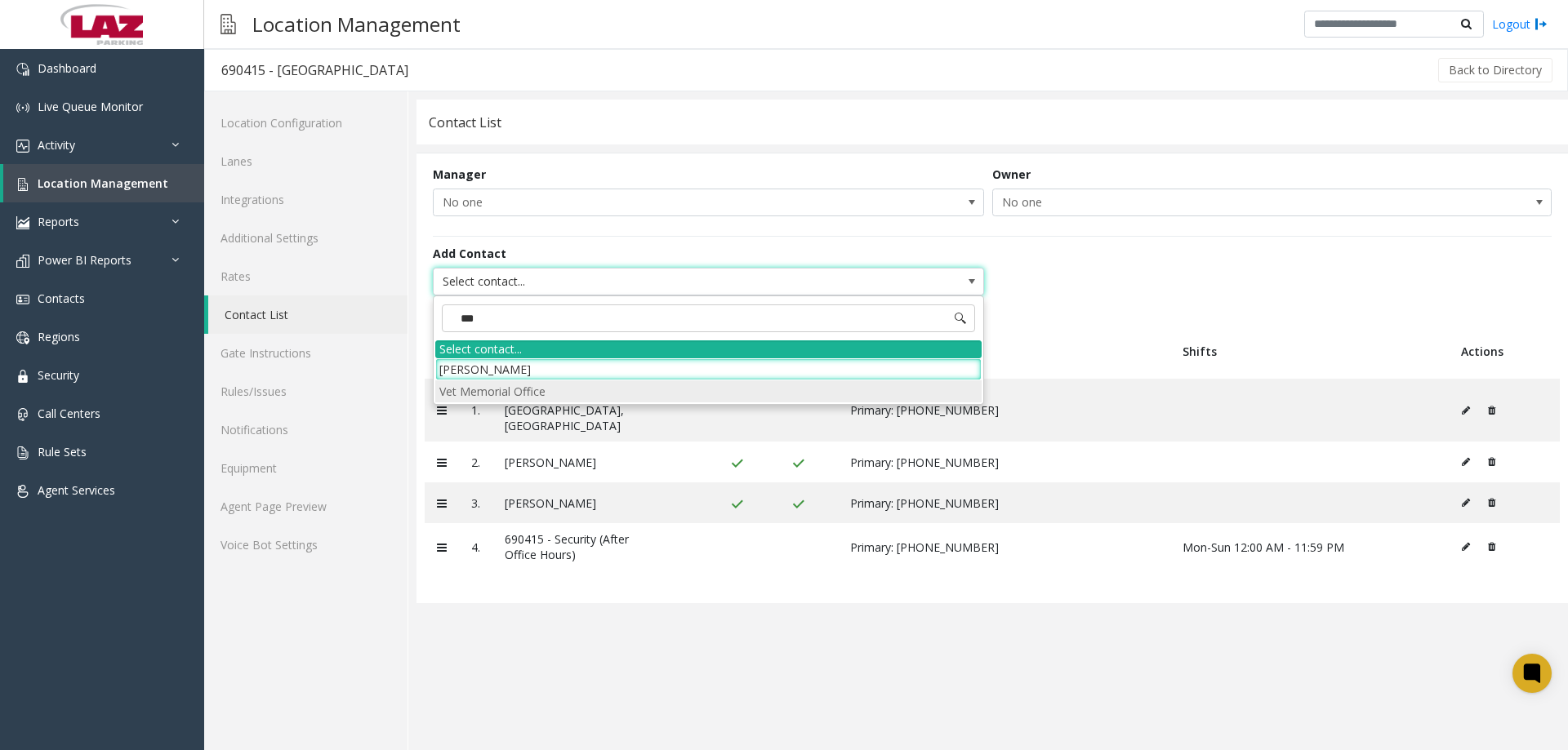
click at [496, 391] on li "Vet Memorial Office" at bounding box center [709, 391] width 546 height 22
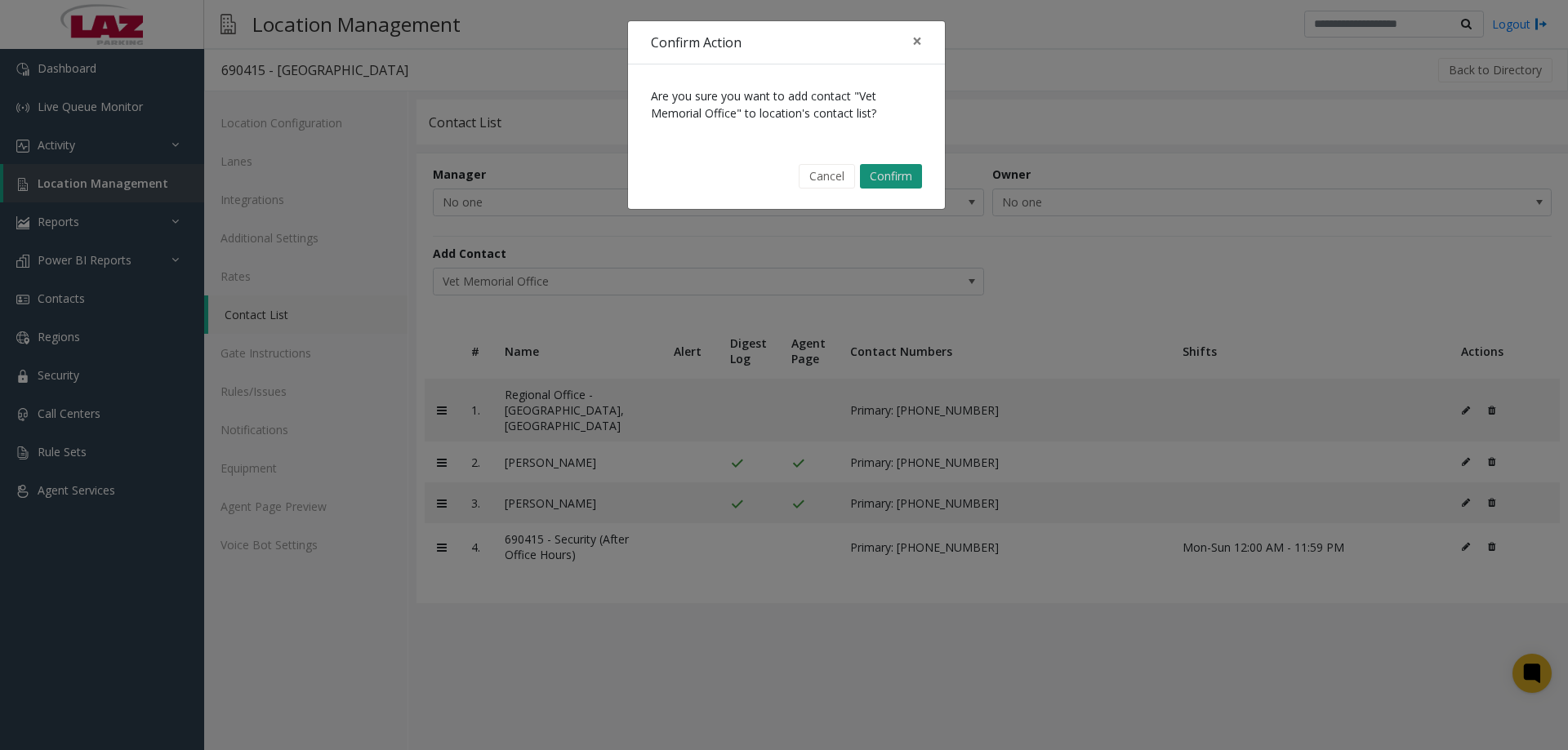
click at [887, 185] on button "Confirm" at bounding box center [891, 177] width 62 height 25
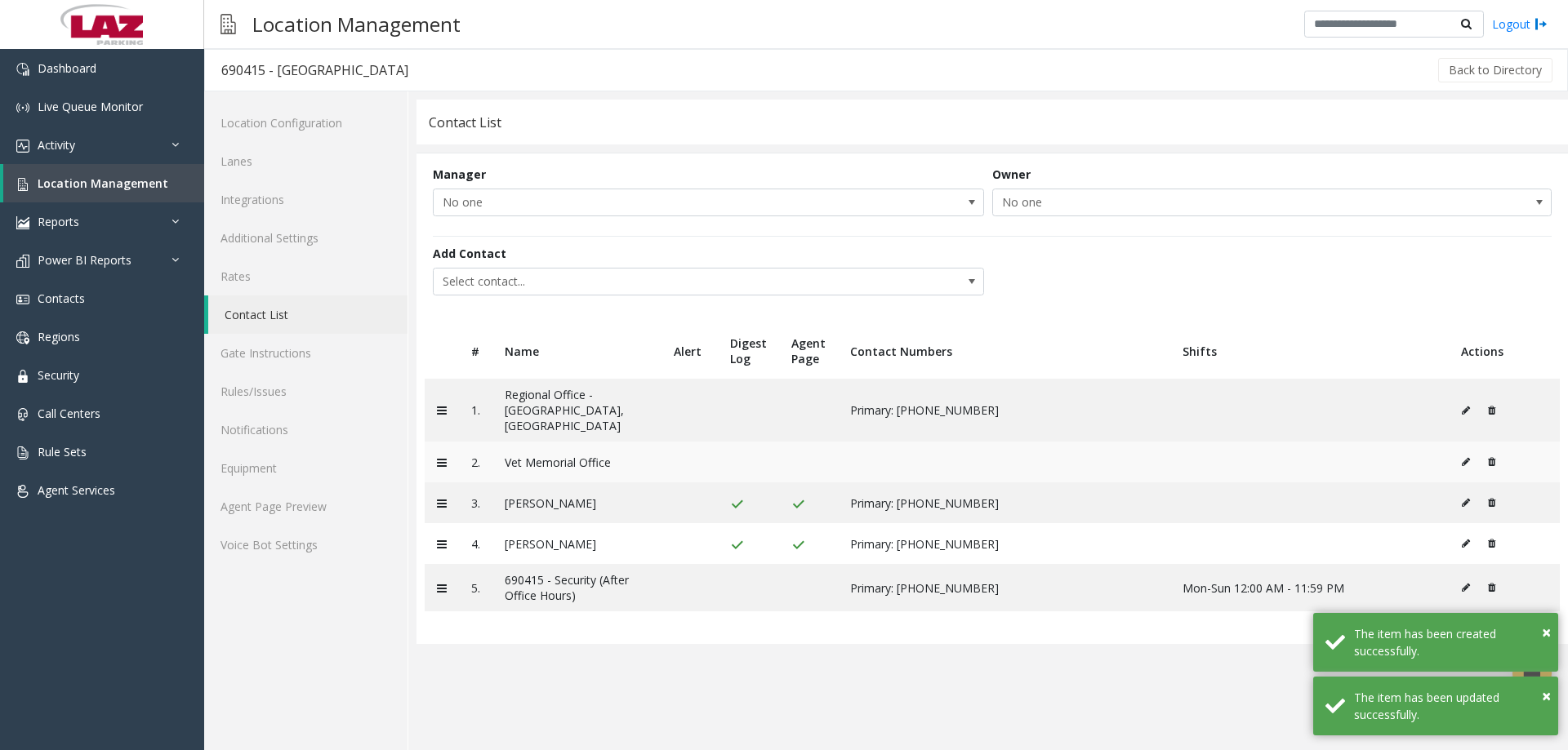
click at [1462, 458] on icon at bounding box center [1465, 462] width 8 height 10
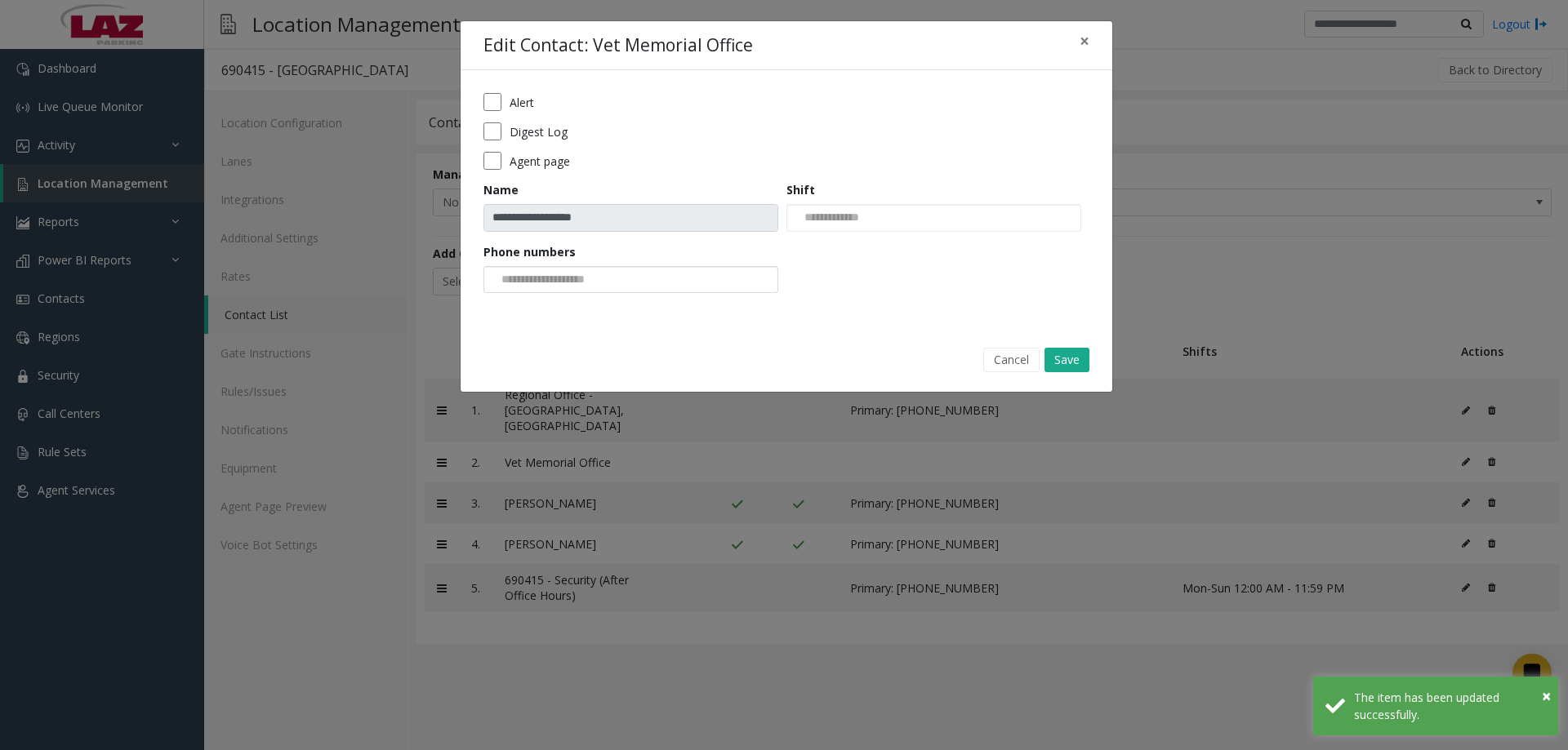
drag, startPoint x: 563, startPoint y: 254, endPoint x: 567, endPoint y: 266, distance: 12.6
click at [563, 257] on label "Phone numbers" at bounding box center [529, 252] width 92 height 18
click at [567, 267] on input at bounding box center [546, 280] width 123 height 26
click at [580, 306] on li "[PHONE_NUMBER]" at bounding box center [631, 306] width 290 height 22
click at [1073, 361] on button "Save" at bounding box center [1066, 360] width 45 height 25
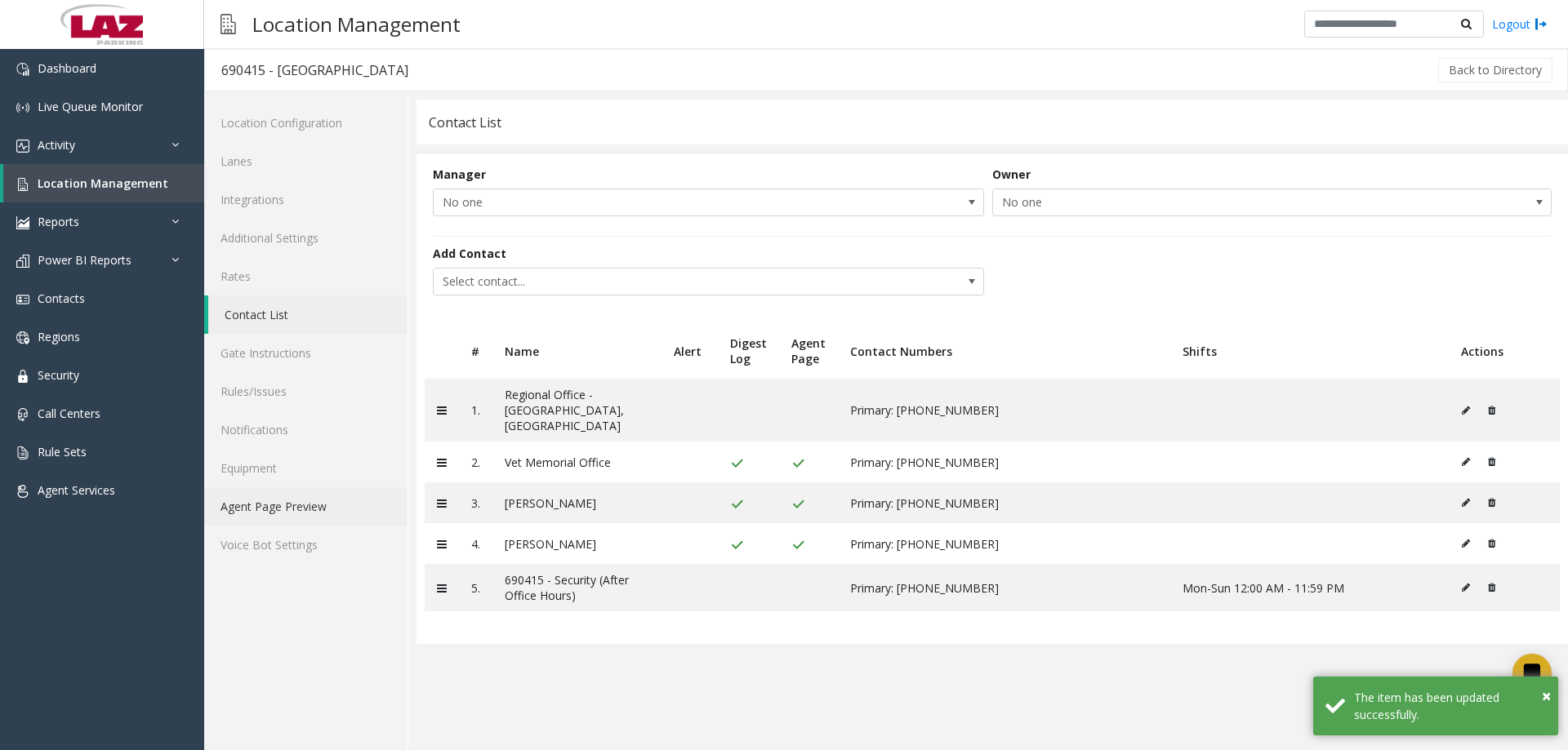
click at [289, 508] on link "Agent Page Preview" at bounding box center [306, 507] width 204 height 39
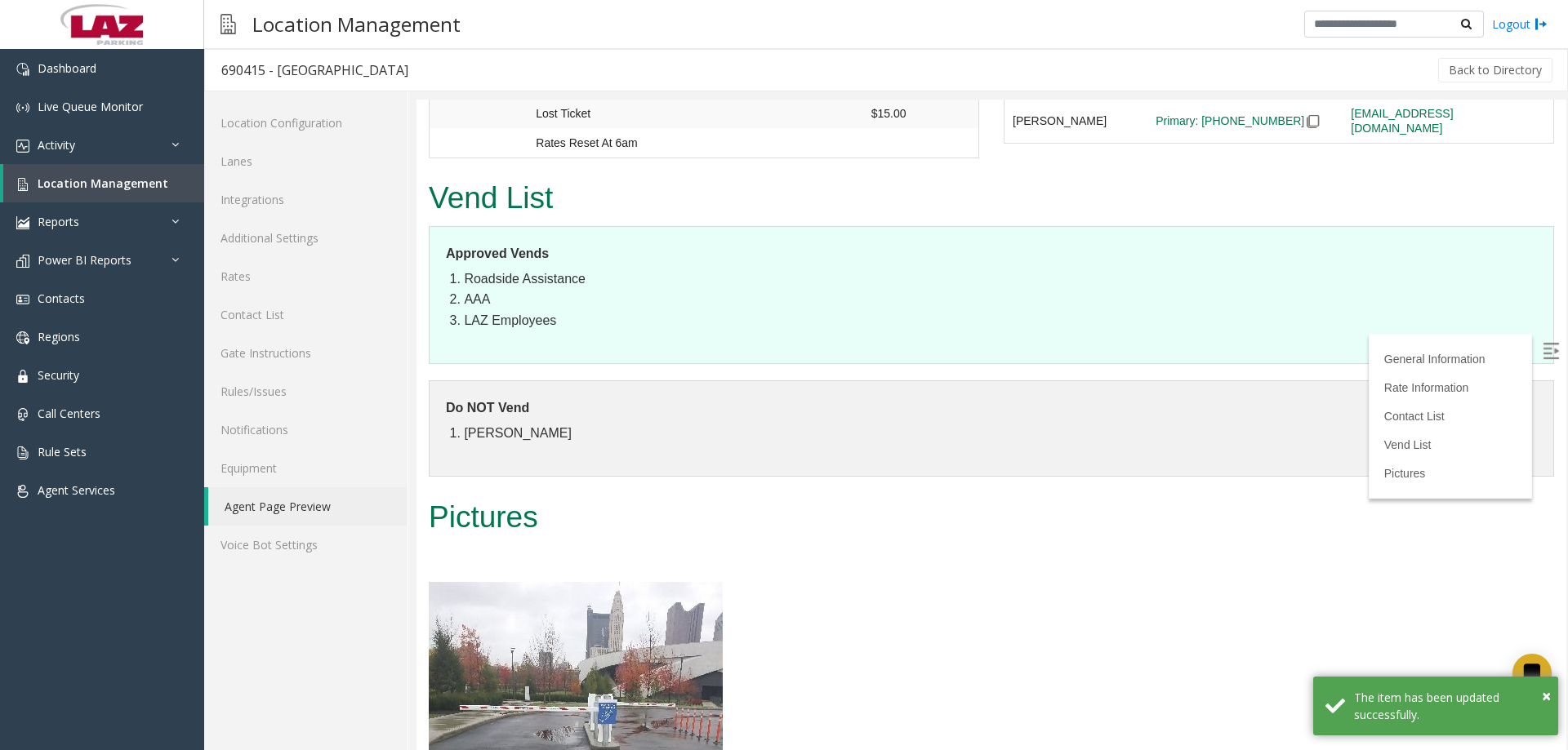
scroll to position [1715, 0]
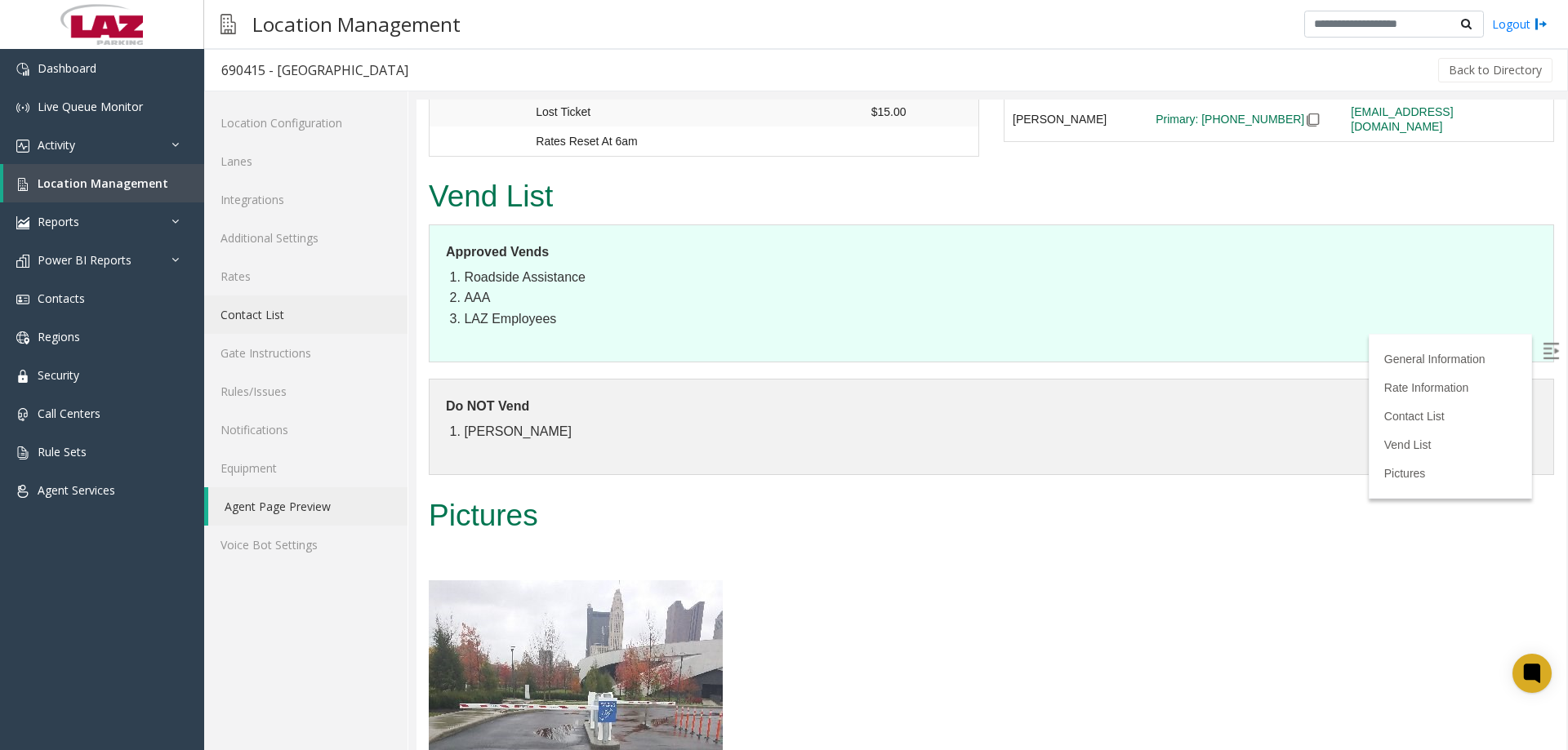
click at [281, 307] on link "Contact List" at bounding box center [306, 315] width 204 height 39
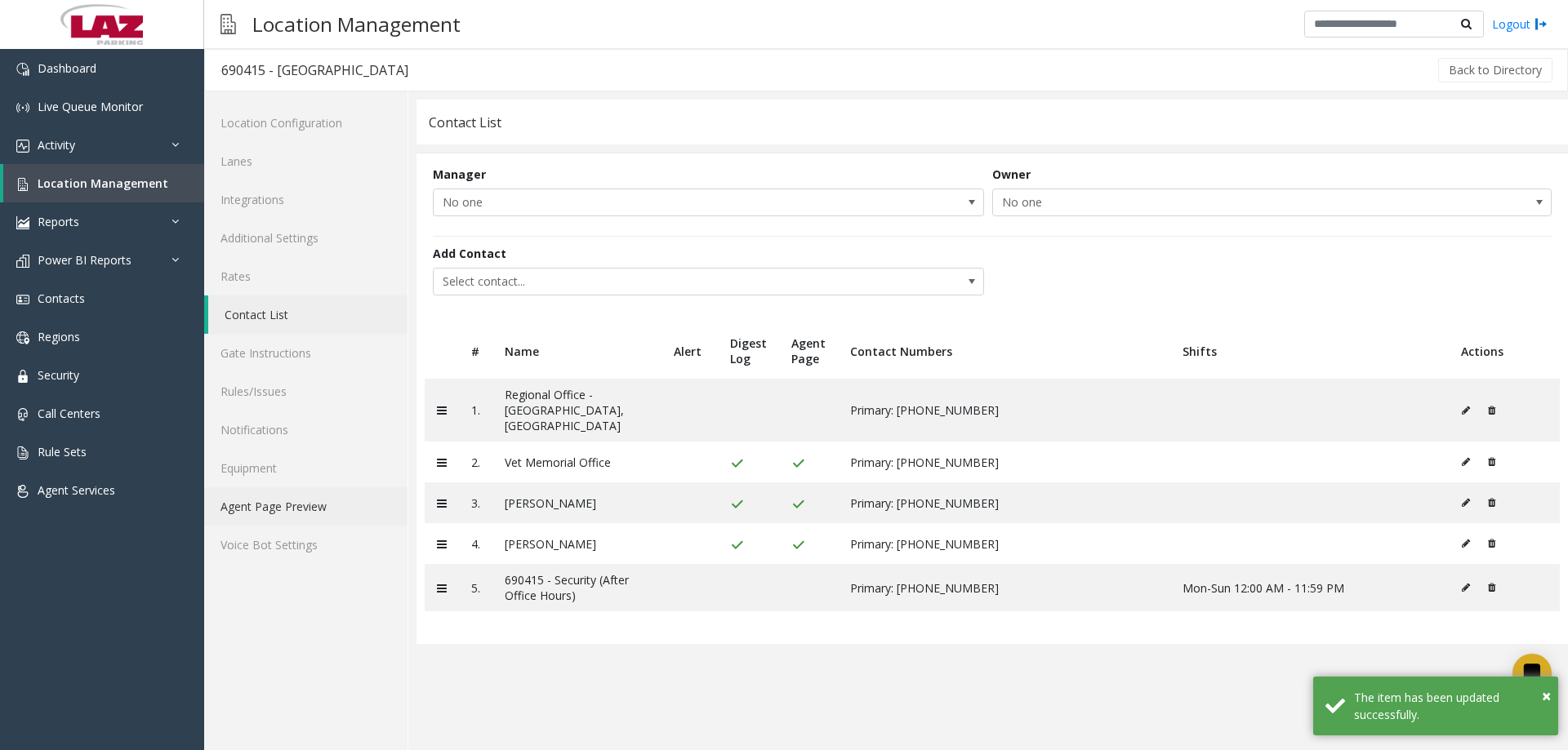
click at [257, 503] on link "Agent Page Preview" at bounding box center [306, 507] width 204 height 39
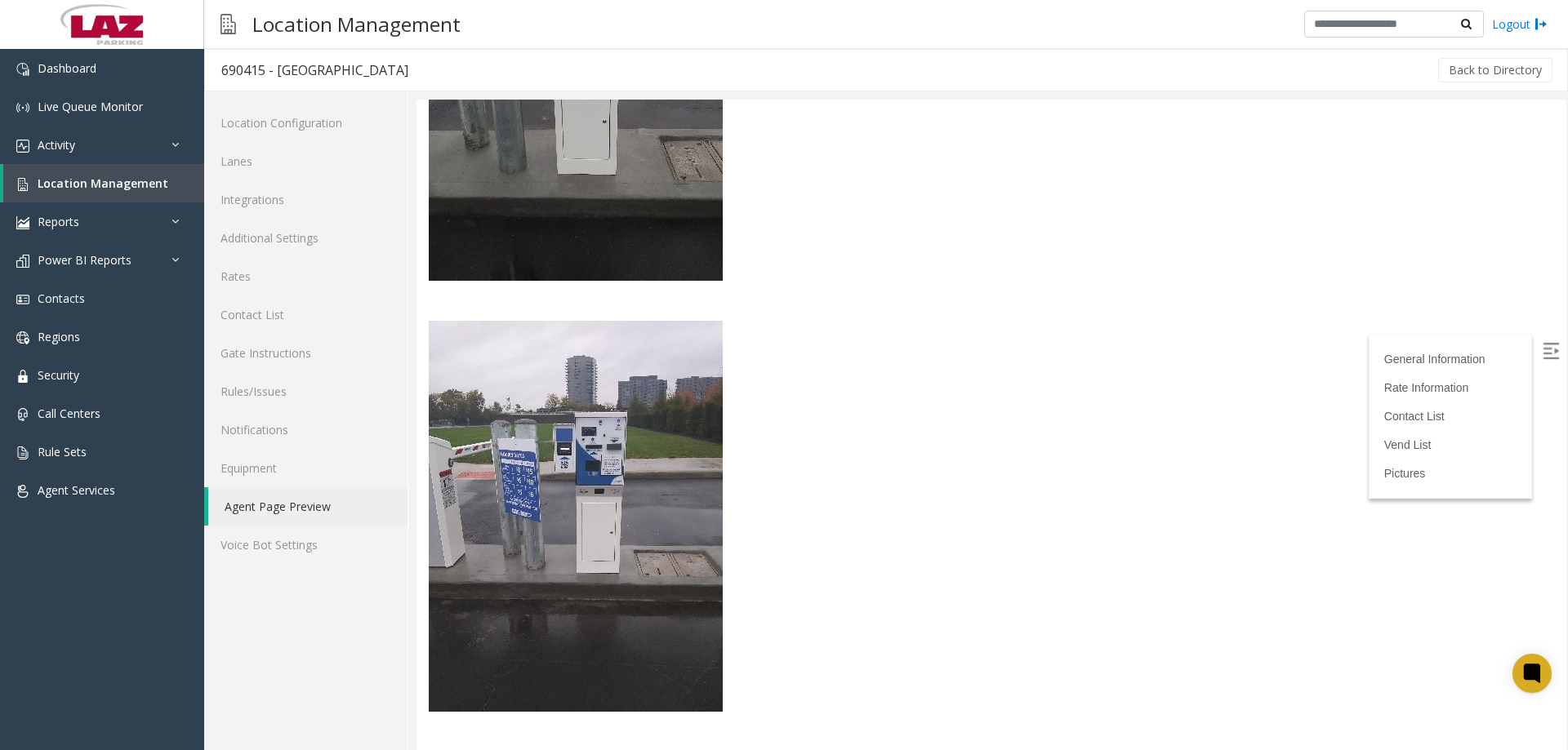
scroll to position [3282, 0]
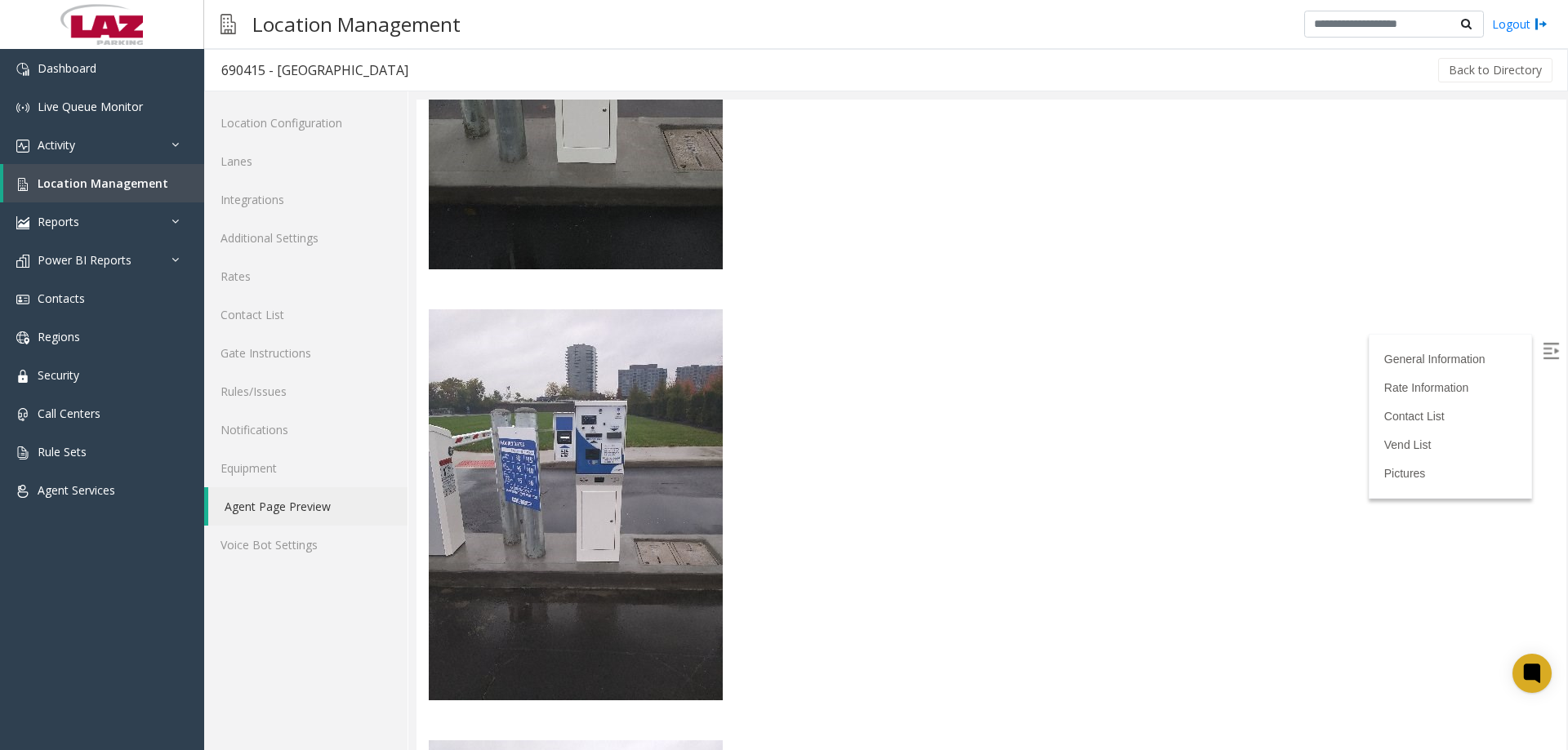
drag, startPoint x: 1564, startPoint y: 386, endPoint x: 1983, endPoint y: 689, distance: 517.1
click at [274, 326] on link "Contact List" at bounding box center [306, 315] width 204 height 39
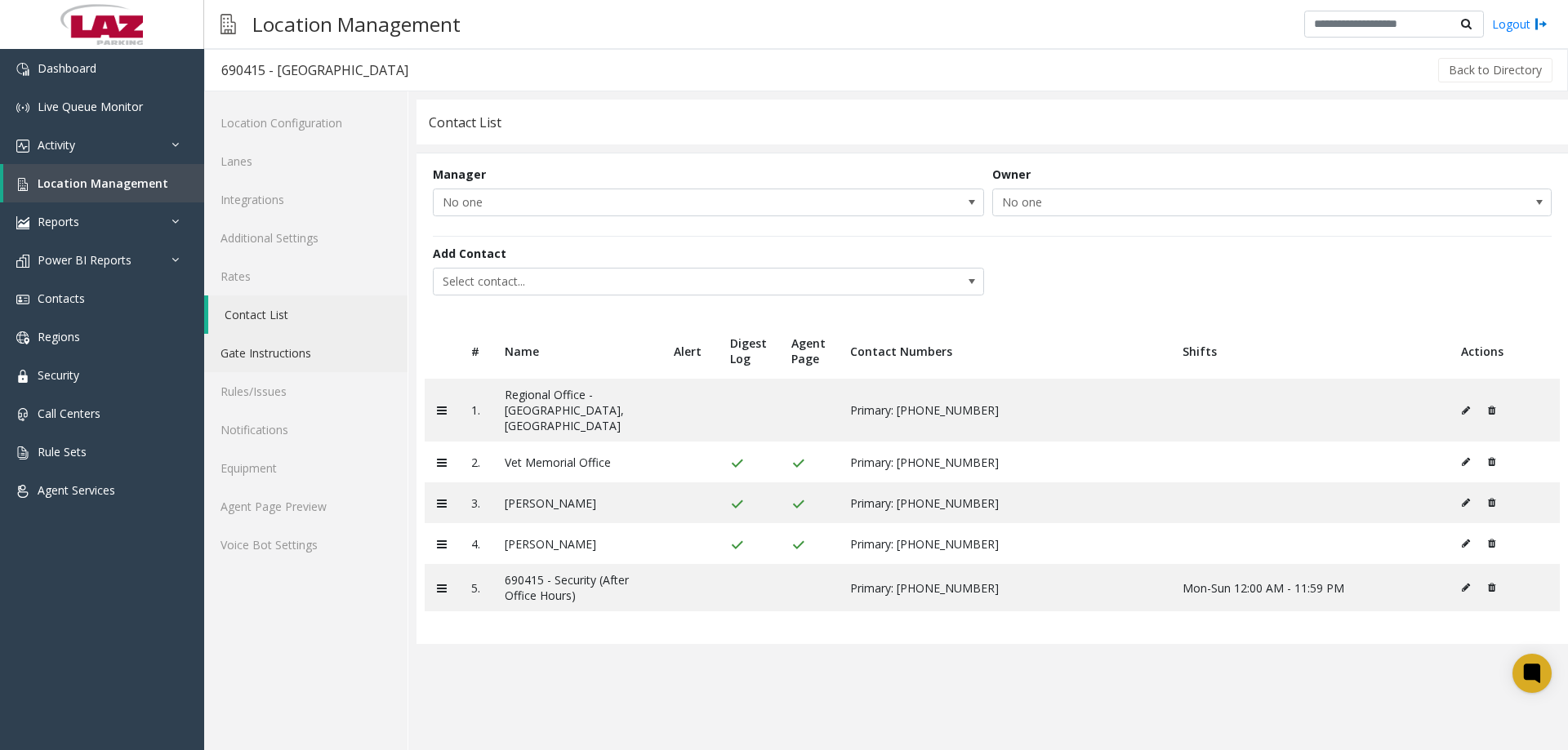
click at [276, 352] on link "Gate Instructions" at bounding box center [306, 353] width 204 height 39
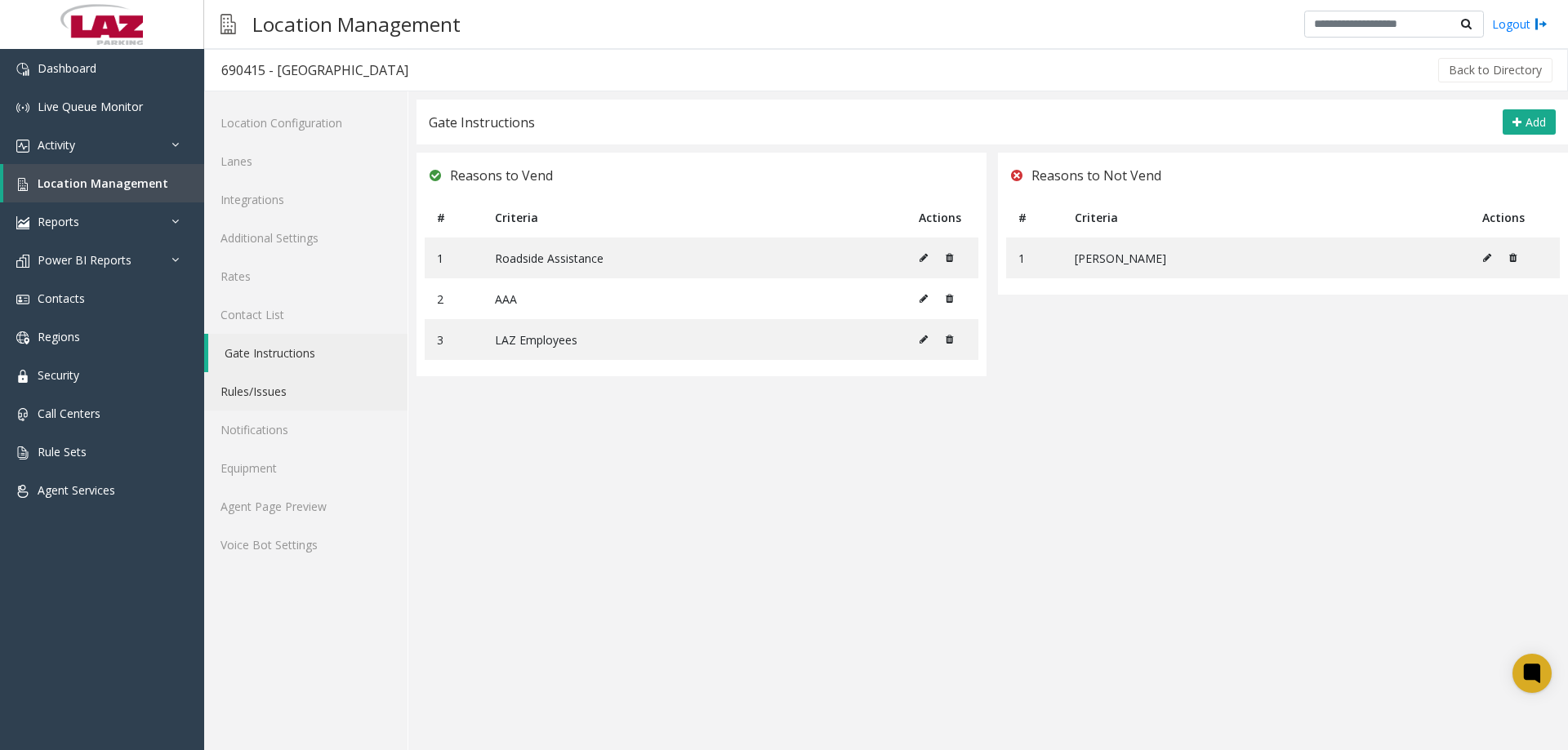
click at [291, 406] on link "Rules/Issues" at bounding box center [306, 392] width 204 height 39
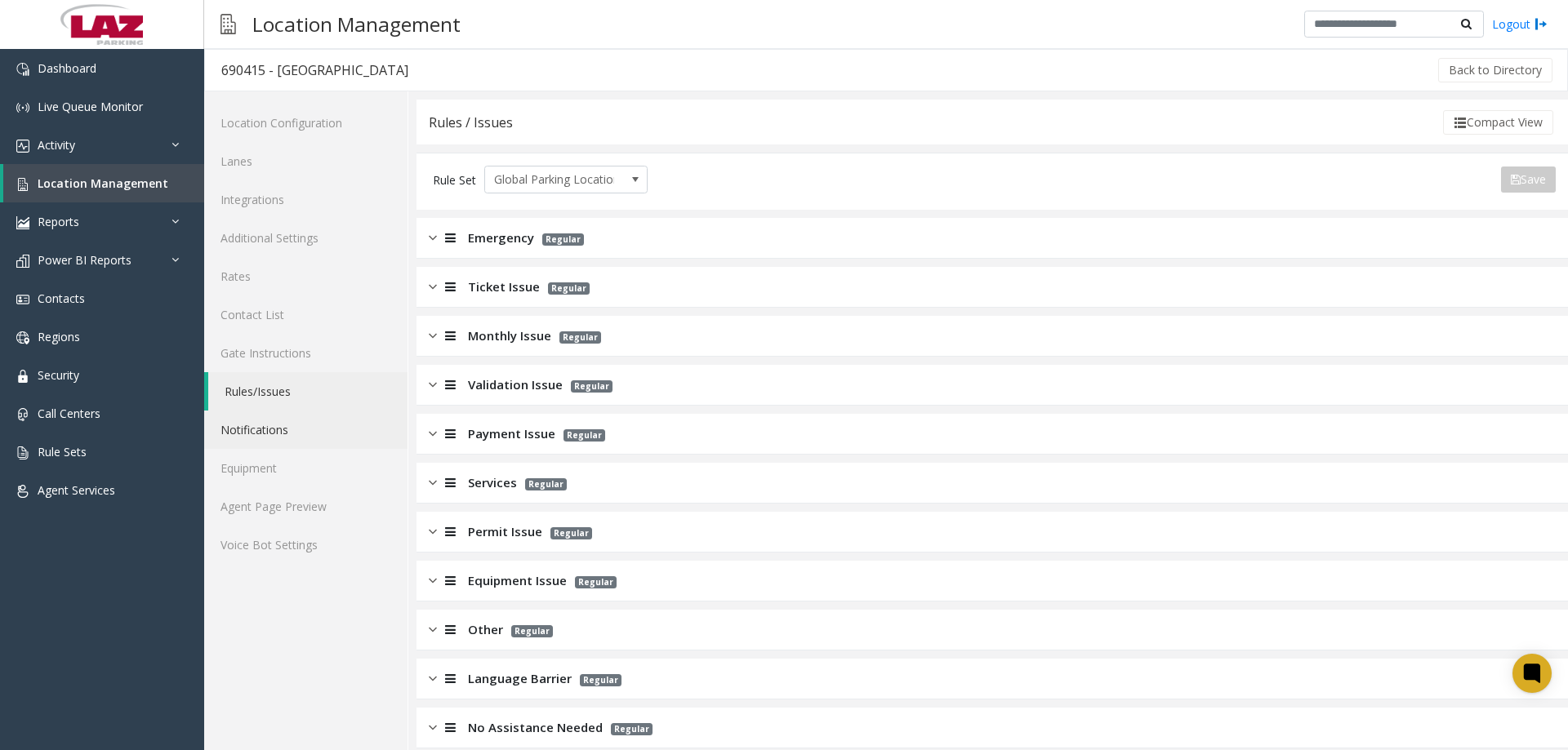
click at [296, 434] on link "Notifications" at bounding box center [306, 430] width 204 height 39
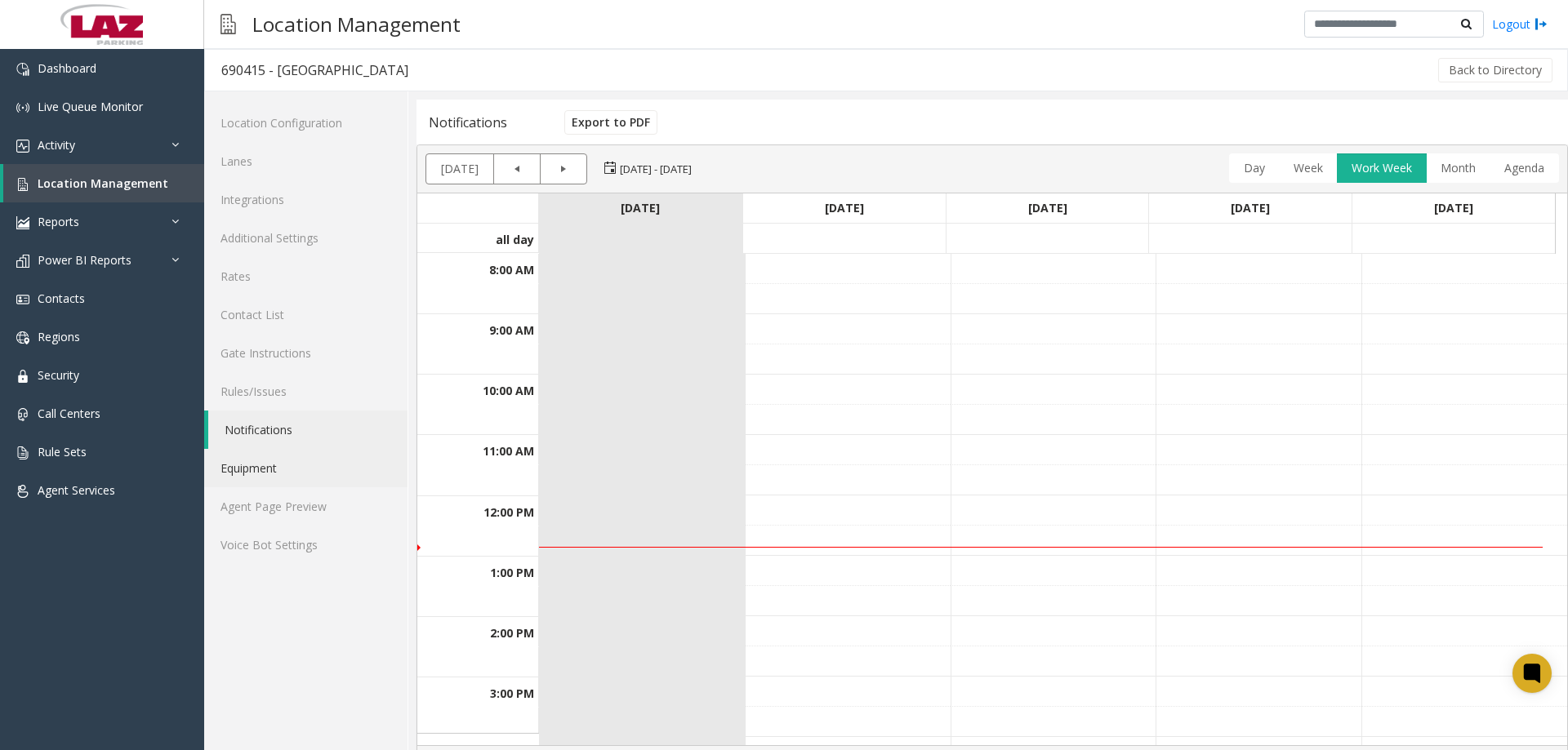
click at [294, 472] on link "Equipment" at bounding box center [306, 468] width 204 height 39
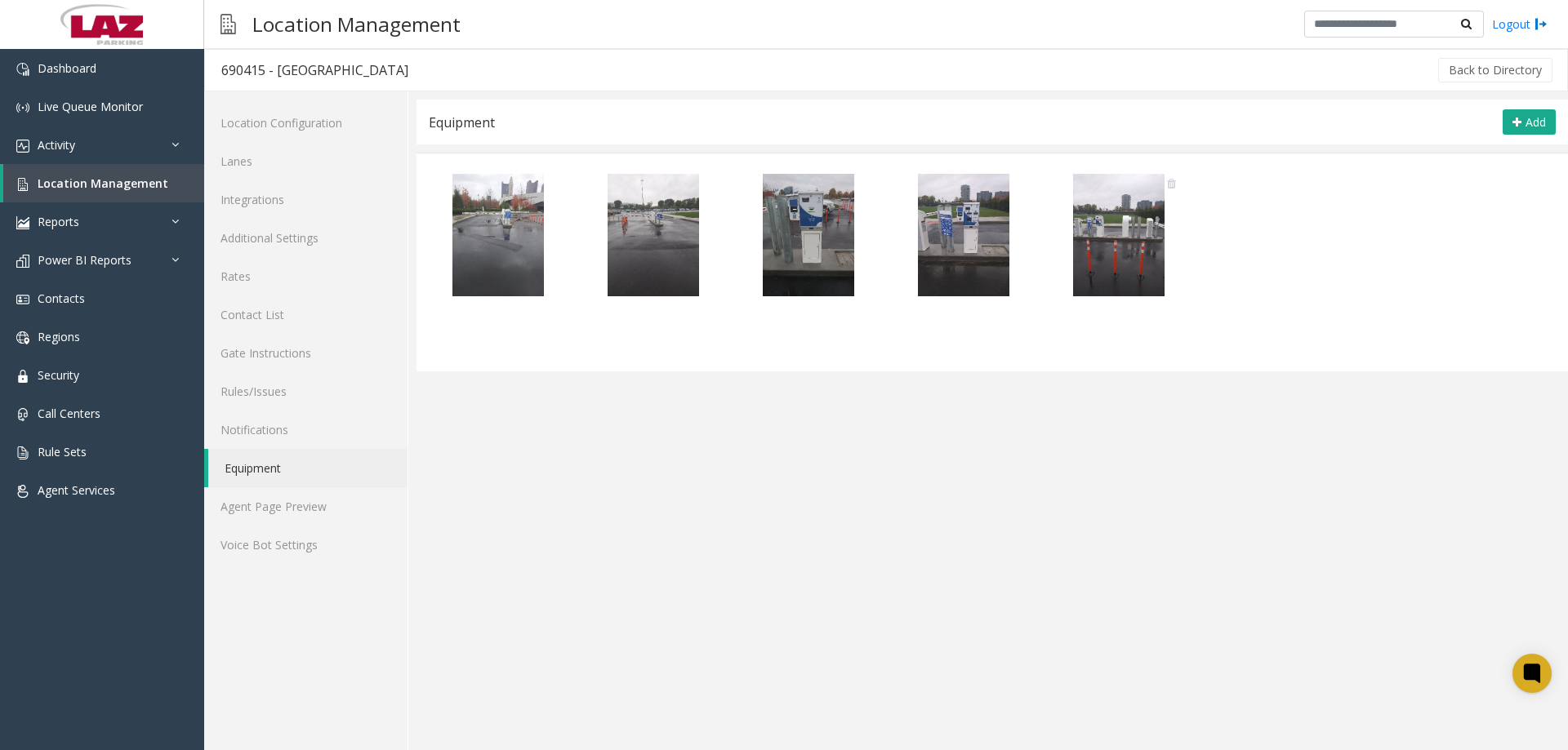
click at [1078, 246] on img at bounding box center [1118, 234] width 122 height 122
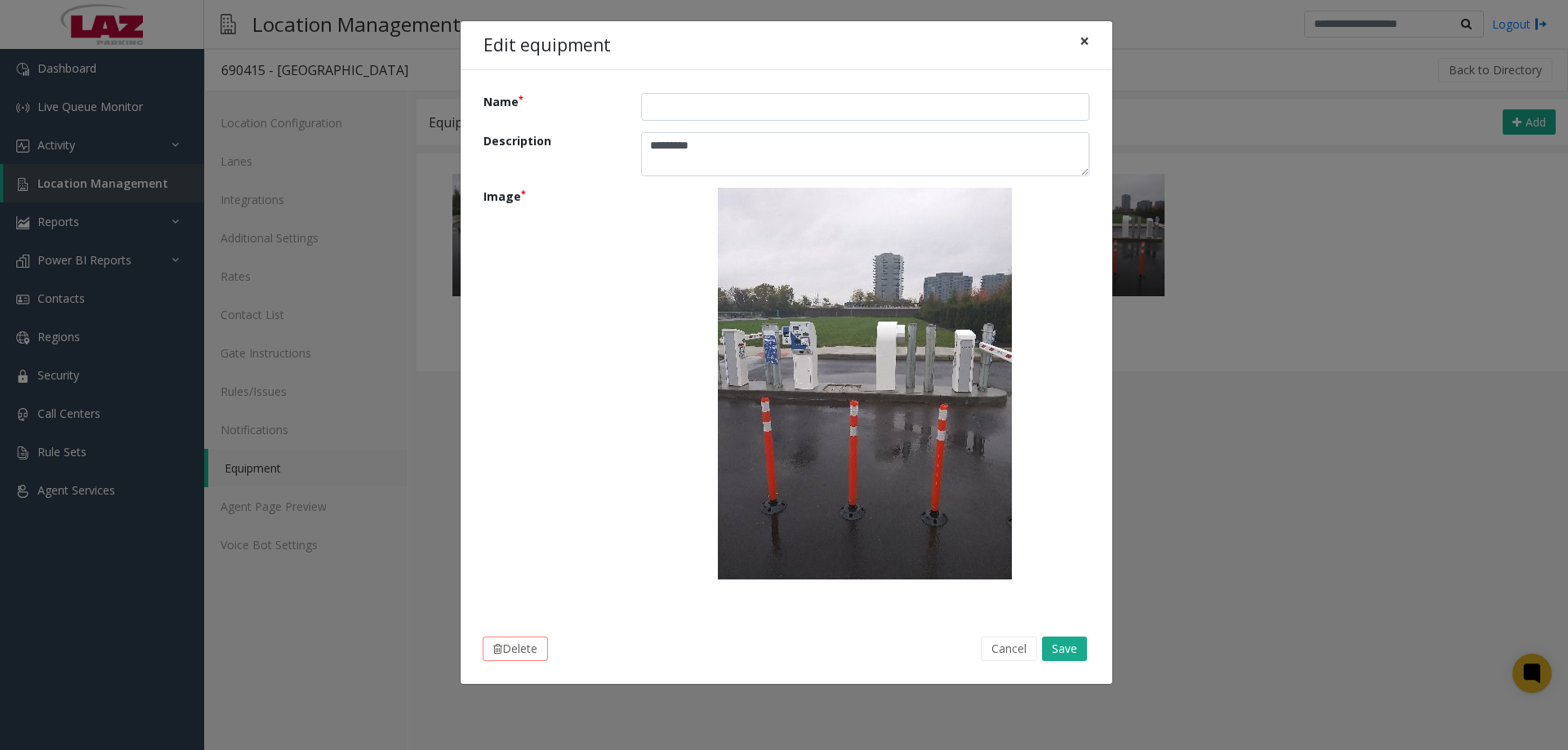
click at [1090, 45] on button "×" at bounding box center [1084, 41] width 33 height 40
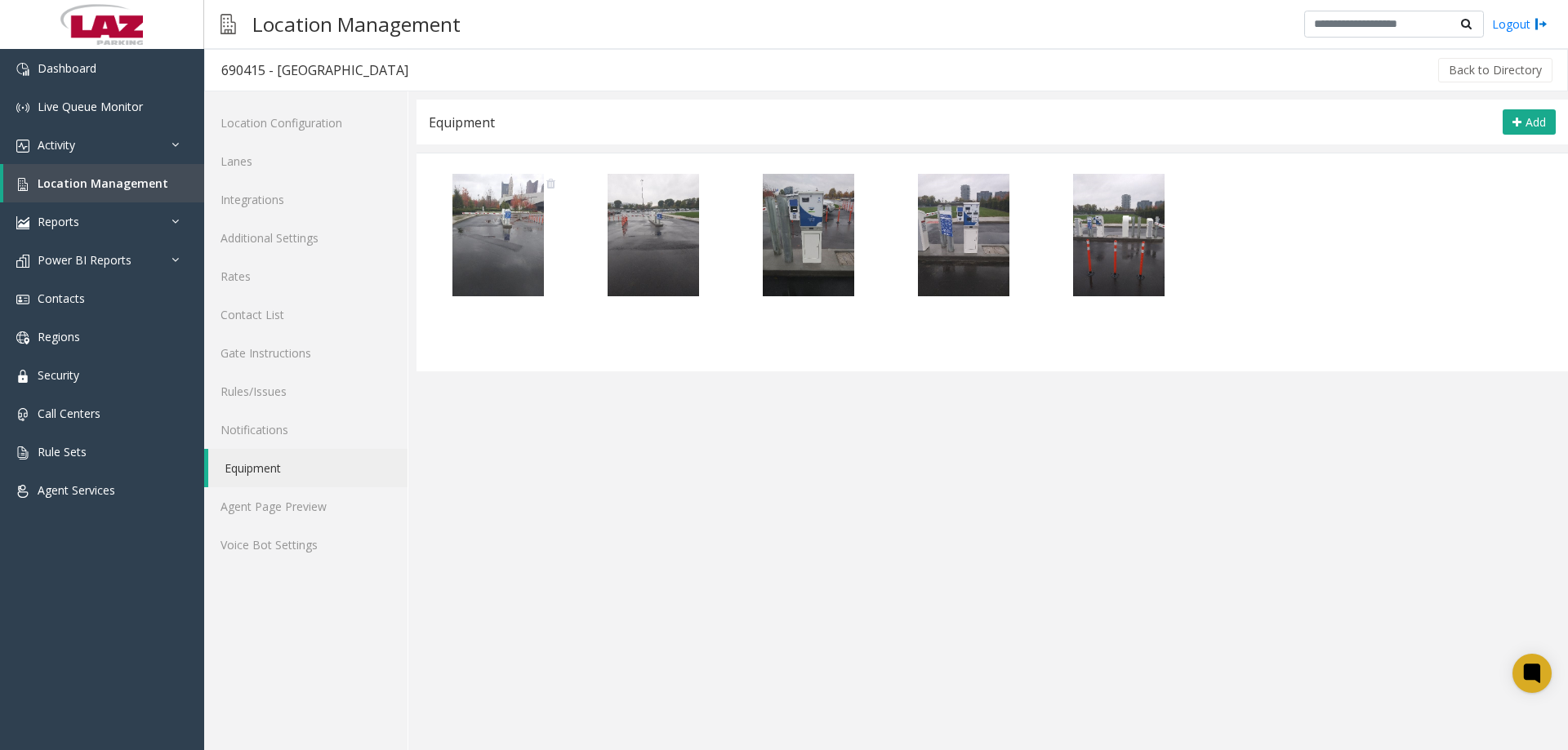
click at [553, 184] on icon at bounding box center [551, 184] width 9 height 11
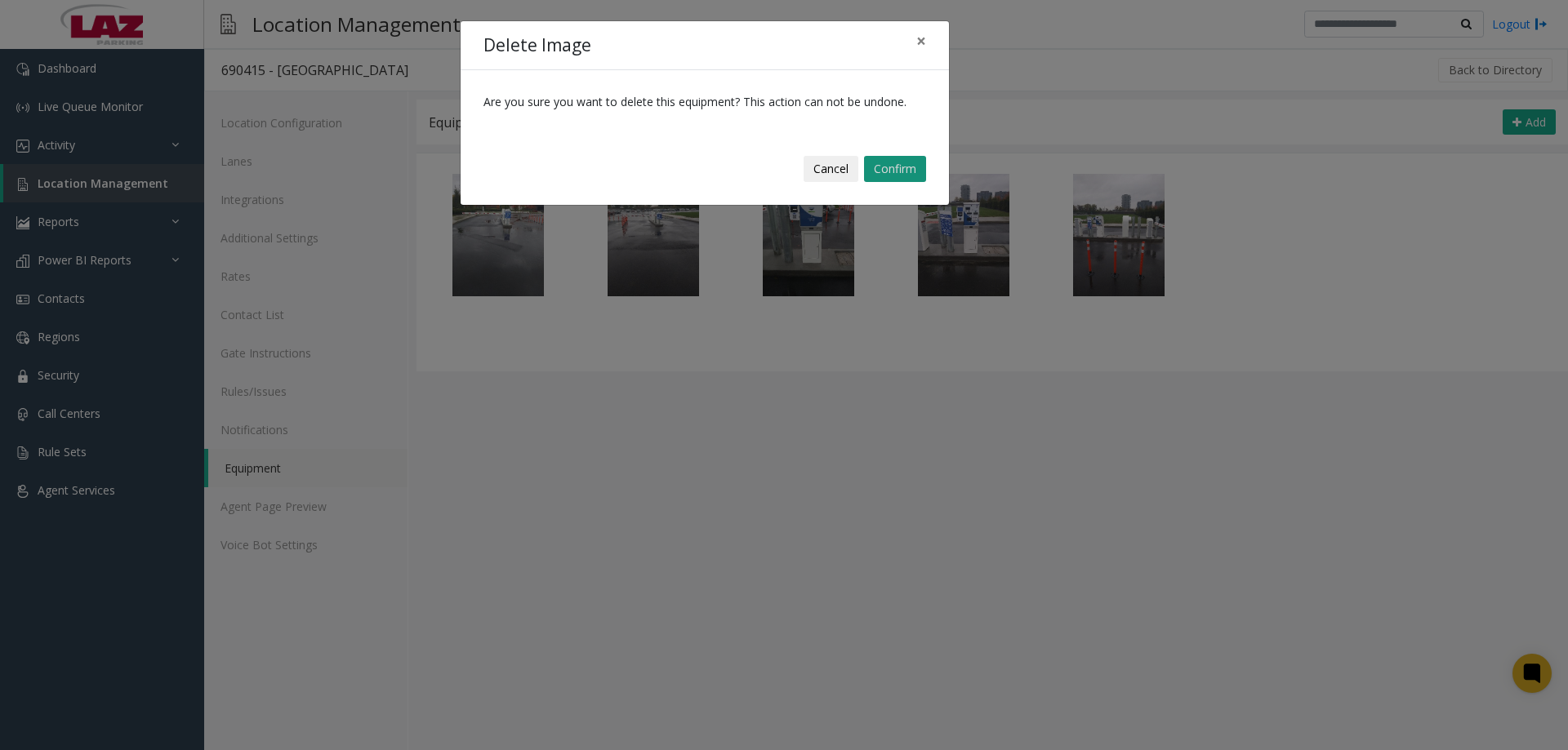
click at [887, 167] on button "Confirm" at bounding box center [895, 169] width 62 height 26
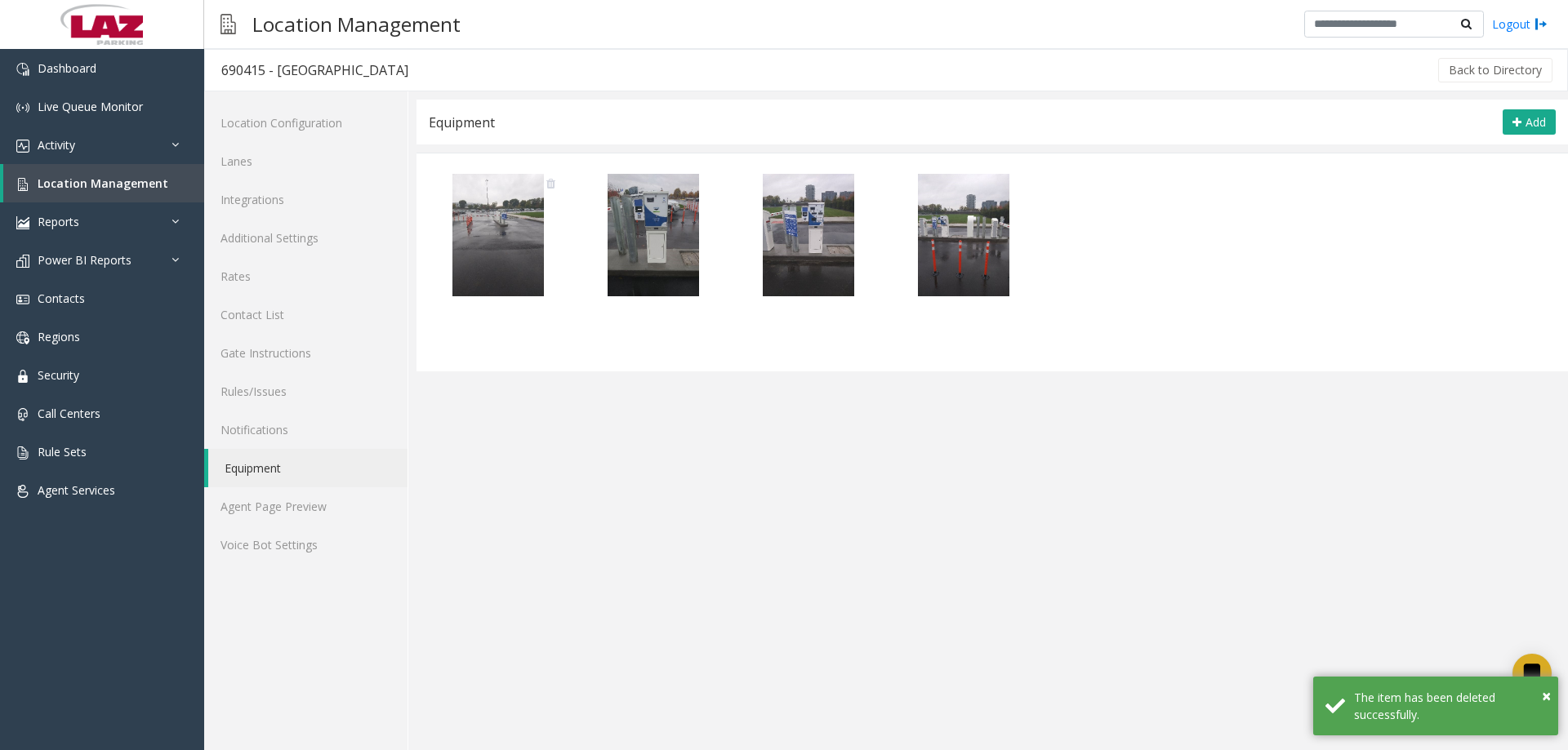
click at [549, 184] on icon at bounding box center [551, 184] width 9 height 11
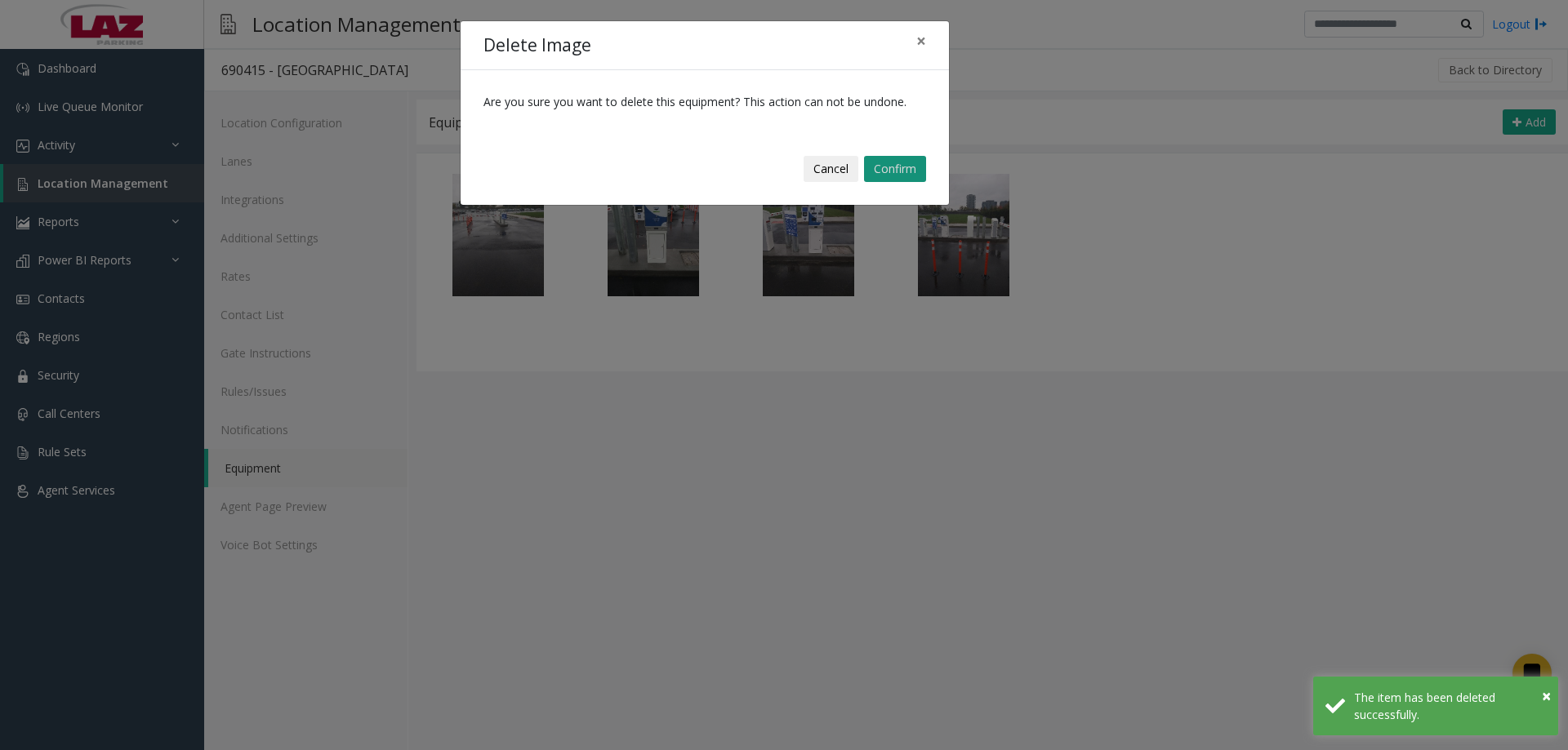
click at [871, 162] on button "Confirm" at bounding box center [895, 169] width 62 height 26
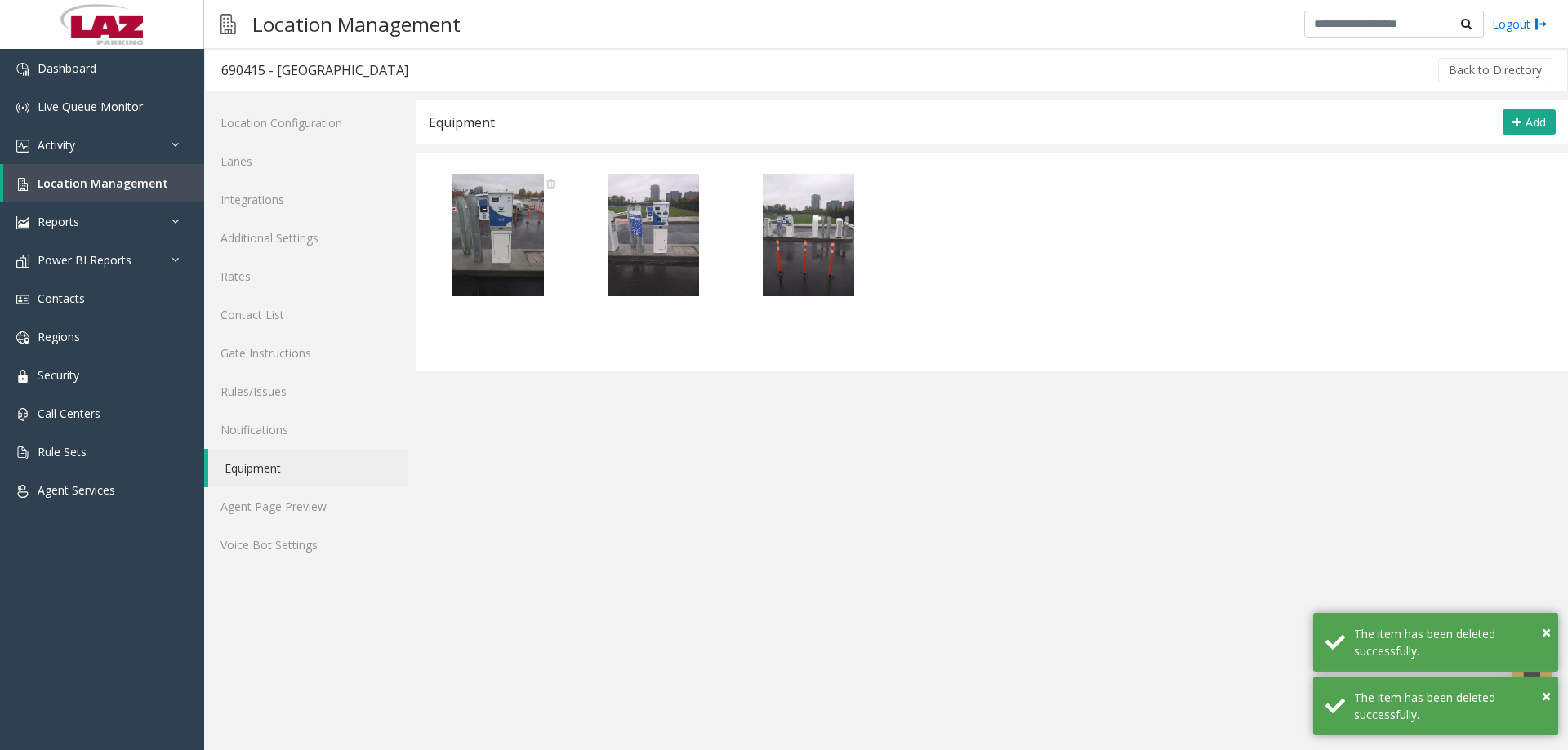
click at [551, 188] on icon at bounding box center [551, 184] width 9 height 11
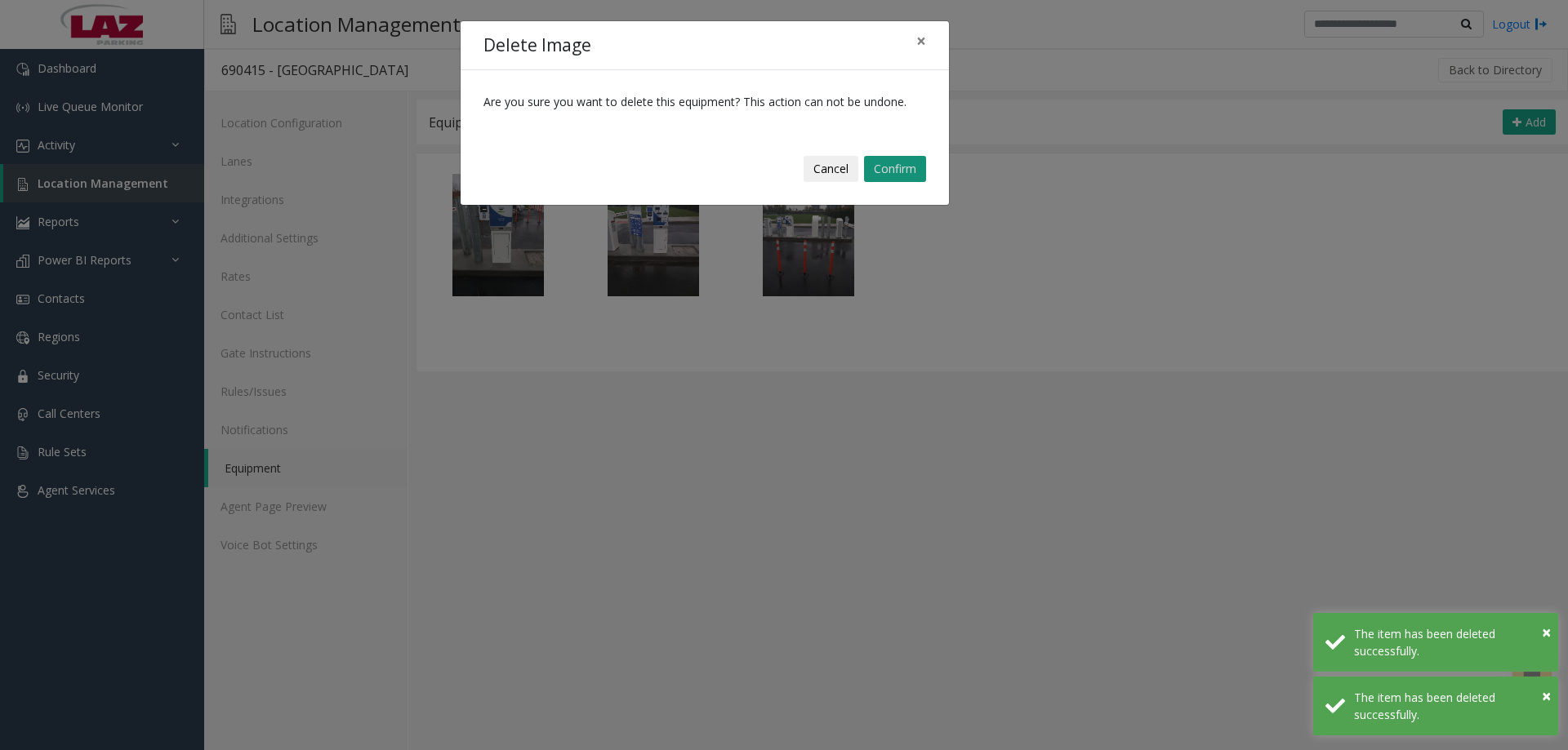
click at [871, 166] on button "Confirm" at bounding box center [895, 169] width 62 height 26
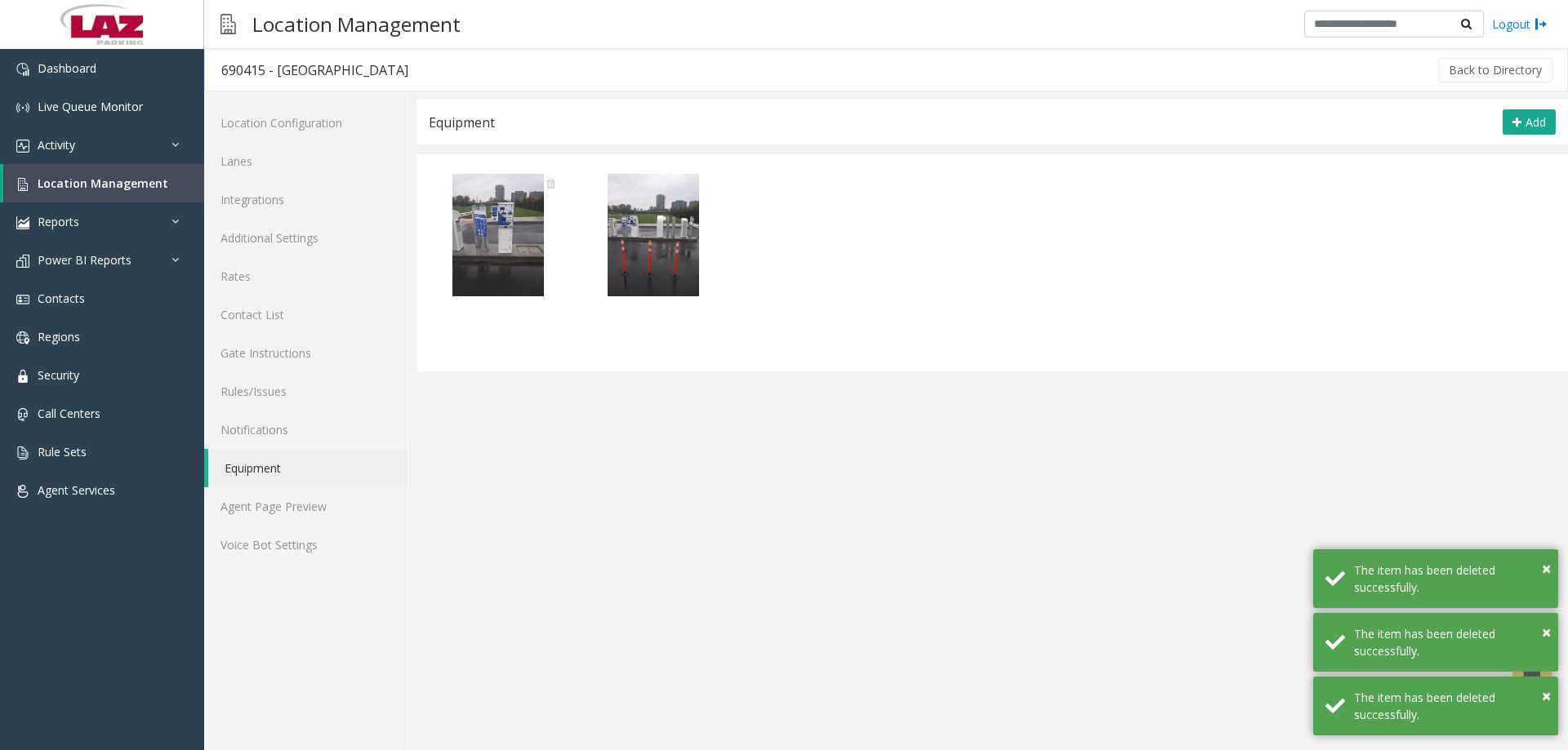
click at [550, 178] on icon at bounding box center [551, 184] width 9 height 11
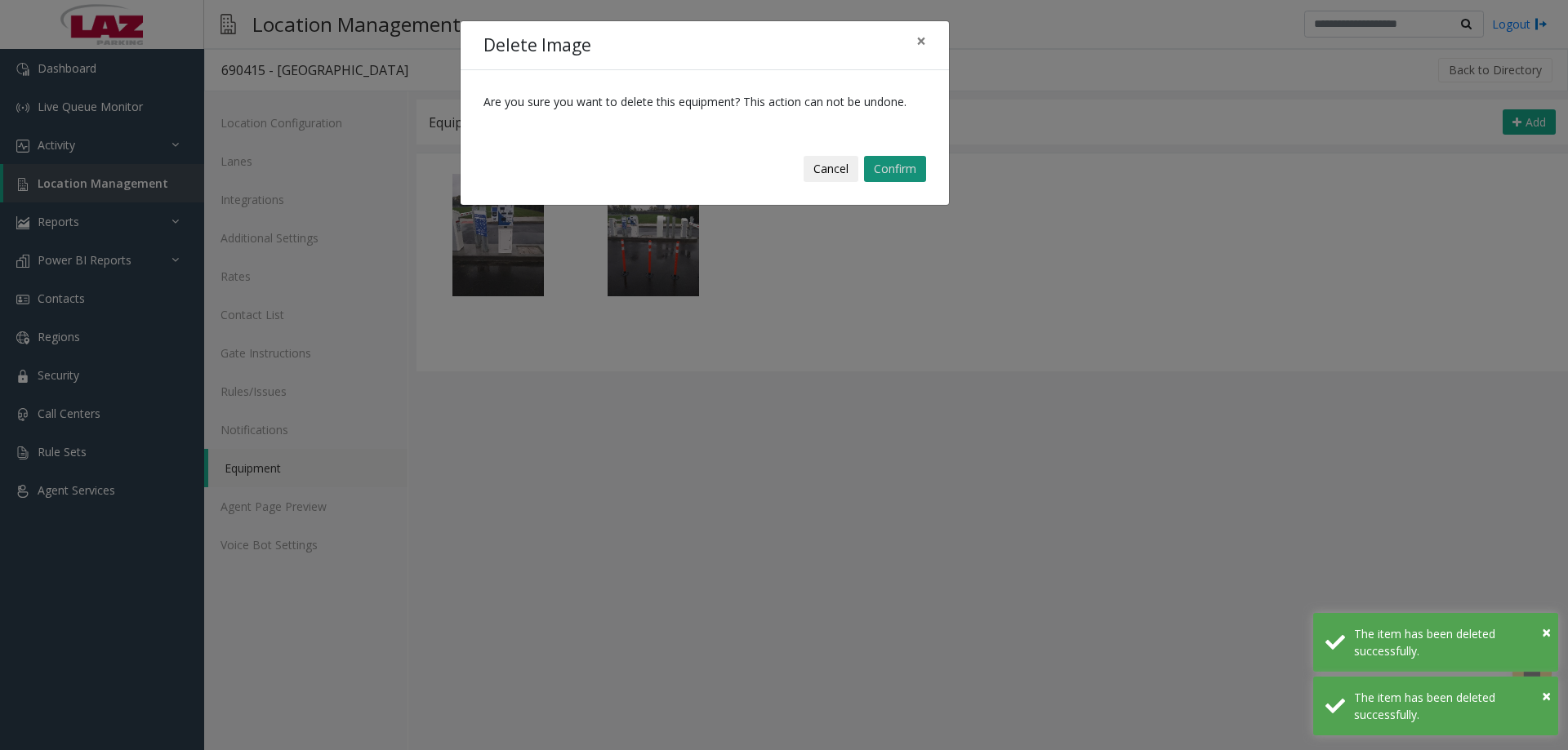
click at [870, 172] on button "Confirm" at bounding box center [895, 169] width 62 height 26
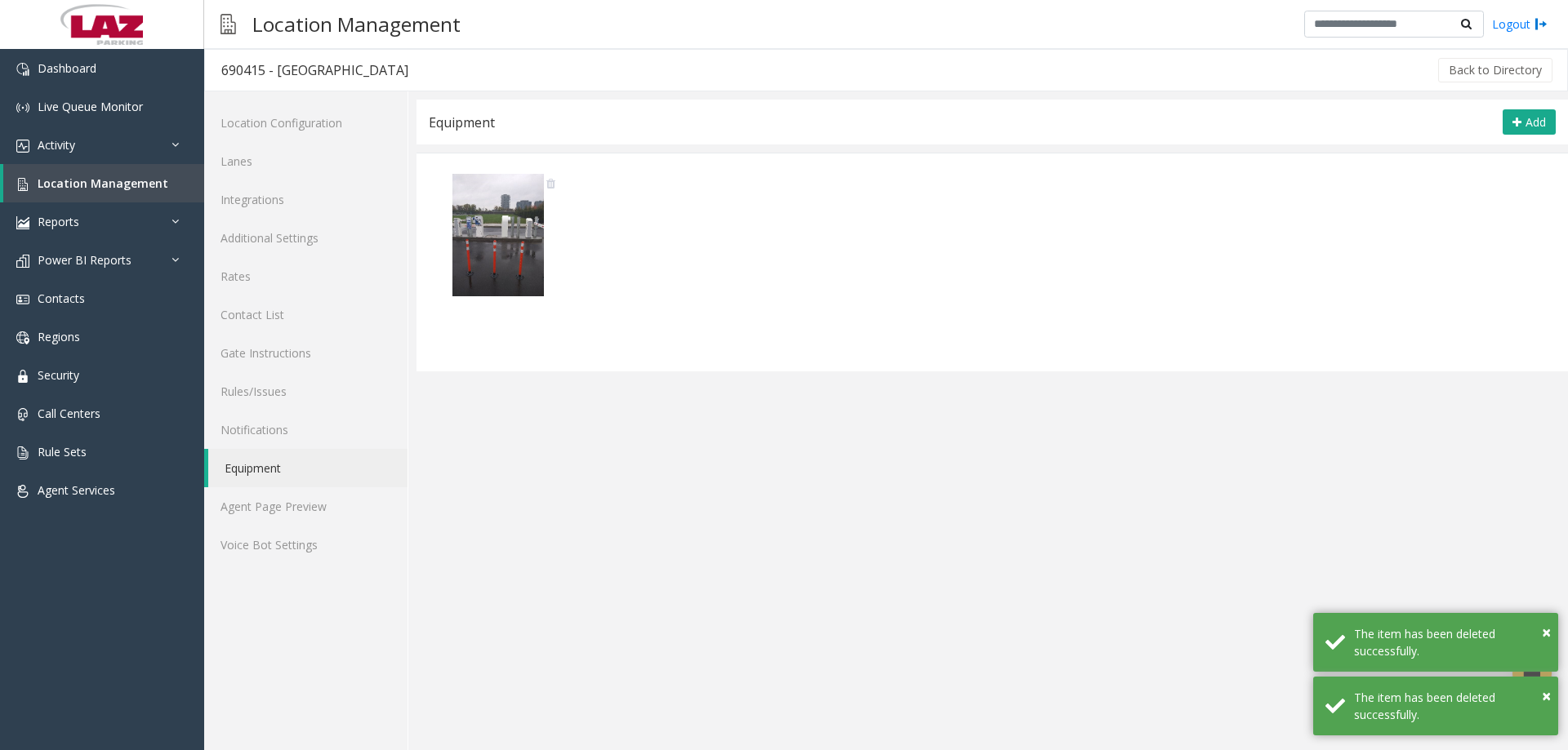
click at [550, 184] on icon at bounding box center [551, 184] width 9 height 11
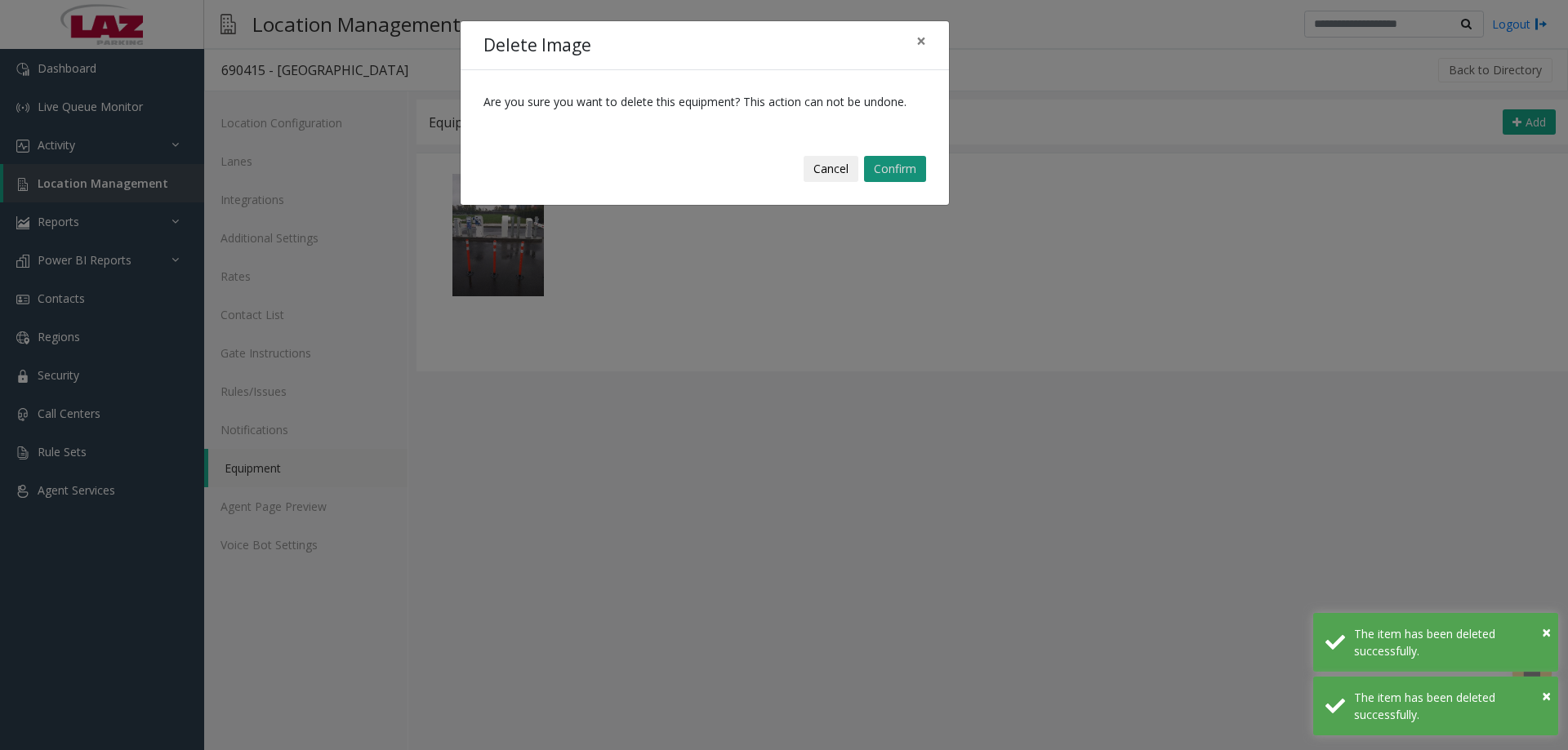
click at [885, 165] on button "Confirm" at bounding box center [895, 169] width 62 height 26
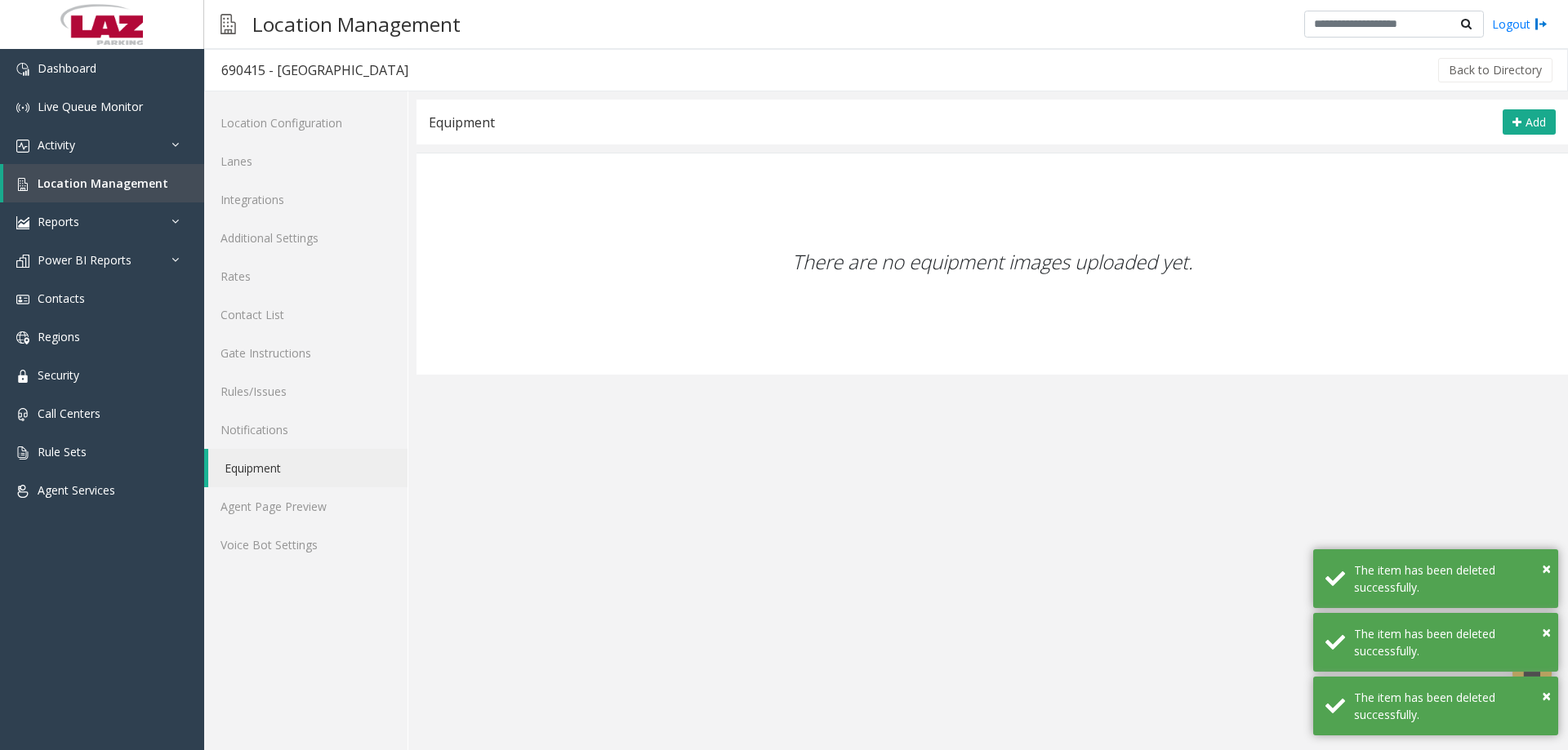
click at [1561, 135] on div "Equipment Add" at bounding box center [992, 121] width 1152 height 45
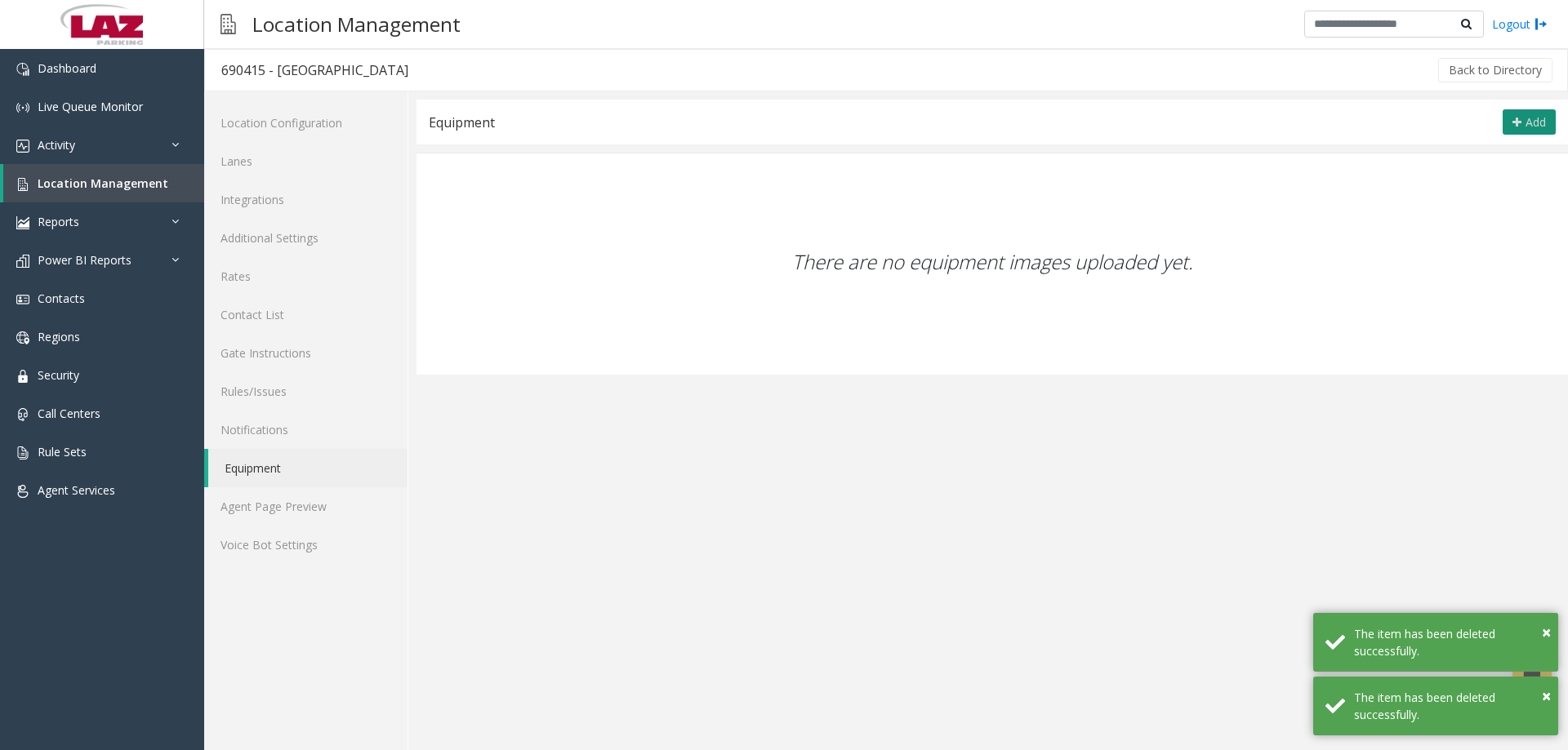
click at [1539, 118] on span "Add" at bounding box center [1535, 122] width 20 height 16
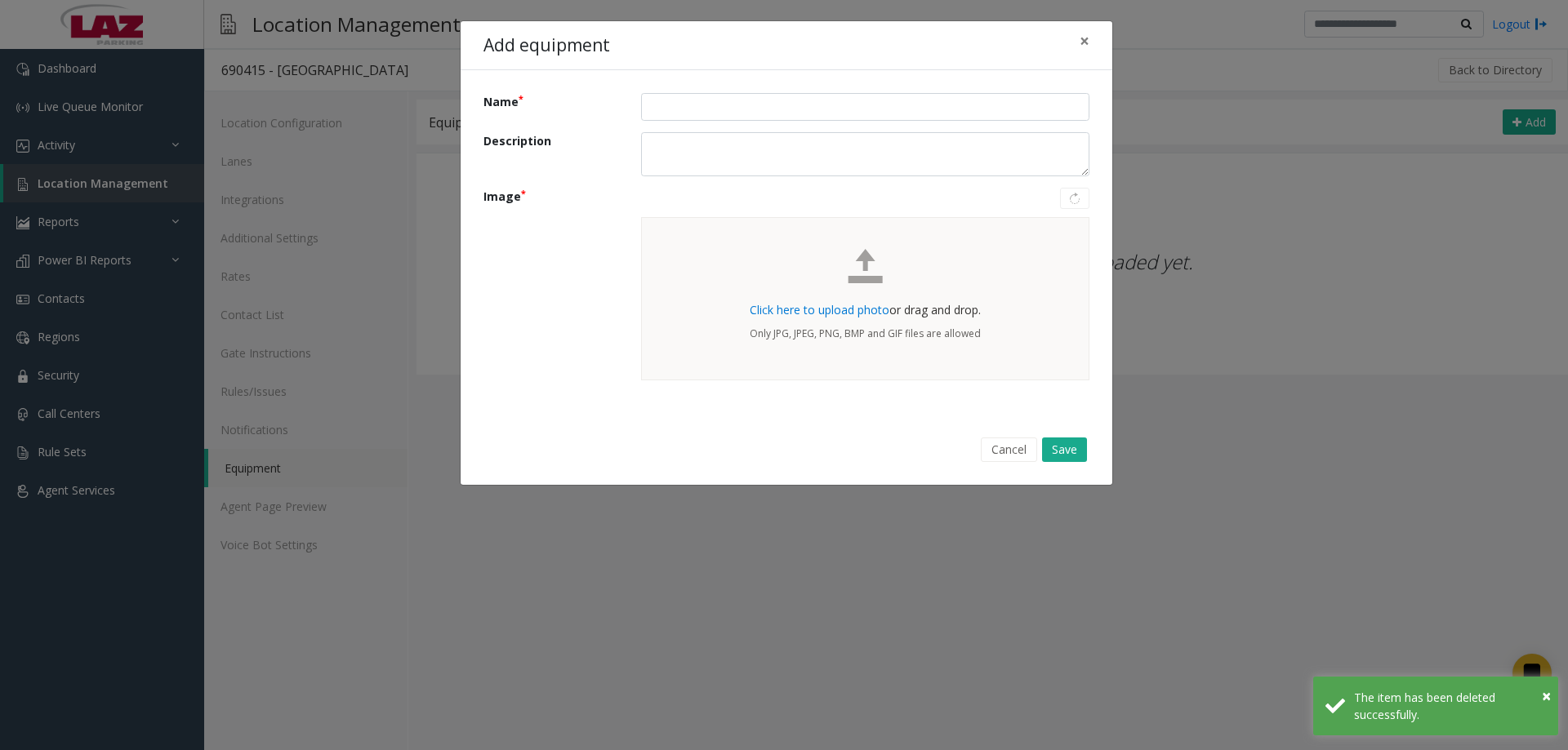
click at [820, 307] on span "Click here to upload photo" at bounding box center [820, 310] width 140 height 16
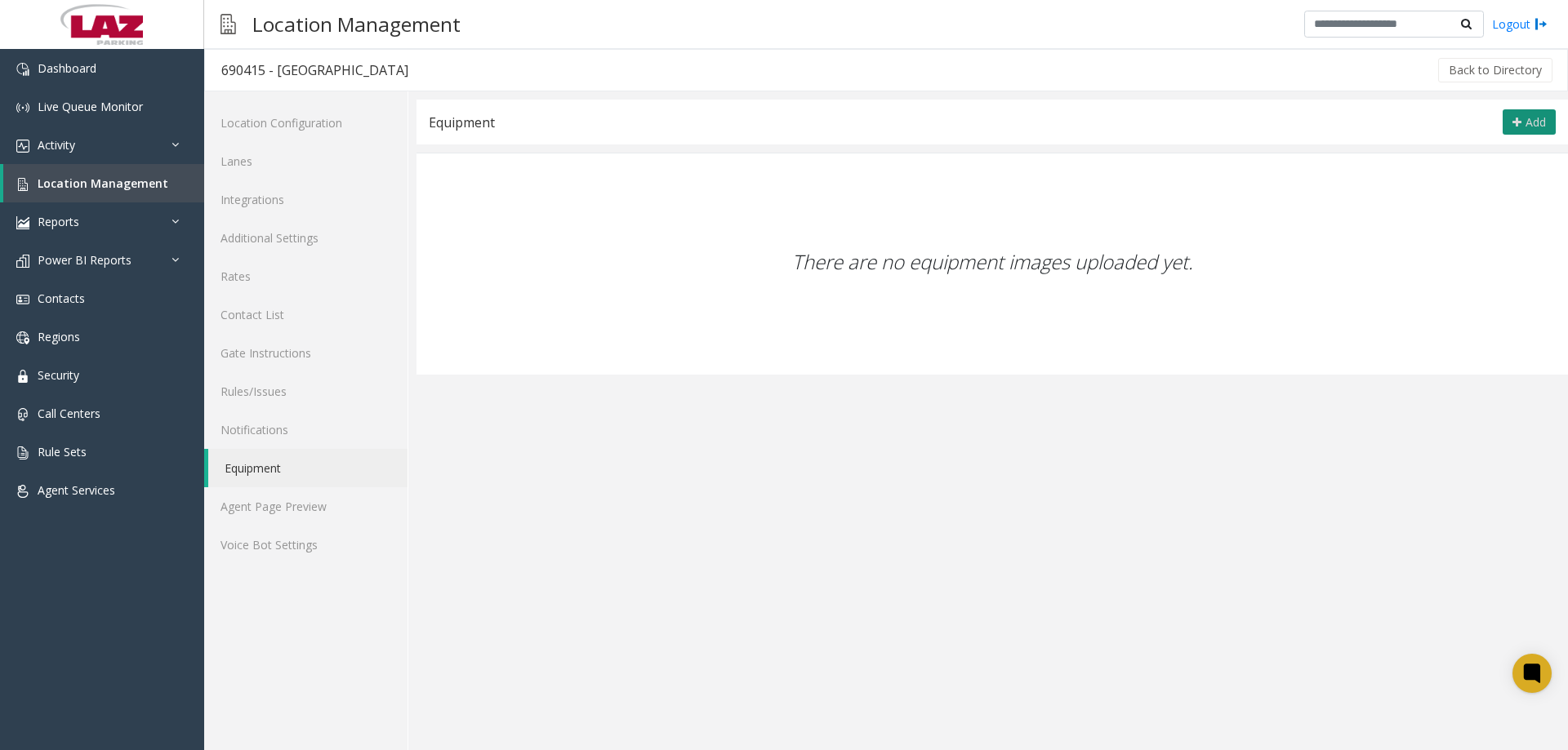
click at [1528, 119] on span "Add" at bounding box center [1535, 122] width 20 height 16
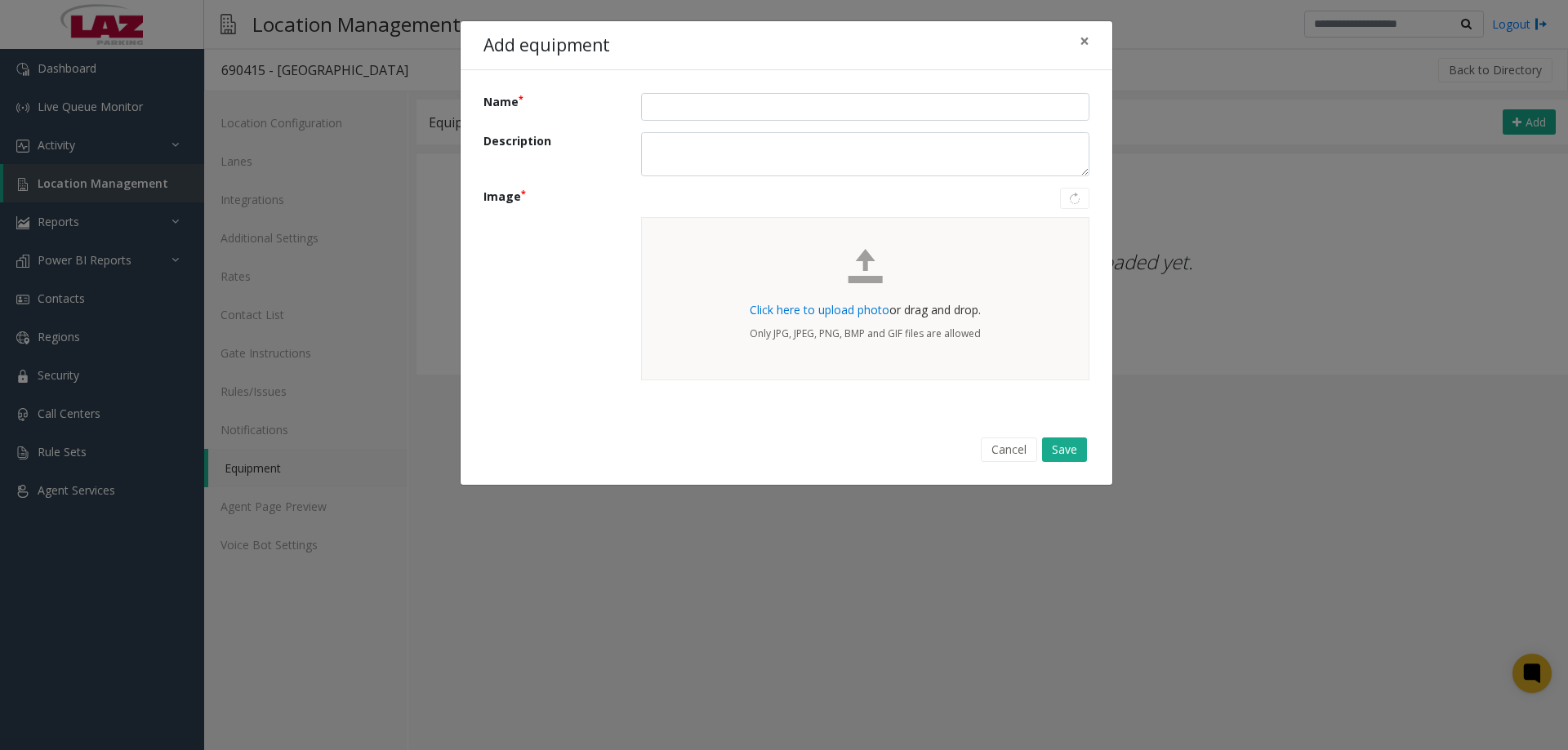
click at [851, 318] on div "Click here to upload photo or drag and drop." at bounding box center [865, 310] width 390 height 17
click at [852, 313] on span "Click here to upload photo" at bounding box center [820, 310] width 140 height 16
click at [668, 112] on input "Name" at bounding box center [865, 107] width 448 height 28
type input "*****"
click at [1052, 447] on button "Save" at bounding box center [1064, 450] width 45 height 25
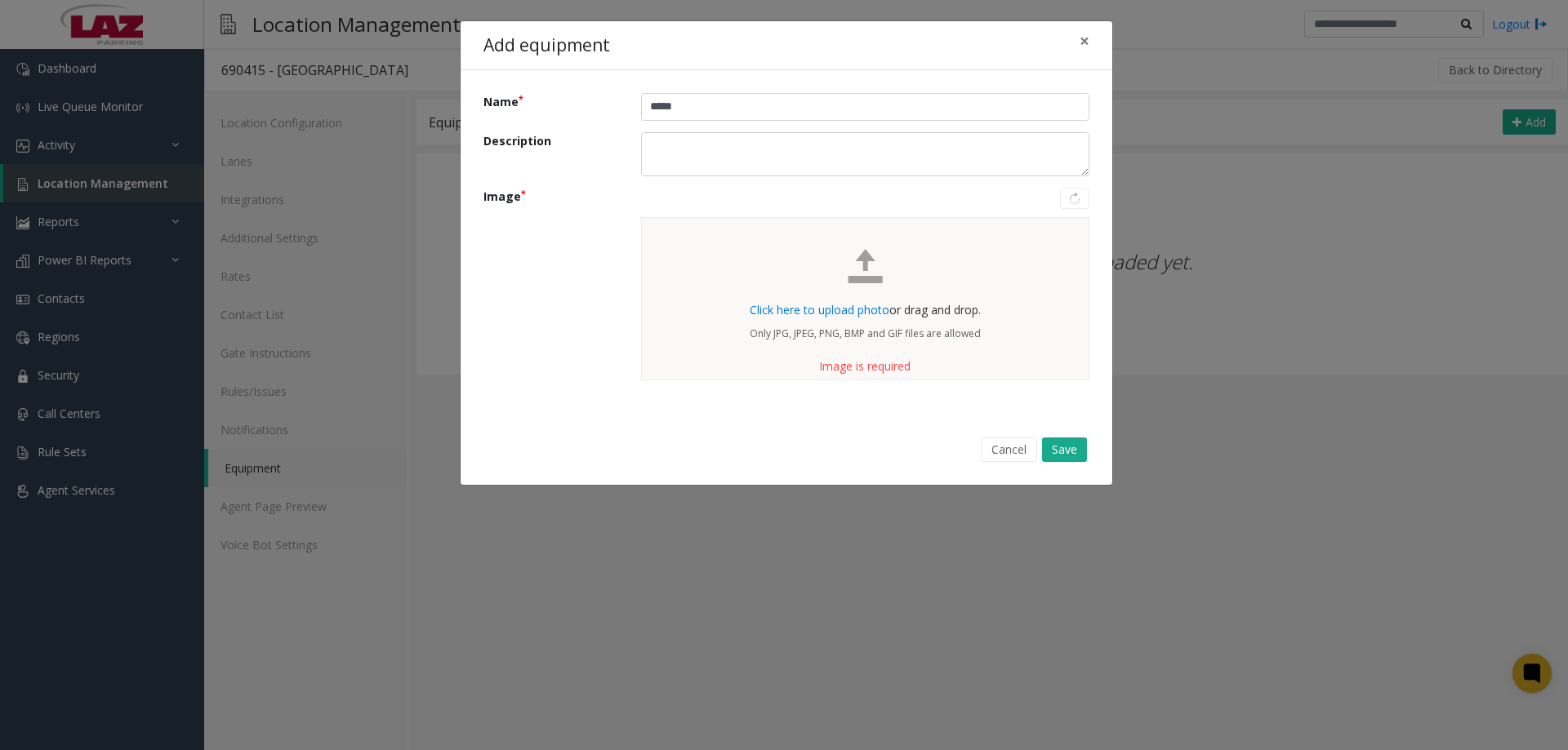
click at [792, 309] on span "Click here to upload photo" at bounding box center [820, 310] width 140 height 16
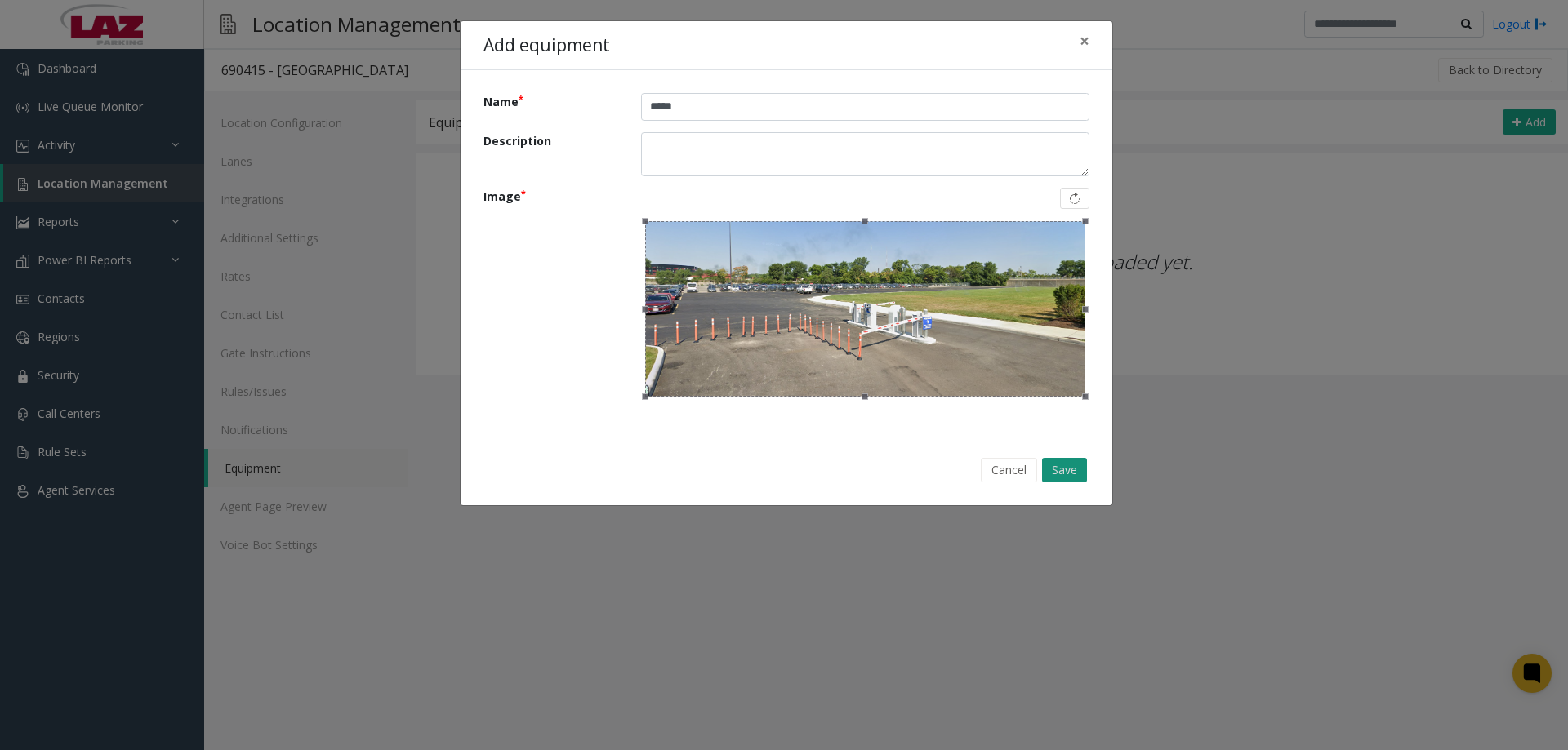
click at [1070, 471] on button "Save" at bounding box center [1064, 471] width 45 height 25
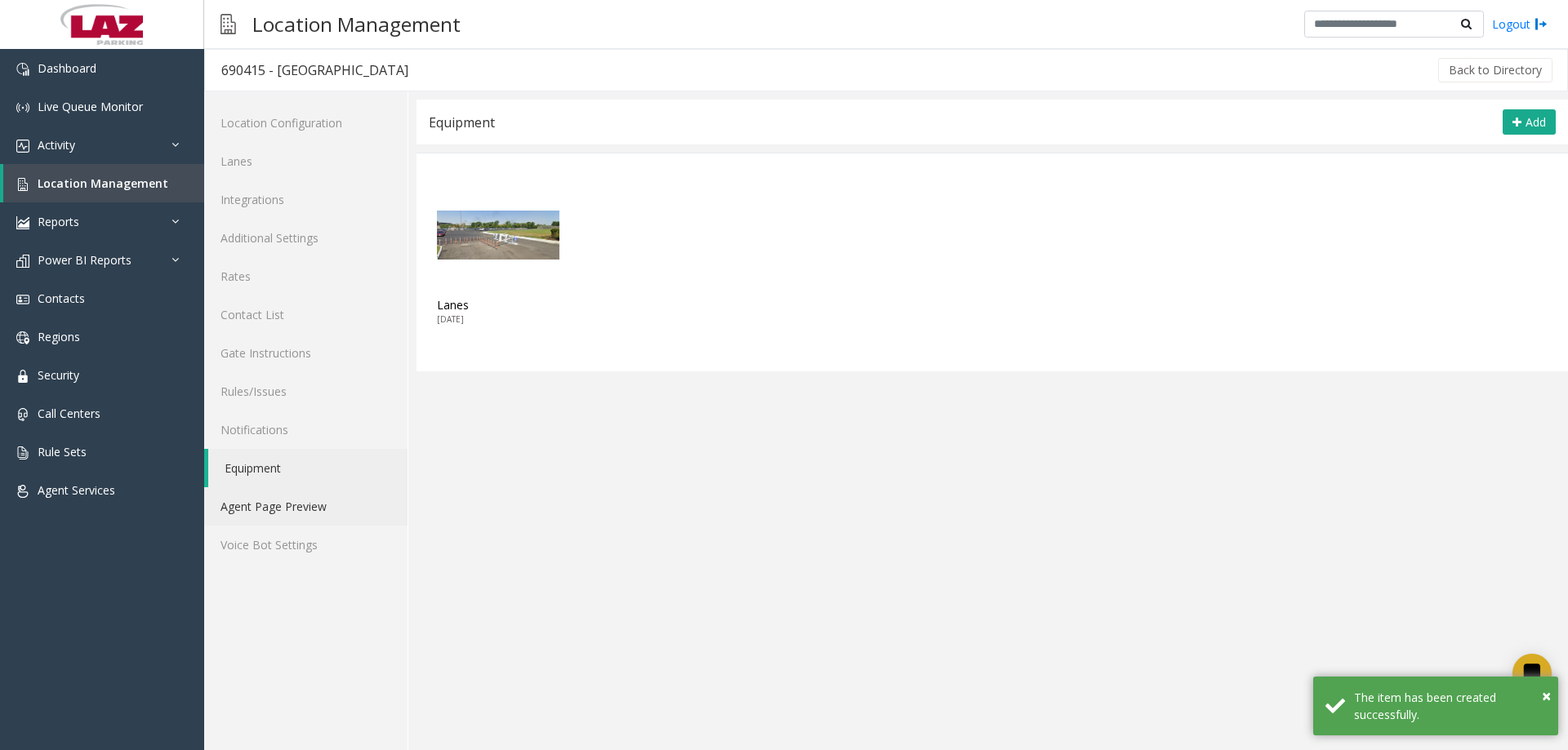
click at [286, 500] on link "Agent Page Preview" at bounding box center [306, 507] width 204 height 39
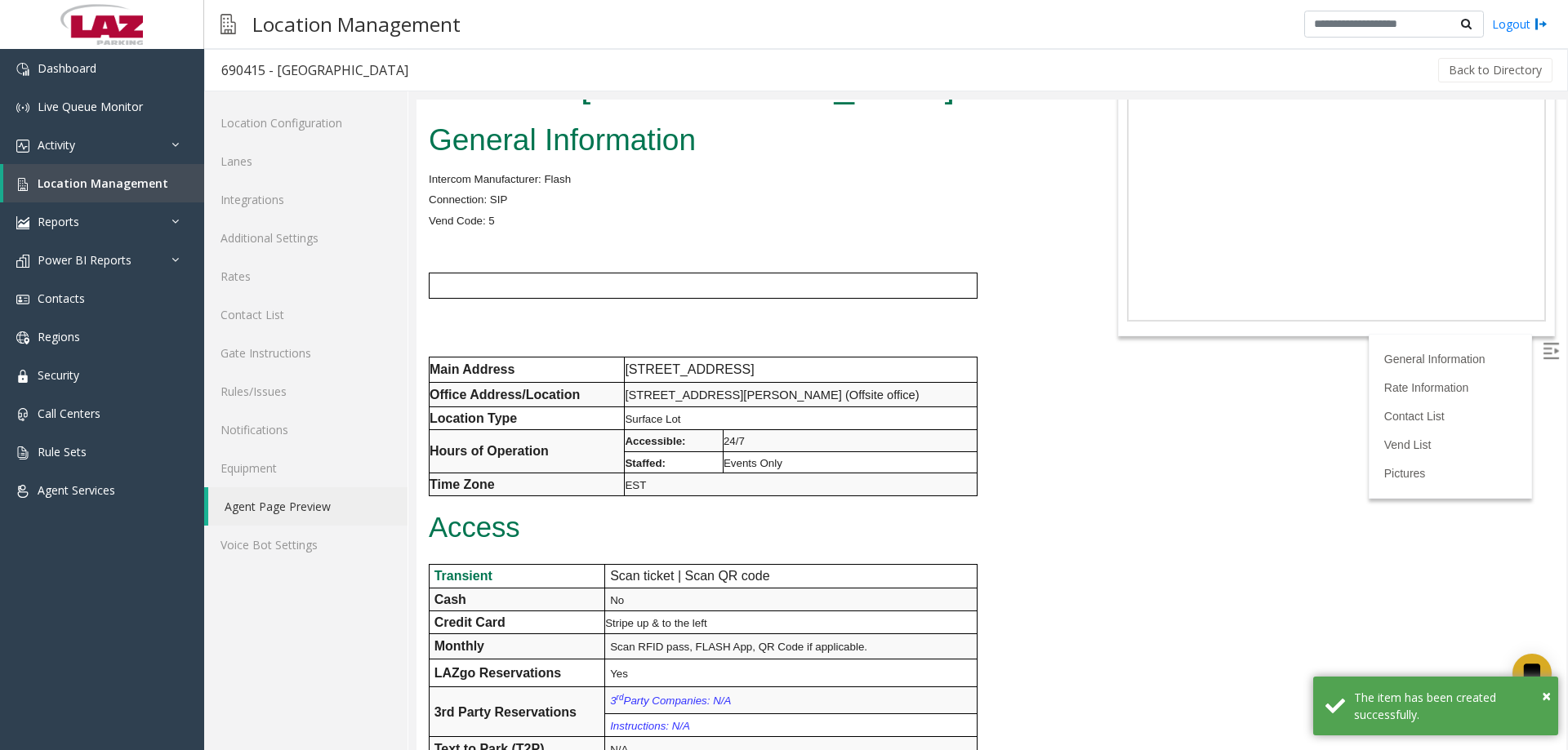
scroll to position [82, 0]
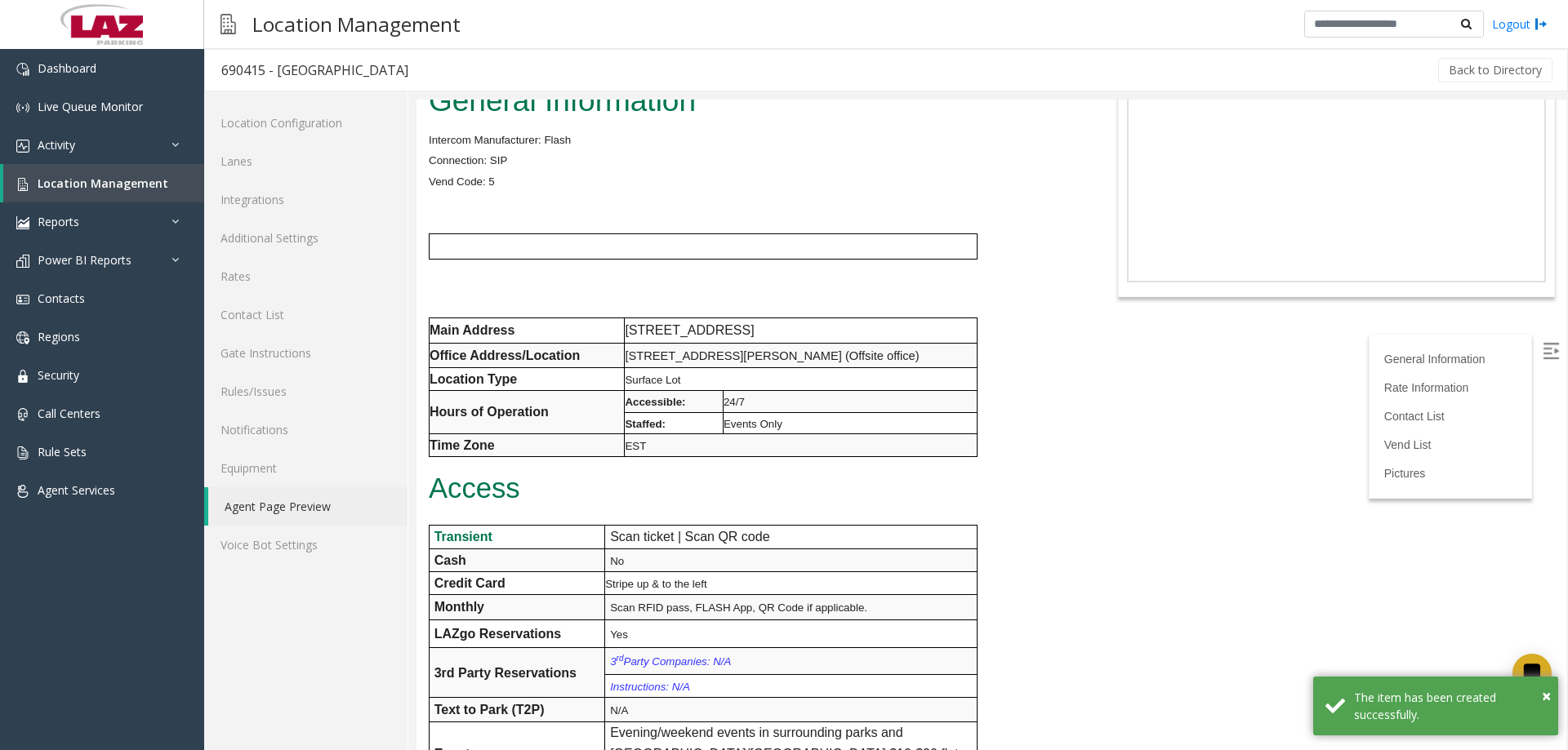
drag, startPoint x: 1983, startPoint y: 357, endPoint x: 1553, endPoint y: 274, distance: 437.9
drag, startPoint x: 1566, startPoint y: 247, endPoint x: 1567, endPoint y: 263, distance: 16.0
click at [1567, 263] on div at bounding box center [992, 424] width 1152 height 651
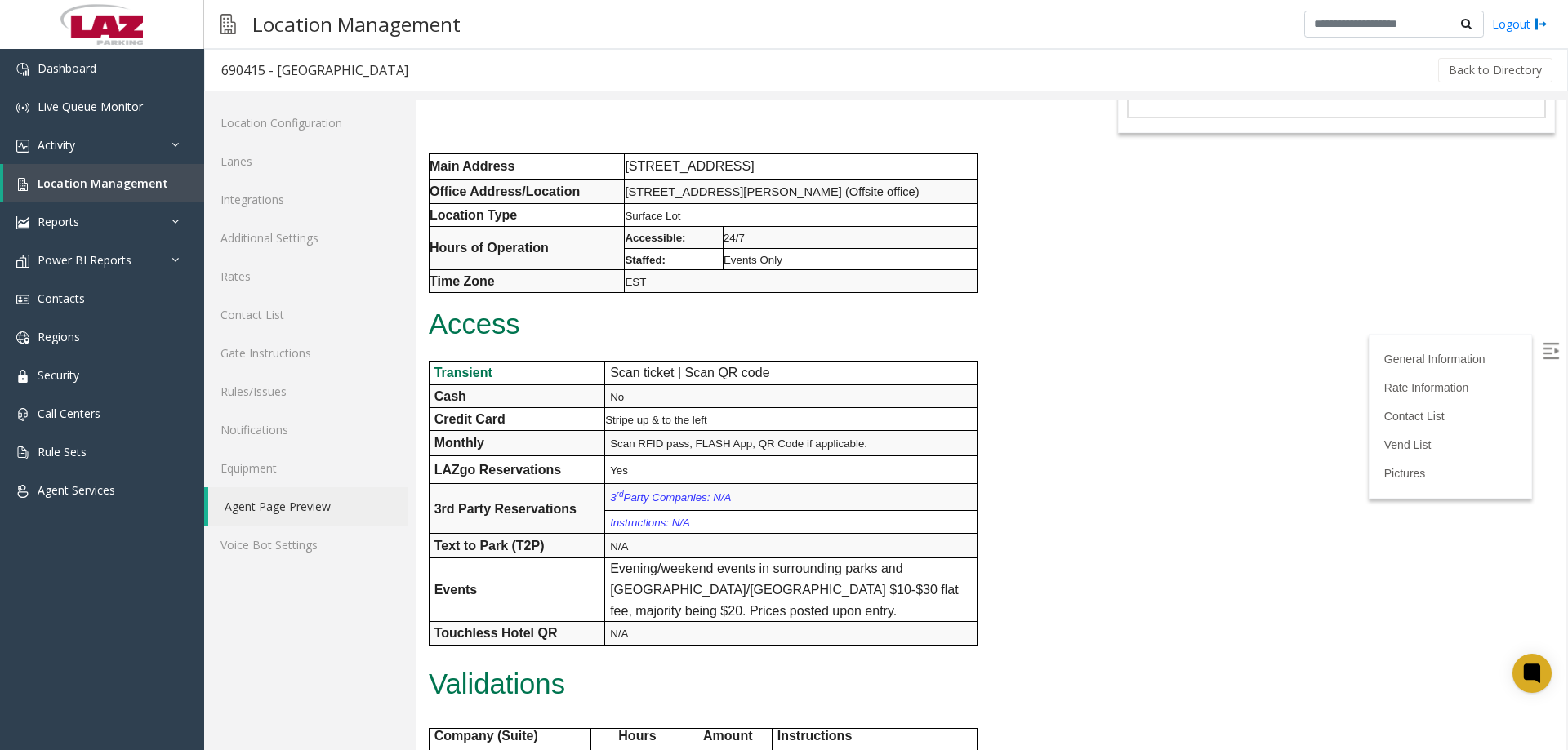
scroll to position [0, 0]
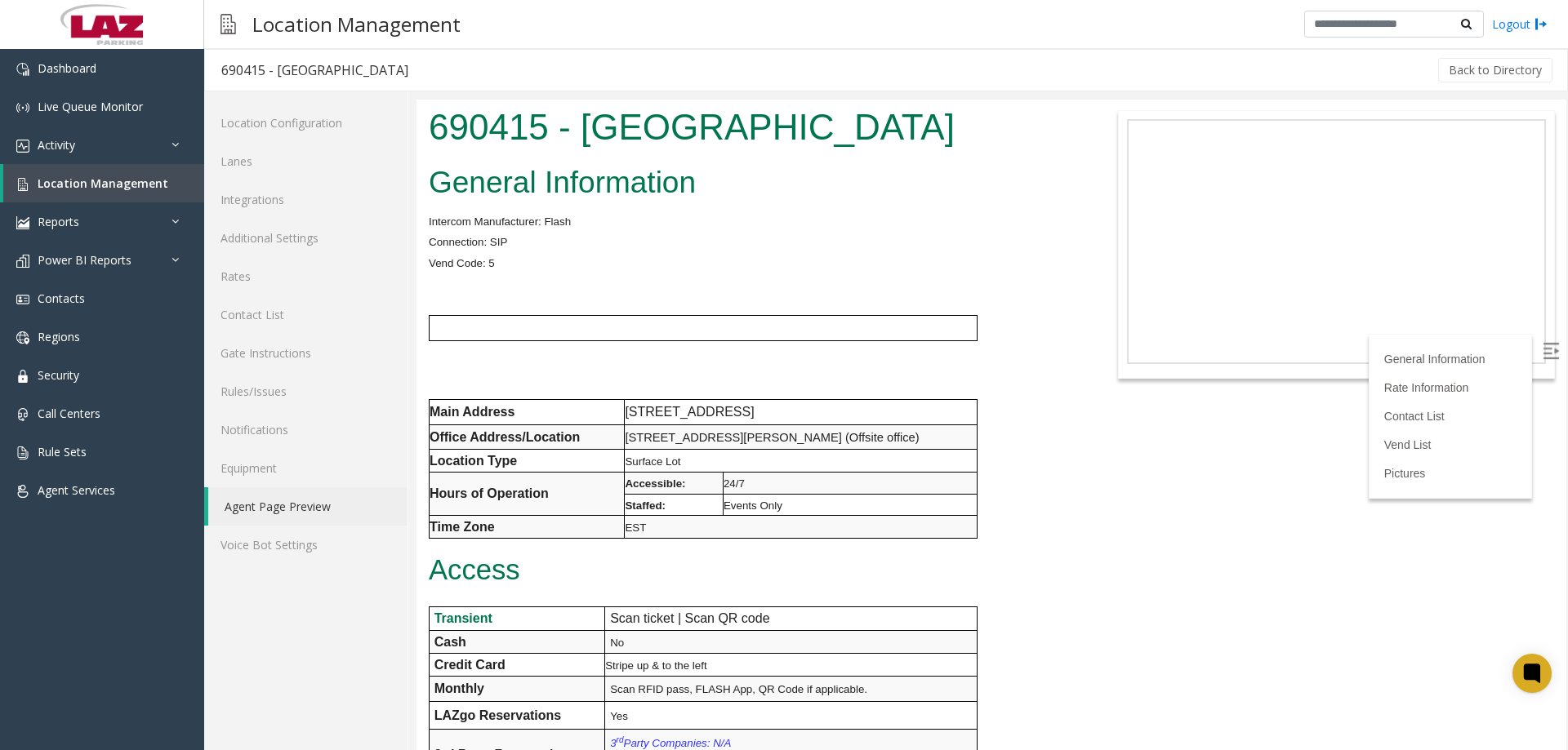
drag, startPoint x: 1565, startPoint y: 258, endPoint x: 1890, endPoint y: 188, distance: 332.5
click at [270, 228] on link "Additional Settings" at bounding box center [306, 238] width 204 height 39
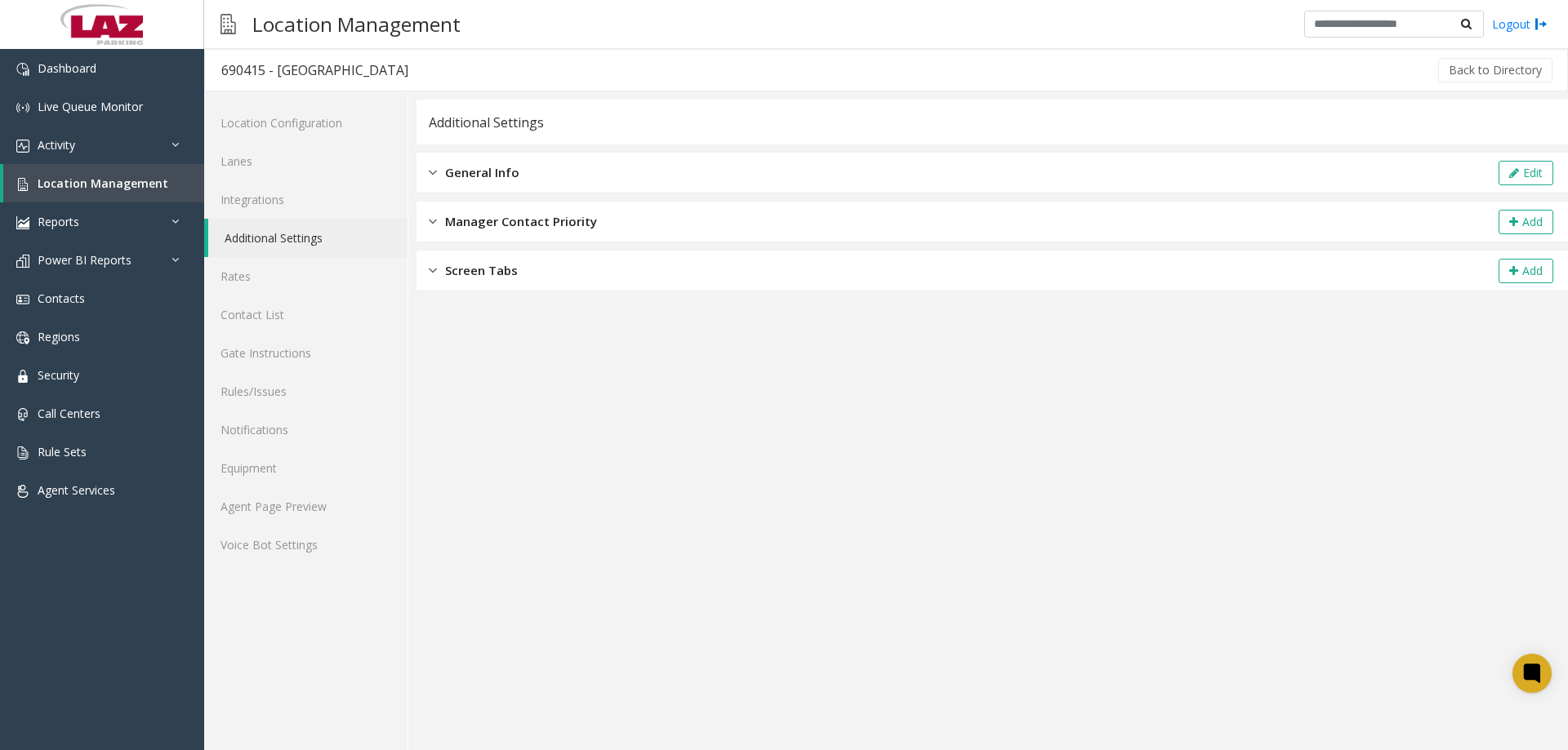
drag, startPoint x: 490, startPoint y: 176, endPoint x: 704, endPoint y: 176, distance: 214.0
click at [491, 174] on span "General Info" at bounding box center [482, 172] width 75 height 18
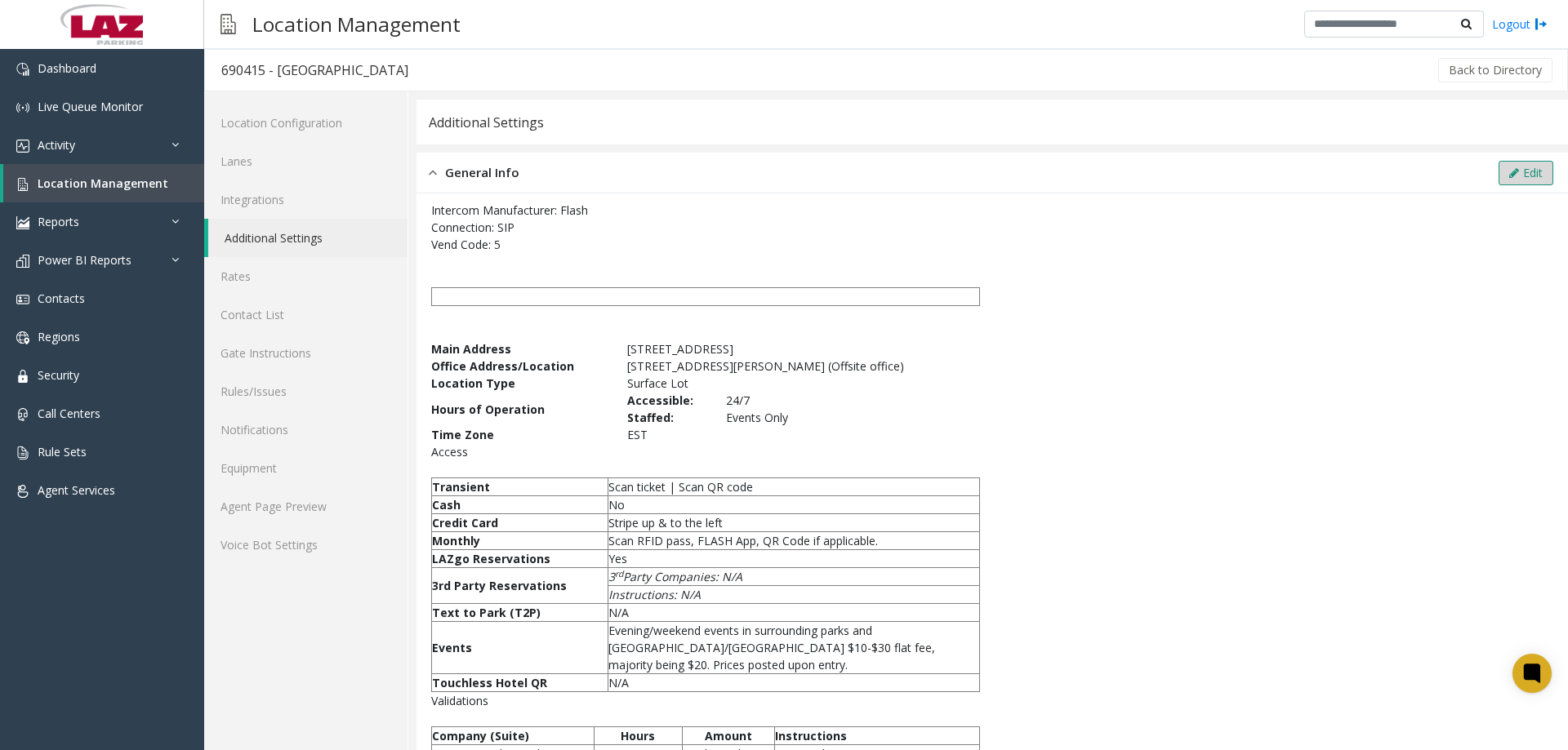
click at [1528, 179] on button "Edit" at bounding box center [1526, 173] width 54 height 25
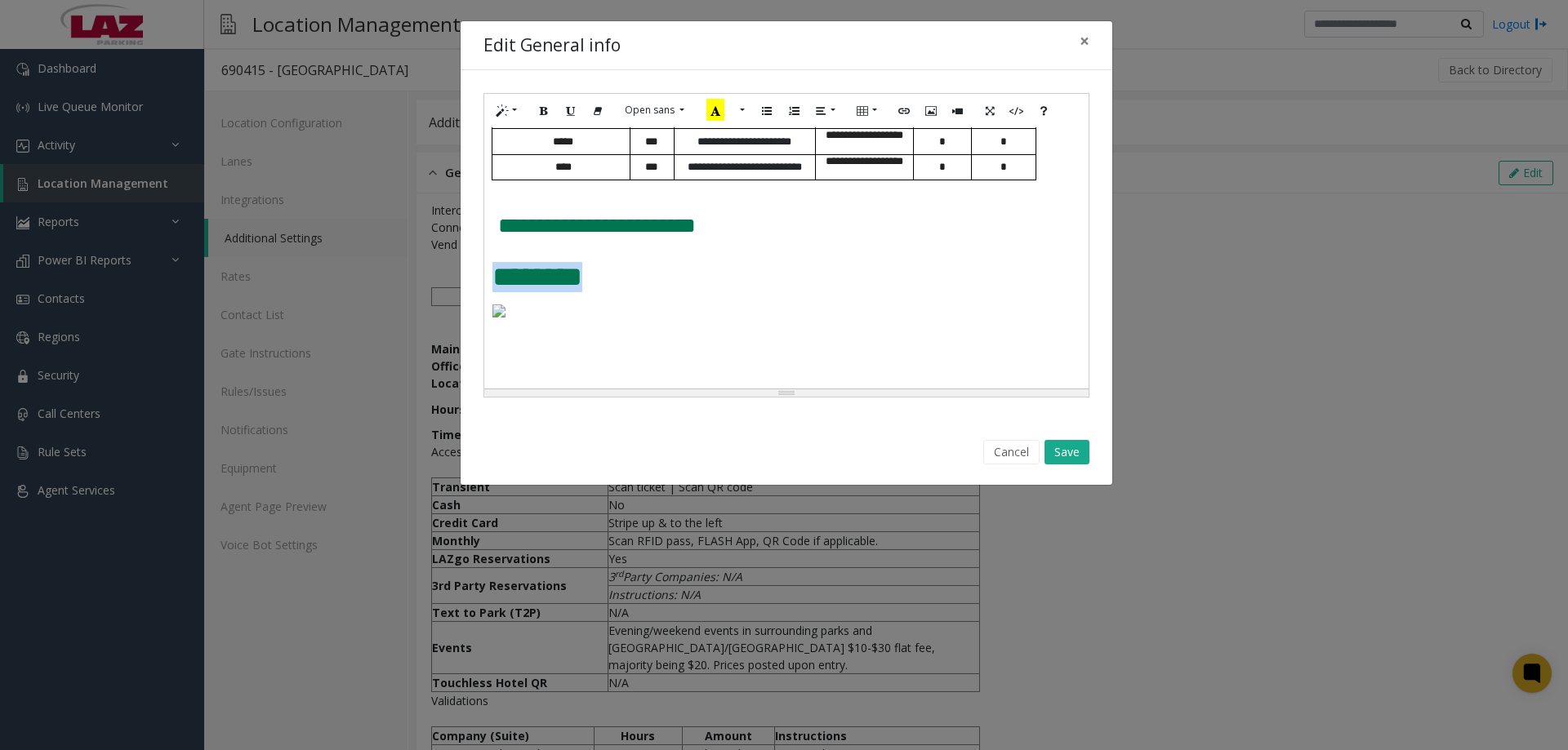
scroll to position [1260, 0]
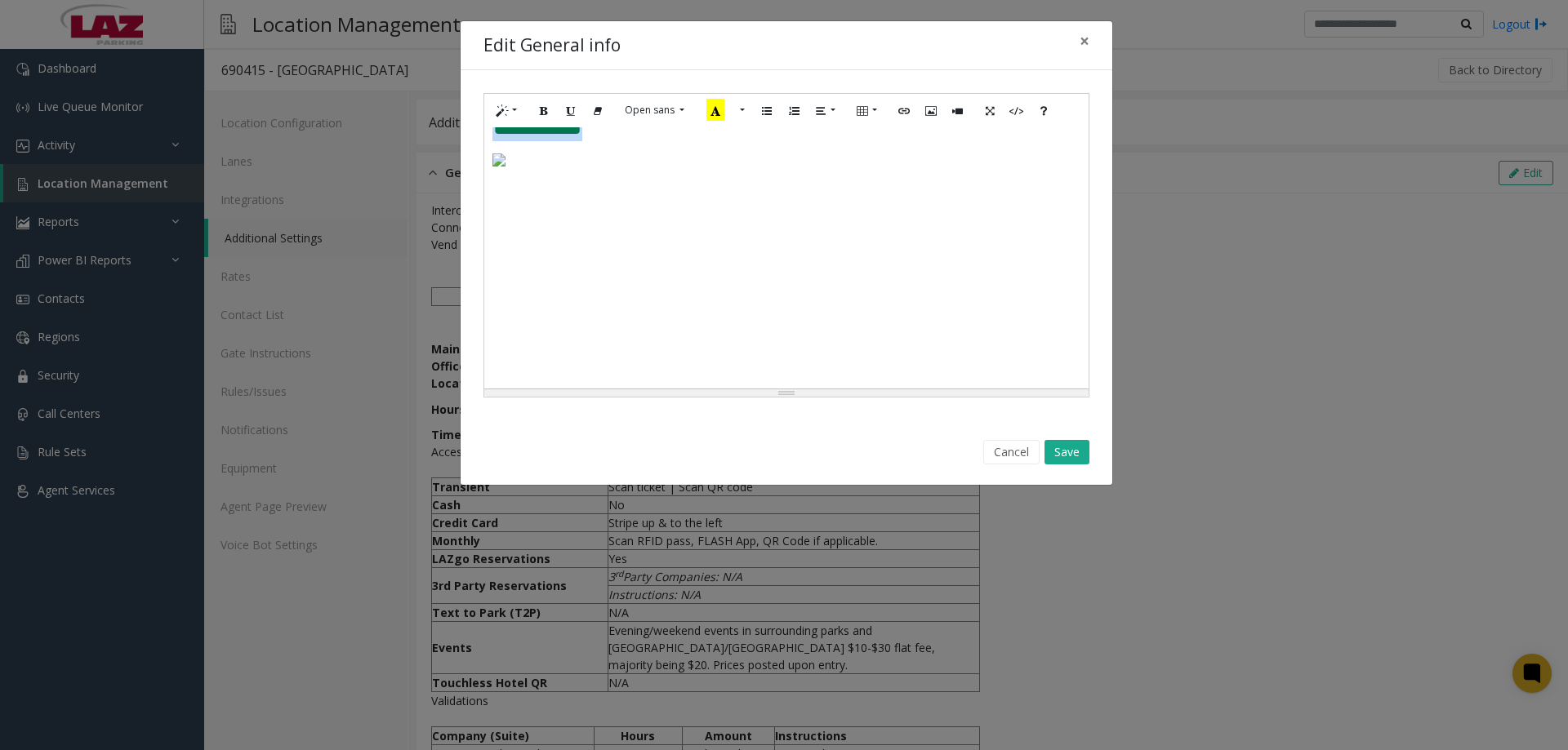
drag, startPoint x: 492, startPoint y: 270, endPoint x: 737, endPoint y: 345, distance: 256.2
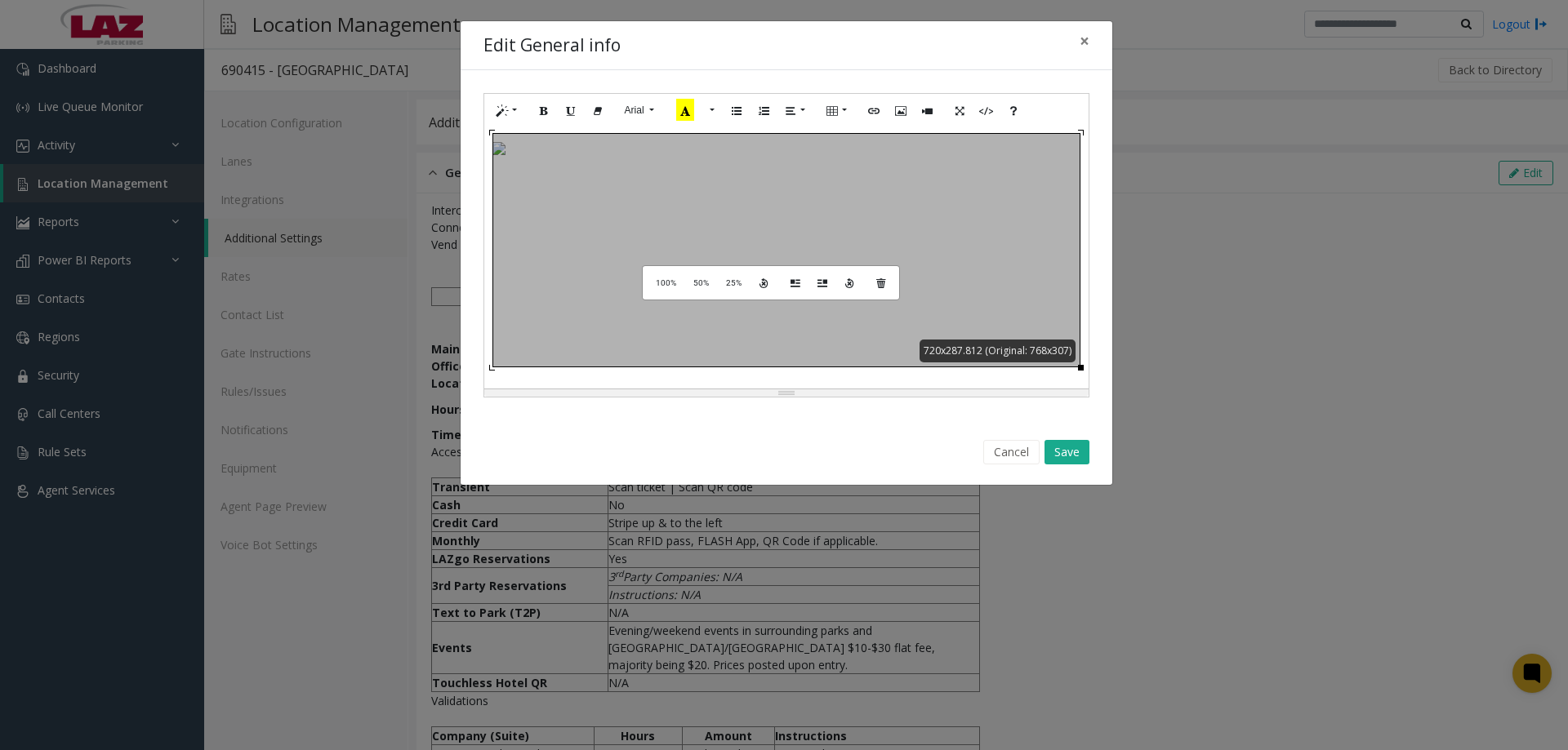
click at [657, 264] on div "**********" at bounding box center [786, 258] width 604 height 262
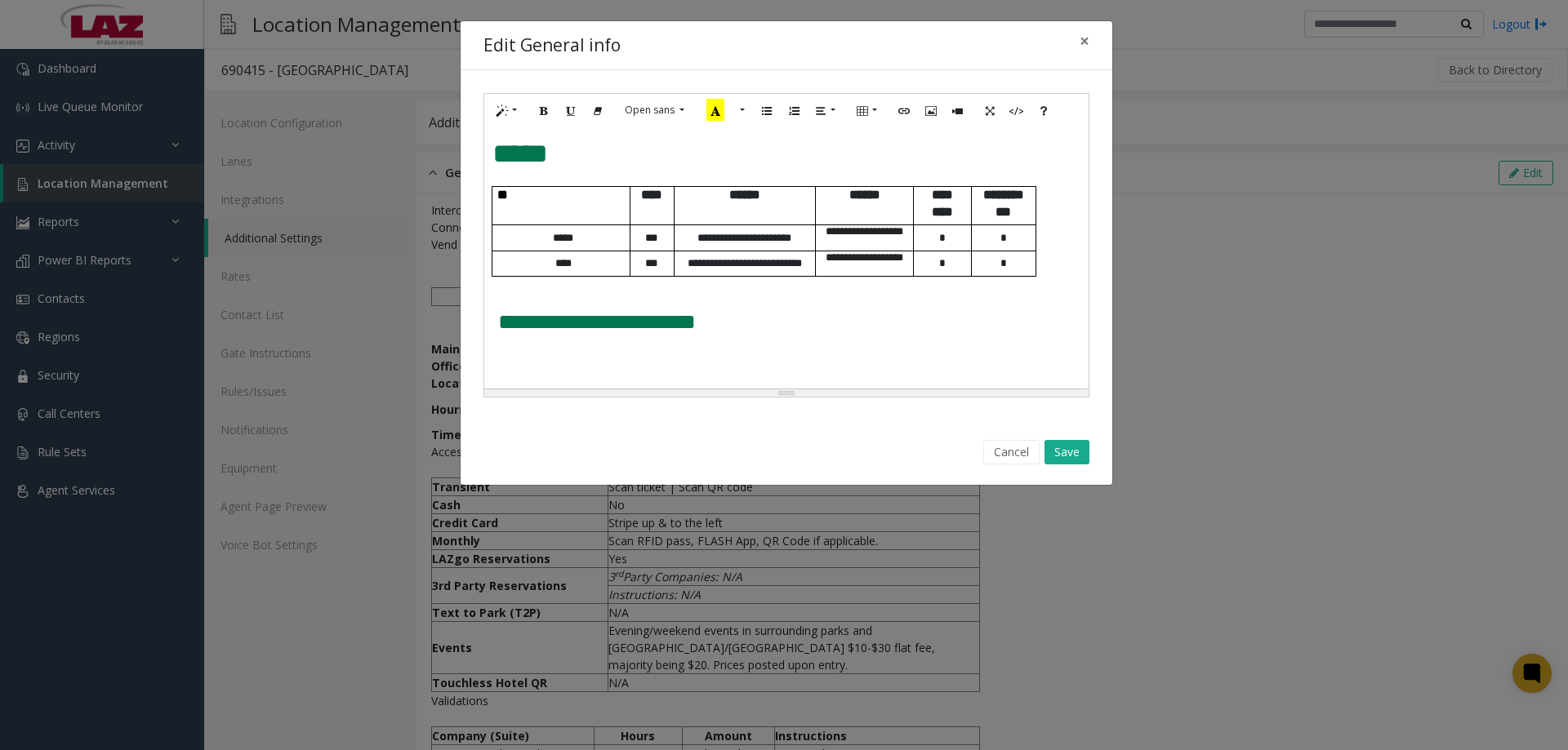
scroll to position [1000, 0]
click at [1059, 452] on button "Save" at bounding box center [1066, 452] width 45 height 25
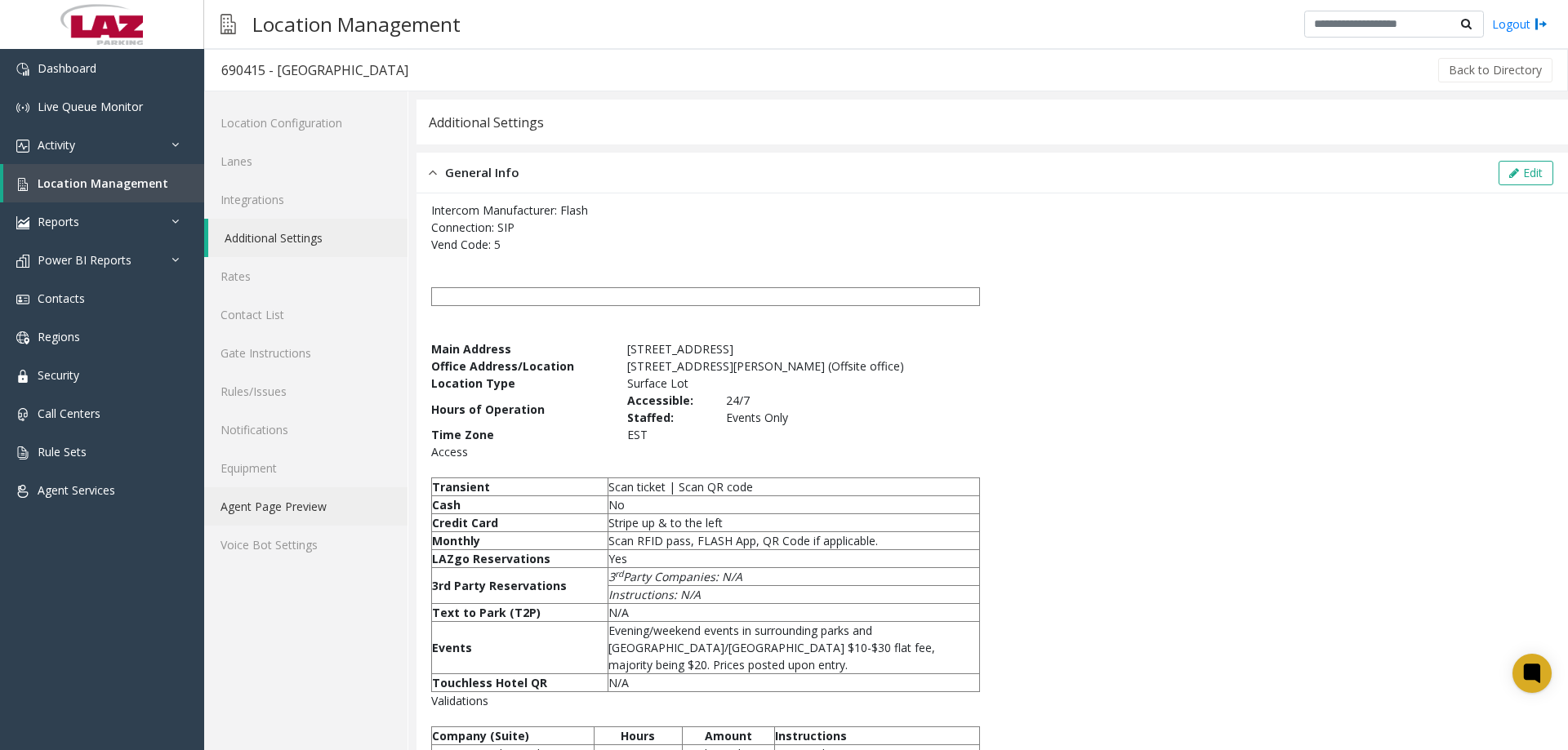
click at [299, 501] on link "Agent Page Preview" at bounding box center [306, 507] width 204 height 39
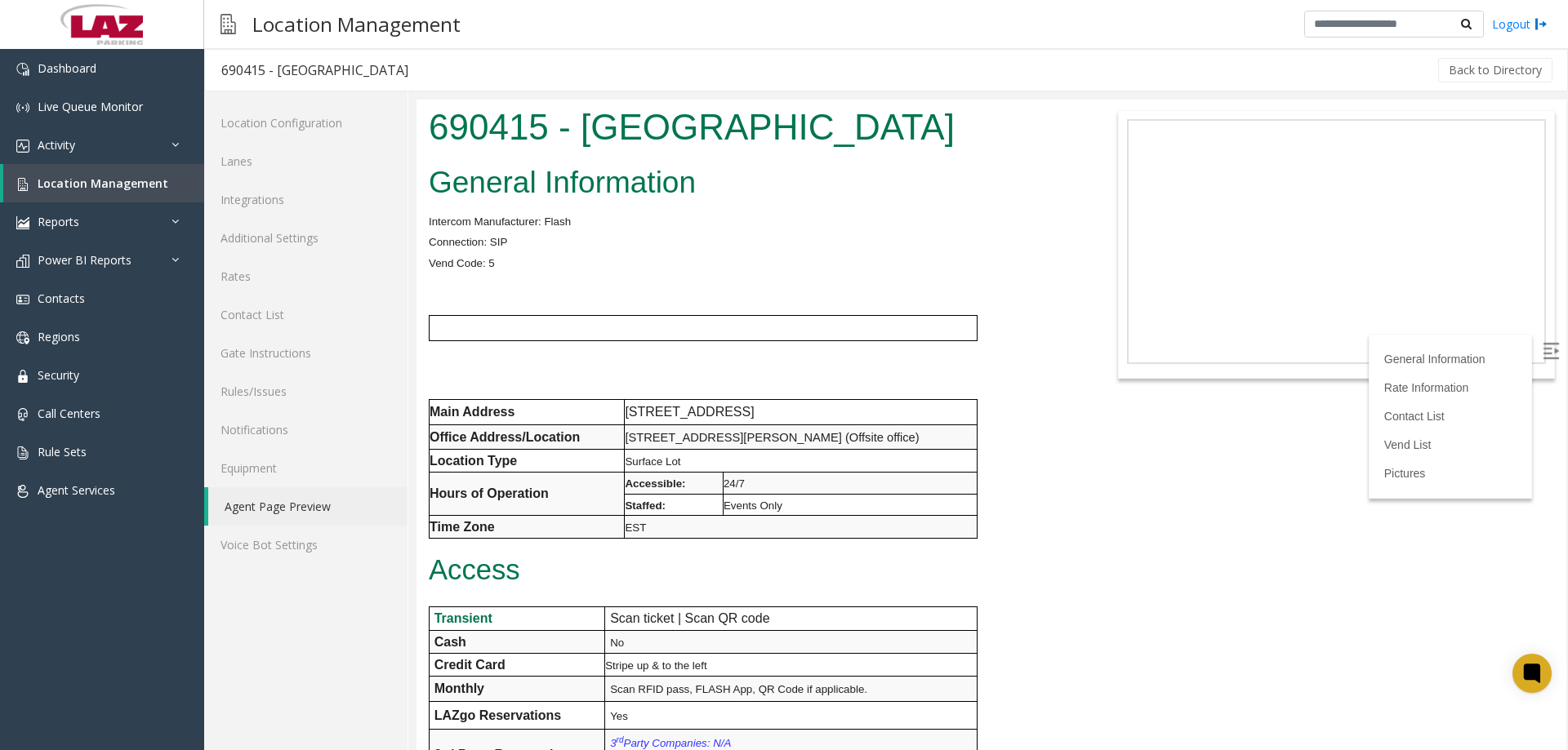
drag, startPoint x: 959, startPoint y: 129, endPoint x: 417, endPoint y: 110, distance: 542.3
click at [424, 99] on html "690415 - [GEOGRAPHIC_DATA] General Information Intercom Manufacturer: Flash Con…" at bounding box center [991, 424] width 1150 height 651
copy h1 "690415 - [GEOGRAPHIC_DATA]"
drag, startPoint x: 495, startPoint y: 256, endPoint x: 425, endPoint y: 227, distance: 75.8
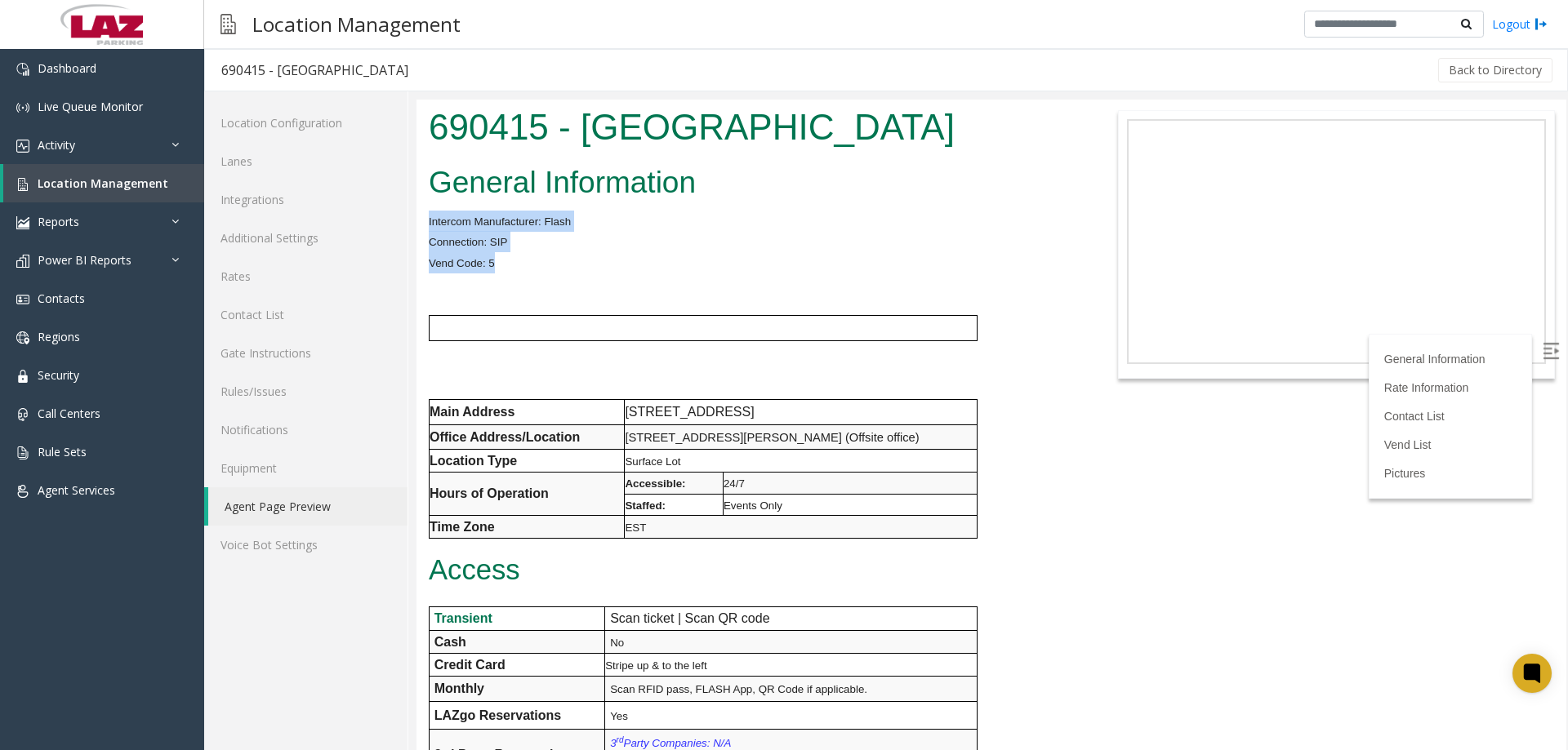
copy div "Intercom Manufacturer: Flash Connection: SIP Vend Code: 5"
click at [768, 528] on p "EST" at bounding box center [800, 528] width 352 height 21
drag, startPoint x: 432, startPoint y: 413, endPoint x: 903, endPoint y: 517, distance: 482.3
click at [903, 517] on tbody "Main Address [STREET_ADDRESS] Office Address/Location [STREET_ADDRESS][PERSON_N…" at bounding box center [704, 470] width 548 height 139
copy tbody "Main Address [STREET_ADDRESS] Office Address/Location [STREET_ADDRESS][PERSON_N…"
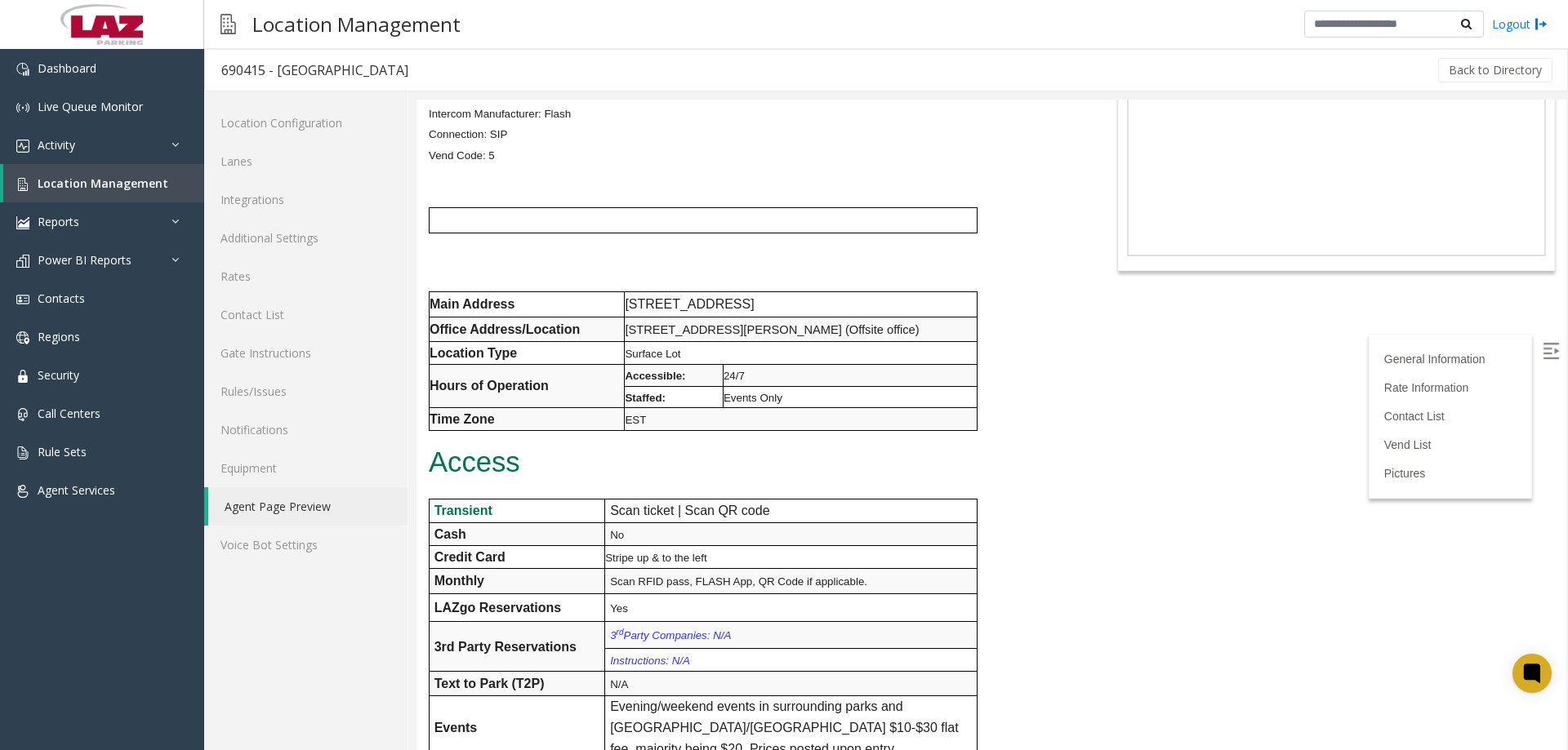
scroll to position [327, 0]
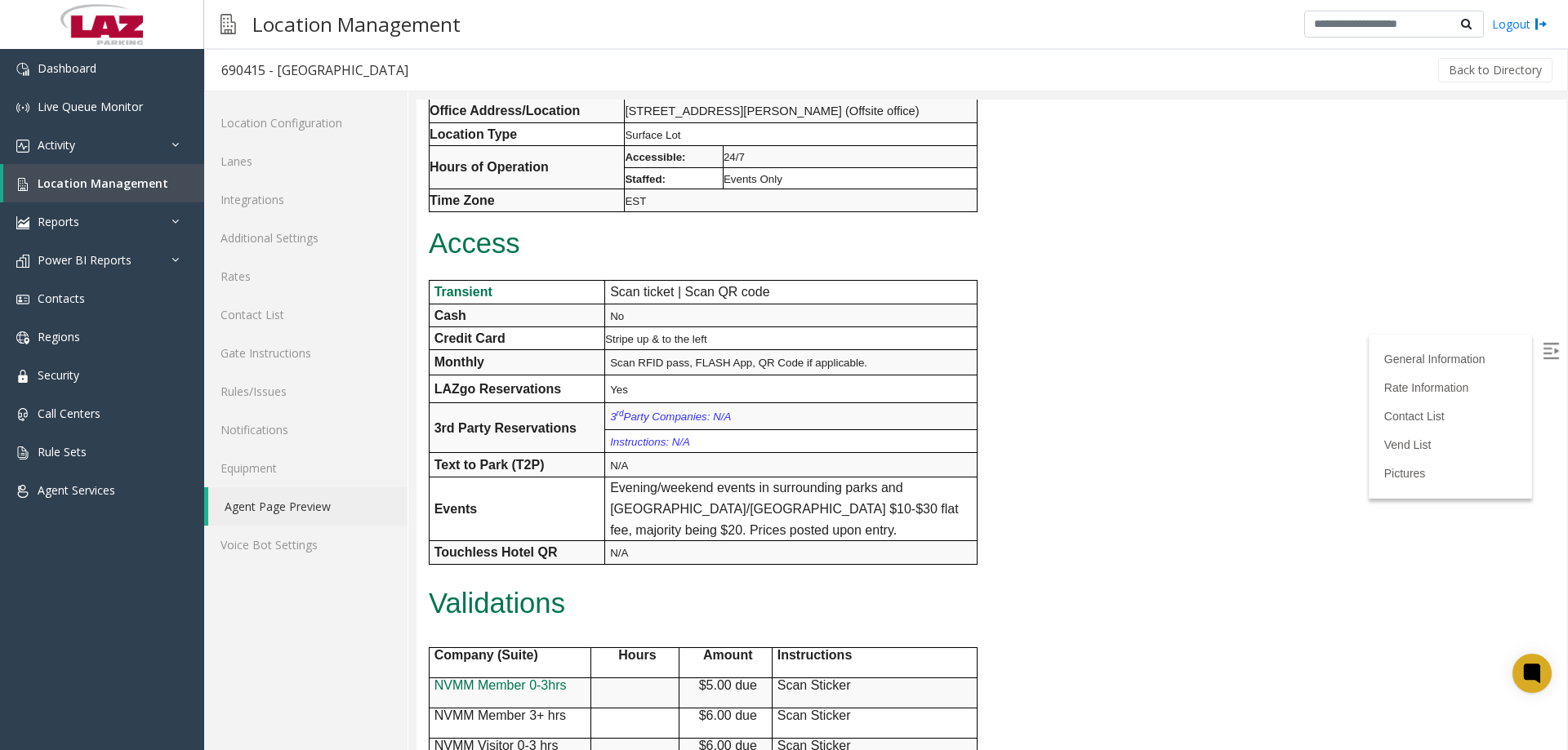
click at [637, 553] on p "N/A" at bounding box center [793, 552] width 366 height 15
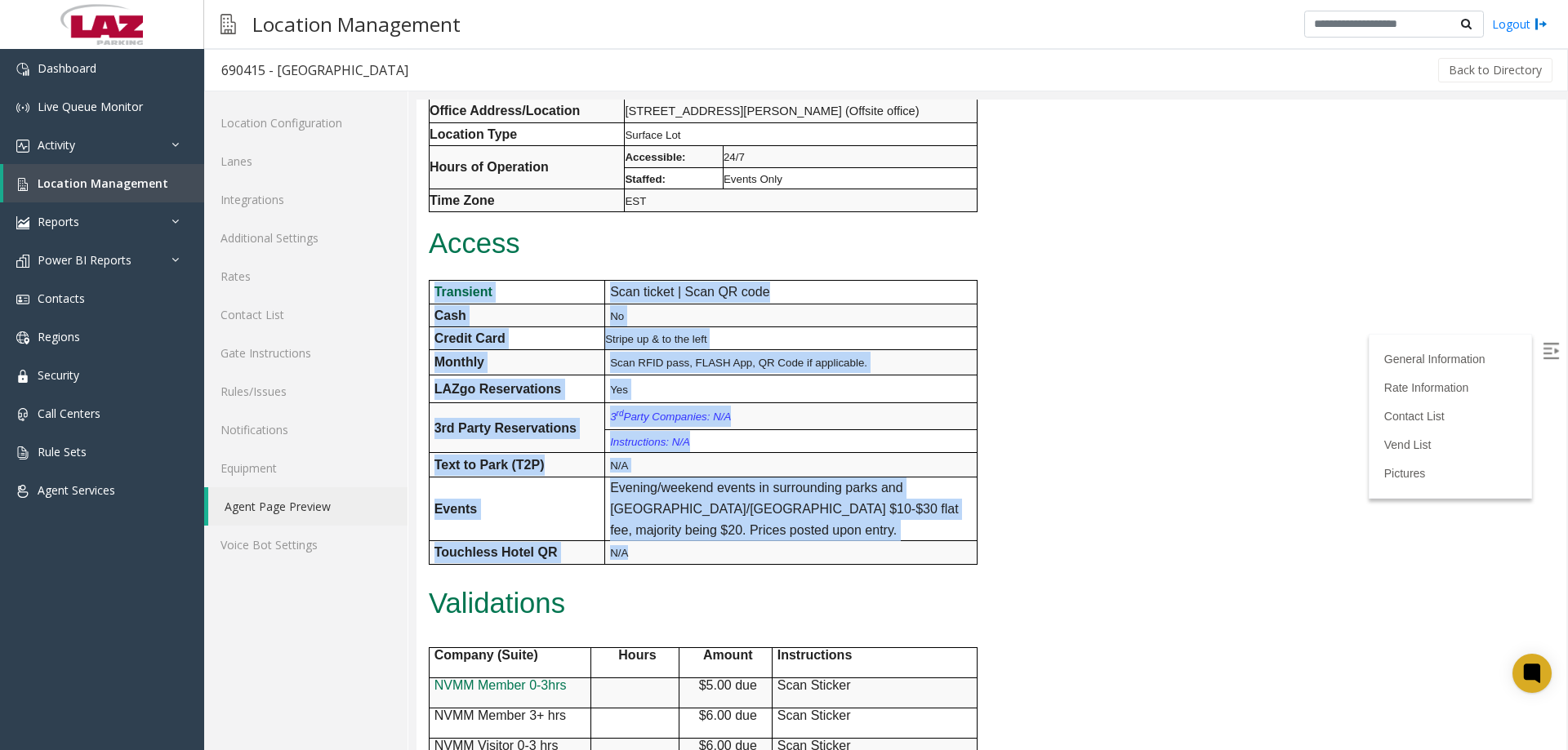
drag, startPoint x: 628, startPoint y: 552, endPoint x: 434, endPoint y: 285, distance: 330.0
click at [434, 285] on tbody "Transient Scan ticket | Scan QR code Cash No Credit Card Stripe up & to the lef…" at bounding box center [703, 423] width 548 height 285
copy tbody "Transient Scan ticket | Scan QR code Cash No Credit Card Stripe up & to the lef…"
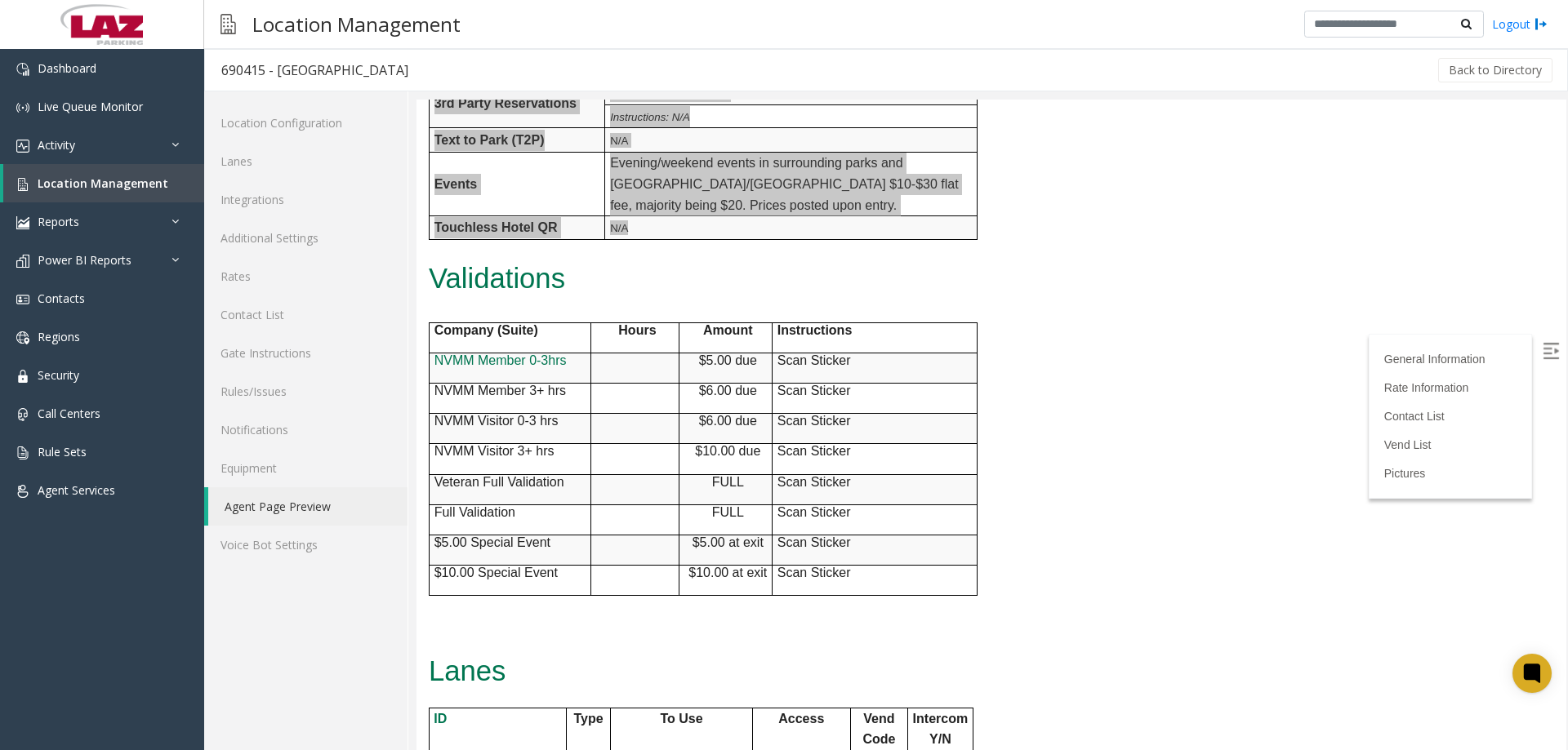
scroll to position [653, 0]
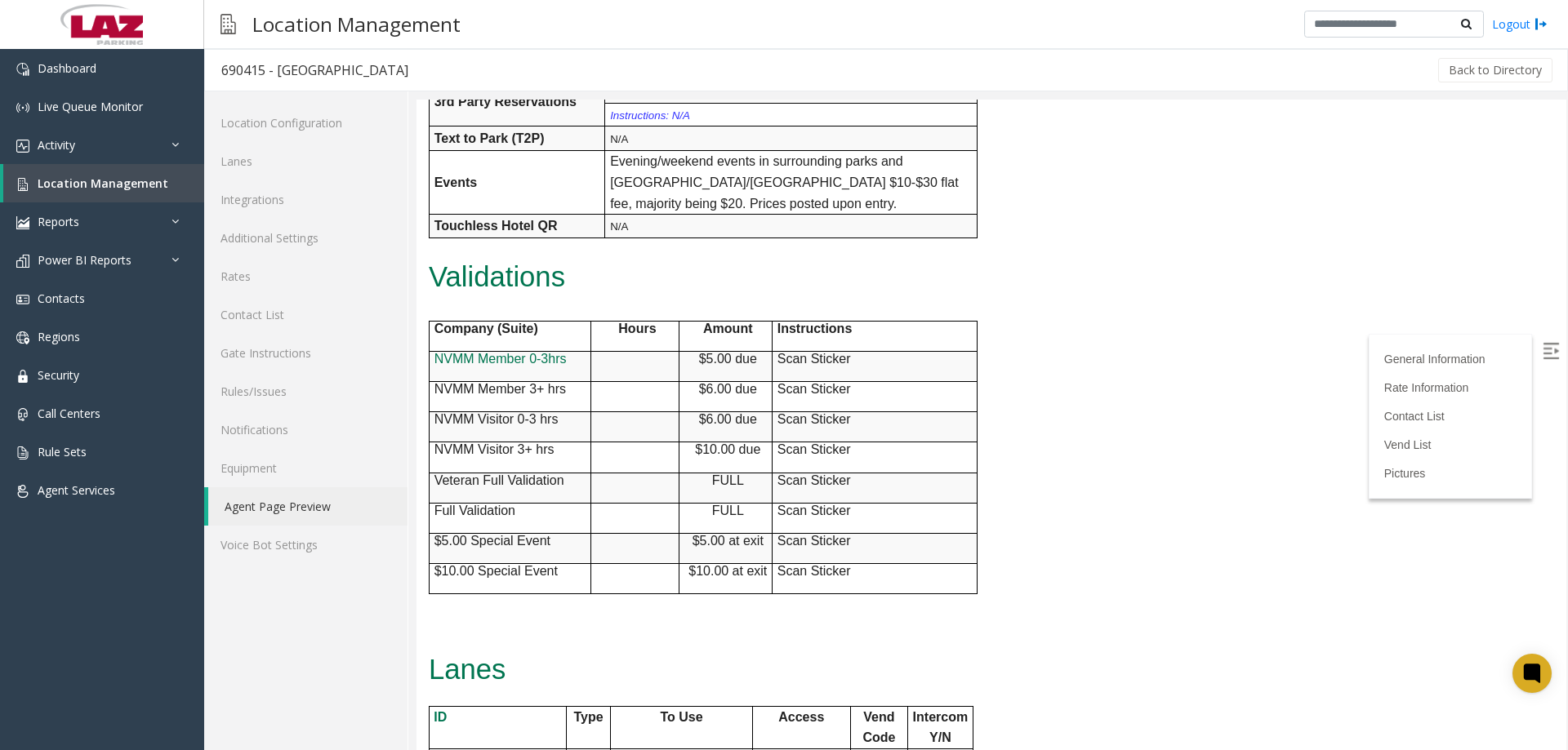
click at [854, 571] on p "Scan Sticker" at bounding box center [877, 571] width 199 height 15
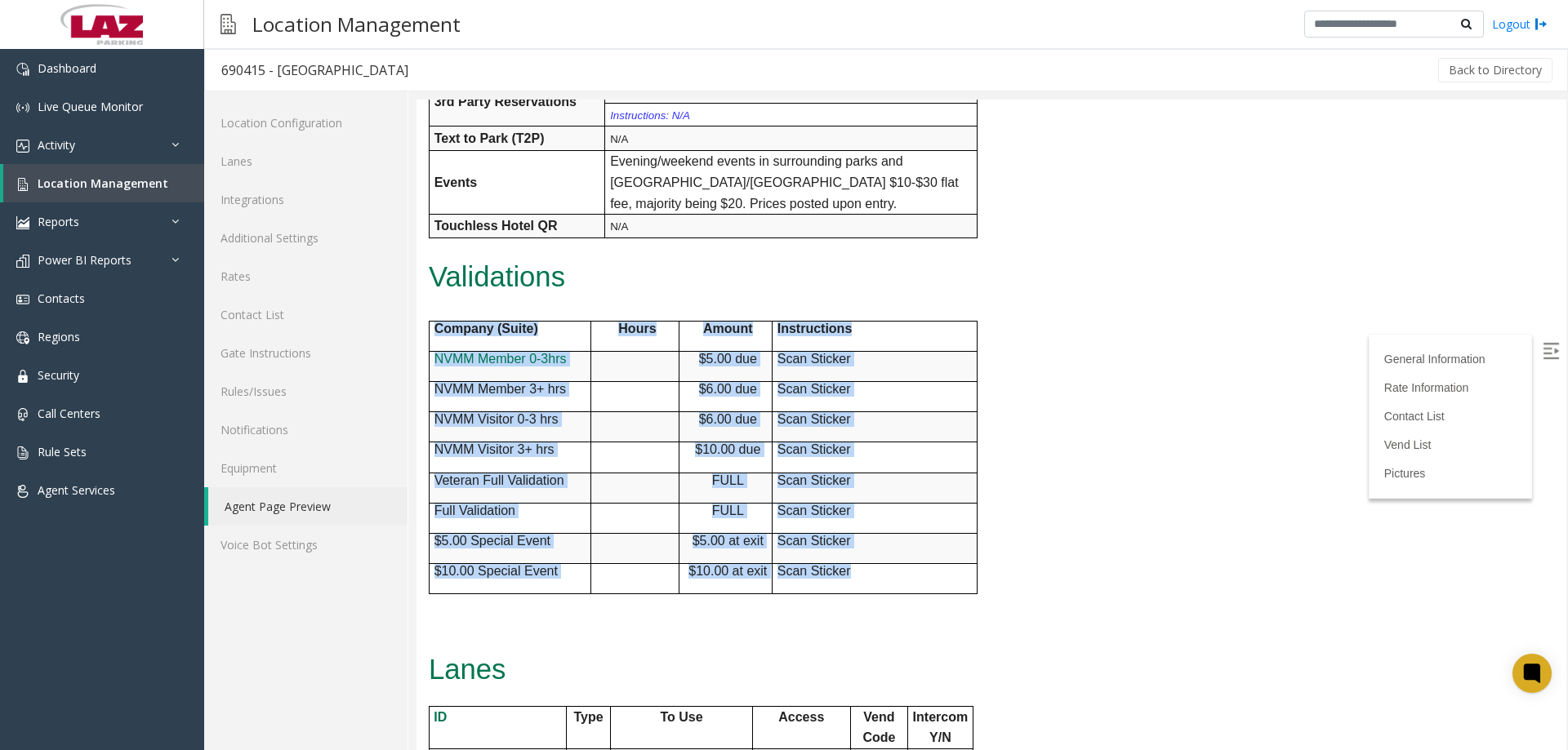
drag, startPoint x: 850, startPoint y: 573, endPoint x: 832, endPoint y: 442, distance: 132.2
click at [417, 343] on div "General Information Intercom Manufacturer: Flash Connection: SIP Vend Code: 5 M…" at bounding box center [751, 227] width 670 height 1443
copy div "Company (Suite) Hours Amount Instructions NVMM Member 0-3hrs $5.00 due Scan Sti…"
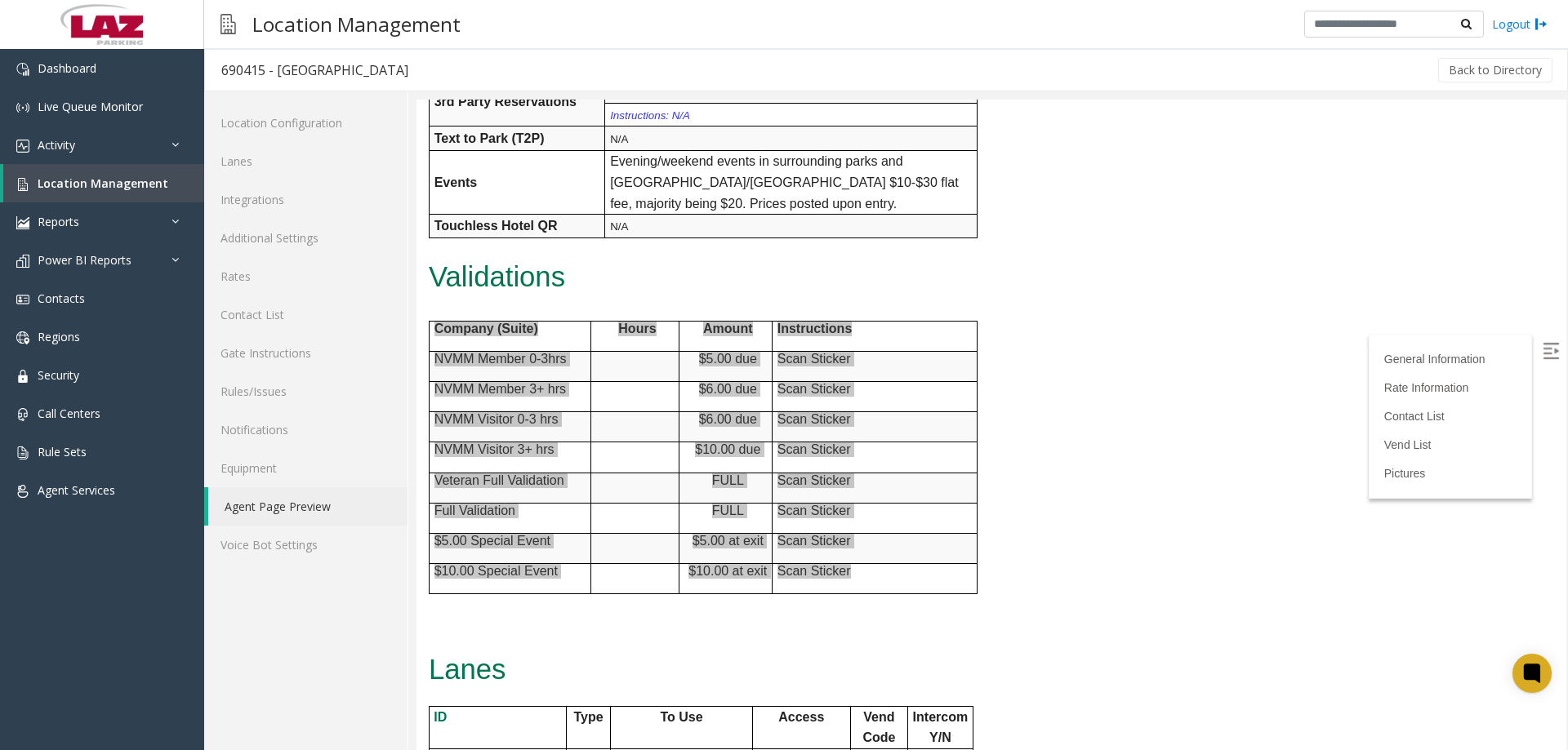
scroll to position [1062, 0]
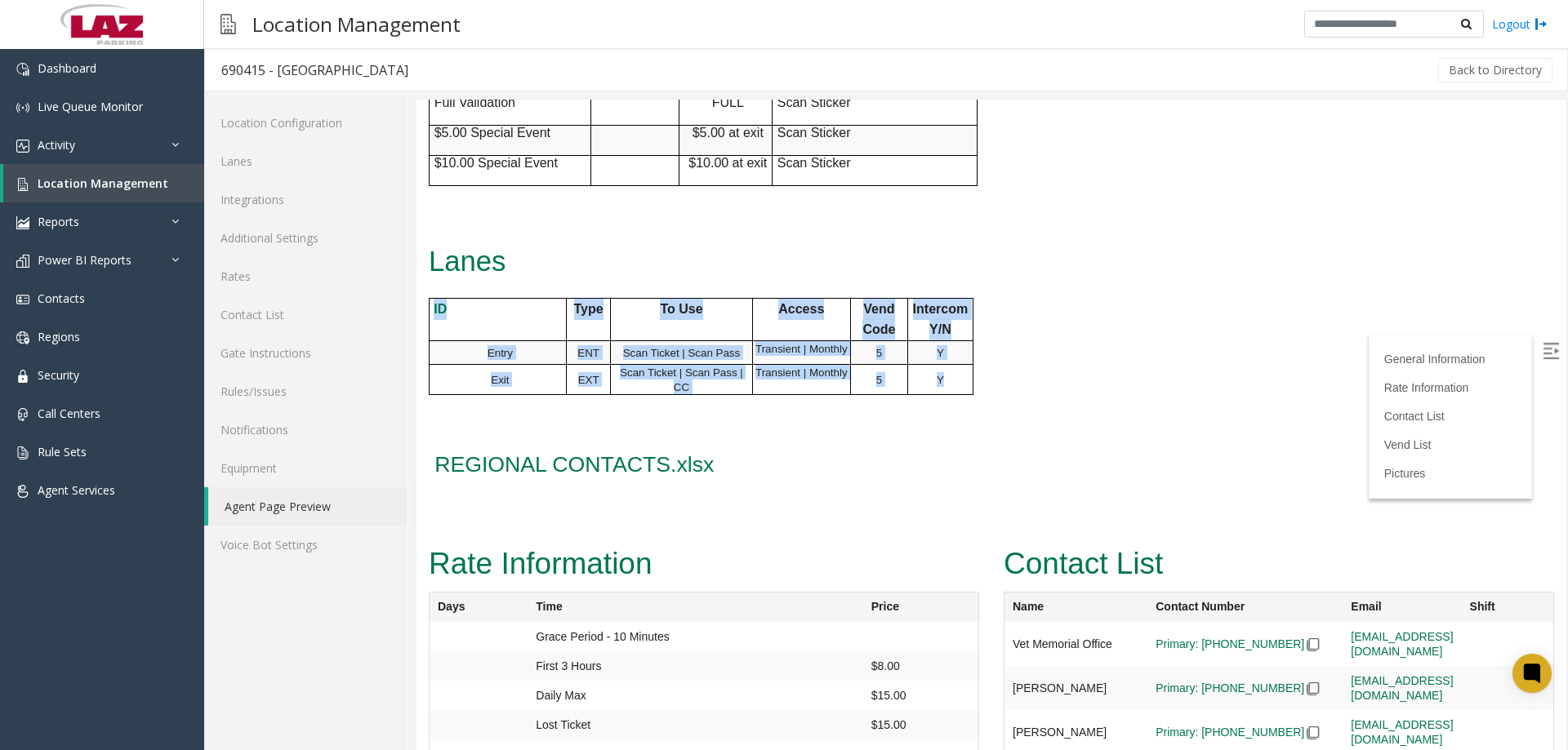
drag, startPoint x: 943, startPoint y: 379, endPoint x: 427, endPoint y: 317, distance: 519.7
click at [431, 307] on tbody "ID Type To Use Access Vend Code Intercom Y/N Entry ENT Scan Ticket | Scan Pass …" at bounding box center [700, 346] width 544 height 97
copy tbody "ID Type To Use Access Vend Code Intercom Y/N Entry ENT Scan Ticket | Scan Pass …"
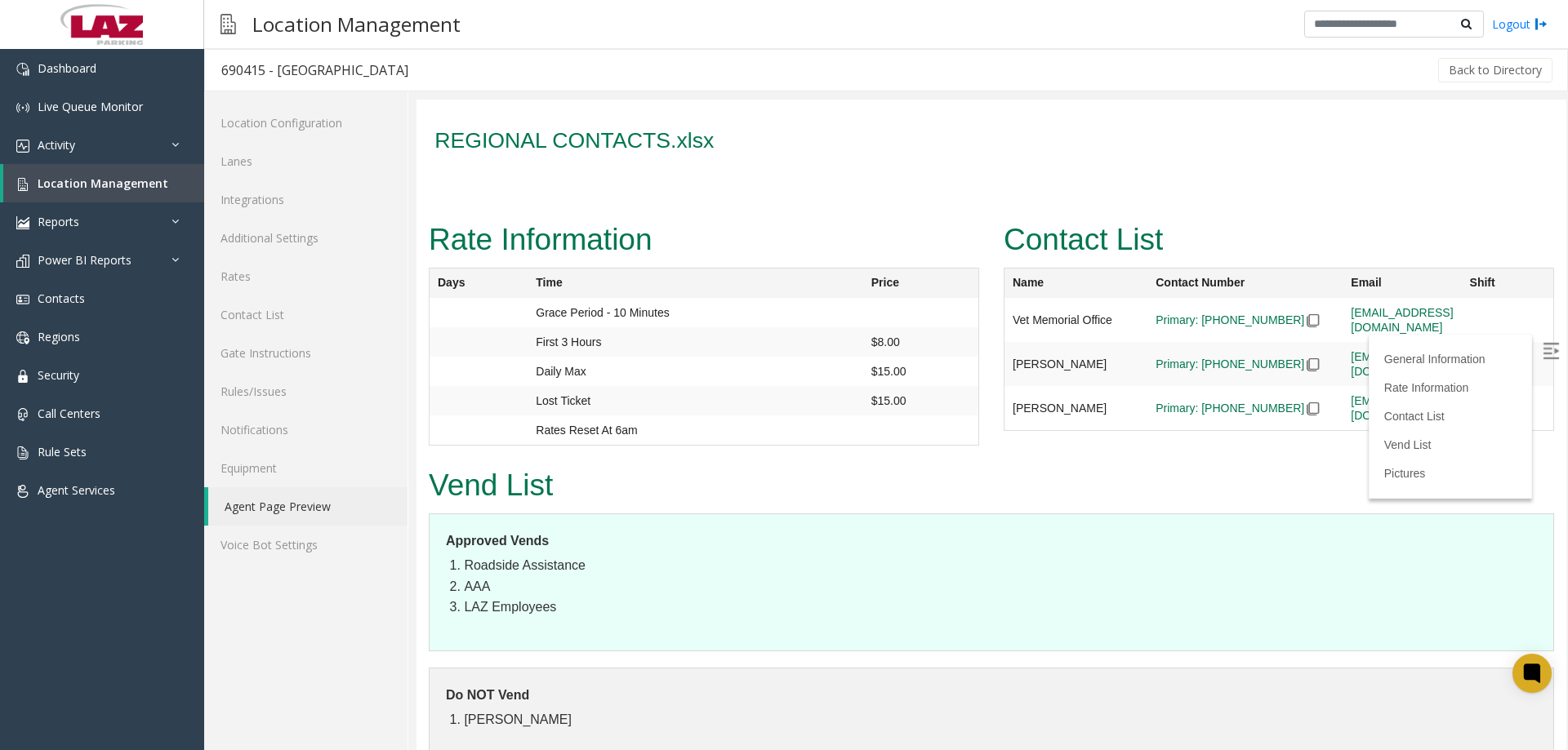
scroll to position [1388, 0]
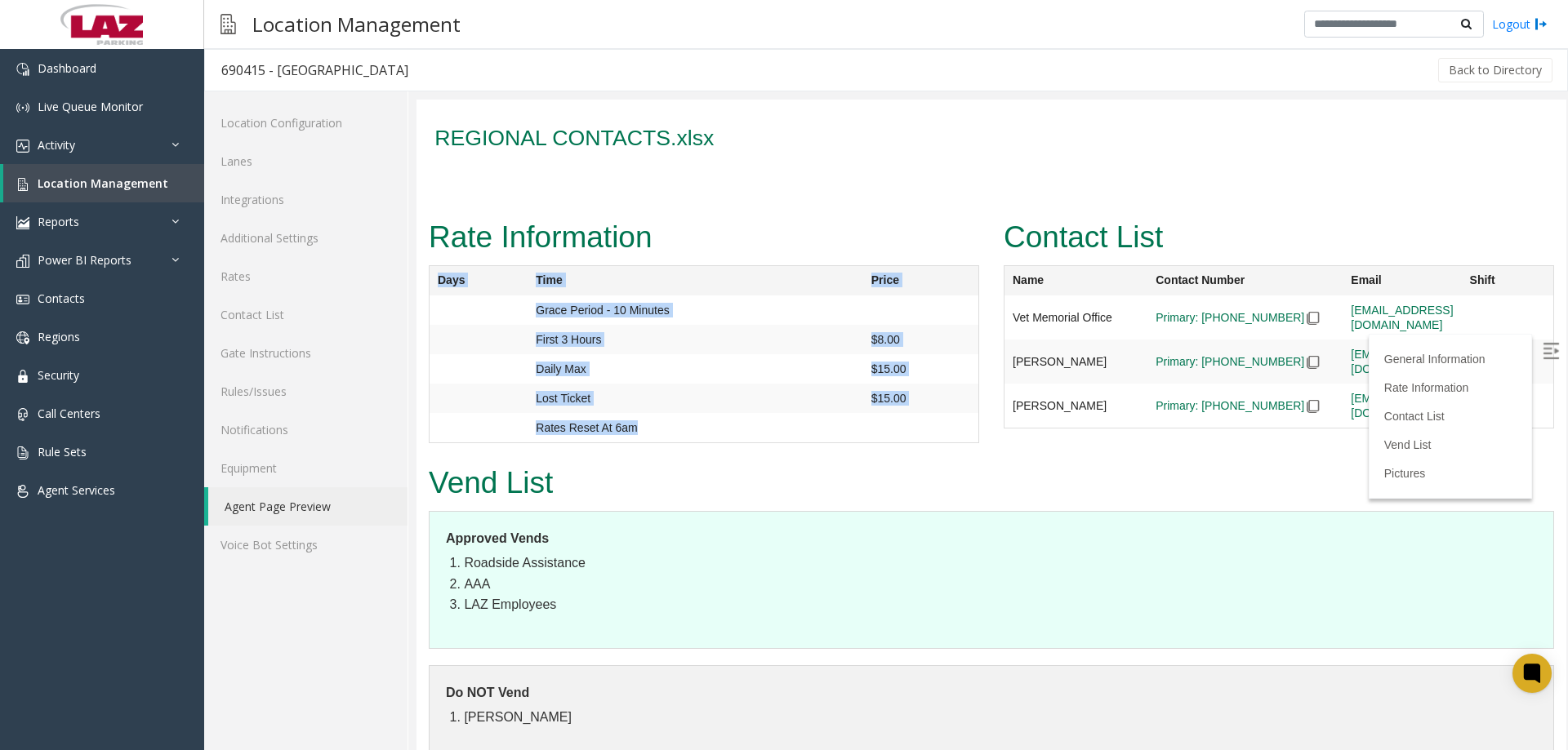
drag, startPoint x: 634, startPoint y: 428, endPoint x: 827, endPoint y: 423, distance: 193.1
click at [432, 278] on table "Days Time Price Grace Period - 10 Minutes First 3 Hours $8.00 Daily Max $15.00 …" at bounding box center [704, 354] width 551 height 178
copy table "Days Time Price Grace Period - 10 Minutes First 3 Hours $8.00 Daily Max $15.00 …"
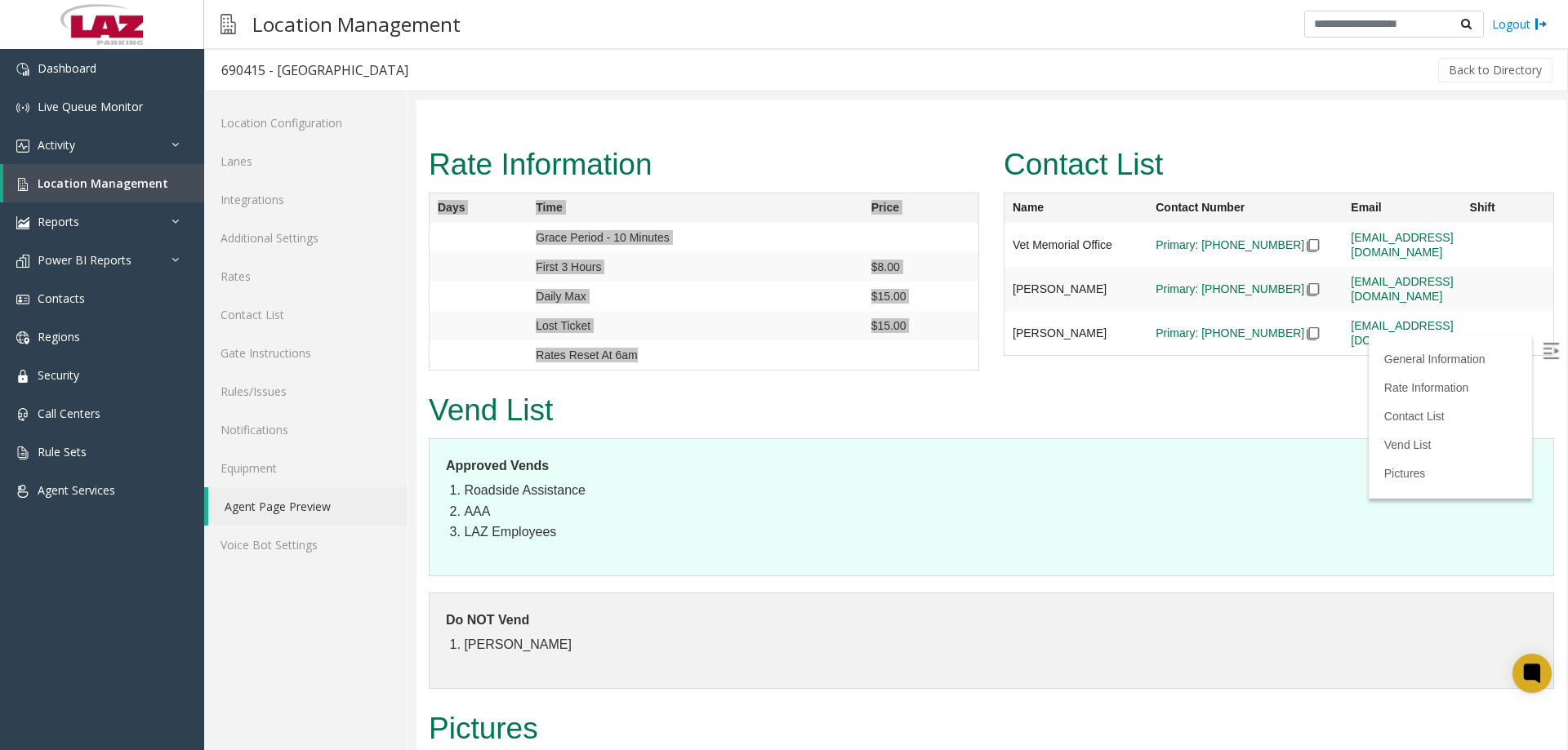
scroll to position [1470, 0]
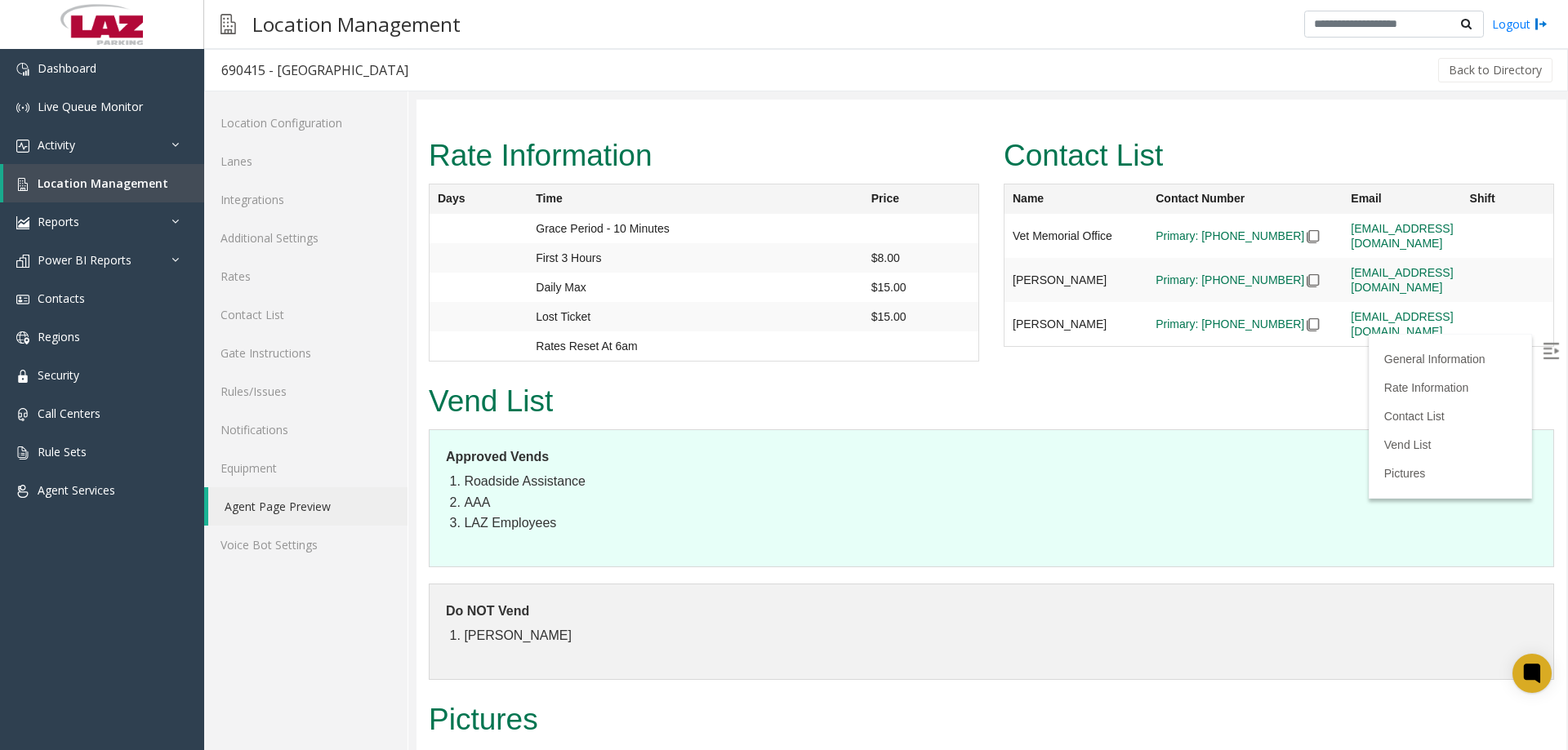
click at [1429, 258] on td "[EMAIL_ADDRESS][DOMAIN_NAME]" at bounding box center [1402, 236] width 119 height 44
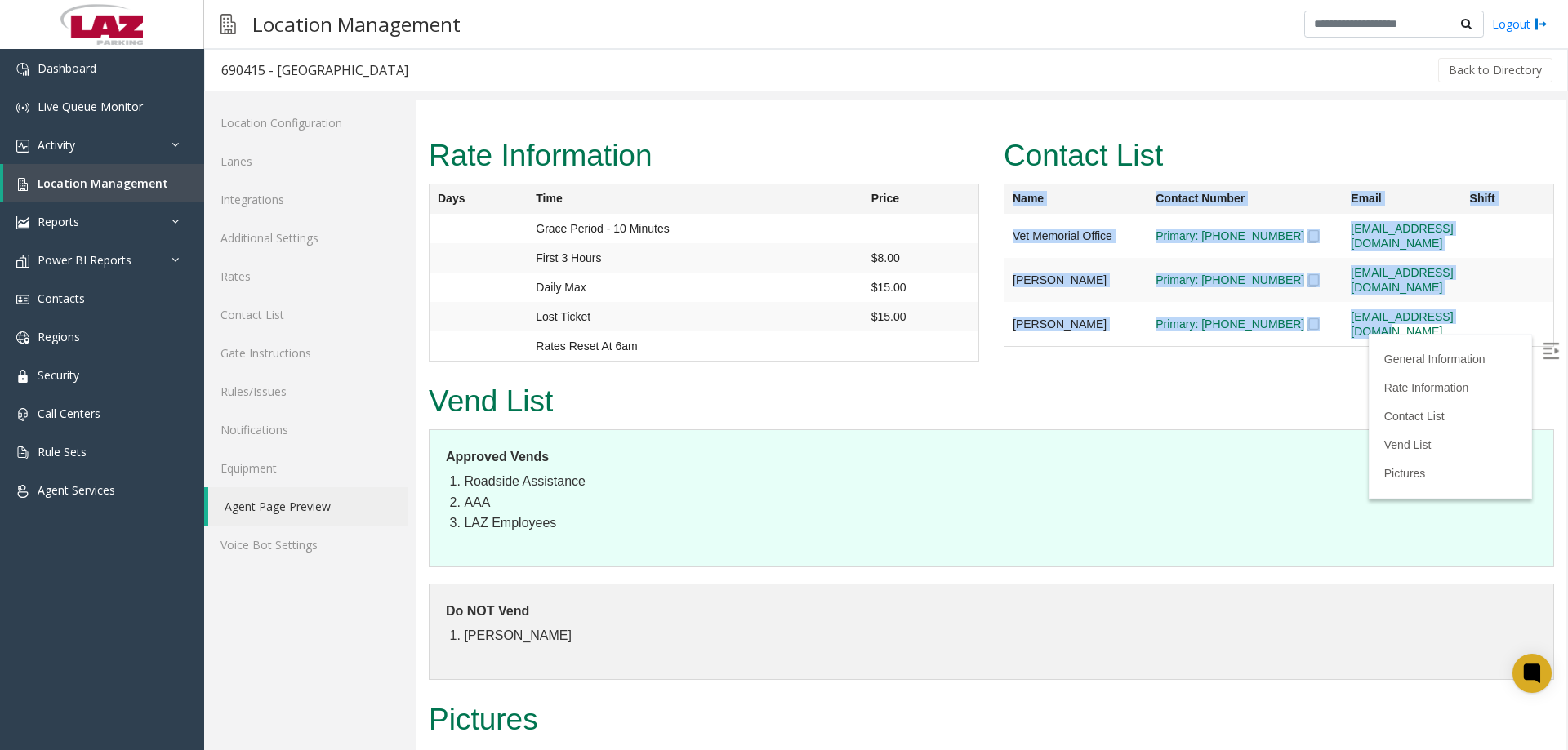
drag, startPoint x: 1411, startPoint y: 299, endPoint x: 1001, endPoint y: 204, distance: 420.9
click at [1004, 204] on table "Name Contact Number Email Shift Vet Memorial Office Primary: [PHONE_NUMBER] [EM…" at bounding box center [1279, 265] width 551 height 163
copy table "Name Contact Number Email Shift Vet Memorial Office Primary: [PHONE_NUMBER] [EM…"
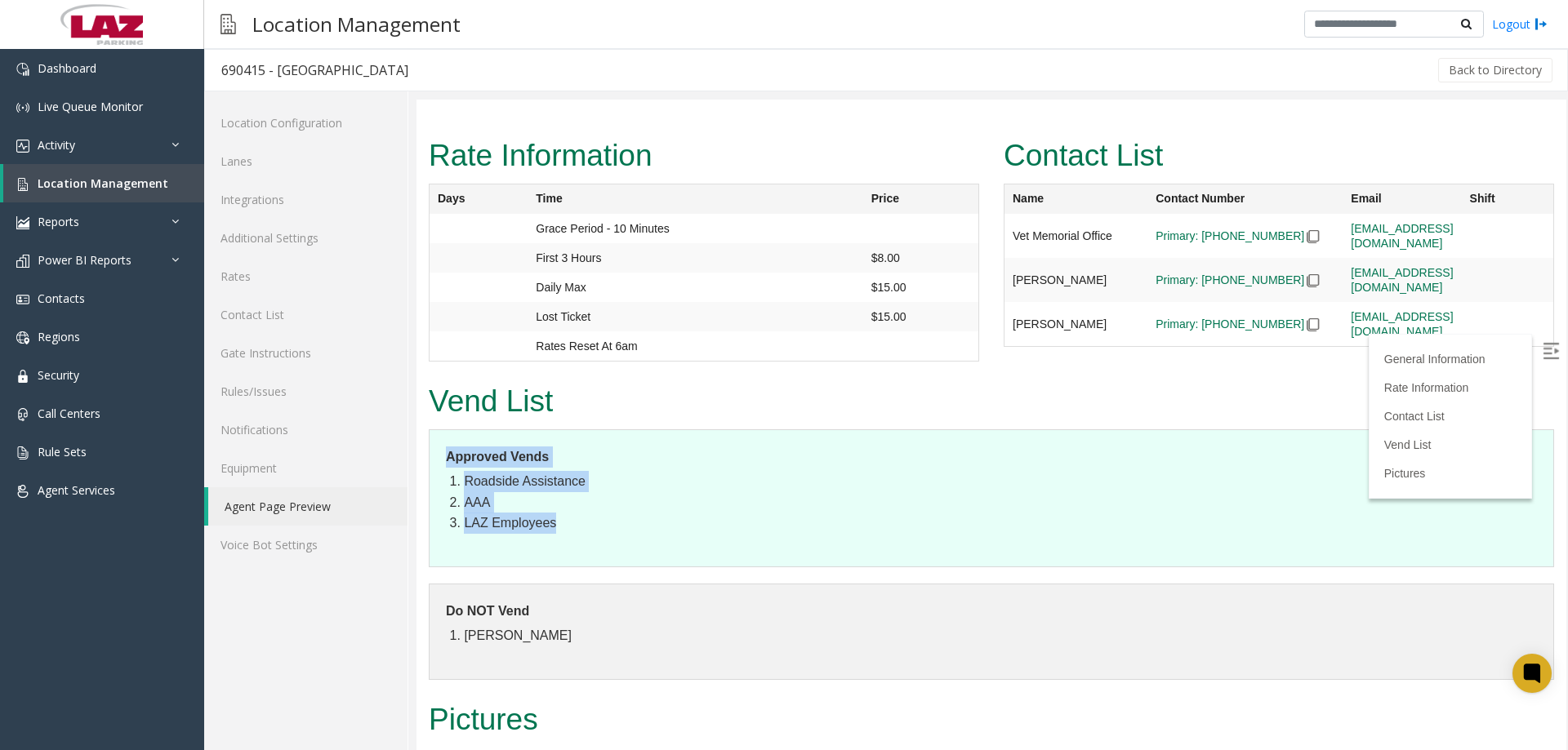
drag, startPoint x: 557, startPoint y: 524, endPoint x: 437, endPoint y: 451, distance: 140.5
click at [437, 451] on dl "Approved Vends Roadside Assistance AAA LAZ Employees" at bounding box center [991, 498] width 1125 height 138
copy dl "Approved Vends Roadside Assistance AAA LAZ Employees"
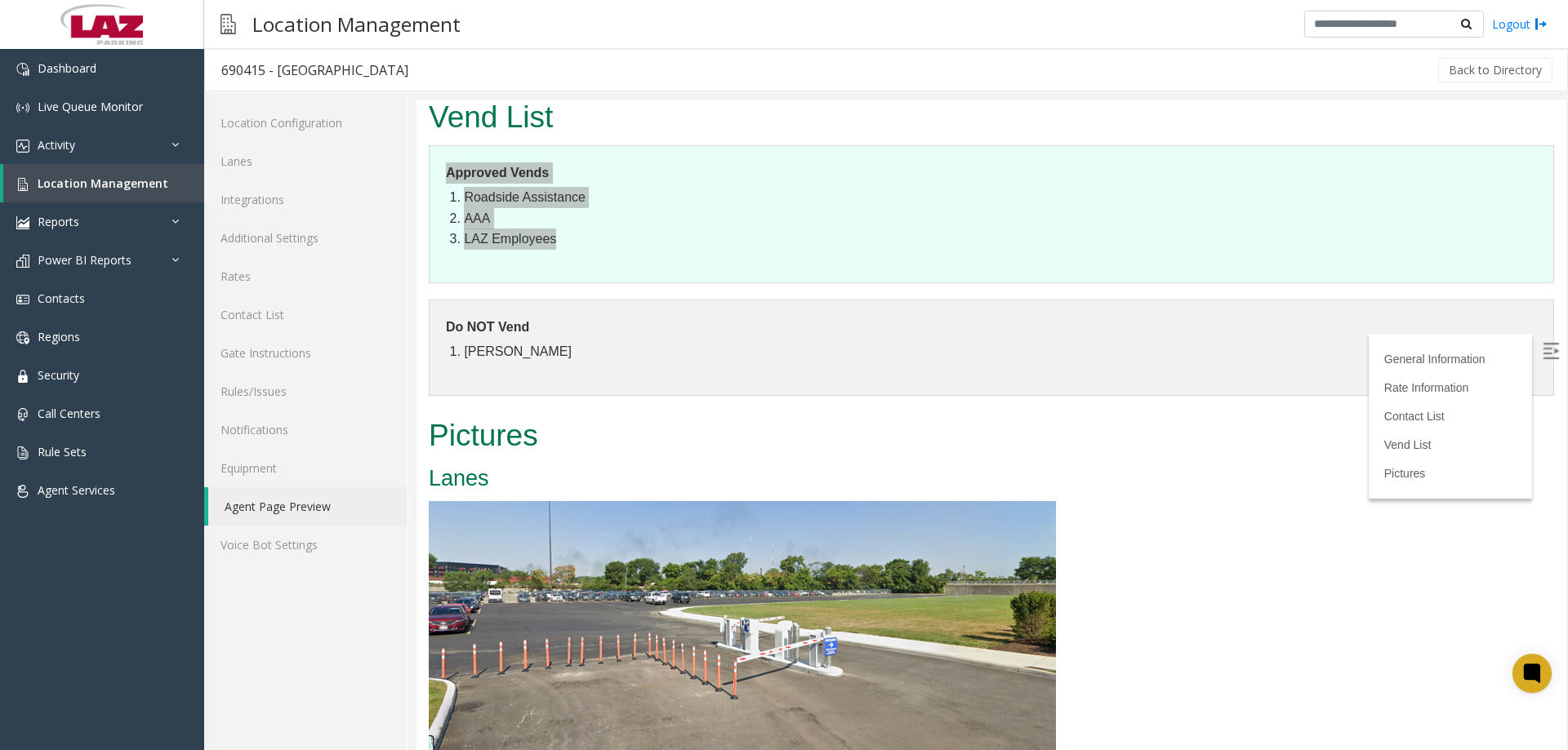
scroll to position [1756, 0]
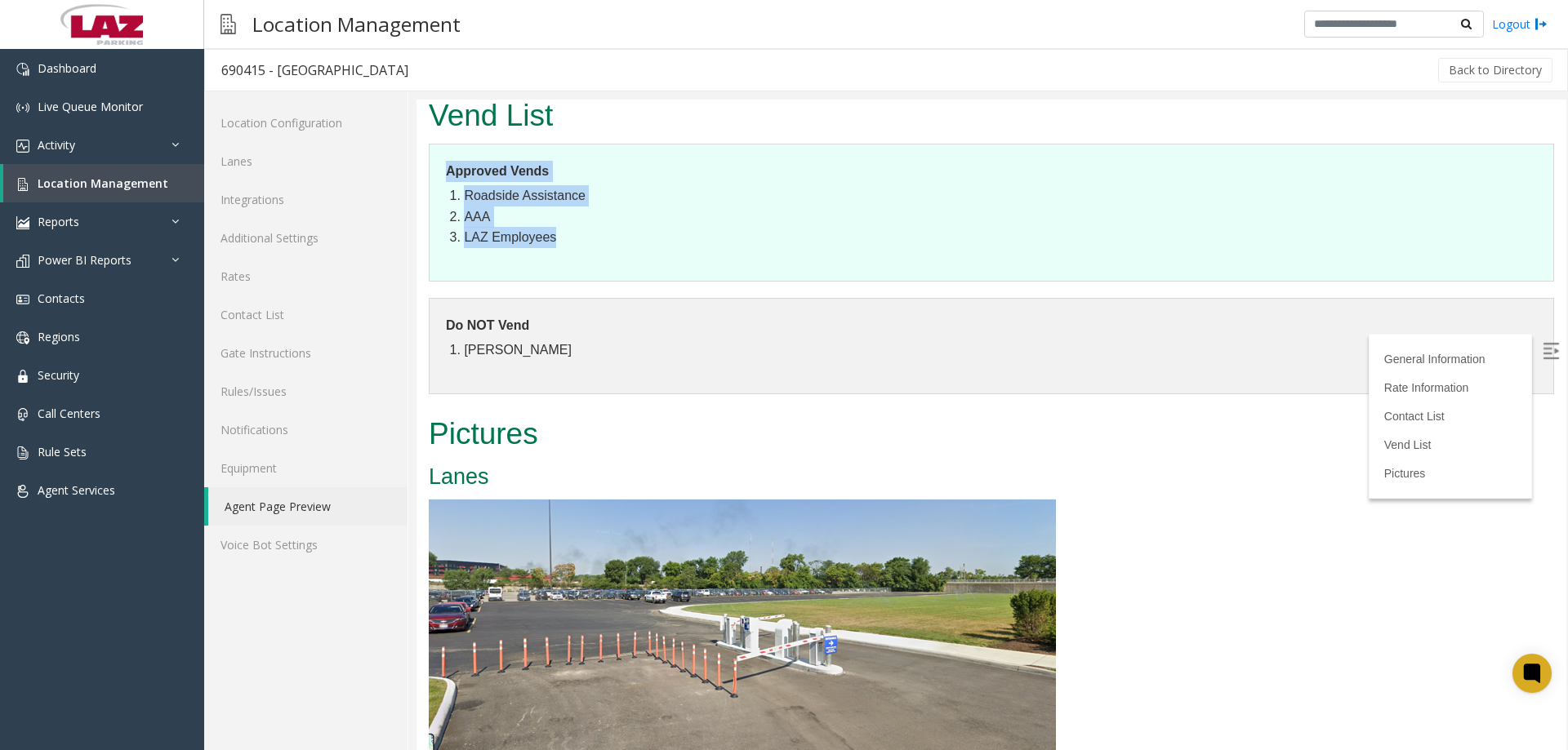
click at [645, 618] on img at bounding box center [742, 624] width 627 height 250
click at [279, 391] on link "Rules/Issues" at bounding box center [306, 392] width 204 height 39
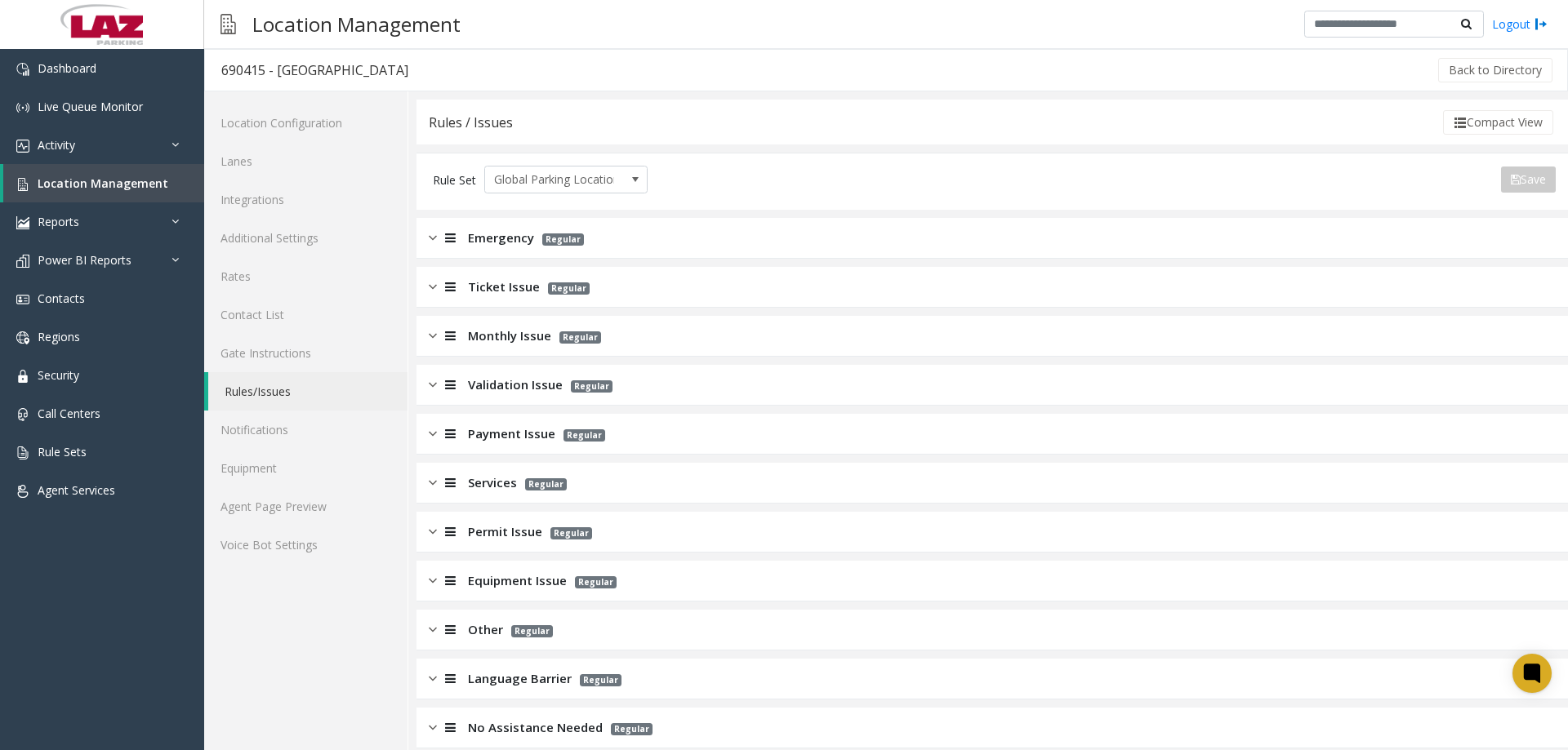
click at [431, 284] on img at bounding box center [432, 286] width 8 height 18
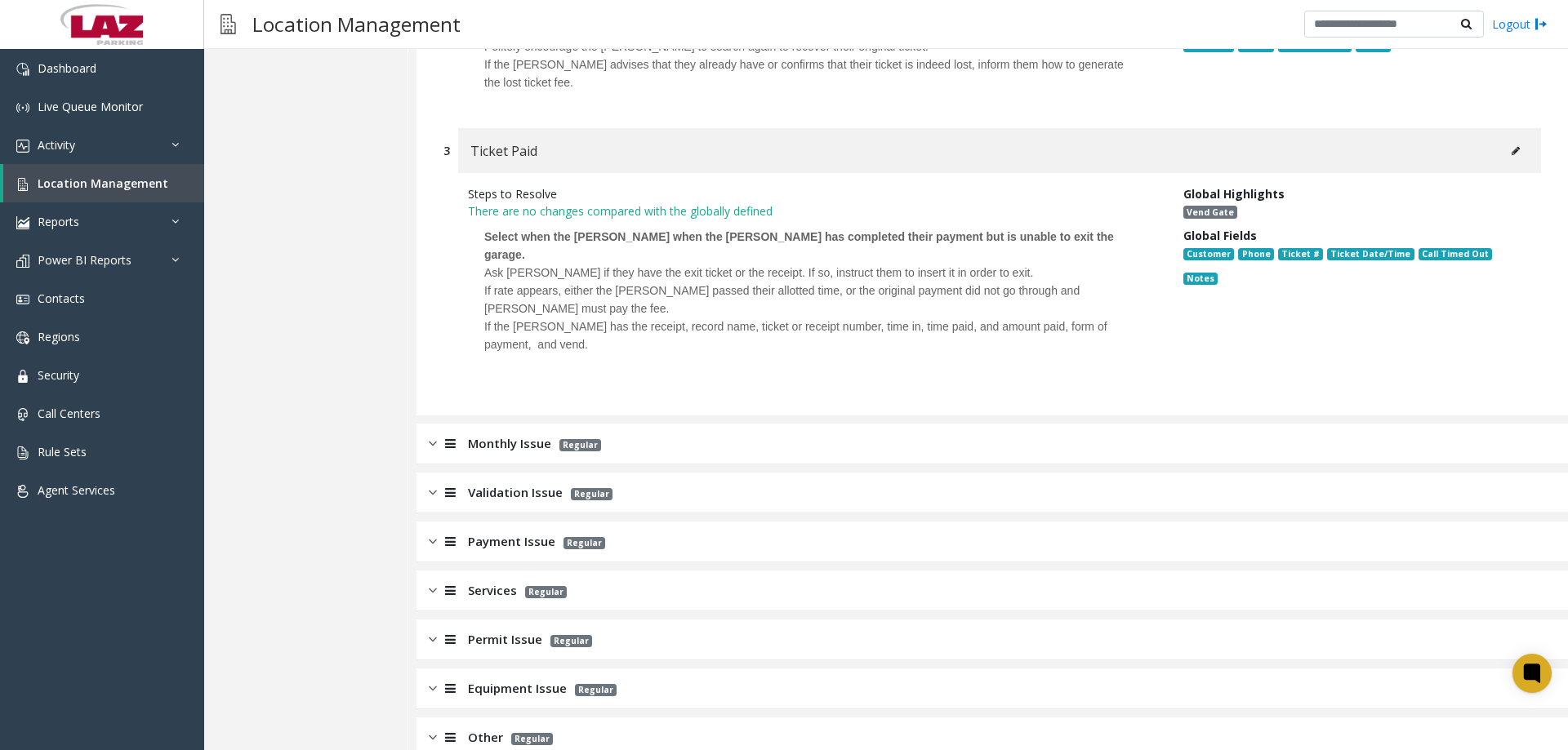
scroll to position [731, 0]
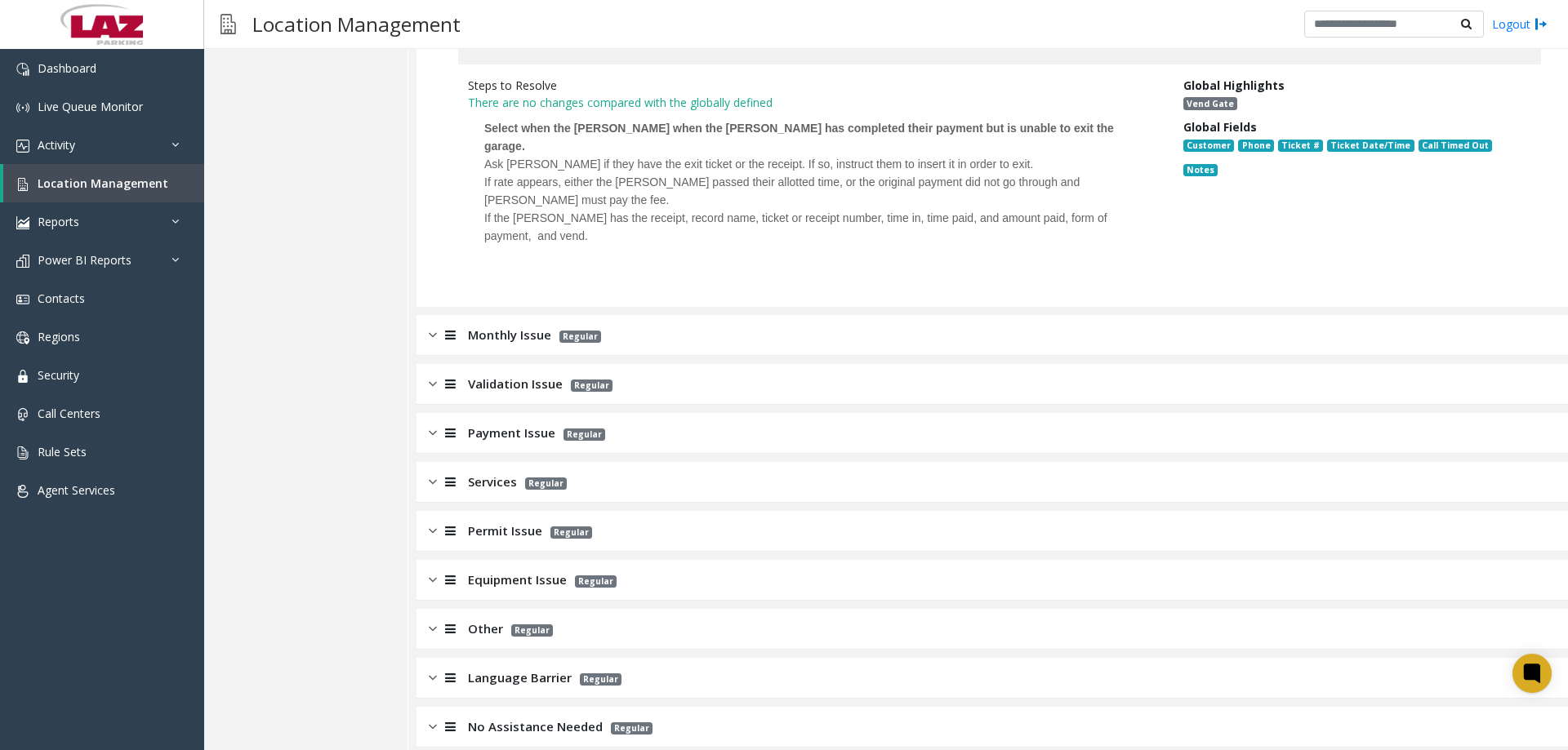
click at [506, 326] on span "Monthly Issue" at bounding box center [509, 335] width 83 height 18
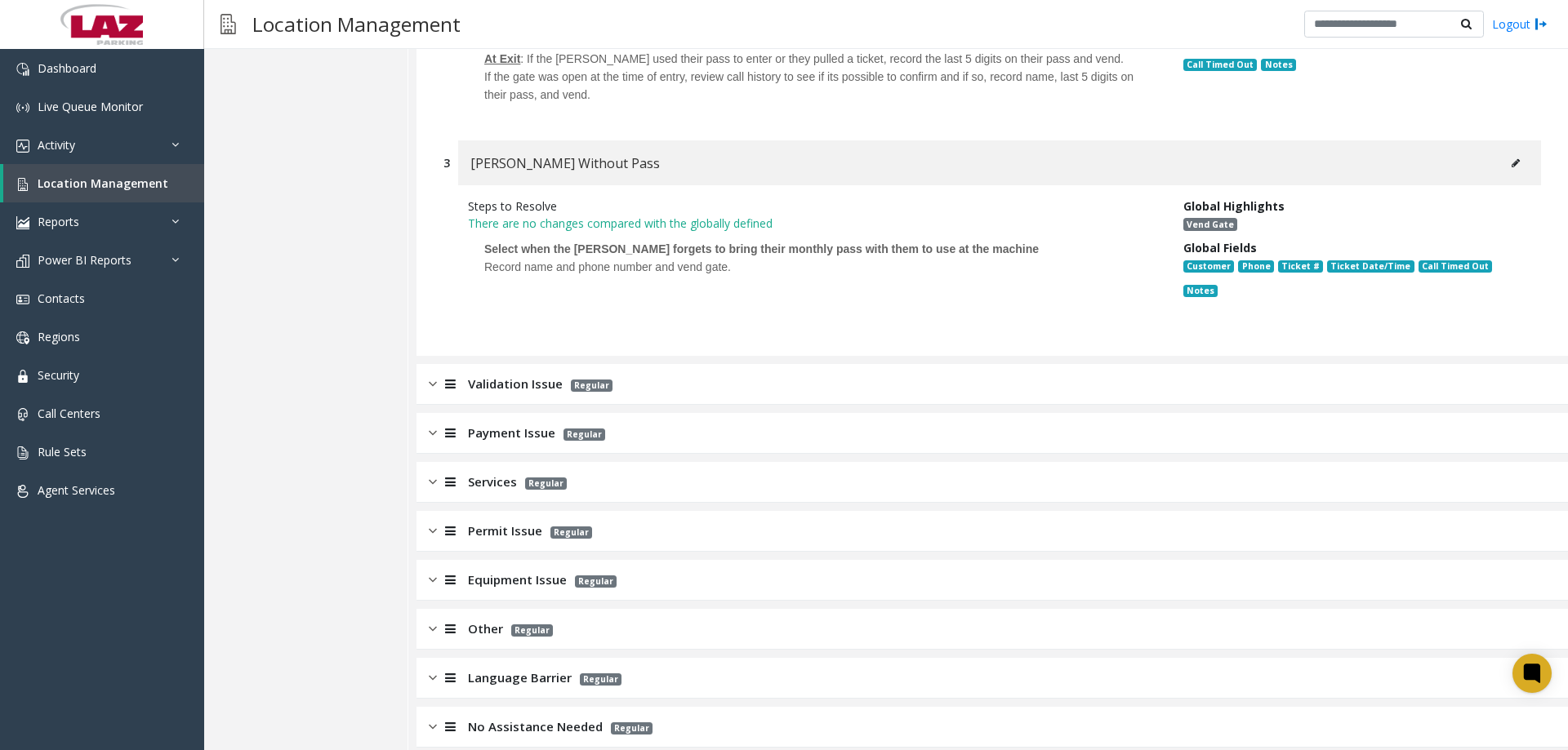
click at [534, 379] on div "Validation Issue Regular" at bounding box center [992, 385] width 1152 height 40
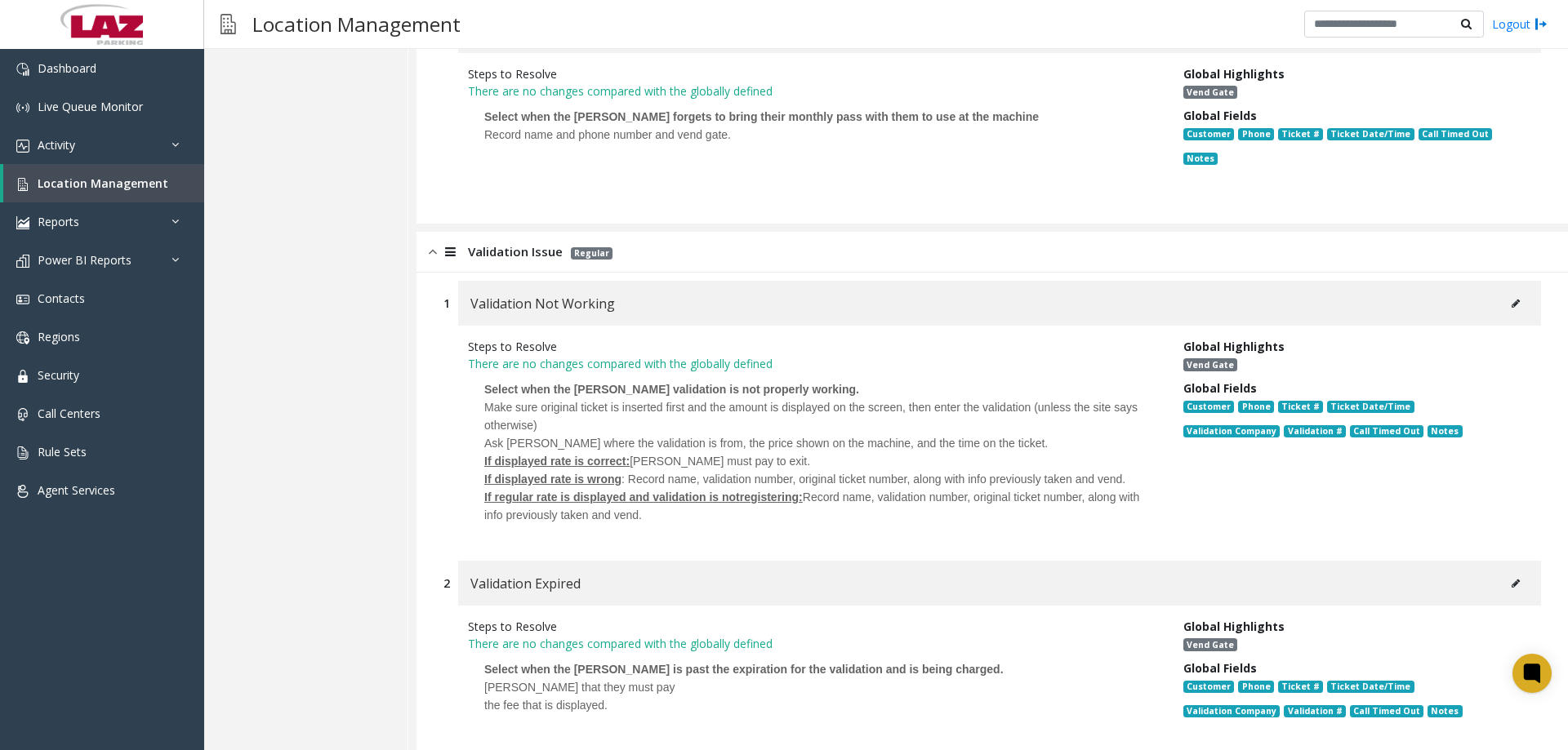
scroll to position [2004, 0]
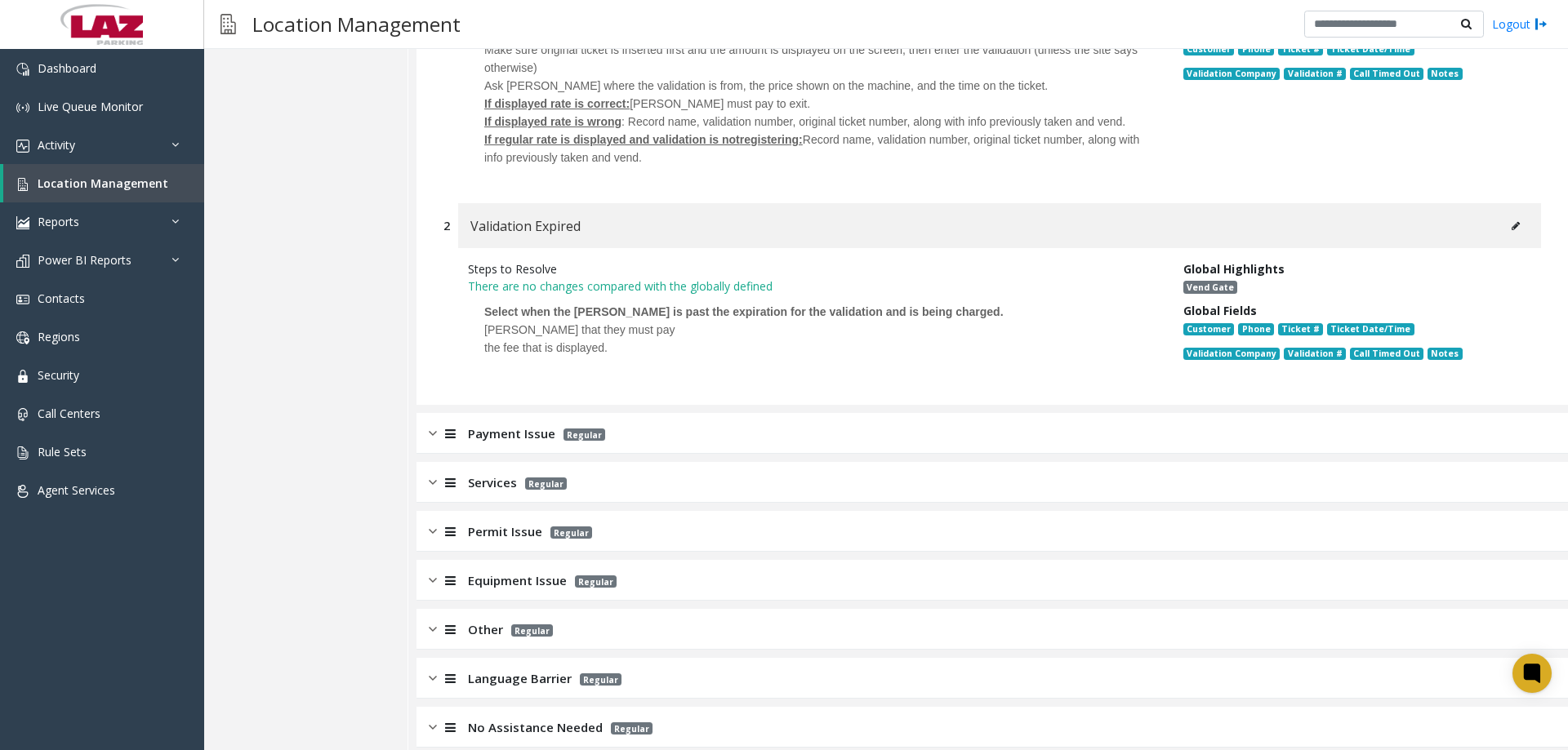
click at [516, 424] on span "Payment Issue" at bounding box center [511, 433] width 87 height 18
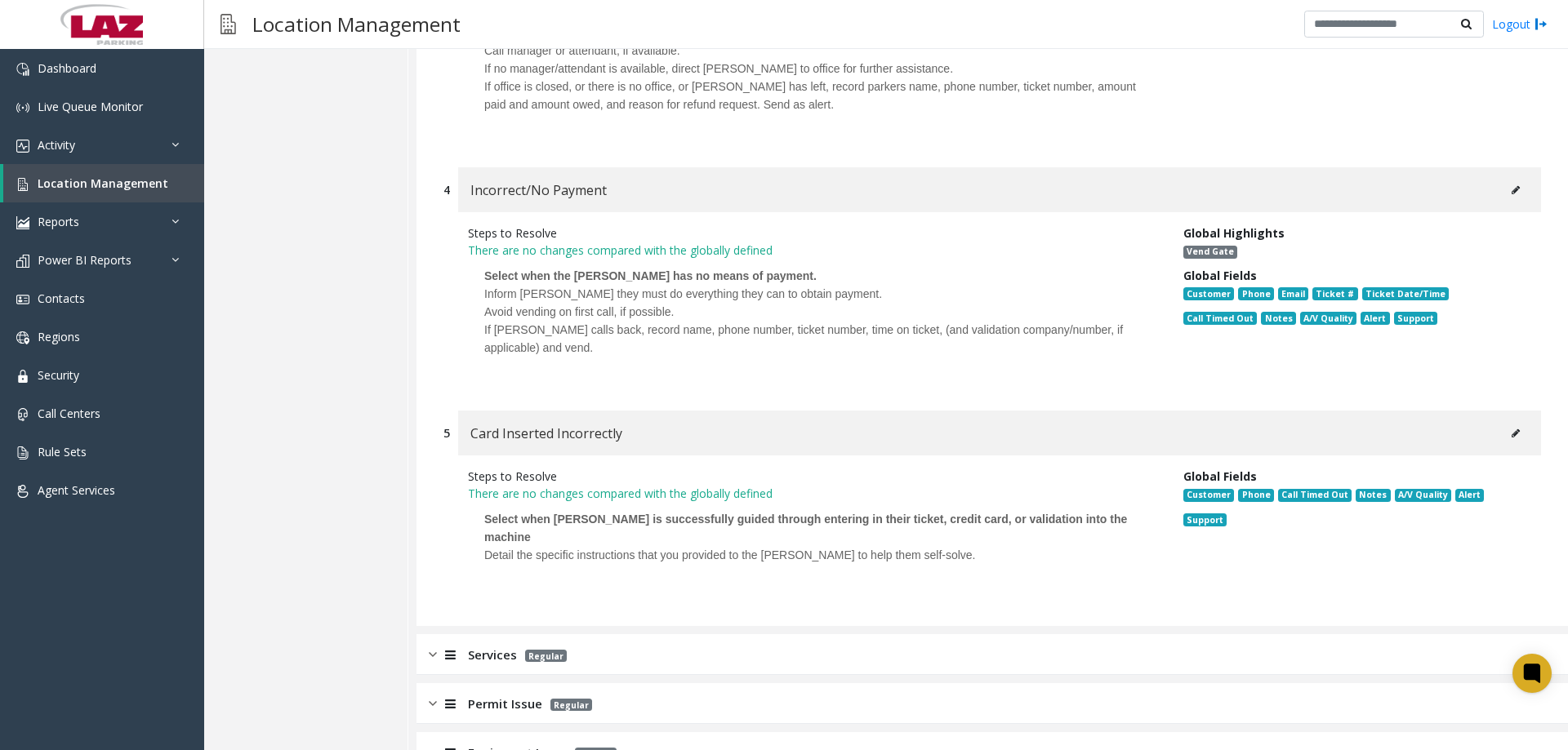
click at [495, 645] on span "Services" at bounding box center [493, 654] width 49 height 18
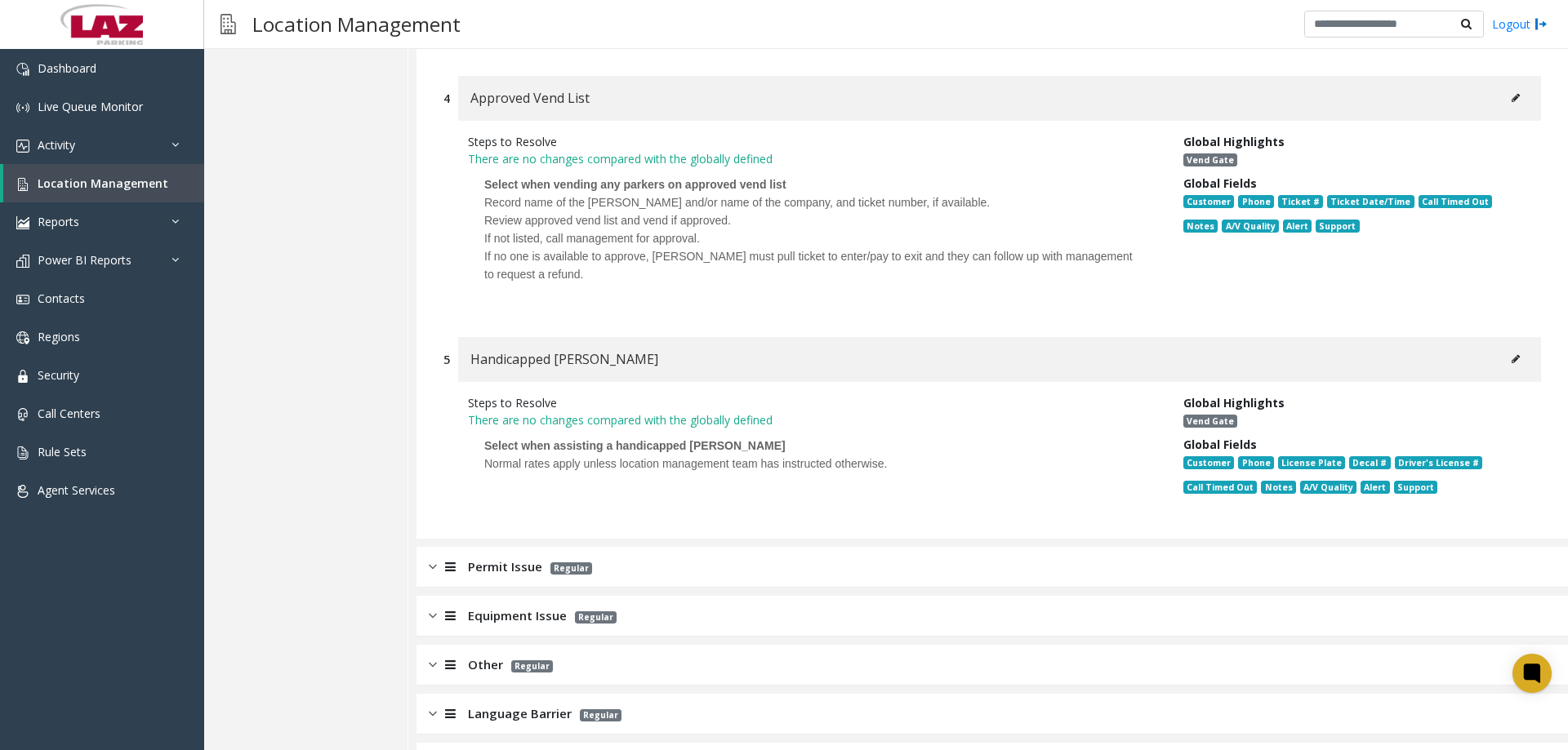
click at [471, 547] on div "Permit Issue Regular" at bounding box center [992, 567] width 1152 height 40
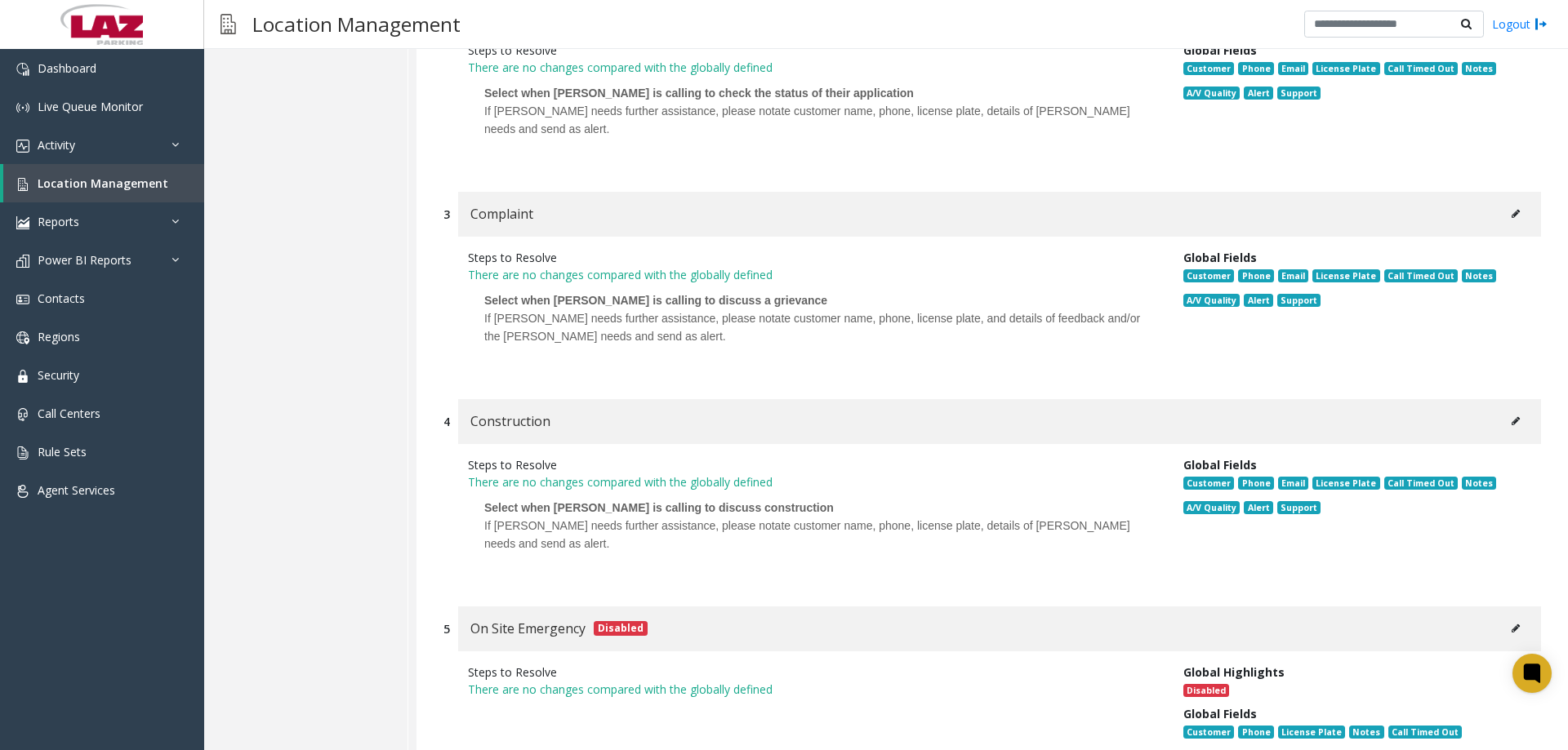
scroll to position [5270, 0]
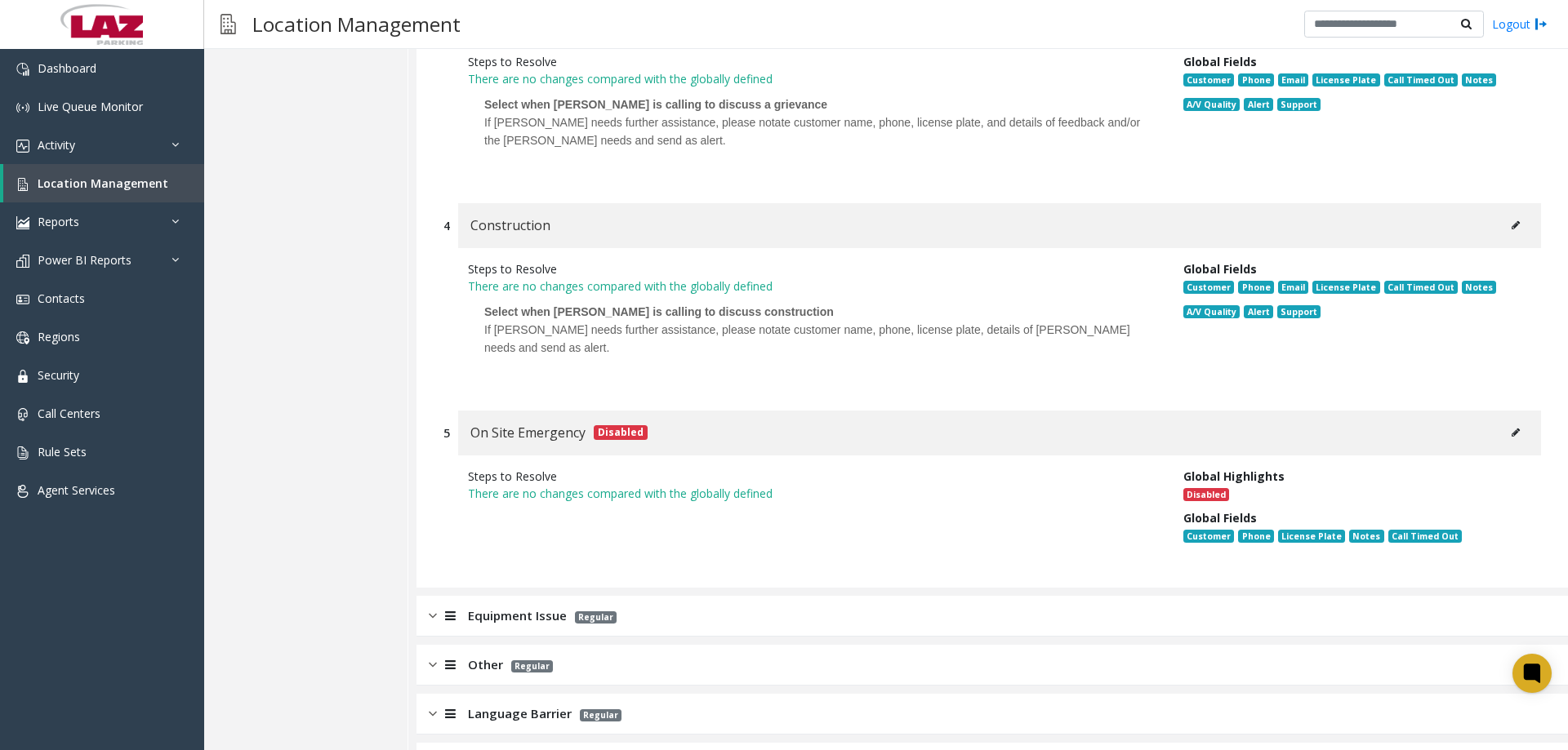
drag, startPoint x: 534, startPoint y: 565, endPoint x: 544, endPoint y: 556, distance: 13.5
click at [533, 607] on span "Equipment Issue" at bounding box center [517, 616] width 99 height 18
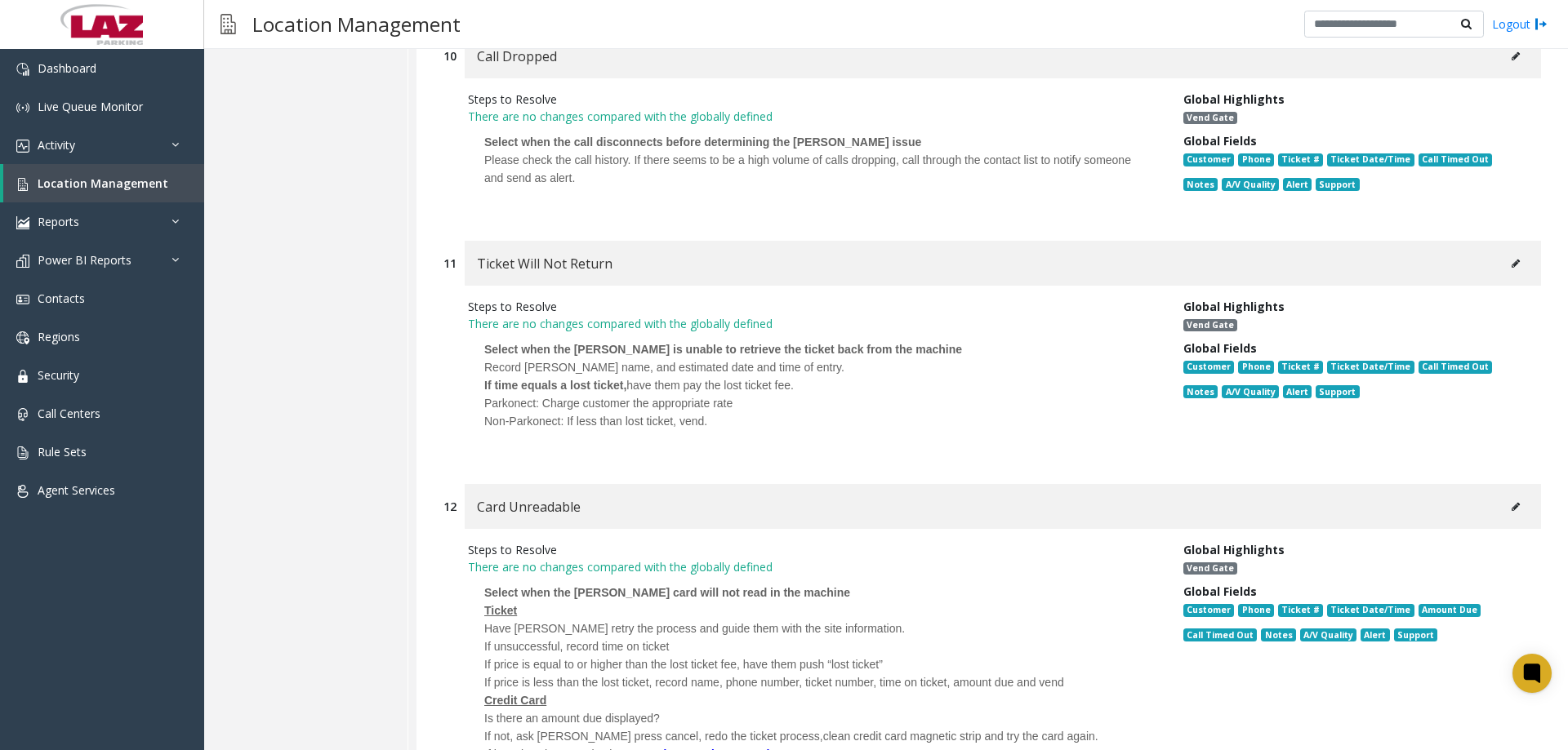
scroll to position [9185, 0]
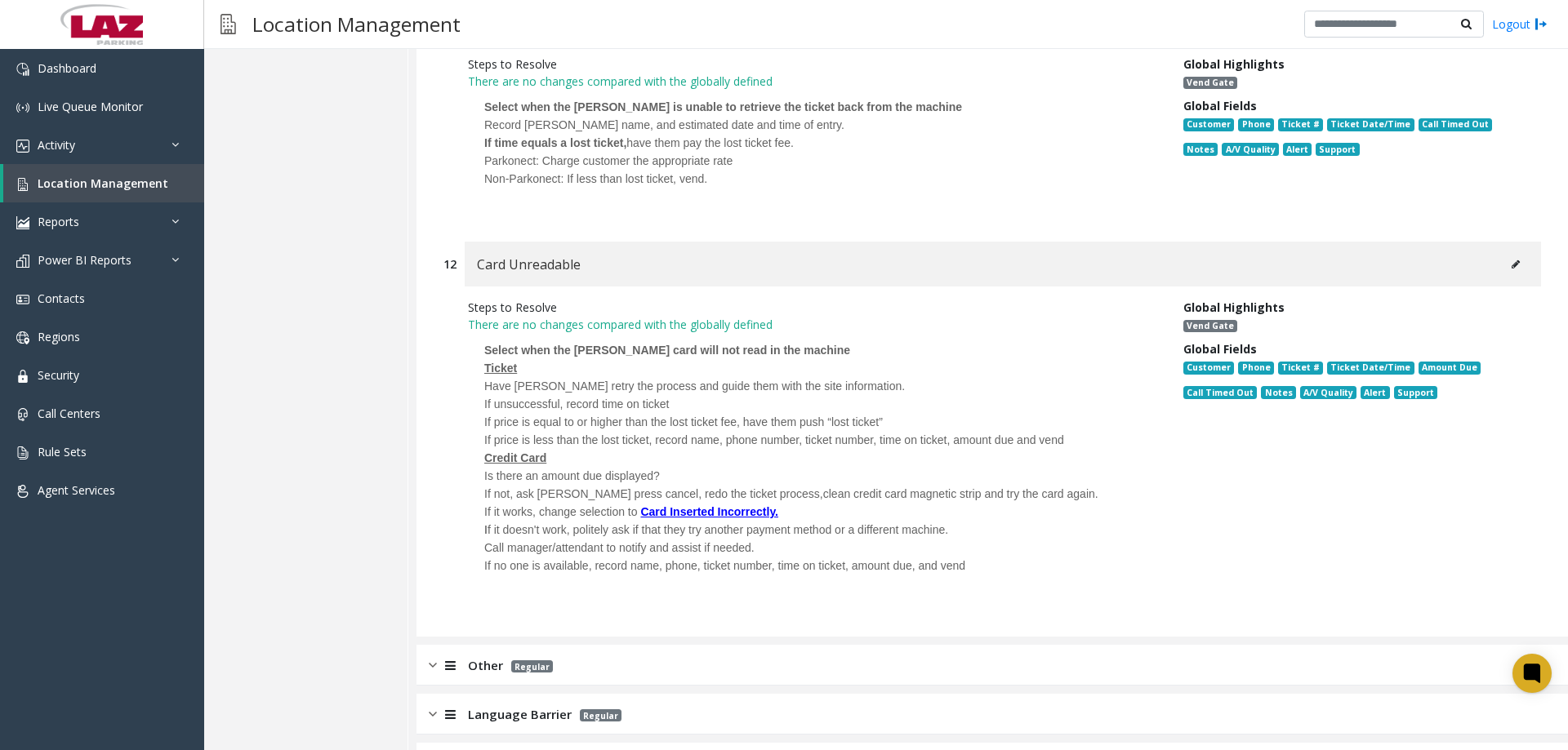
click at [533, 660] on span "Regular" at bounding box center [531, 667] width 41 height 12
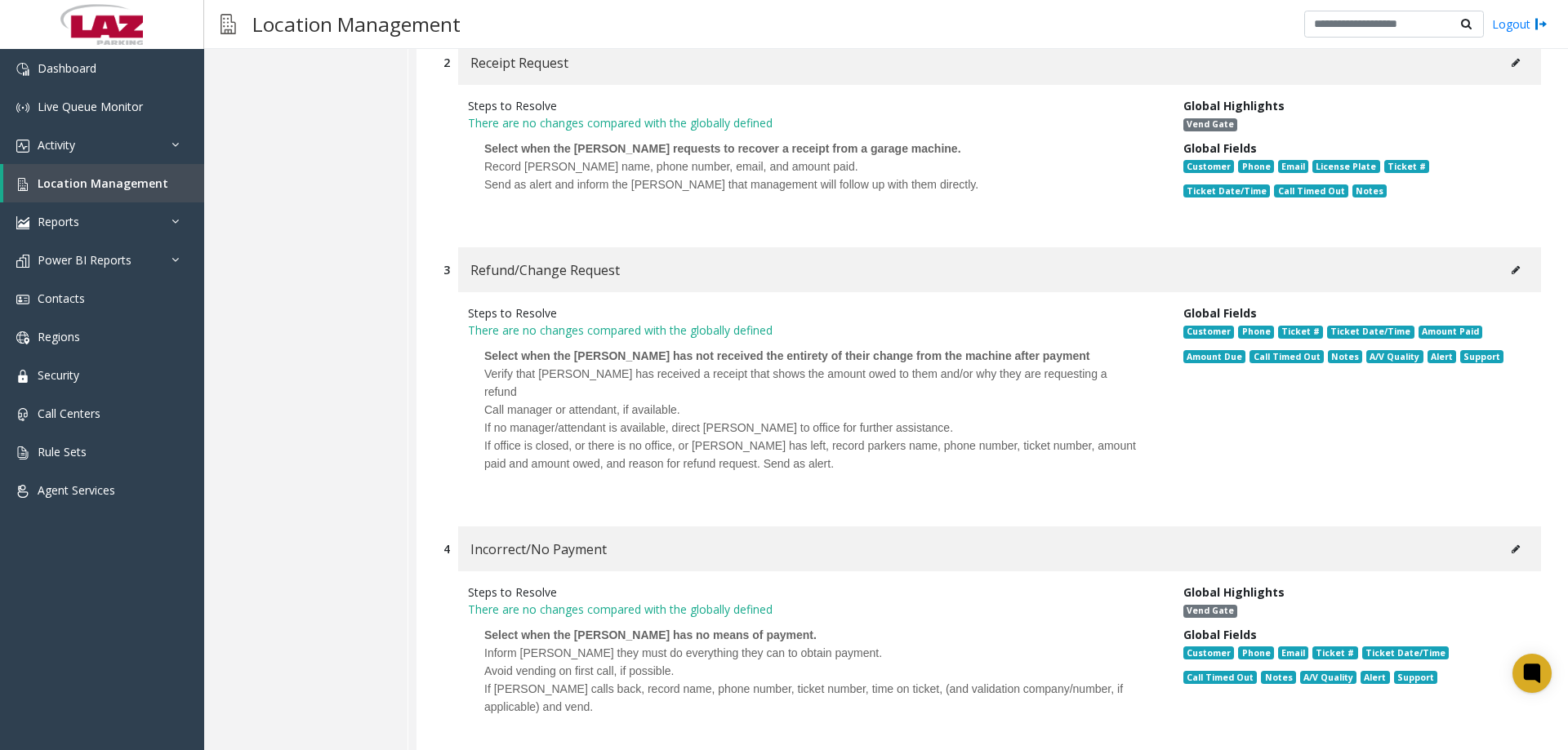
scroll to position [0, 0]
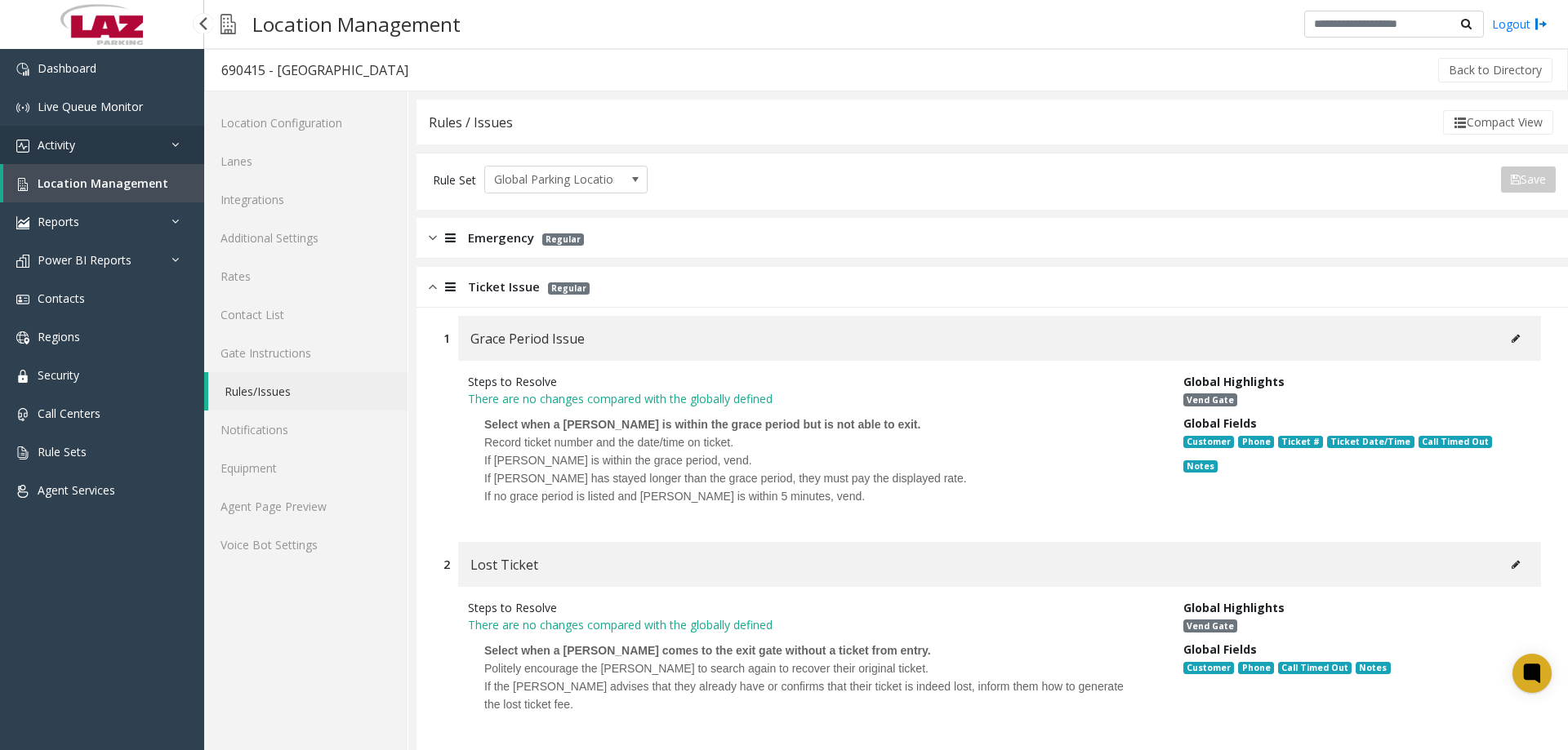
click at [158, 133] on link "Activity" at bounding box center [102, 145] width 204 height 39
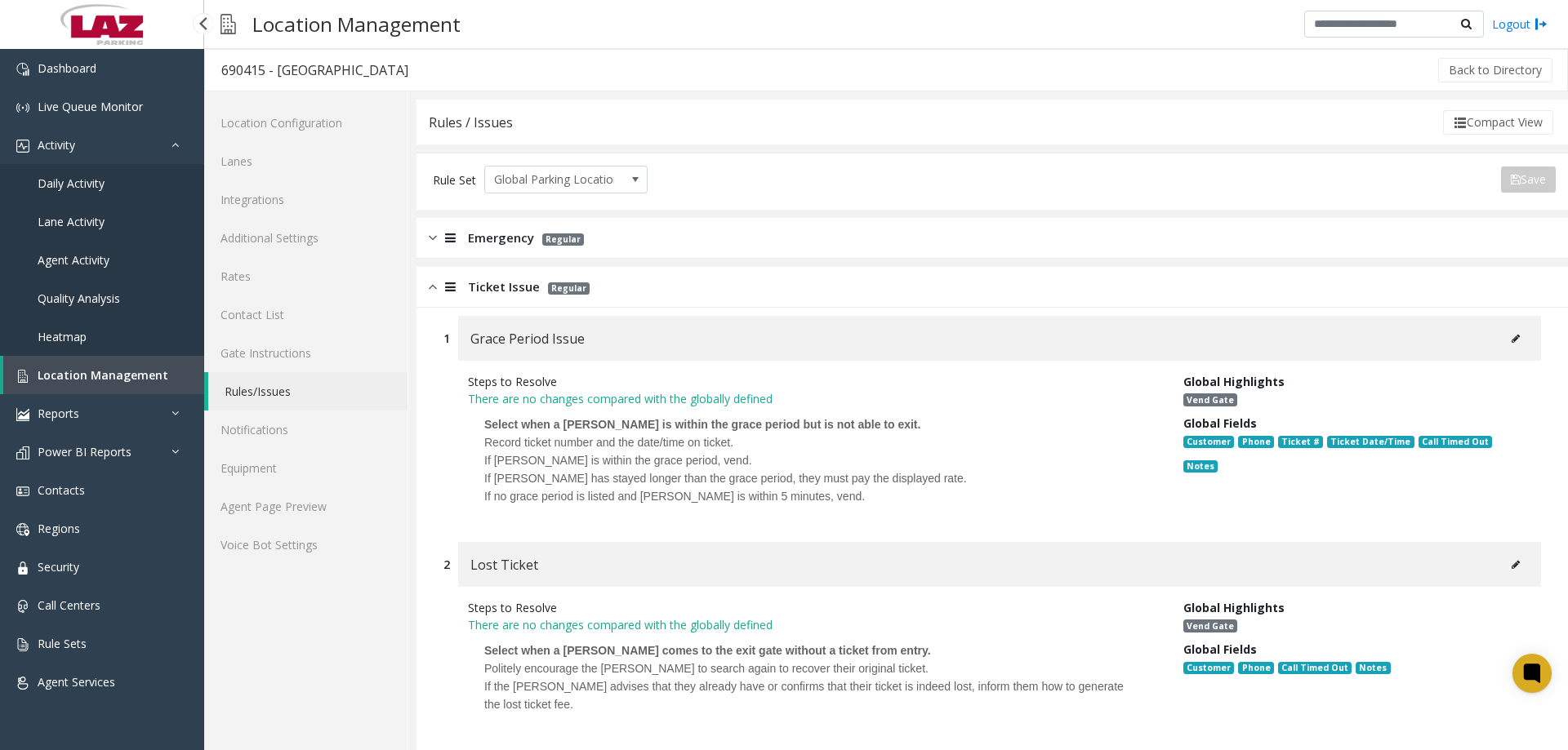
click at [93, 187] on span "Daily Activity" at bounding box center [71, 184] width 67 height 16
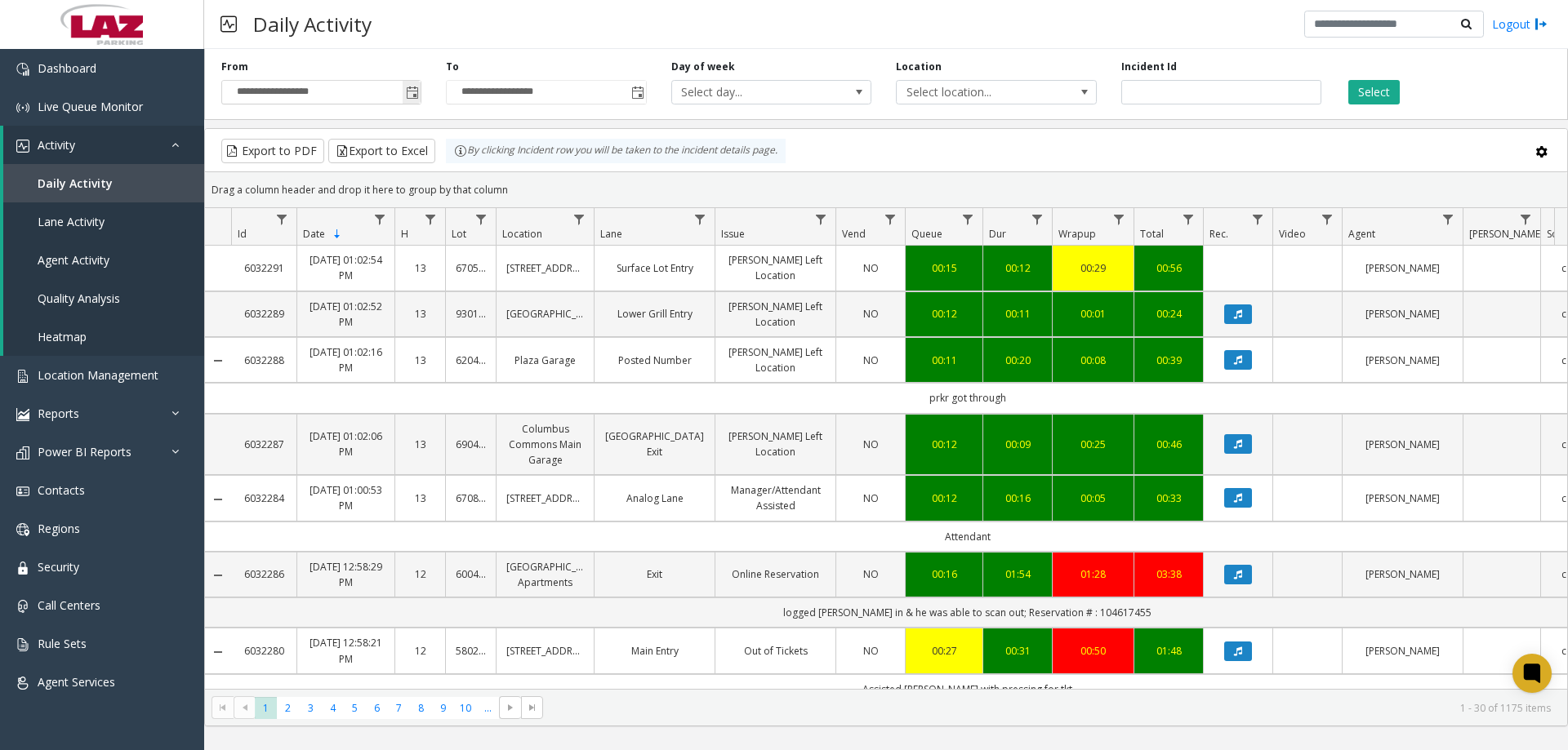
click at [414, 95] on span "Toggle popup" at bounding box center [412, 93] width 13 height 13
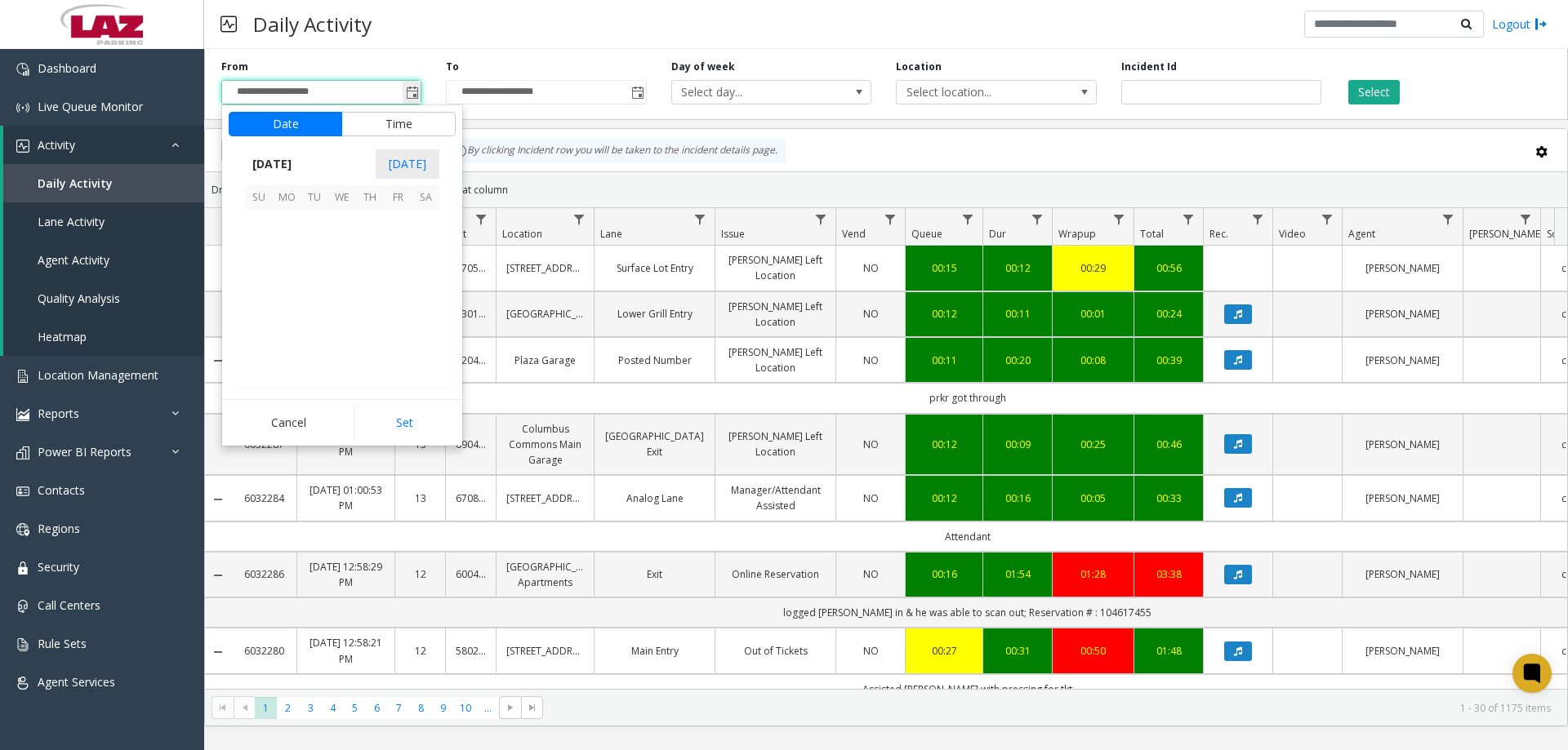
scroll to position [292869, 0]
click at [394, 220] on span "1" at bounding box center [398, 224] width 28 height 28
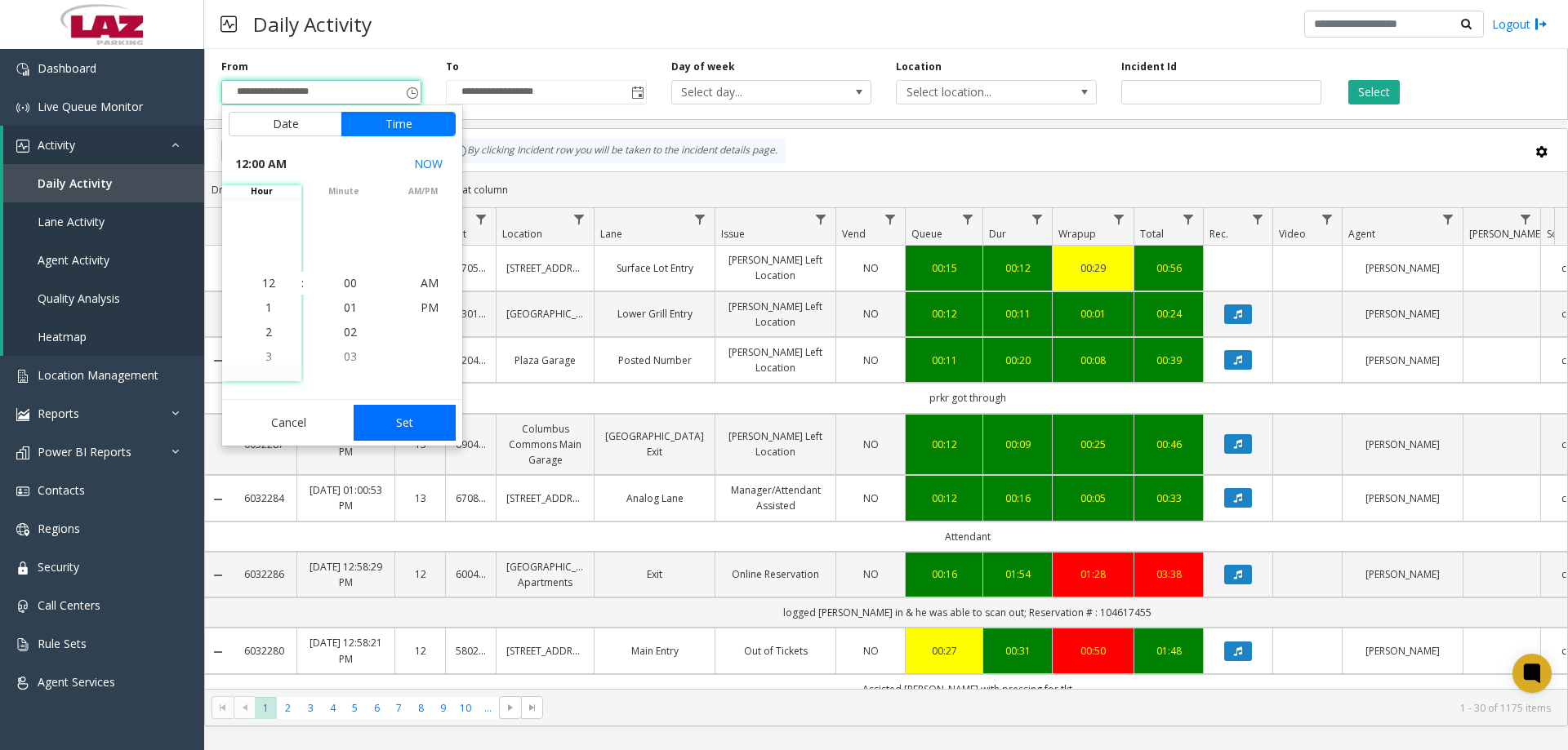
click at [400, 412] on button "Set" at bounding box center [405, 422] width 103 height 36
type input "**********"
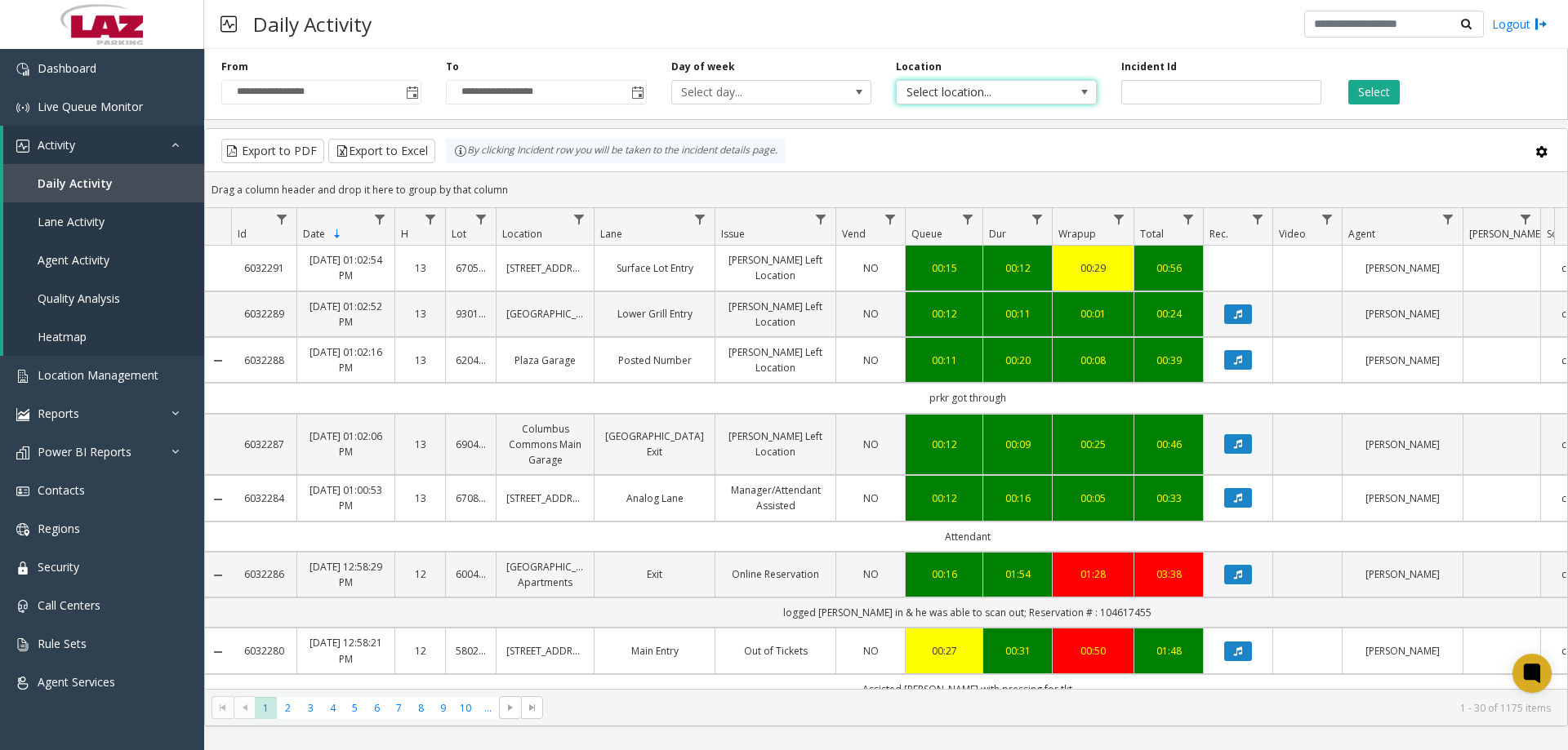
click at [1022, 94] on span "Select location..." at bounding box center [976, 92] width 159 height 23
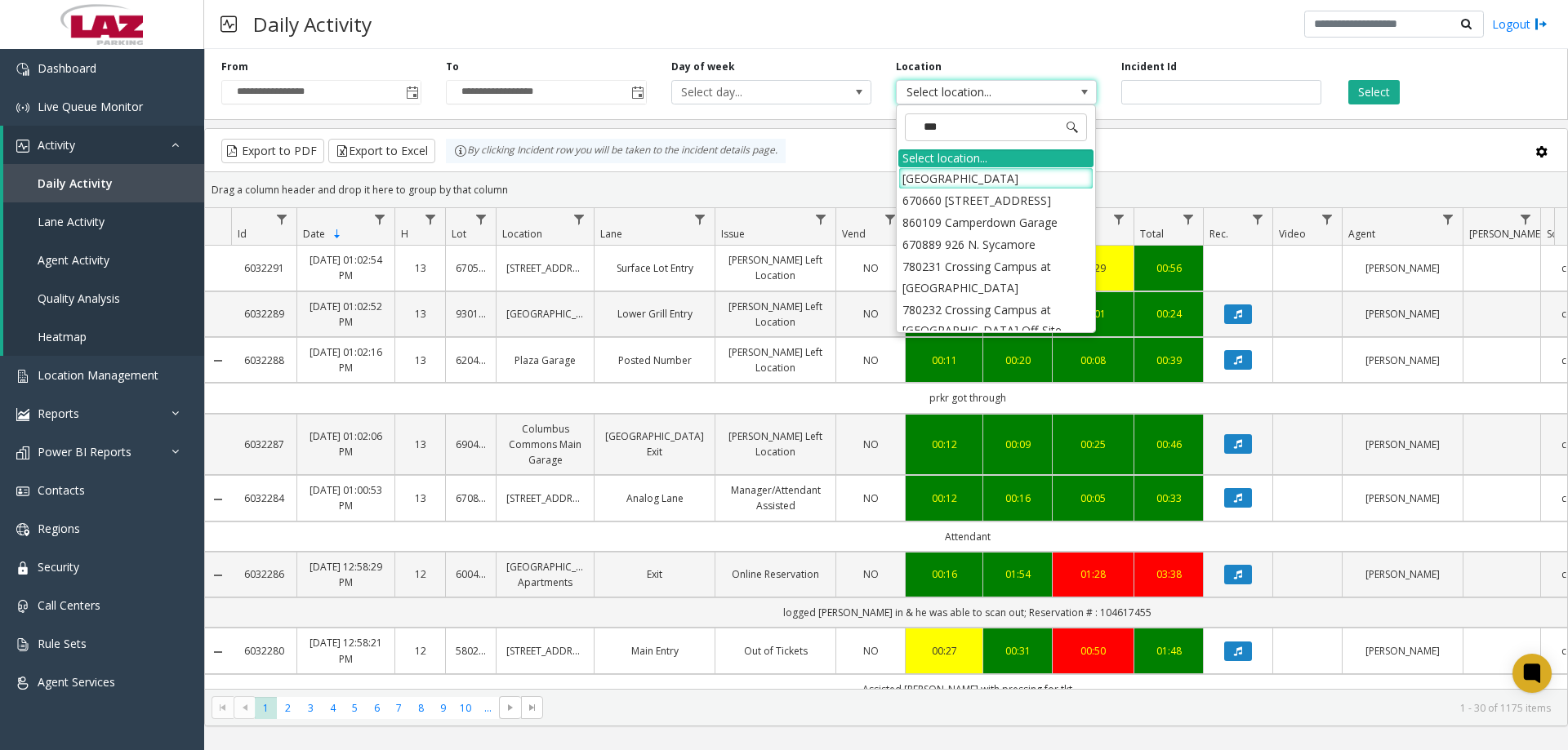
type input "****"
click at [961, 173] on li "[GEOGRAPHIC_DATA]" at bounding box center [996, 178] width 195 height 22
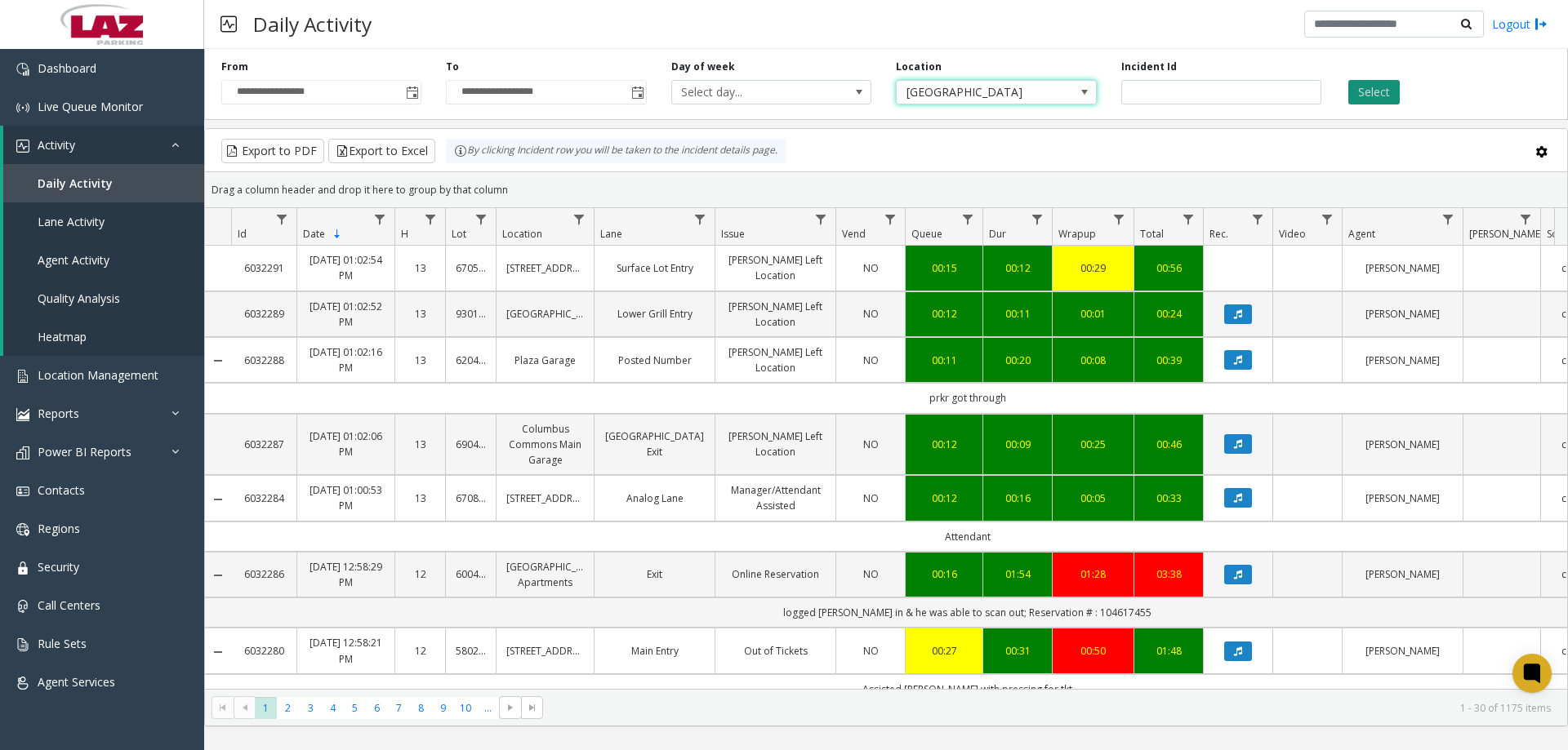
click at [1364, 82] on button "Select" at bounding box center [1374, 92] width 52 height 25
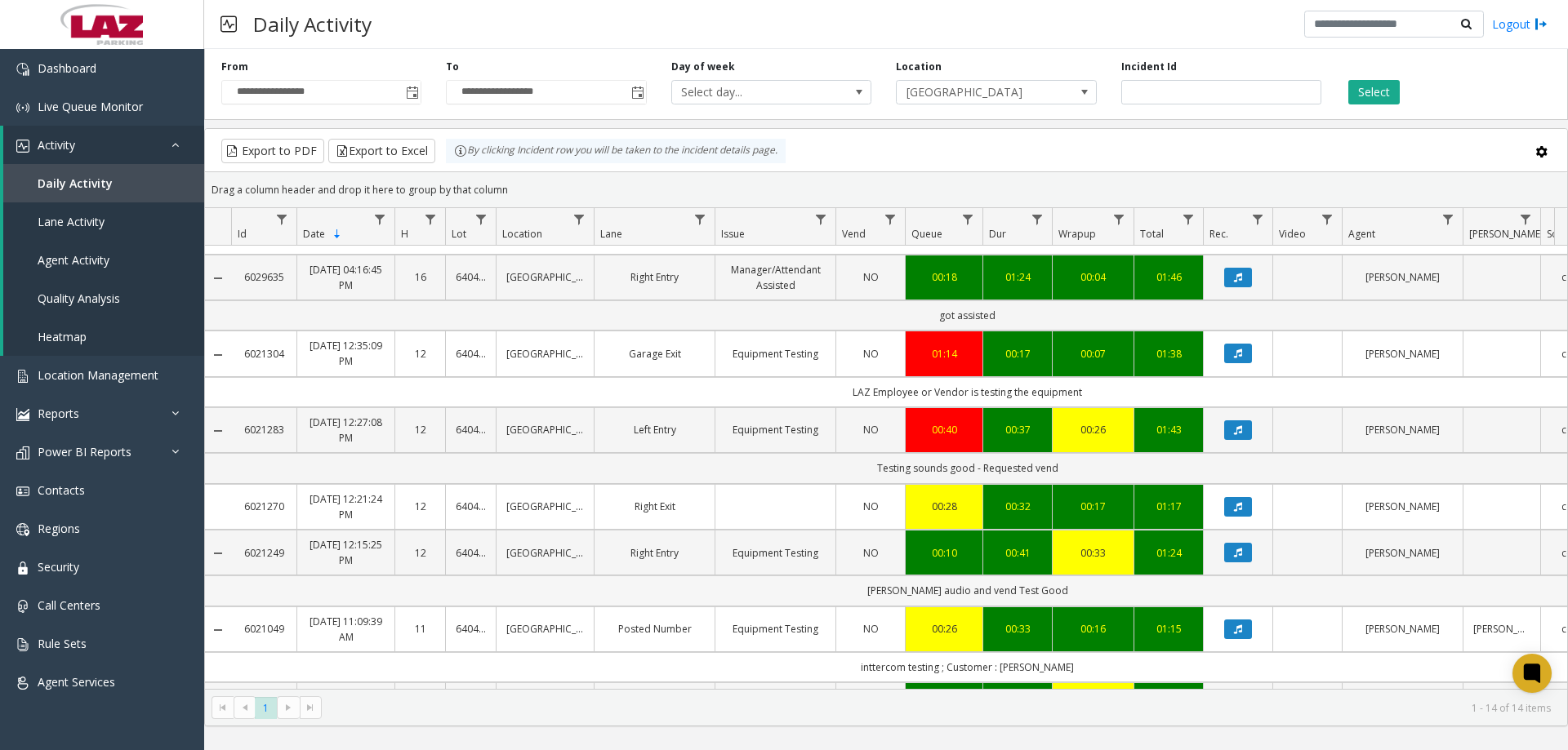
scroll to position [486, 0]
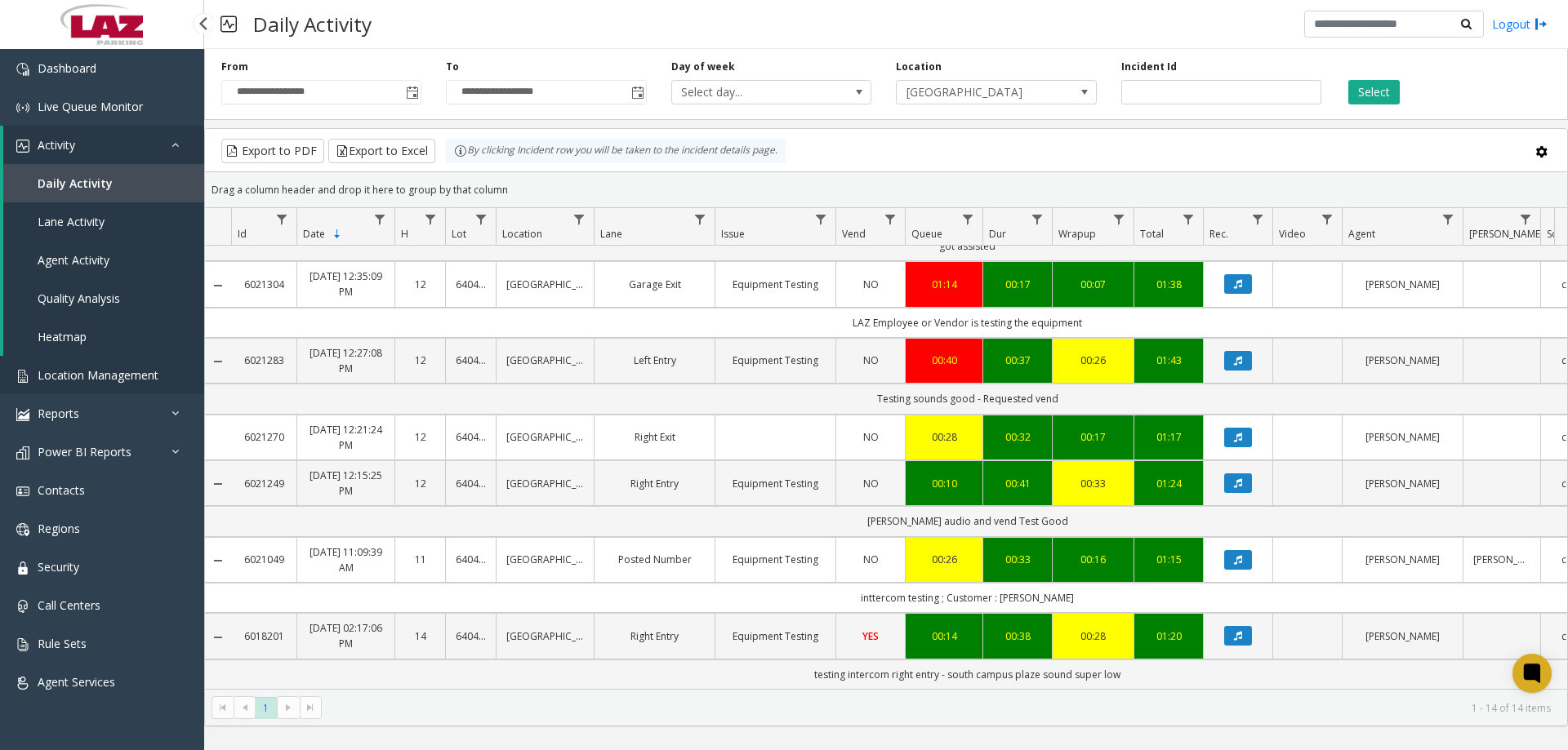
click at [95, 386] on link "Location Management" at bounding box center [102, 375] width 204 height 39
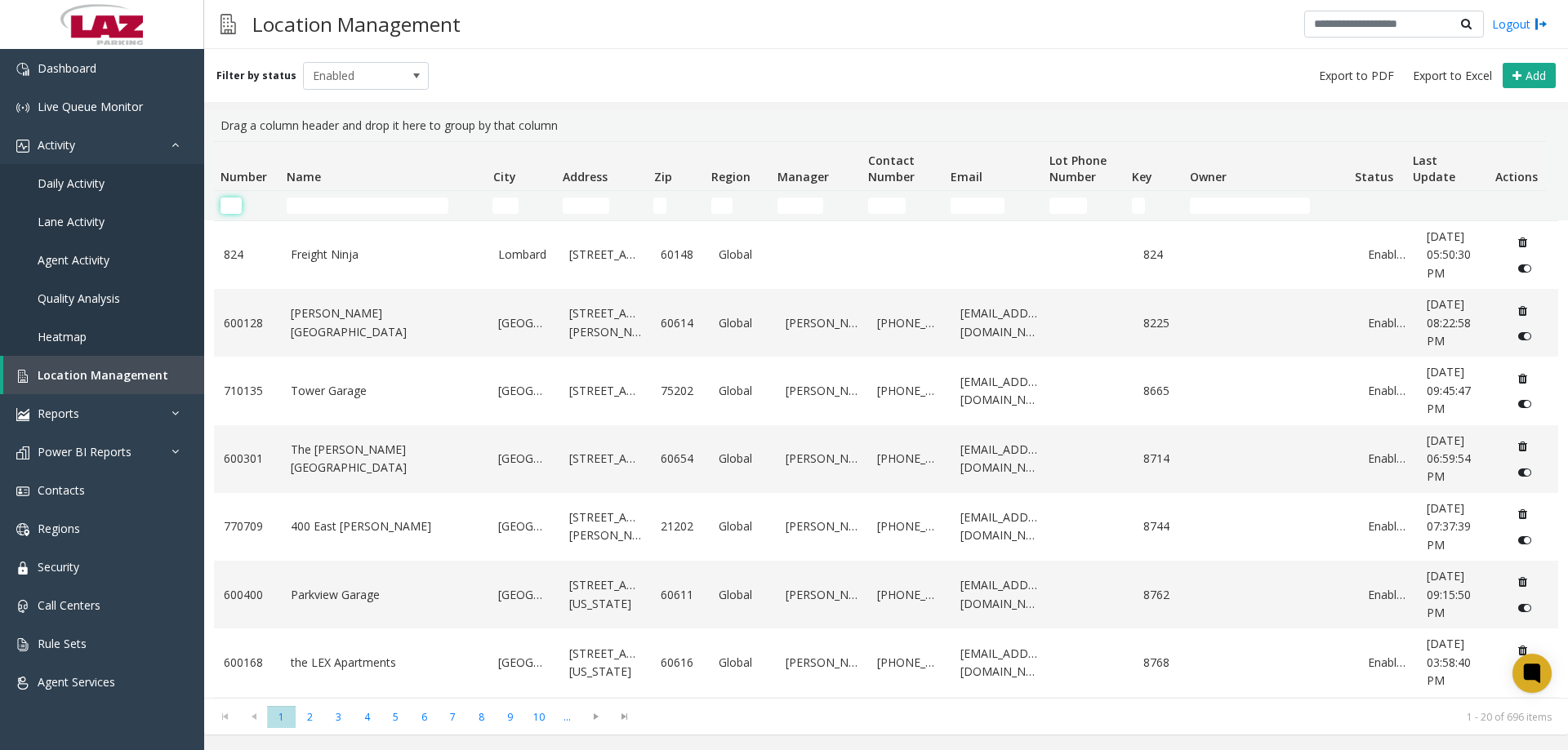
click at [221, 206] on input "Number Filter" at bounding box center [231, 206] width 21 height 17
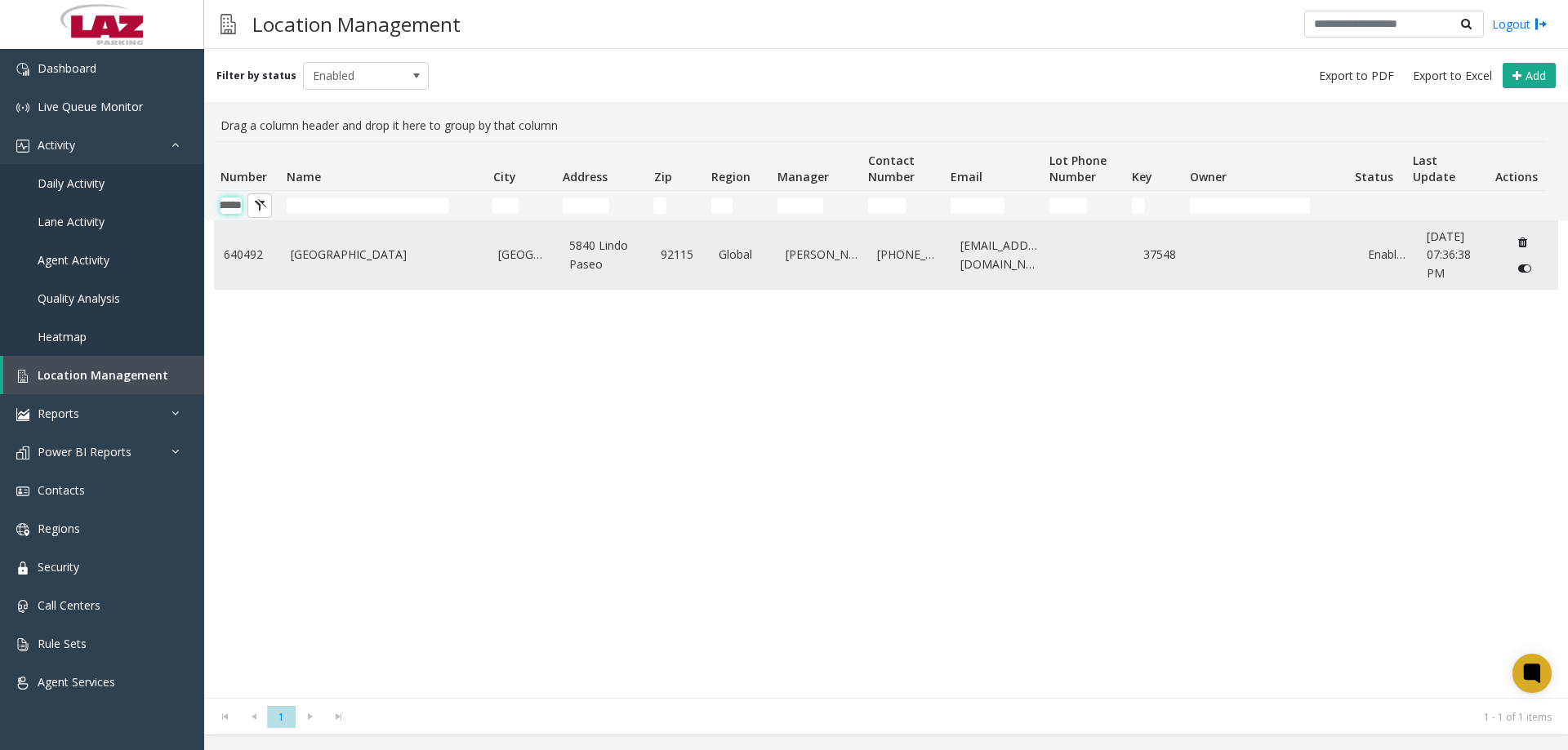
type input "******"
click at [378, 256] on link "[GEOGRAPHIC_DATA]" at bounding box center [385, 255] width 189 height 18
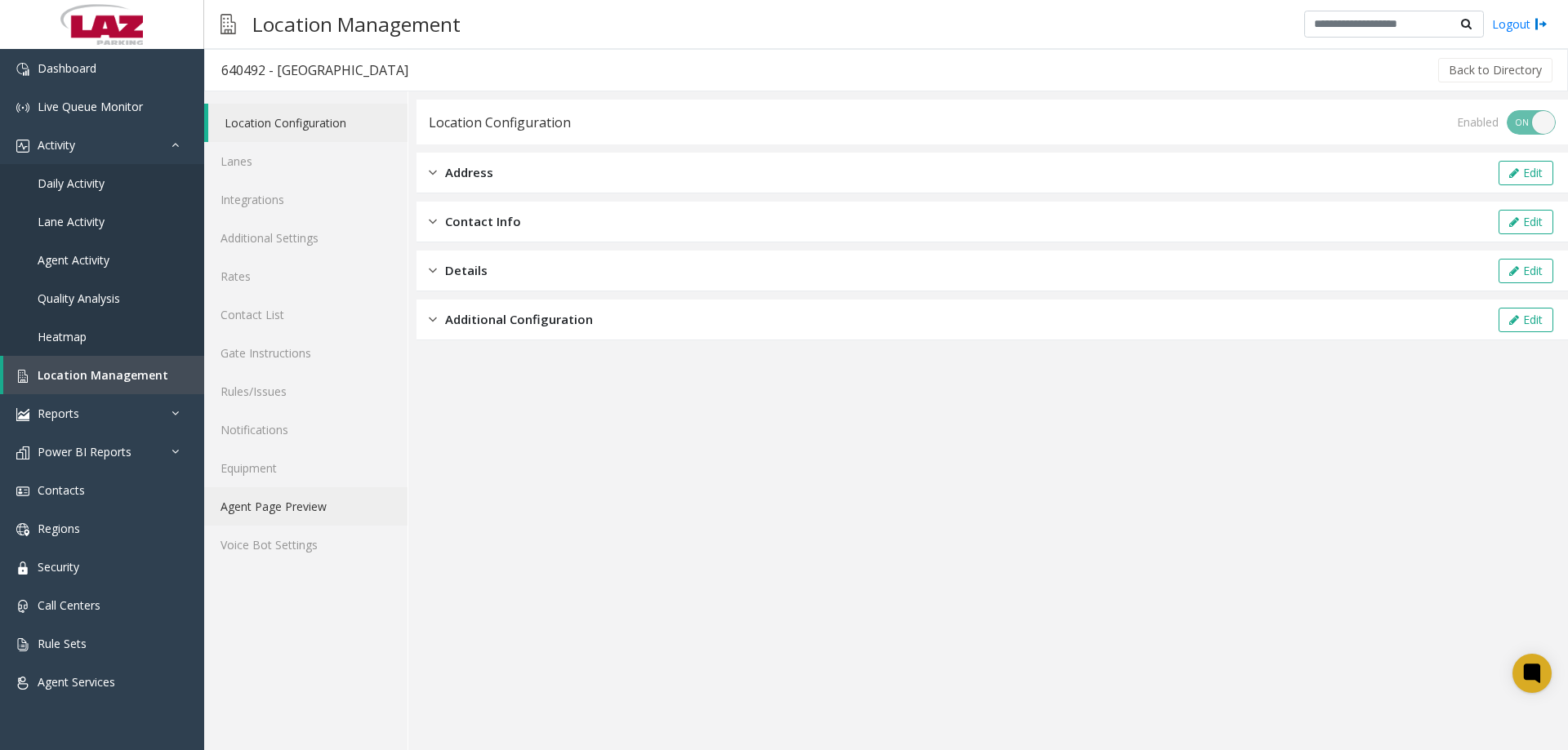
click at [263, 508] on link "Agent Page Preview" at bounding box center [306, 507] width 204 height 39
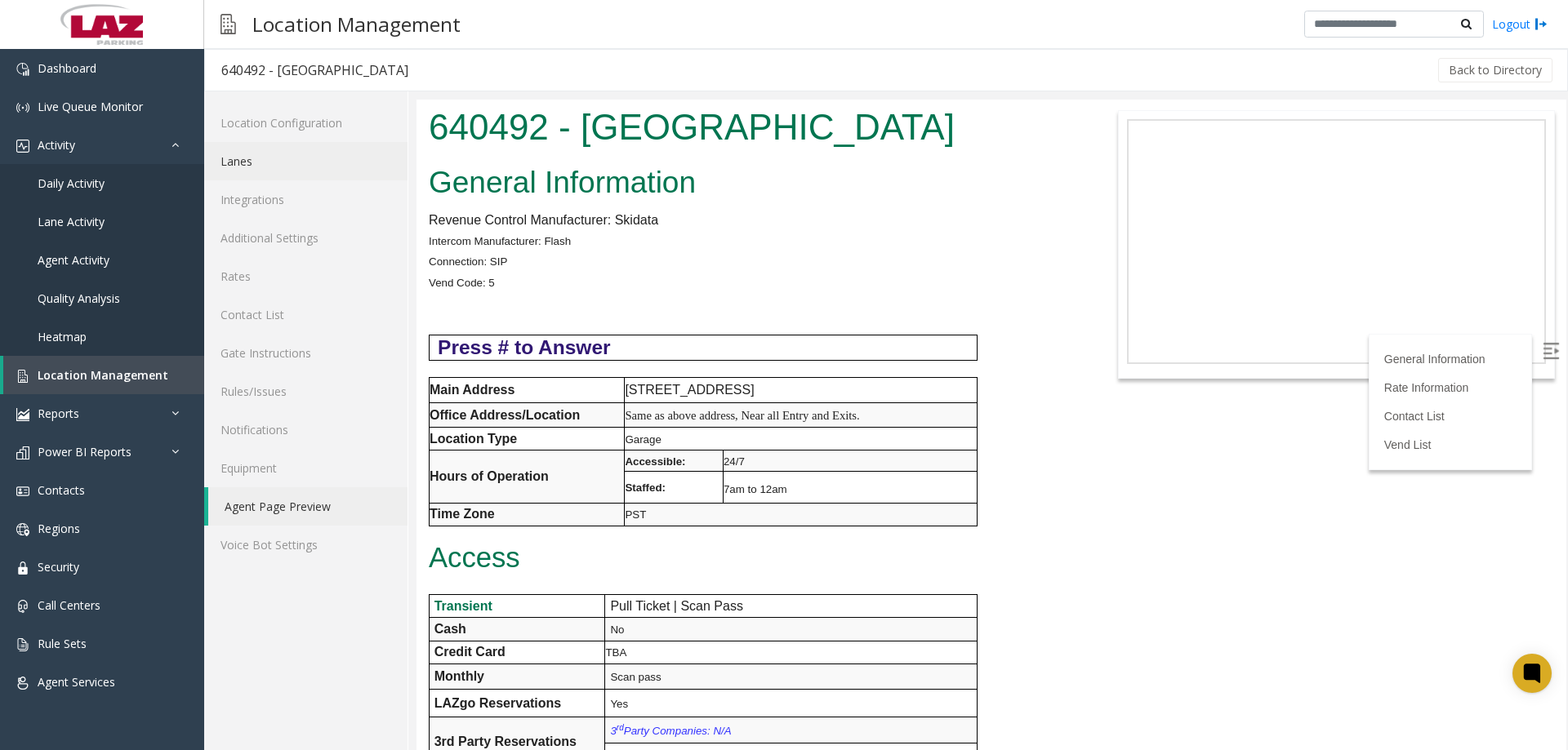
click at [254, 158] on link "Lanes" at bounding box center [306, 162] width 204 height 39
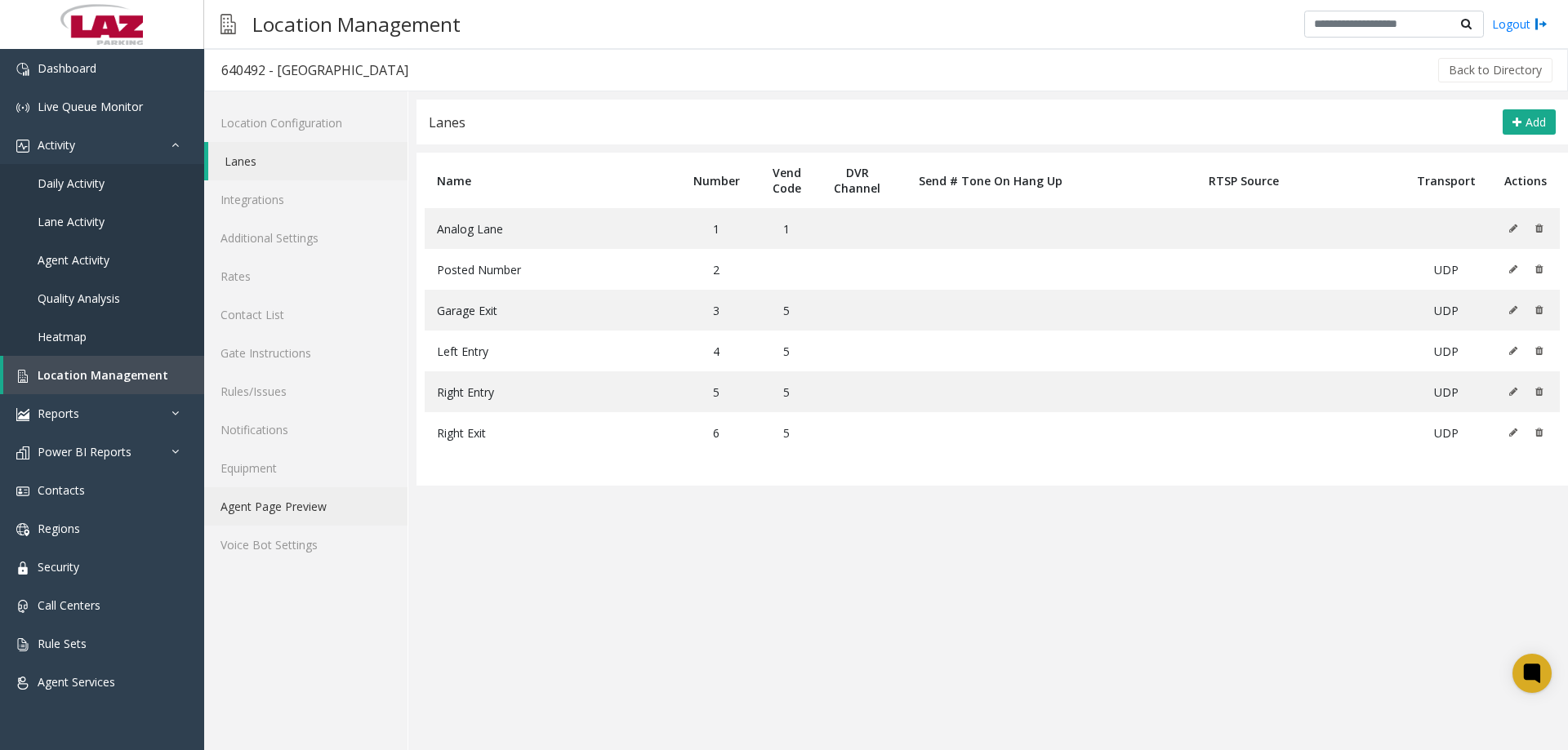
click at [300, 506] on link "Agent Page Preview" at bounding box center [306, 507] width 204 height 39
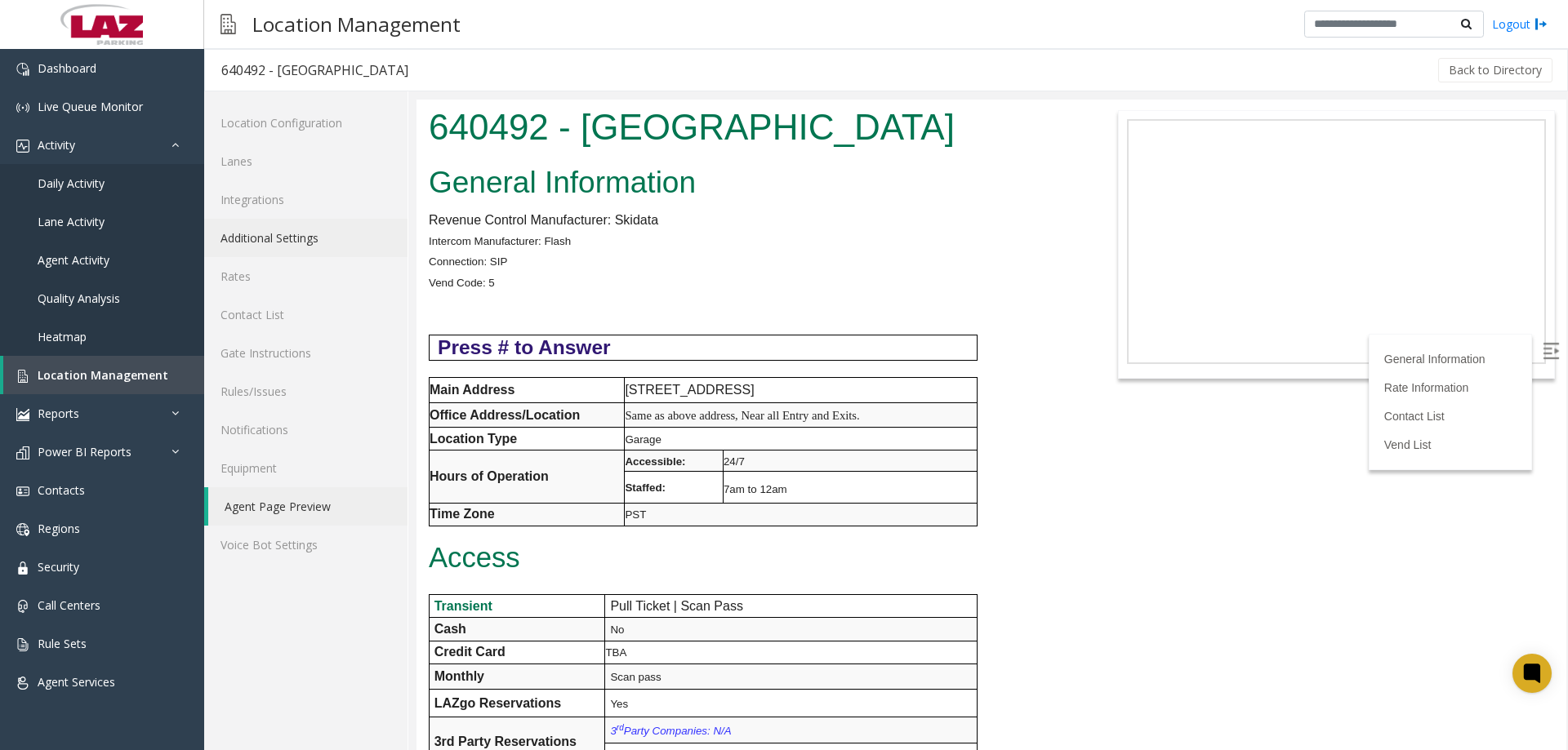
click at [284, 247] on link "Additional Settings" at bounding box center [306, 238] width 204 height 39
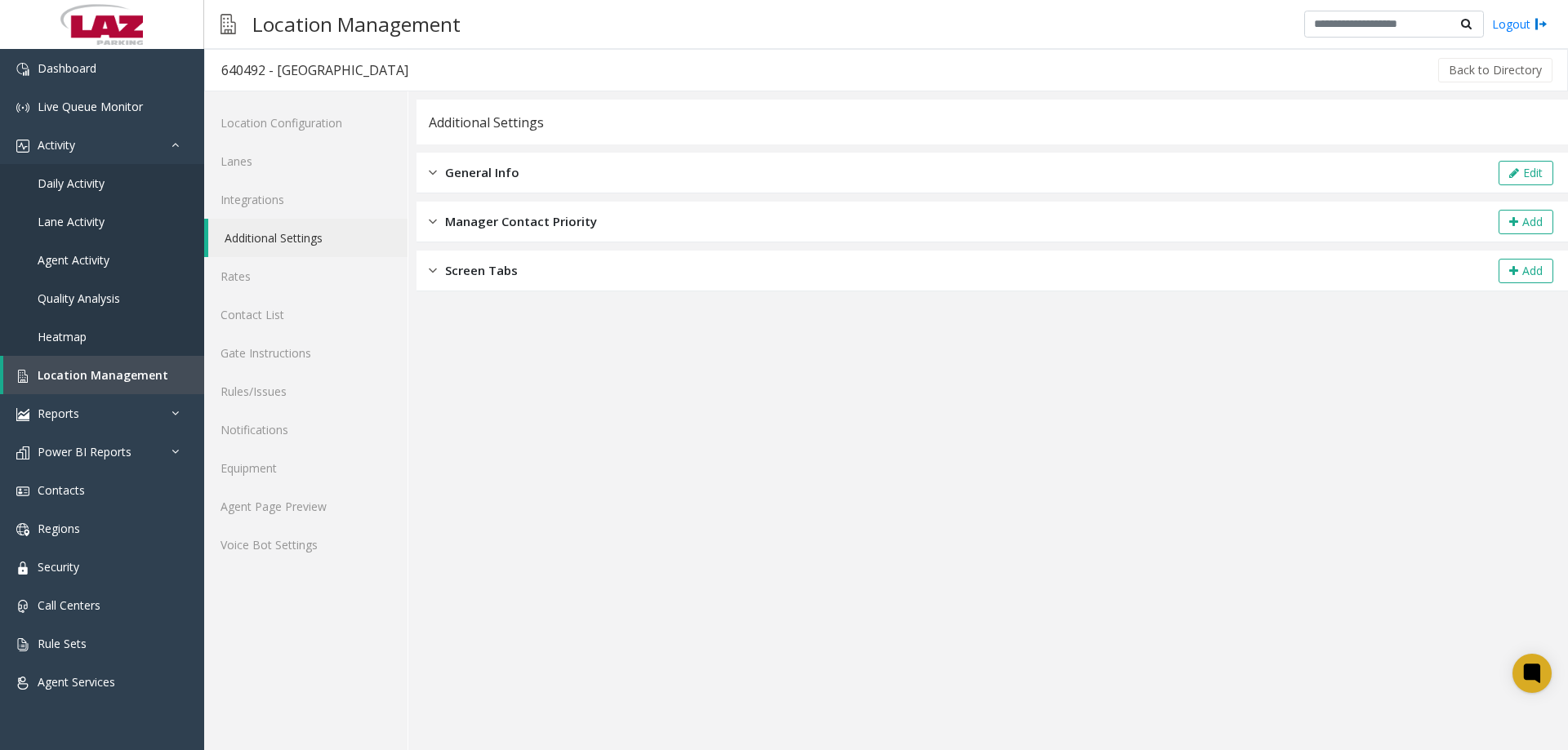
click at [658, 186] on div "General Info Edit" at bounding box center [992, 173] width 1152 height 40
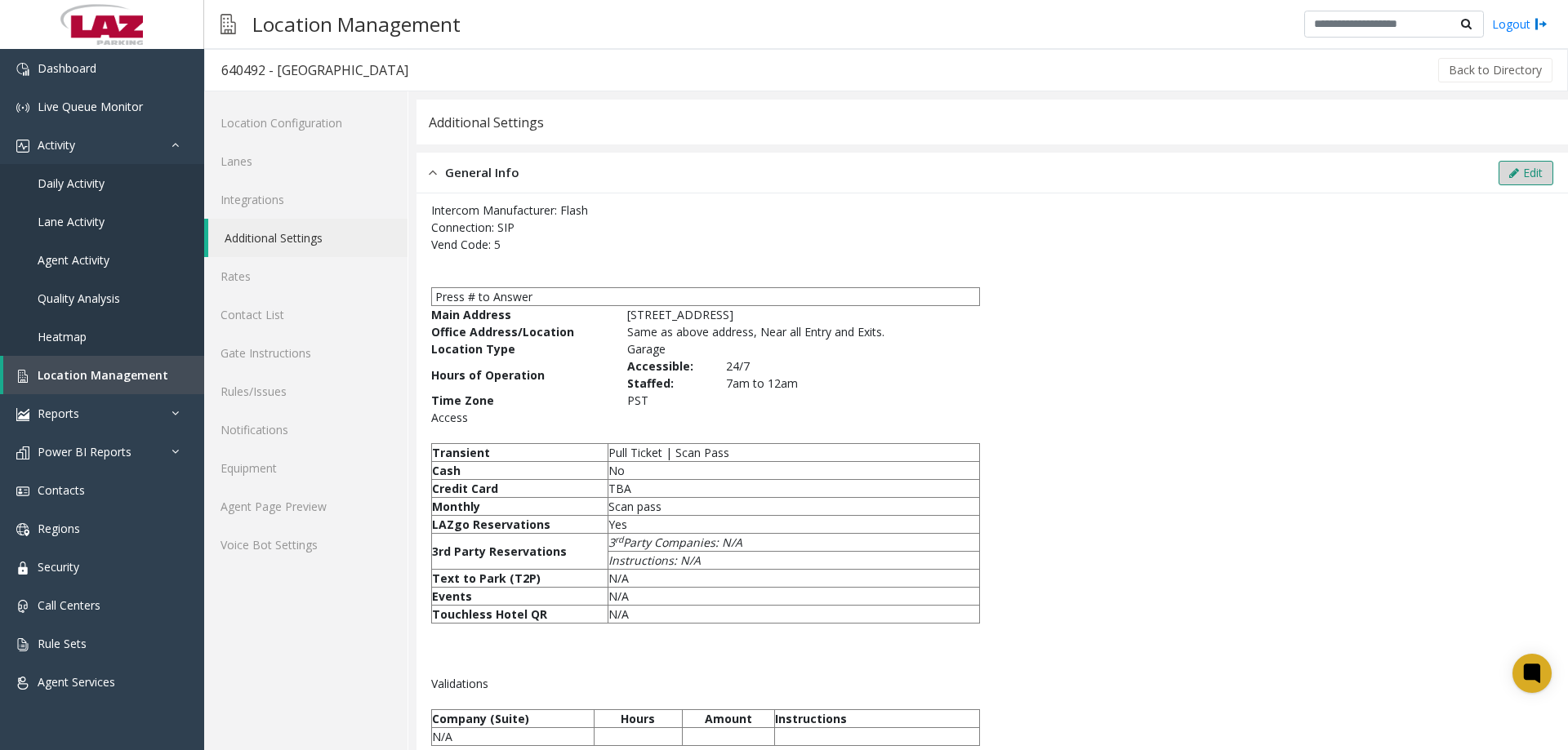
click at [1499, 172] on button "Edit" at bounding box center [1526, 173] width 54 height 25
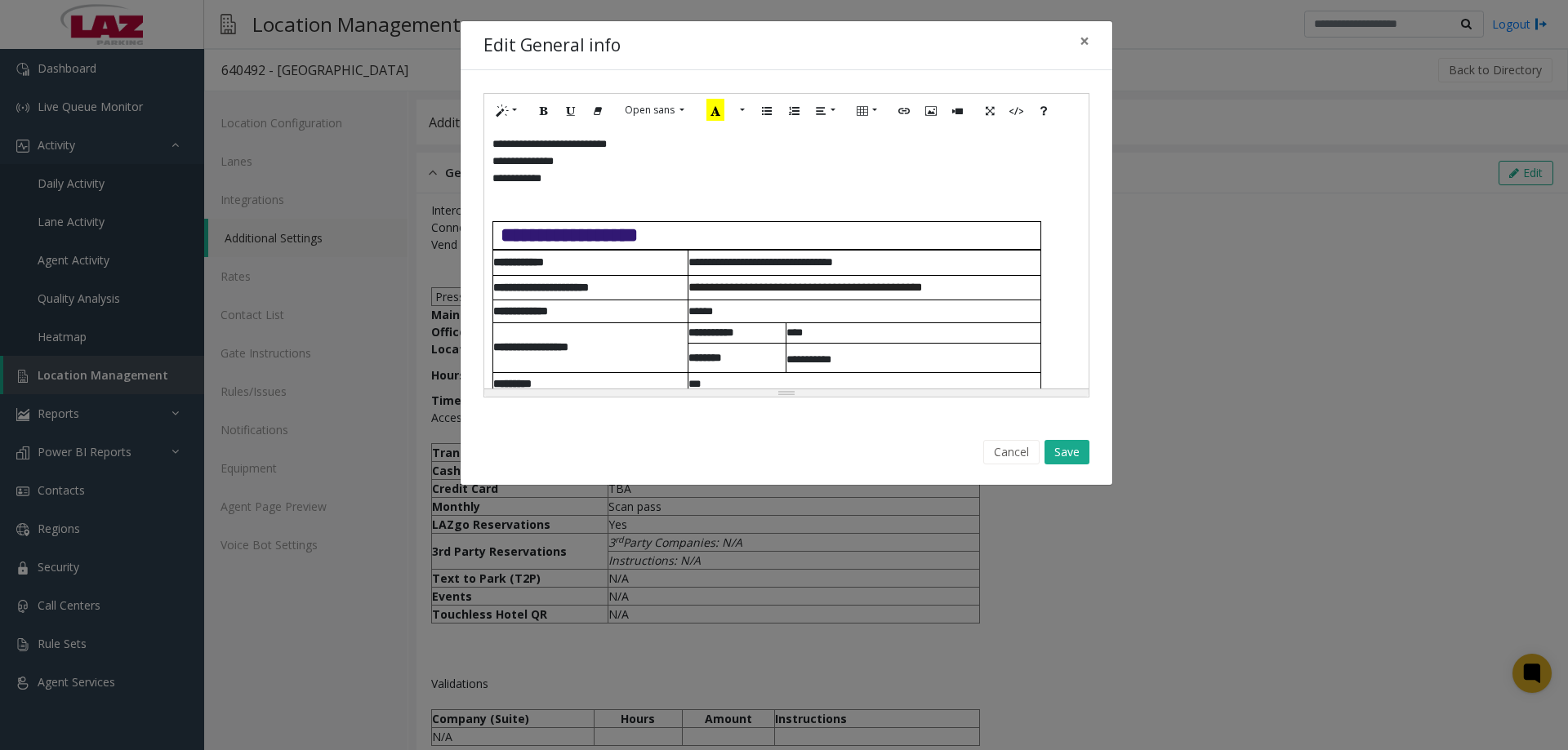
click at [681, 229] on p "**********" at bounding box center [768, 235] width 542 height 21
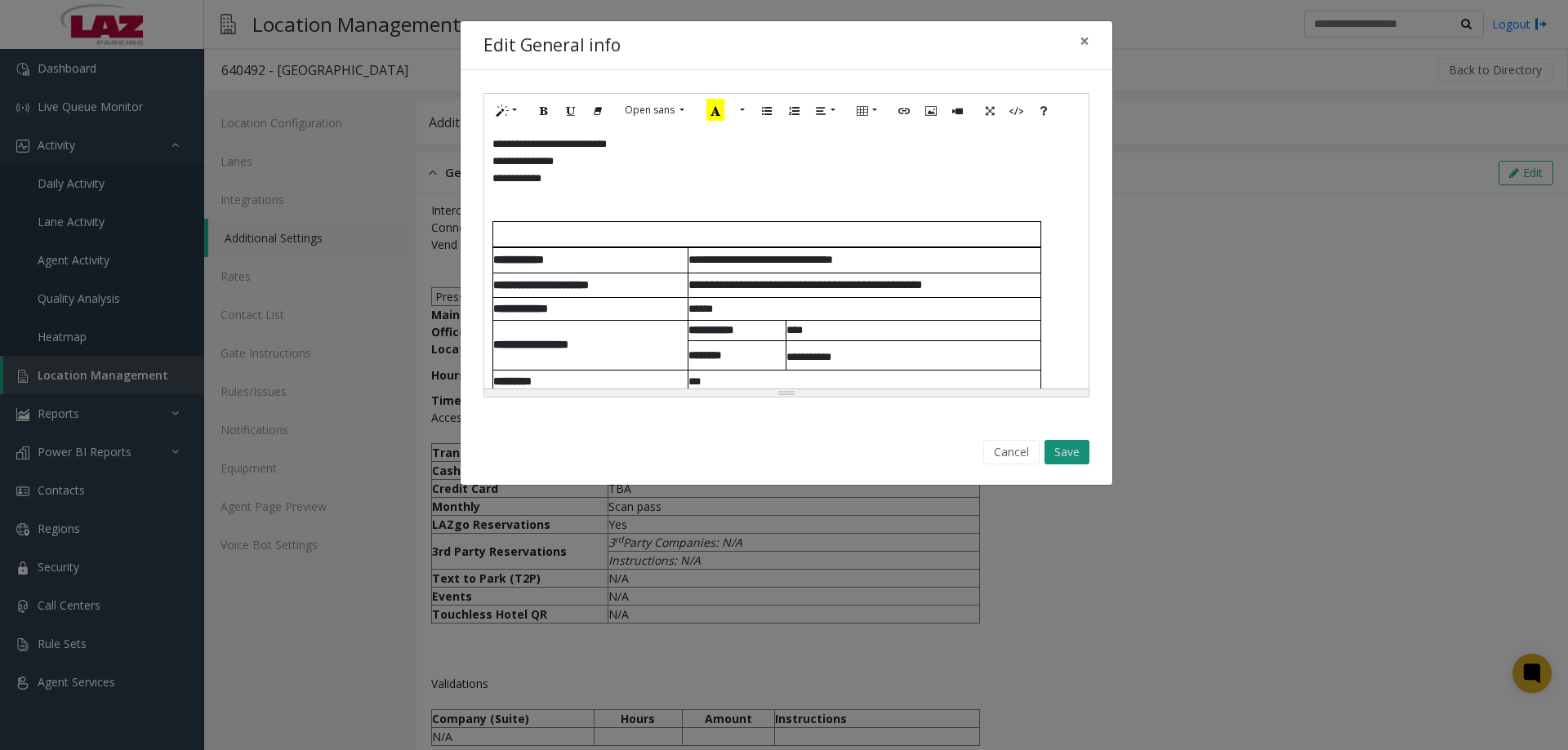
click at [1061, 452] on button "Save" at bounding box center [1066, 452] width 45 height 25
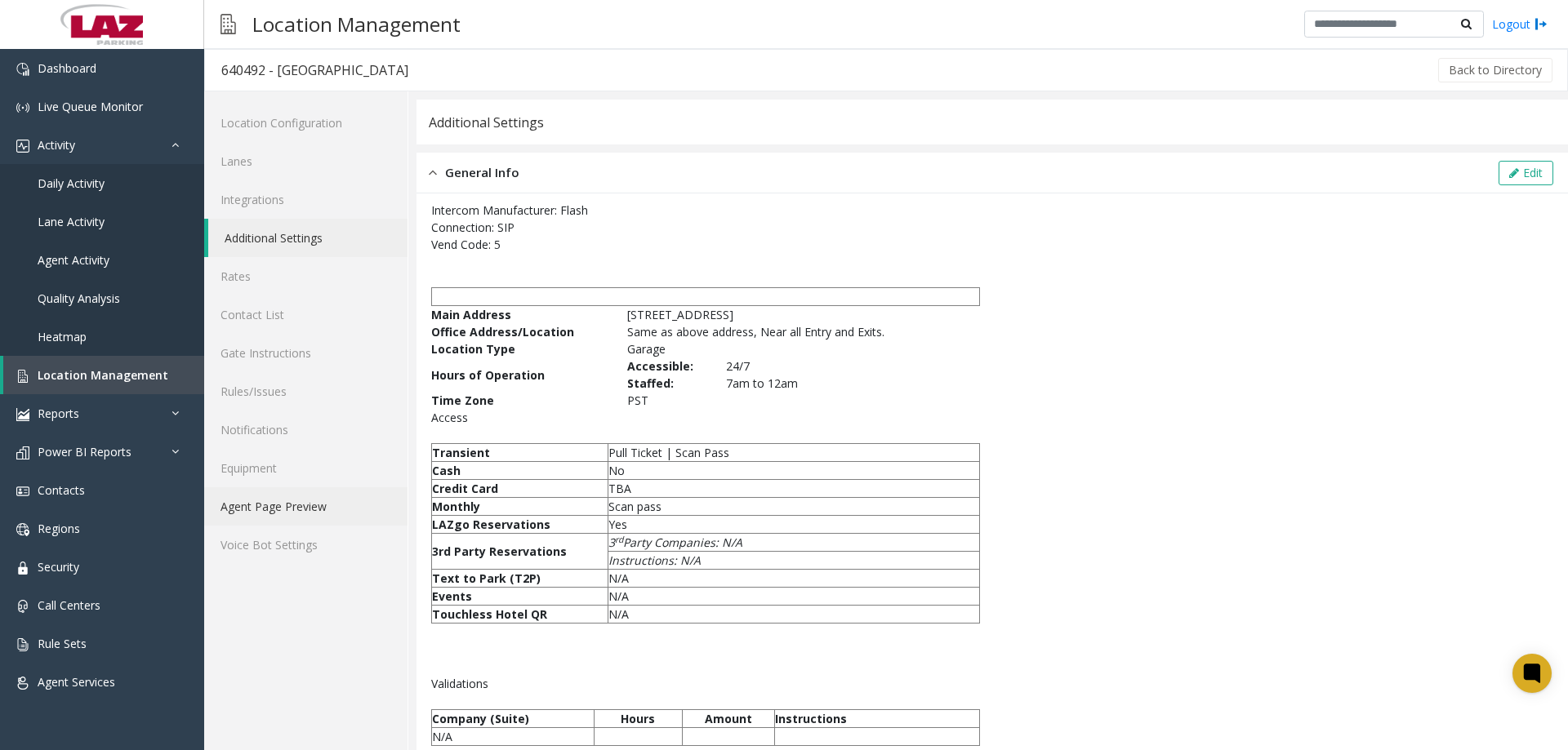
click at [288, 507] on link "Agent Page Preview" at bounding box center [306, 507] width 204 height 39
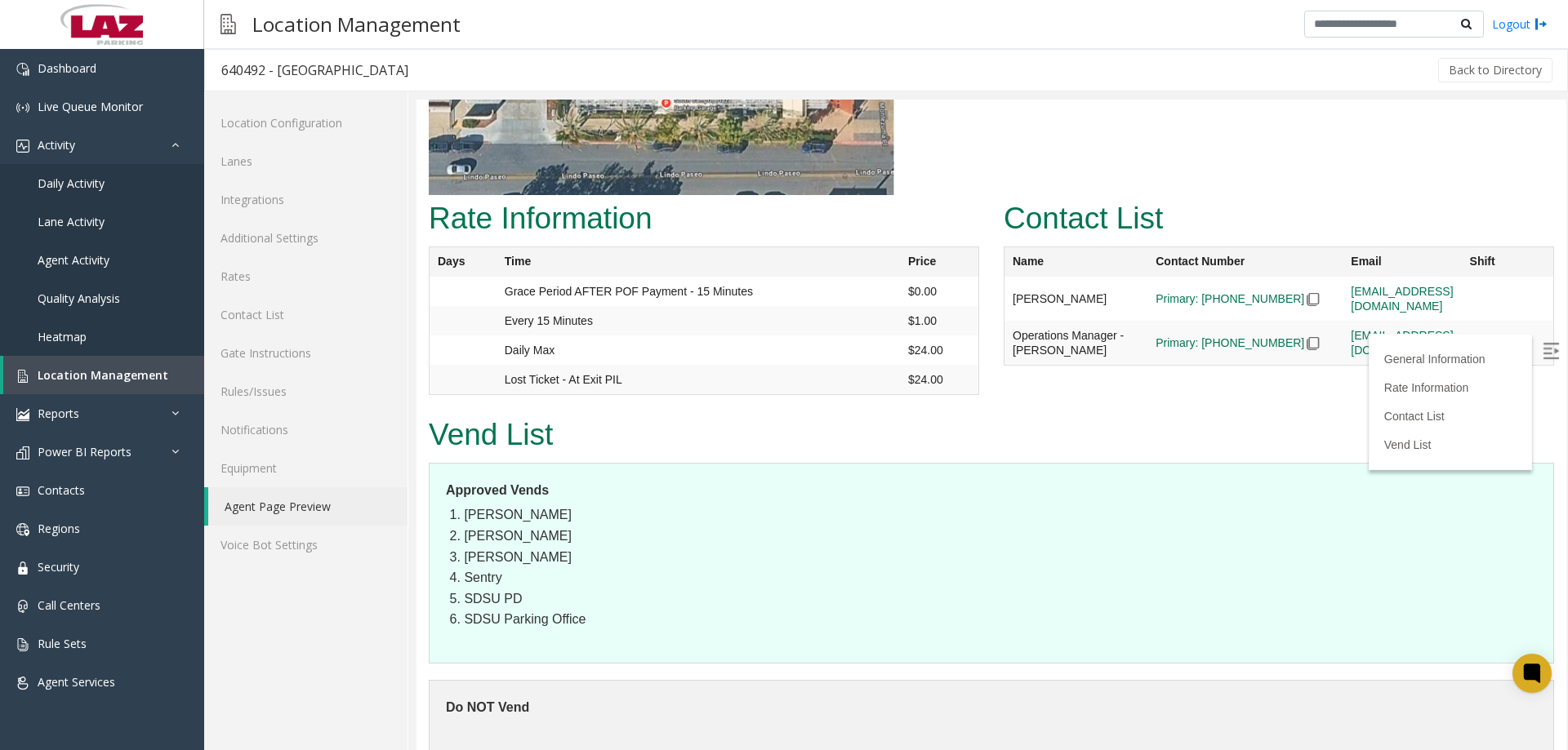
scroll to position [2016, 0]
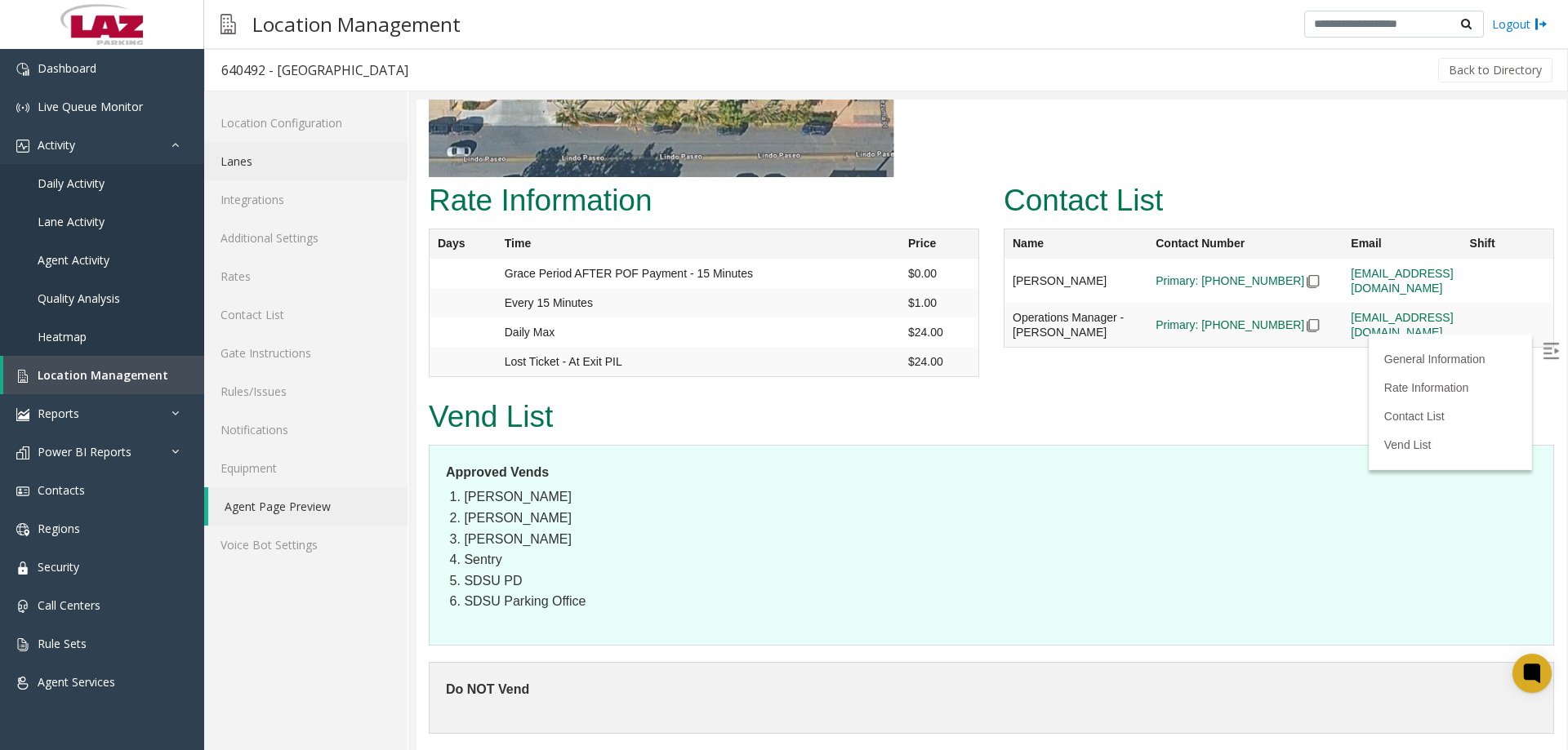
click at [266, 169] on link "Lanes" at bounding box center [306, 162] width 204 height 39
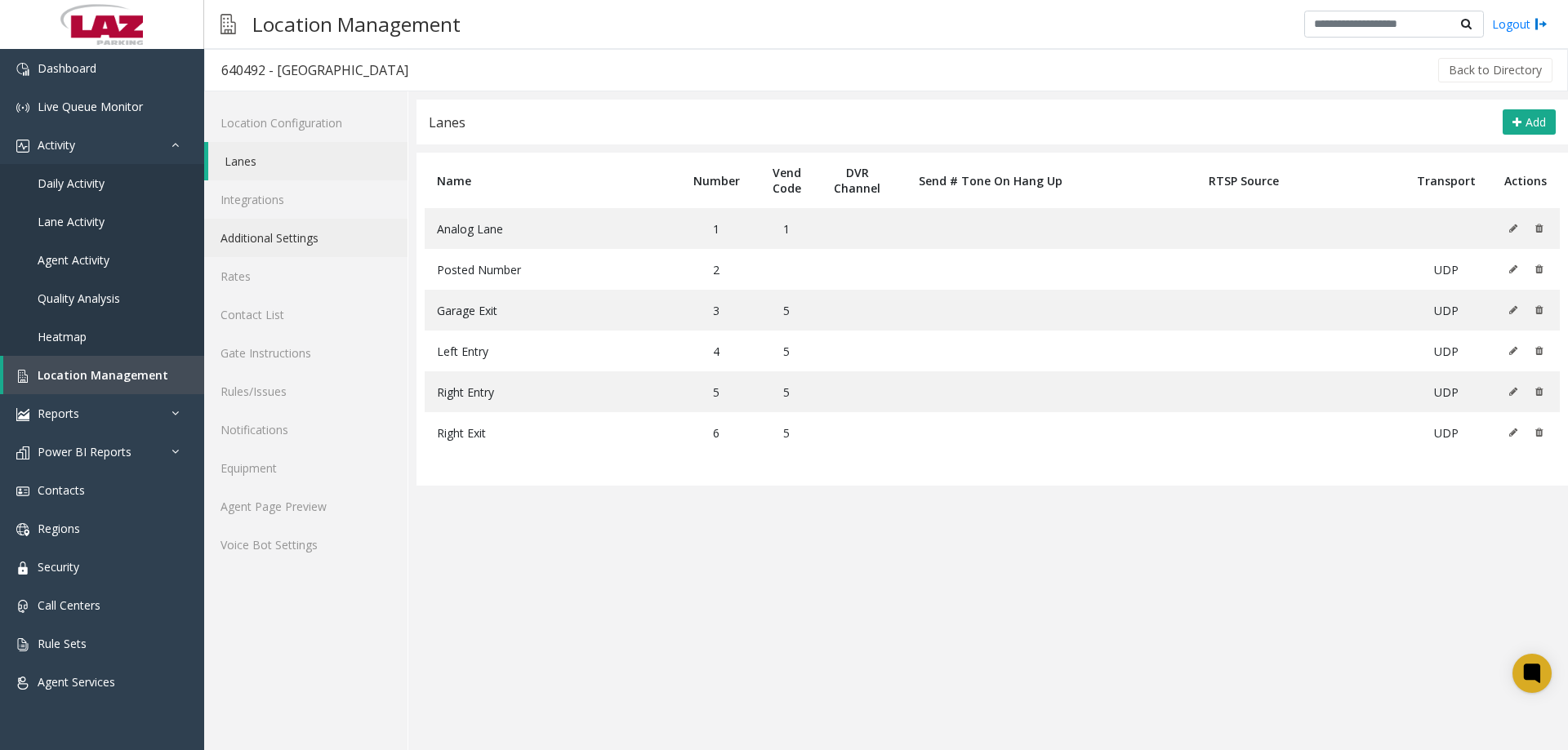
click at [278, 232] on link "Additional Settings" at bounding box center [306, 238] width 204 height 39
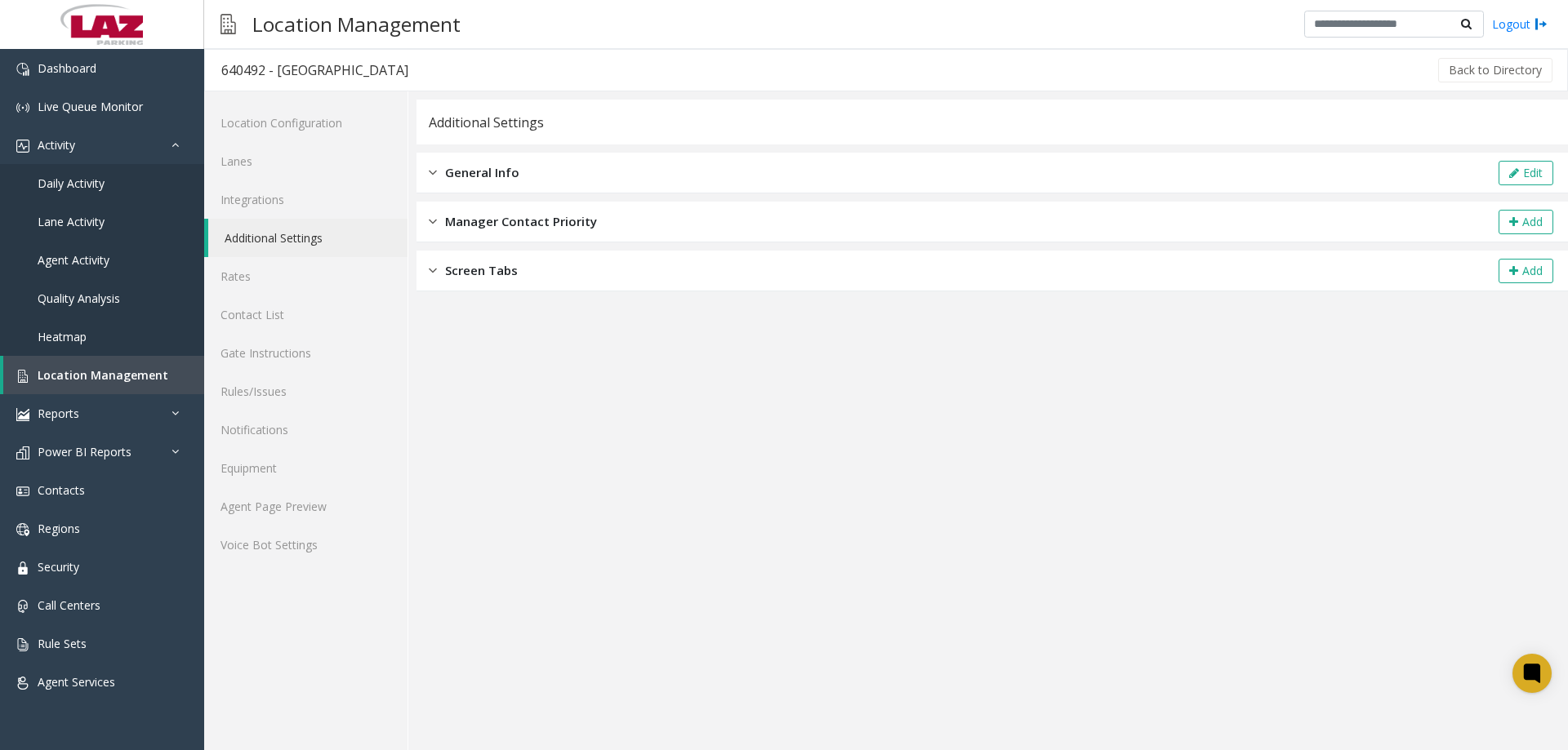
drag, startPoint x: 475, startPoint y: 178, endPoint x: 489, endPoint y: 175, distance: 14.3
click at [477, 177] on span "General Info" at bounding box center [482, 172] width 75 height 18
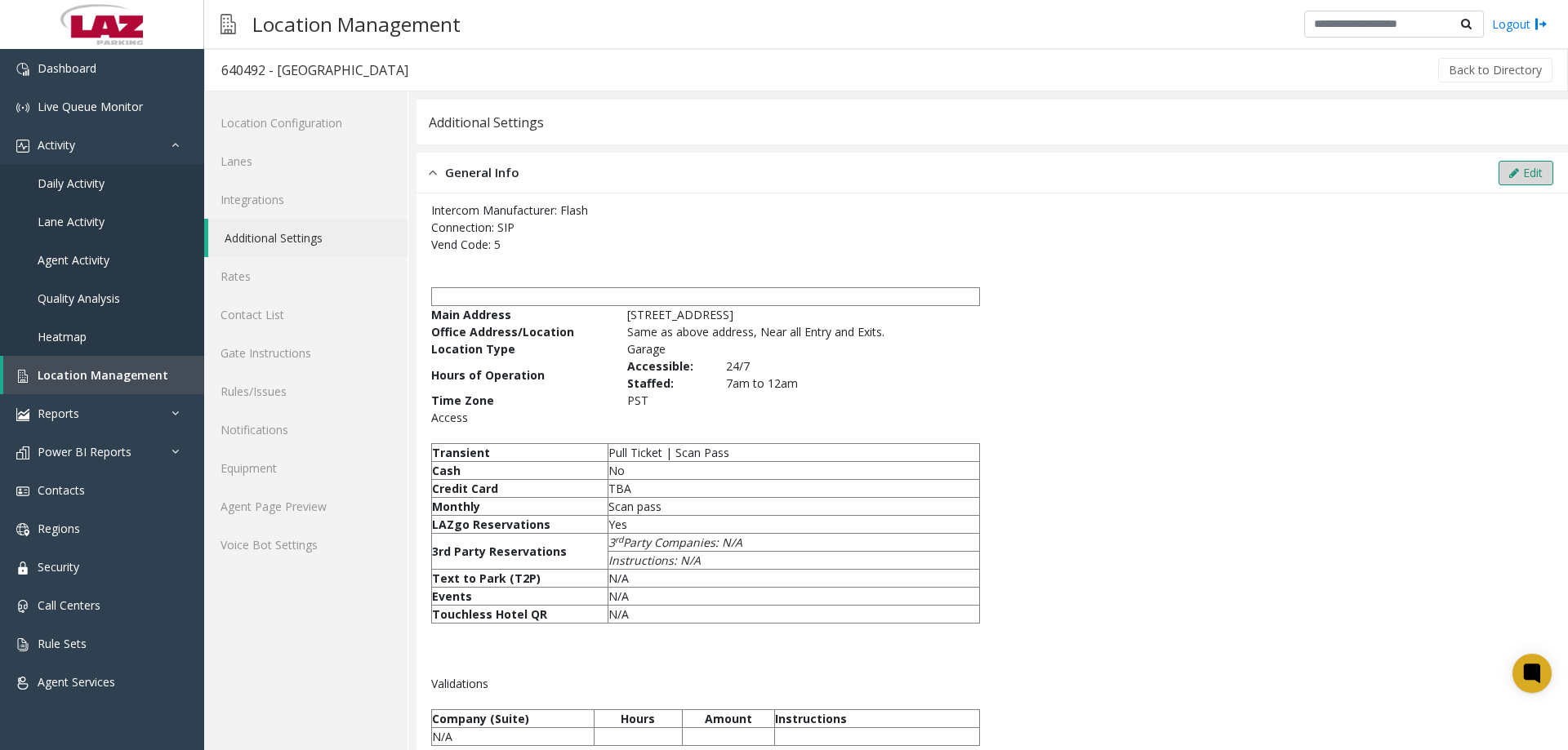
click at [1499, 181] on button "Edit" at bounding box center [1526, 173] width 54 height 25
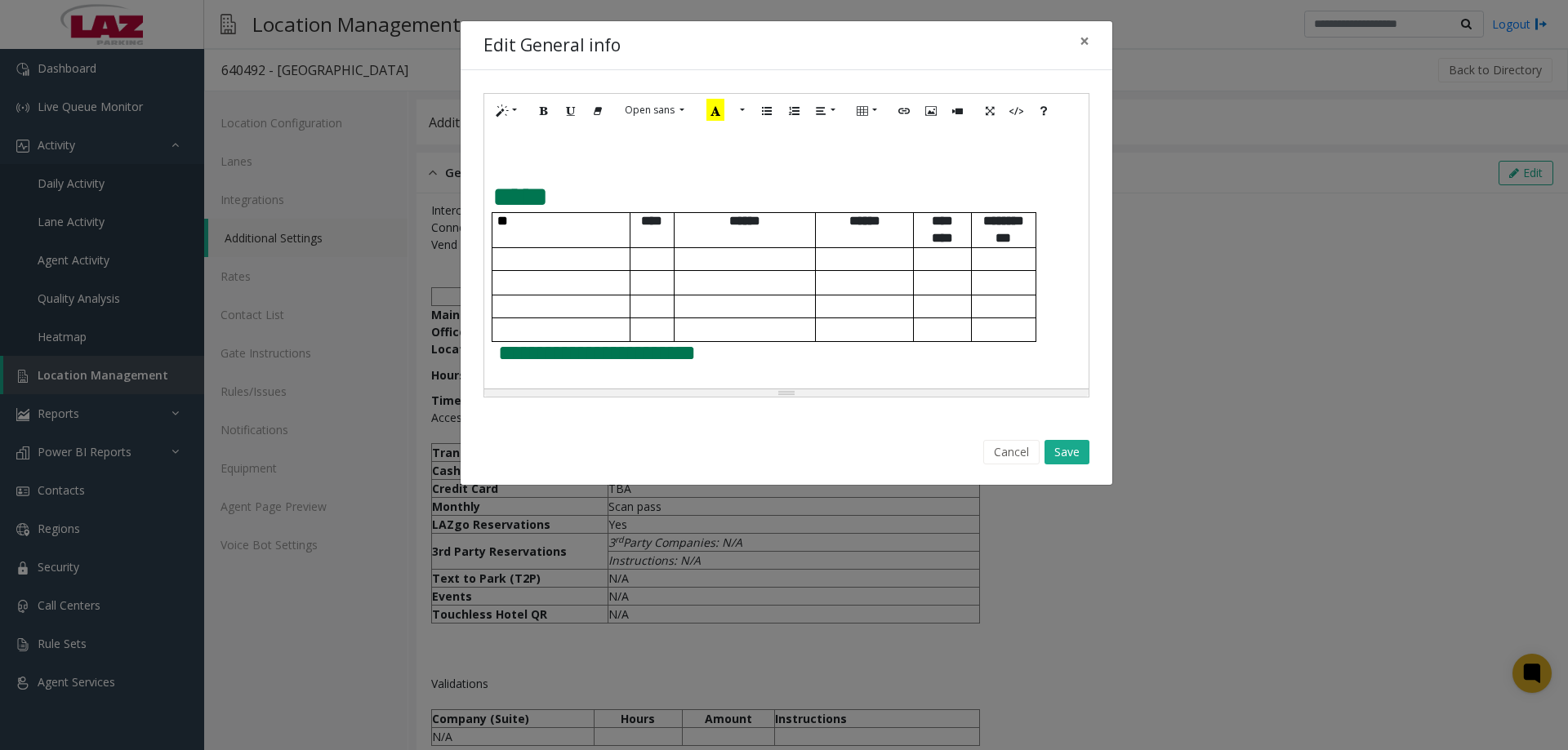
scroll to position [898, 0]
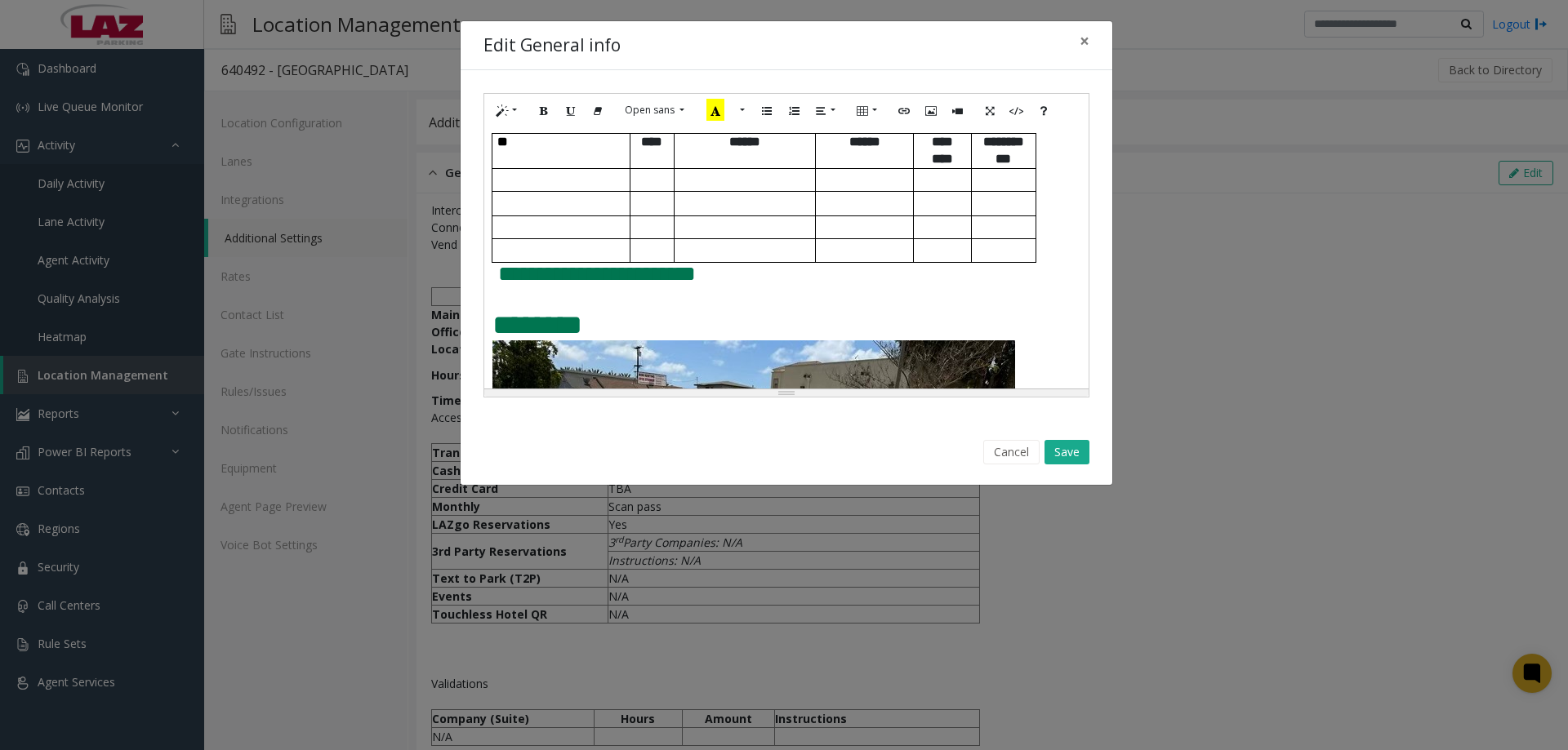
click at [543, 189] on td at bounding box center [561, 180] width 137 height 24
paste div
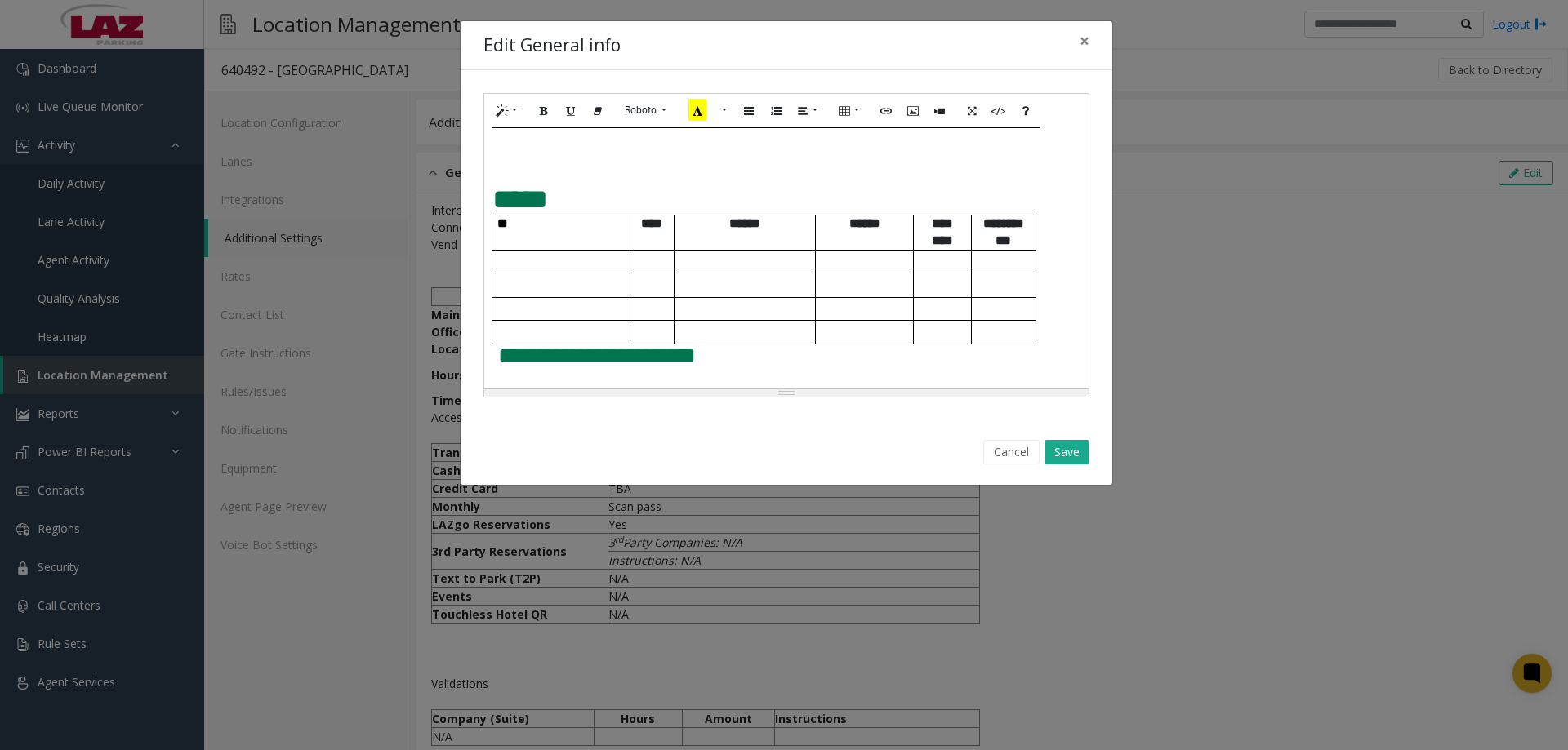
drag, startPoint x: 1049, startPoint y: 337, endPoint x: 493, endPoint y: 227, distance: 566.8
click at [493, 227] on div "**********" at bounding box center [786, 258] width 604 height 262
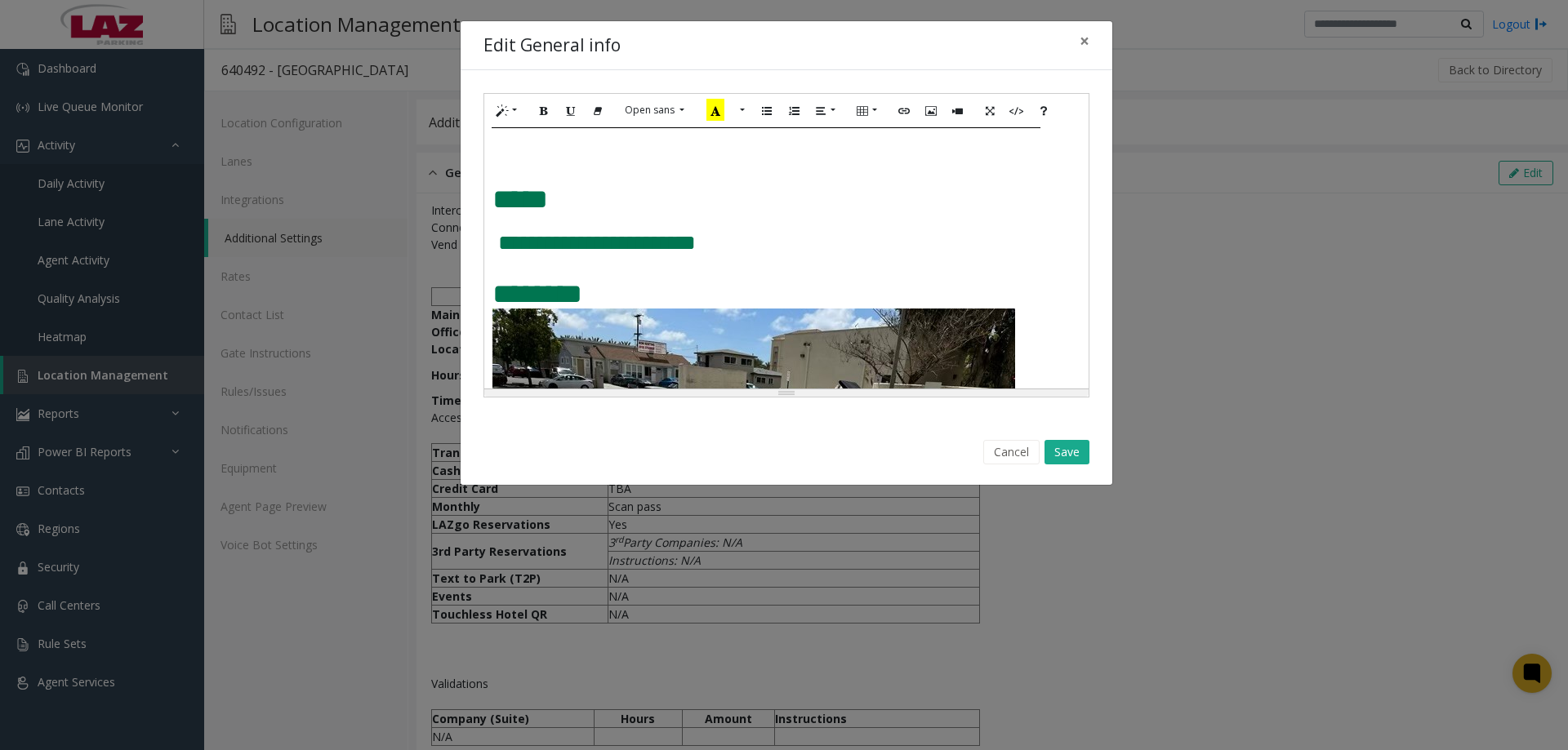
click at [490, 217] on div "**********" at bounding box center [786, 258] width 604 height 262
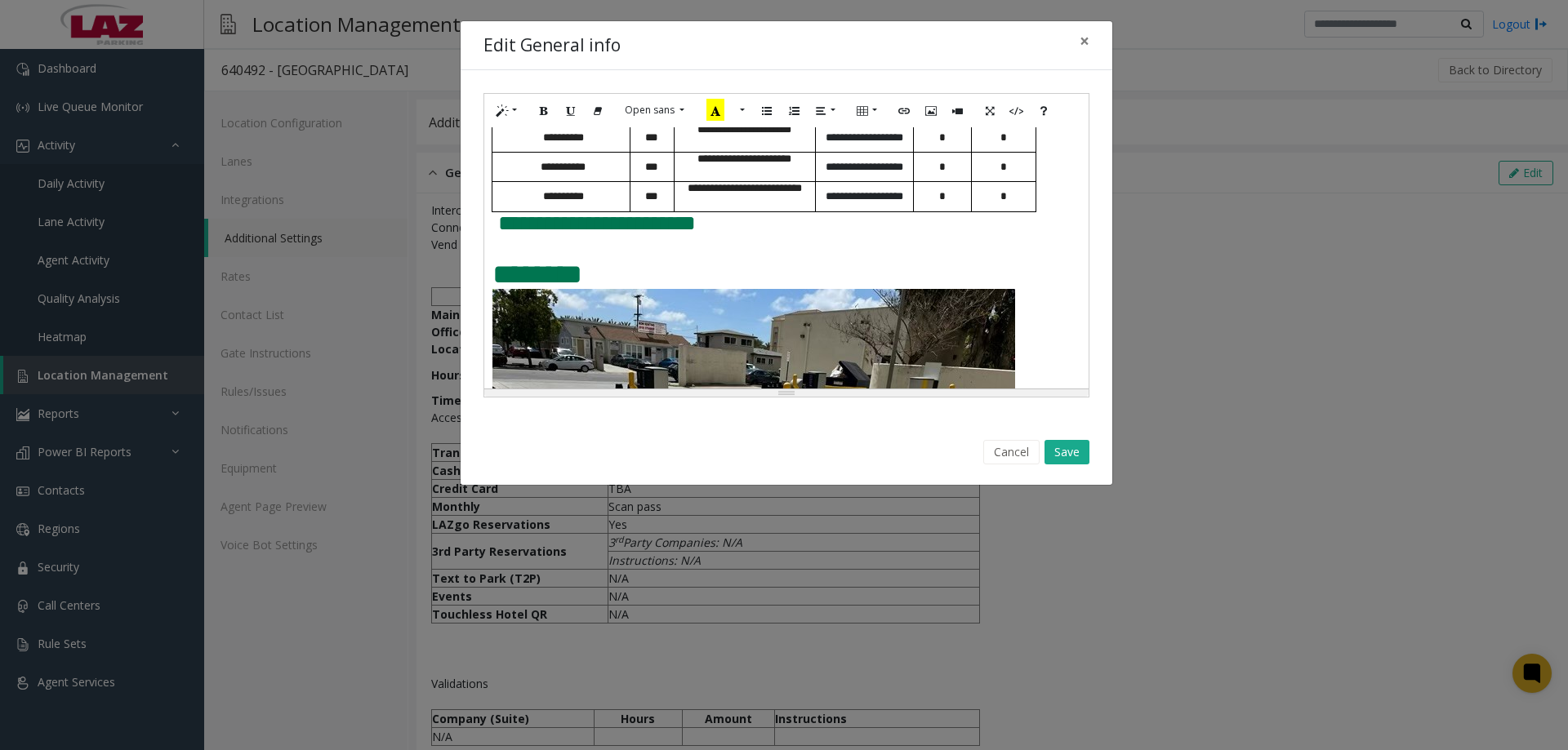
scroll to position [819, 0]
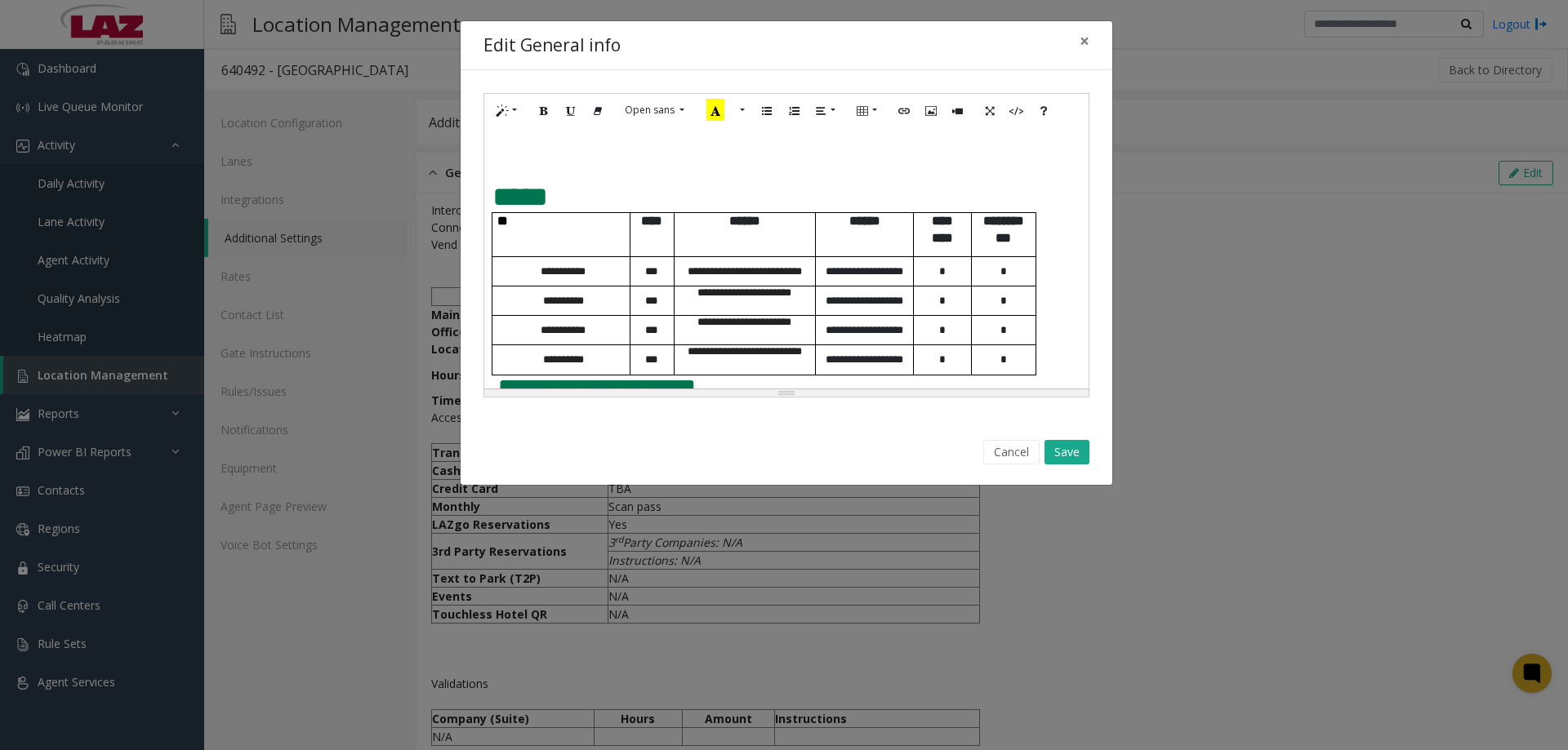
click at [548, 190] on span "*****" at bounding box center [520, 197] width 55 height 28
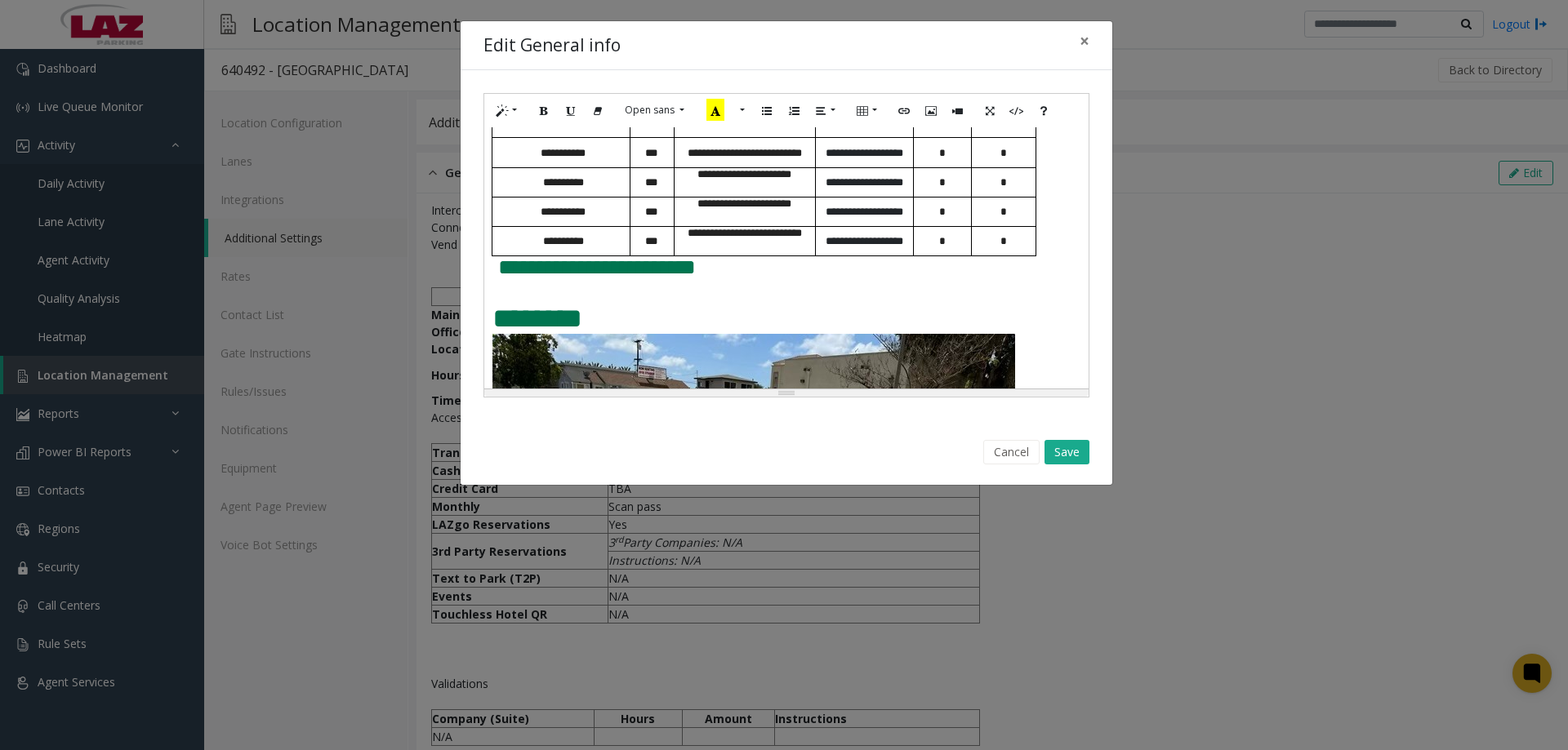
scroll to position [983, 0]
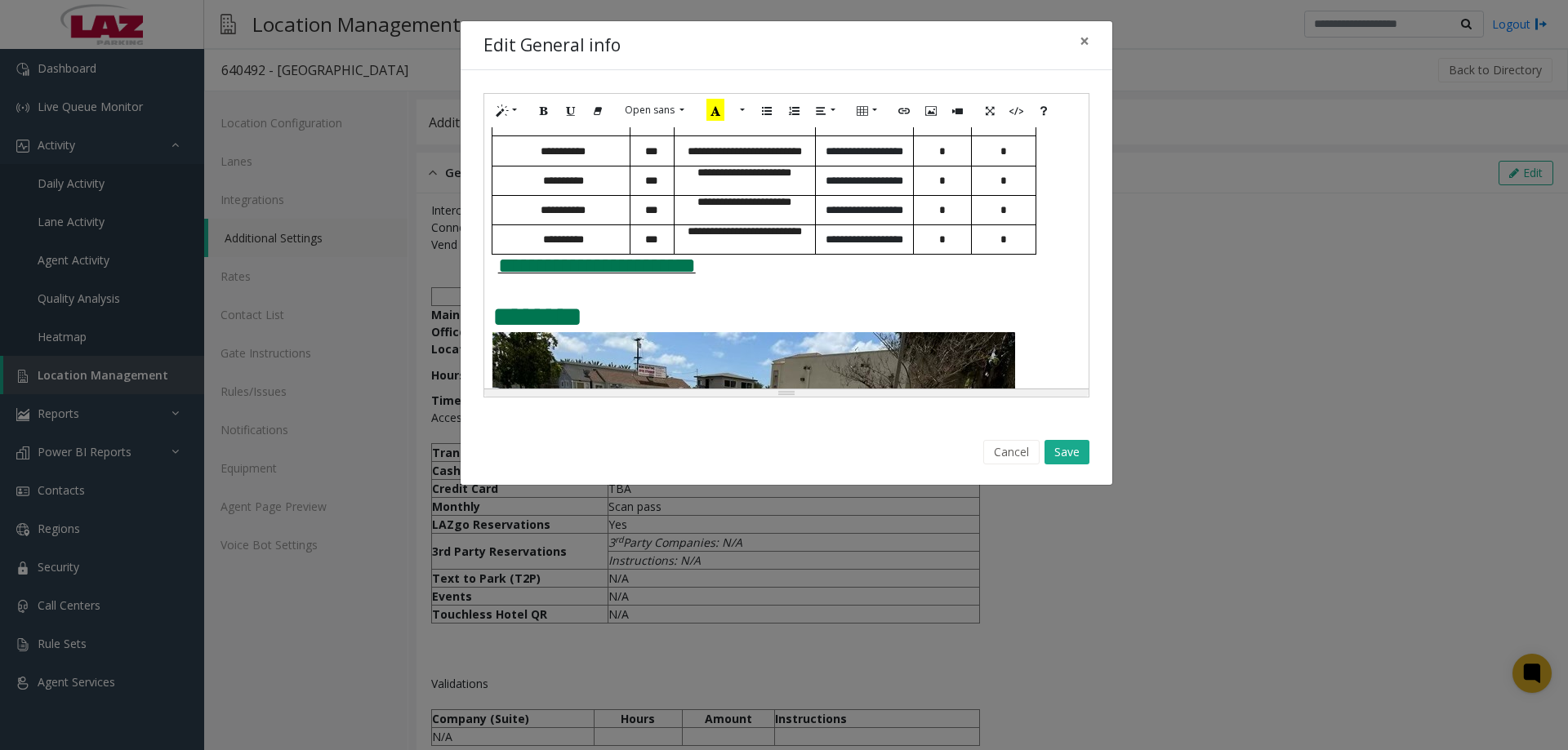
click at [498, 267] on span "**********" at bounding box center [596, 265] width 198 height 22
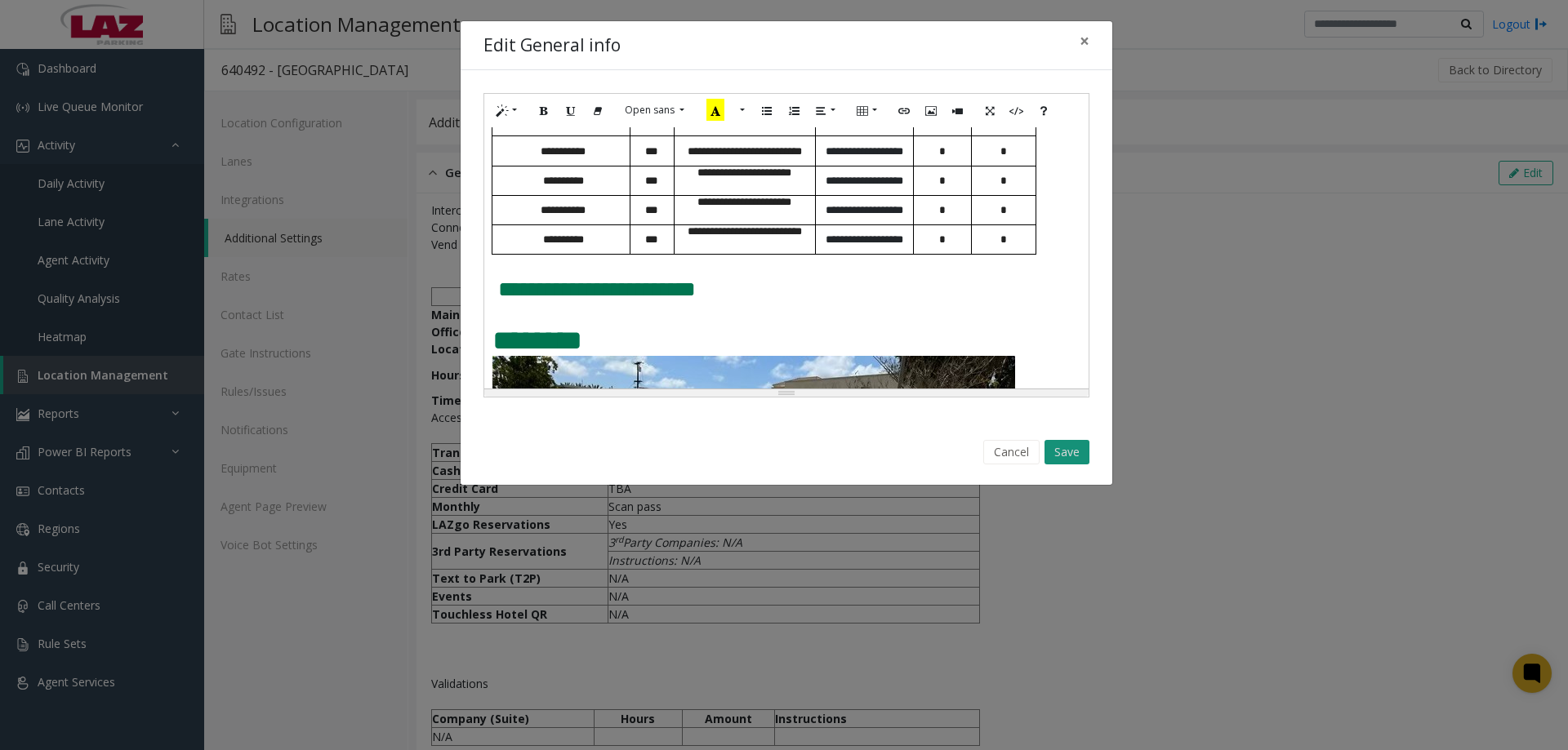
click at [1079, 457] on button "Save" at bounding box center [1066, 452] width 45 height 25
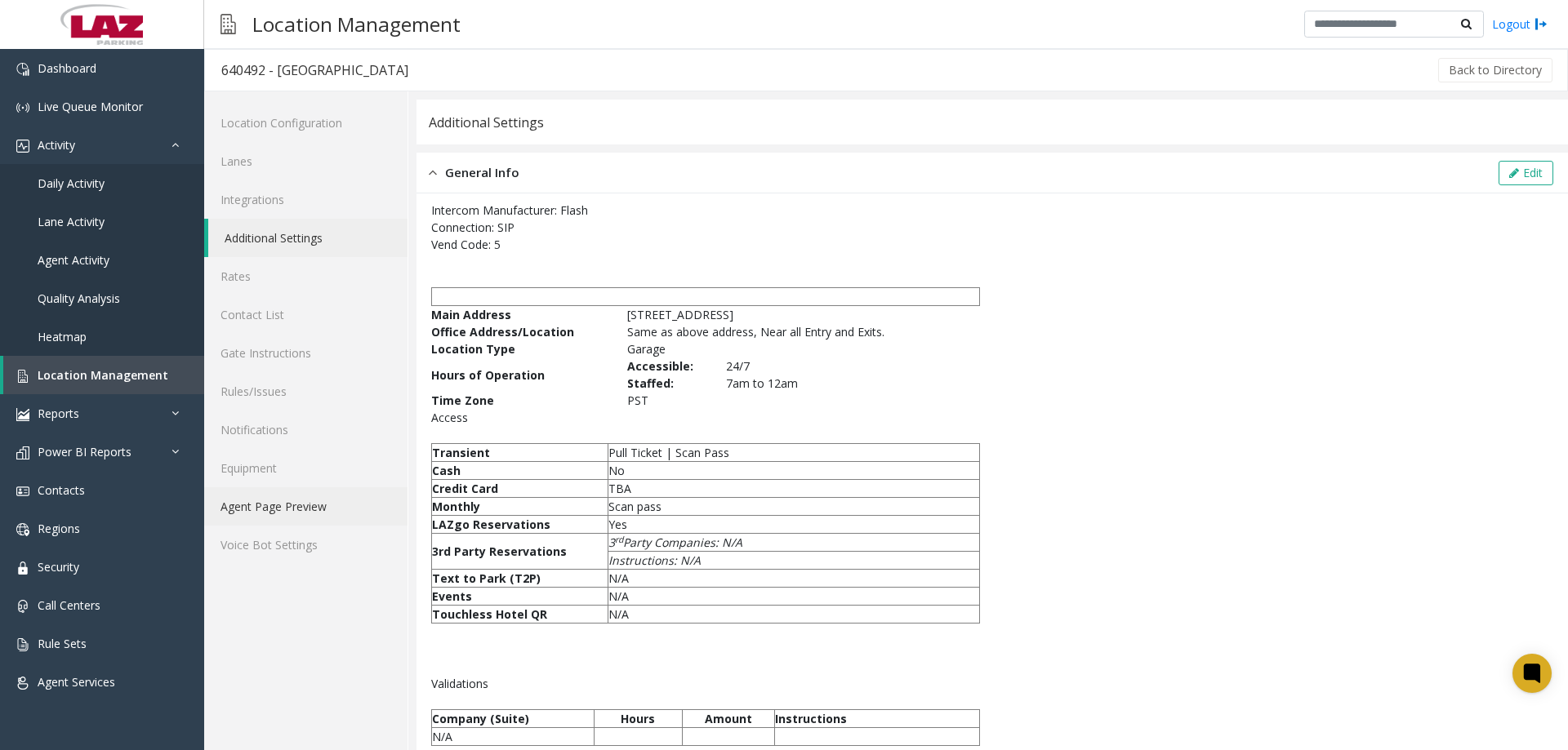
click at [285, 506] on link "Agent Page Preview" at bounding box center [306, 507] width 204 height 39
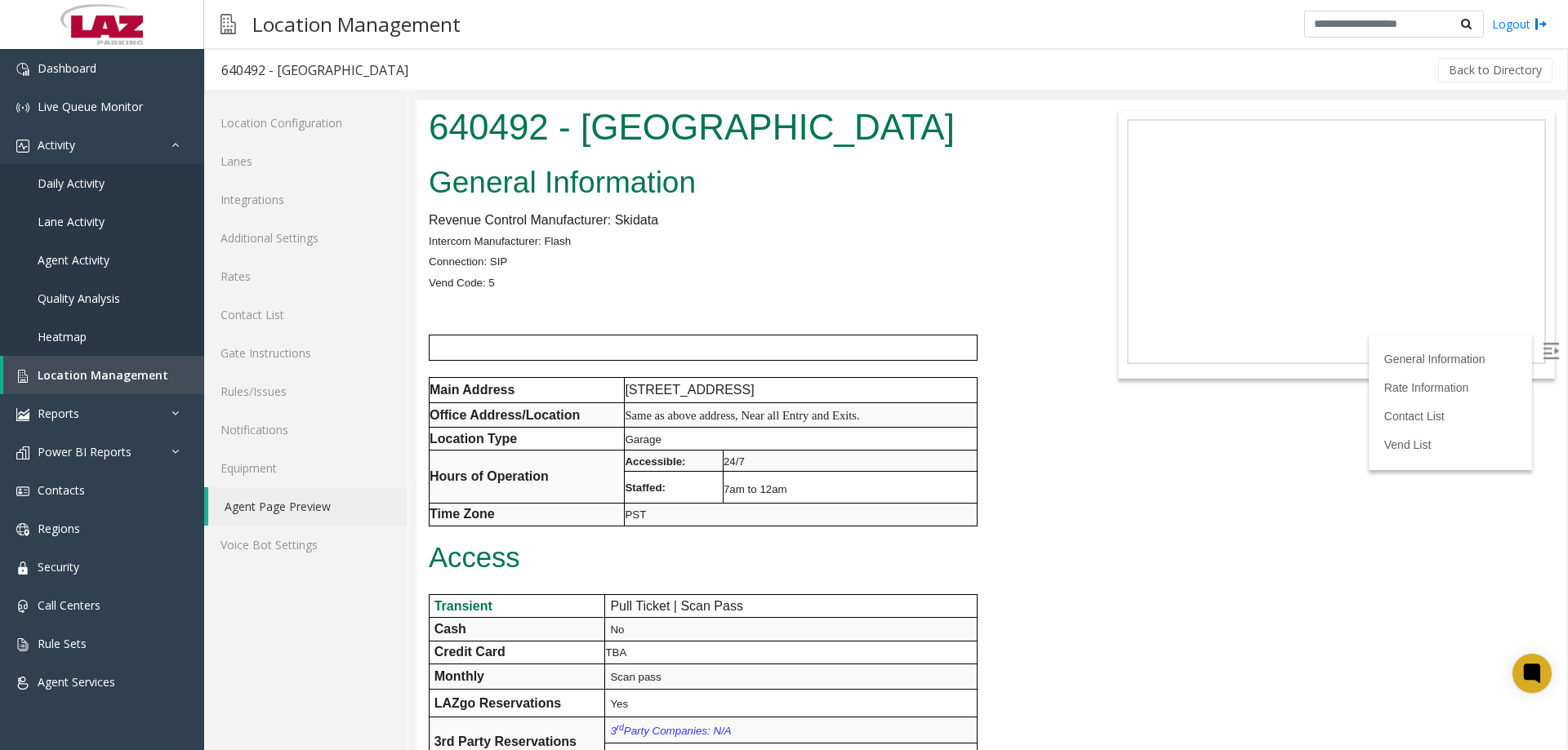
drag, startPoint x: 769, startPoint y: 232, endPoint x: 760, endPoint y: 233, distance: 9.1
click at [769, 231] on p "Intercom Manufacturer: Flash" at bounding box center [751, 241] width 646 height 21
click at [61, 99] on span "Live Queue Monitor" at bounding box center [90, 107] width 105 height 16
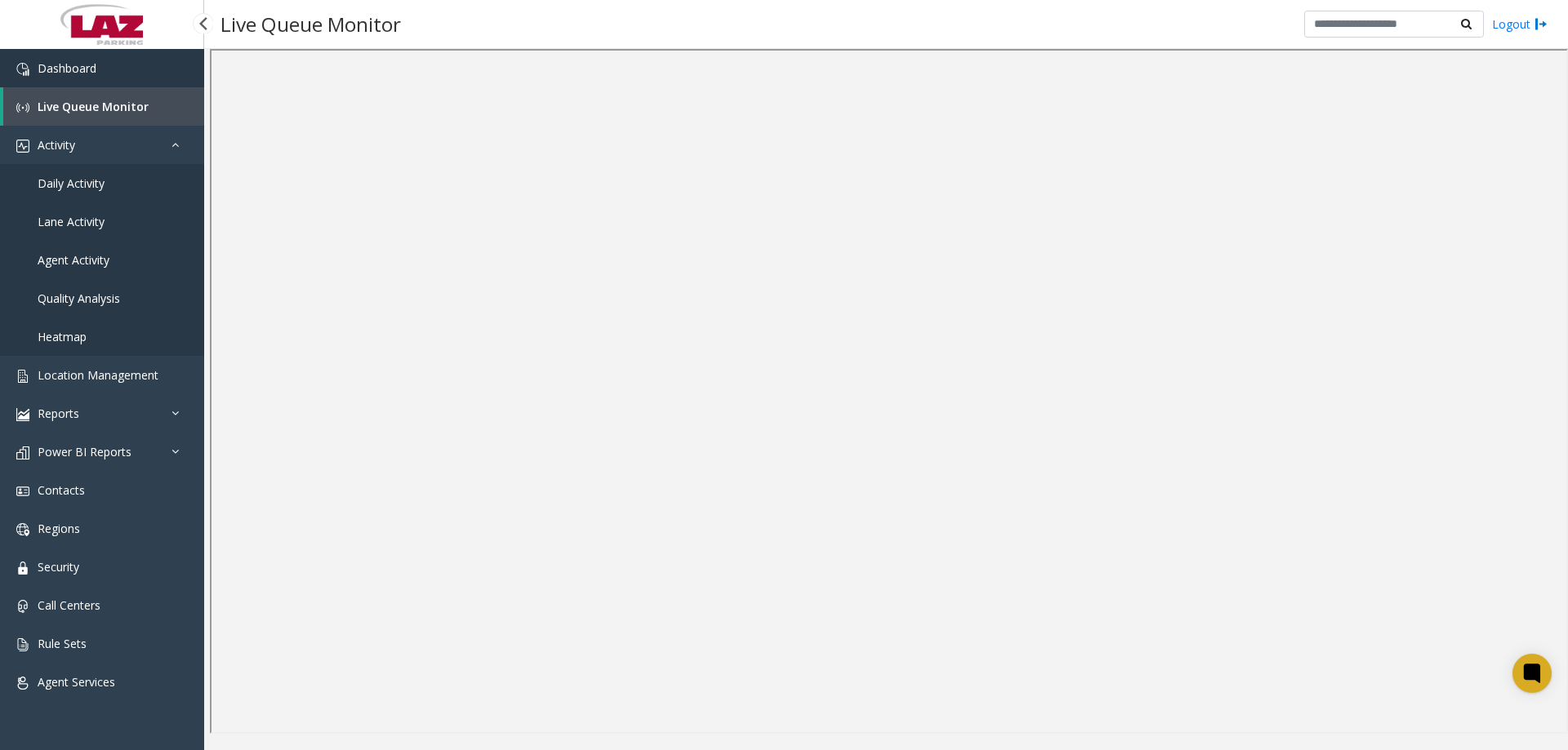
click at [89, 71] on span "Dashboard" at bounding box center [67, 69] width 59 height 16
